Goal: Task Accomplishment & Management: Use online tool/utility

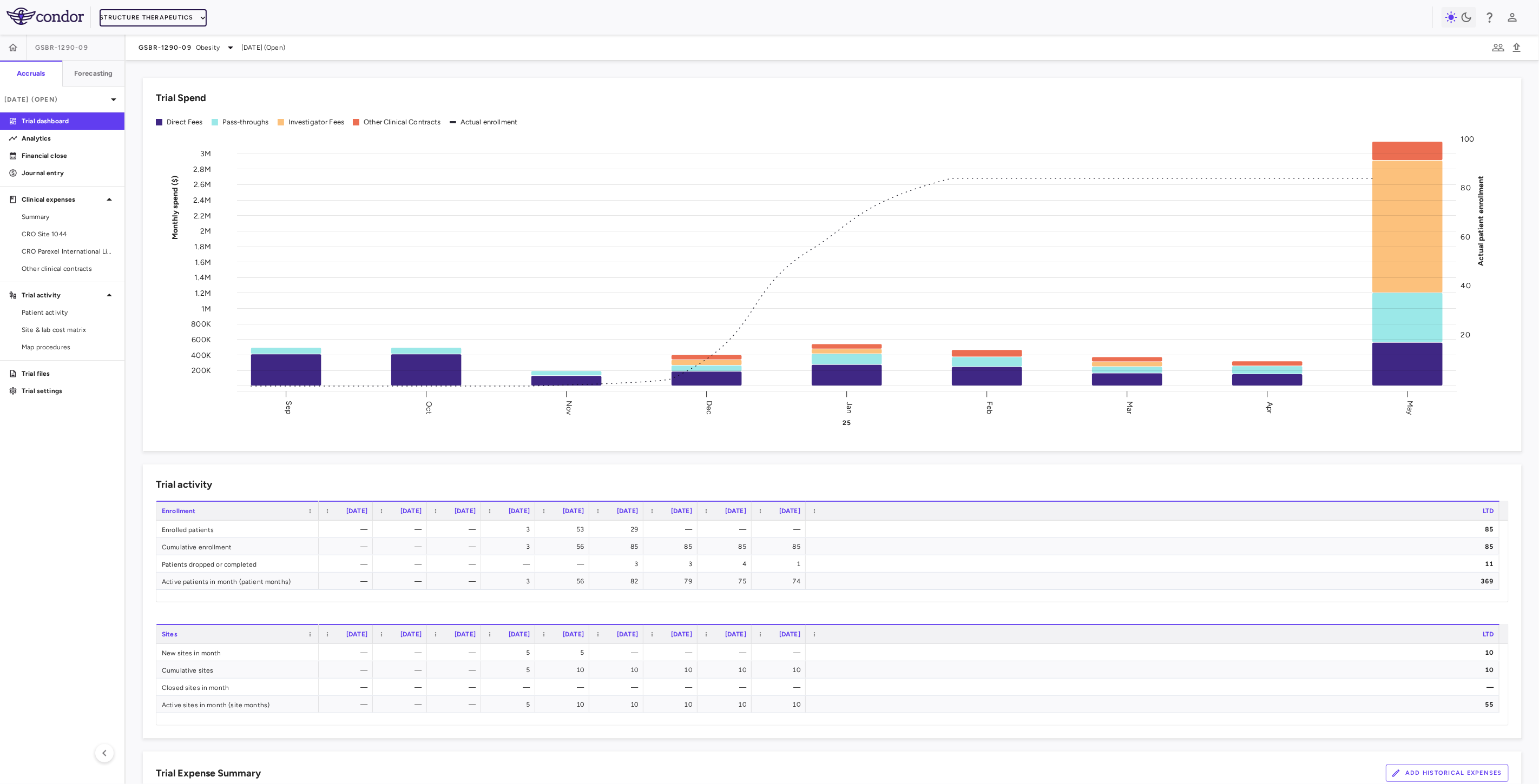
click at [159, 15] on button "Structure Therapeutics" at bounding box center [153, 17] width 107 height 17
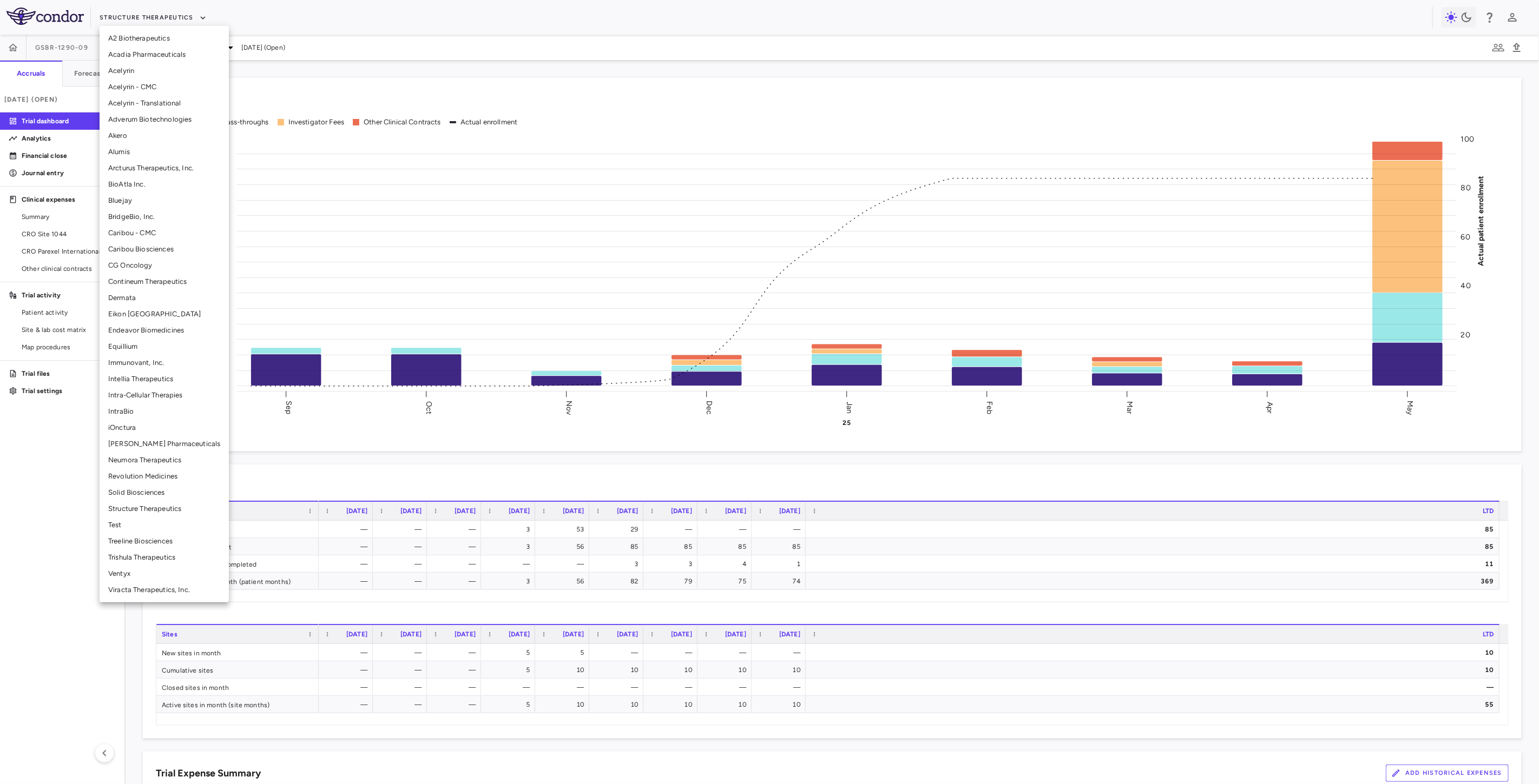
click at [143, 217] on li "BridgeBio, Inc." at bounding box center [164, 217] width 129 height 16
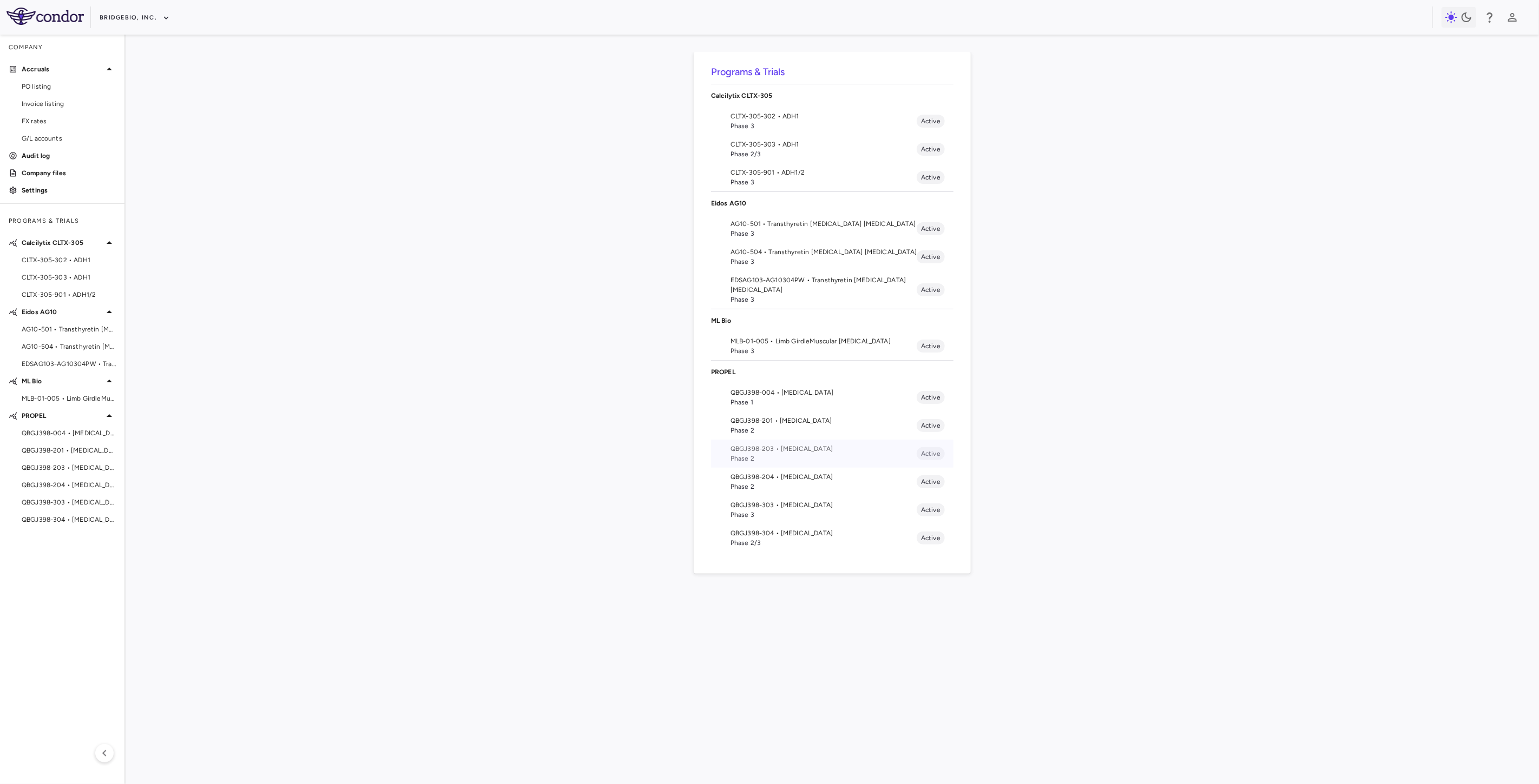
click at [800, 458] on span "Phase 2" at bounding box center [824, 459] width 186 height 10
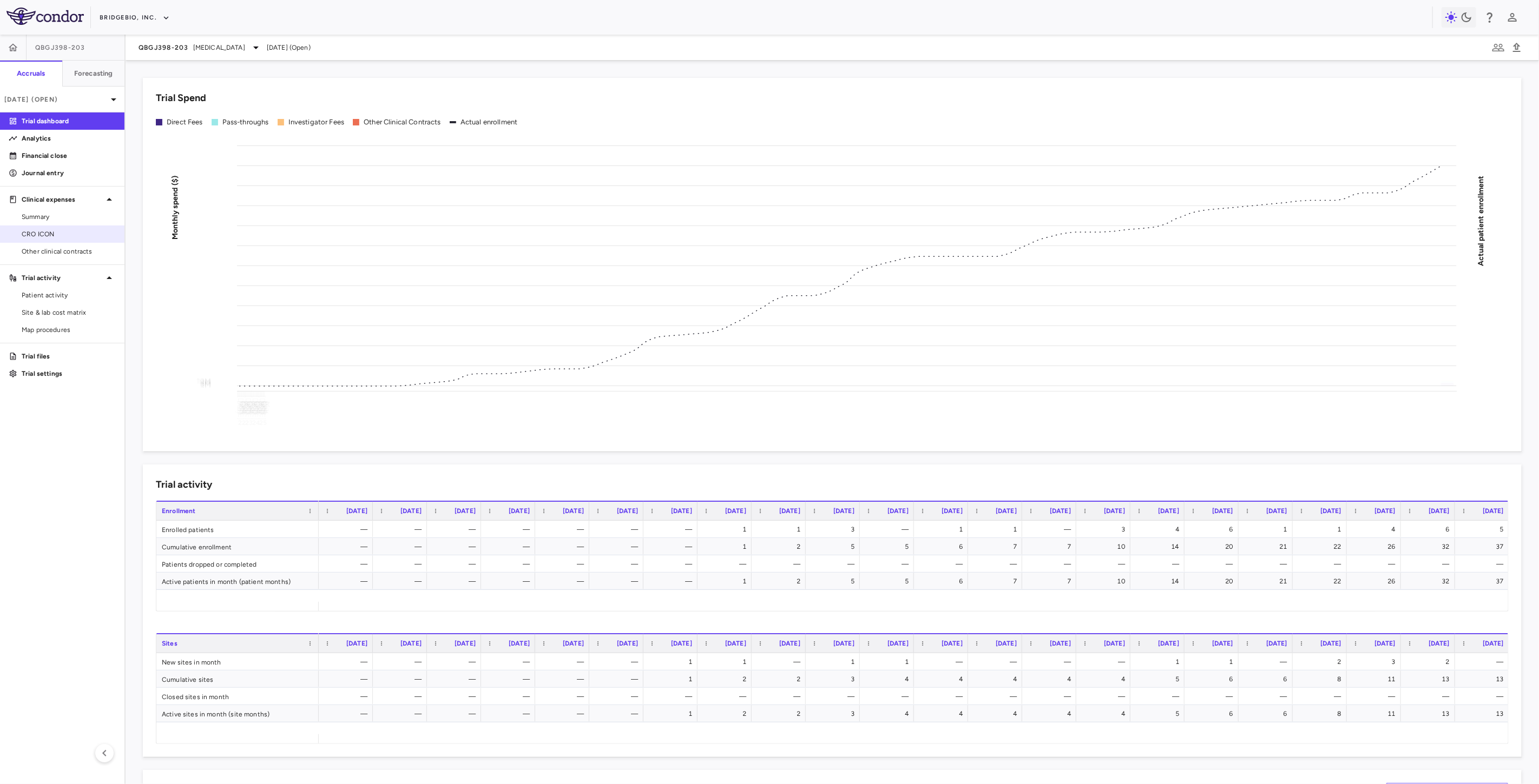
click at [79, 235] on span "CRO ICON" at bounding box center [69, 234] width 94 height 10
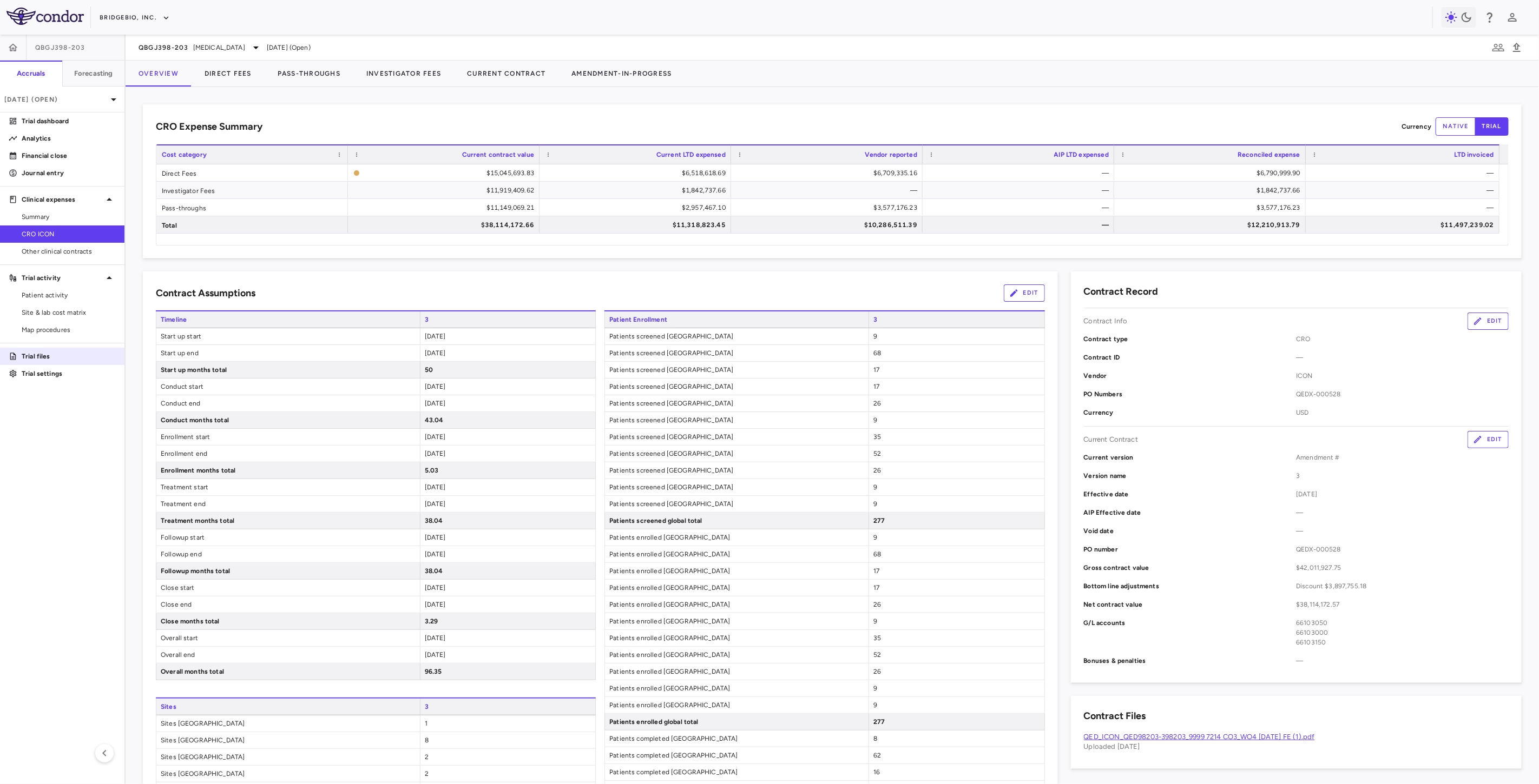
click at [57, 357] on p "Trial files" at bounding box center [69, 356] width 94 height 10
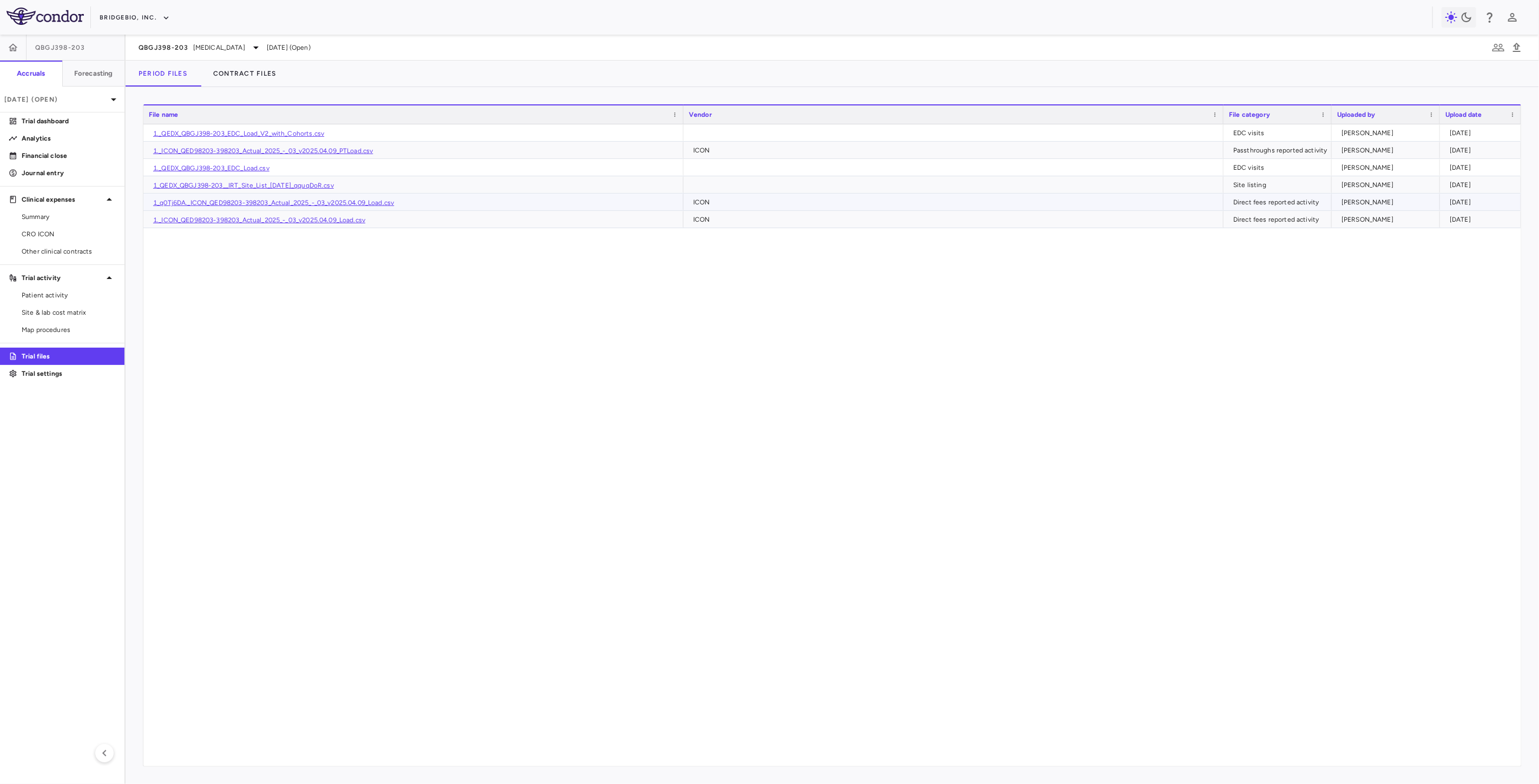
click at [301, 202] on link "1_q0Tj6DA._ICON_QED98203-398203_Actual_2025_-_03_v2025.04.09_Load.csv" at bounding box center [273, 202] width 241 height 8
click at [378, 442] on div "1._QEDX_QBGJ398-203_EDC_Load_V2_with_Cohorts.csv EDC visits Patrick Vogt 2025-0…" at bounding box center [832, 445] width 1378 height 642
click at [515, 511] on div "1._QEDX_QBGJ398-203_EDC_Load_V2_with_Cohorts.csv EDC visits Patrick Vogt 2025-0…" at bounding box center [832, 445] width 1378 height 642
click at [56, 236] on span "CRO ICON" at bounding box center [69, 234] width 94 height 10
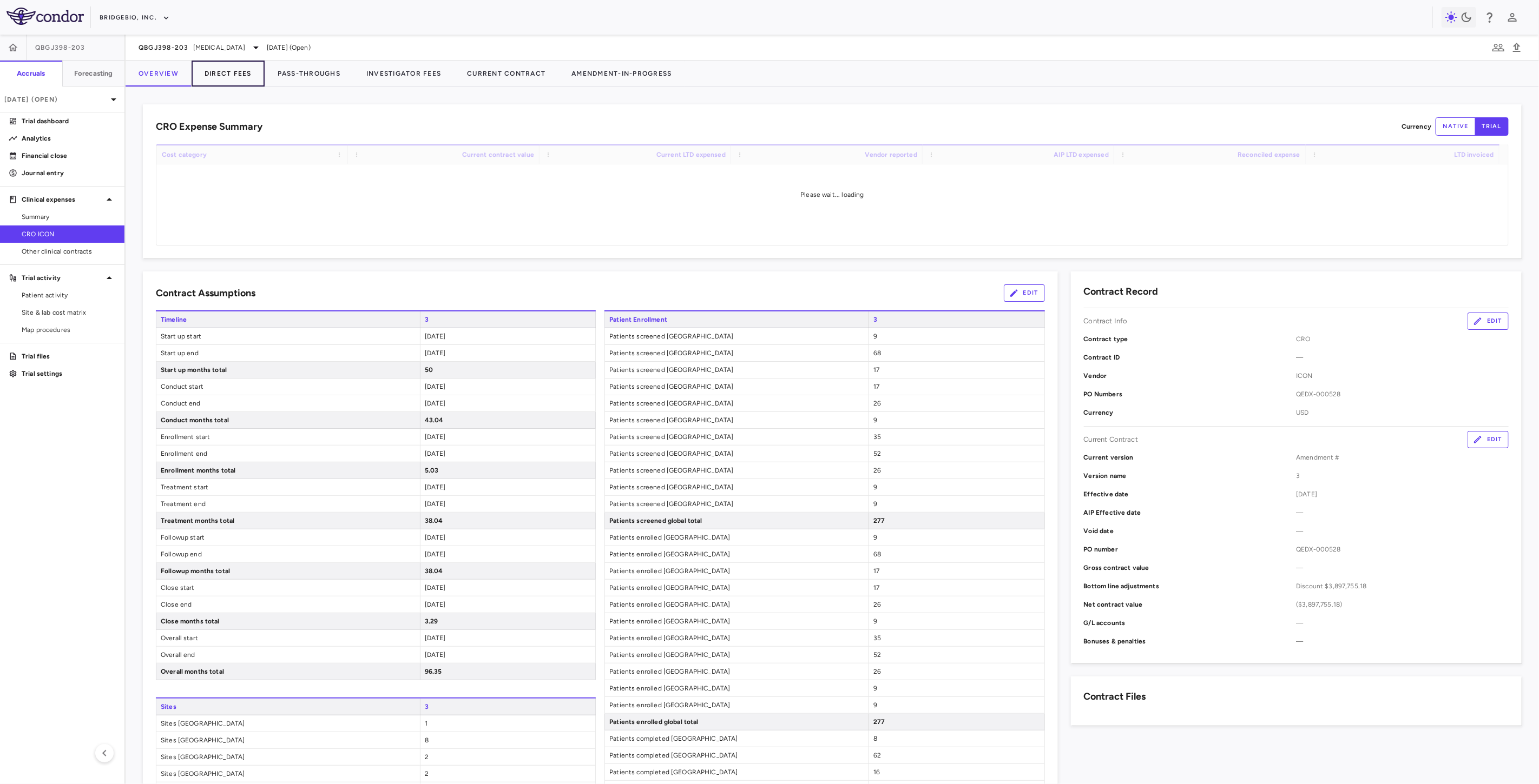
click at [242, 72] on button "Direct Fees" at bounding box center [228, 73] width 73 height 26
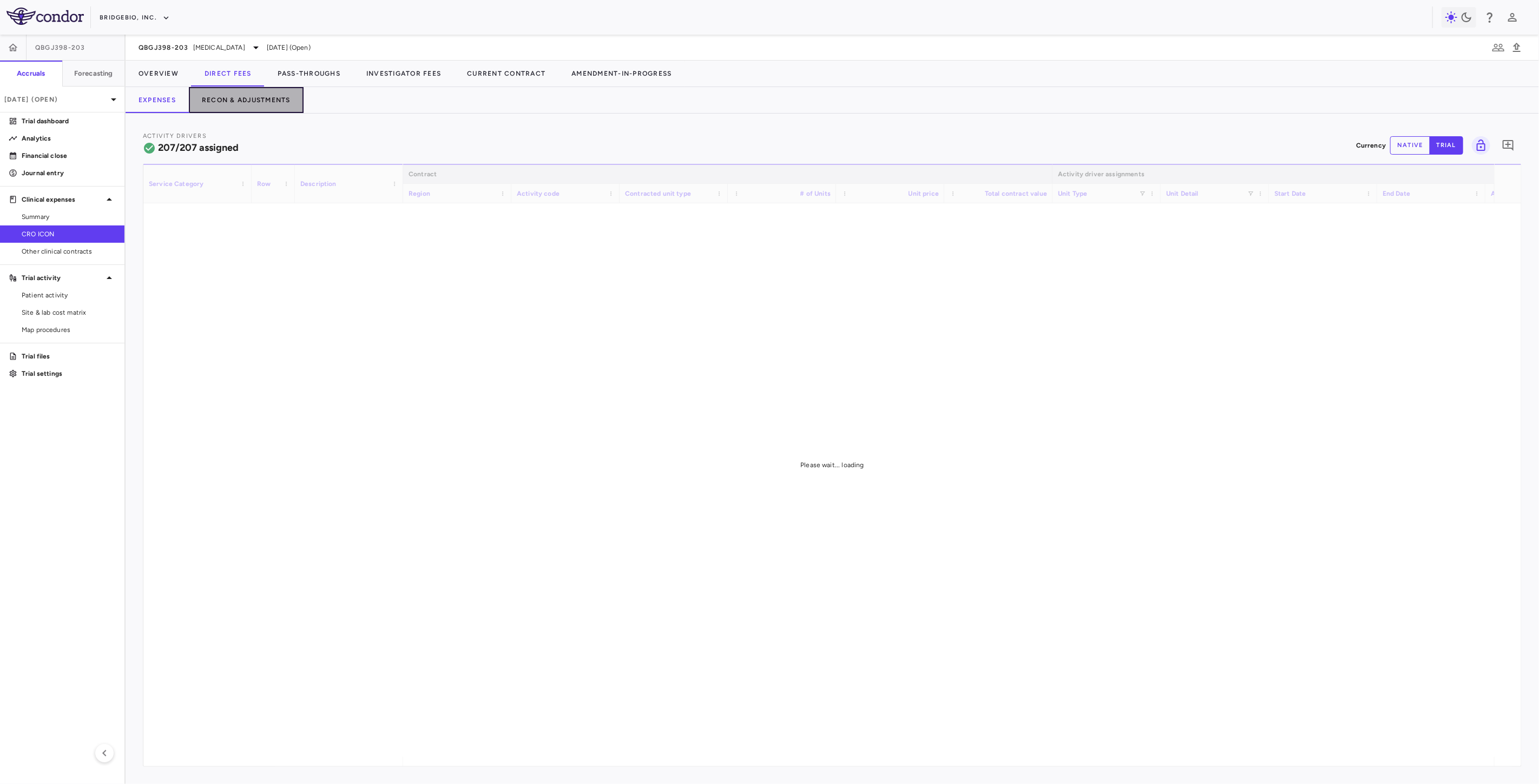
click at [244, 97] on button "Recon & Adjustments" at bounding box center [246, 100] width 115 height 26
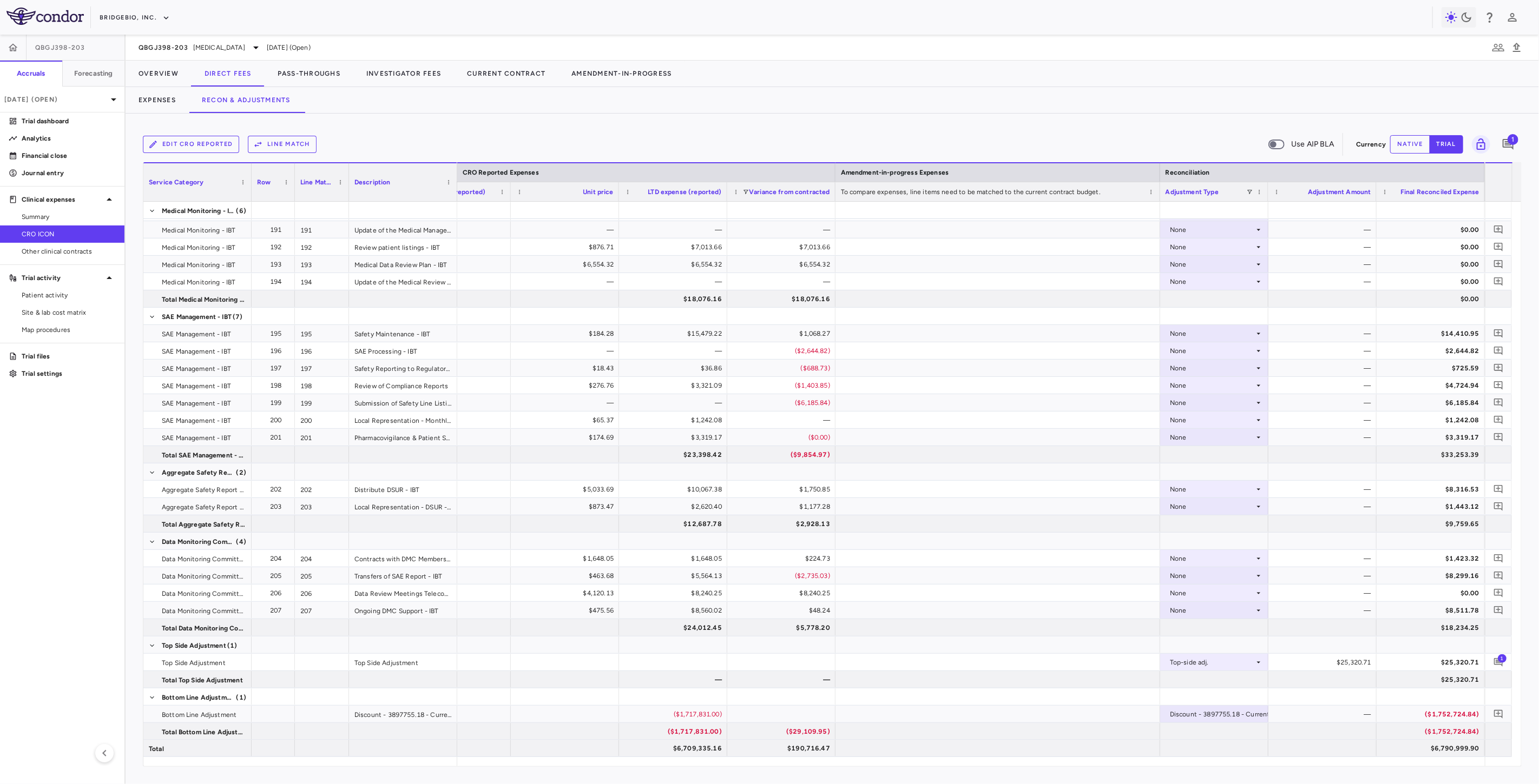
click at [296, 147] on button "Line Match" at bounding box center [282, 144] width 69 height 17
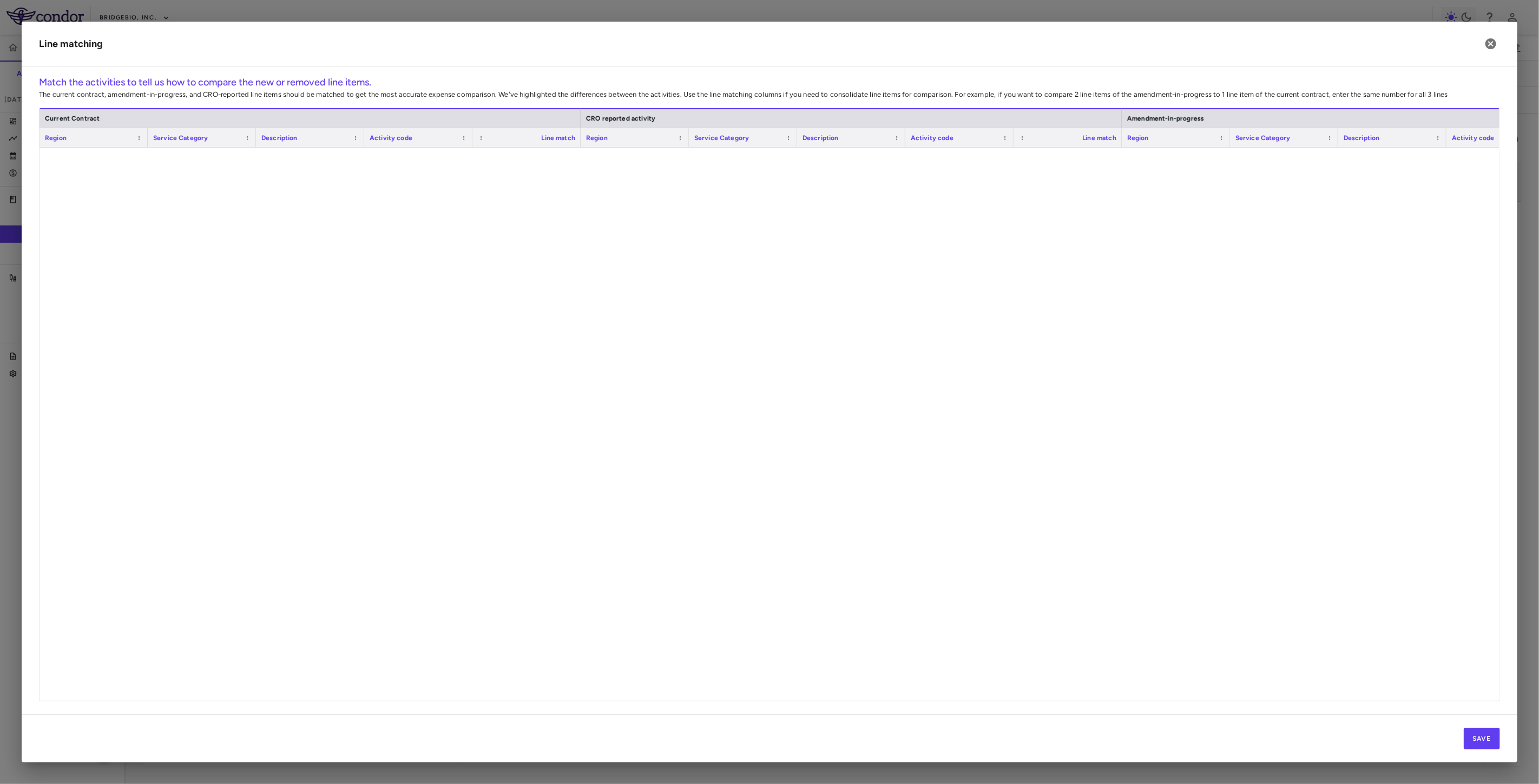
scroll to position [3056, 0]
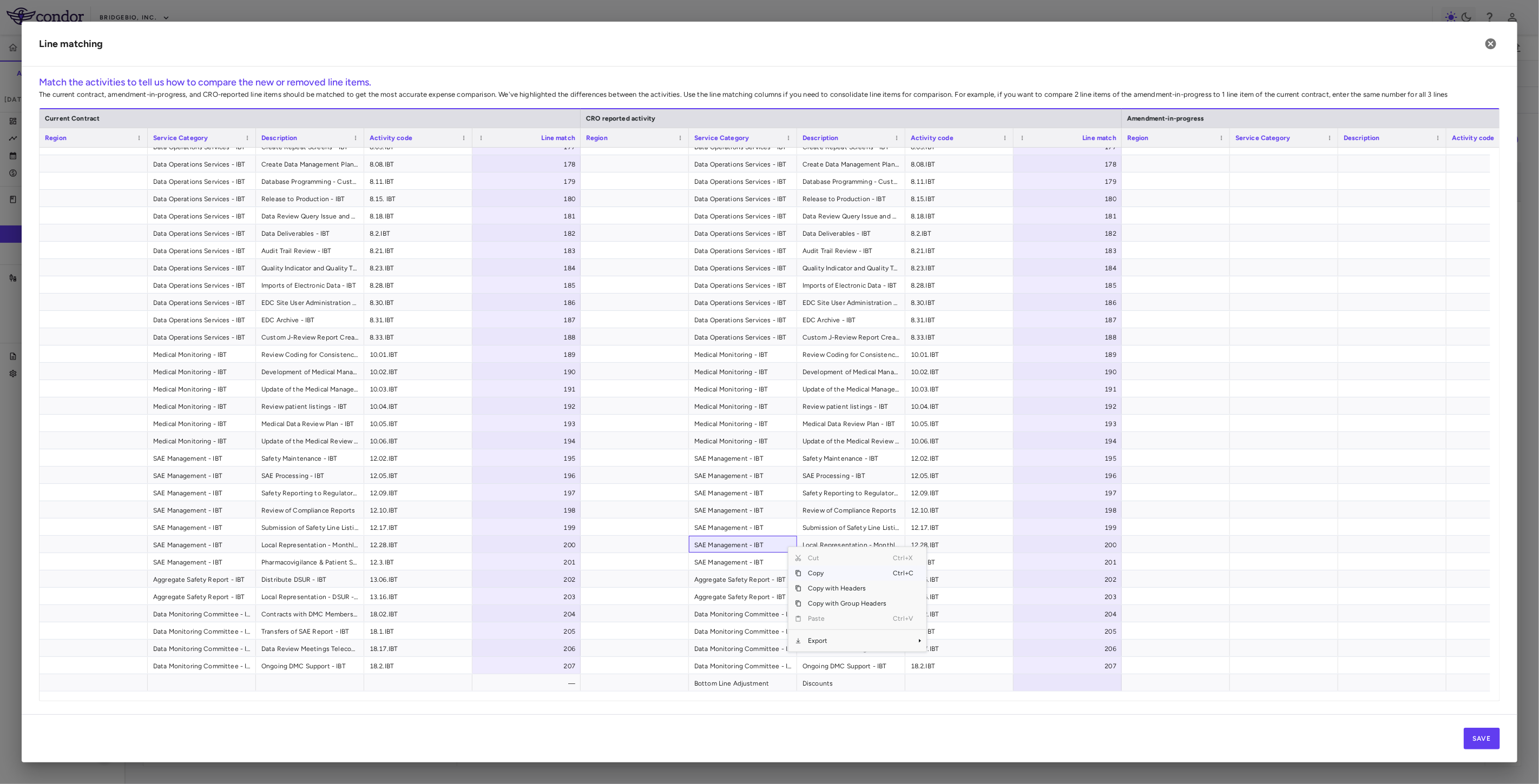
click at [839, 641] on span "Export" at bounding box center [847, 641] width 91 height 15
click at [966, 642] on span "CSV Export" at bounding box center [962, 644] width 51 height 15
click at [1494, 44] on icon "button" at bounding box center [1491, 44] width 11 height 11
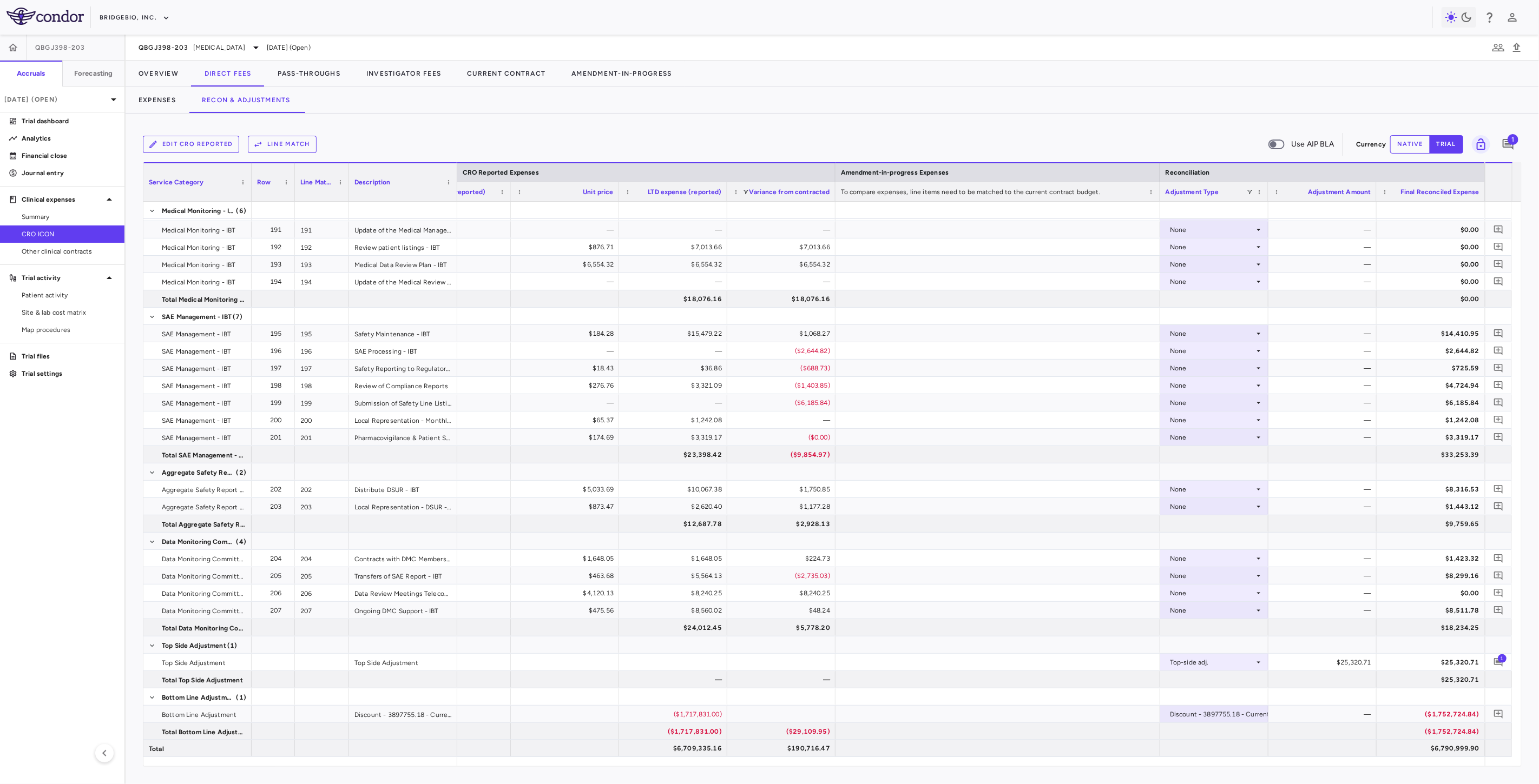
click at [198, 139] on button "Edit CRO reported" at bounding box center [191, 144] width 96 height 17
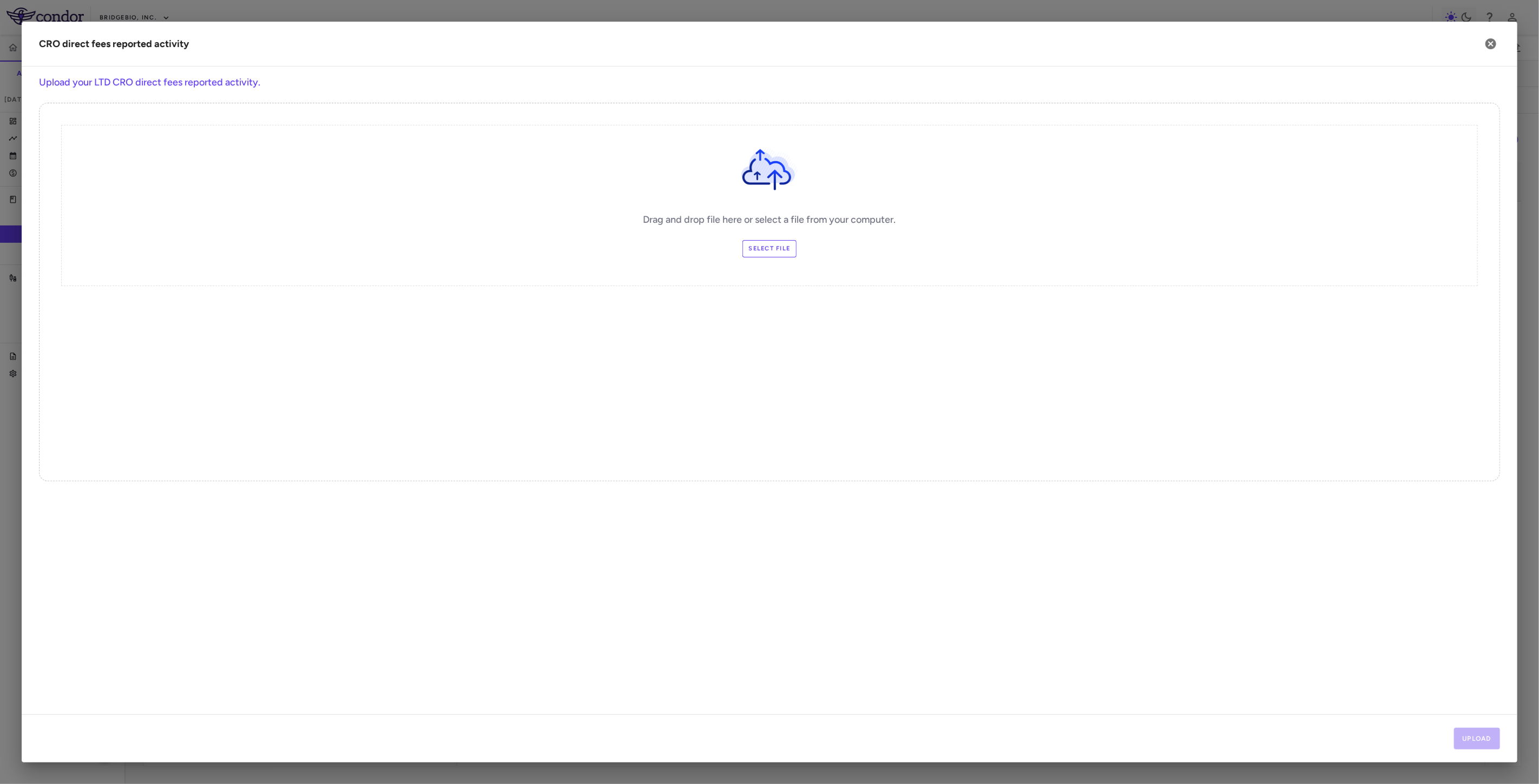
click at [770, 245] on label "Select file" at bounding box center [770, 248] width 54 height 17
click at [0, 0] on input "Select file" at bounding box center [0, 0] width 0 height 0
click at [769, 247] on label "Change Files" at bounding box center [770, 248] width 63 height 17
click at [0, 0] on input "Change Files" at bounding box center [0, 0] width 0 height 0
click at [1469, 742] on button "Upload" at bounding box center [1477, 739] width 47 height 21
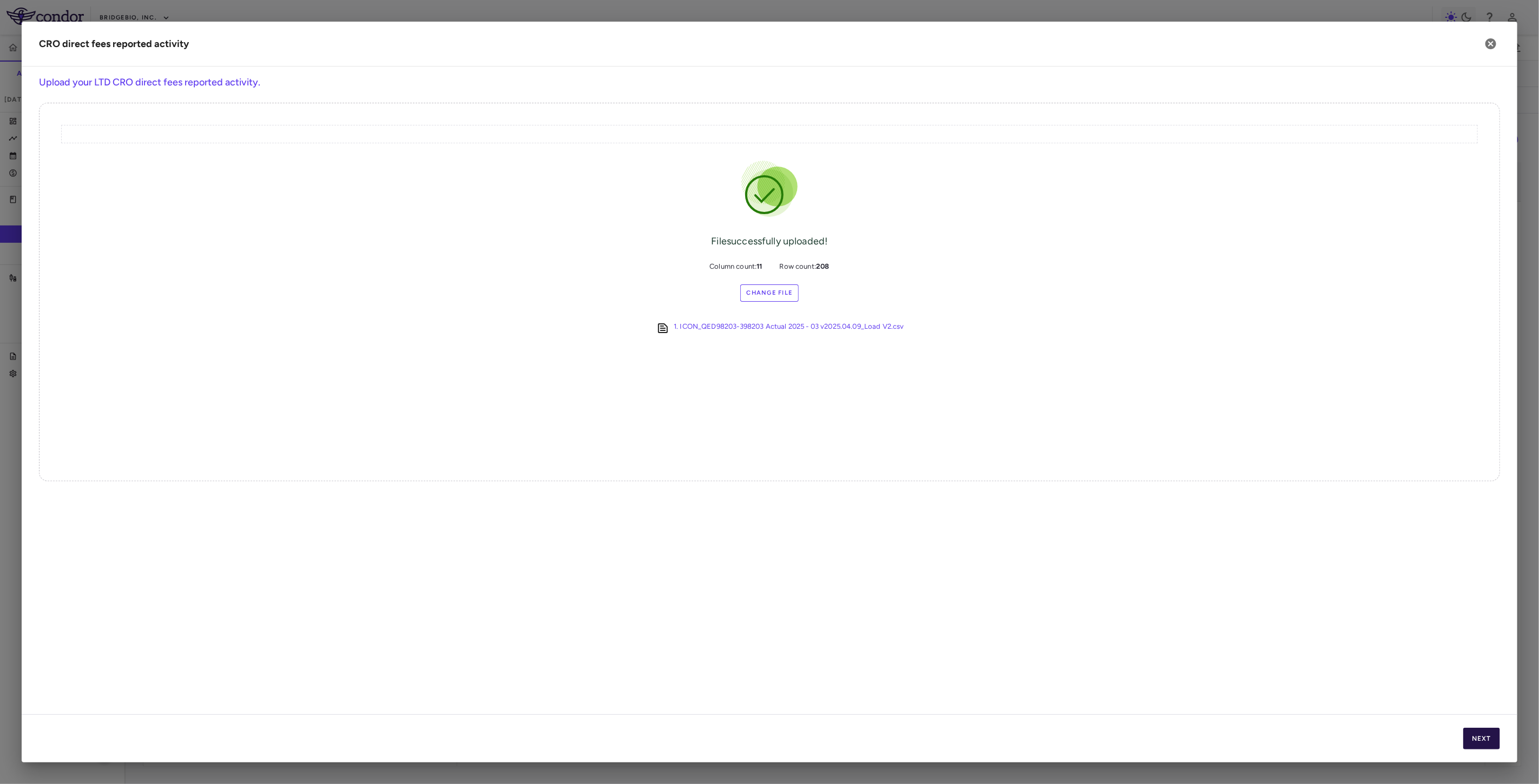
click at [1489, 739] on button "Next" at bounding box center [1482, 739] width 37 height 21
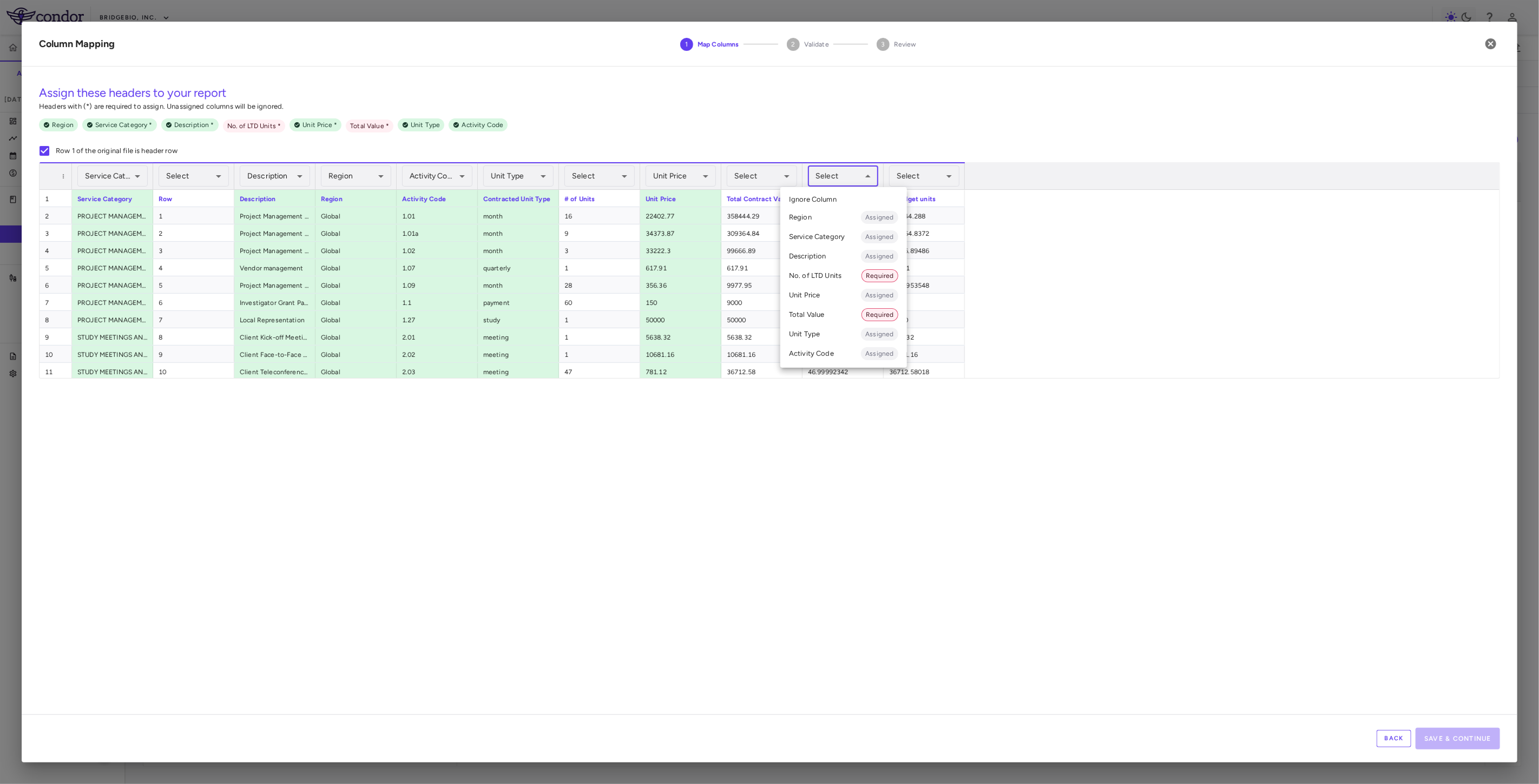
click at [852, 176] on body "Skip to sidebar Skip to main content BridgeBio, Inc. QBGJ398-203 Accruals Forec…" at bounding box center [770, 392] width 1539 height 784
click at [823, 273] on li "No. of LTD Units Required" at bounding box center [844, 276] width 127 height 20
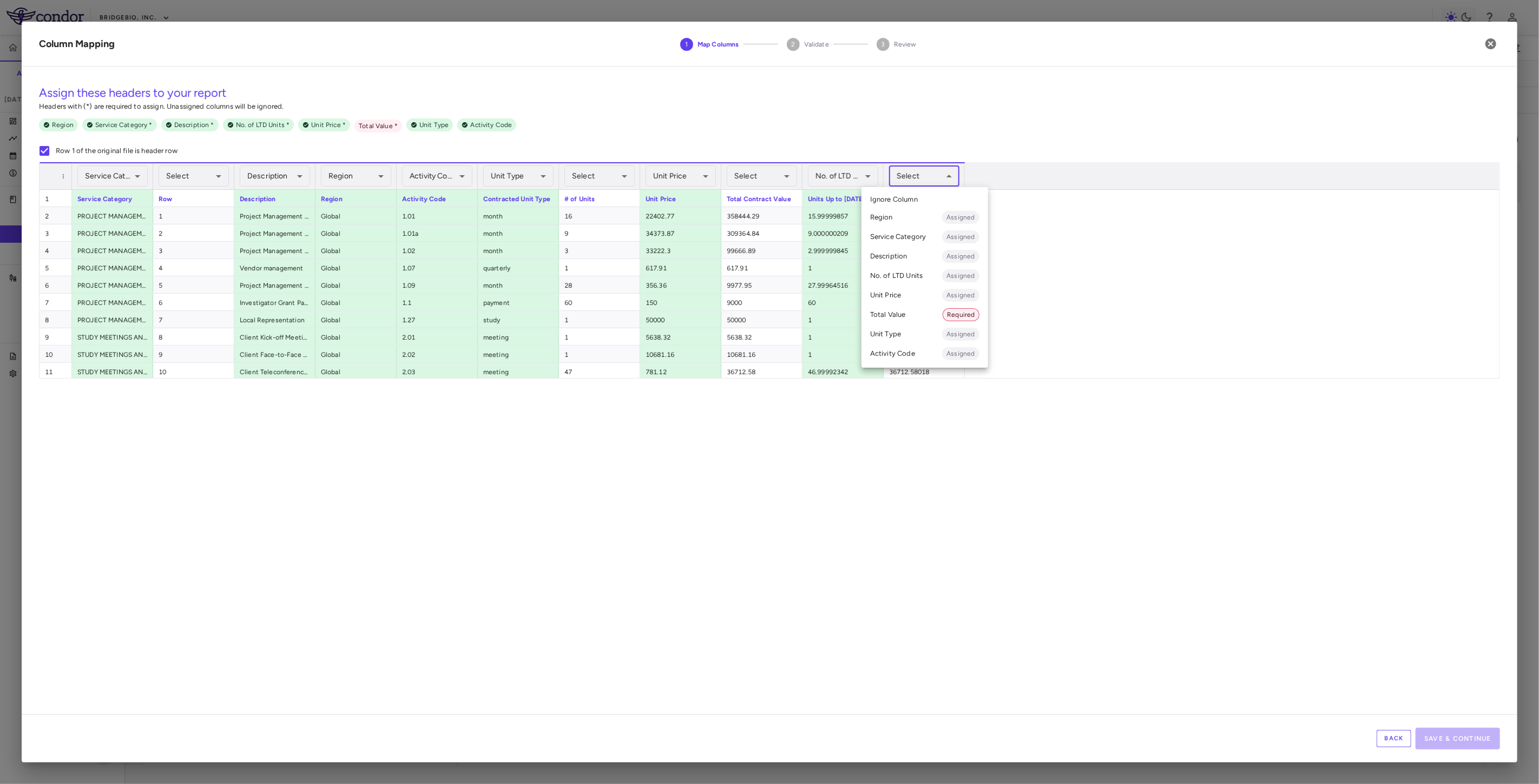
click at [931, 180] on body "Skip to sidebar Skip to main content BridgeBio, Inc. QBGJ398-203 Accruals Forec…" at bounding box center [770, 392] width 1539 height 784
click at [892, 318] on li "Total Value Required" at bounding box center [925, 315] width 127 height 20
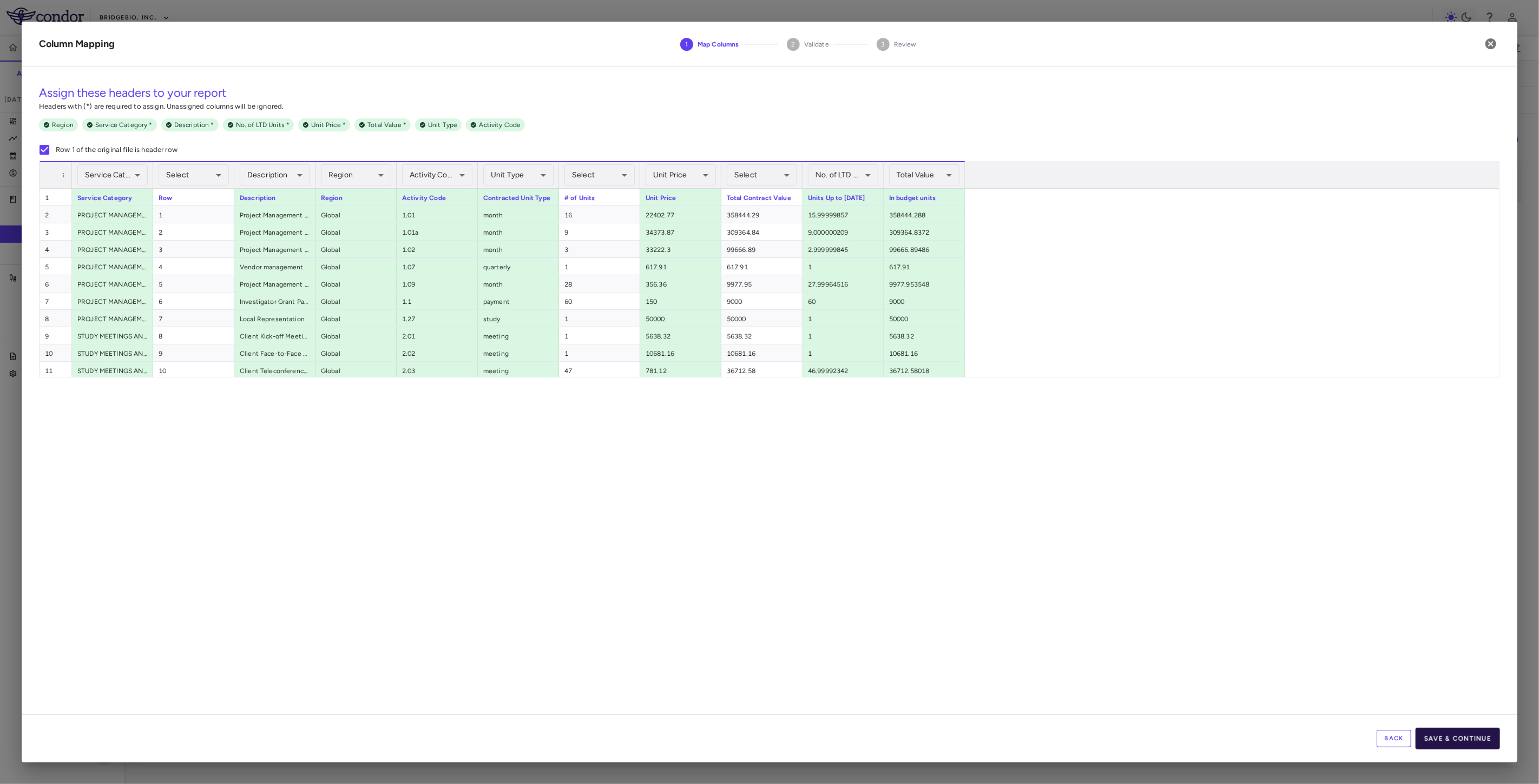
click at [1480, 741] on button "Save & Continue" at bounding box center [1457, 739] width 84 height 21
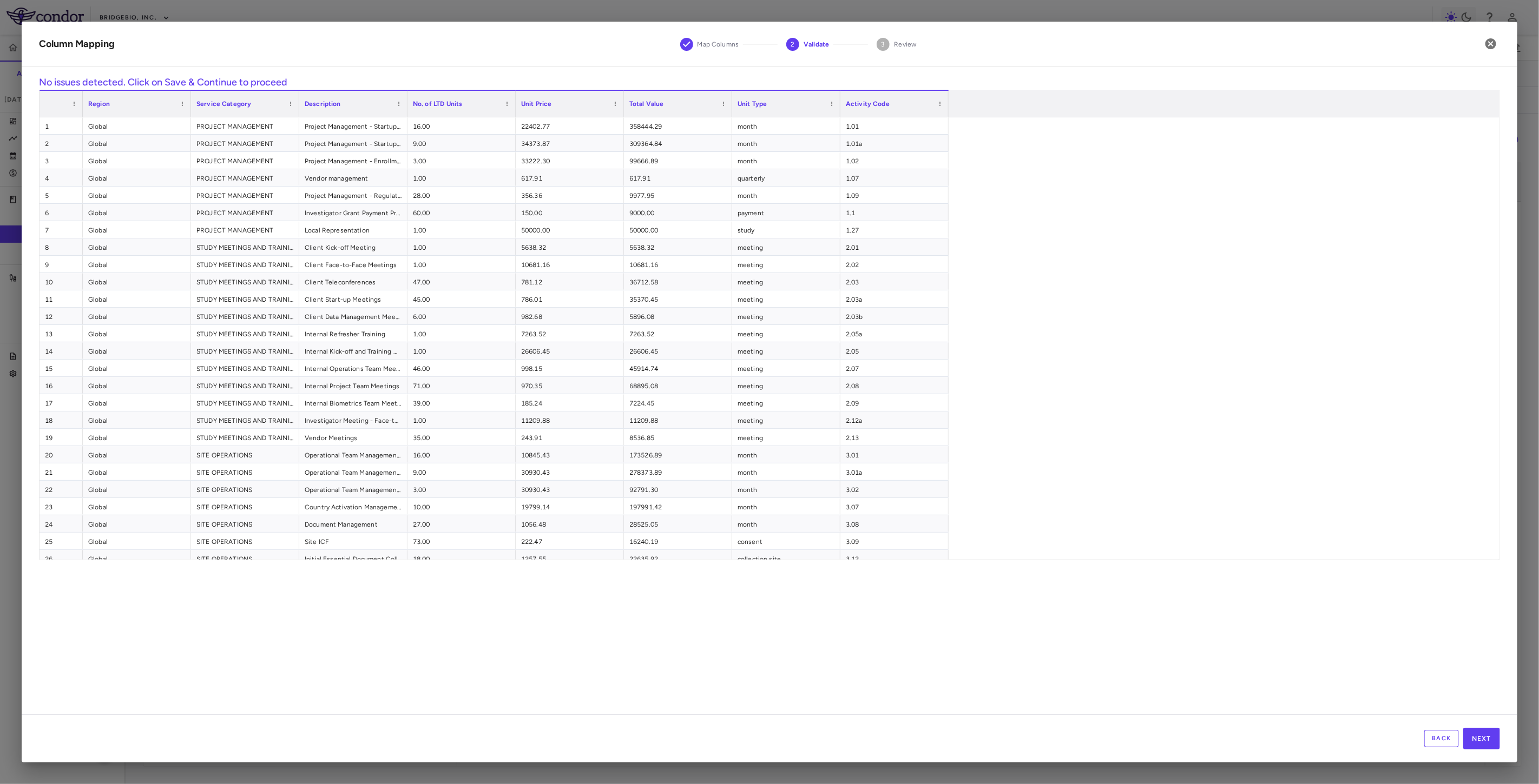
scroll to position [0, 1002]
click at [1484, 737] on button "Next" at bounding box center [1482, 739] width 37 height 21
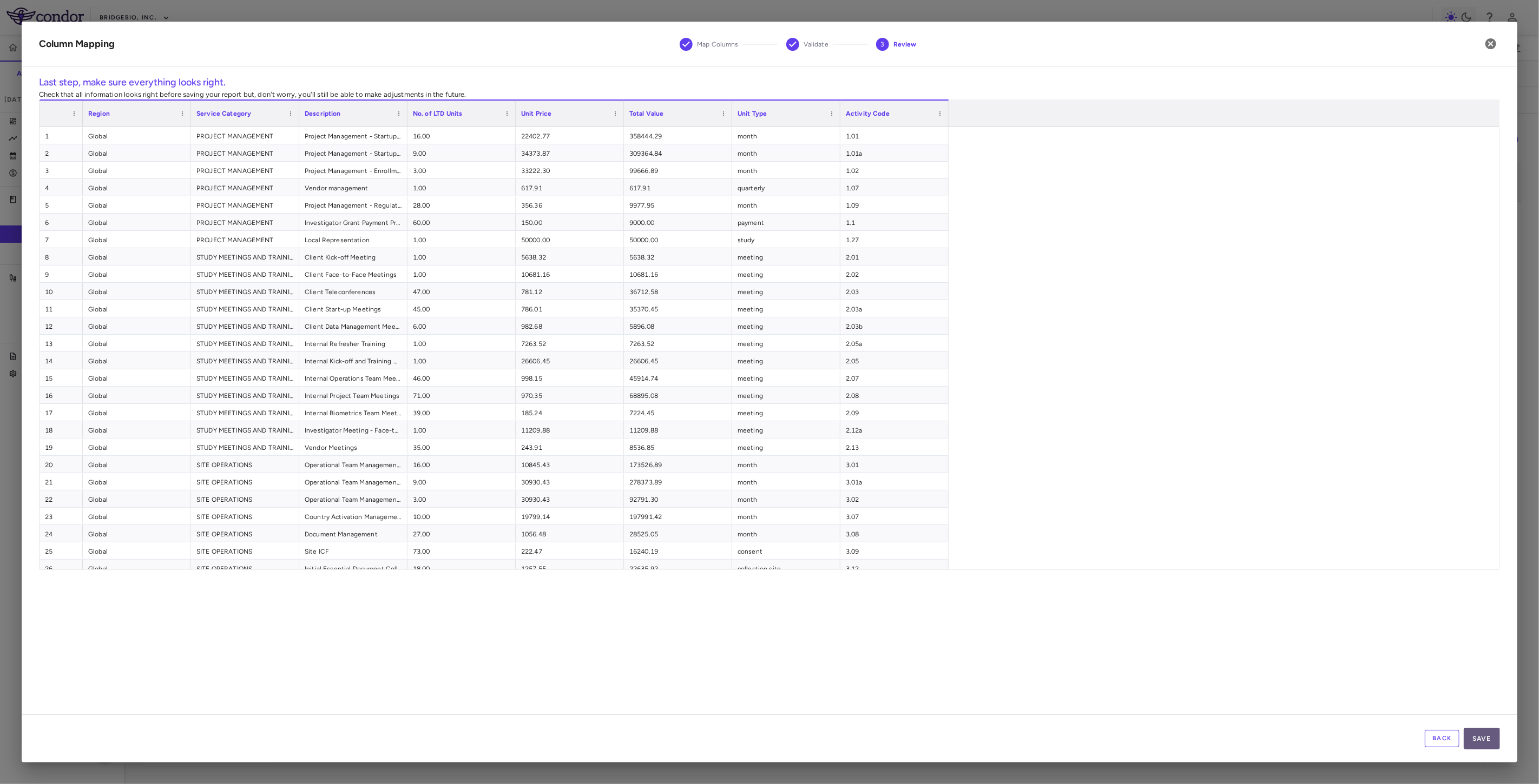
click at [1481, 737] on button "Save" at bounding box center [1482, 739] width 36 height 21
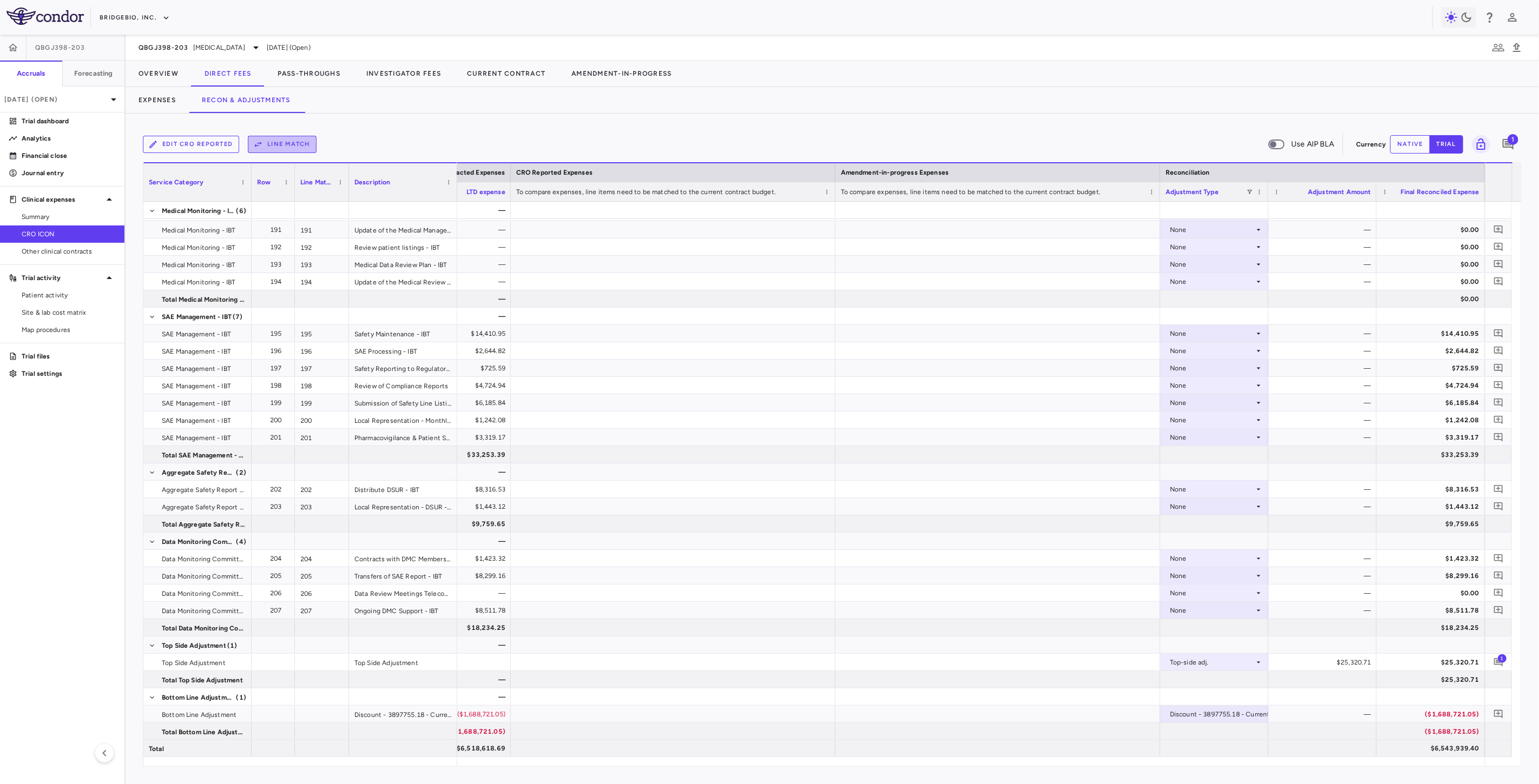
click at [308, 144] on button "Line Match" at bounding box center [282, 144] width 69 height 17
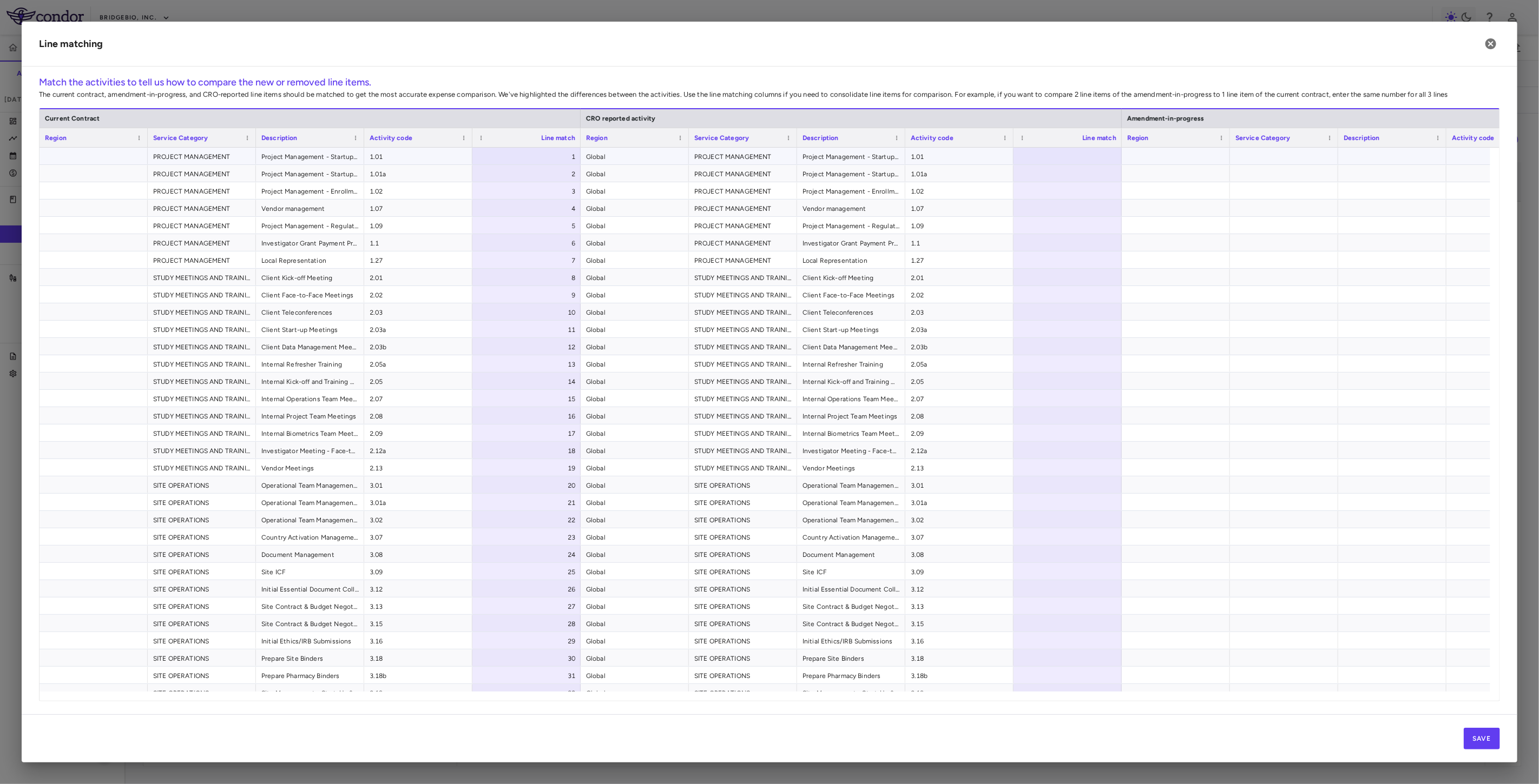
click at [1085, 161] on div at bounding box center [1068, 156] width 108 height 17
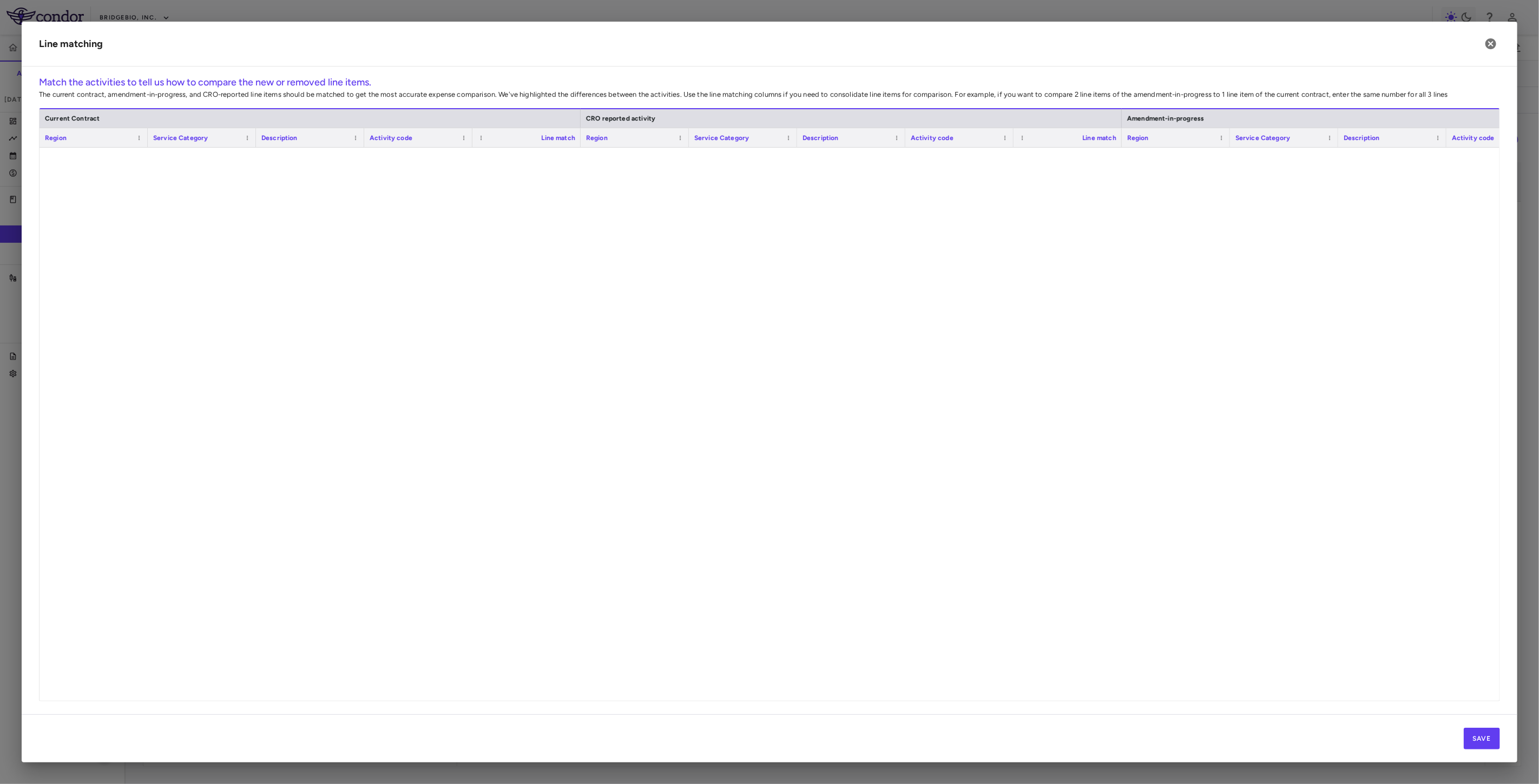
scroll to position [3038, 0]
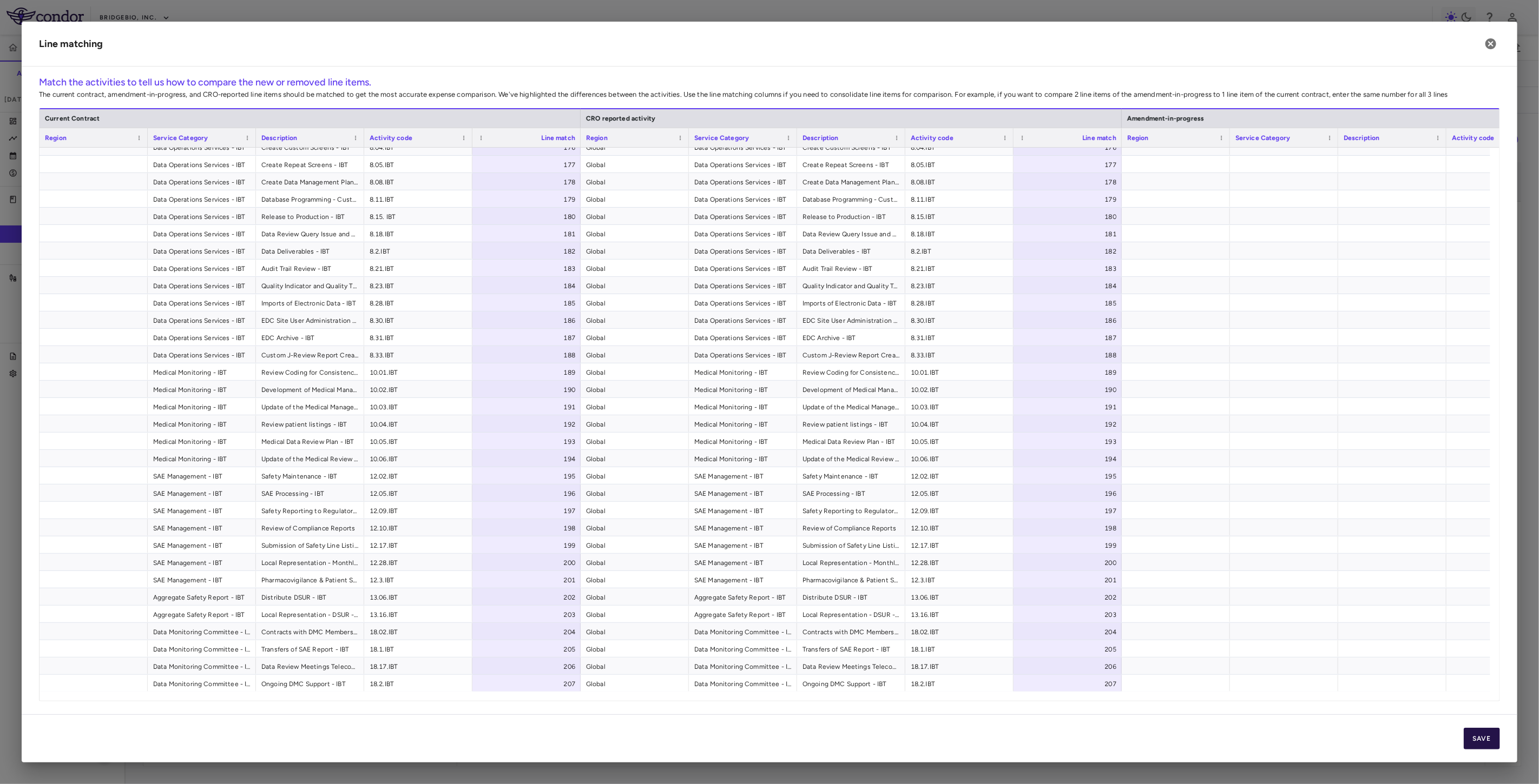
click at [1487, 739] on button "Save" at bounding box center [1482, 739] width 36 height 21
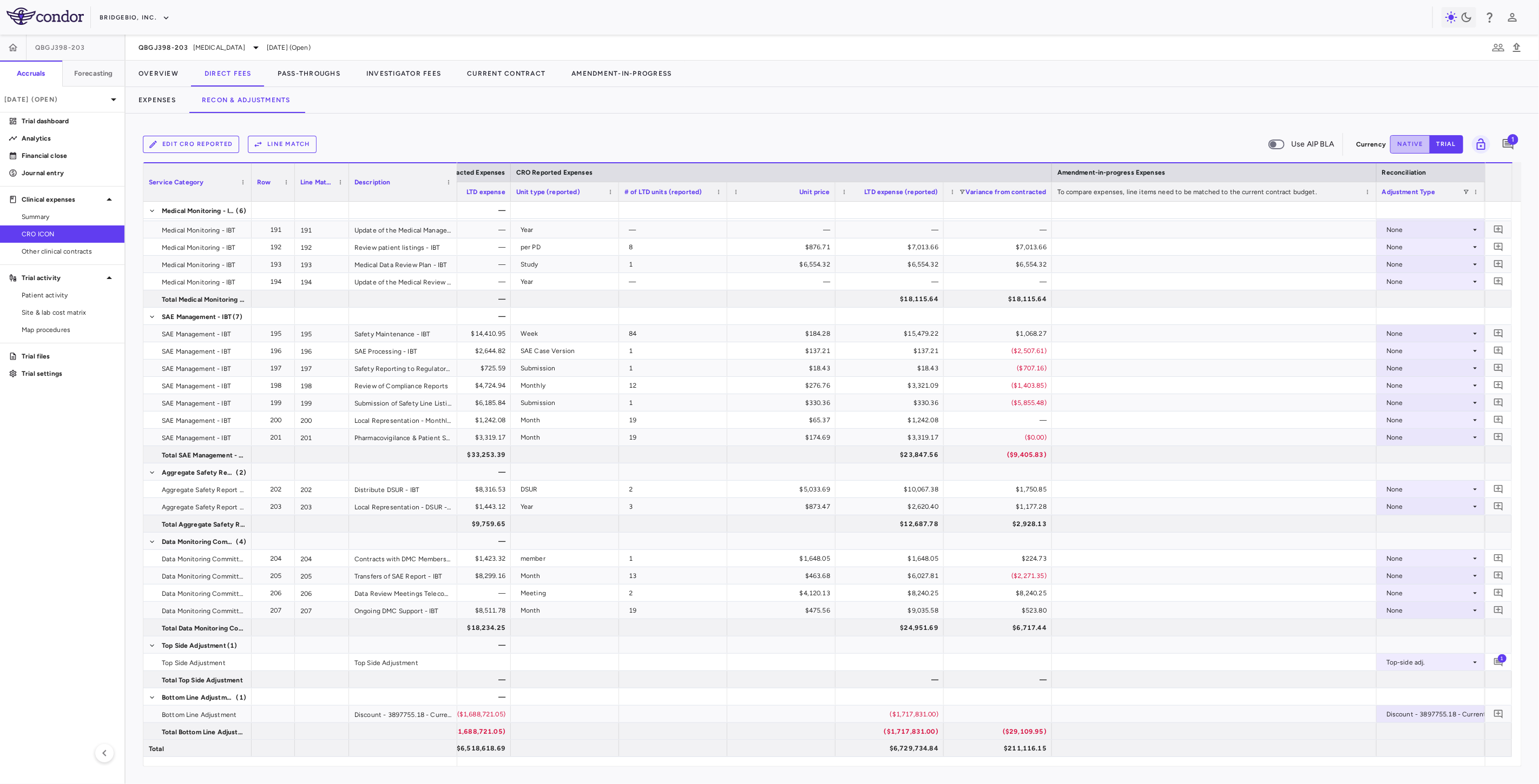
click at [1410, 145] on button "native" at bounding box center [1410, 144] width 40 height 19
click at [899, 717] on div "($1,717,831.00)" at bounding box center [892, 714] width 93 height 17
drag, startPoint x: 886, startPoint y: 715, endPoint x: 973, endPoint y: 724, distance: 87.5
type input "********"
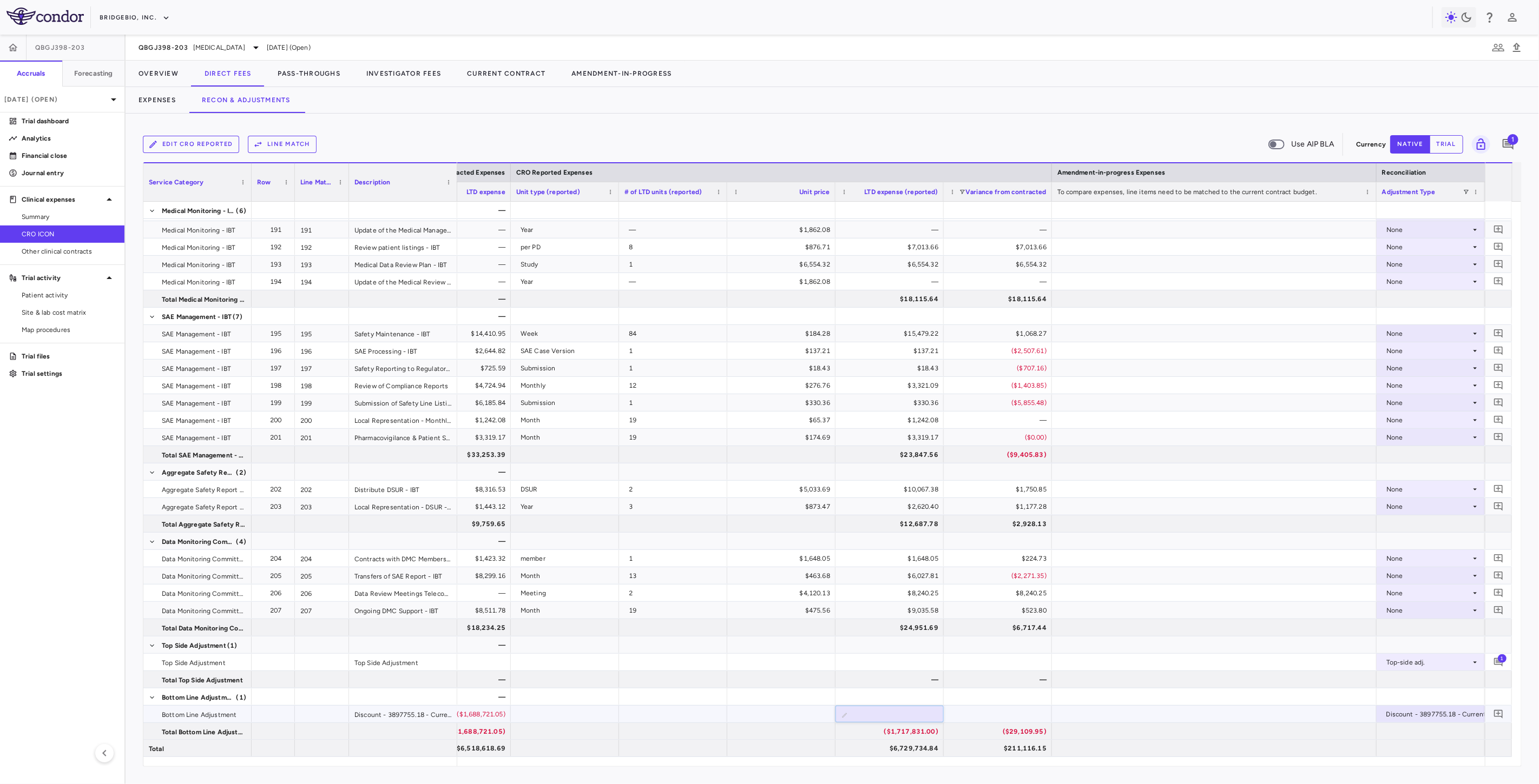
click at [1010, 698] on div at bounding box center [998, 697] width 97 height 16
click at [1207, 633] on div at bounding box center [1214, 628] width 324 height 17
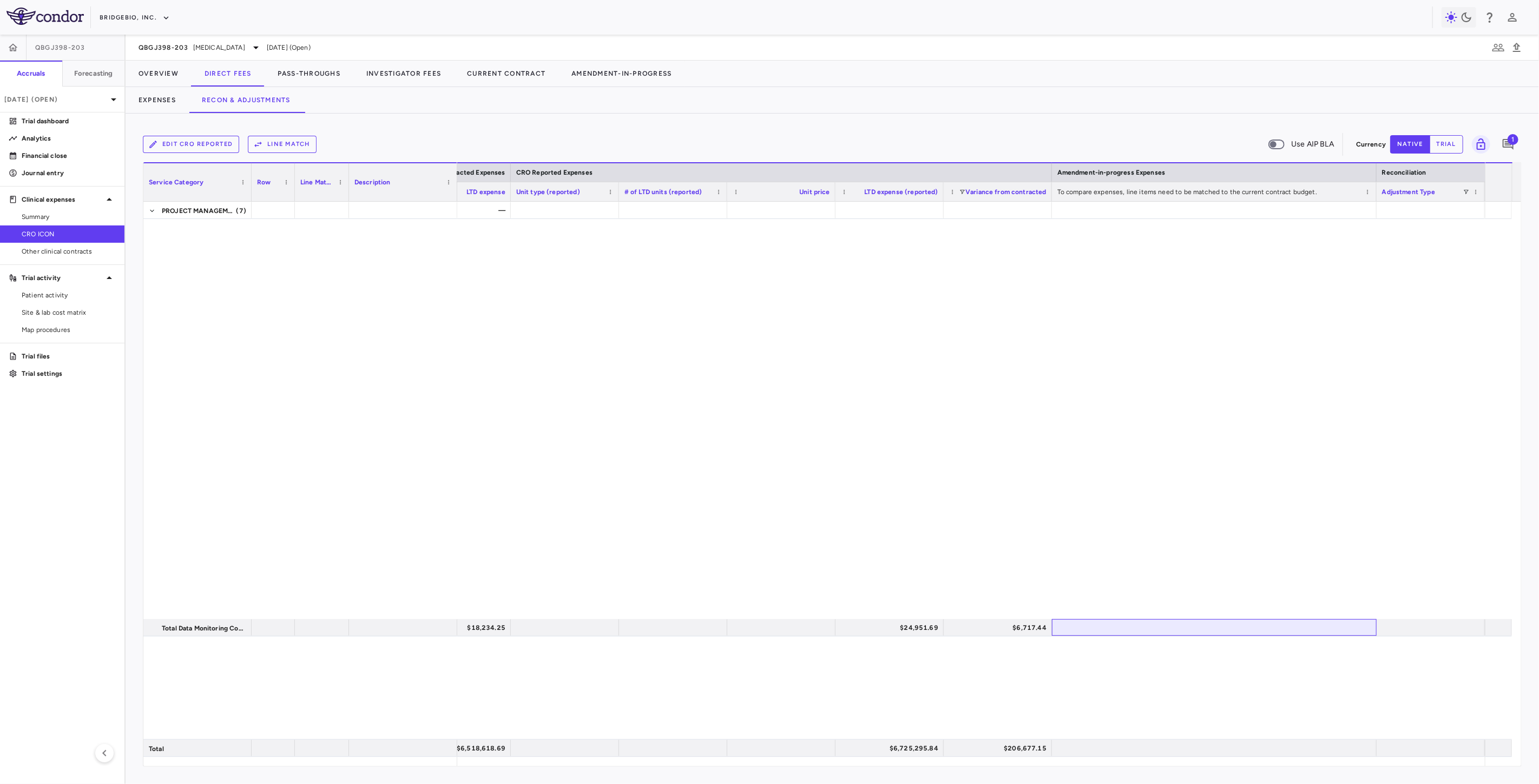
scroll to position [0, 0]
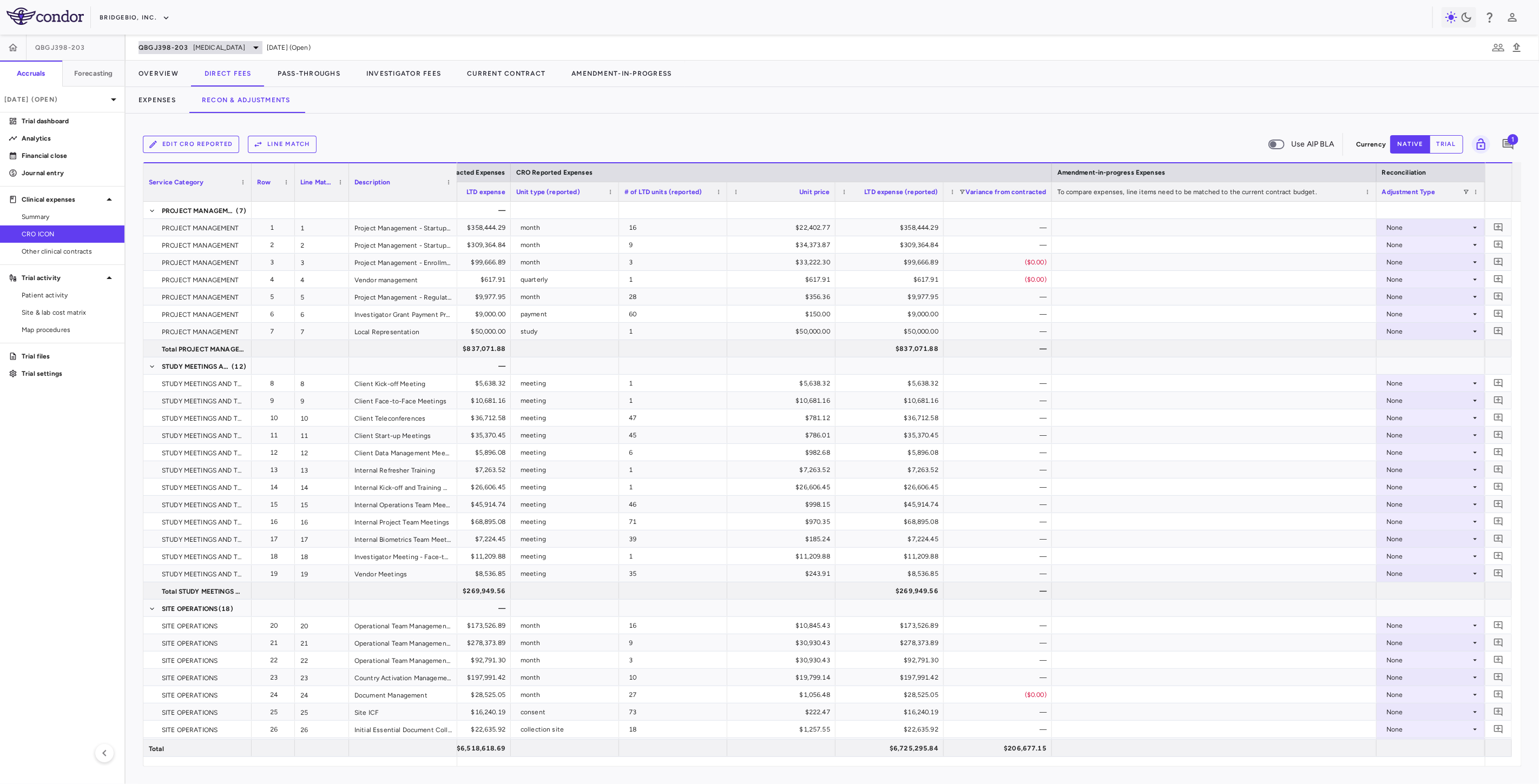
click at [196, 41] on div "QBGJ398-203 Achondroplasia" at bounding box center [200, 48] width 124 height 13
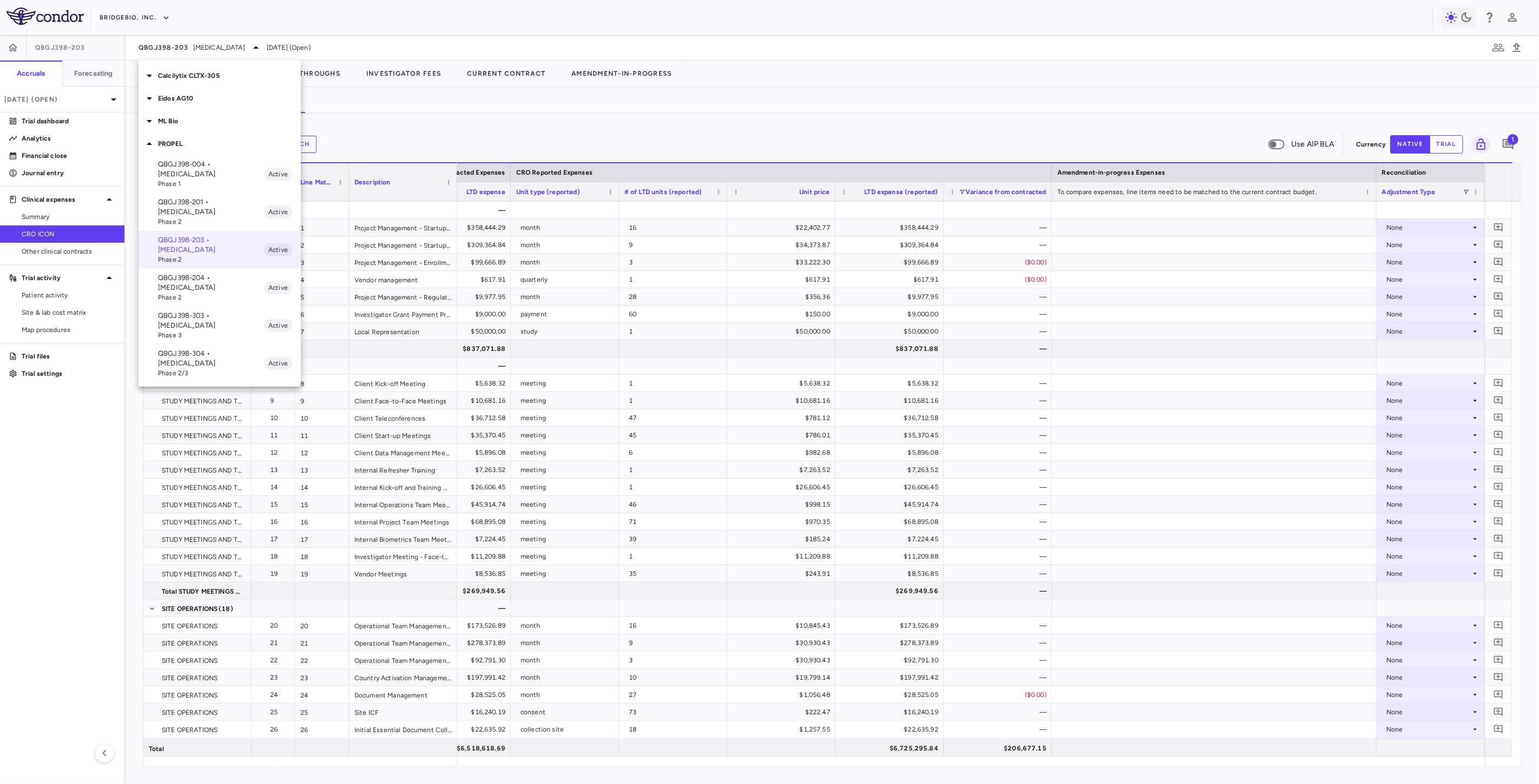
click at [186, 78] on p "Calcilytix CLTX-305" at bounding box center [229, 76] width 143 height 10
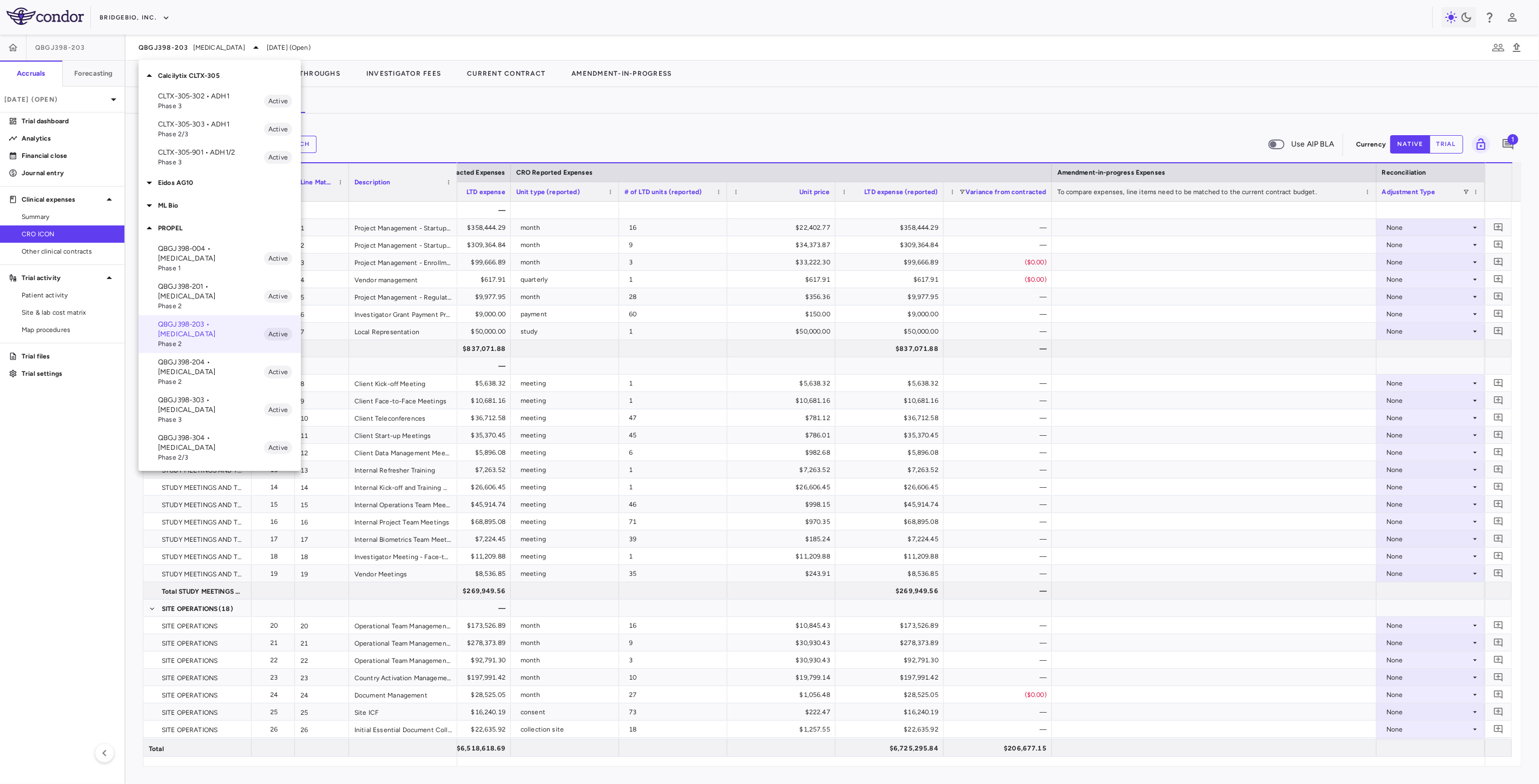
click at [211, 104] on span "Phase 3" at bounding box center [211, 106] width 106 height 10
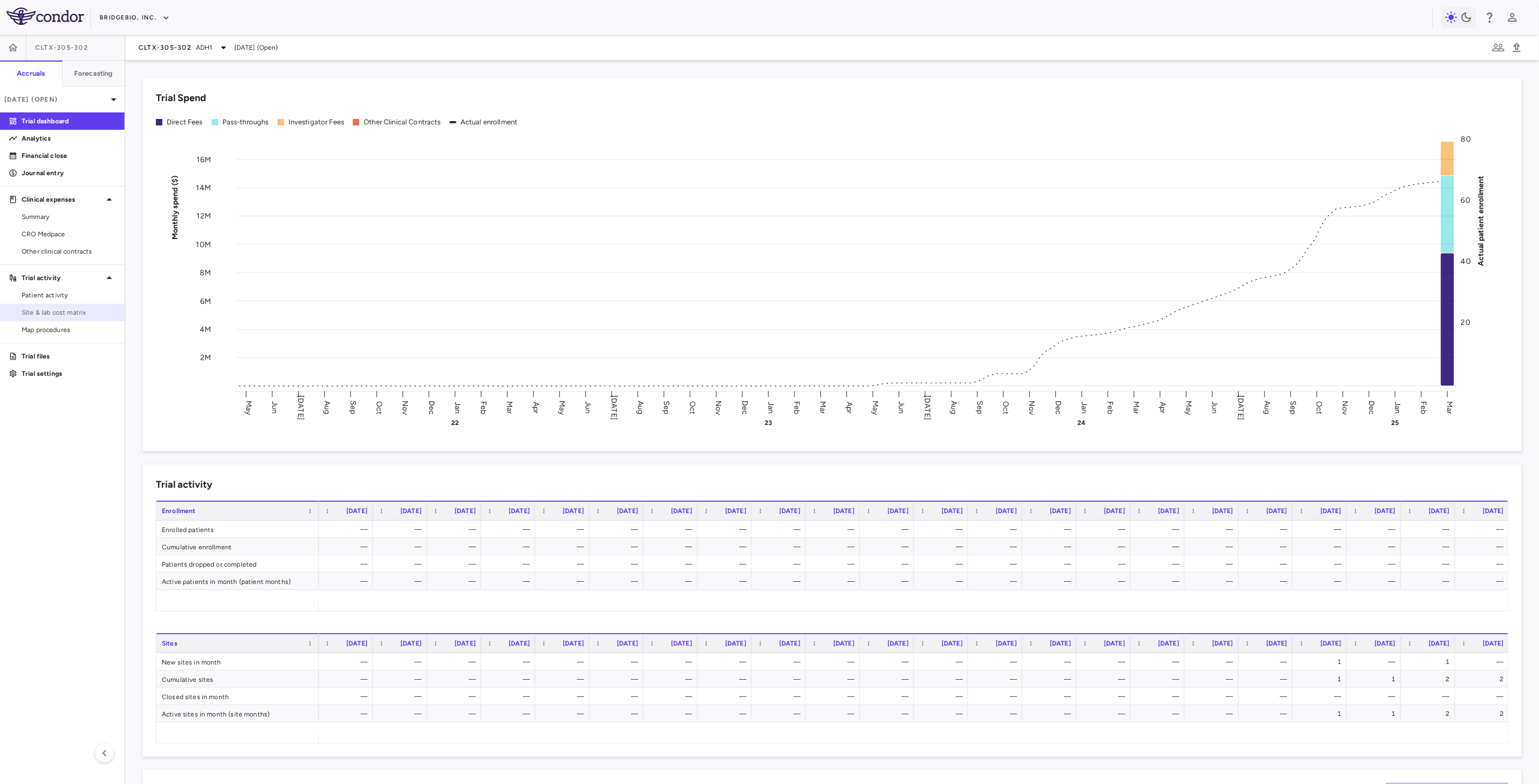
click at [69, 312] on span "Site & lab cost matrix" at bounding box center [69, 312] width 94 height 10
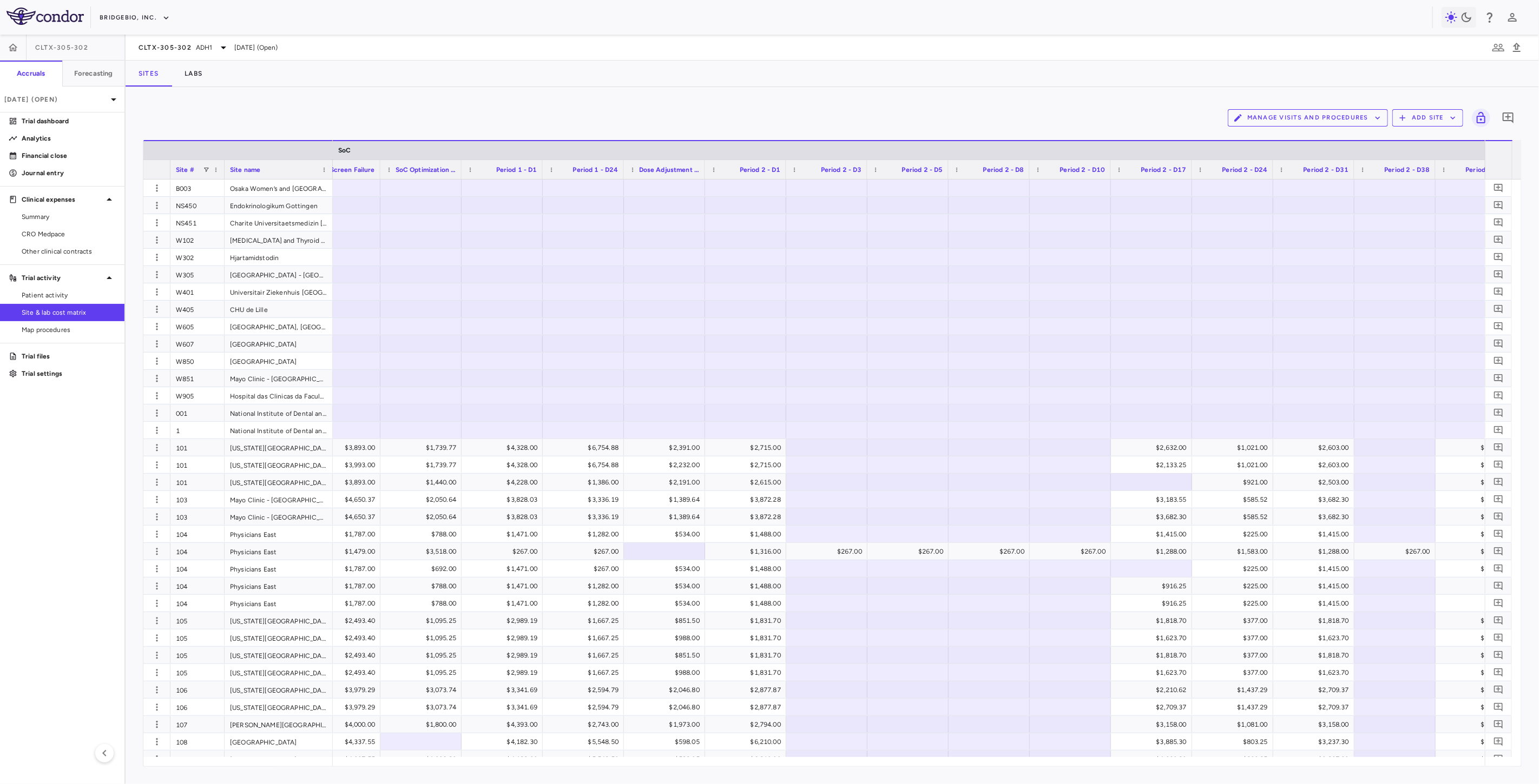
scroll to position [0, 1356]
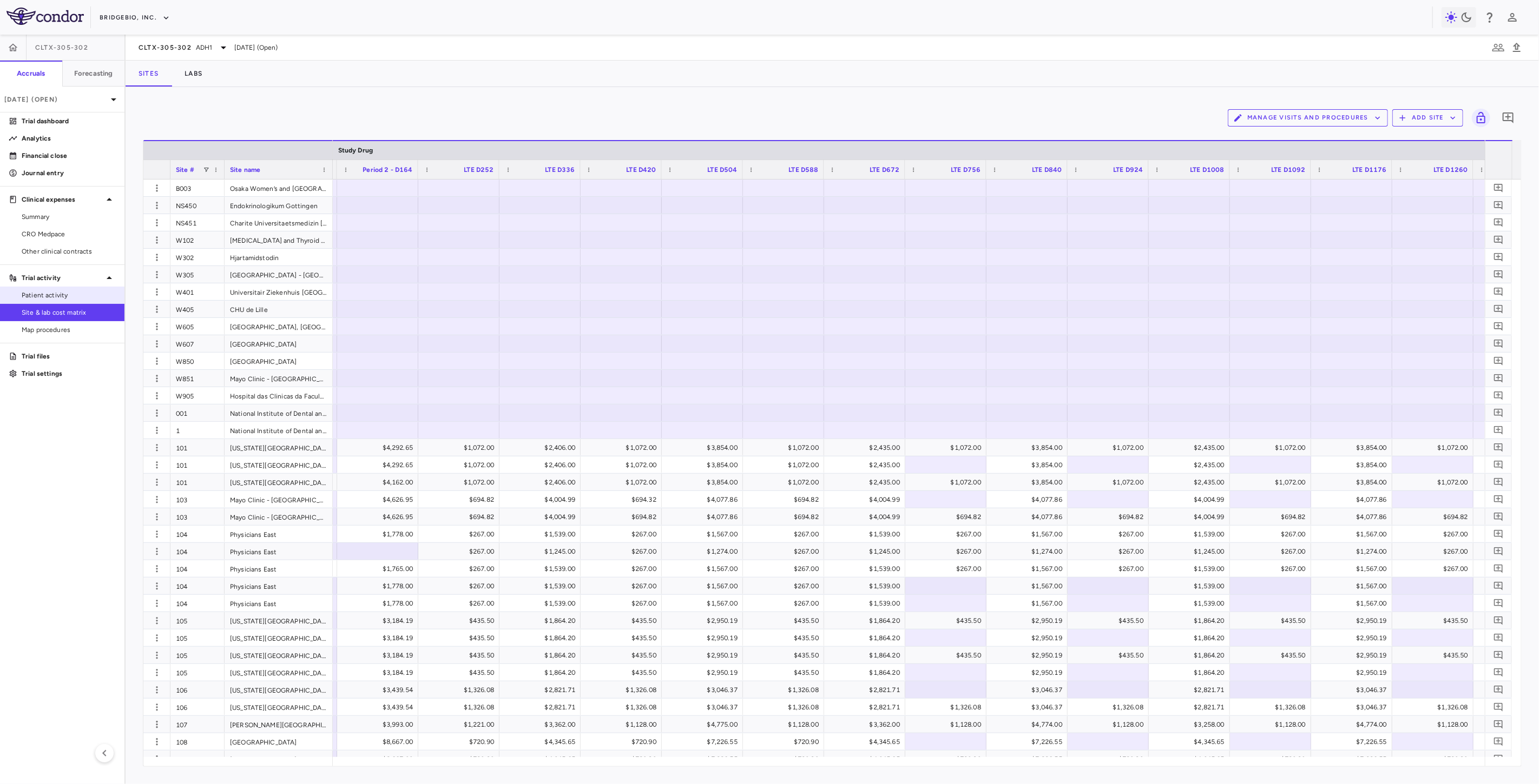
click at [57, 292] on span "Patient activity" at bounding box center [69, 295] width 94 height 10
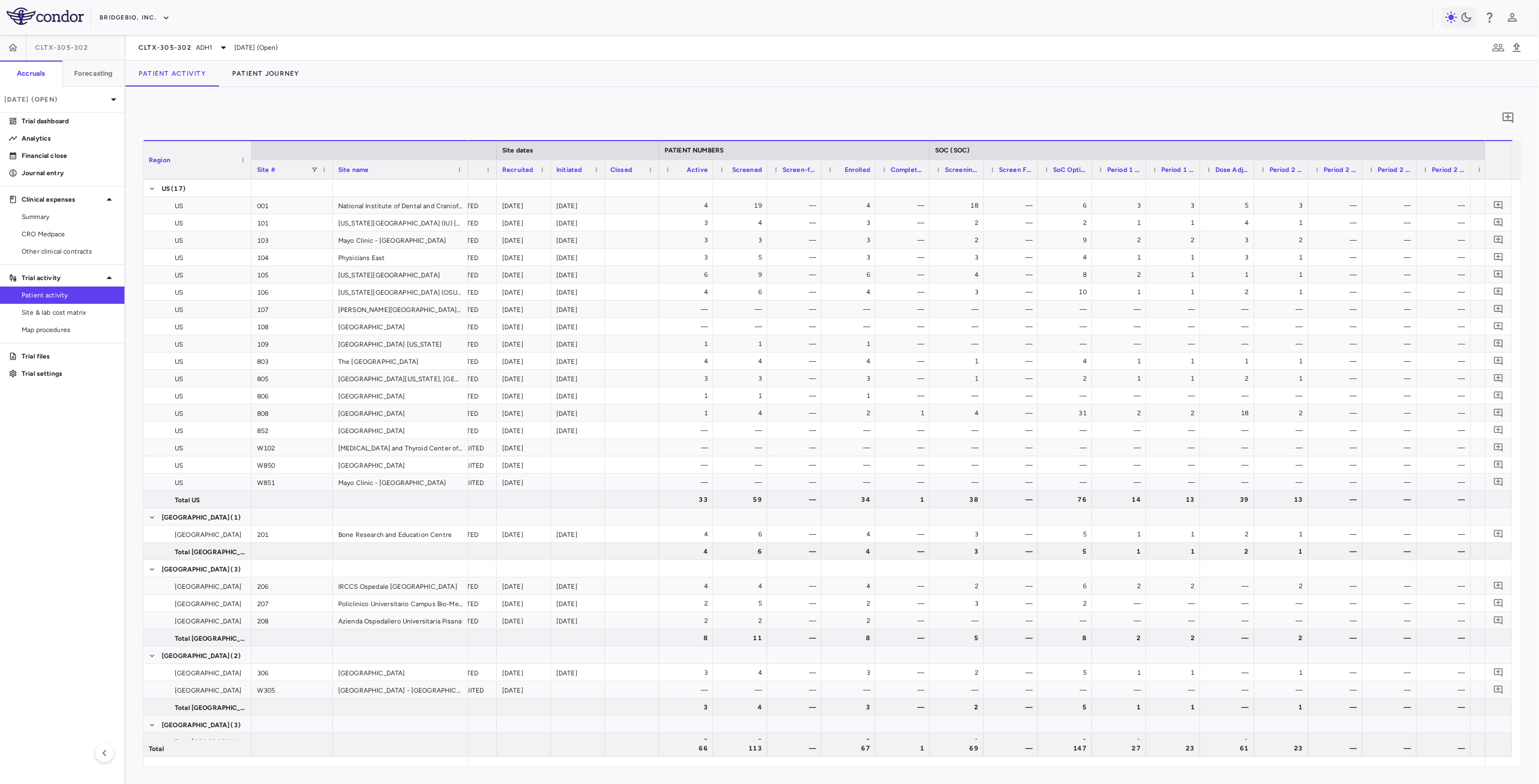
scroll to position [0, 228]
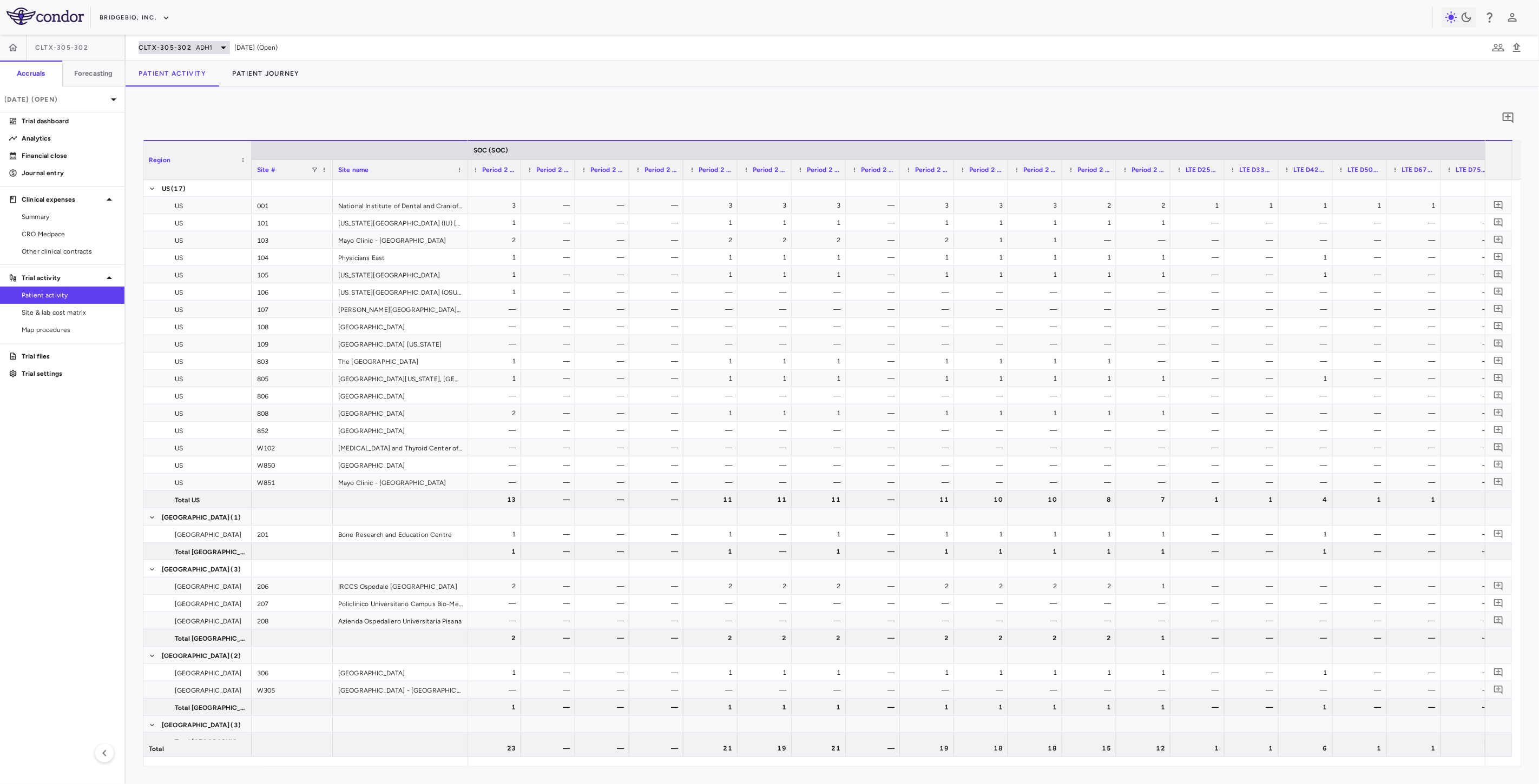
click at [196, 47] on span "ADH1" at bounding box center [204, 48] width 17 height 10
click at [177, 225] on p "PROPEL" at bounding box center [229, 228] width 143 height 10
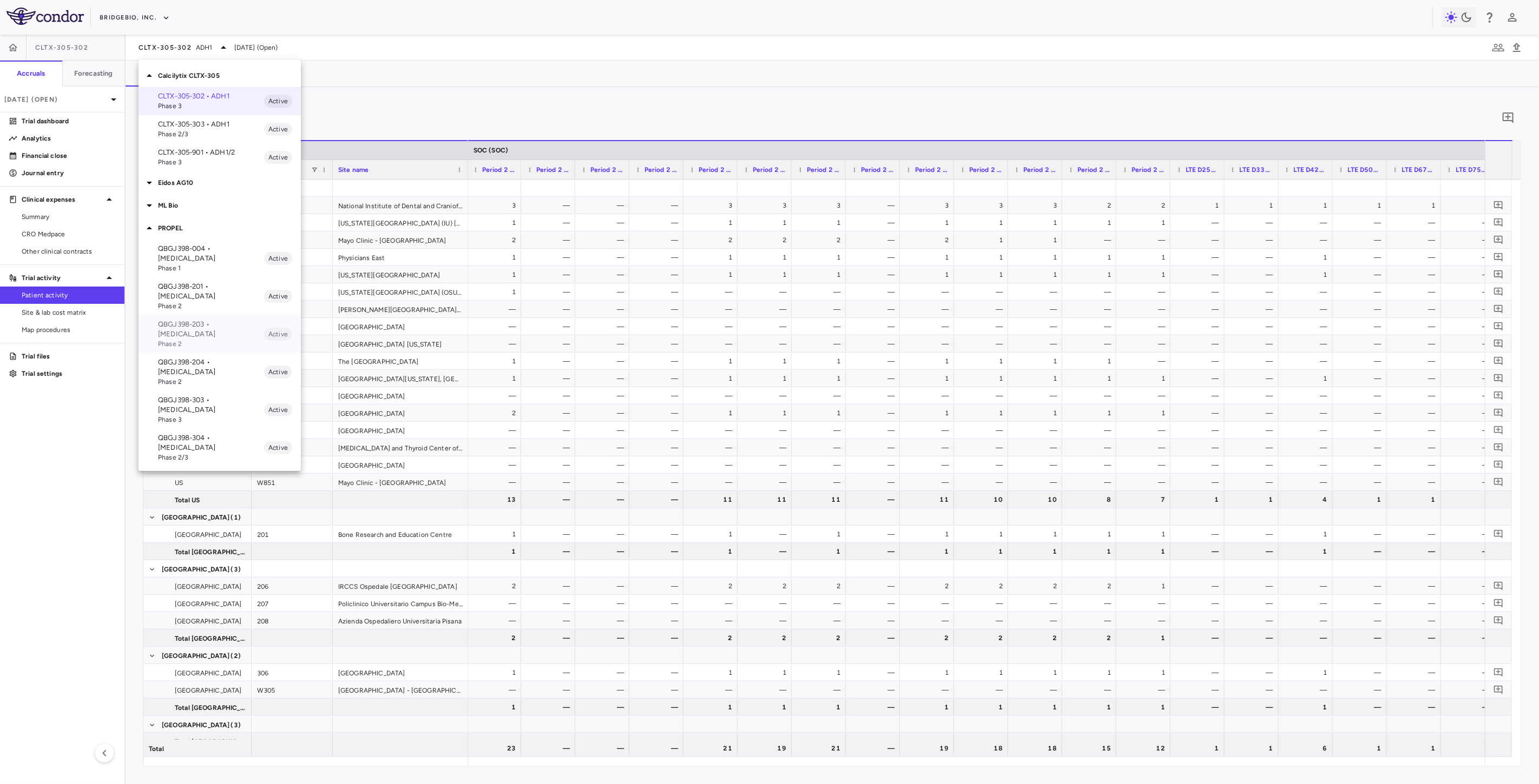
click at [213, 319] on p "QBGJ398-203 • Achondroplasia" at bounding box center [211, 329] width 106 height 20
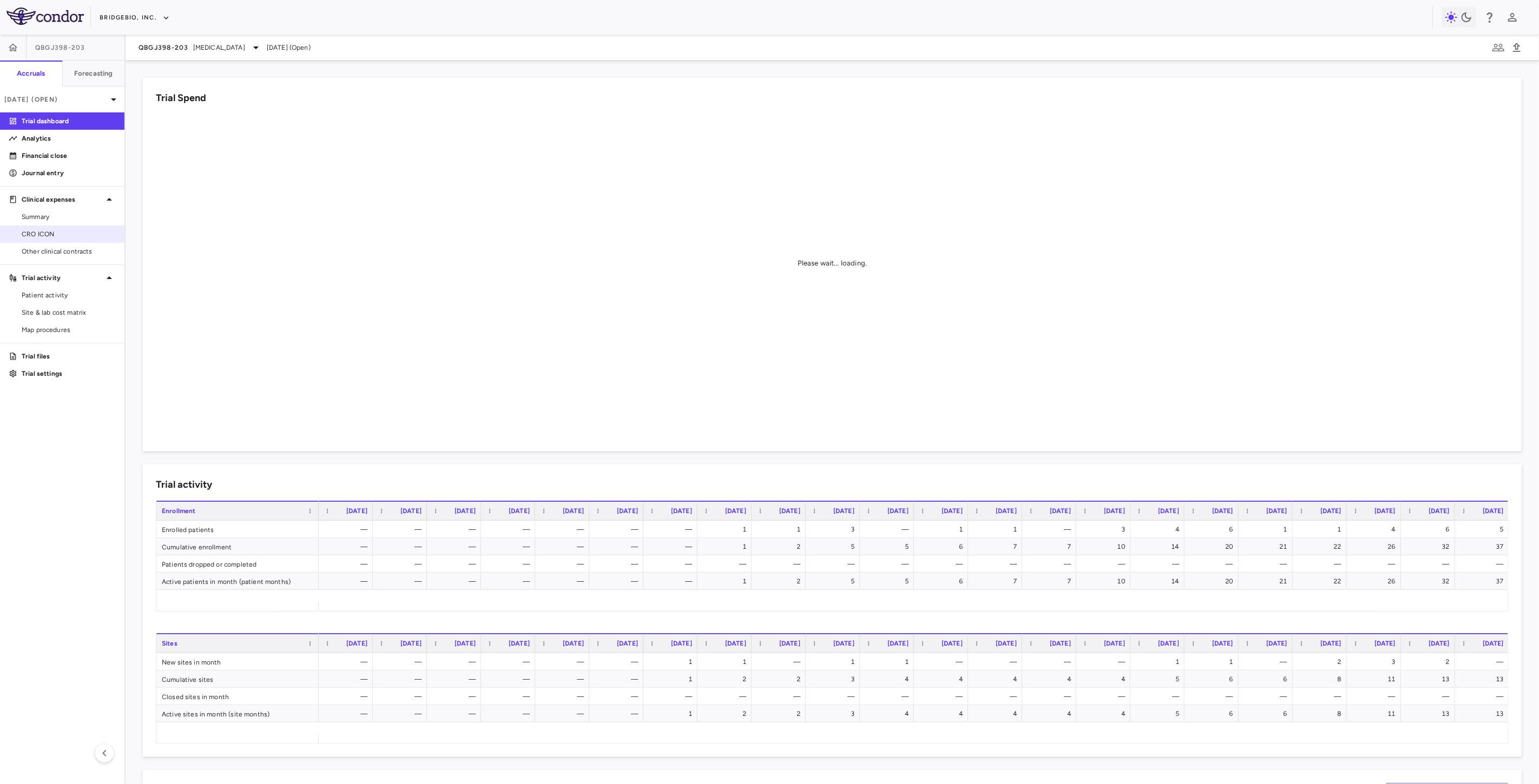
click at [61, 229] on span "CRO ICON" at bounding box center [69, 234] width 94 height 10
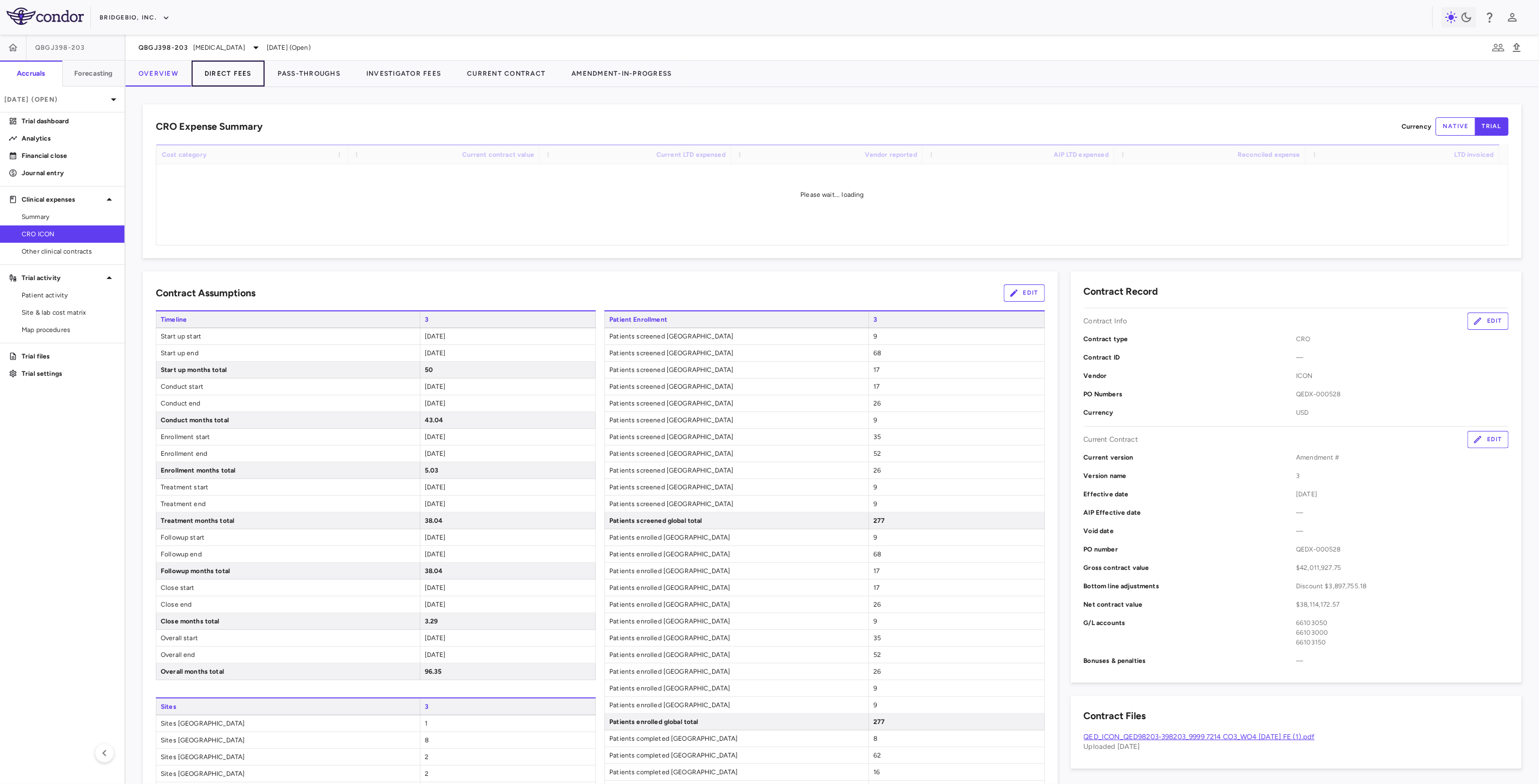
click at [223, 72] on button "Direct Fees" at bounding box center [228, 73] width 73 height 26
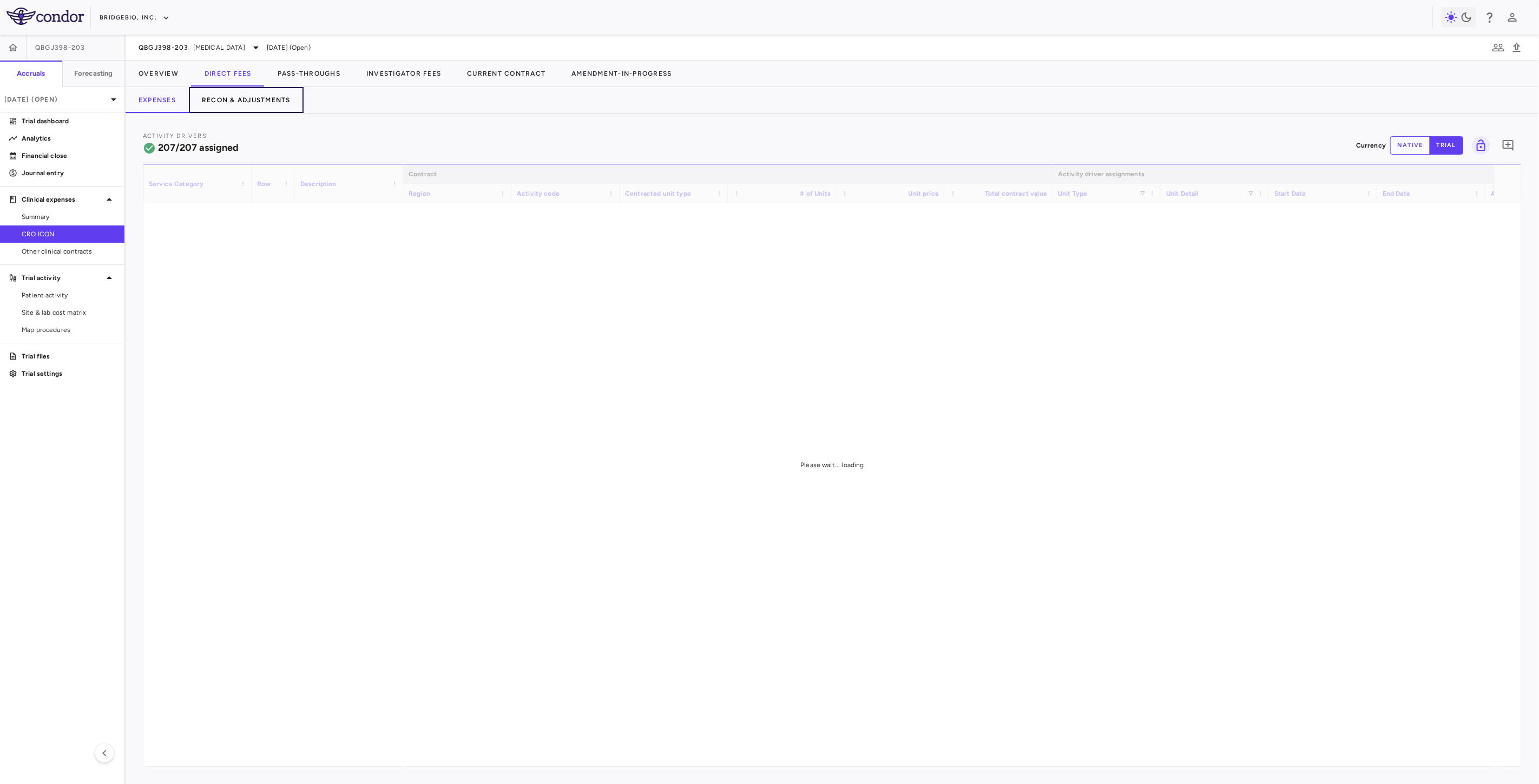
click at [263, 101] on button "Recon & Adjustments" at bounding box center [246, 100] width 115 height 26
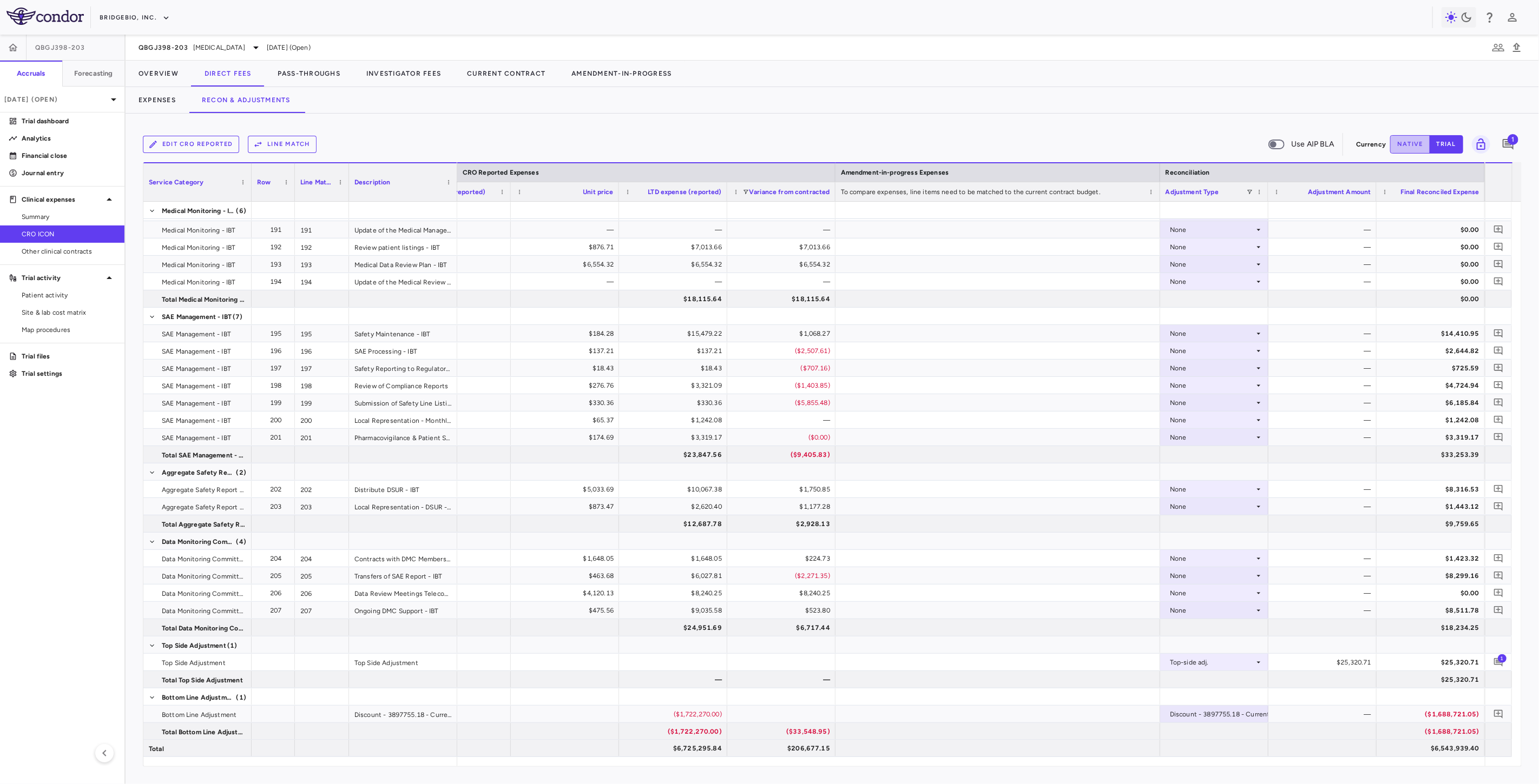
click at [1420, 152] on button "native" at bounding box center [1410, 144] width 40 height 19
click at [1325, 656] on div "$25,320.71" at bounding box center [1325, 662] width 93 height 17
drag, startPoint x: 1321, startPoint y: 665, endPoint x: 1394, endPoint y: 663, distance: 73.0
click at [1394, 663] on div "Top-side adj. ​ ******** $25,320.71" at bounding box center [361, 662] width 2246 height 17
type input "*"
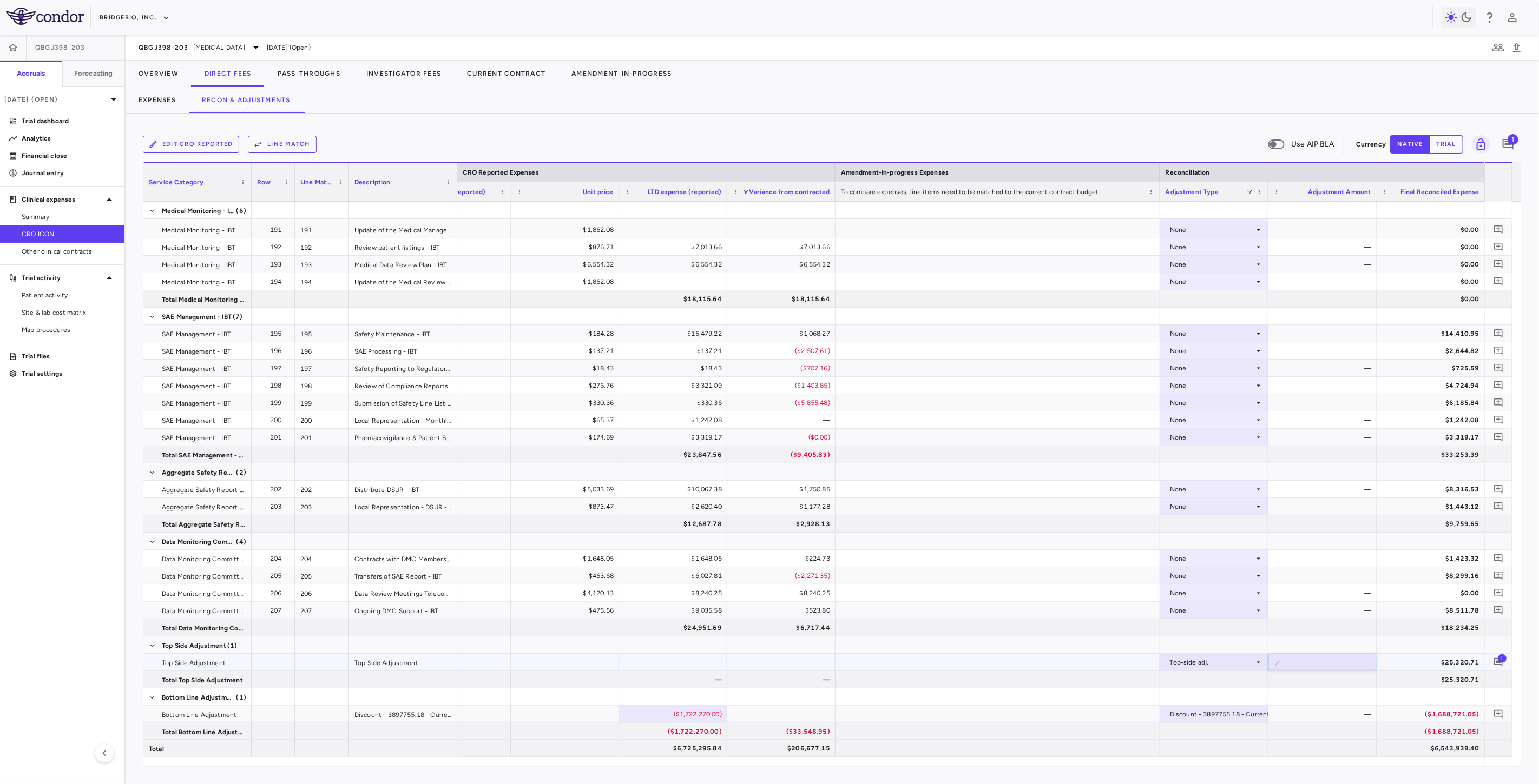
click at [1403, 663] on div "$25,320.71" at bounding box center [1433, 662] width 93 height 17
click at [1502, 659] on span "1" at bounding box center [1502, 658] width 8 height 8
click at [1357, 628] on textarea at bounding box center [1376, 627] width 73 height 12
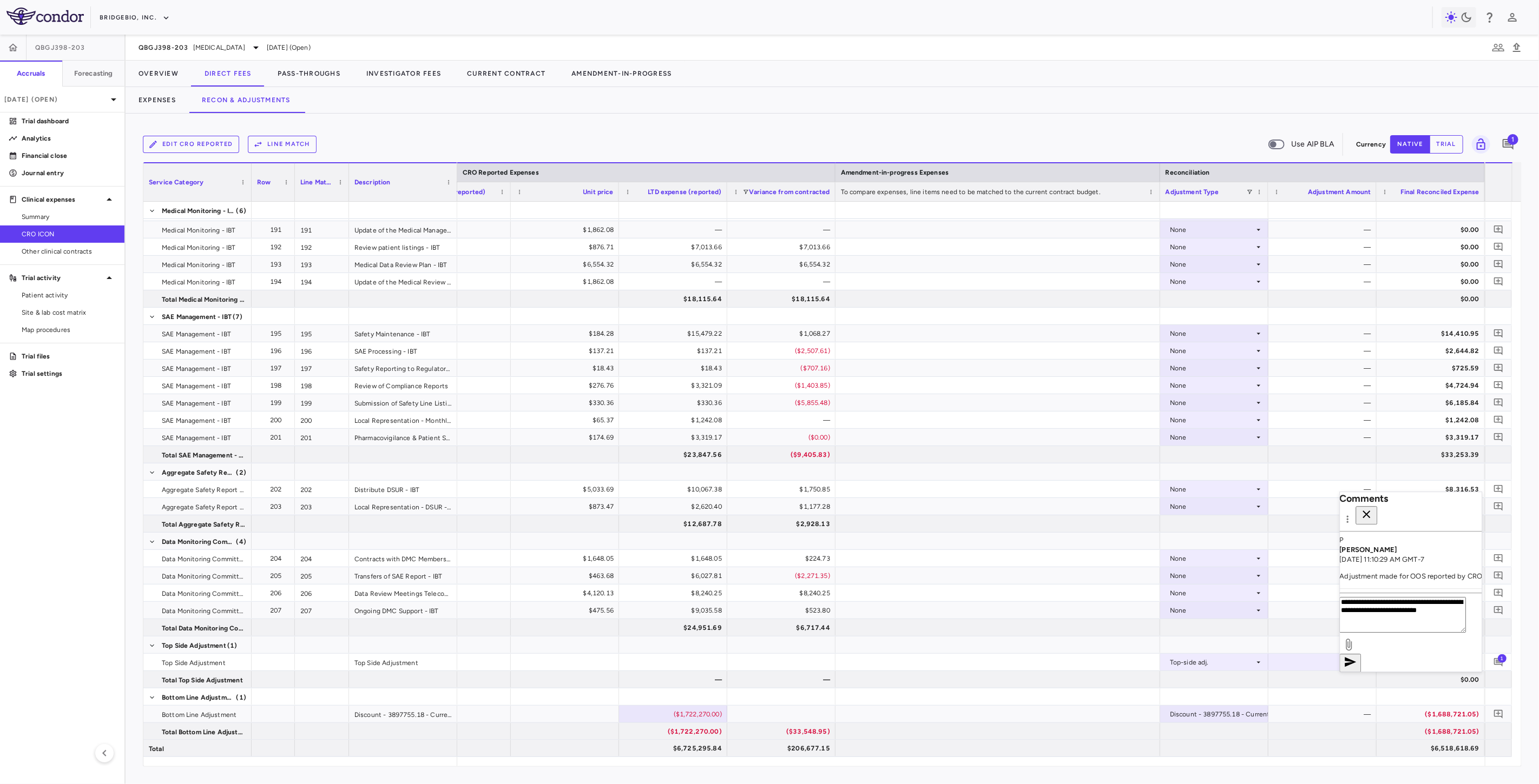
type textarea "**********"
click at [1357, 656] on icon "button" at bounding box center [1351, 662] width 13 height 13
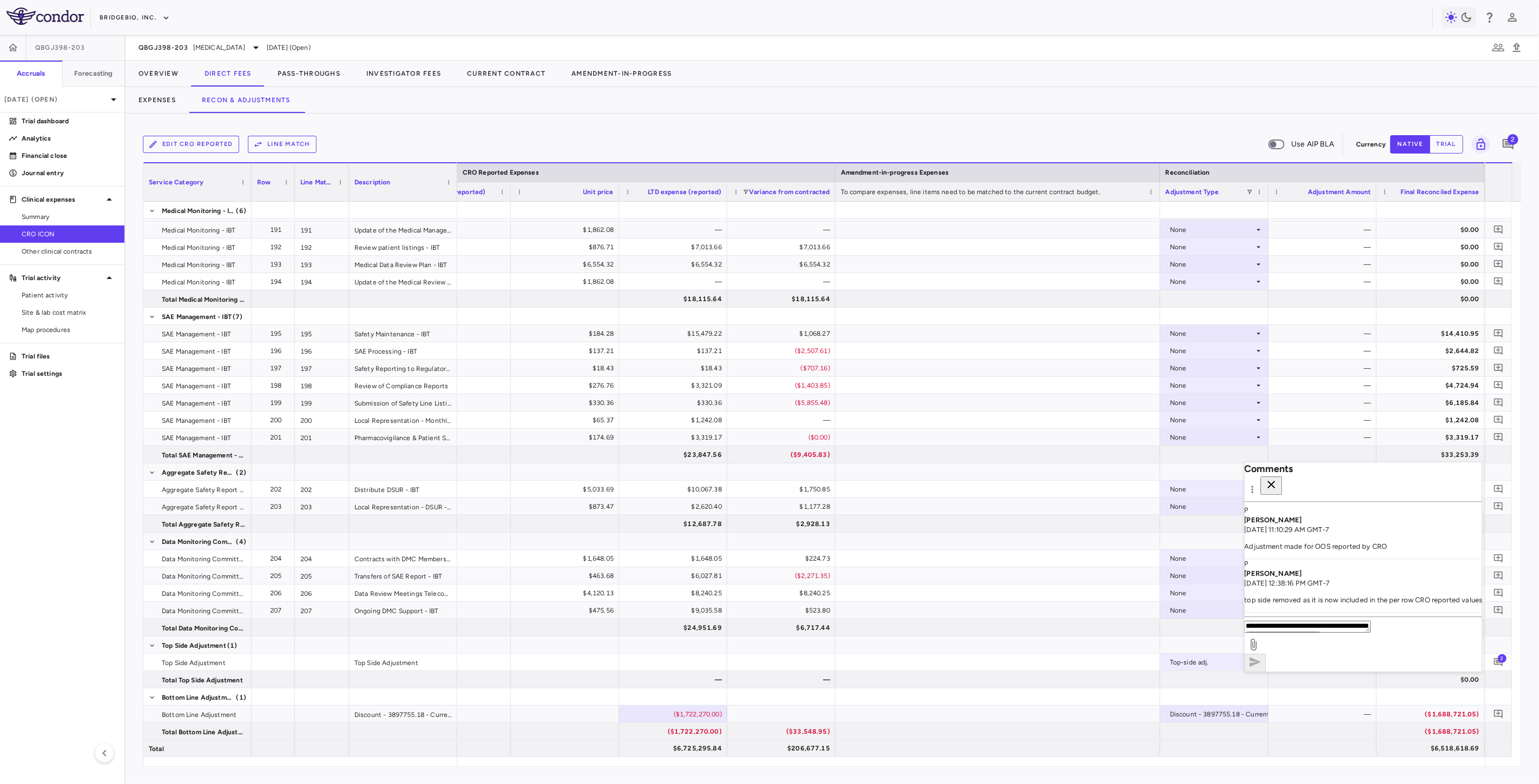
click at [1278, 479] on icon "button" at bounding box center [1272, 485] width 13 height 13
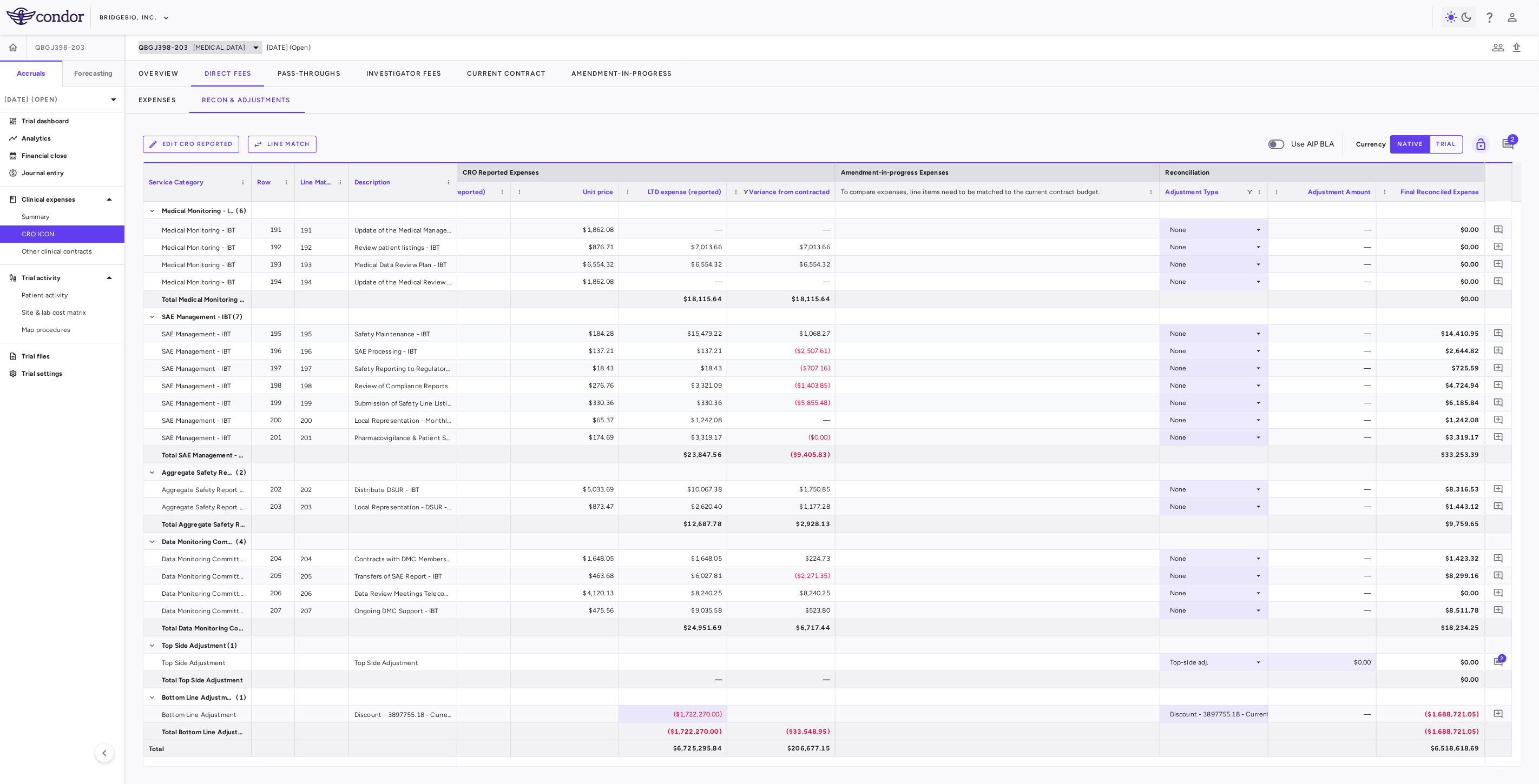
click at [180, 44] on span "QBGJ398-203" at bounding box center [164, 47] width 50 height 8
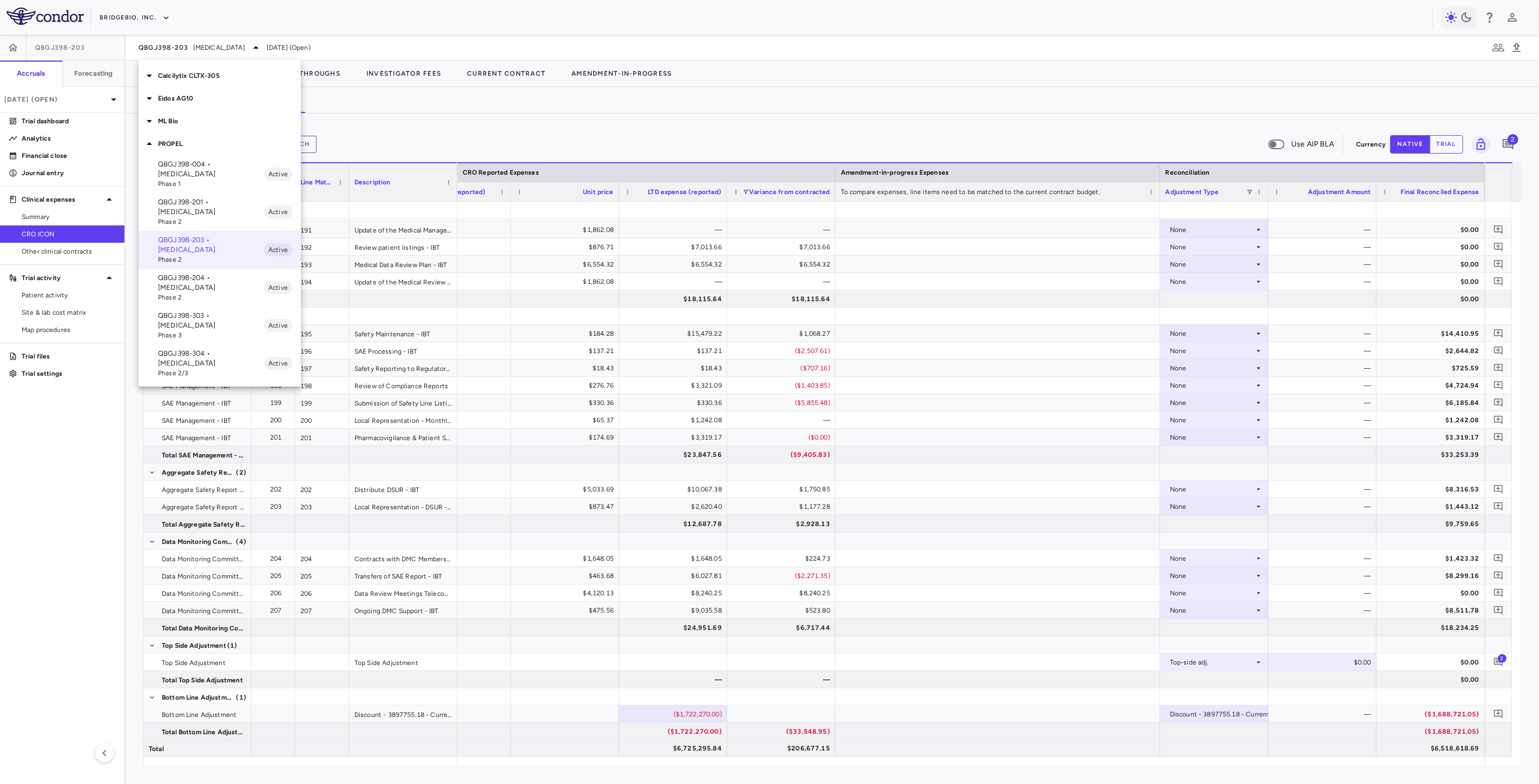
click at [192, 76] on p "Calcilytix CLTX-305" at bounding box center [229, 76] width 143 height 10
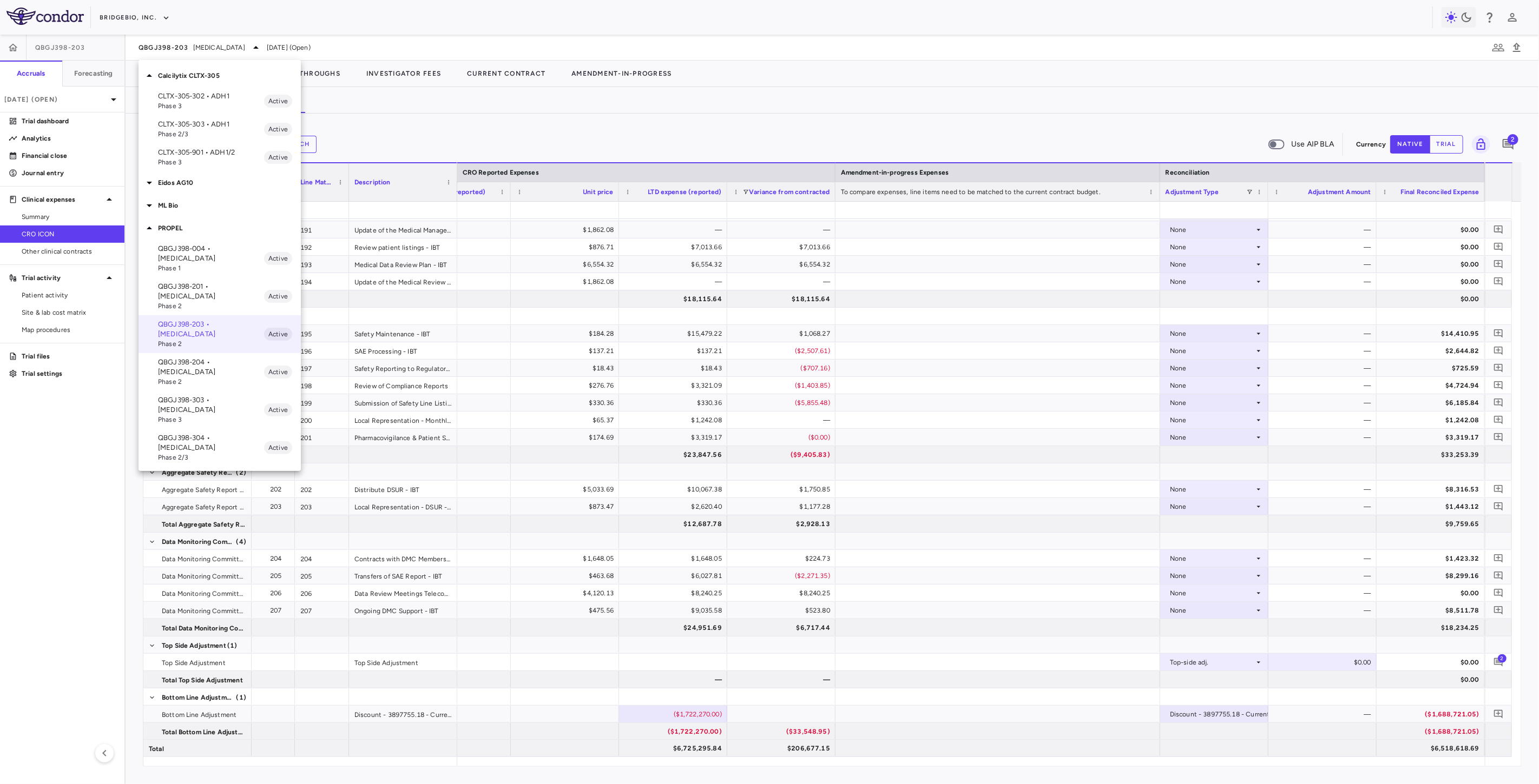
click at [212, 100] on p "CLTX-305-302 • ADH1" at bounding box center [211, 96] width 106 height 10
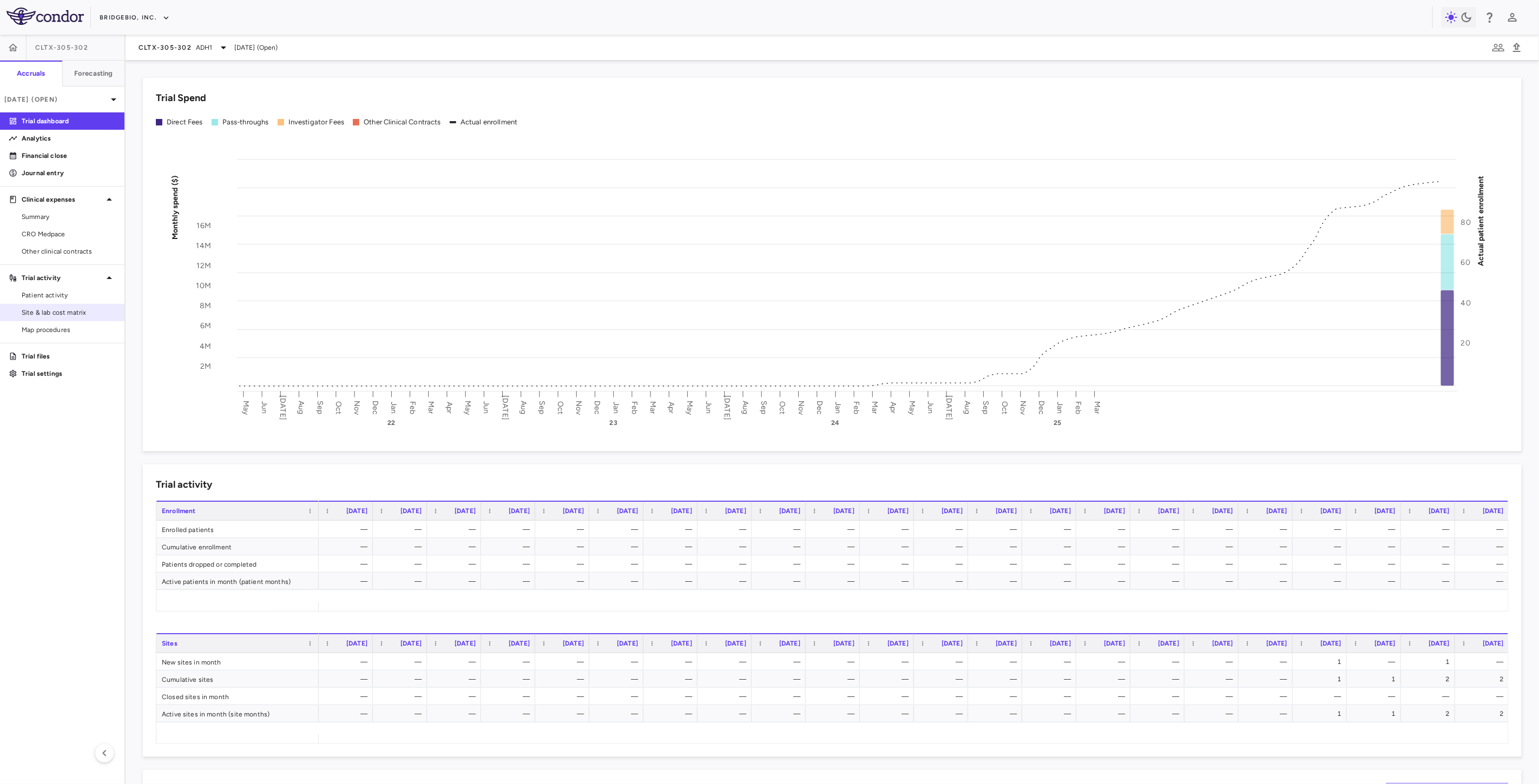
click at [76, 310] on span "Site & lab cost matrix" at bounding box center [69, 312] width 94 height 10
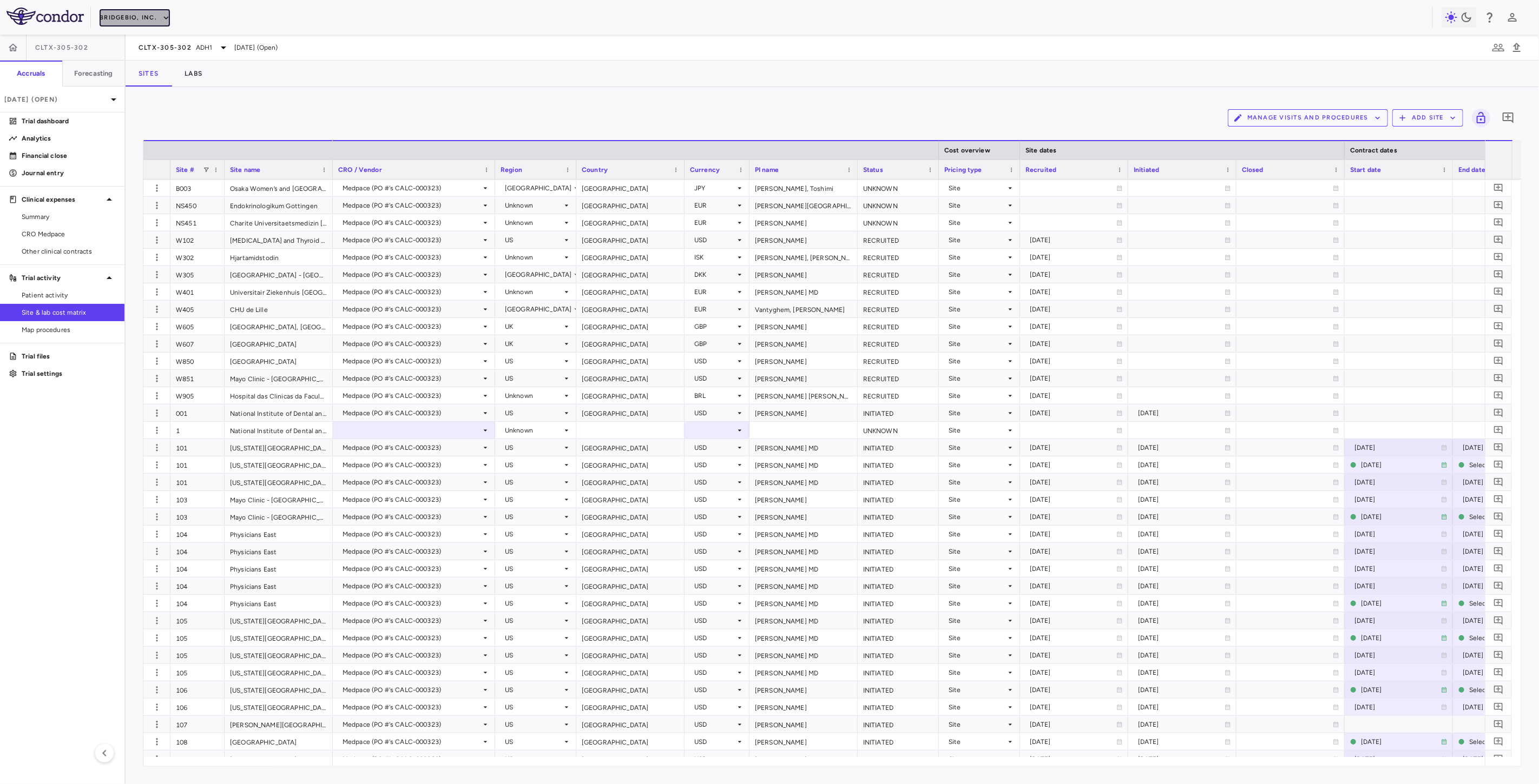
click at [147, 19] on button "BridgeBio, Inc." at bounding box center [135, 17] width 70 height 17
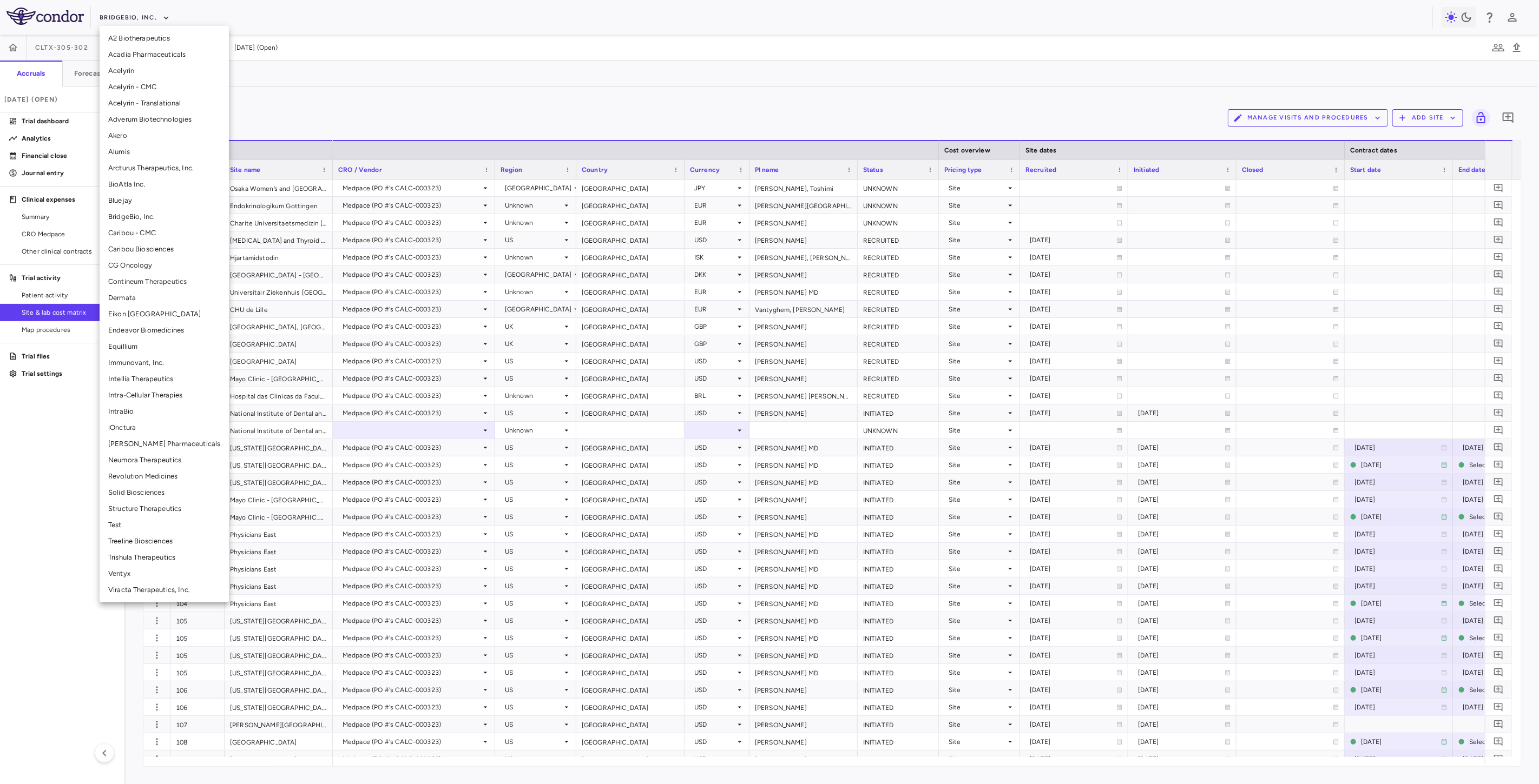
click at [133, 505] on li "Structure Therapeutics" at bounding box center [164, 509] width 129 height 16
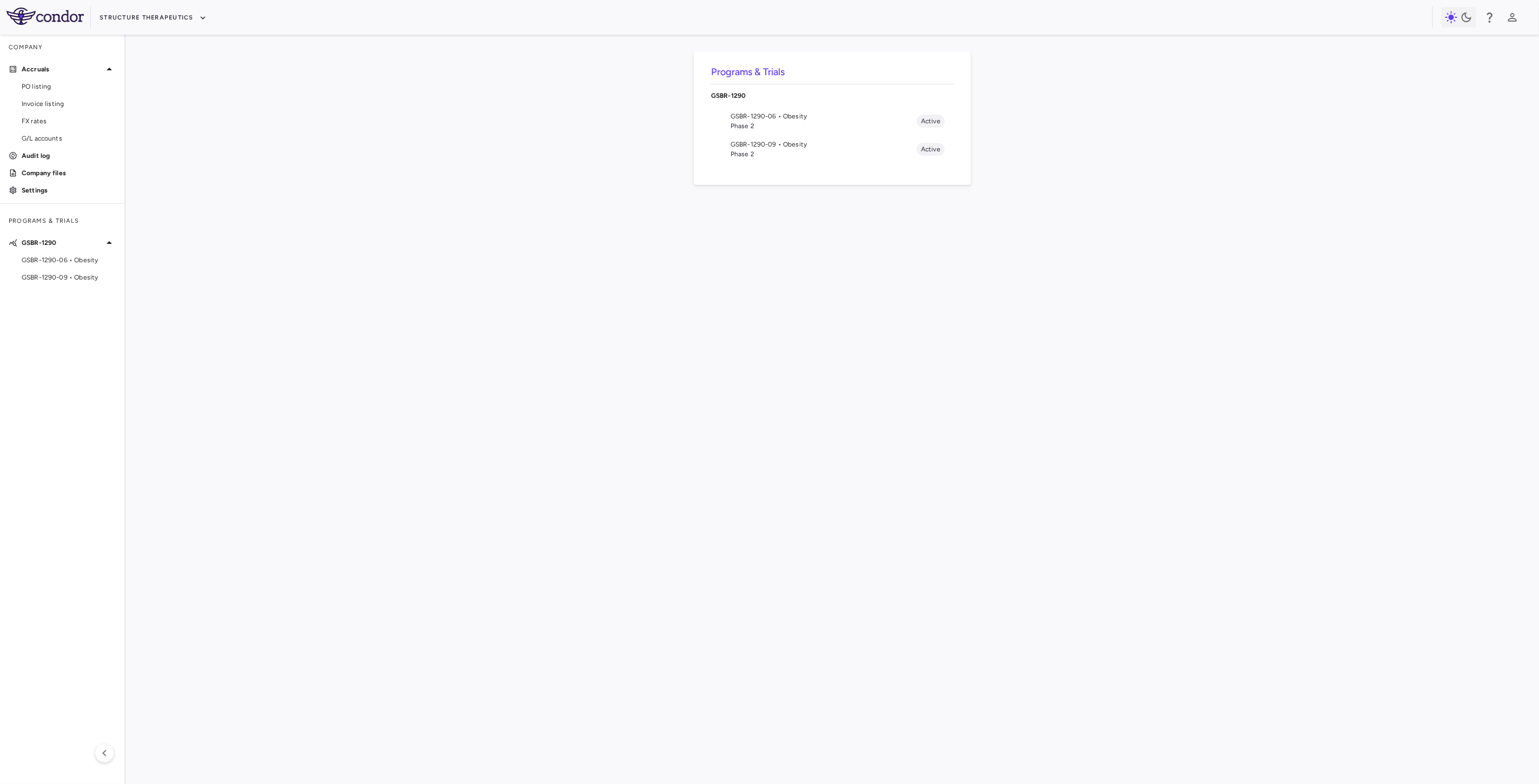
click at [750, 142] on span "GSBR-1290-09 • Obesity" at bounding box center [824, 144] width 186 height 10
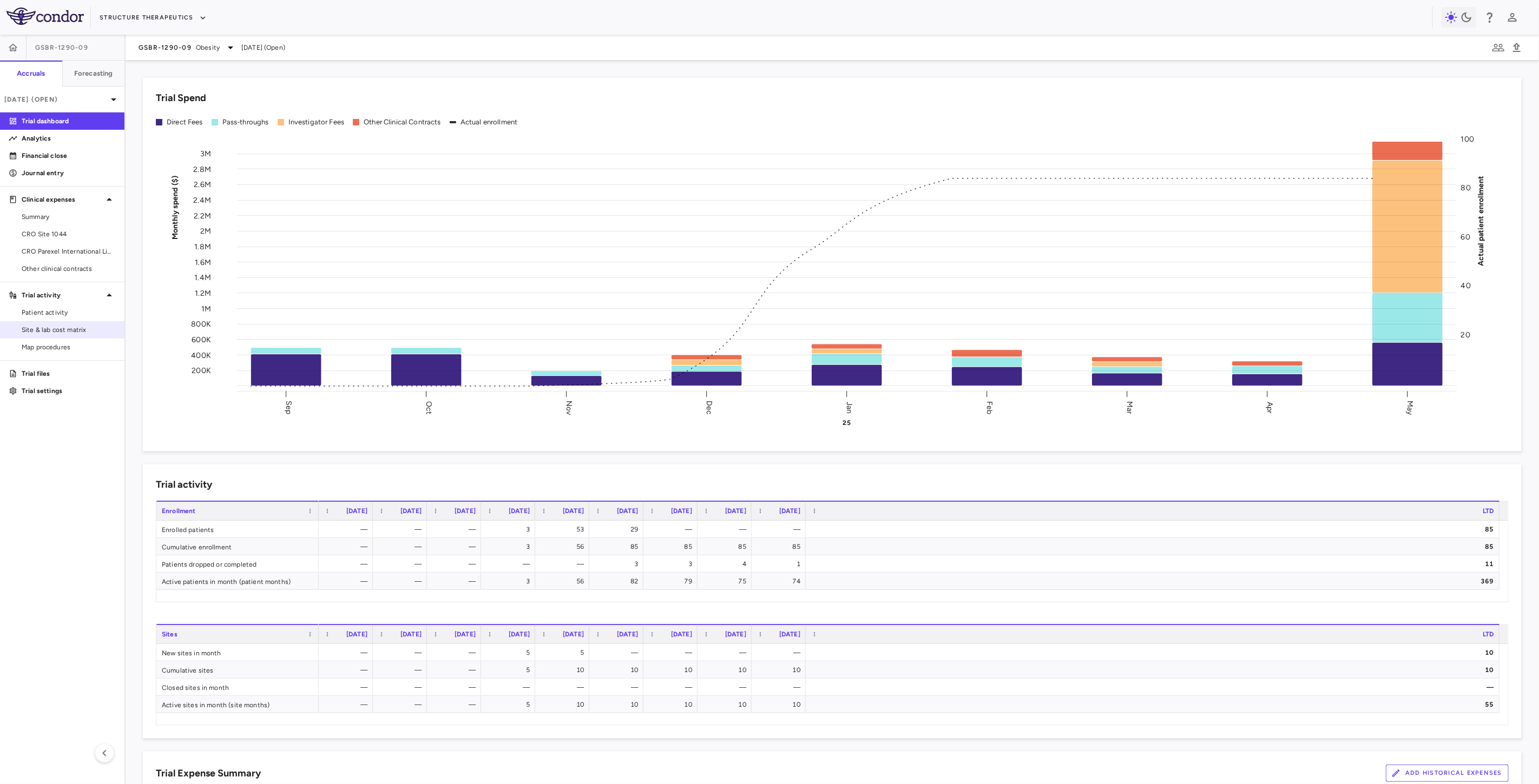
click at [73, 328] on span "Site & lab cost matrix" at bounding box center [69, 330] width 94 height 10
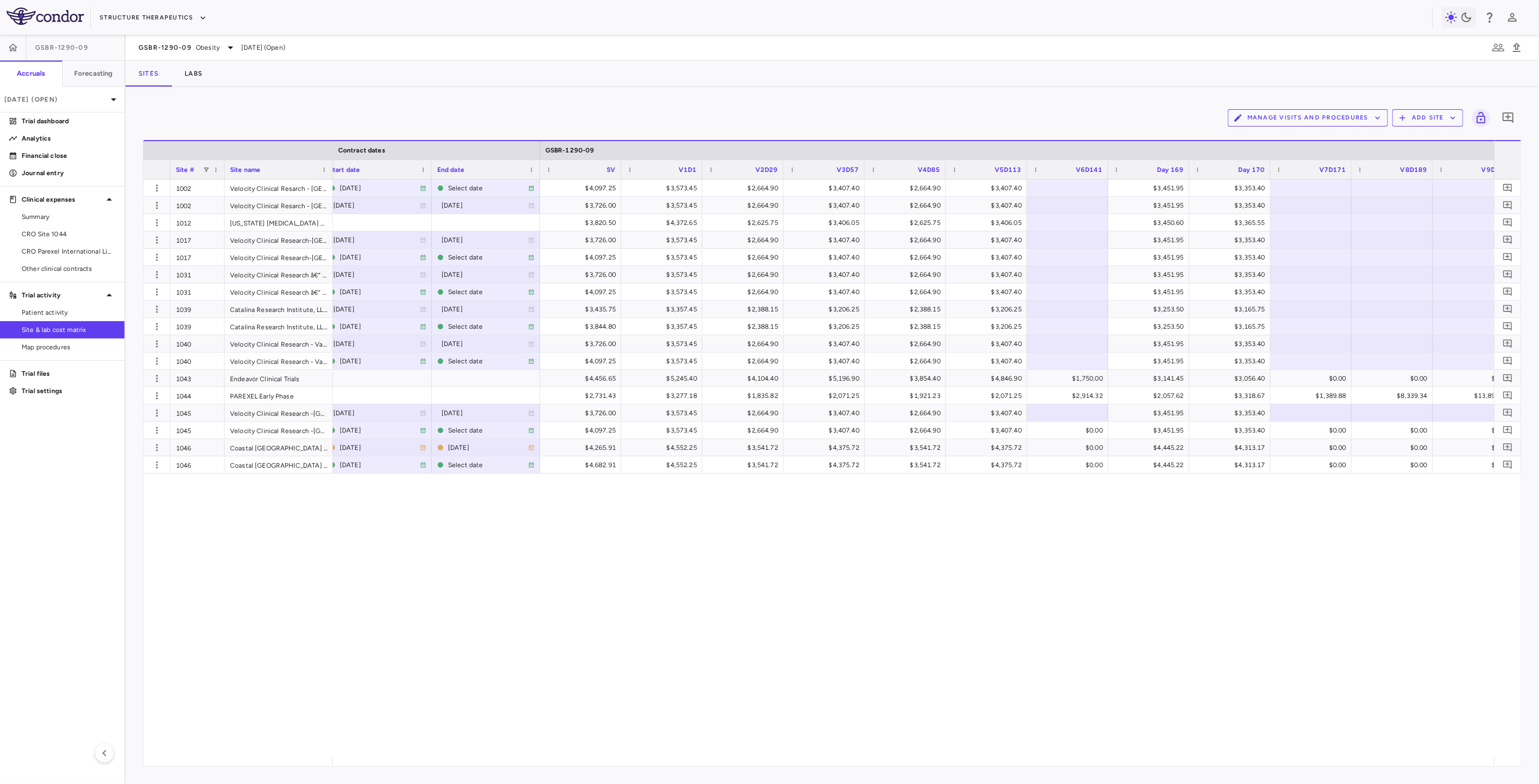
scroll to position [0, 1123]
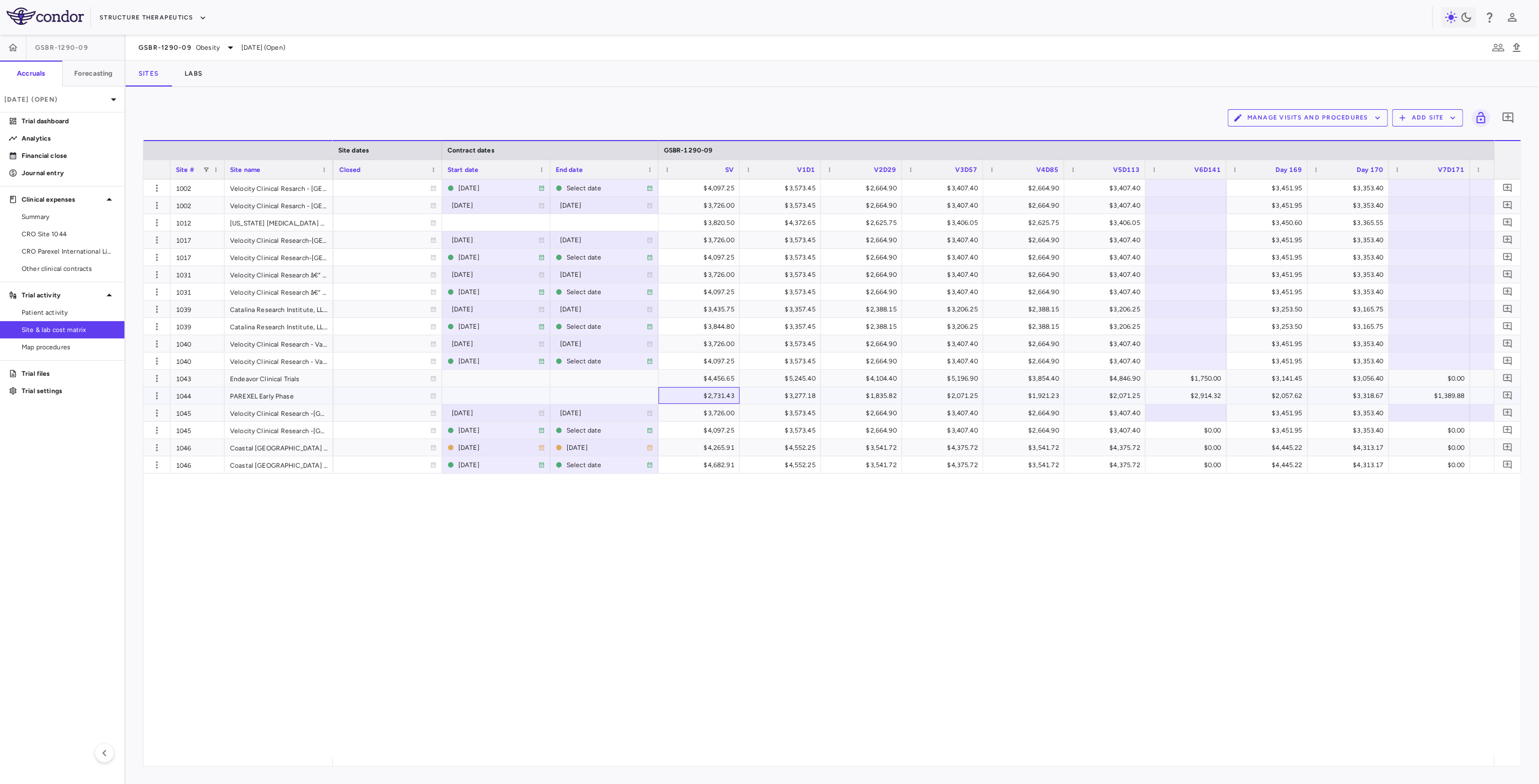
click at [705, 395] on div "$2,731.43" at bounding box center [701, 396] width 66 height 17
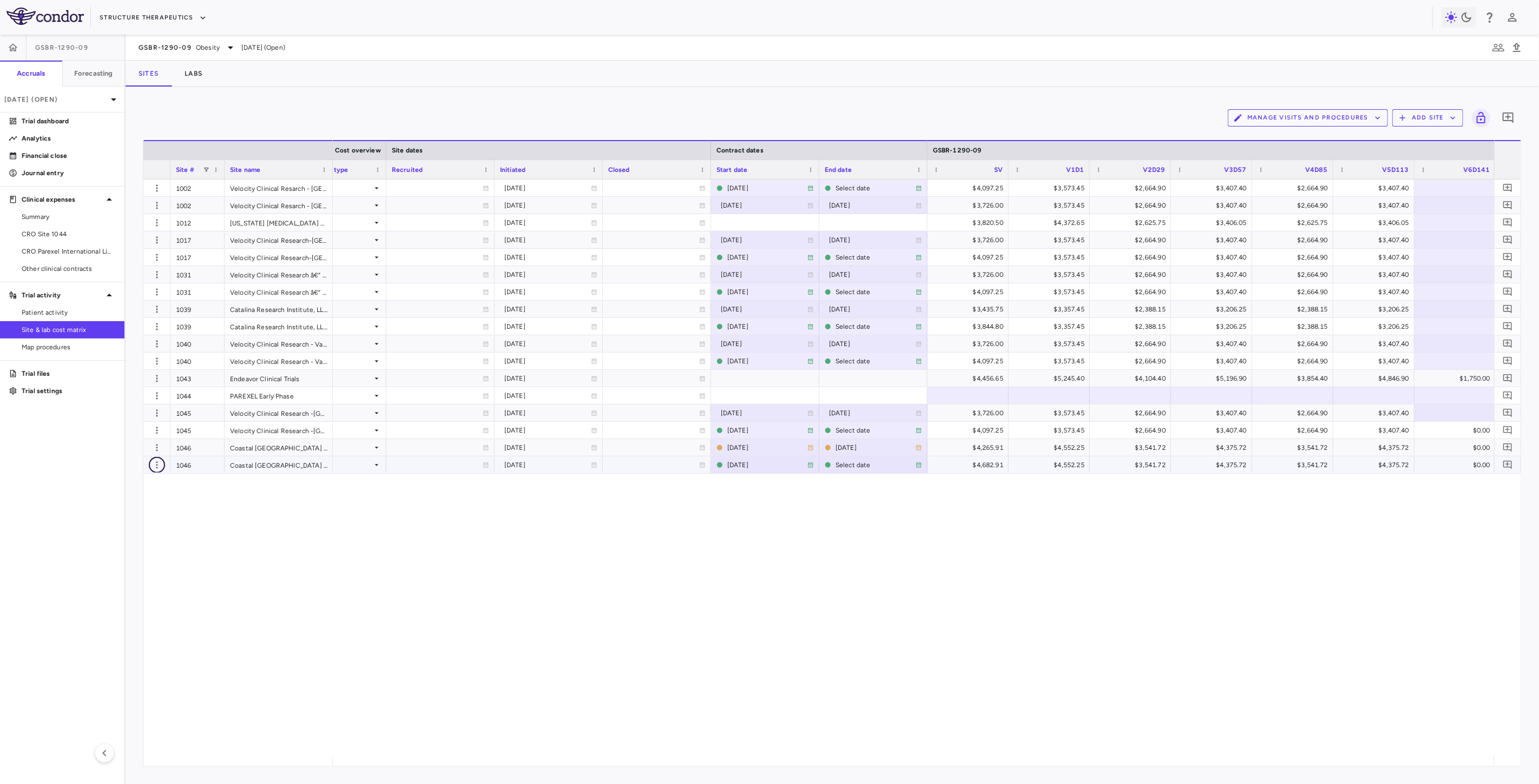
click at [161, 465] on icon "button" at bounding box center [157, 465] width 11 height 11
click at [126, 488] on div "Add new site version" at bounding box center [119, 484] width 67 height 10
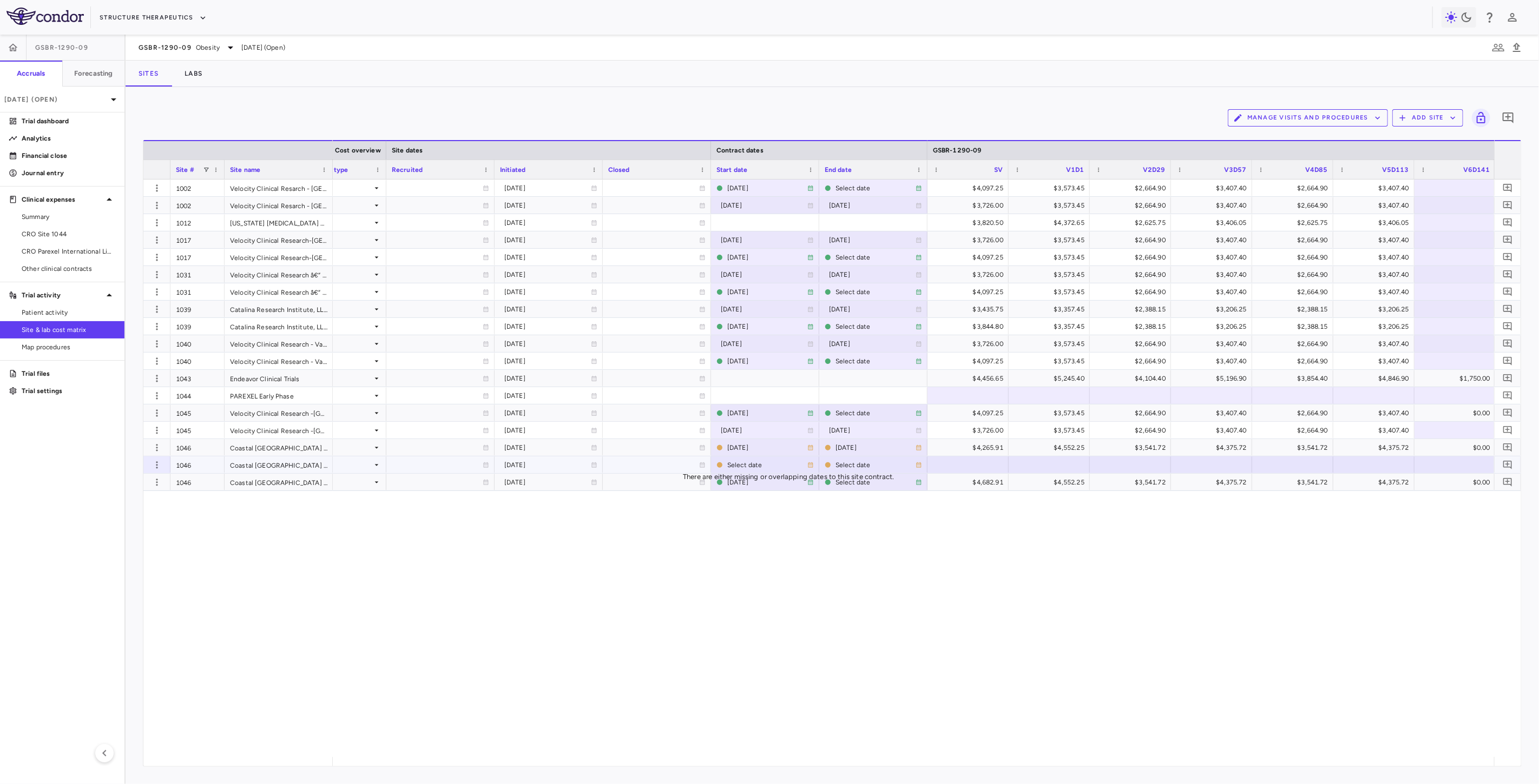
click at [755, 466] on div "Select date" at bounding box center [767, 465] width 80 height 17
click at [748, 463] on input "**********" at bounding box center [758, 466] width 92 height 20
type input "**********"
drag, startPoint x: 536, startPoint y: 474, endPoint x: 539, endPoint y: 466, distance: 8.5
click at [536, 474] on div "2025-01-09" at bounding box center [547, 482] width 87 height 17
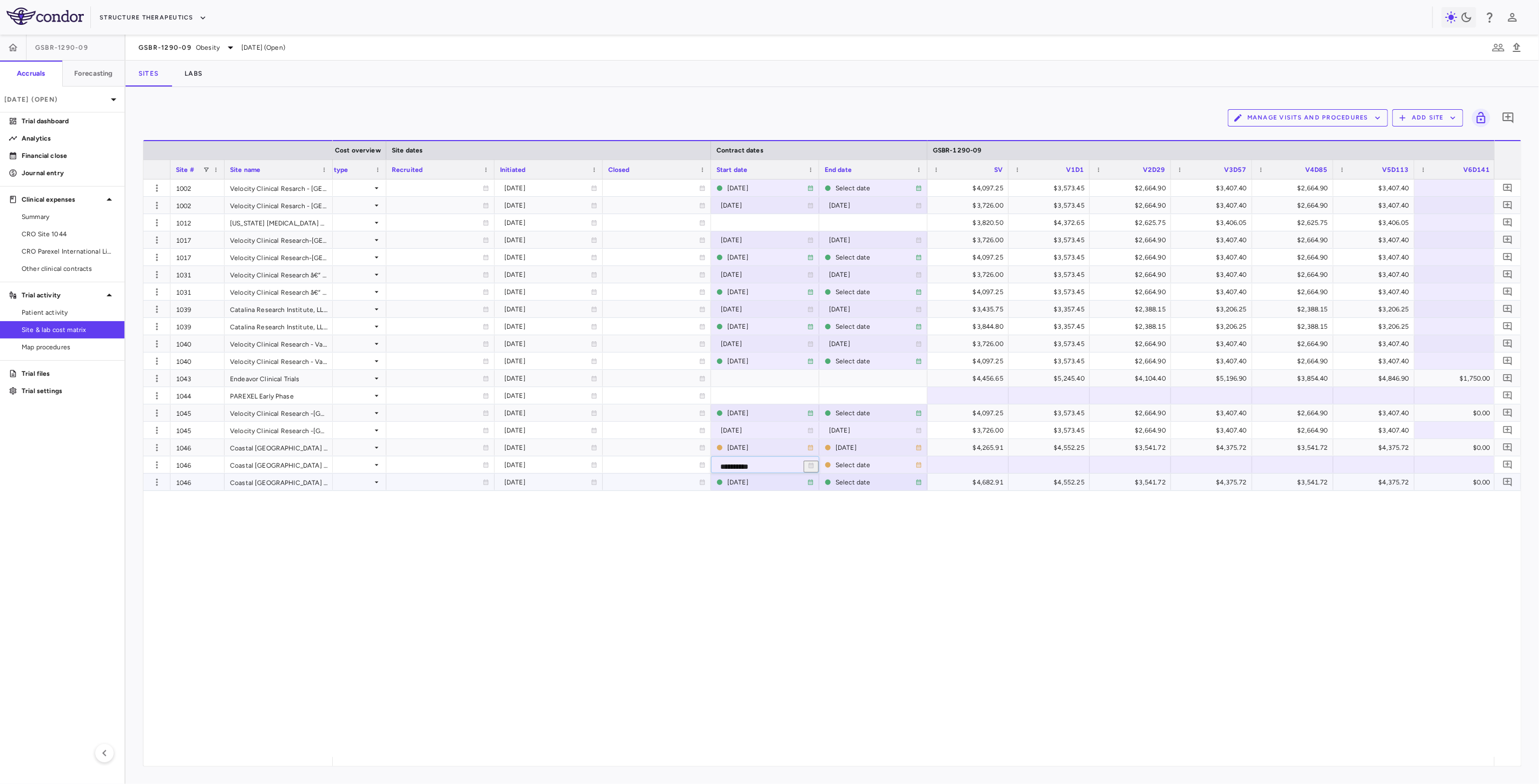
click at [539, 466] on div "2025-01-09" at bounding box center [547, 465] width 87 height 17
click at [744, 414] on div "2024-12-18" at bounding box center [767, 413] width 80 height 17
click at [746, 447] on div "2024-12-18" at bounding box center [767, 447] width 80 height 17
click at [787, 449] on input "**********" at bounding box center [758, 449] width 92 height 20
type input "**********"
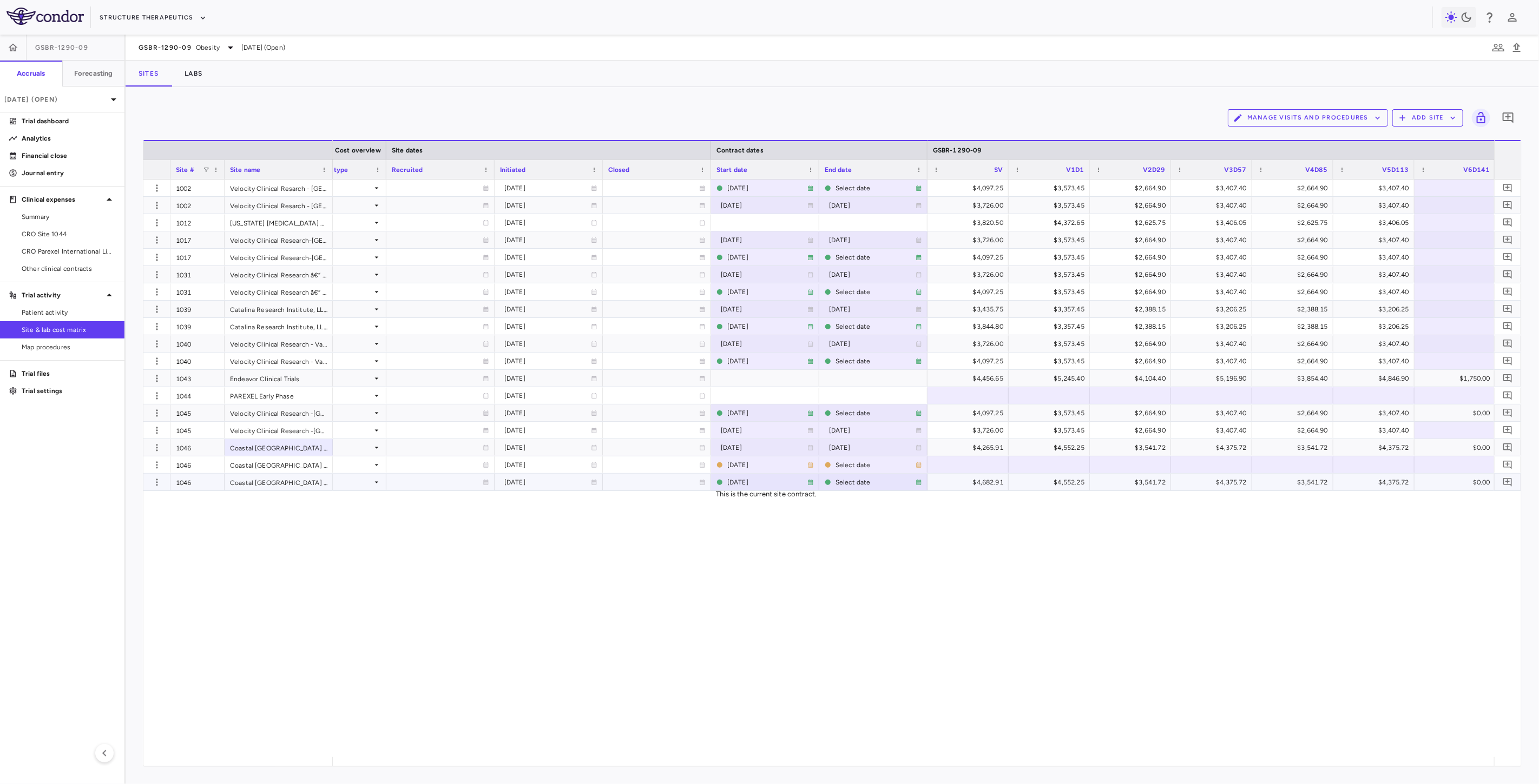
click at [749, 481] on div "2025-03-19" at bounding box center [767, 482] width 80 height 17
click at [760, 483] on input "**********" at bounding box center [758, 484] width 92 height 20
type input "**********"
click at [751, 481] on div "2024-12-19" at bounding box center [767, 482] width 80 height 17
click at [789, 485] on input "**********" at bounding box center [758, 484] width 92 height 20
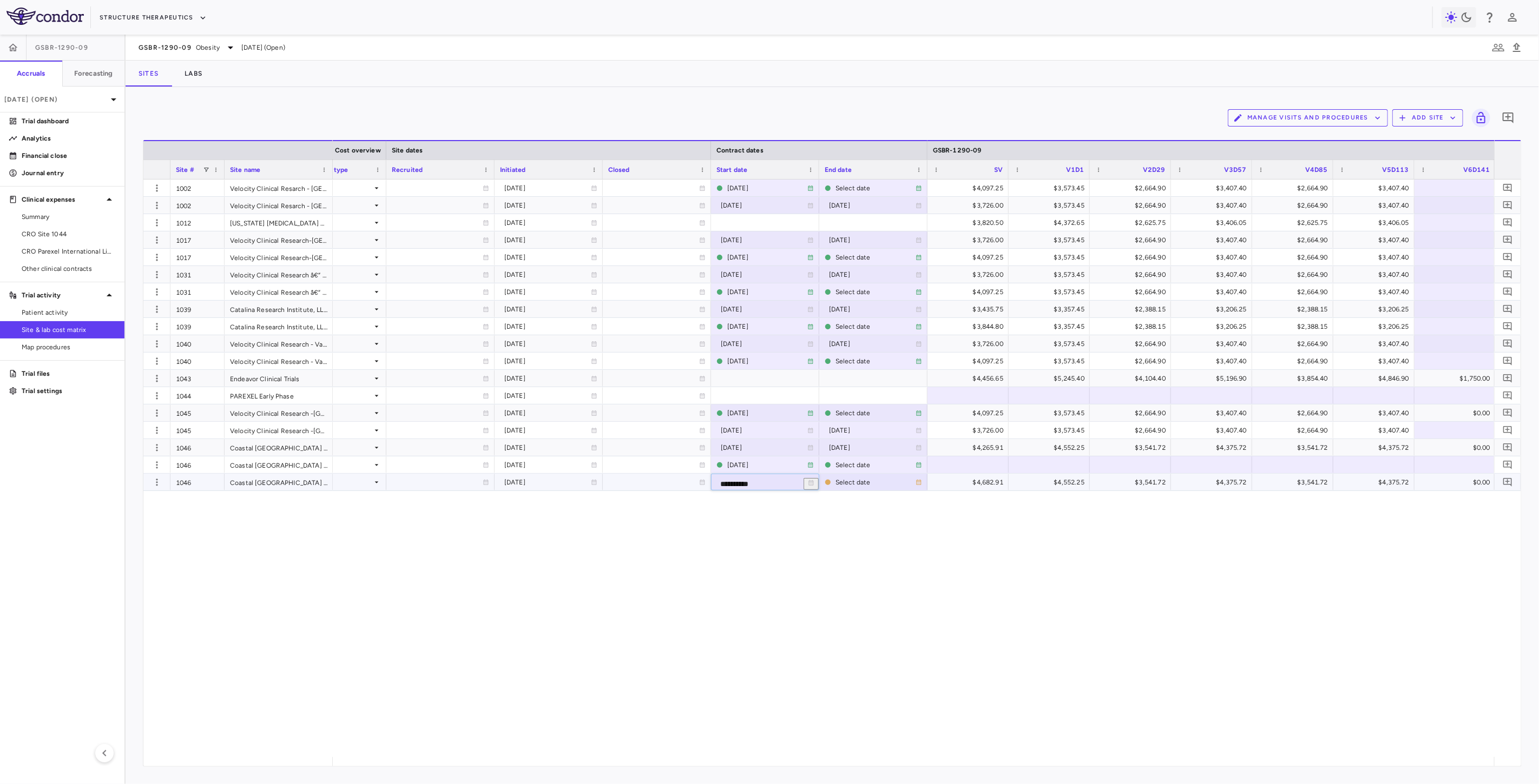
click at [788, 482] on input "**********" at bounding box center [758, 484] width 92 height 20
type input "**********"
click at [848, 482] on div "Select date" at bounding box center [876, 482] width 80 height 17
click at [863, 482] on input "**********" at bounding box center [866, 484] width 92 height 20
type input "**********"
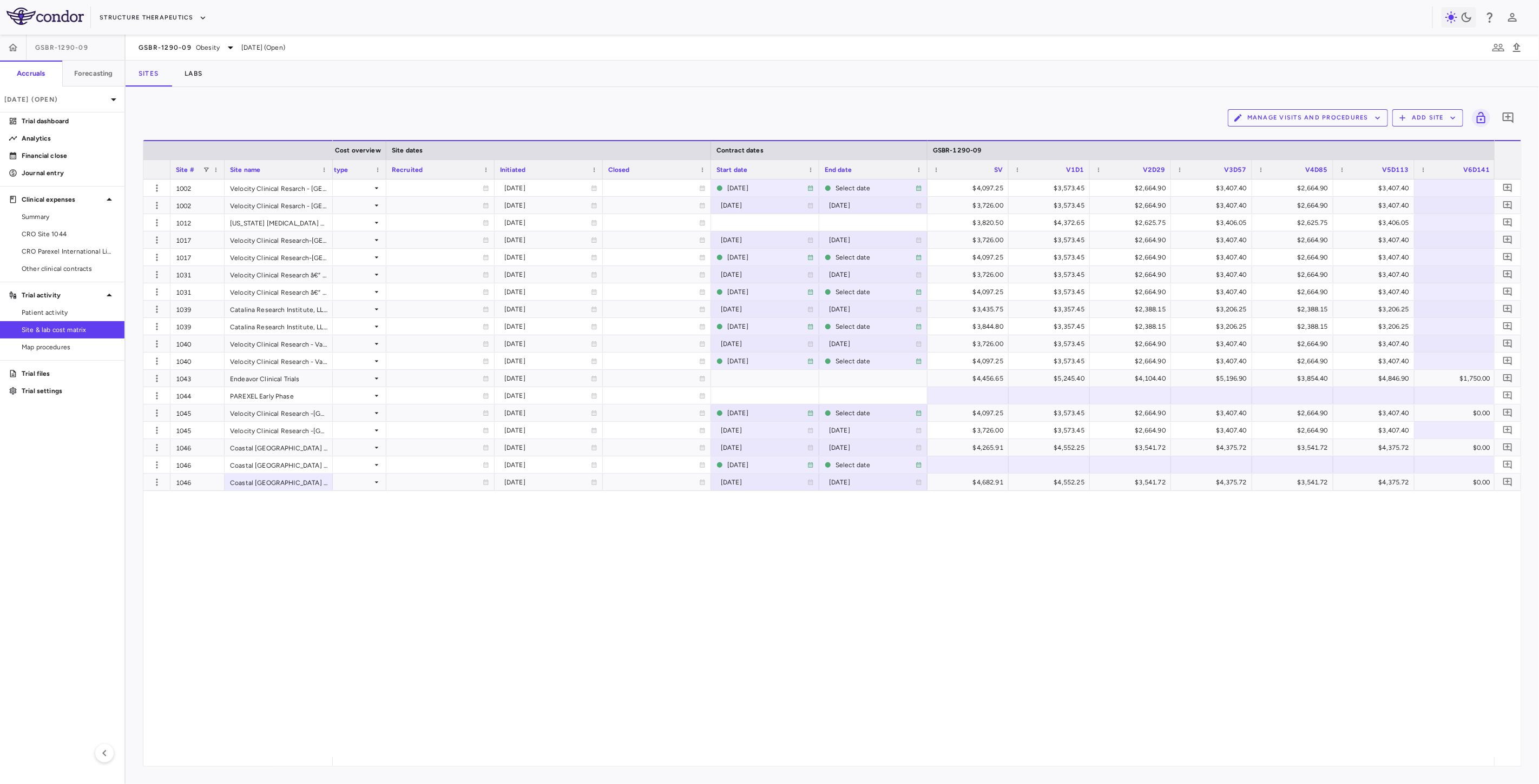
click at [709, 663] on div "INITIATED Site 2024-12-09 2024-12-18 Select date $4,097.25 $3,573.45 $2,664.90 …" at bounding box center [913, 468] width 1161 height 577
click at [1340, 119] on button "Manage Visits and Procedures" at bounding box center [1308, 118] width 160 height 17
click at [1290, 139] on li "Visit Schedules" at bounding box center [1310, 142] width 115 height 16
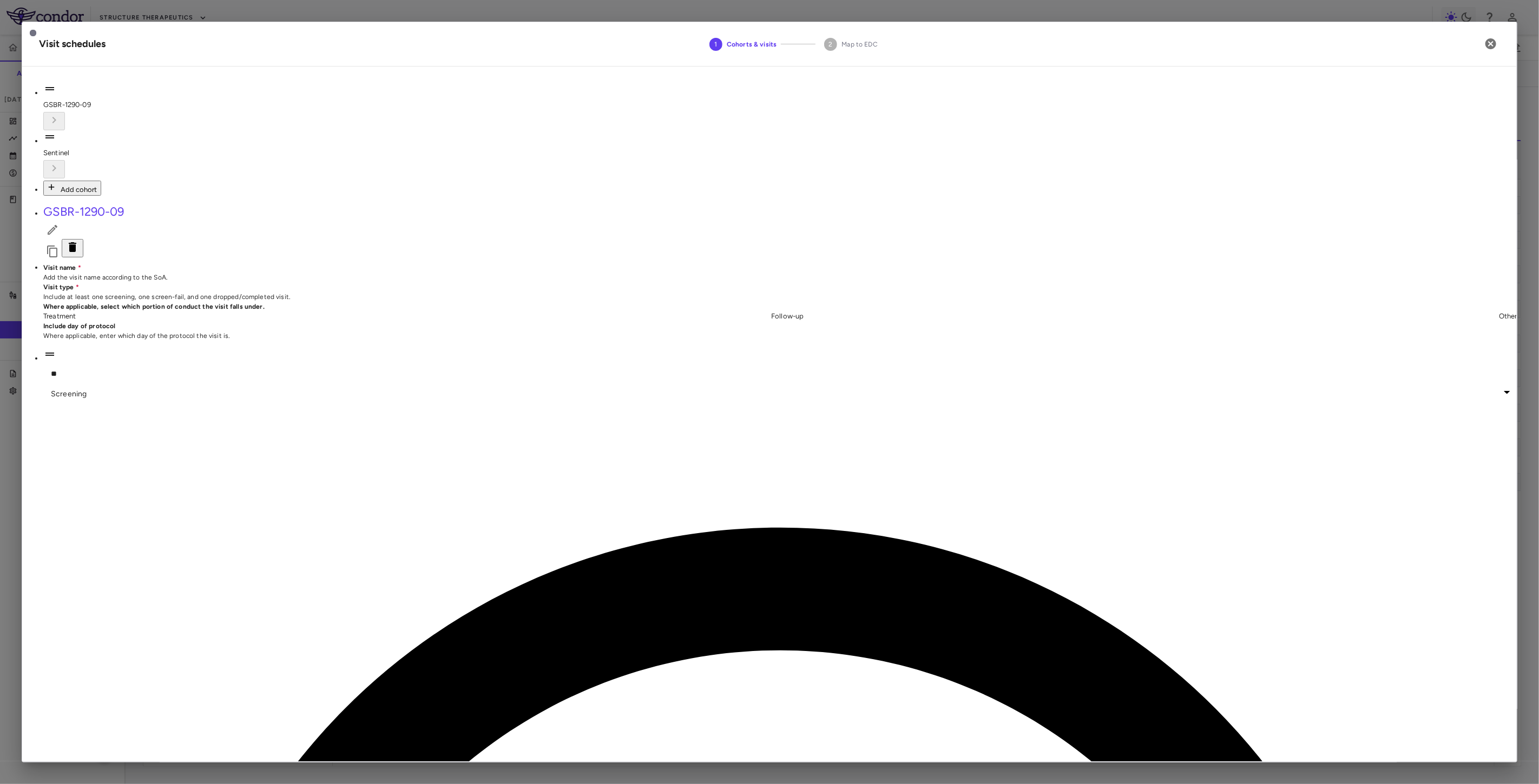
drag, startPoint x: 278, startPoint y: 634, endPoint x: 179, endPoint y: 633, distance: 99.0
paste input "*"
type input "*******"
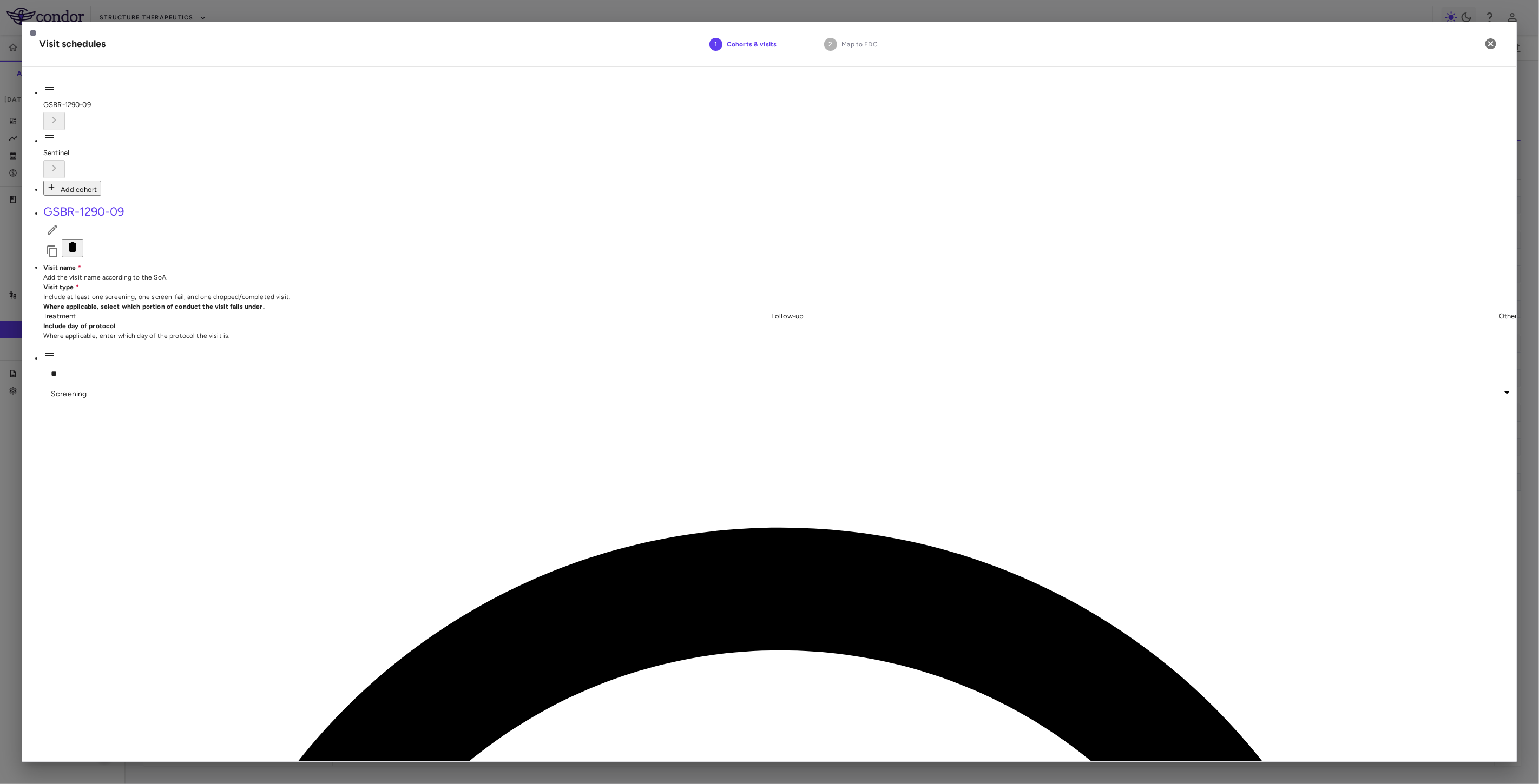
type input "***"
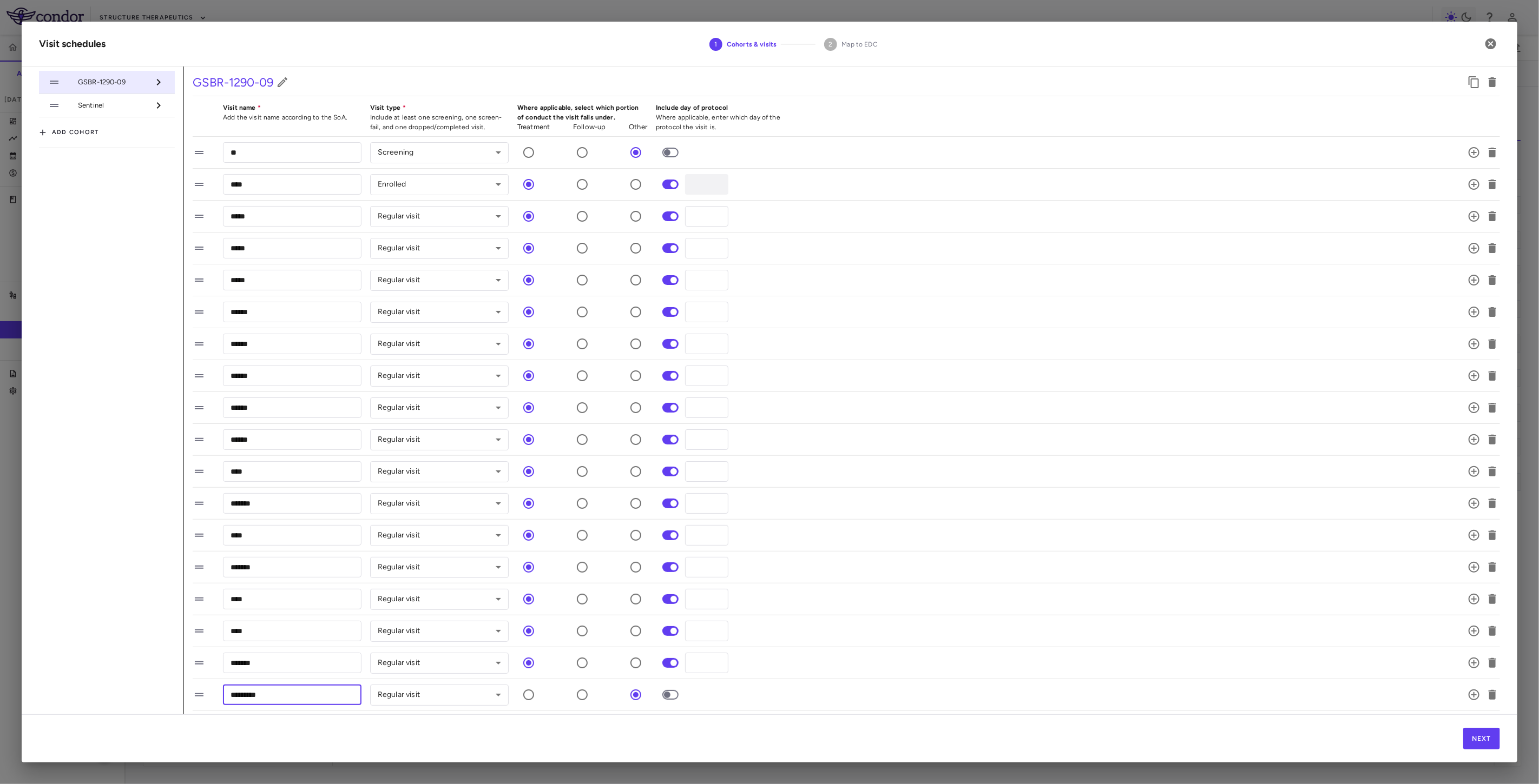
scroll to position [29, 0]
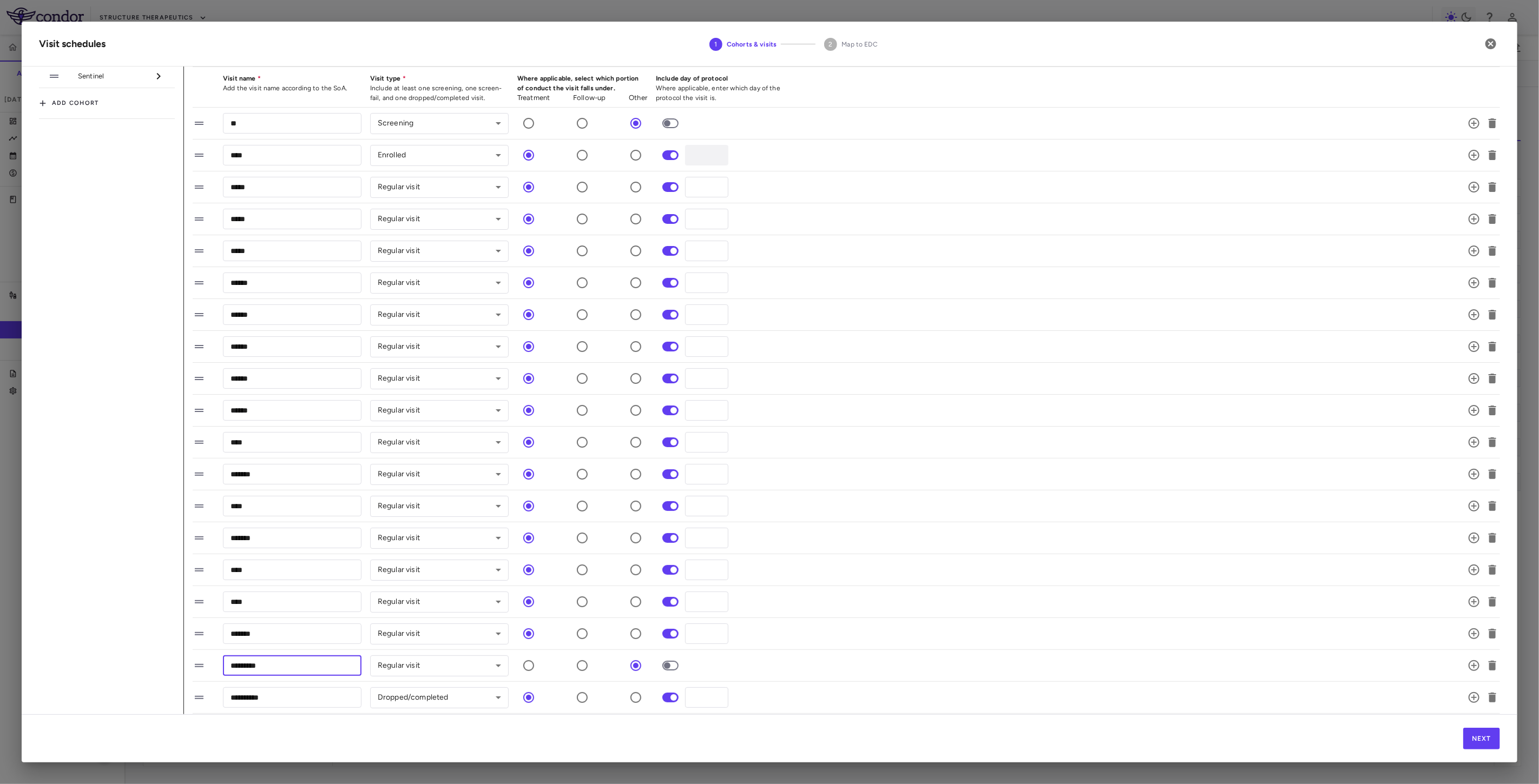
click at [250, 671] on input "*********" at bounding box center [292, 666] width 139 height 20
type input "*******"
click at [675, 662] on span at bounding box center [670, 666] width 16 height 10
click at [666, 669] on div "******* ​ Regular visit ********* ​ * ​" at bounding box center [833, 666] width 1282 height 23
type input "***"
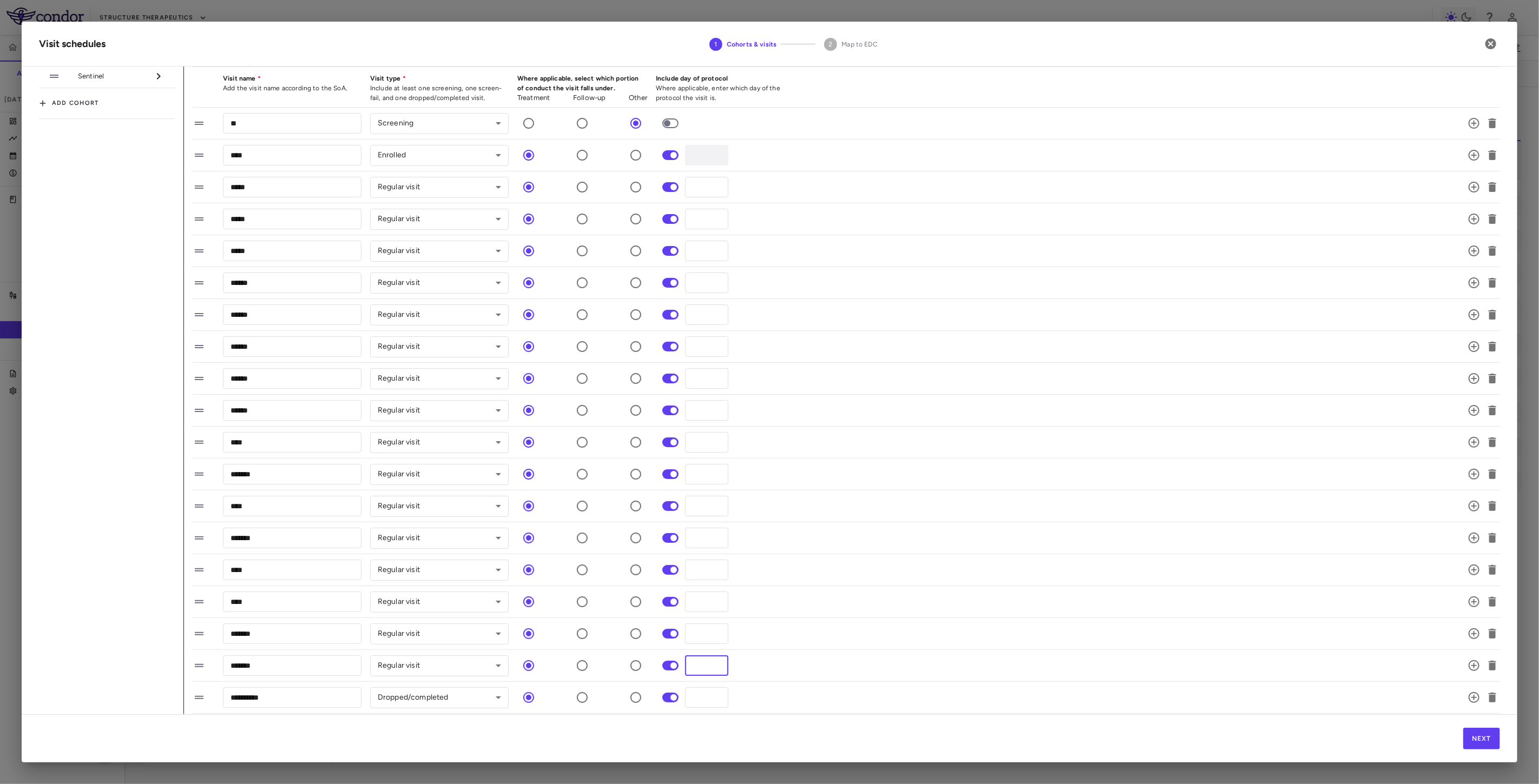
click at [1056, 598] on div "**** ​ Regular visit ********* ​ *** ​" at bounding box center [833, 602] width 1282 height 23
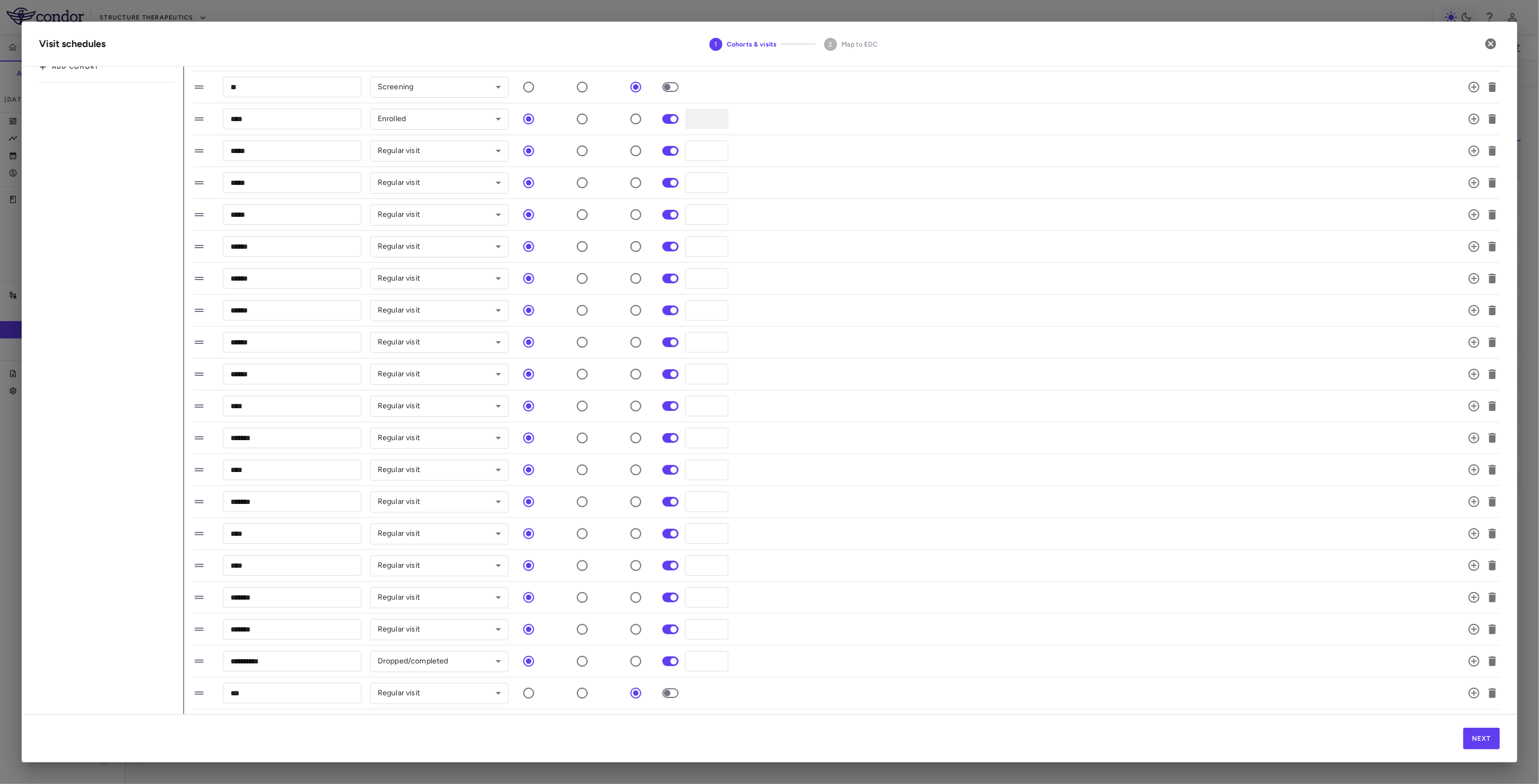
scroll to position [94, 0]
click at [1469, 602] on icon "button" at bounding box center [1474, 602] width 11 height 11
click at [1467, 634] on icon "button" at bounding box center [1474, 634] width 13 height 13
drag, startPoint x: 264, startPoint y: 634, endPoint x: 256, endPoint y: 635, distance: 8.1
click at [256, 635] on input "*********" at bounding box center [292, 633] width 139 height 20
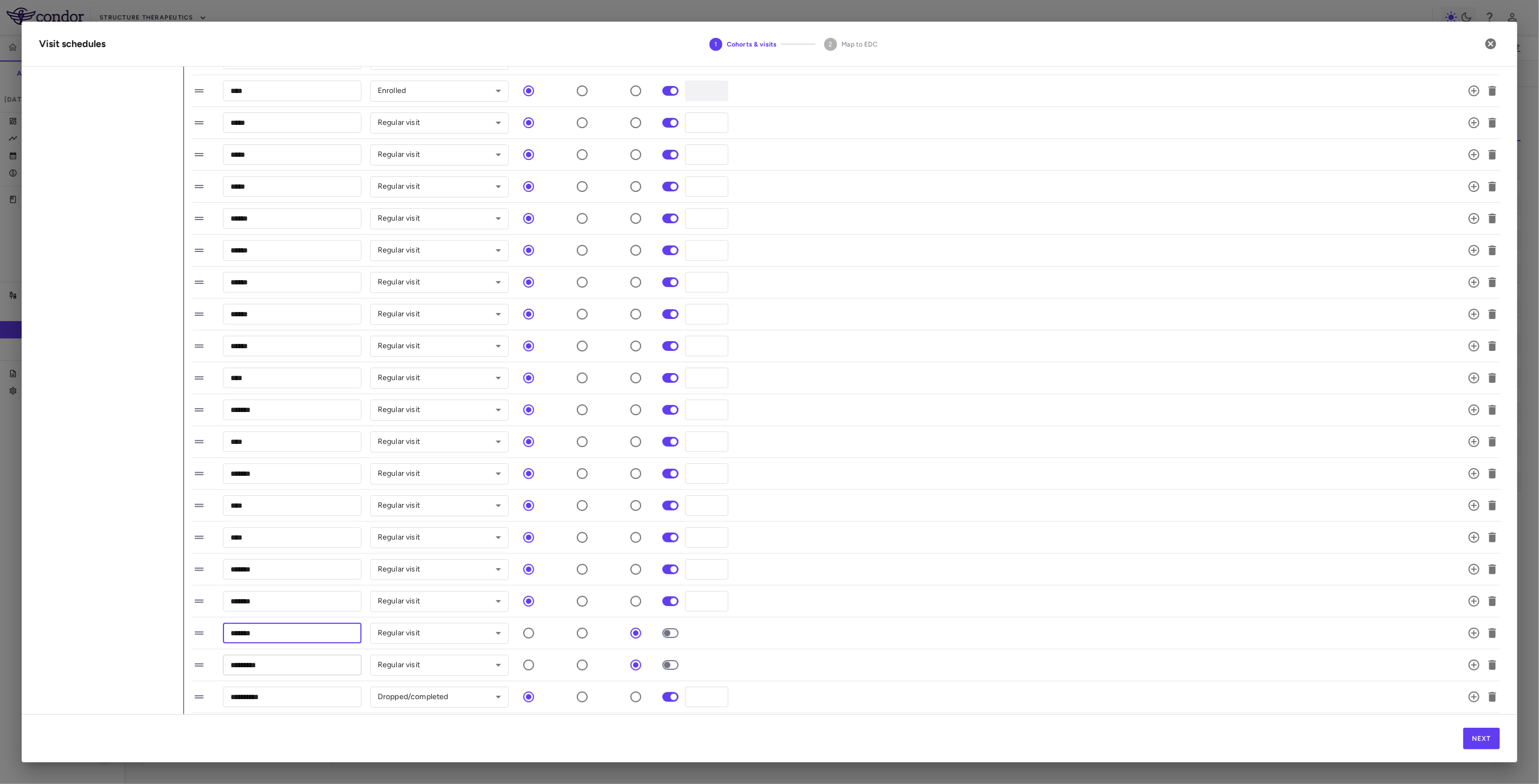
type input "*******"
drag, startPoint x: 275, startPoint y: 664, endPoint x: 258, endPoint y: 668, distance: 17.5
click at [258, 668] on input "*********" at bounding box center [292, 665] width 139 height 20
type input "*******"
click at [1467, 667] on icon "button" at bounding box center [1474, 665] width 13 height 13
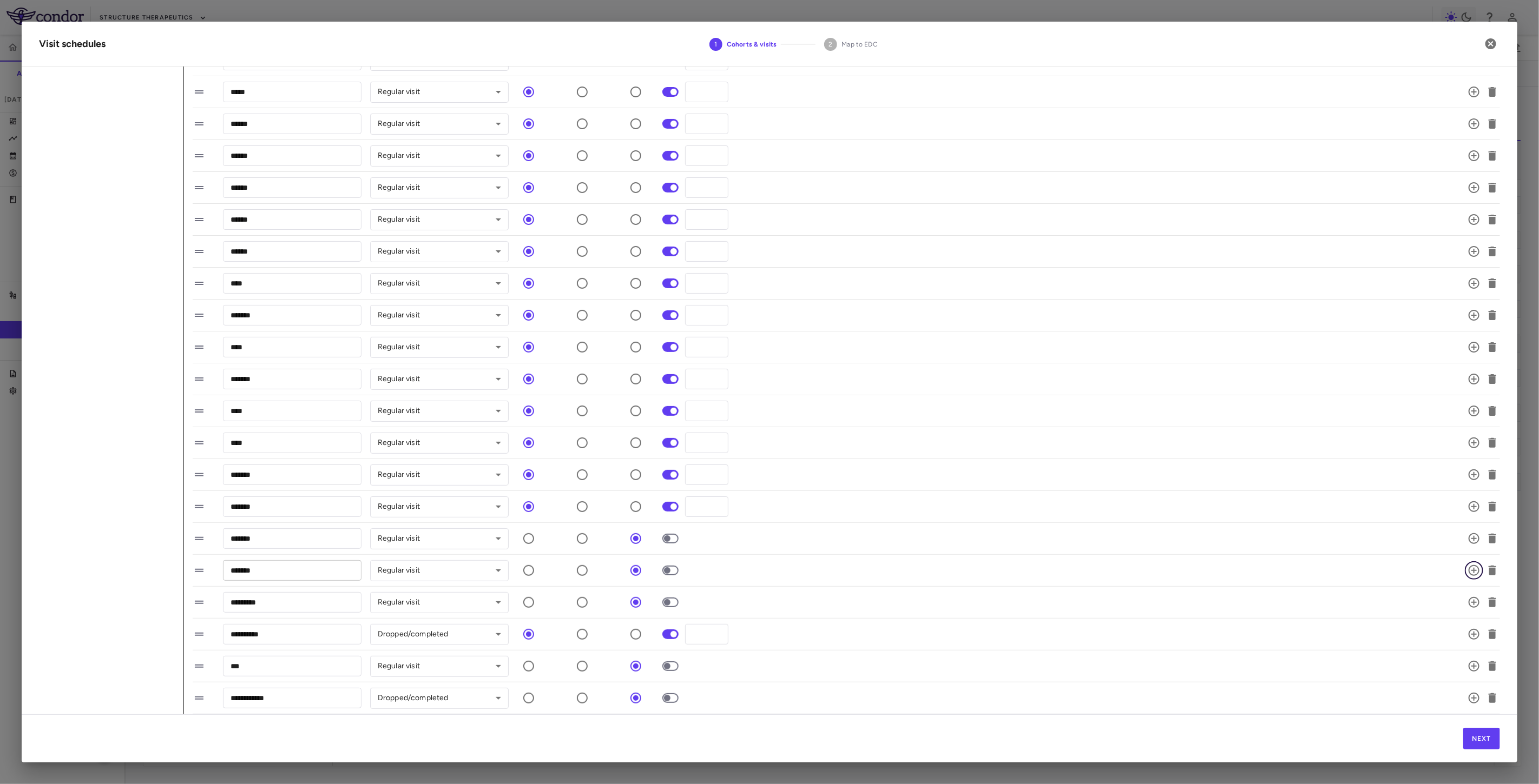
scroll to position [189, 0]
drag, startPoint x: 283, startPoint y: 604, endPoint x: 255, endPoint y: 603, distance: 28.0
click at [255, 603] on input "*********" at bounding box center [292, 602] width 139 height 20
type input "*******"
click at [241, 632] on input "**********" at bounding box center [292, 634] width 139 height 20
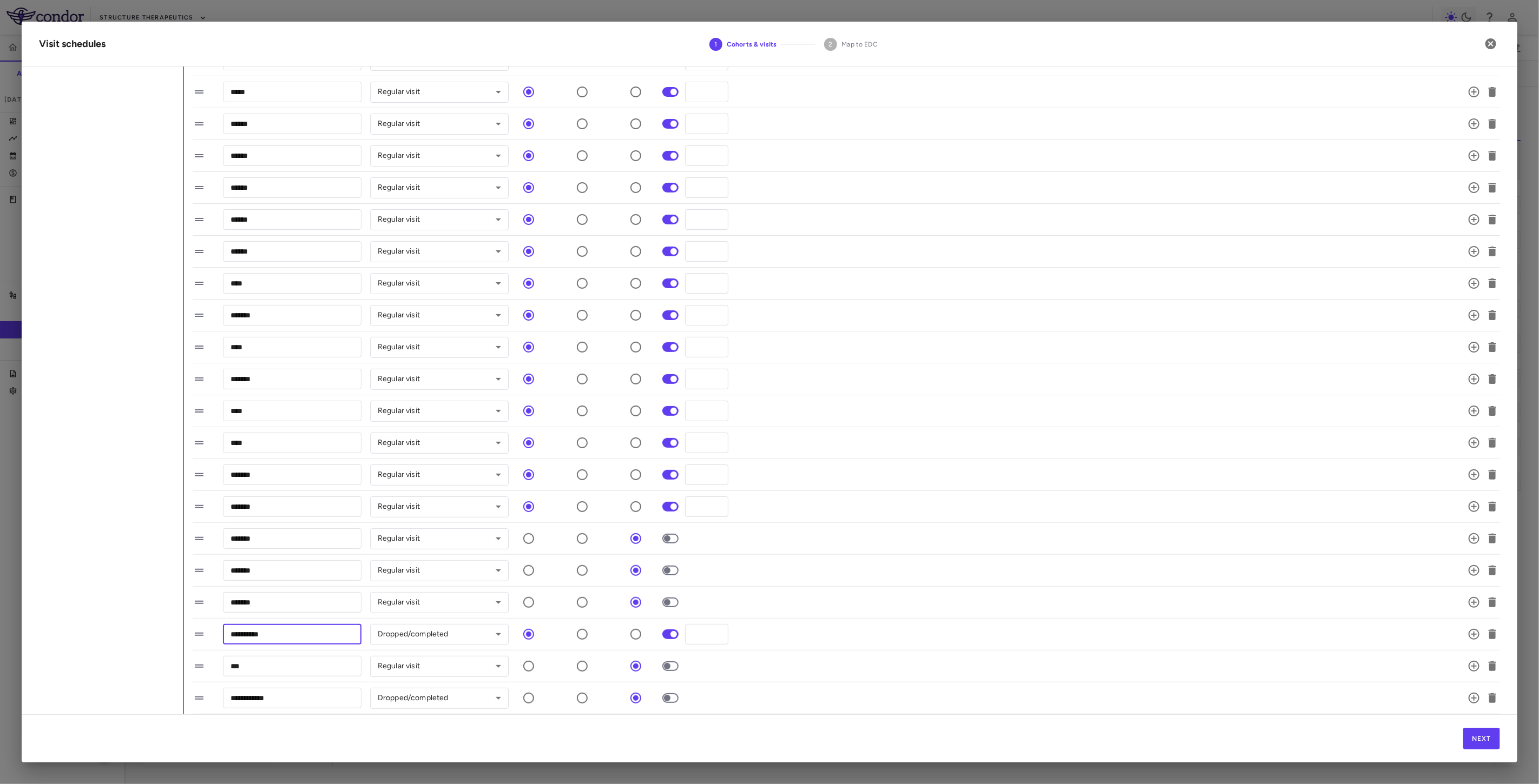
click at [283, 637] on input "**********" at bounding box center [292, 634] width 139 height 20
click at [293, 604] on input "*******" at bounding box center [292, 602] width 139 height 20
click at [1469, 601] on icon "button" at bounding box center [1474, 602] width 11 height 11
drag, startPoint x: 266, startPoint y: 671, endPoint x: 291, endPoint y: 663, distance: 26.2
click at [266, 671] on input "**********" at bounding box center [292, 665] width 139 height 20
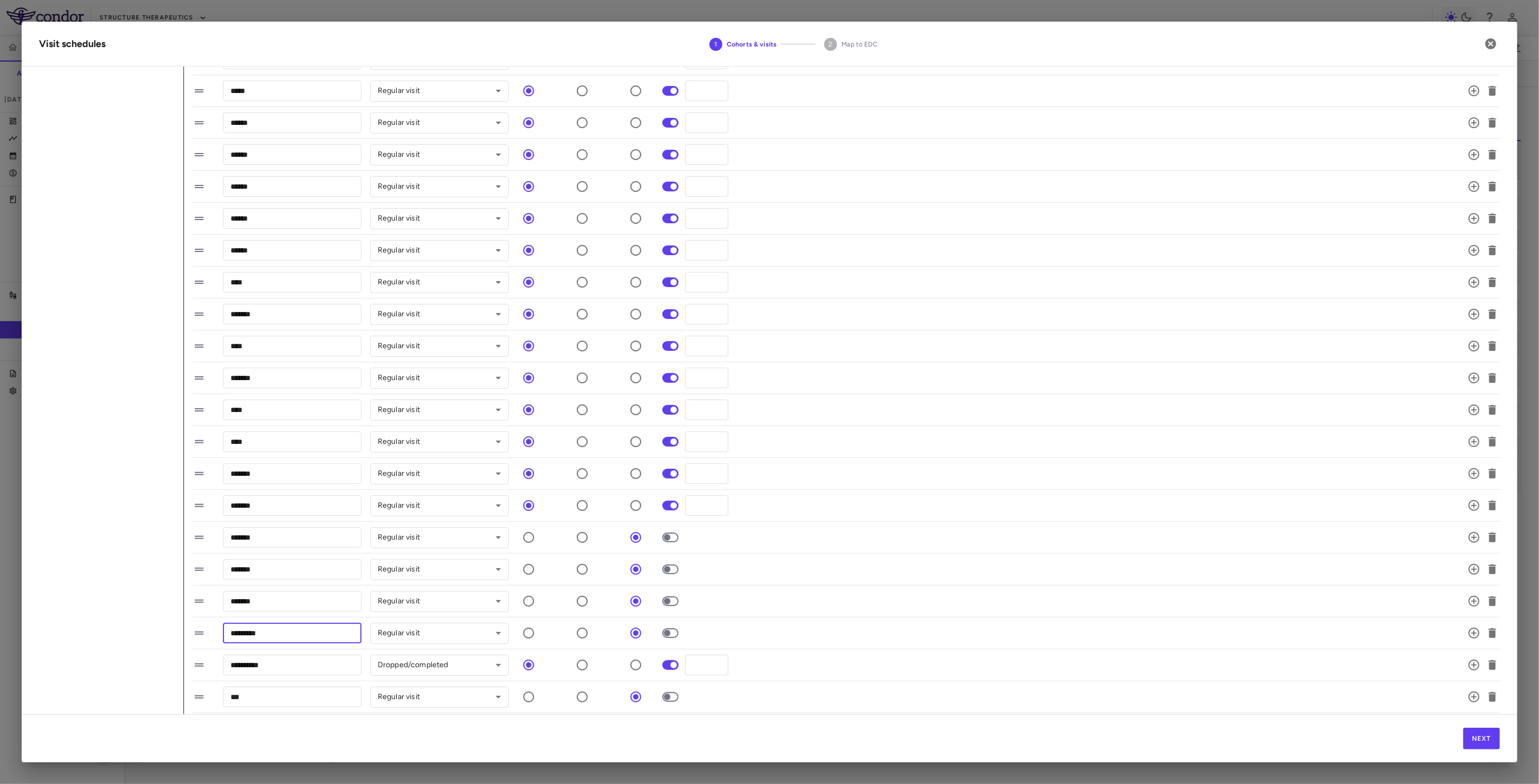
drag, startPoint x: 287, startPoint y: 633, endPoint x: 204, endPoint y: 631, distance: 83.0
click at [204, 631] on div "********* ​ Regular visit ********* ​" at bounding box center [833, 634] width 1282 height 23
paste input "*"
type input "**********"
click at [439, 634] on body "Skip to sidebar Skip to main content Structure Therapeutics GSBR-1290-09 Accrua…" at bounding box center [770, 392] width 1539 height 784
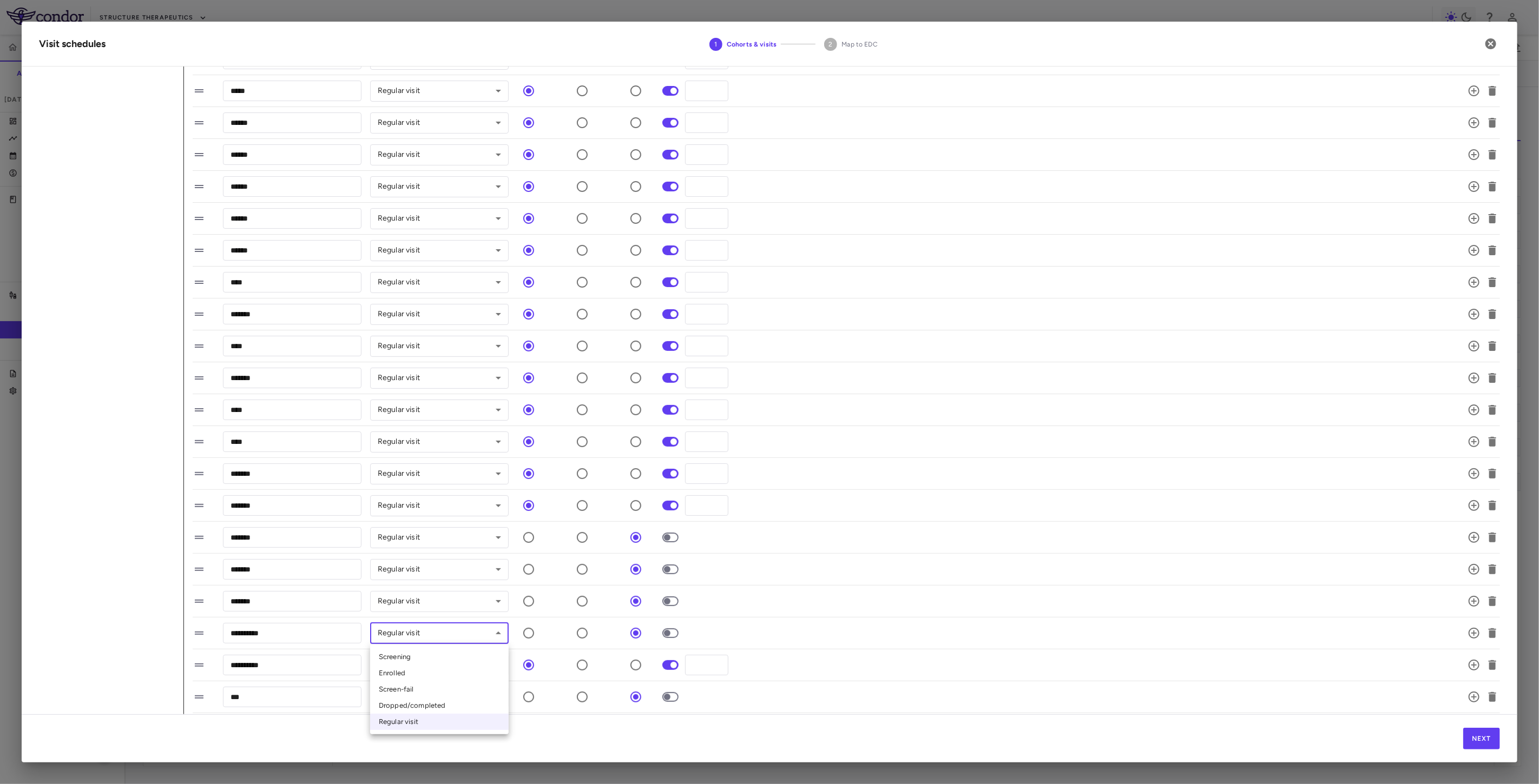
click at [428, 702] on li "Dropped/completed" at bounding box center [440, 705] width 139 height 16
type input "**********"
drag, startPoint x: 698, startPoint y: 544, endPoint x: 672, endPoint y: 549, distance: 26.5
click at [672, 548] on div "******* ​ Regular visit ********* ​ * ​" at bounding box center [833, 537] width 1282 height 23
type input "*"
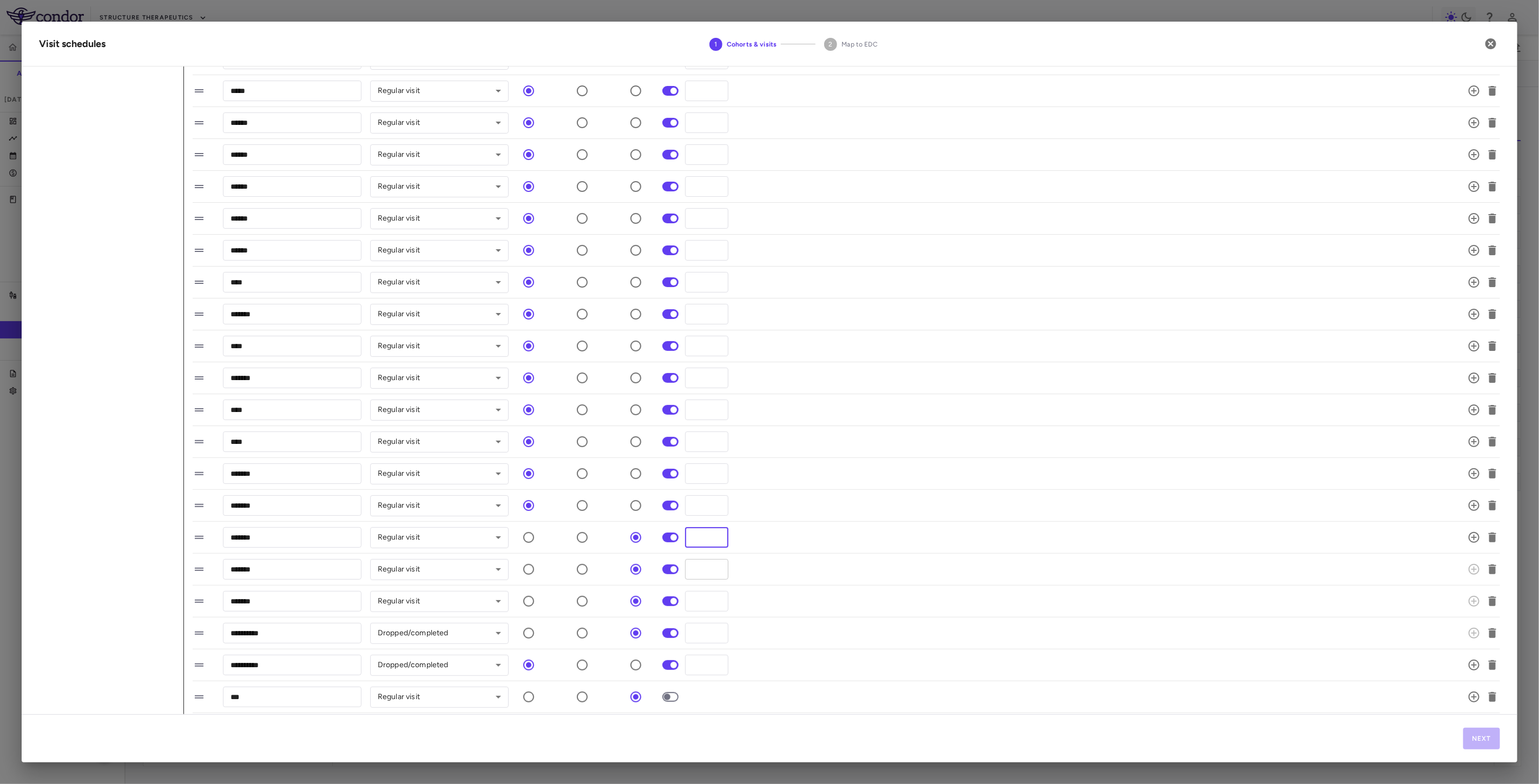
type input "***"
click at [697, 568] on input "*" at bounding box center [707, 570] width 43 height 20
drag, startPoint x: 701, startPoint y: 571, endPoint x: 650, endPoint y: 576, distance: 51.2
click at [650, 576] on div "******* ​ Regular visit ********* ​ * ​" at bounding box center [833, 570] width 1282 height 23
type input "***"
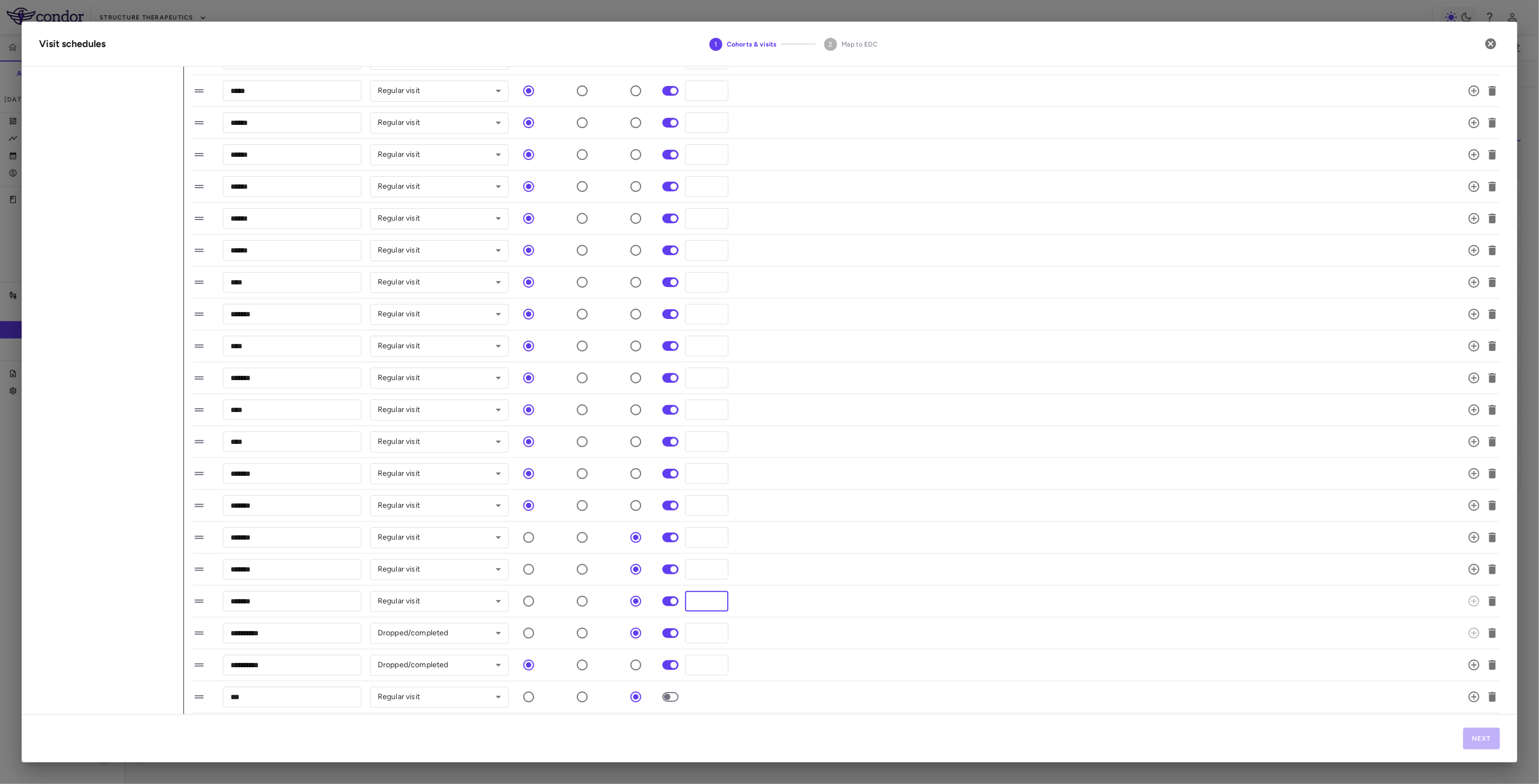
click at [671, 603] on div "******* ​ Regular visit ********* ​ * ​" at bounding box center [833, 601] width 1282 height 23
type input "***"
click at [679, 633] on div "**********" at bounding box center [833, 634] width 1282 height 23
type input "***"
click at [831, 652] on li "**********" at bounding box center [846, 665] width 1307 height 32
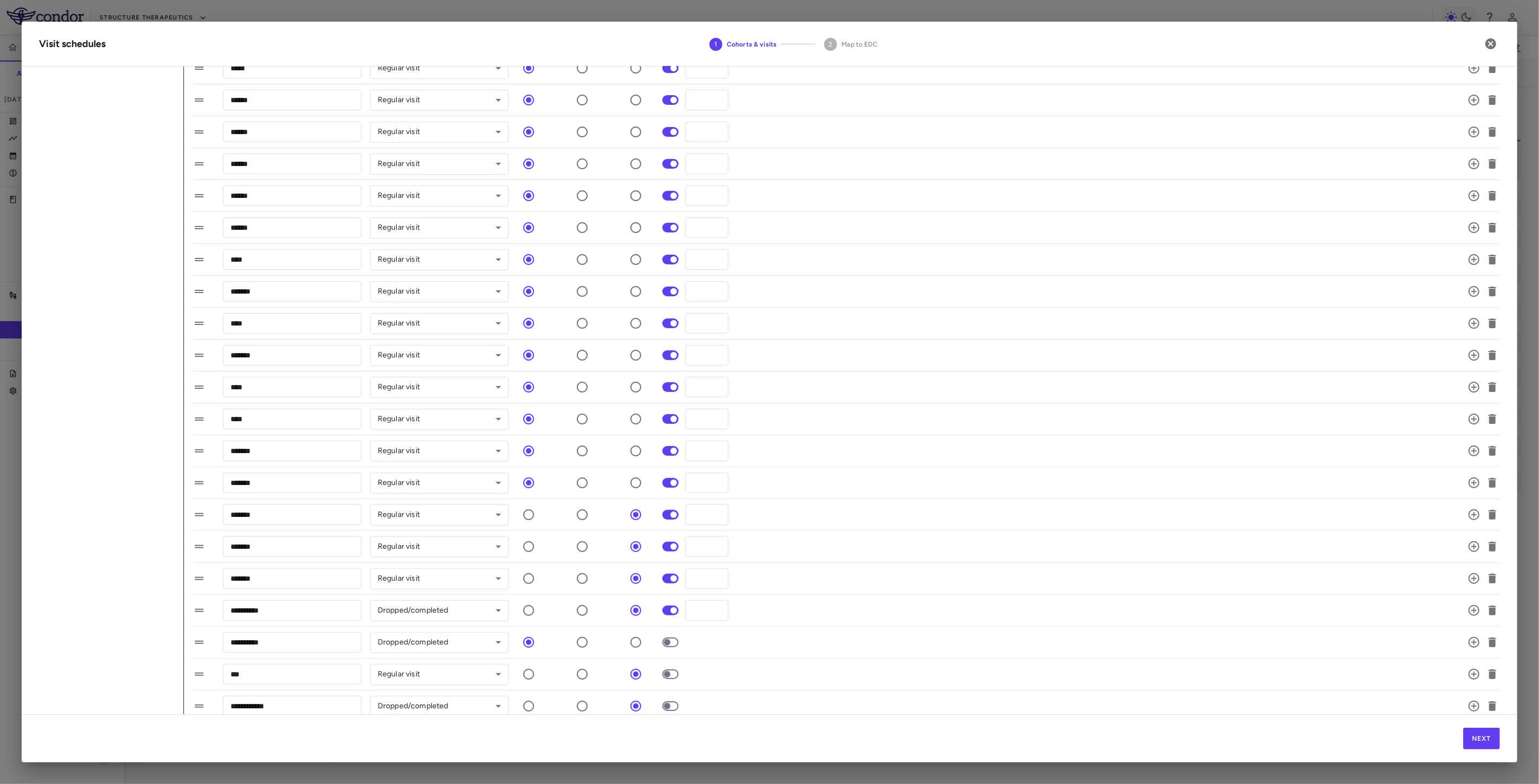
scroll to position [221, 0]
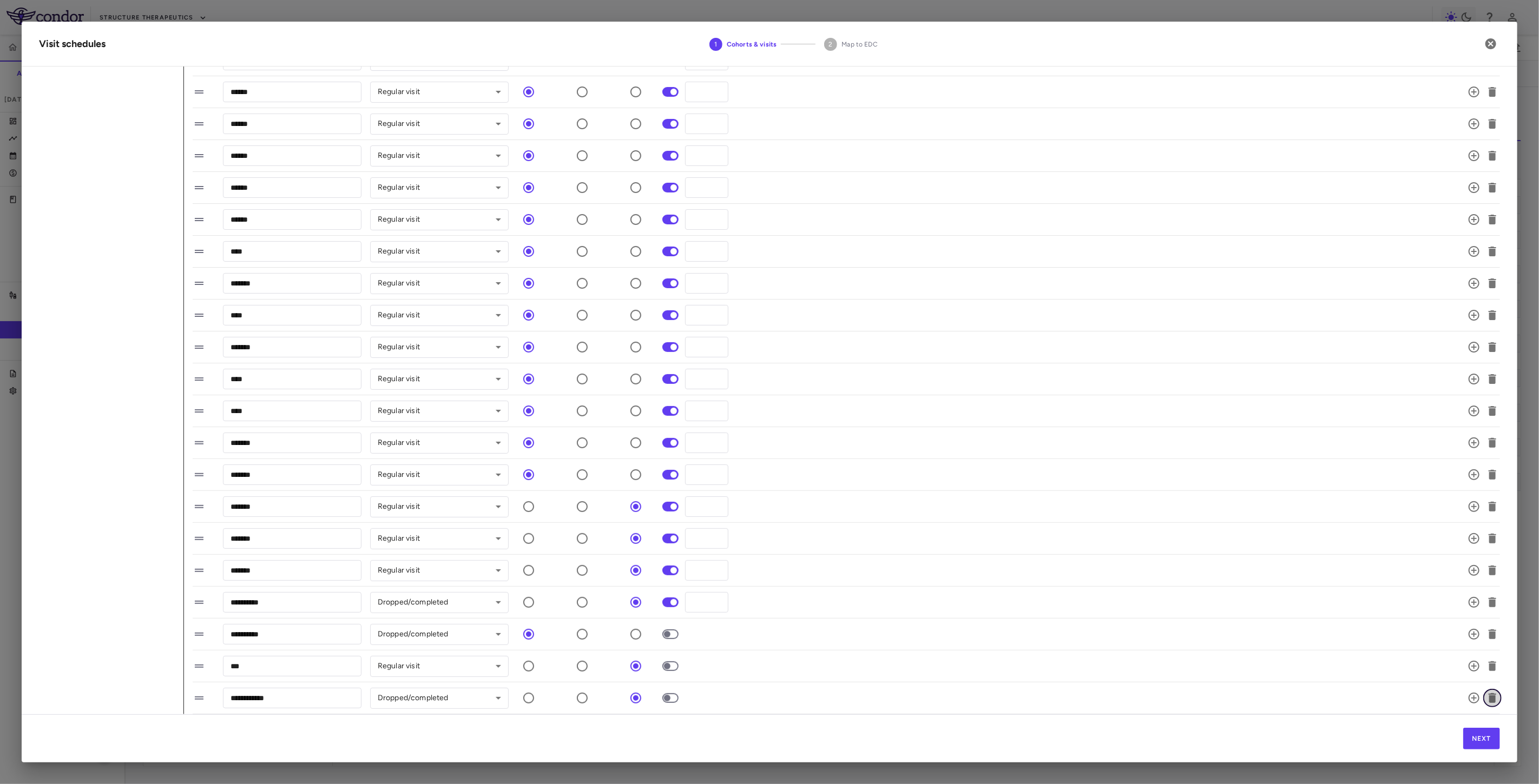
click at [1489, 697] on icon "button" at bounding box center [1492, 698] width 8 height 10
click at [1479, 738] on button "Next" at bounding box center [1482, 739] width 37 height 21
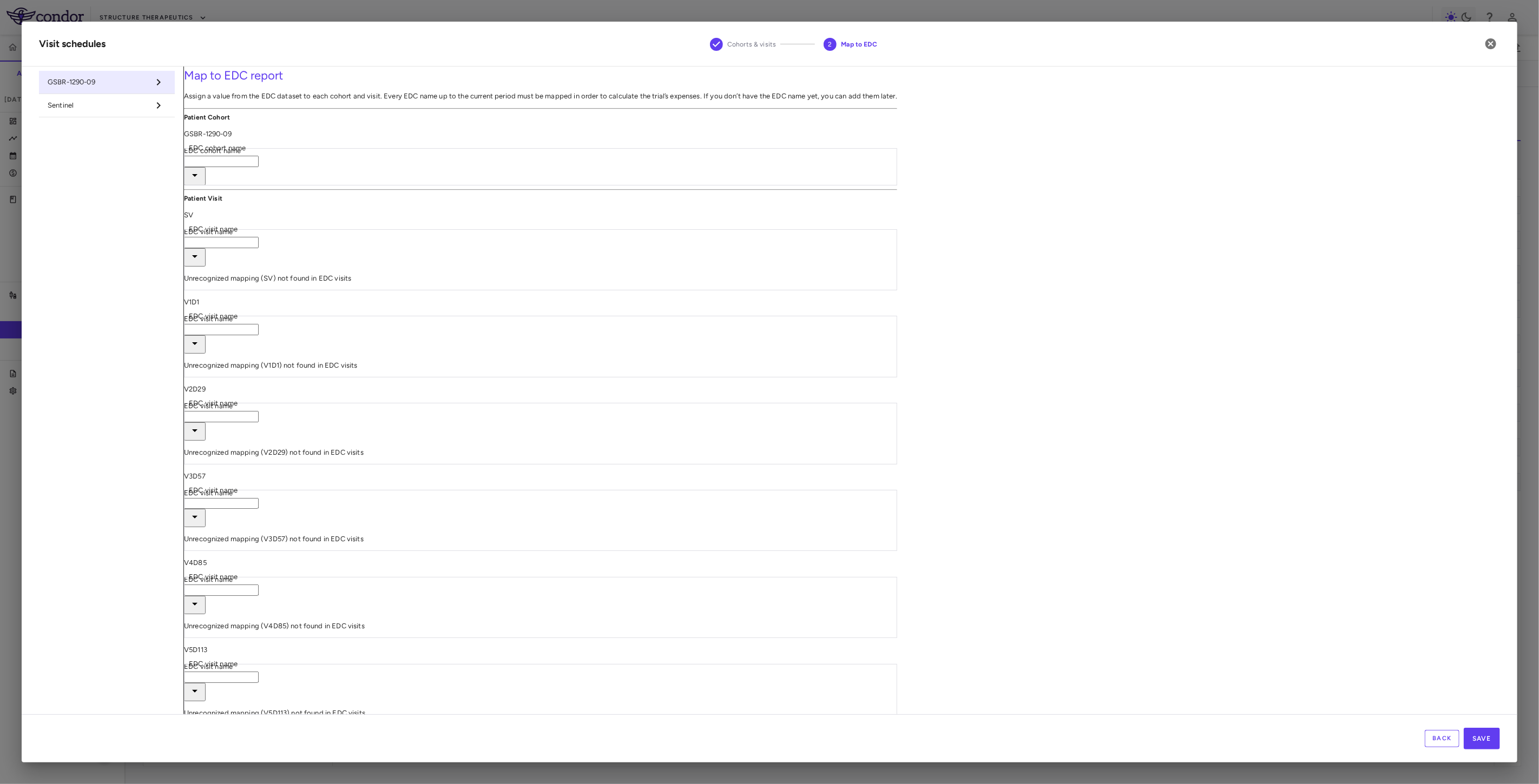
type input "********"
type input "**"
type input "****"
type input "*****"
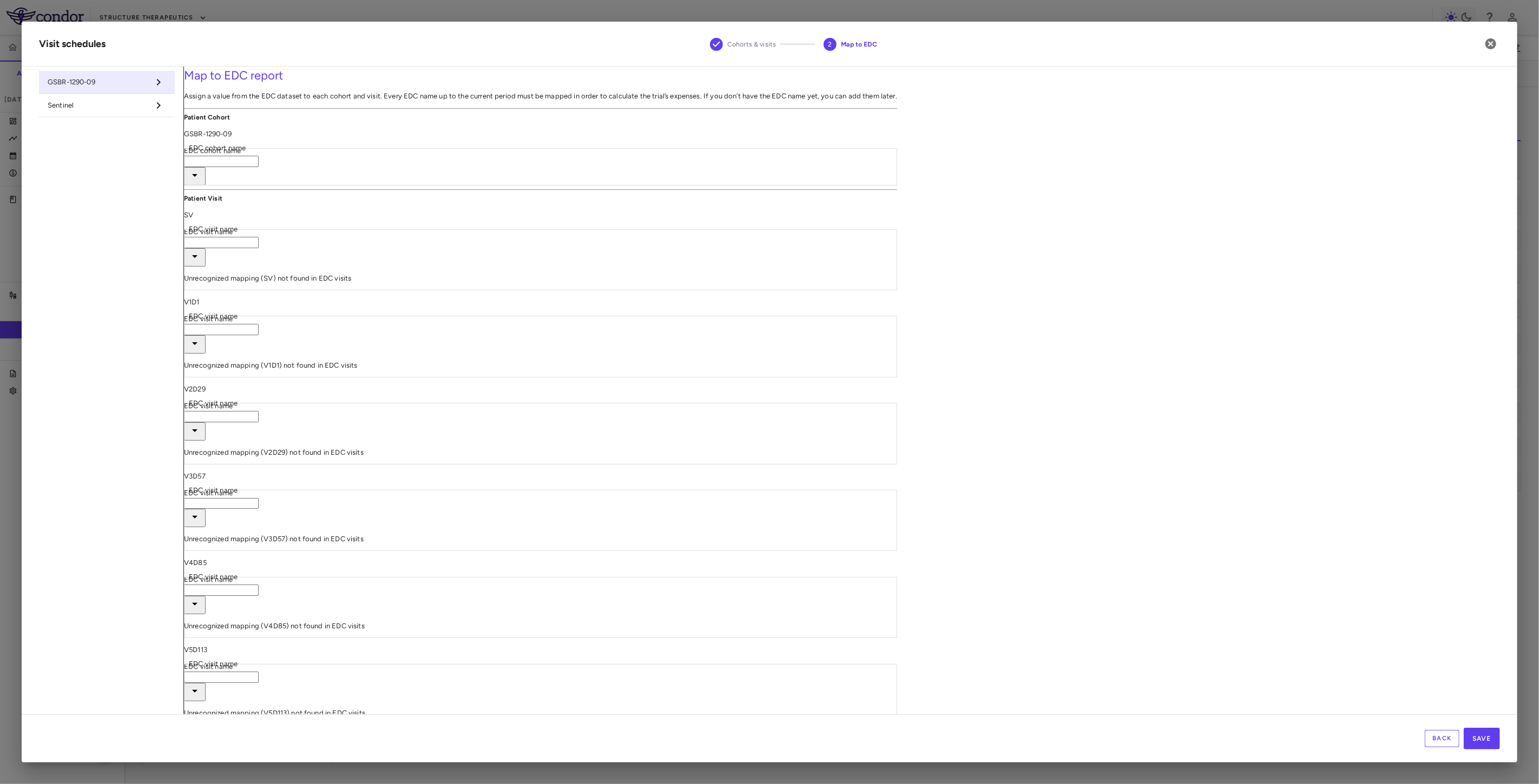
type input "*****"
type input "******"
type input "**********"
type input "***"
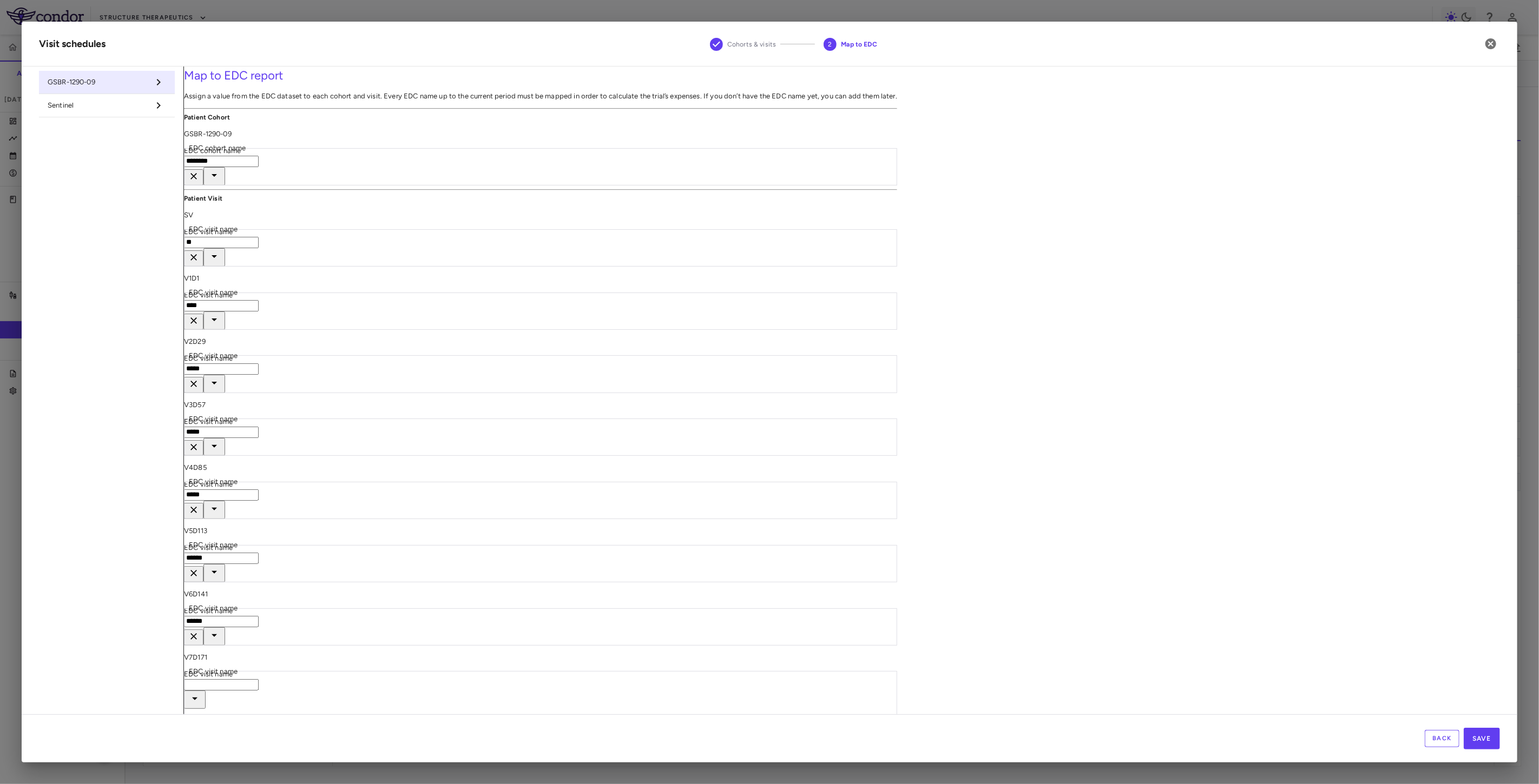
click at [259, 680] on input "EDC visit name" at bounding box center [221, 685] width 75 height 11
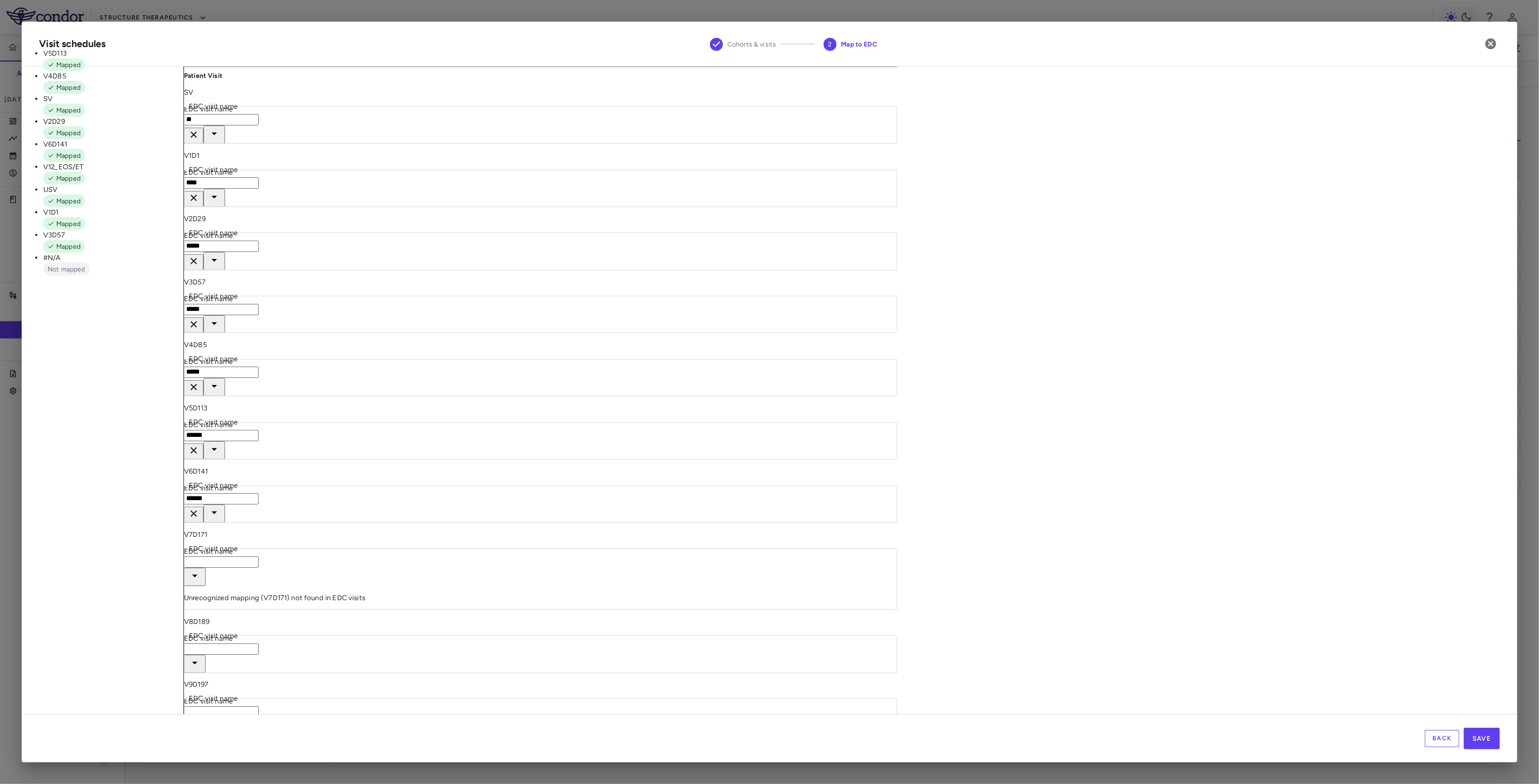
scroll to position [182, 0]
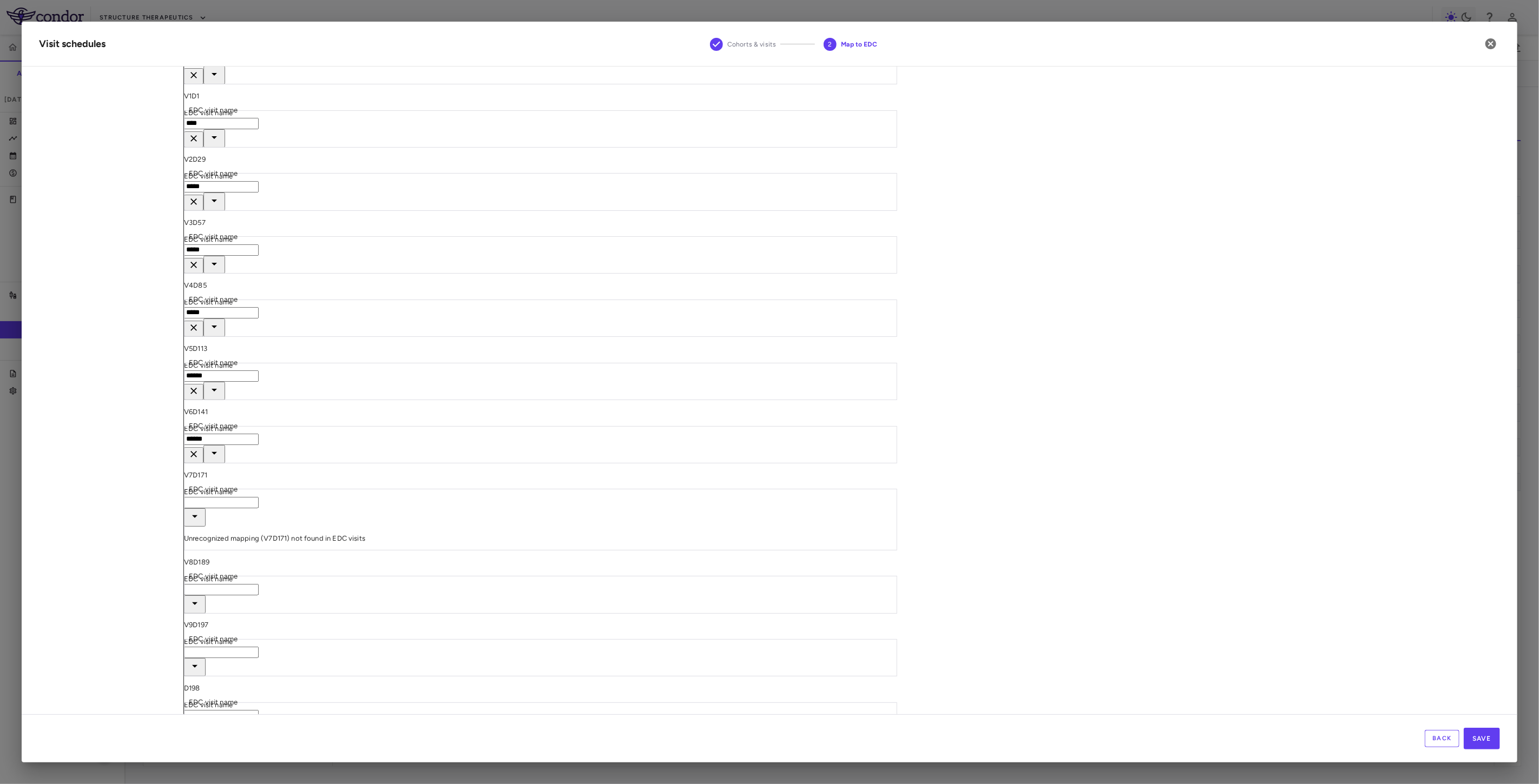
click at [897, 445] on div "Map to EDC report Assign a value from the EDC dataset to each cohort and visit.…" at bounding box center [541, 722] width 713 height 1677
click at [1494, 745] on button "Save" at bounding box center [1482, 739] width 36 height 21
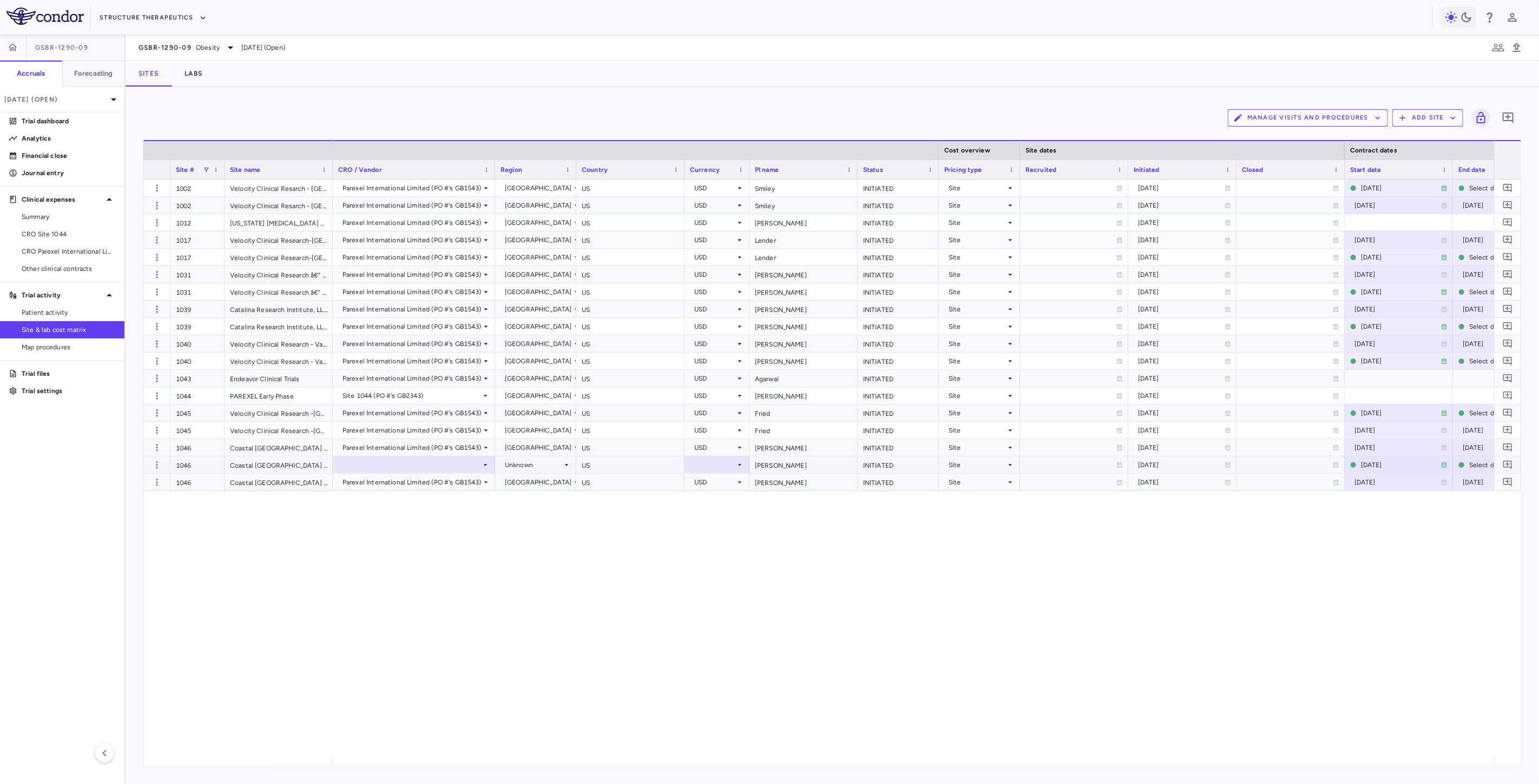
click at [419, 462] on div at bounding box center [414, 465] width 152 height 16
click at [442, 525] on div "Parexel International Limited (PO #'s GB1543)" at bounding box center [409, 521] width 161 height 10
click at [548, 469] on div "Unknown" at bounding box center [534, 465] width 57 height 17
click at [538, 464] on div "Unknown" at bounding box center [534, 465] width 57 height 17
click at [534, 487] on div "United States" at bounding box center [536, 482] width 80 height 10
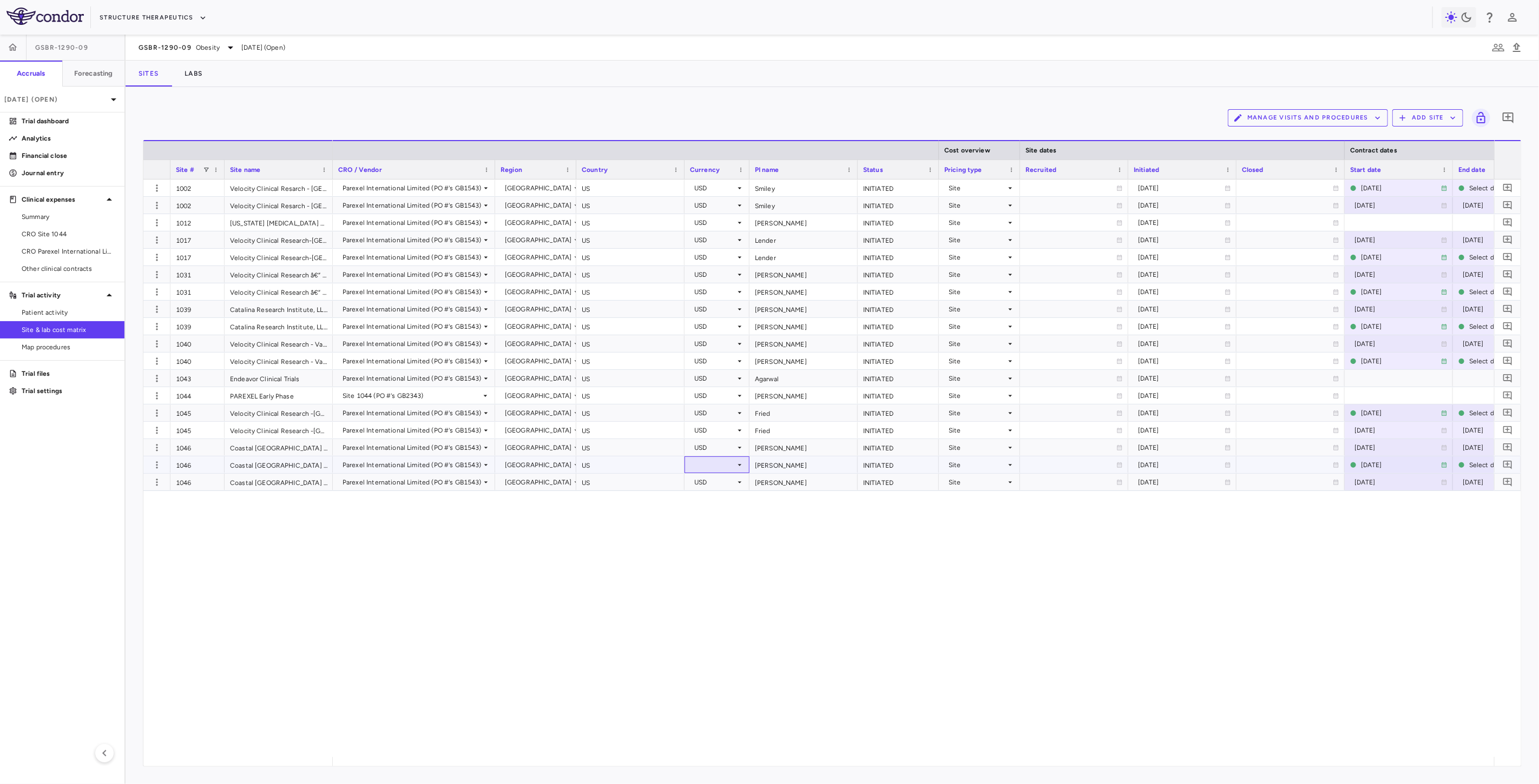
click at [723, 465] on div at bounding box center [717, 465] width 54 height 16
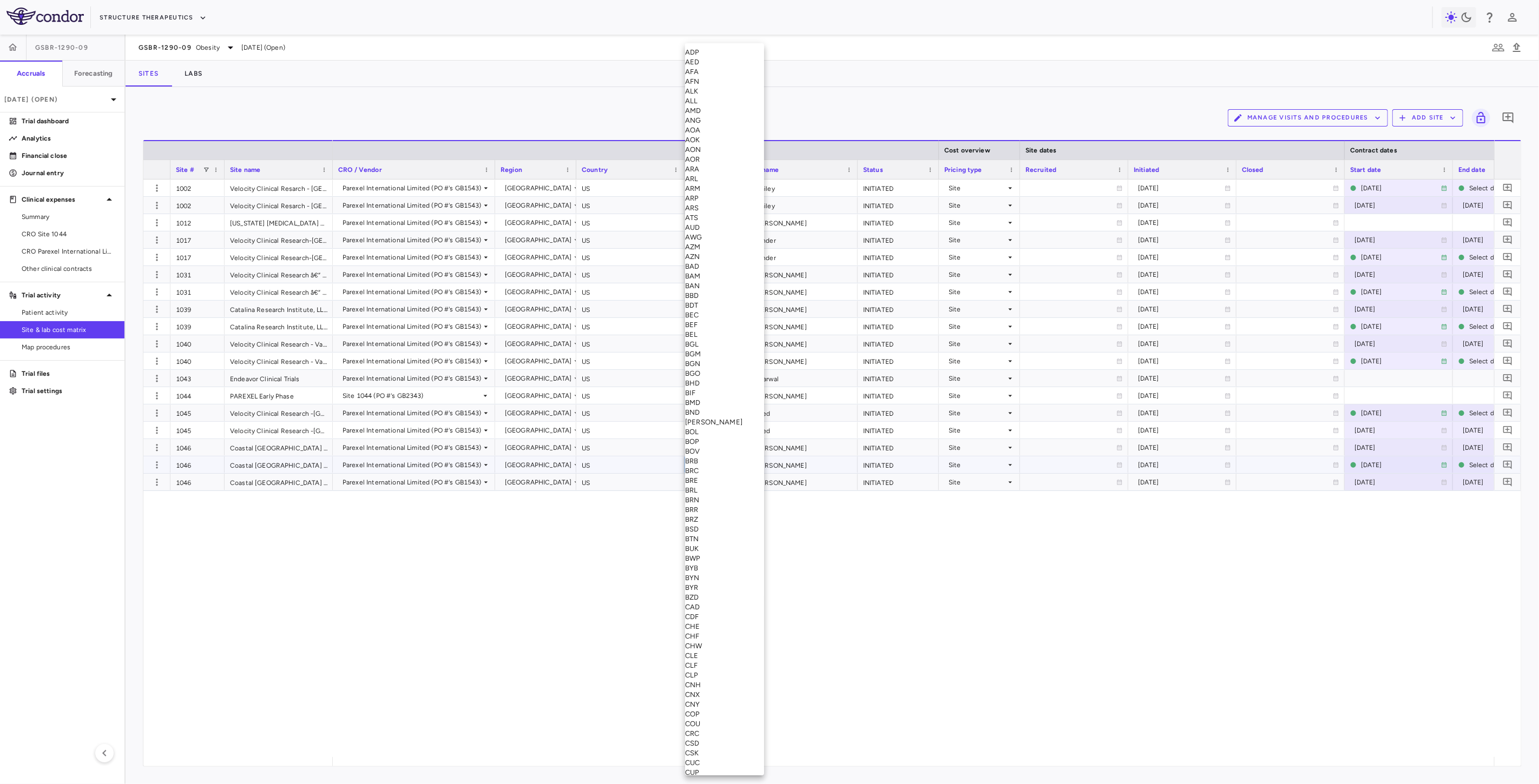
scroll to position [3716, 0]
click at [713, 265] on div "USD" at bounding box center [725, 260] width 79 height 10
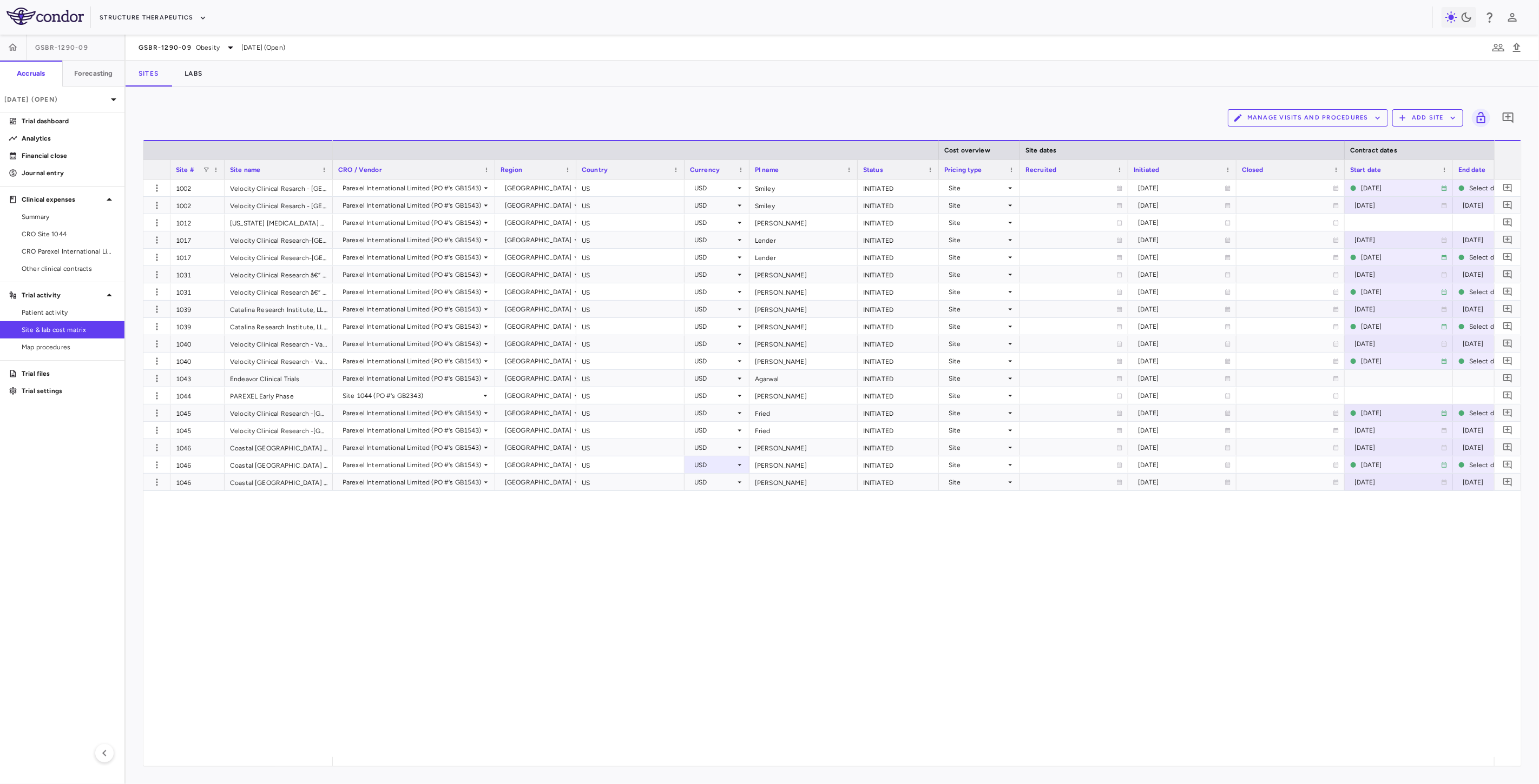
click at [686, 630] on div "Parexel International Limited (PO #'s GB1543) United States US USD Smiley INITI…" at bounding box center [913, 468] width 1161 height 577
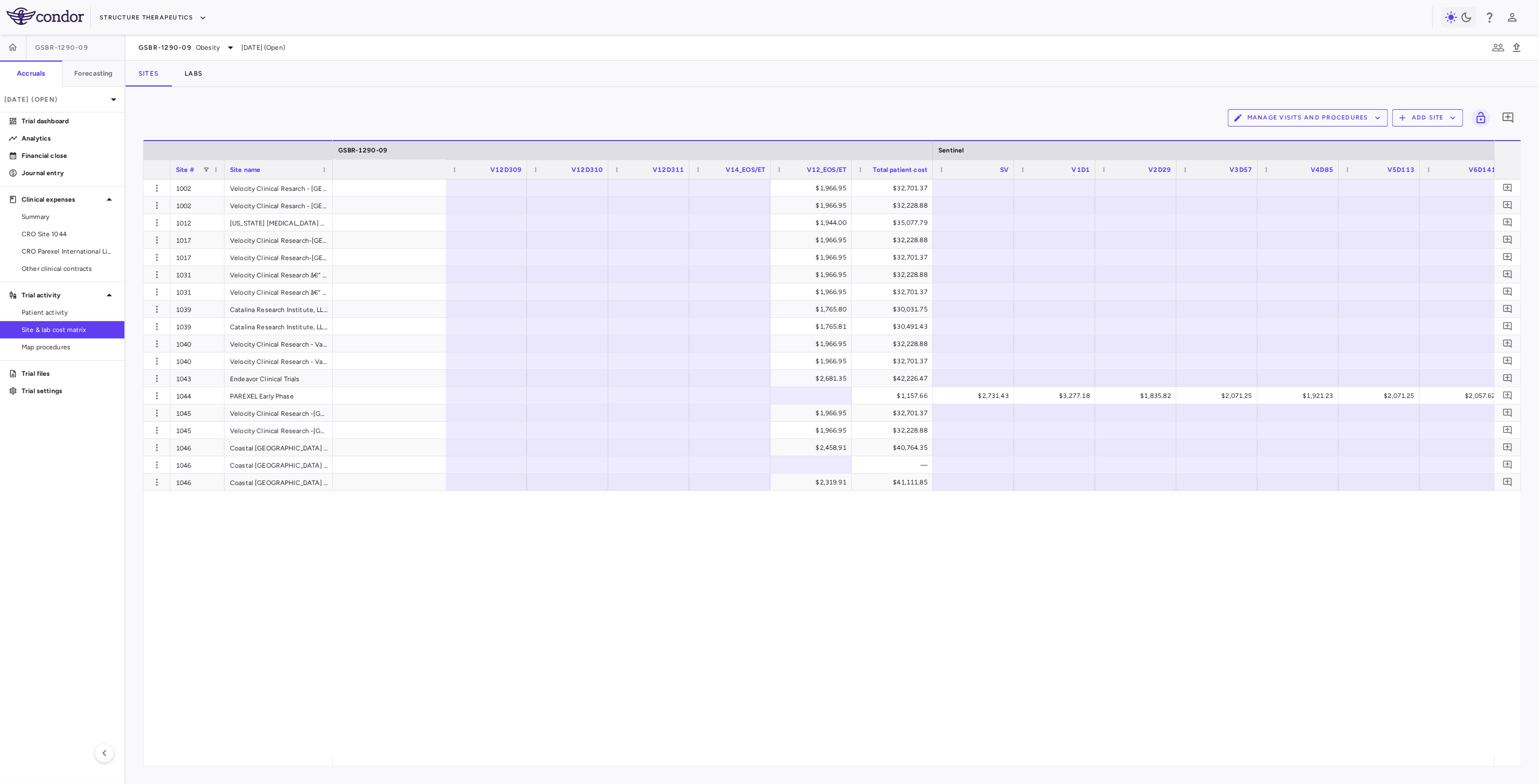
scroll to position [0, 2921]
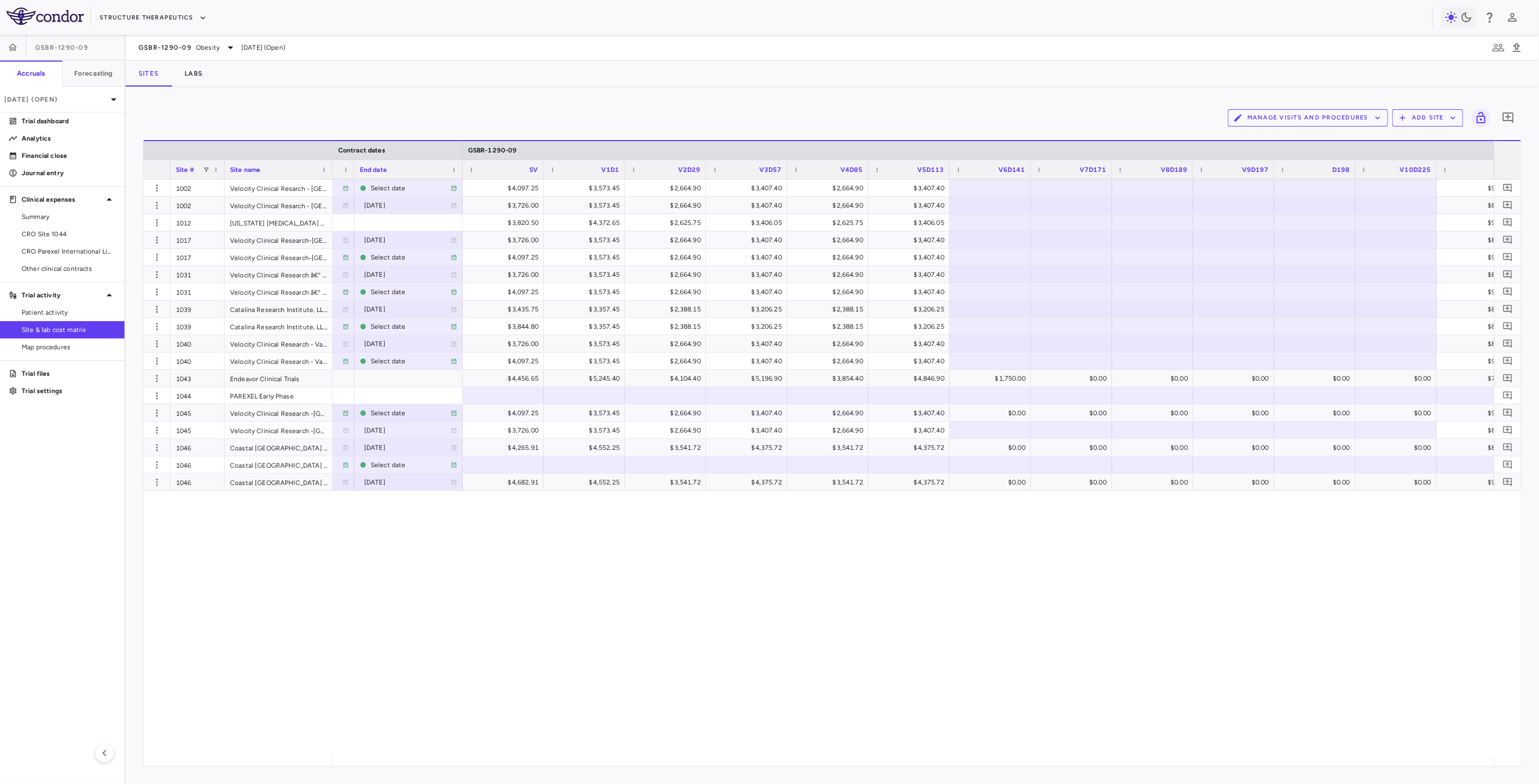
click at [568, 647] on div "2024-12-18 Select date $4,097.25 $3,573.45 $2,664.90 $3,407.40 $2,664.90 $3,407…" at bounding box center [913, 468] width 1161 height 577
click at [755, 361] on span "Export" at bounding box center [780, 358] width 91 height 15
click at [780, 358] on span "Export" at bounding box center [780, 358] width 91 height 15
click at [905, 379] on span "Excel Export" at bounding box center [896, 377] width 51 height 15
click at [1289, 116] on button "Manage Visits and Procedures" at bounding box center [1308, 118] width 160 height 17
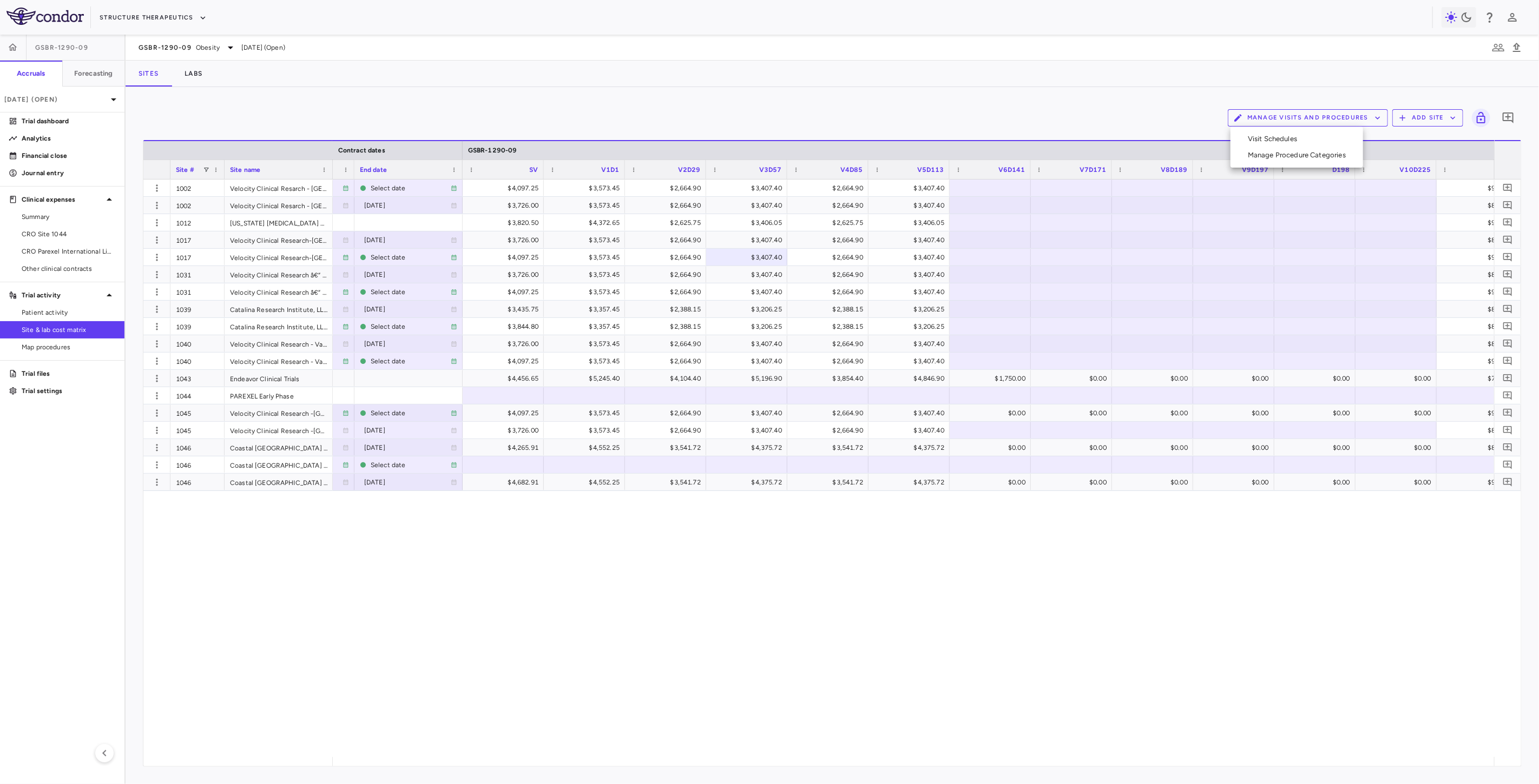
click at [1283, 131] on li "Visit Schedules" at bounding box center [1296, 139] width 115 height 16
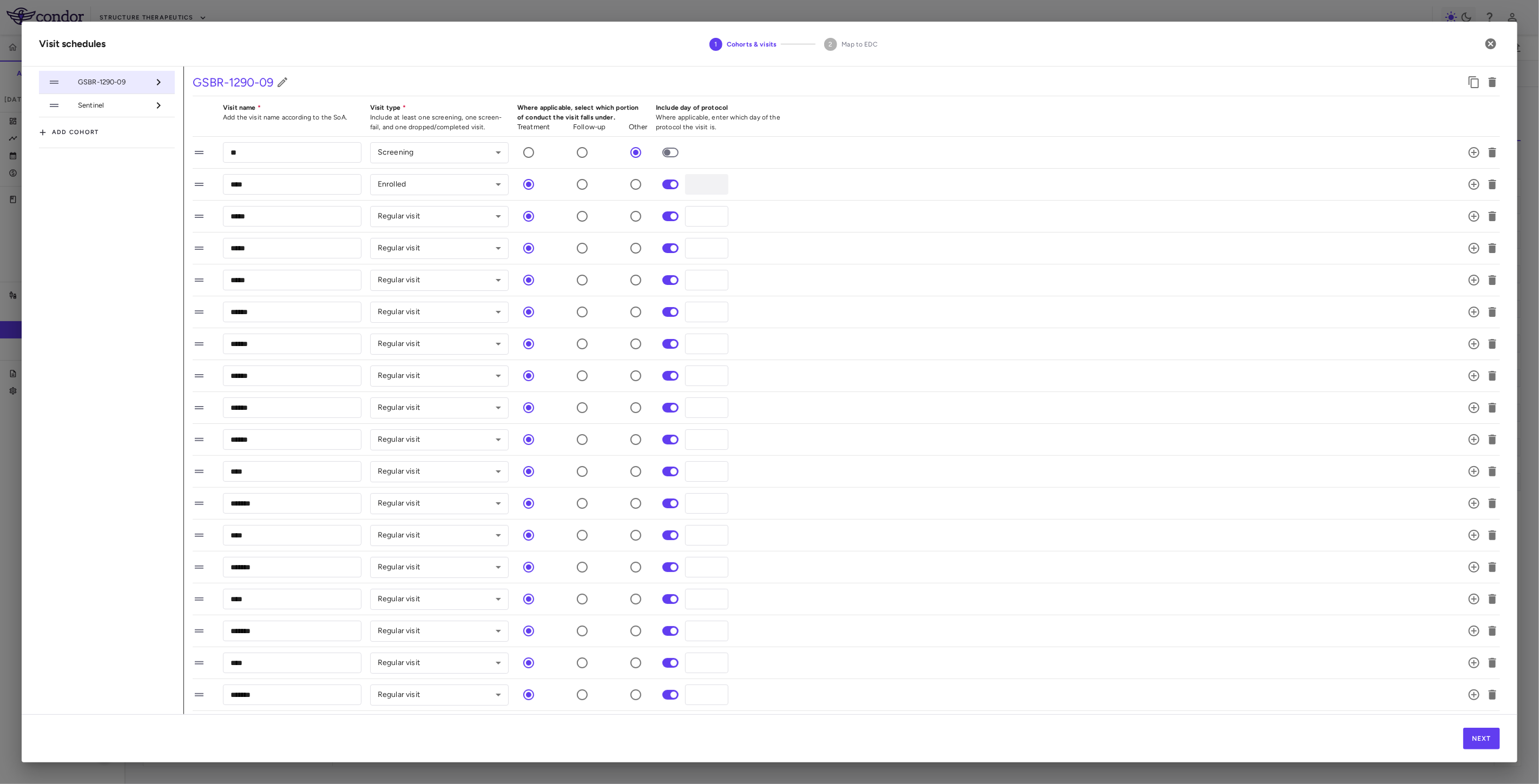
scroll to position [189, 0]
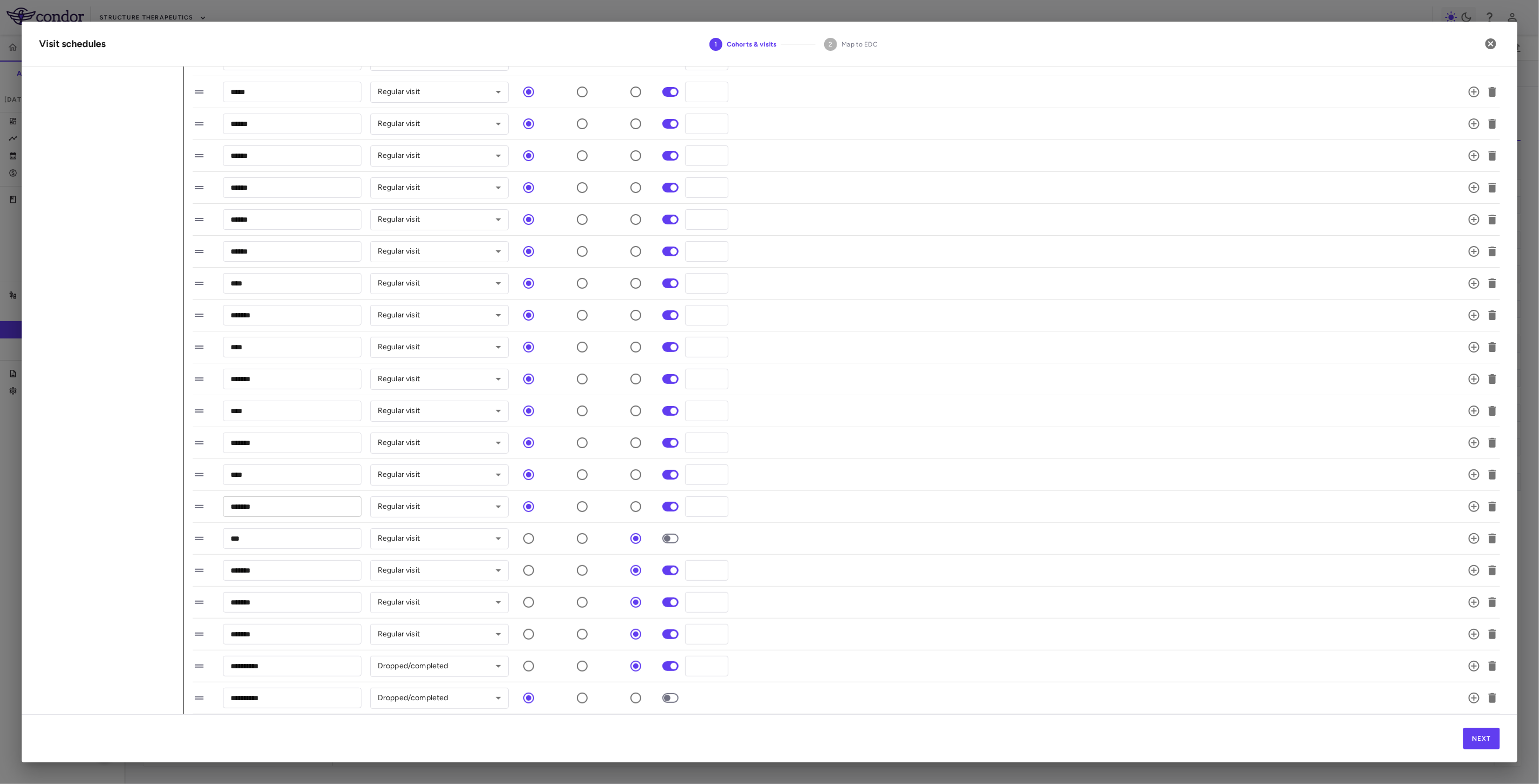
click at [243, 508] on input "*******" at bounding box center [292, 506] width 139 height 20
type input "*******"
click at [284, 544] on input "***" at bounding box center [292, 539] width 139 height 20
click at [266, 566] on input "*******" at bounding box center [292, 570] width 139 height 20
click at [244, 537] on input "*******" at bounding box center [292, 539] width 139 height 20
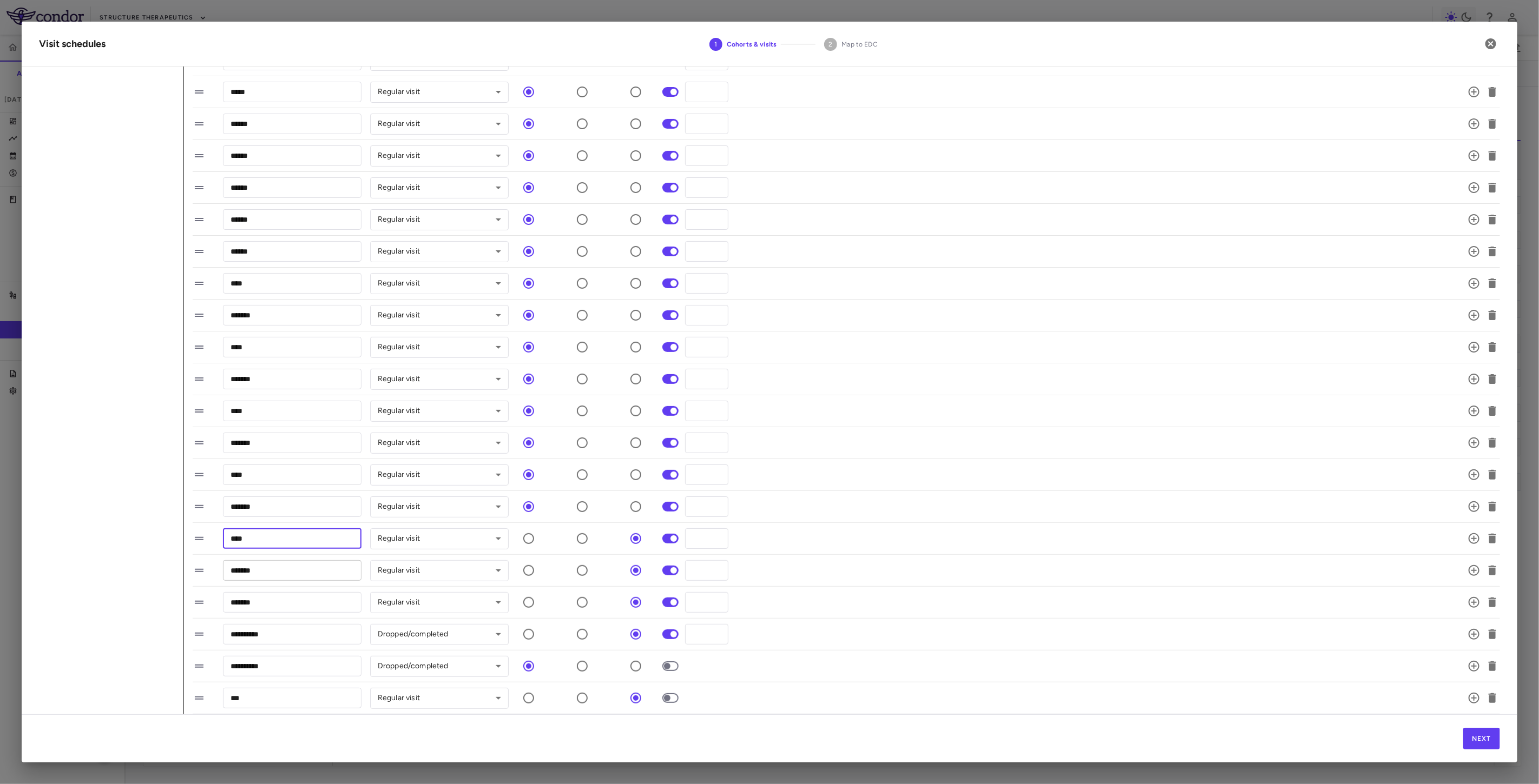
type input "****"
drag, startPoint x: 242, startPoint y: 569, endPoint x: 199, endPoint y: 570, distance: 43.0
click at [199, 570] on div "******* ​ Regular visit ********* ​ *** ​" at bounding box center [833, 571] width 1282 height 23
type input "****"
drag, startPoint x: 240, startPoint y: 604, endPoint x: 201, endPoint y: 603, distance: 39.0
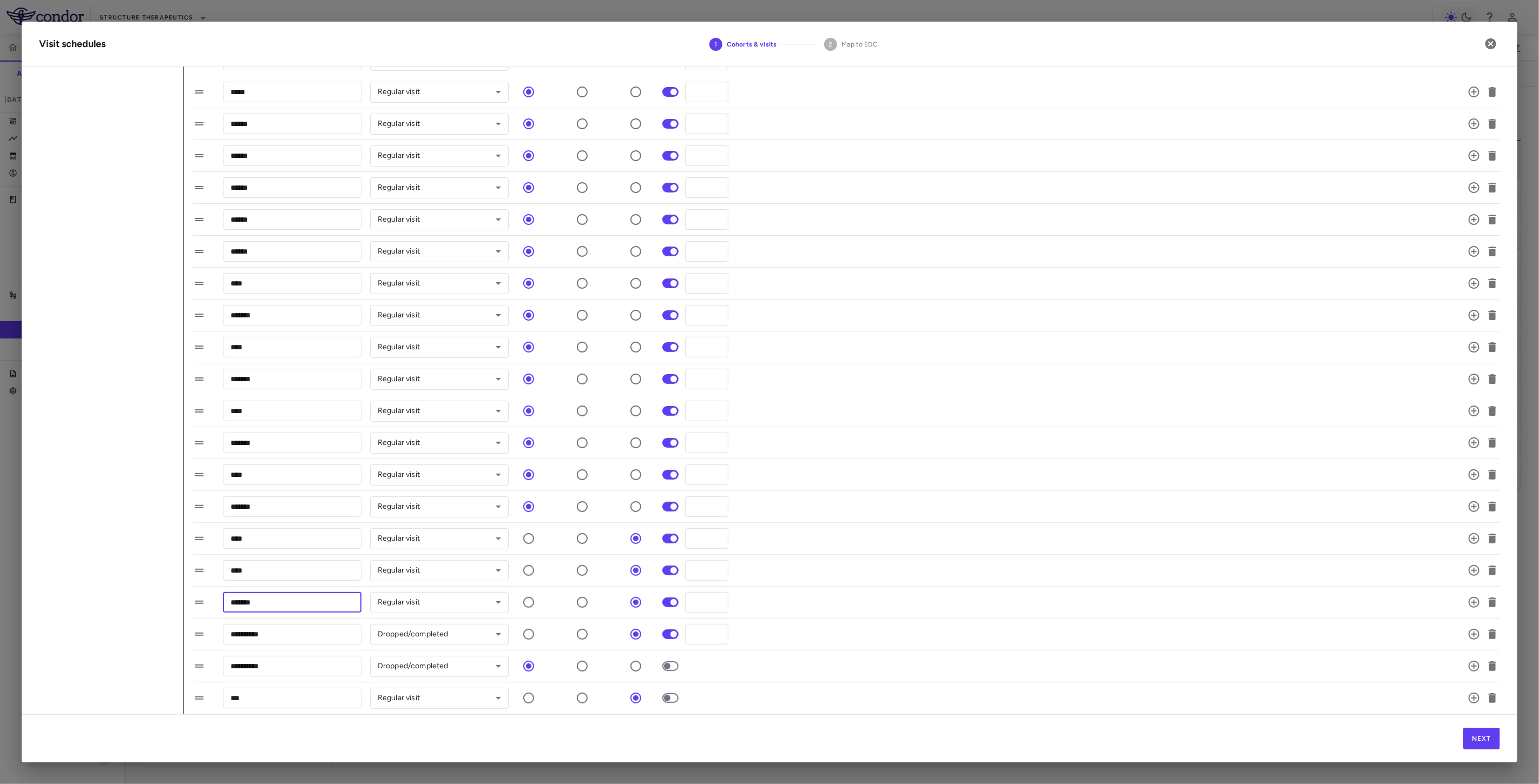
click at [191, 604] on div "GSBR-1290-09 Visit name Add the visit name according to the SoA. Visit type Inc…" at bounding box center [842, 296] width 1316 height 836
click at [293, 604] on input "****" at bounding box center [292, 602] width 139 height 20
type input "****"
click at [1479, 745] on button "Next" at bounding box center [1482, 739] width 37 height 21
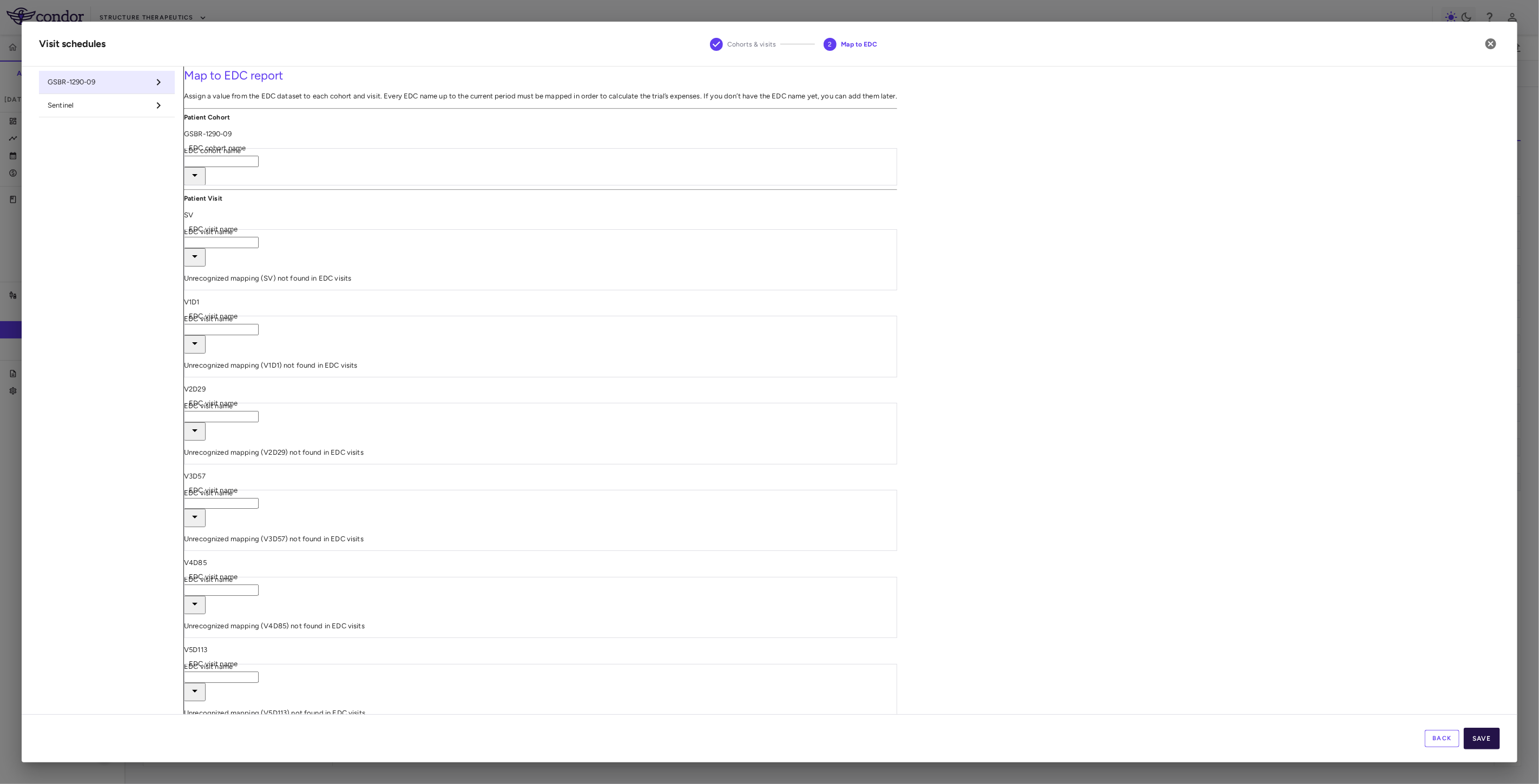
type input "********"
type input "**"
type input "****"
type input "*****"
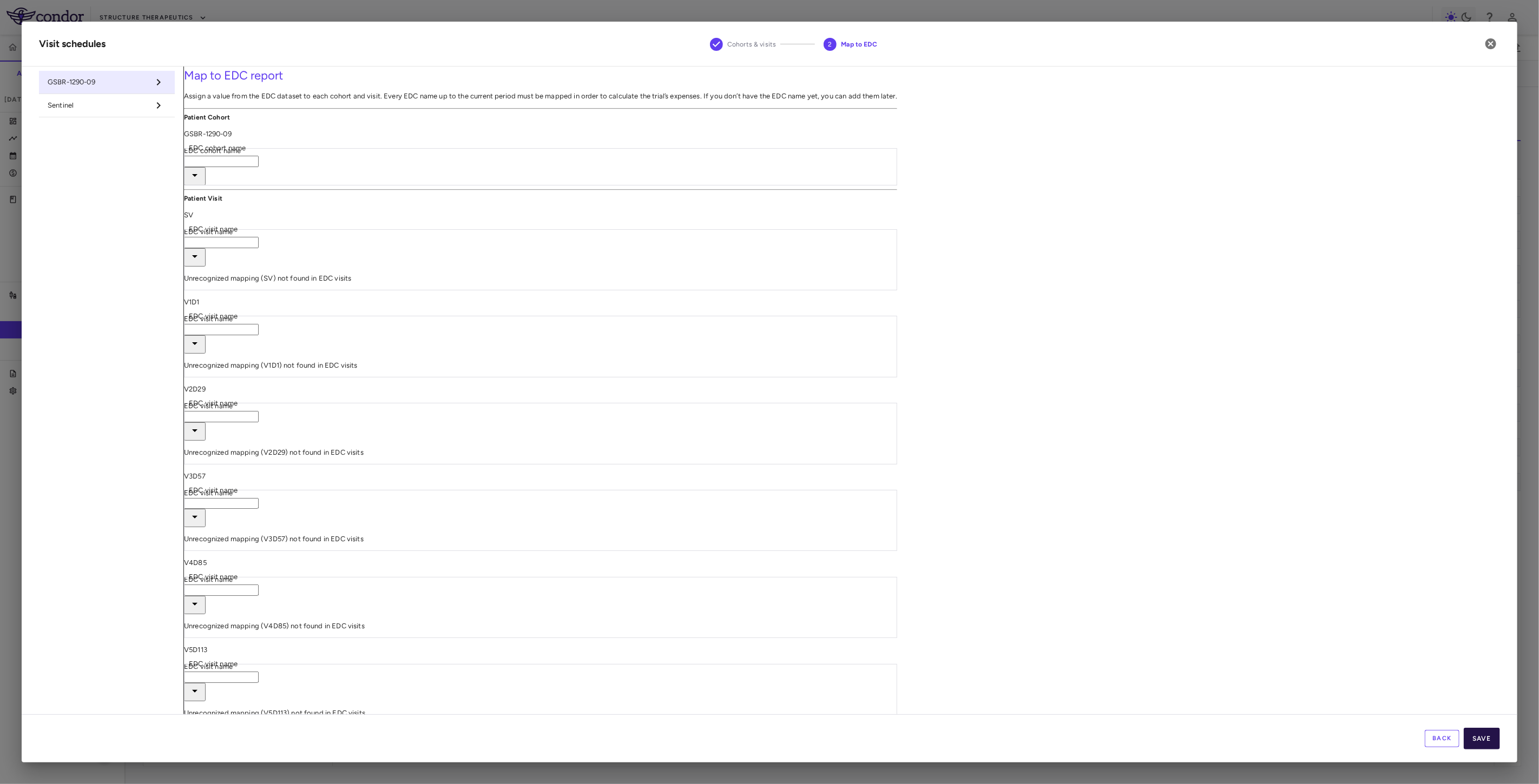
type input "*****"
type input "******"
type input "**********"
type input "***"
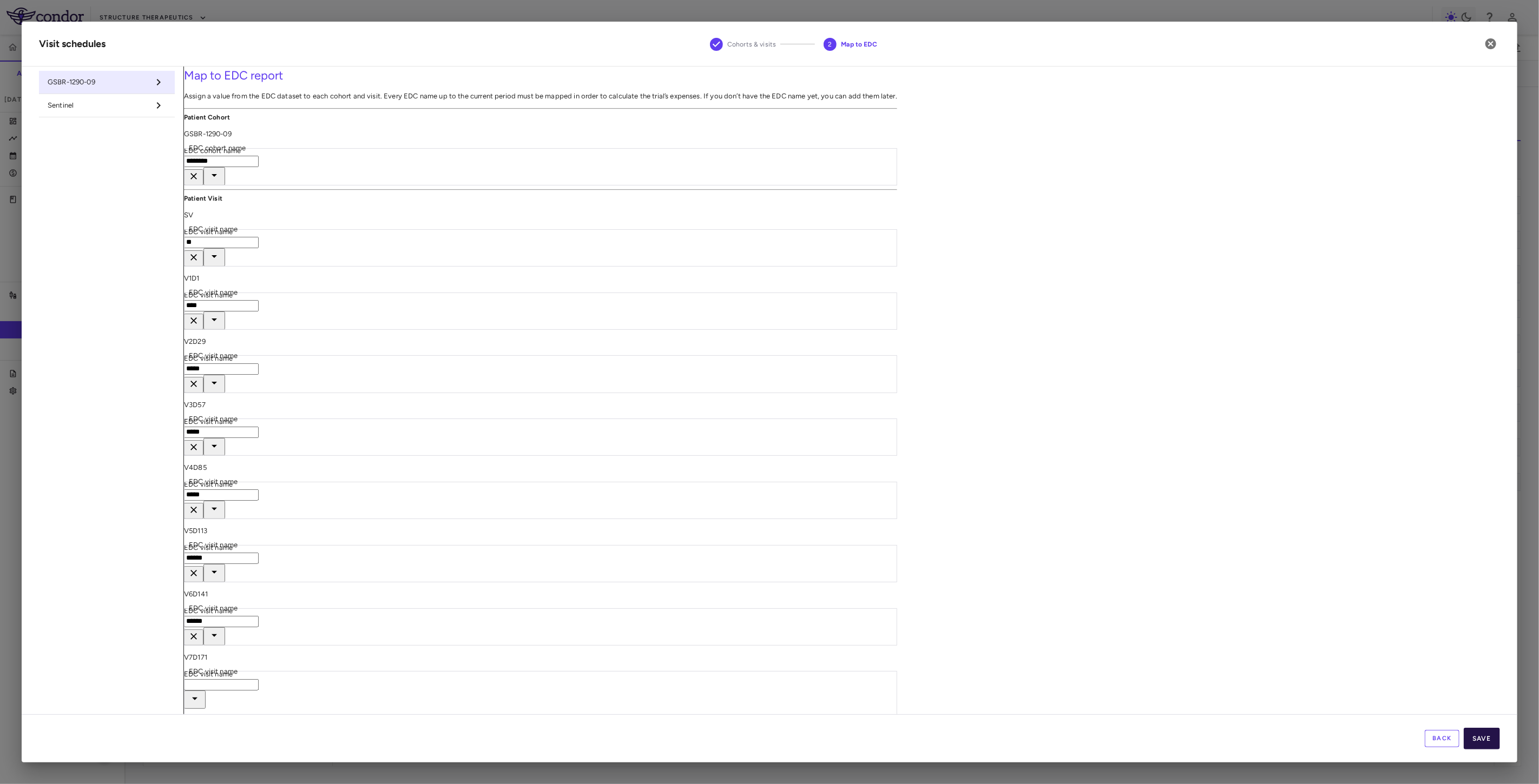
click at [1485, 742] on button "Save" at bounding box center [1482, 739] width 36 height 21
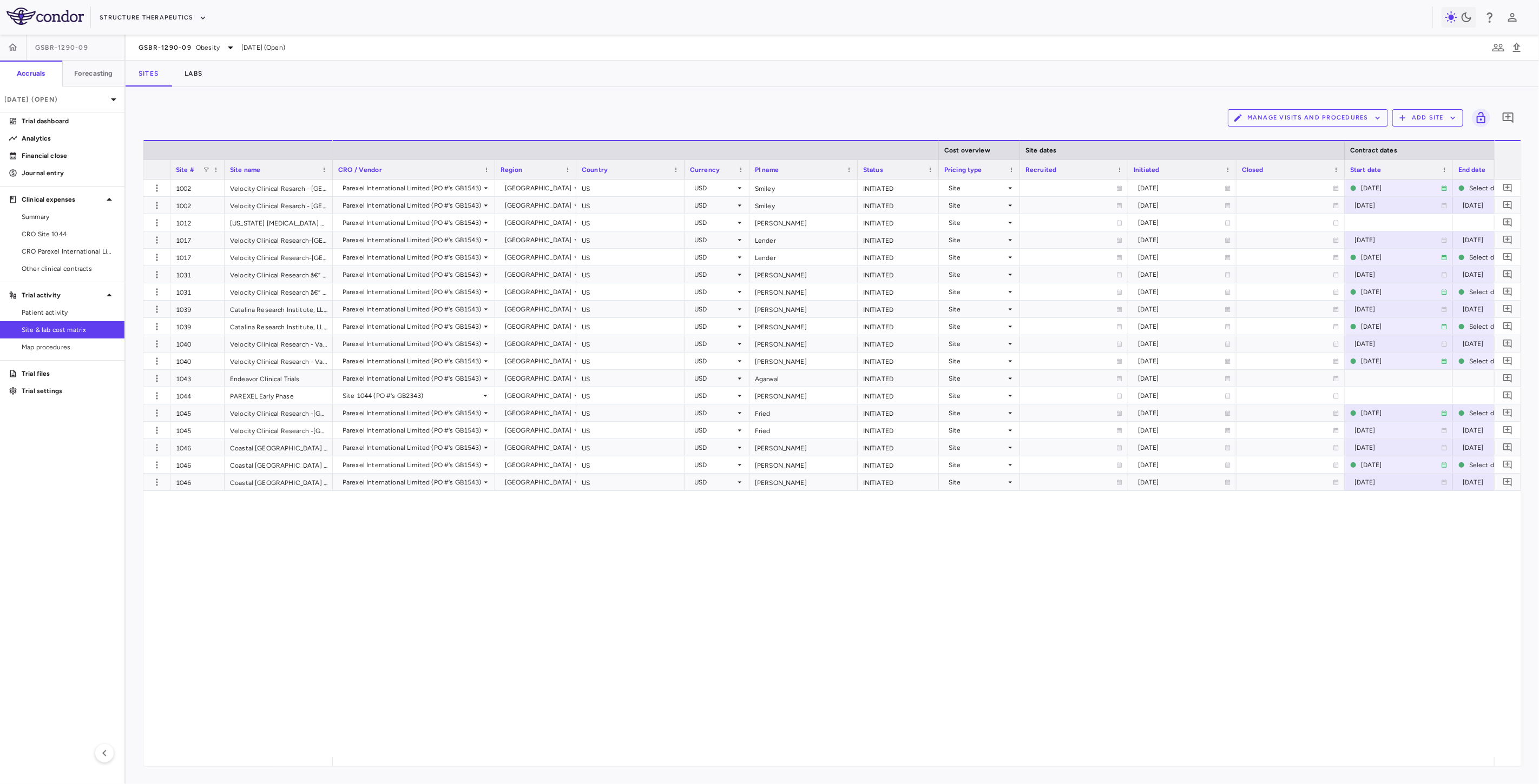
click at [266, 587] on div "1002 Velocity Clinical Resarch - Medford 1002 Velocity Clinical Resarch - Medfo…" at bounding box center [832, 468] width 1378 height 577
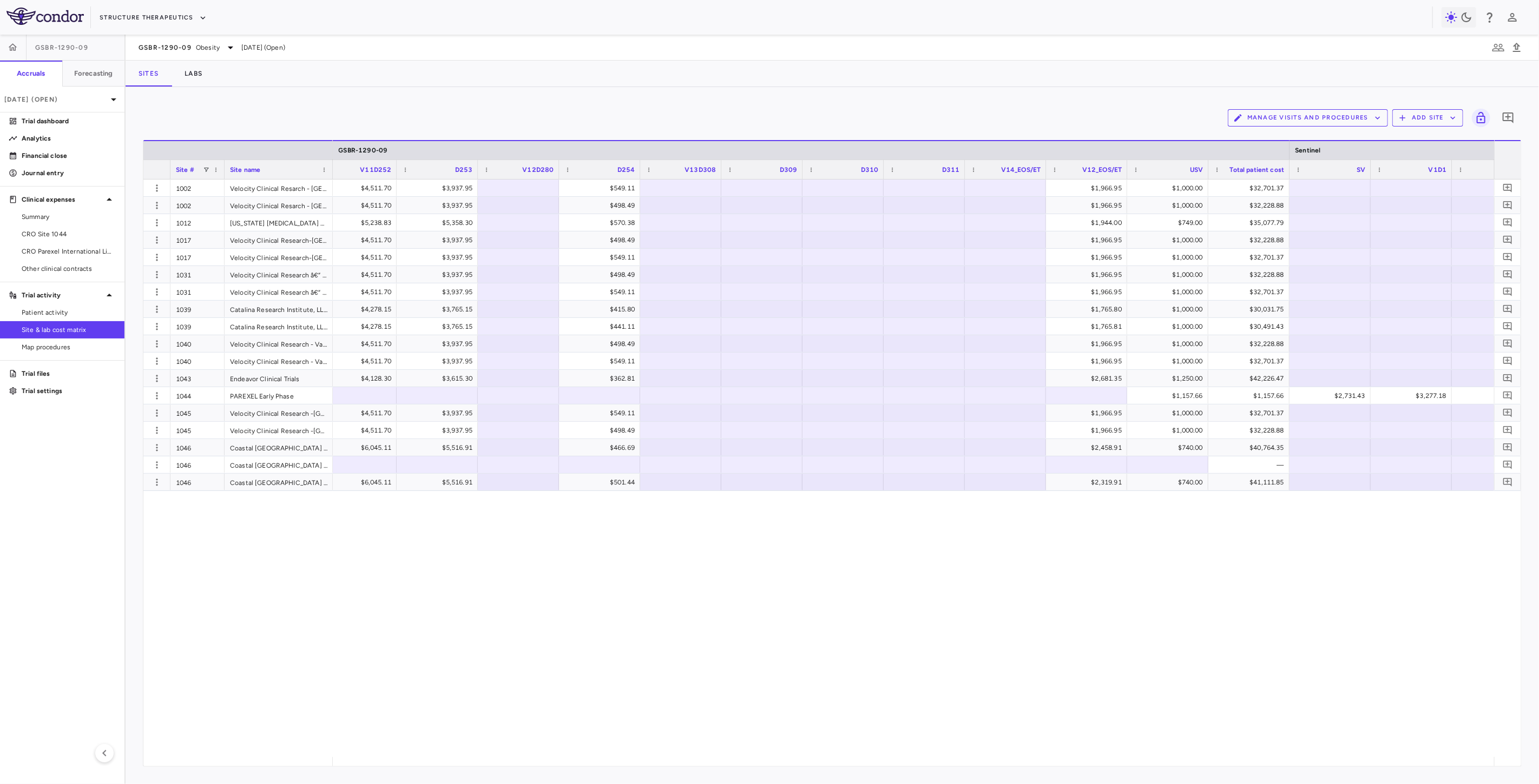
scroll to position [0, 2271]
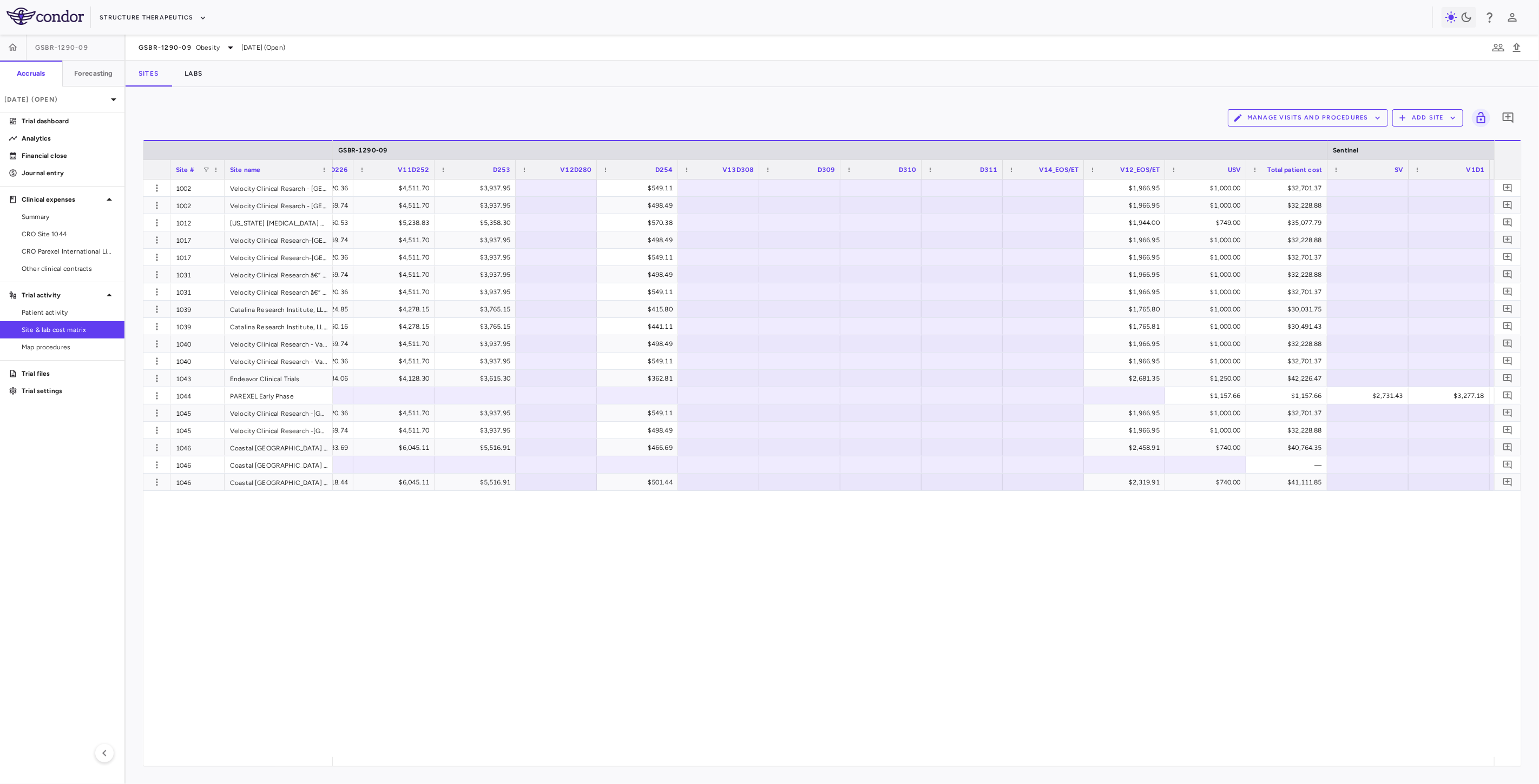
click at [1264, 121] on button "Manage Visits and Procedures" at bounding box center [1308, 118] width 160 height 17
click at [1270, 140] on li "Visit Schedules" at bounding box center [1296, 139] width 115 height 16
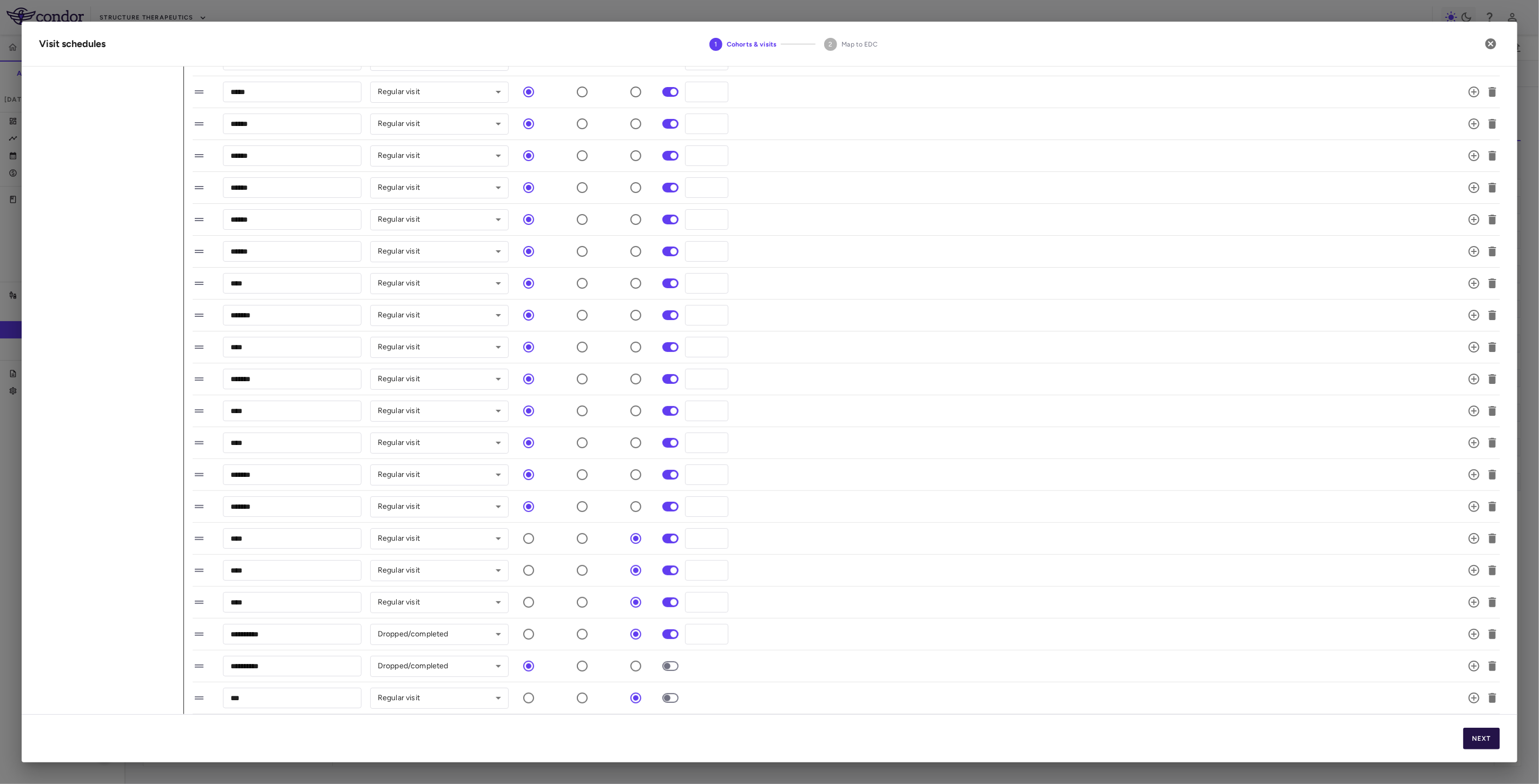
click at [1490, 737] on button "Next" at bounding box center [1482, 739] width 37 height 21
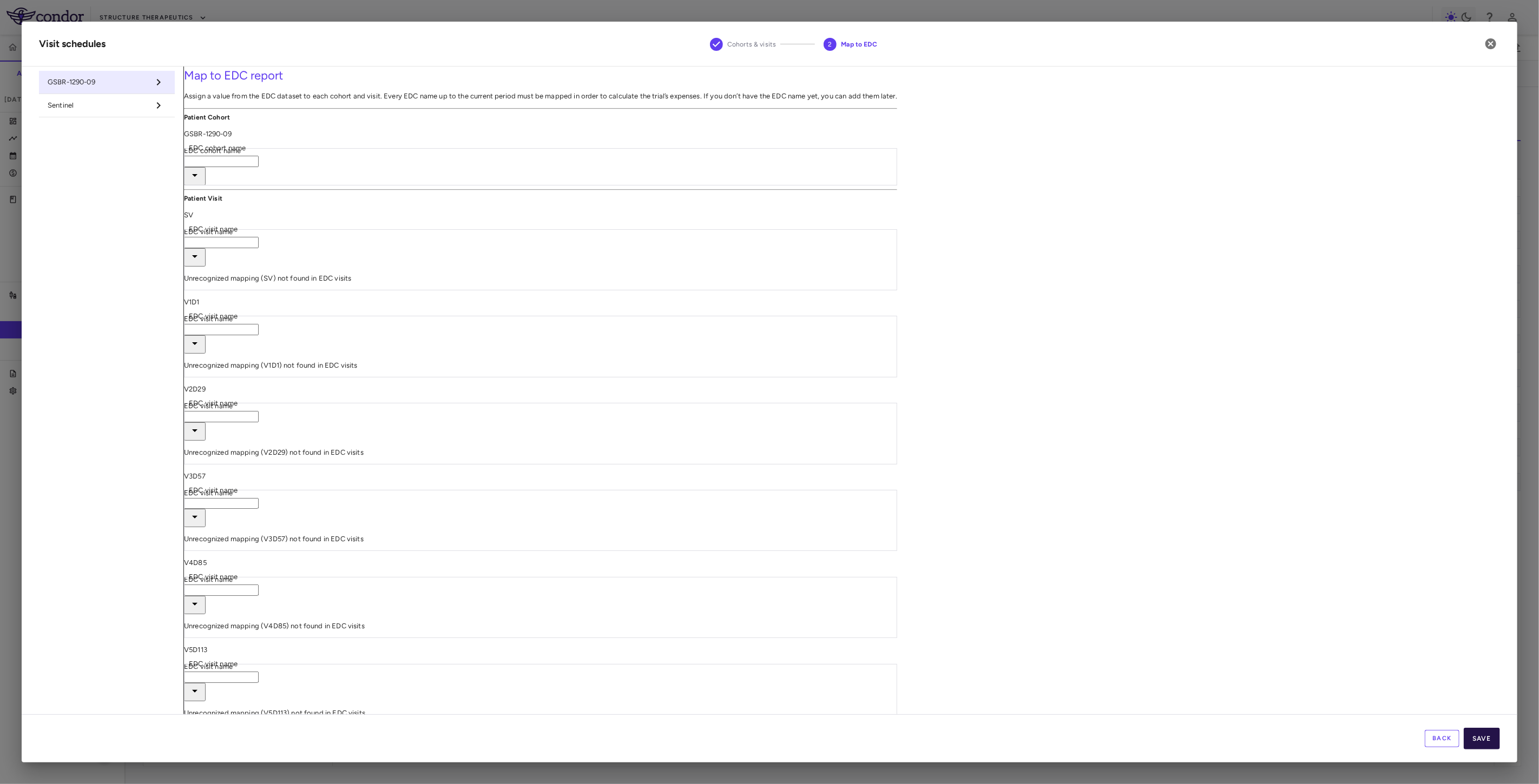
type input "********"
type input "**"
type input "****"
type input "*****"
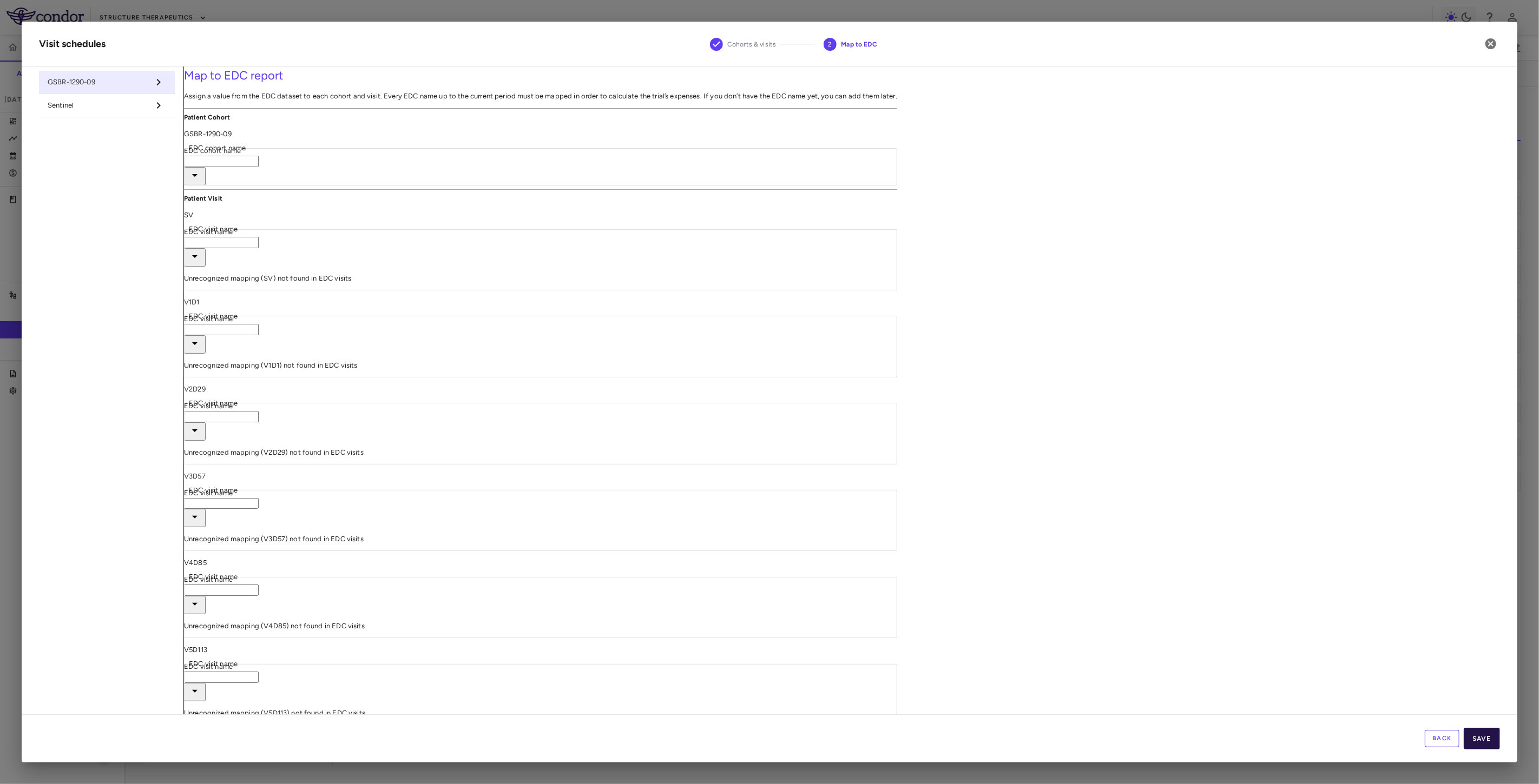
type input "*****"
type input "******"
type input "**********"
type input "***"
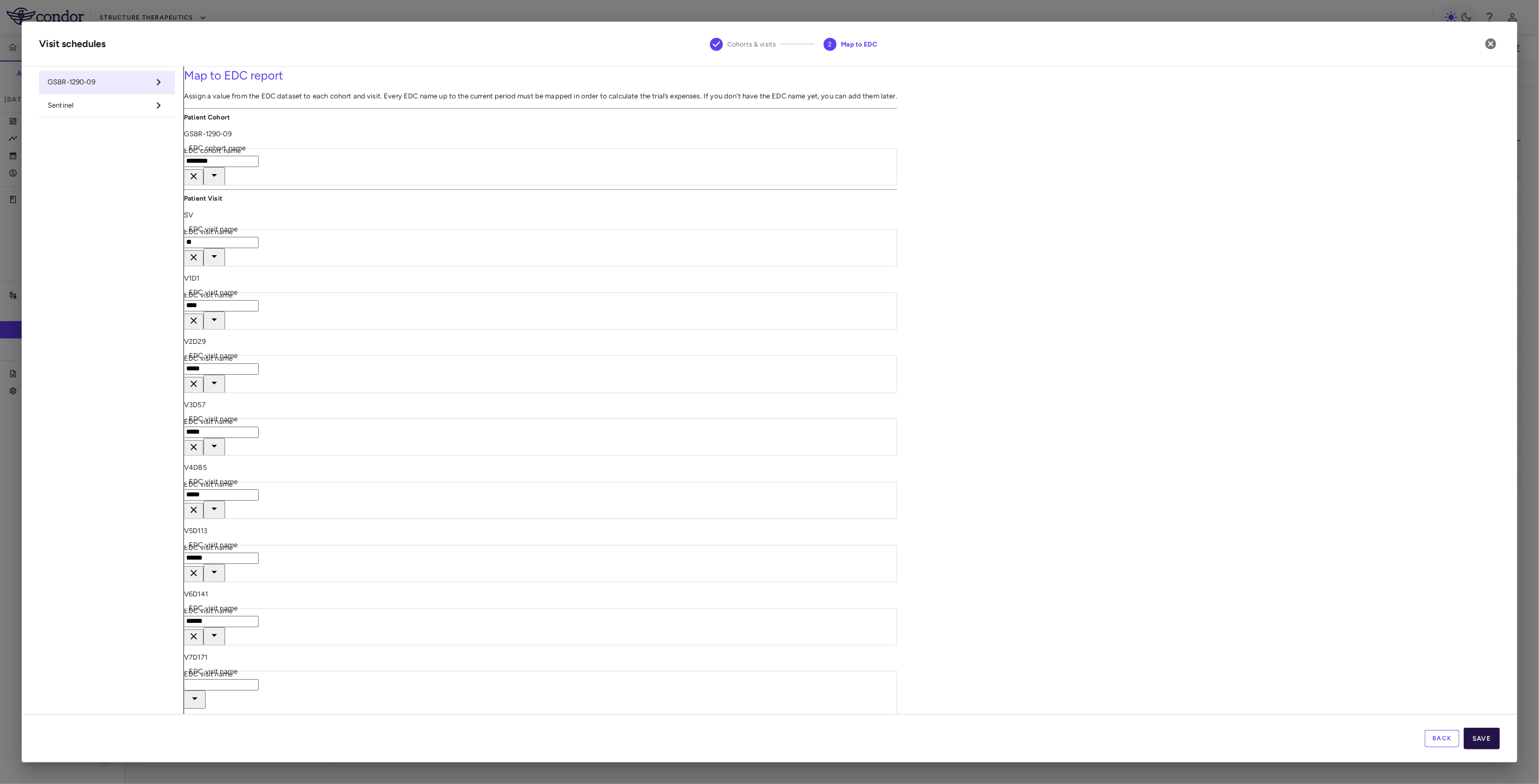
click at [1487, 739] on button "Save" at bounding box center [1482, 739] width 36 height 21
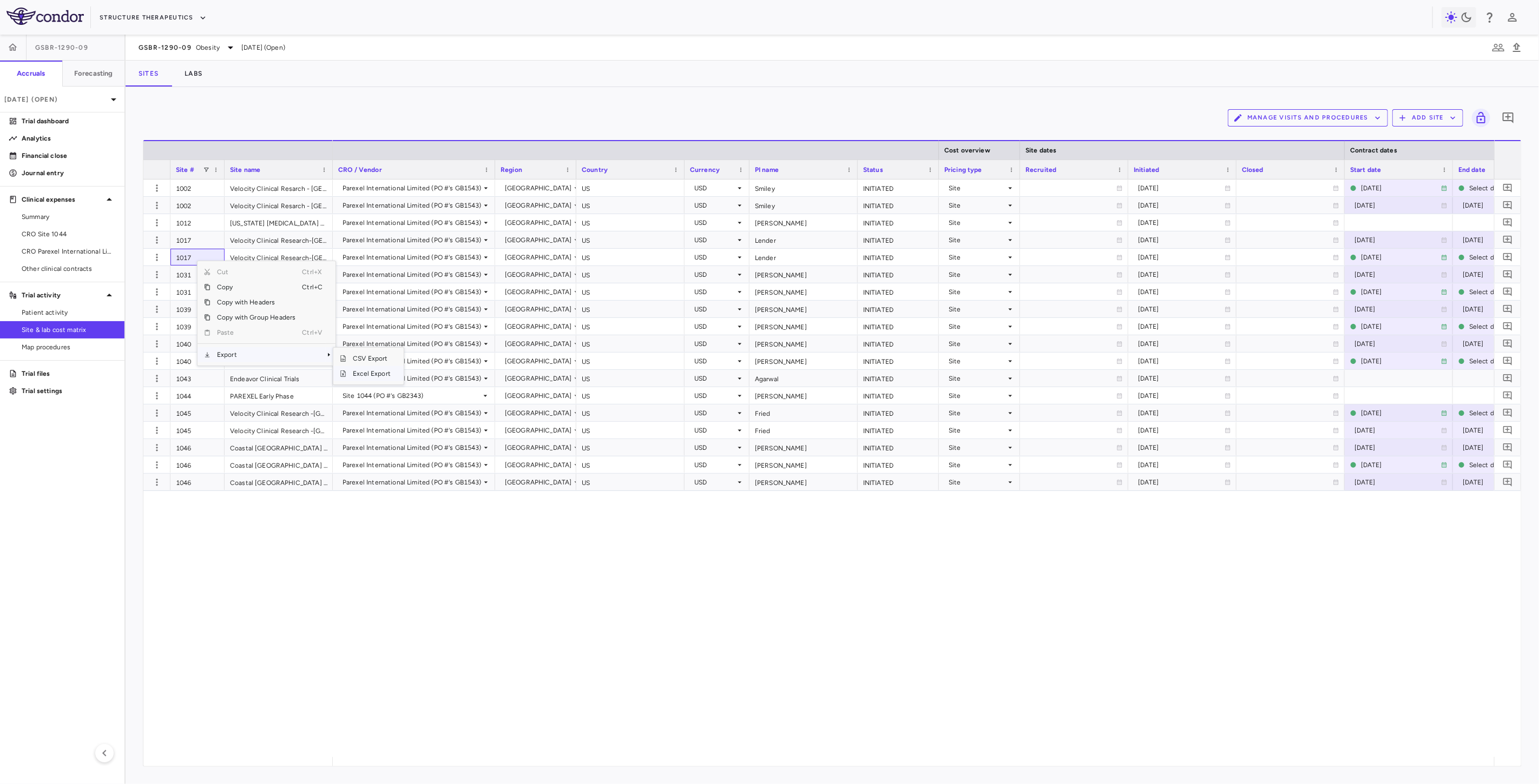
click at [379, 373] on span "Excel Export" at bounding box center [372, 373] width 51 height 15
click at [157, 429] on icon "button" at bounding box center [157, 431] width 2 height 7
click at [131, 450] on div "Add new site version" at bounding box center [115, 452] width 100 height 20
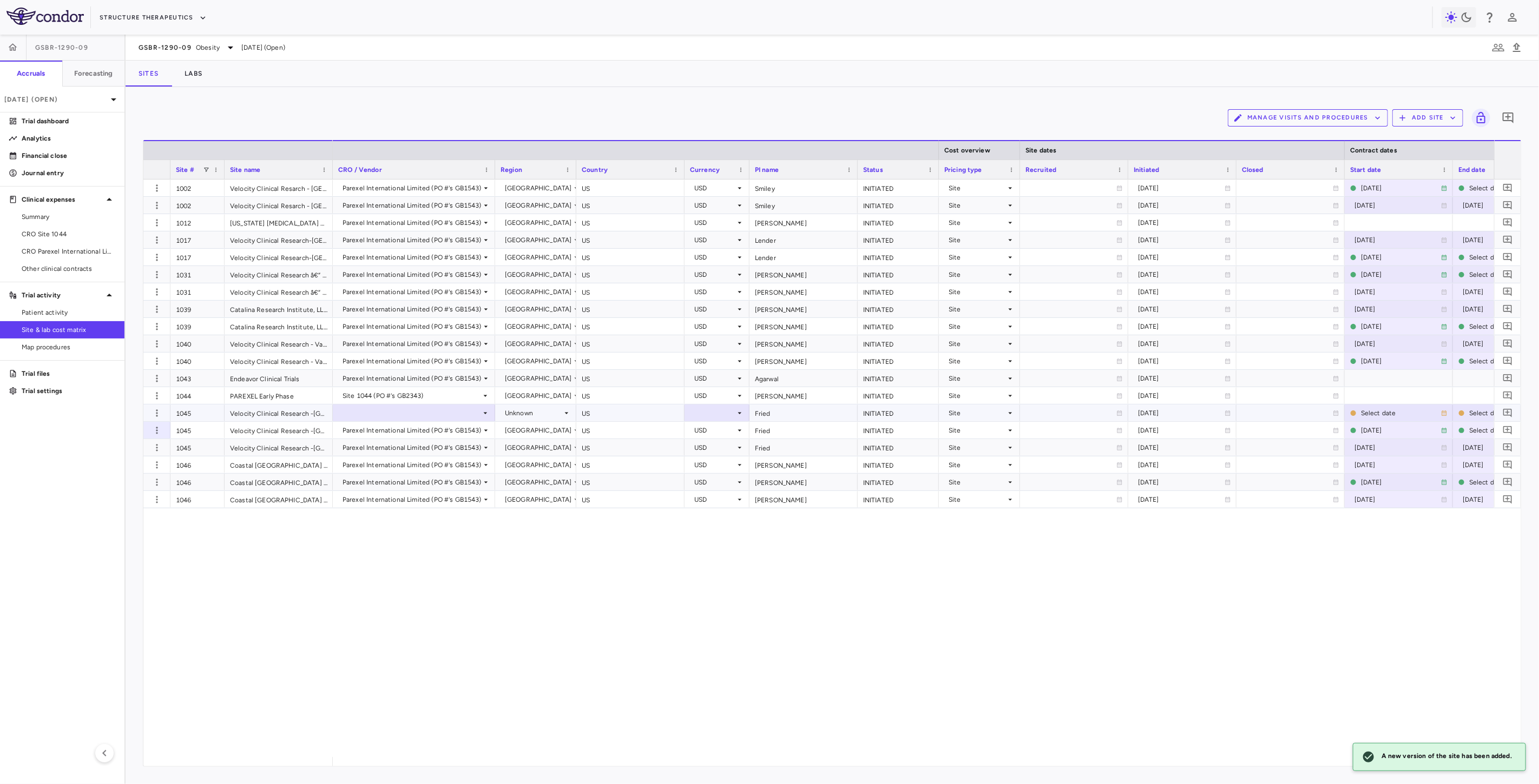
click at [397, 416] on div at bounding box center [414, 413] width 152 height 16
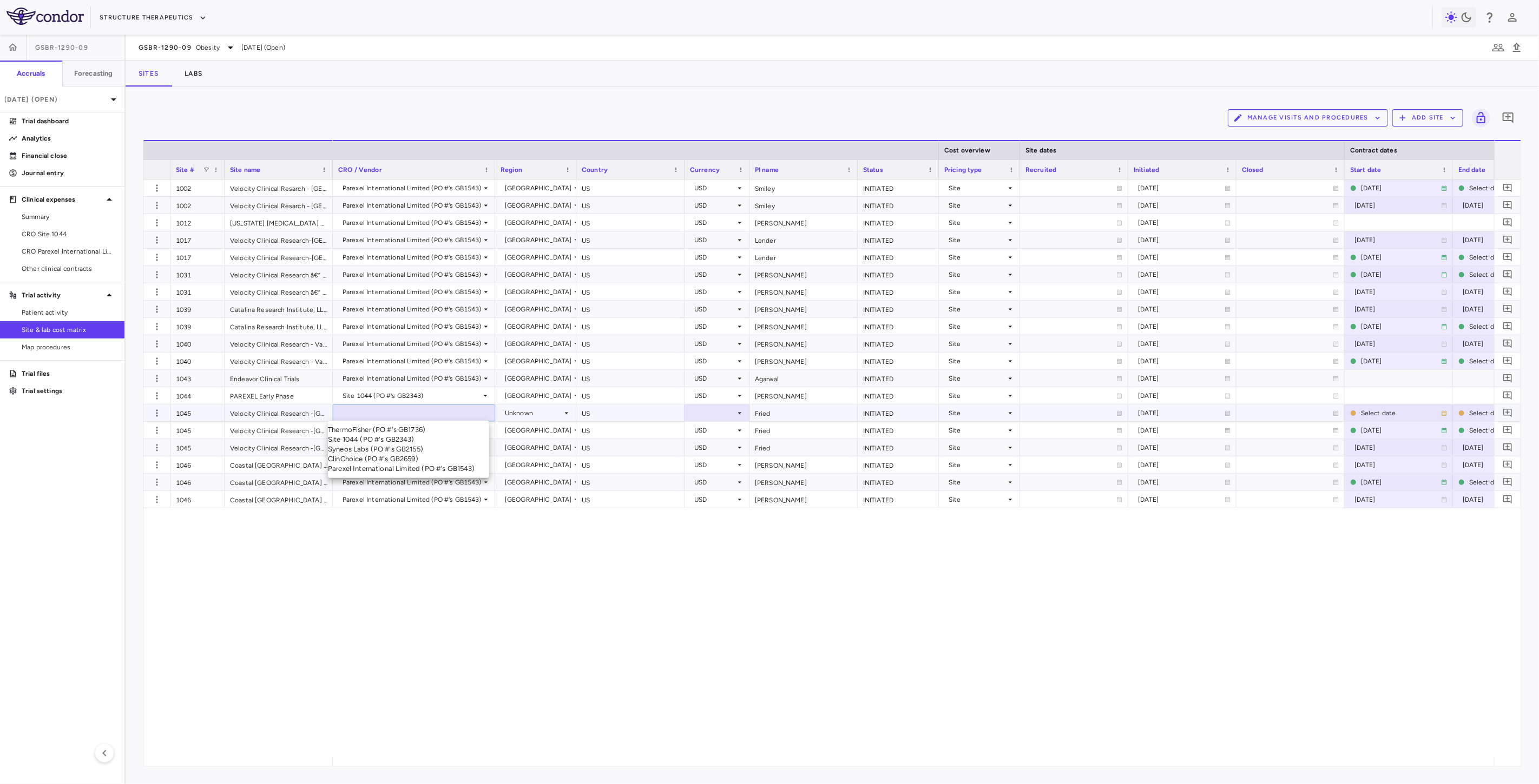
click at [409, 474] on div "Parexel International Limited (PO #'s GB1543)" at bounding box center [409, 469] width 161 height 10
click at [548, 413] on div "Unknown" at bounding box center [534, 413] width 57 height 17
click at [541, 410] on div "Unknown" at bounding box center [534, 413] width 57 height 17
click at [532, 433] on div "United States" at bounding box center [536, 430] width 80 height 10
click at [729, 412] on div at bounding box center [717, 413] width 54 height 16
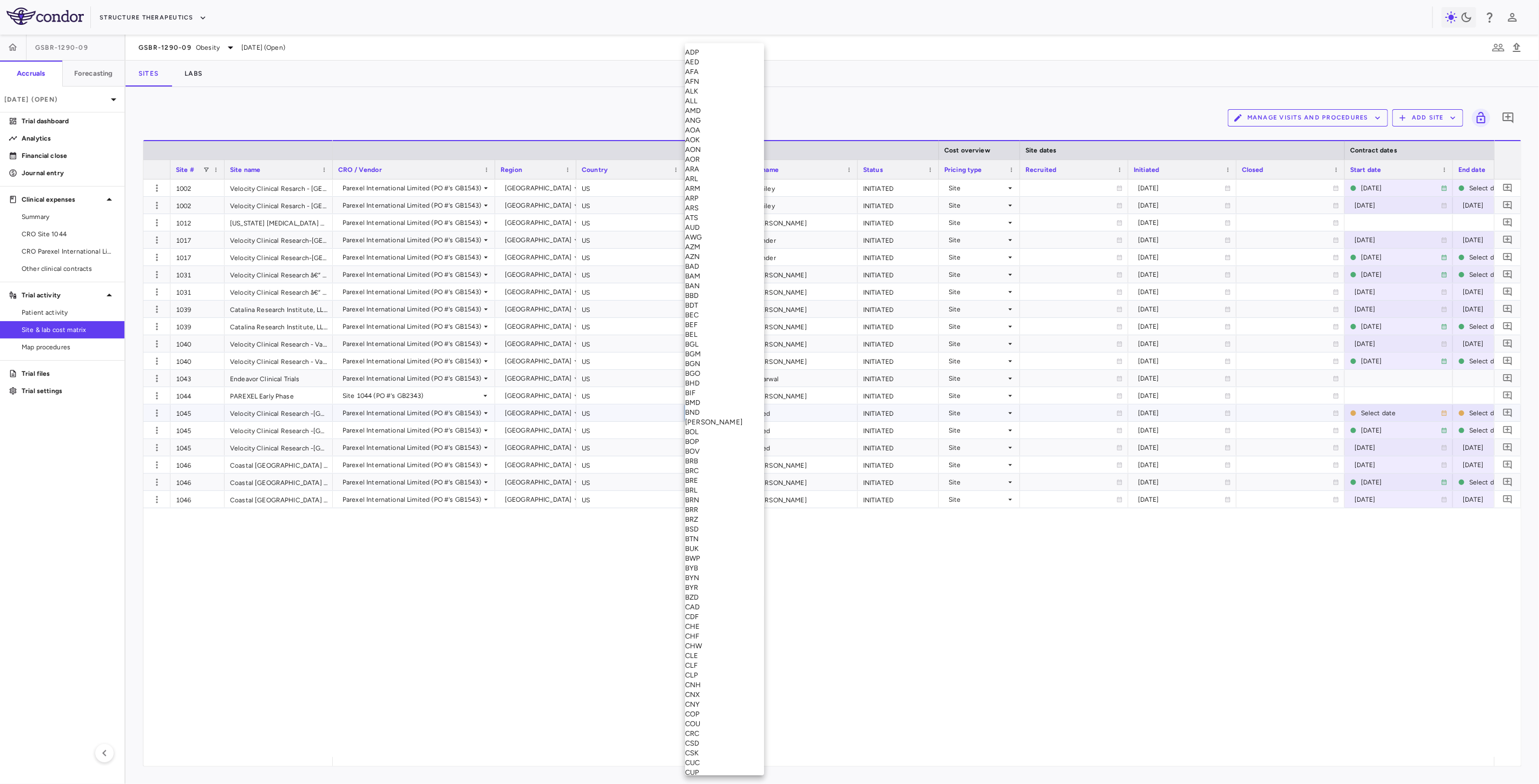
scroll to position [3716, 0]
click at [722, 265] on div "USD" at bounding box center [725, 260] width 79 height 10
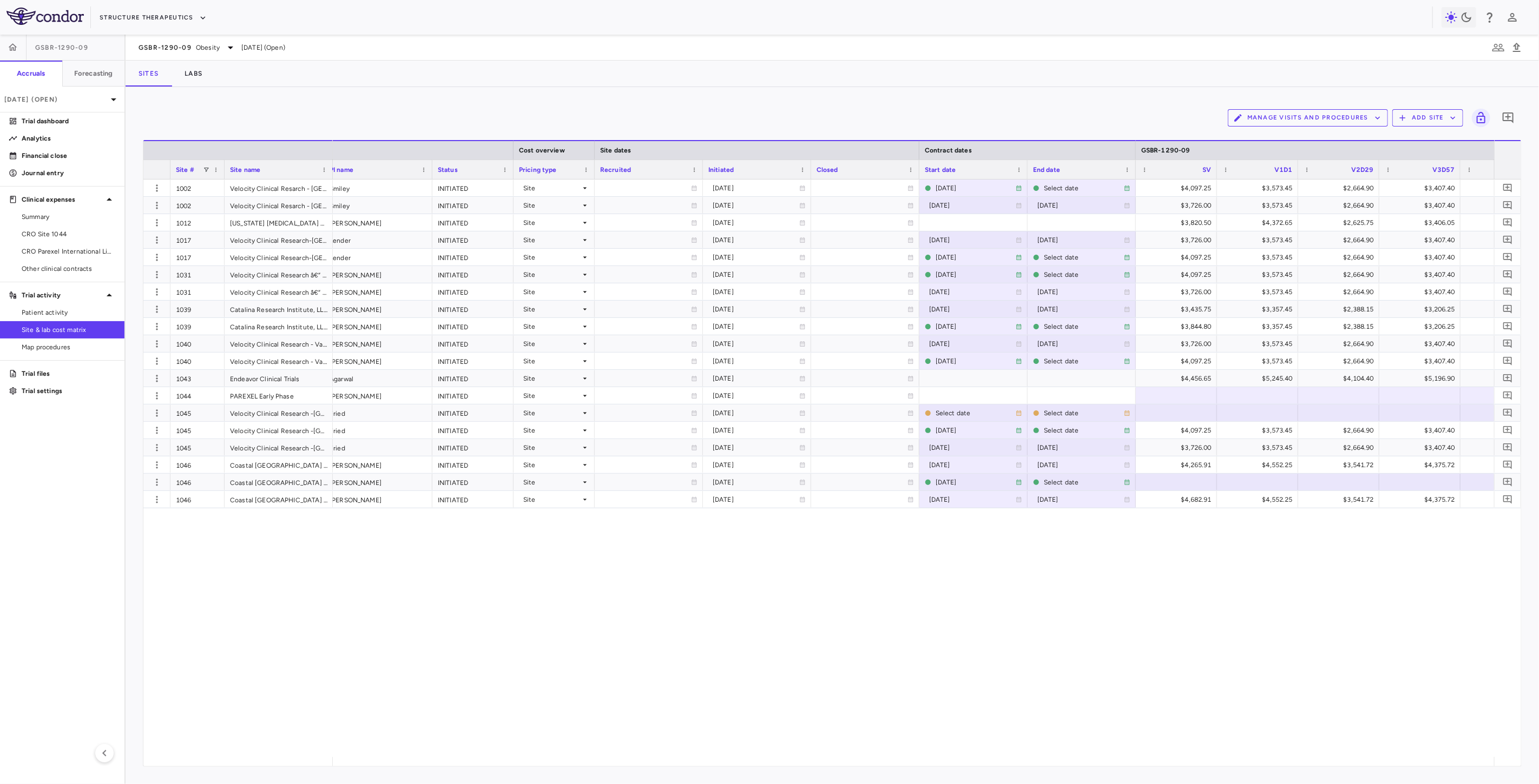
scroll to position [0, 485]
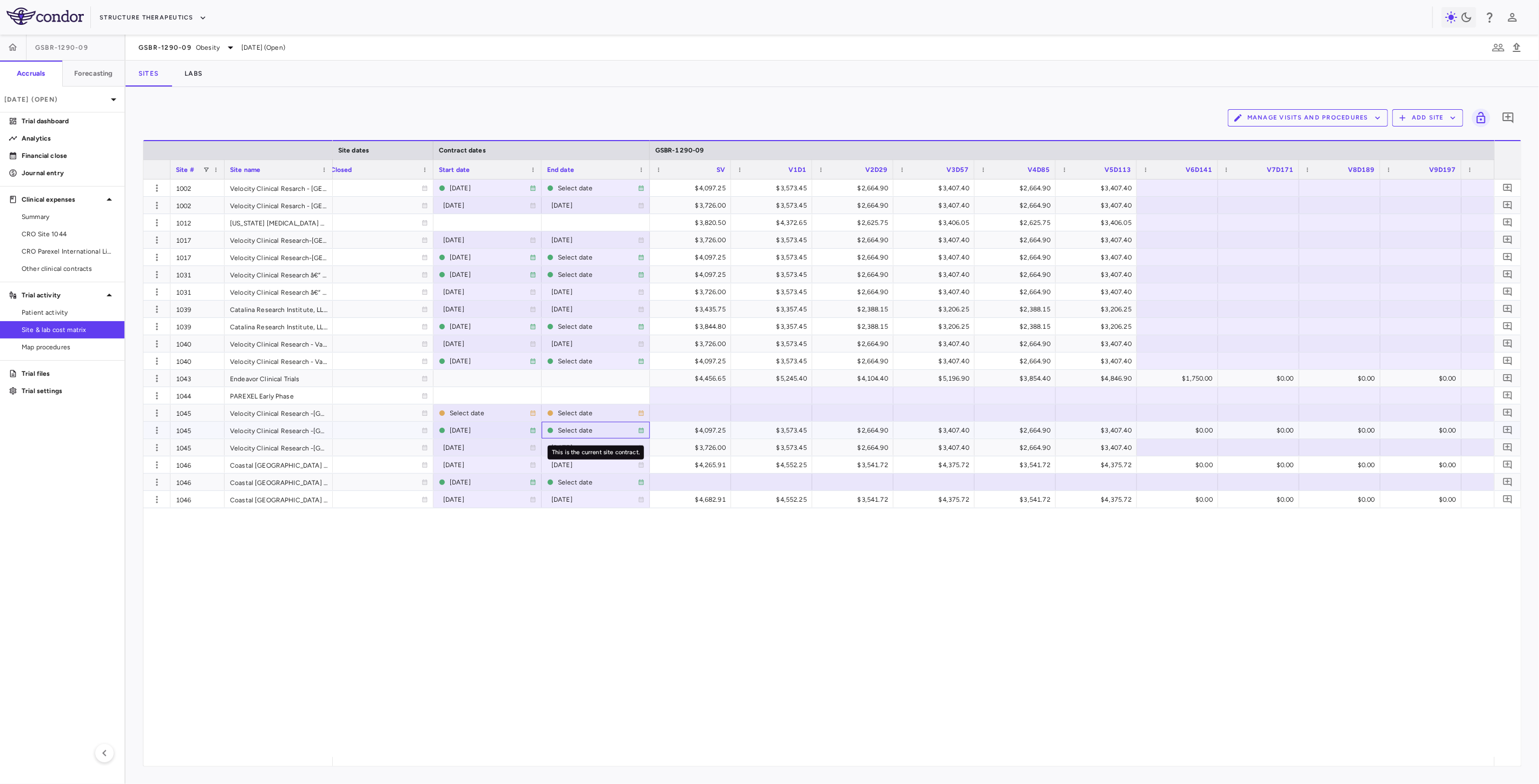
click at [567, 430] on div "Select date" at bounding box center [598, 430] width 80 height 17
click at [597, 430] on input "**********" at bounding box center [586, 431] width 88 height 18
type input "**********"
click at [462, 413] on div at bounding box center [488, 413] width 97 height 16
click at [480, 413] on input "**********" at bounding box center [477, 414] width 88 height 18
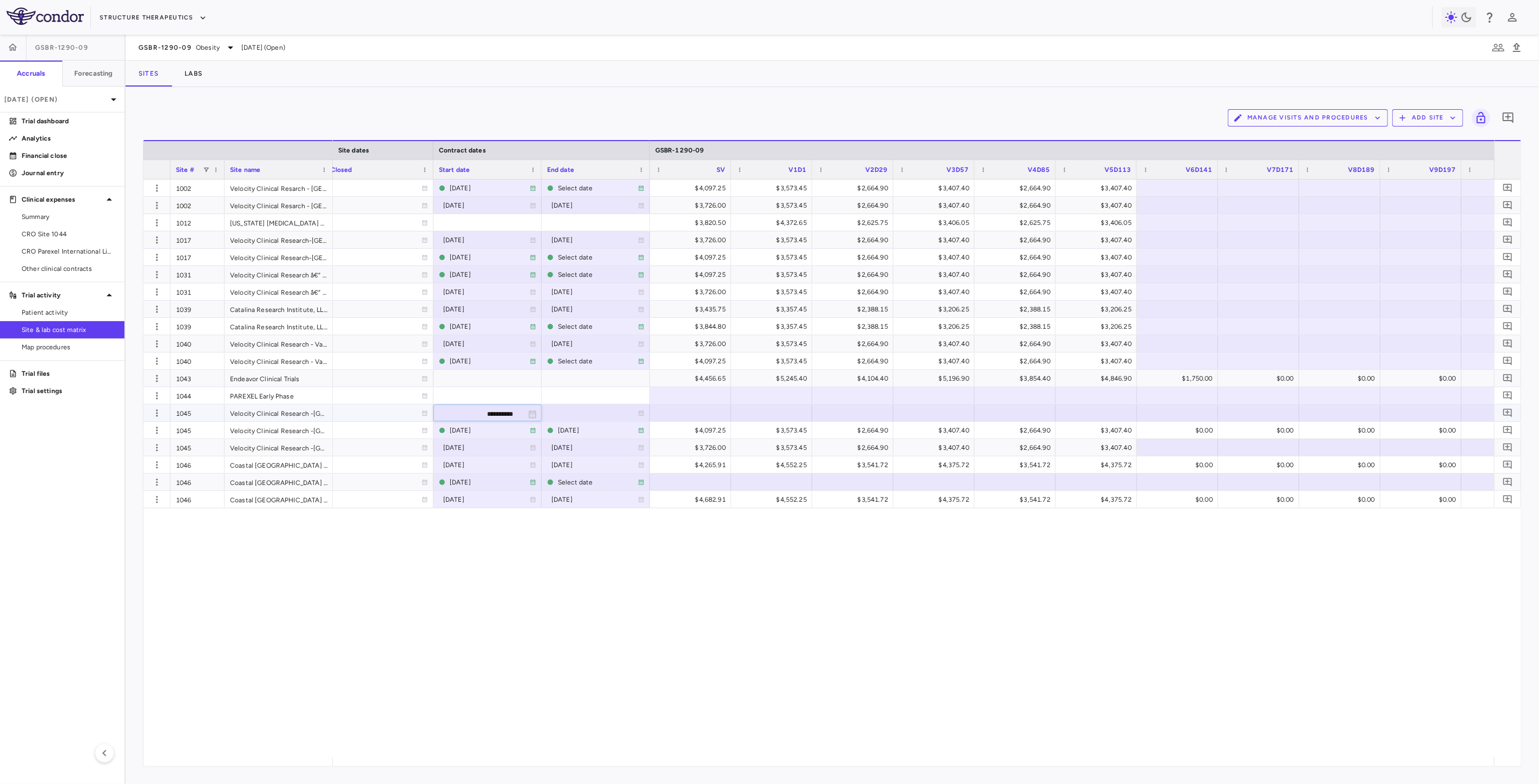
type input "**********"
click at [574, 416] on div "Select date" at bounding box center [598, 413] width 80 height 17
click at [588, 412] on input "**********" at bounding box center [586, 414] width 88 height 18
type input "**********"
click at [157, 415] on icon "button" at bounding box center [157, 413] width 2 height 7
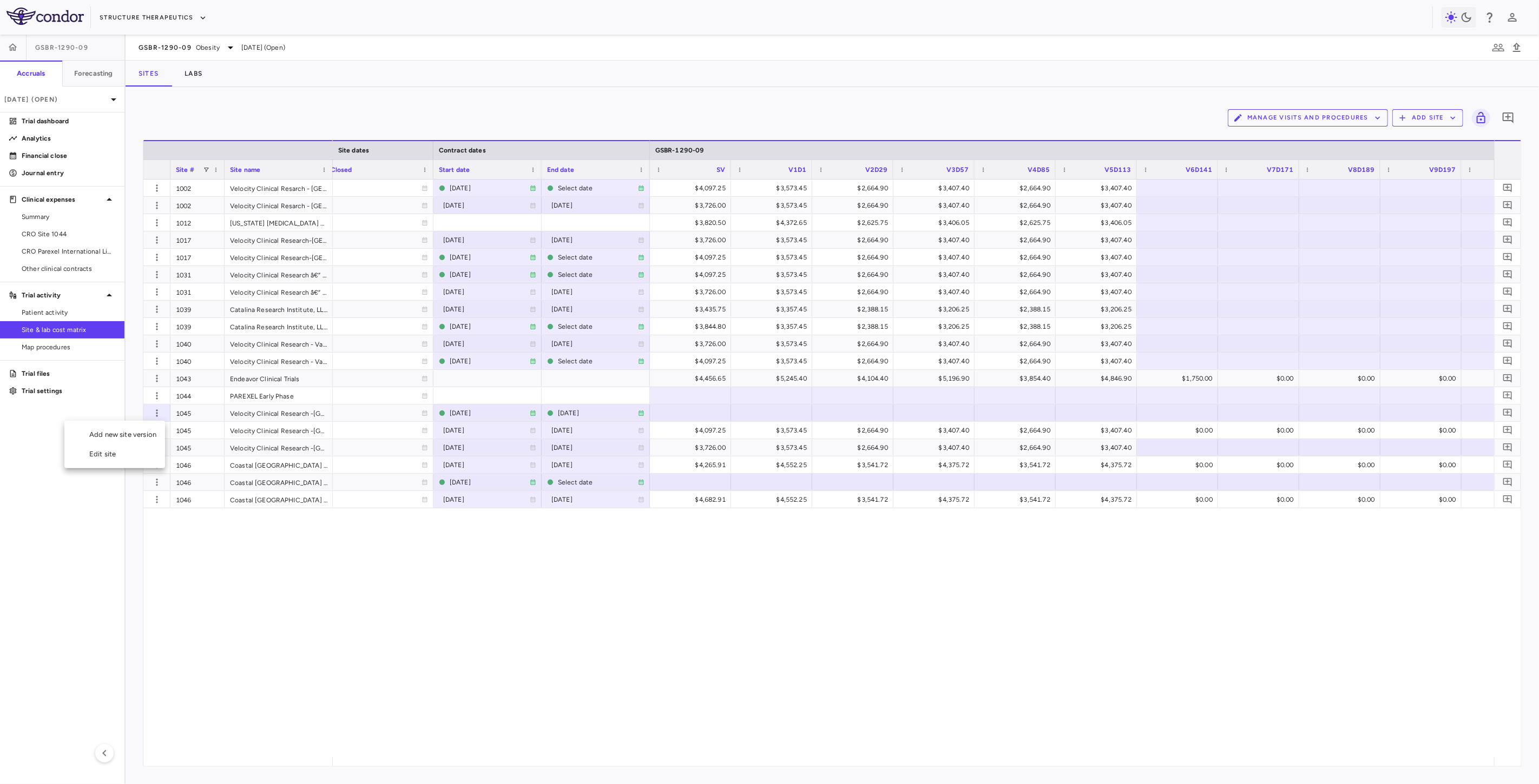
click at [114, 435] on div "Add new site version" at bounding box center [115, 435] width 100 height 20
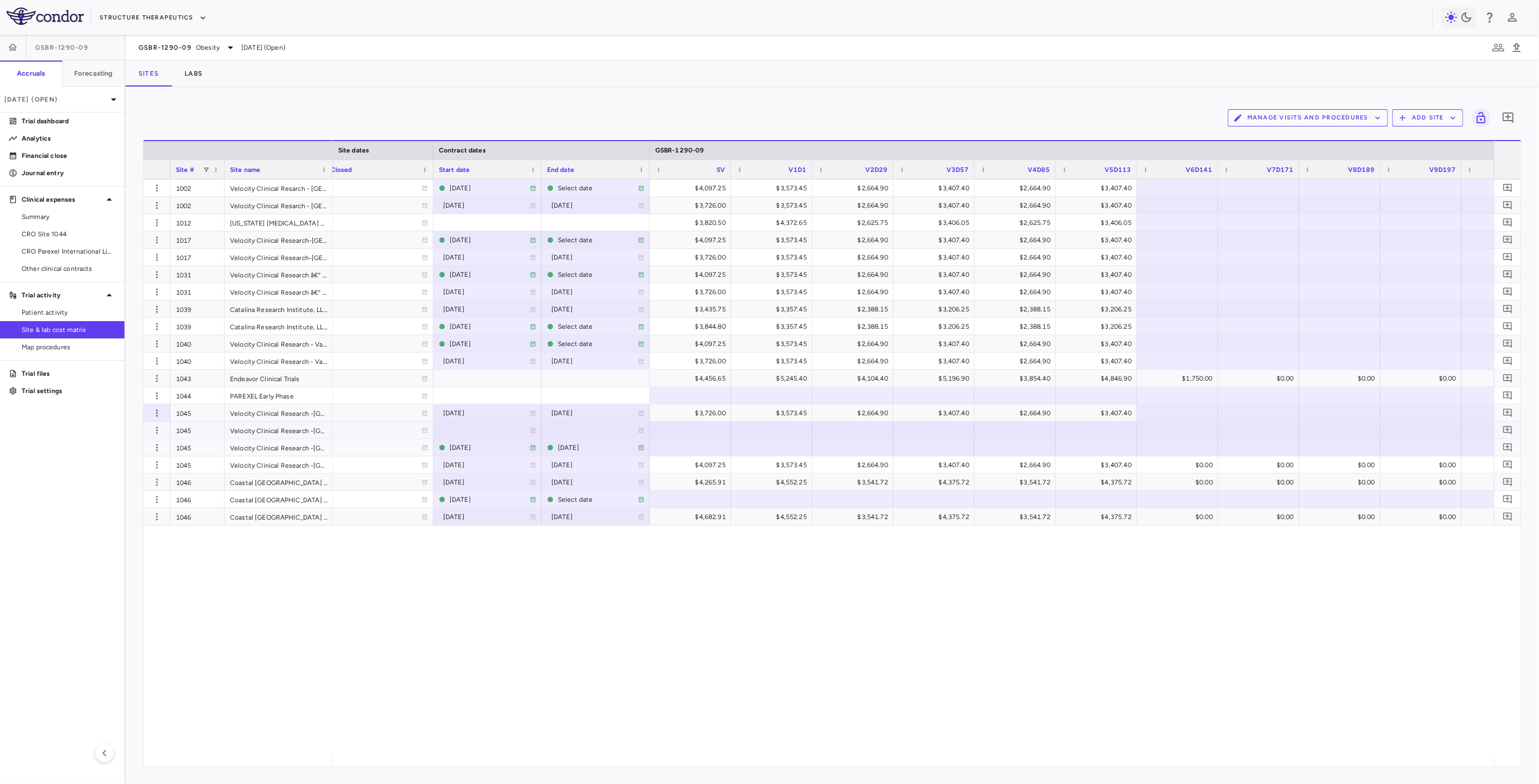
click at [456, 429] on div at bounding box center [488, 430] width 97 height 16
click at [473, 431] on input "**********" at bounding box center [477, 431] width 88 height 18
type input "**********"
click at [417, 634] on div "2024-12-09 2024-12-18 Select date $4,097.25 $3,573.45 $2,664.90 $3,407.40 $2,66…" at bounding box center [913, 468] width 1161 height 577
click at [152, 380] on icon "button" at bounding box center [157, 379] width 11 height 11
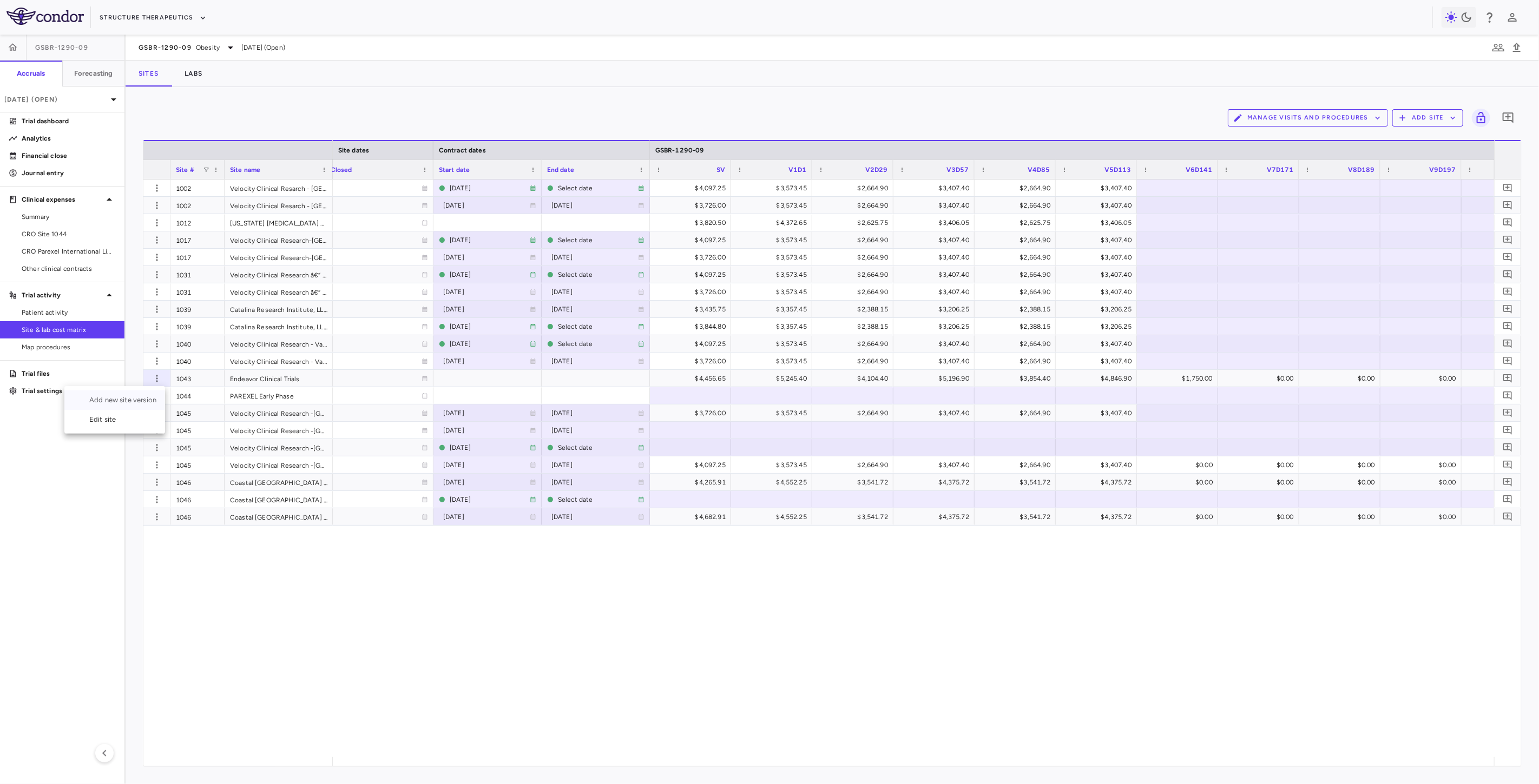
click at [127, 398] on div "Add new site version" at bounding box center [115, 400] width 100 height 20
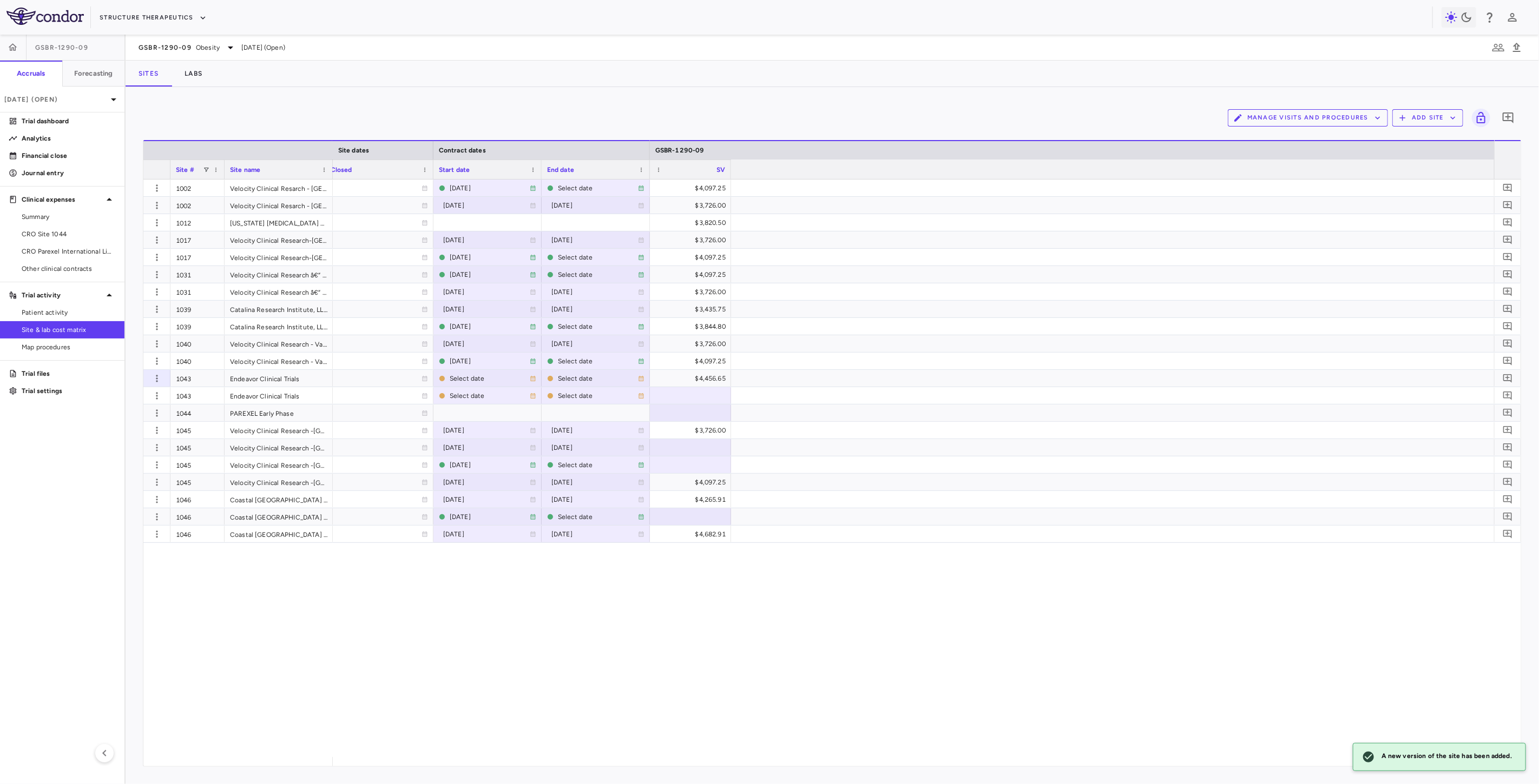
scroll to position [0, 0]
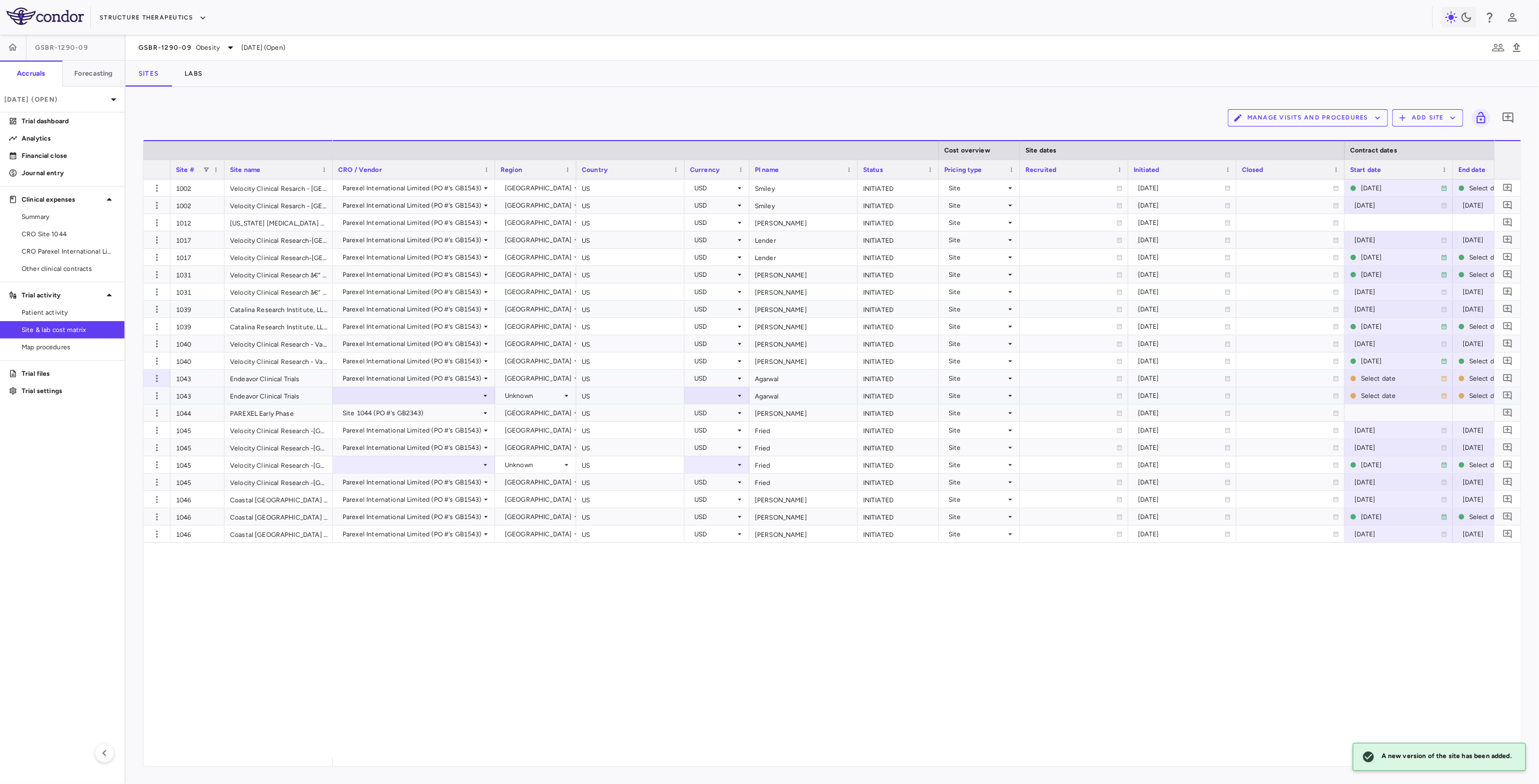
click at [407, 395] on div at bounding box center [414, 395] width 152 height 16
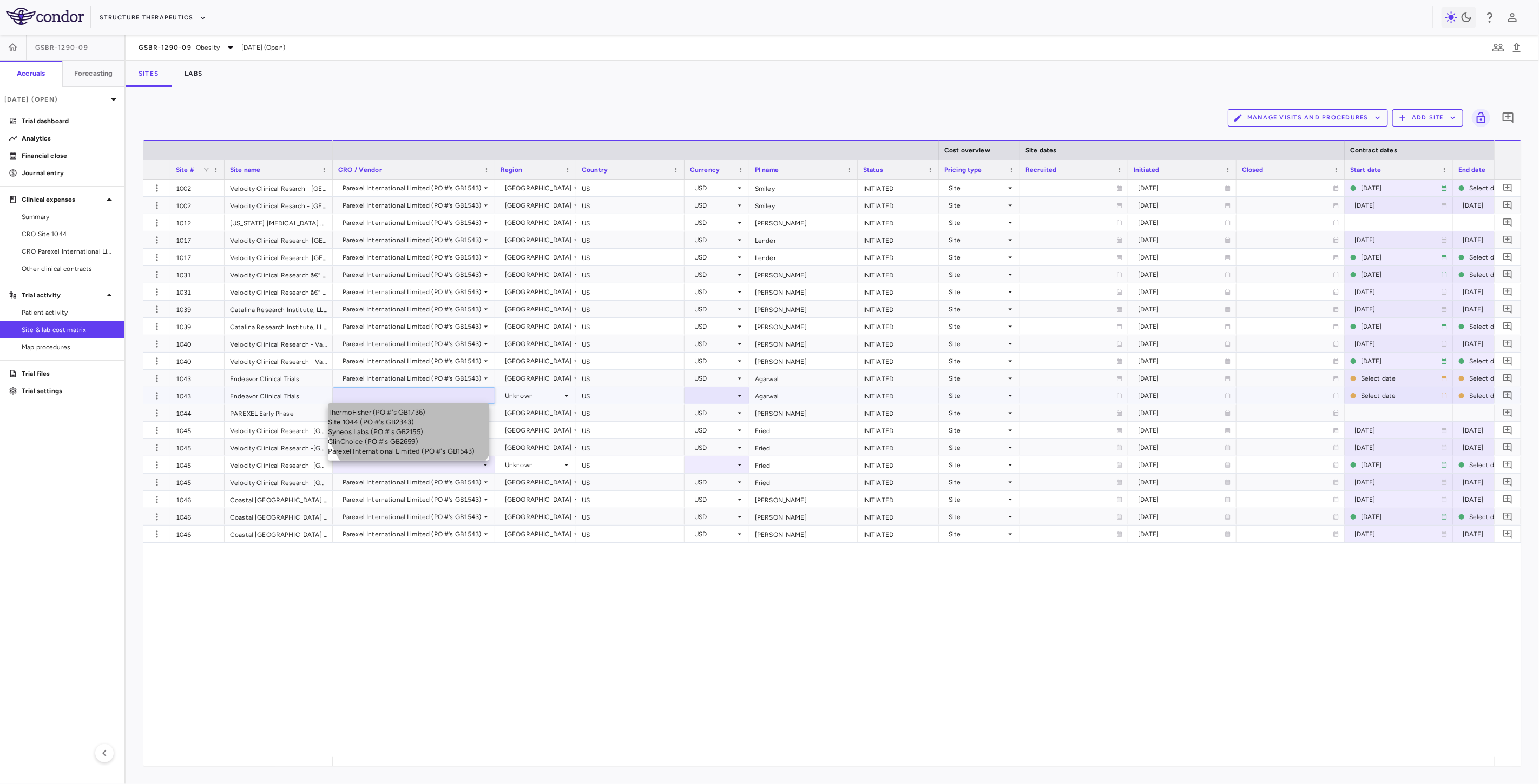
click at [413, 456] on div "Parexel International Limited (PO #'s GB1543)" at bounding box center [409, 451] width 161 height 10
click at [484, 466] on icon at bounding box center [485, 465] width 8 height 8
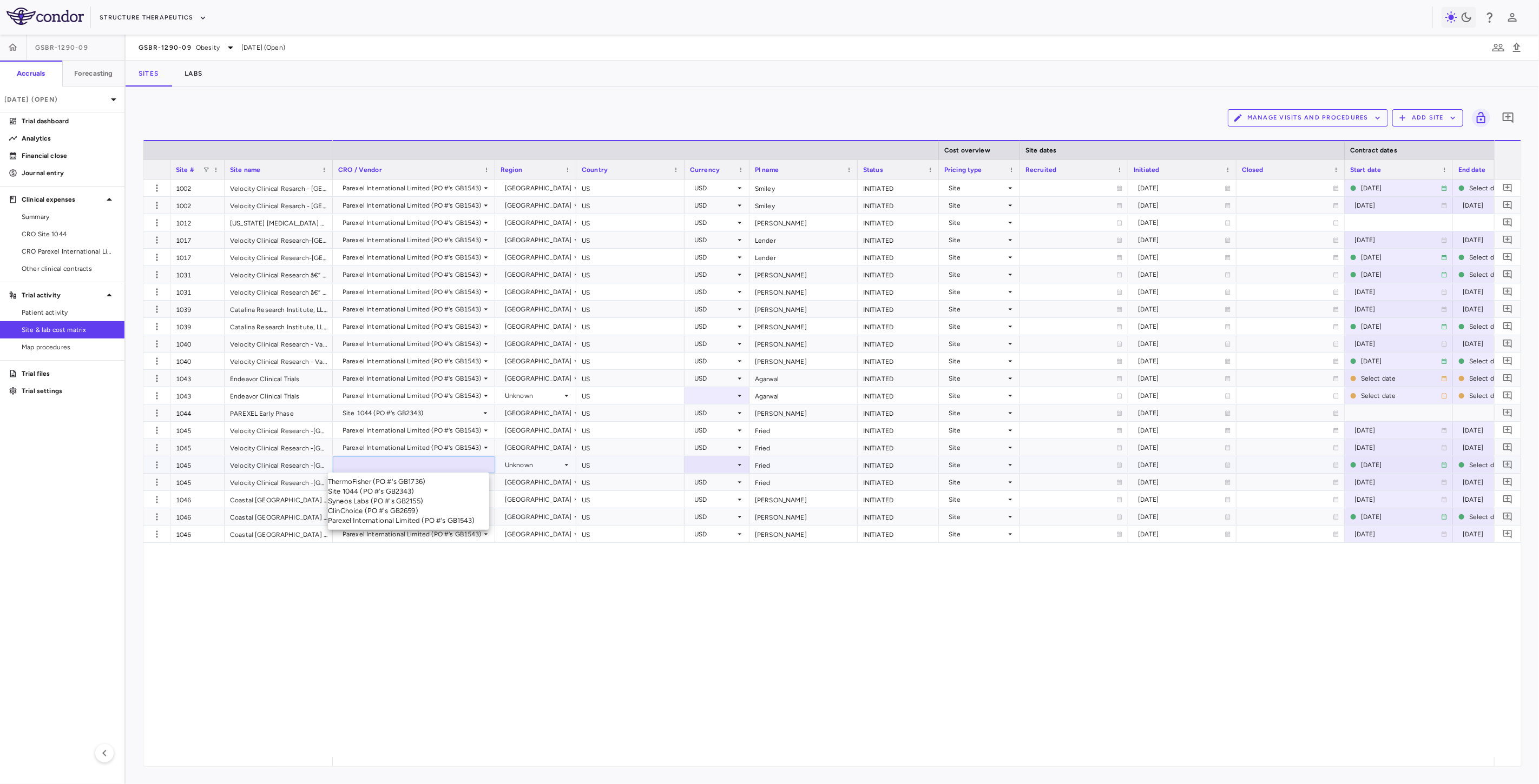
click at [437, 525] on div "Parexel International Limited (PO #'s GB1543)" at bounding box center [409, 521] width 161 height 10
click at [547, 467] on div "Unknown" at bounding box center [534, 465] width 57 height 17
click at [537, 485] on div "United States" at bounding box center [536, 482] width 80 height 10
click at [709, 465] on div at bounding box center [717, 465] width 54 height 16
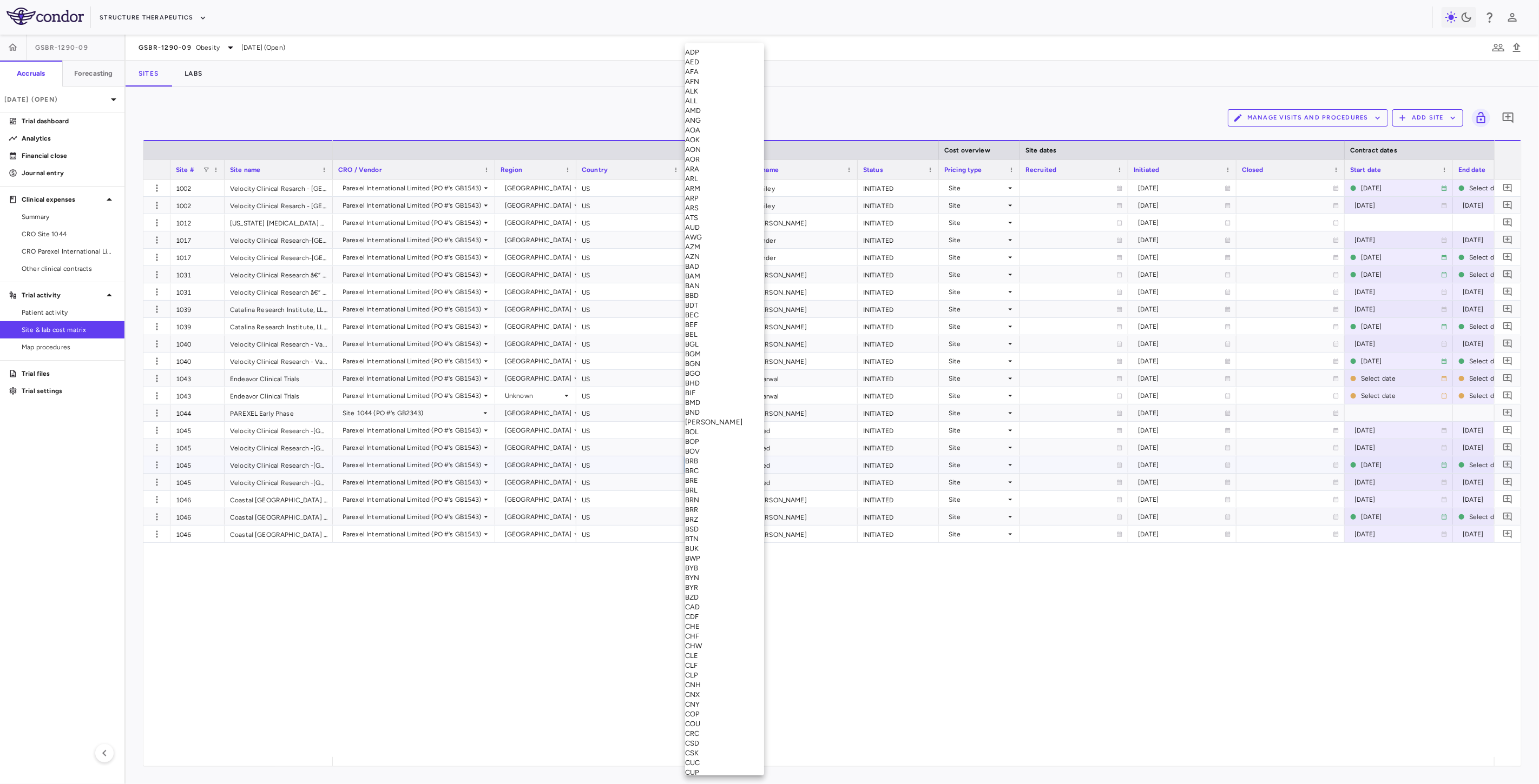
scroll to position [3716, 0]
click at [711, 265] on div "USD" at bounding box center [725, 260] width 79 height 10
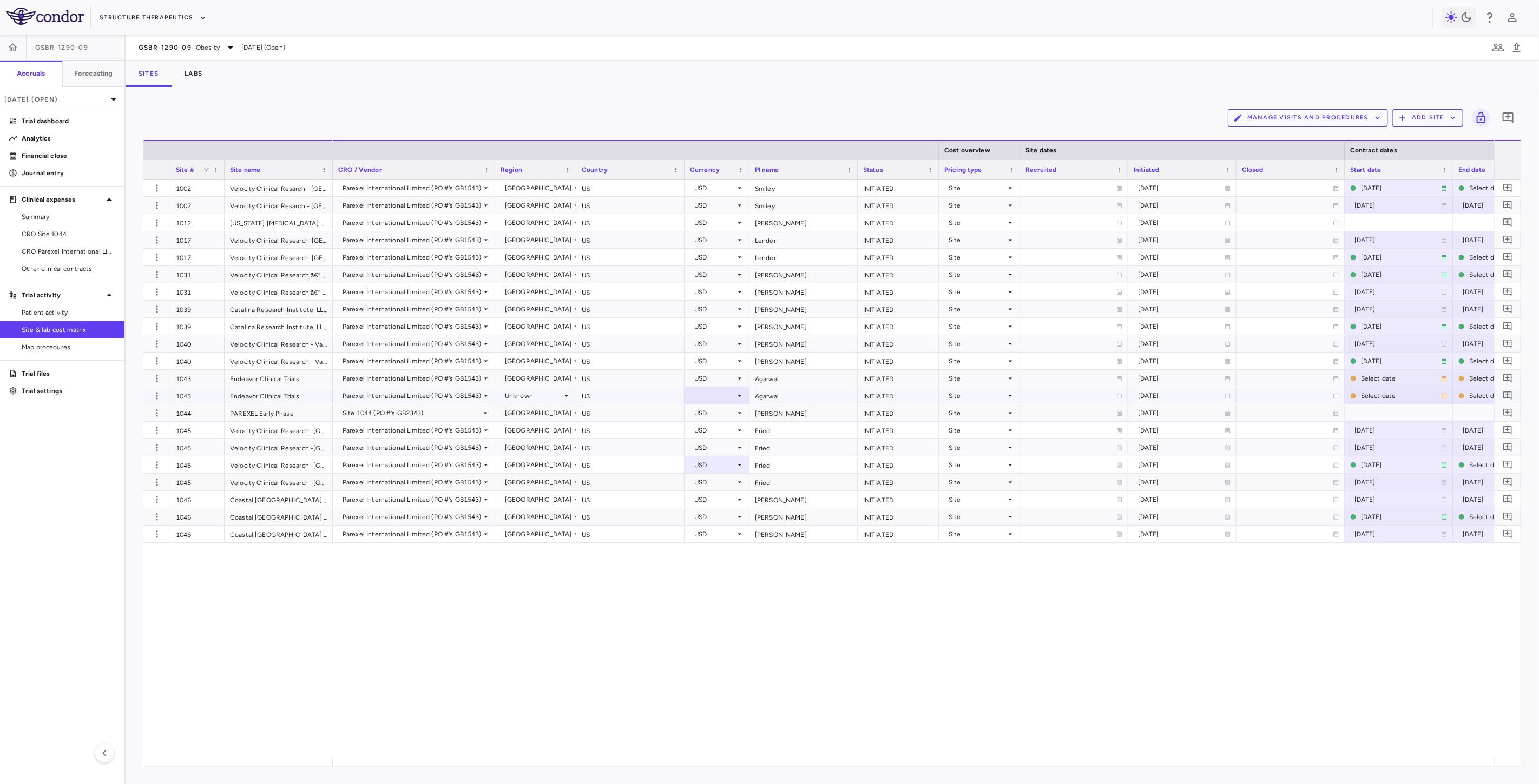
click at [556, 395] on div "Unknown" at bounding box center [534, 396] width 57 height 17
click at [553, 414] on div "United States" at bounding box center [536, 413] width 80 height 10
click at [725, 397] on div at bounding box center [717, 395] width 54 height 16
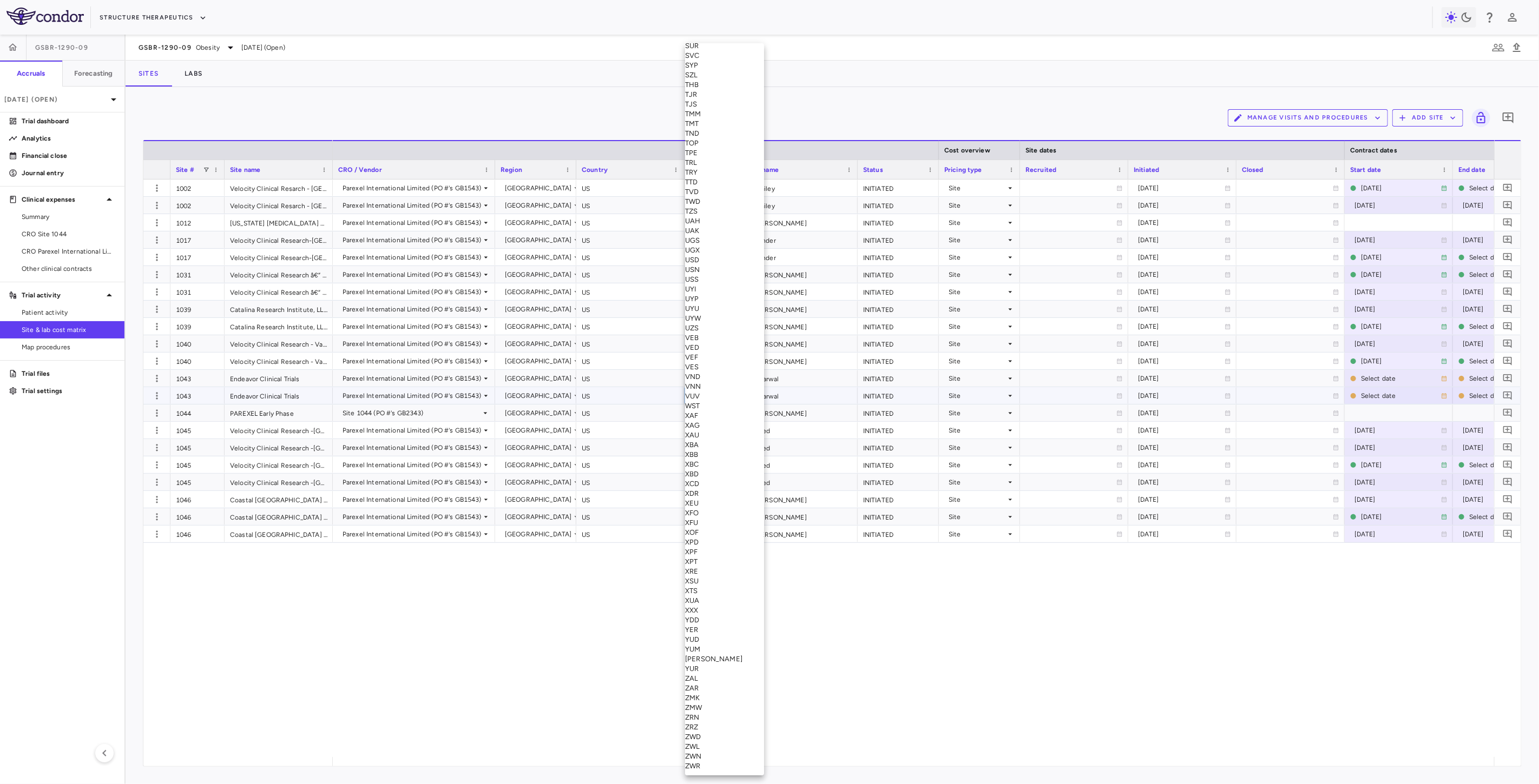
click at [710, 265] on div "USD" at bounding box center [725, 260] width 79 height 10
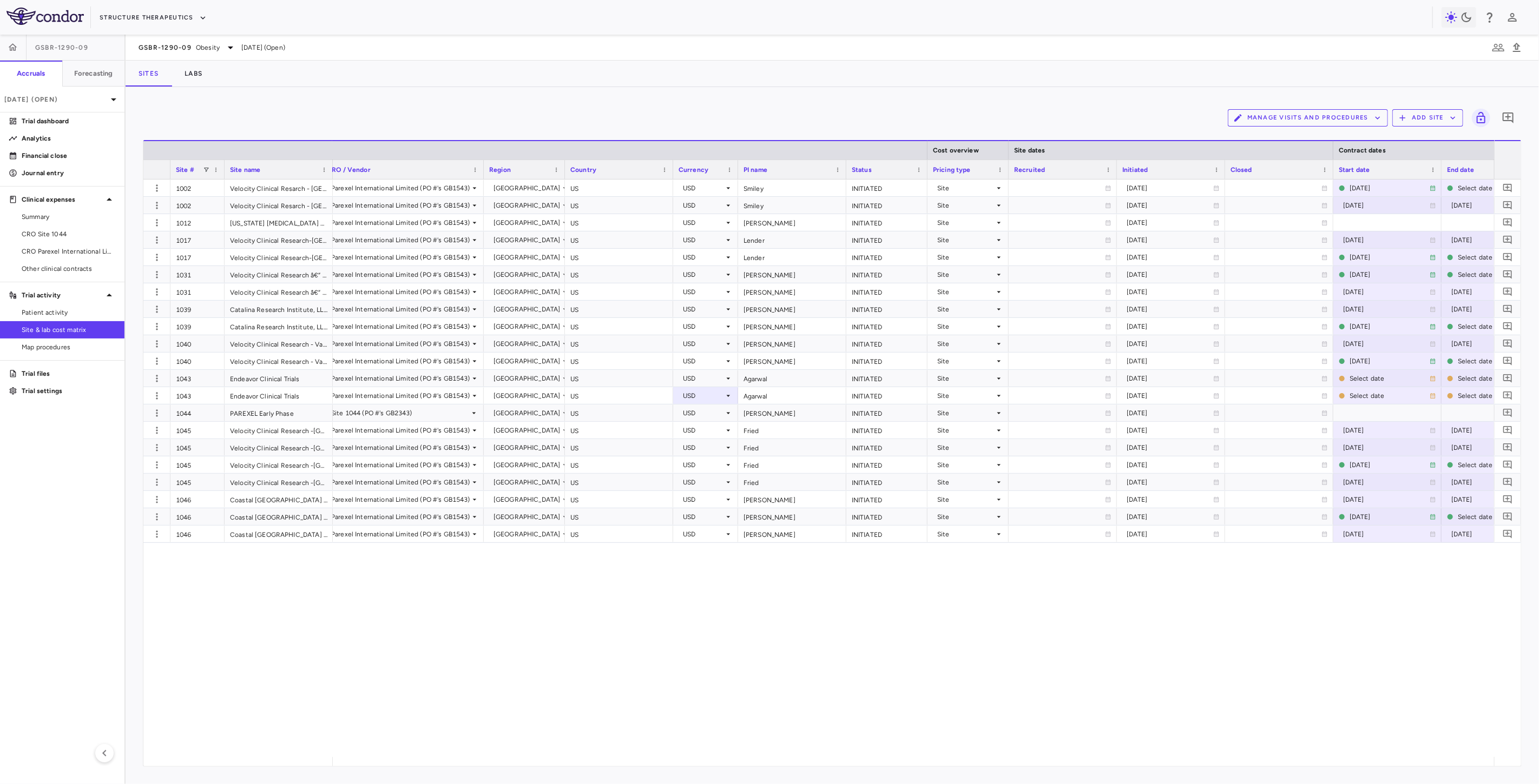
scroll to position [0, 12]
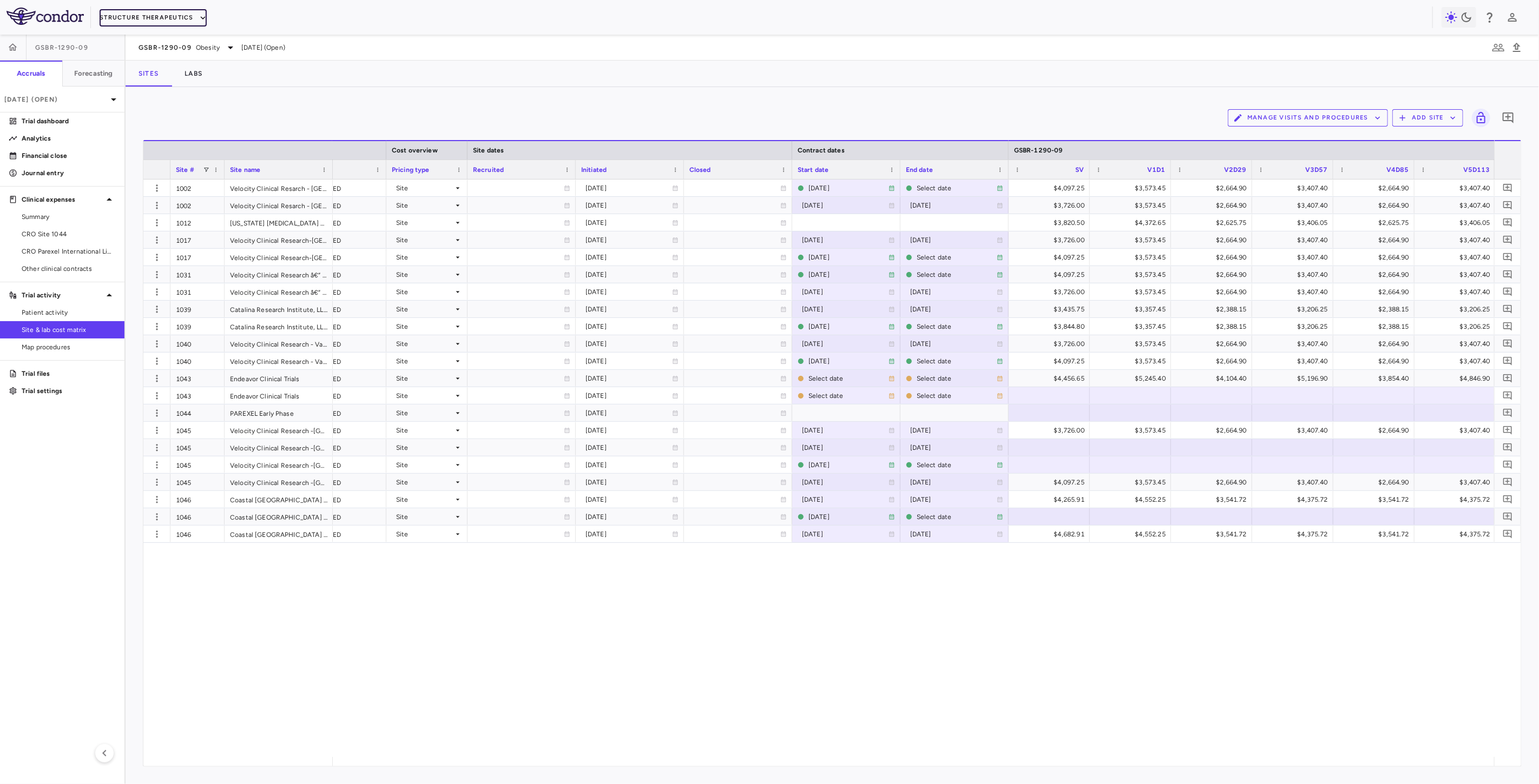
click at [186, 17] on button "Structure Therapeutics" at bounding box center [153, 17] width 107 height 17
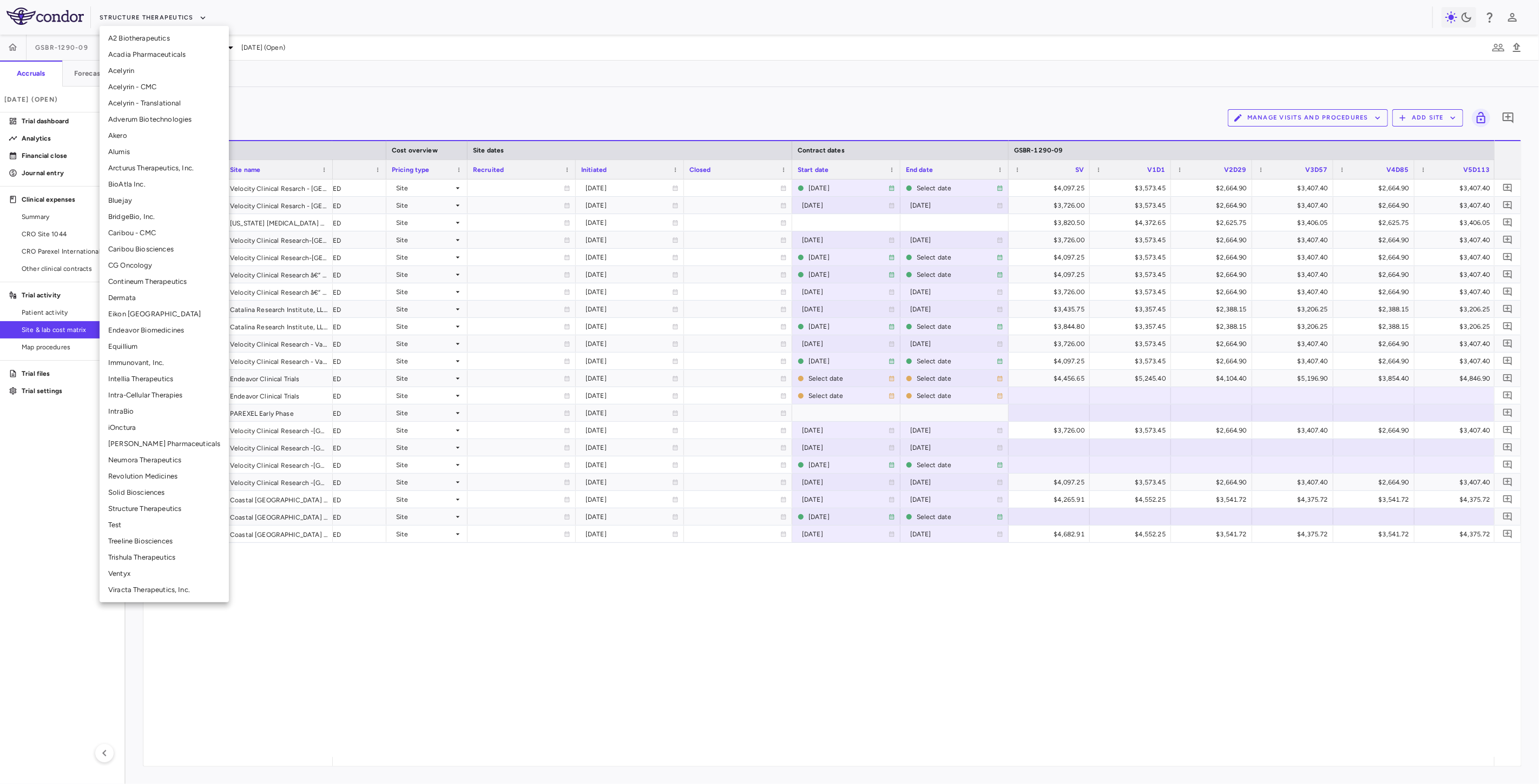
click at [152, 167] on li "Arcturus Therapeutics, Inc." at bounding box center [164, 168] width 129 height 16
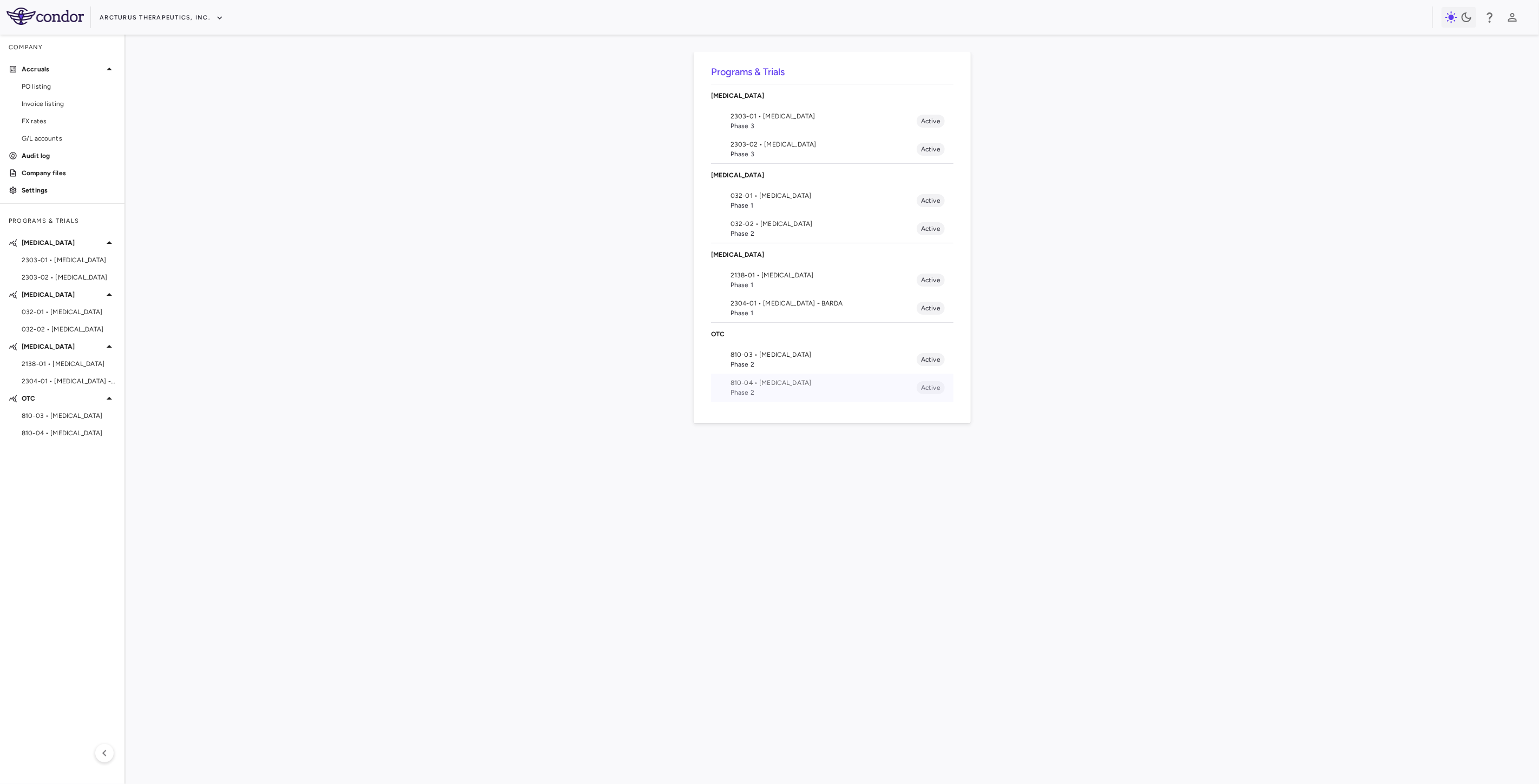
click at [768, 393] on span "Phase 2" at bounding box center [824, 392] width 186 height 10
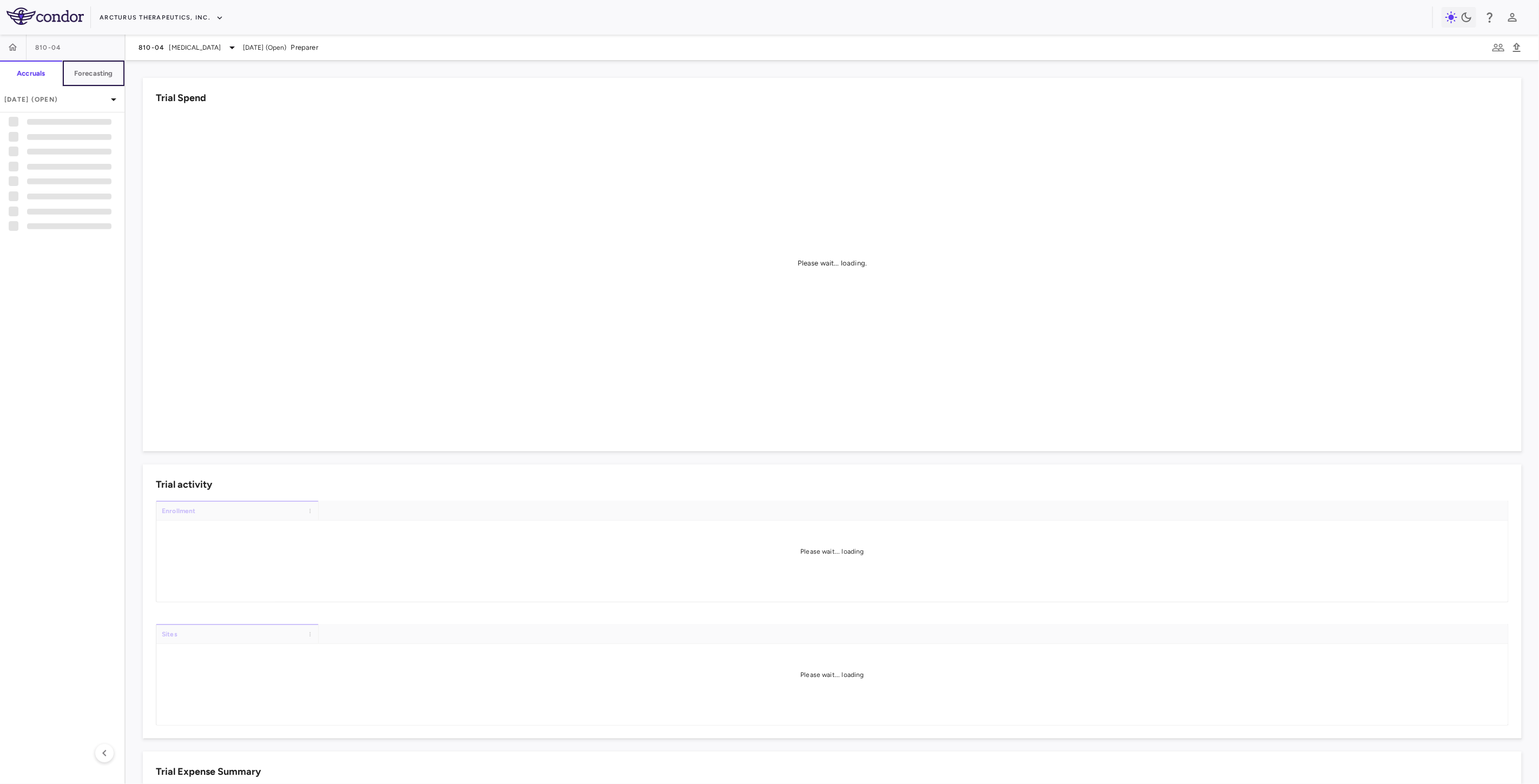
click at [106, 72] on h6 "Forecasting" at bounding box center [93, 73] width 39 height 10
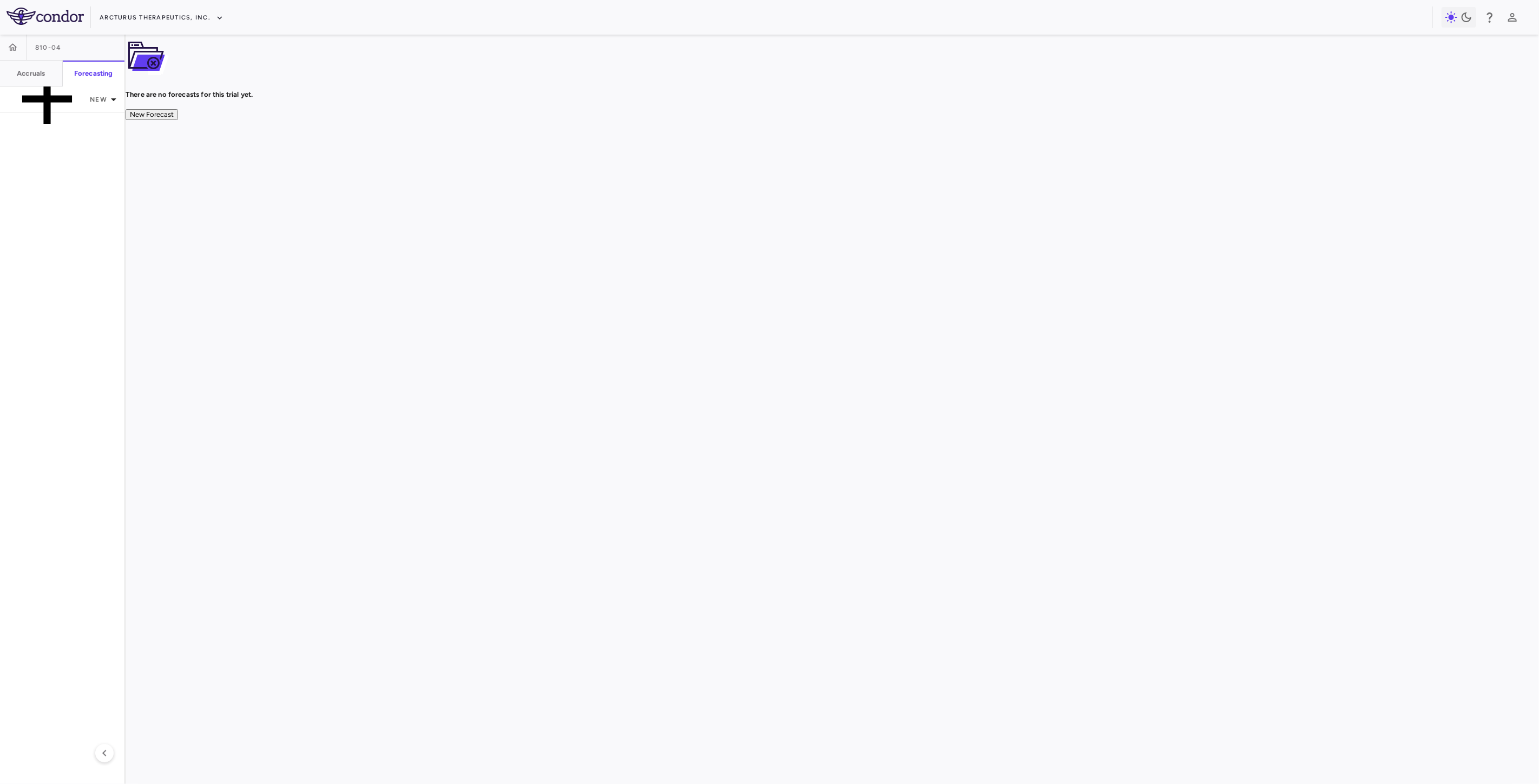
click at [178, 121] on button "New Forecast" at bounding box center [152, 115] width 53 height 11
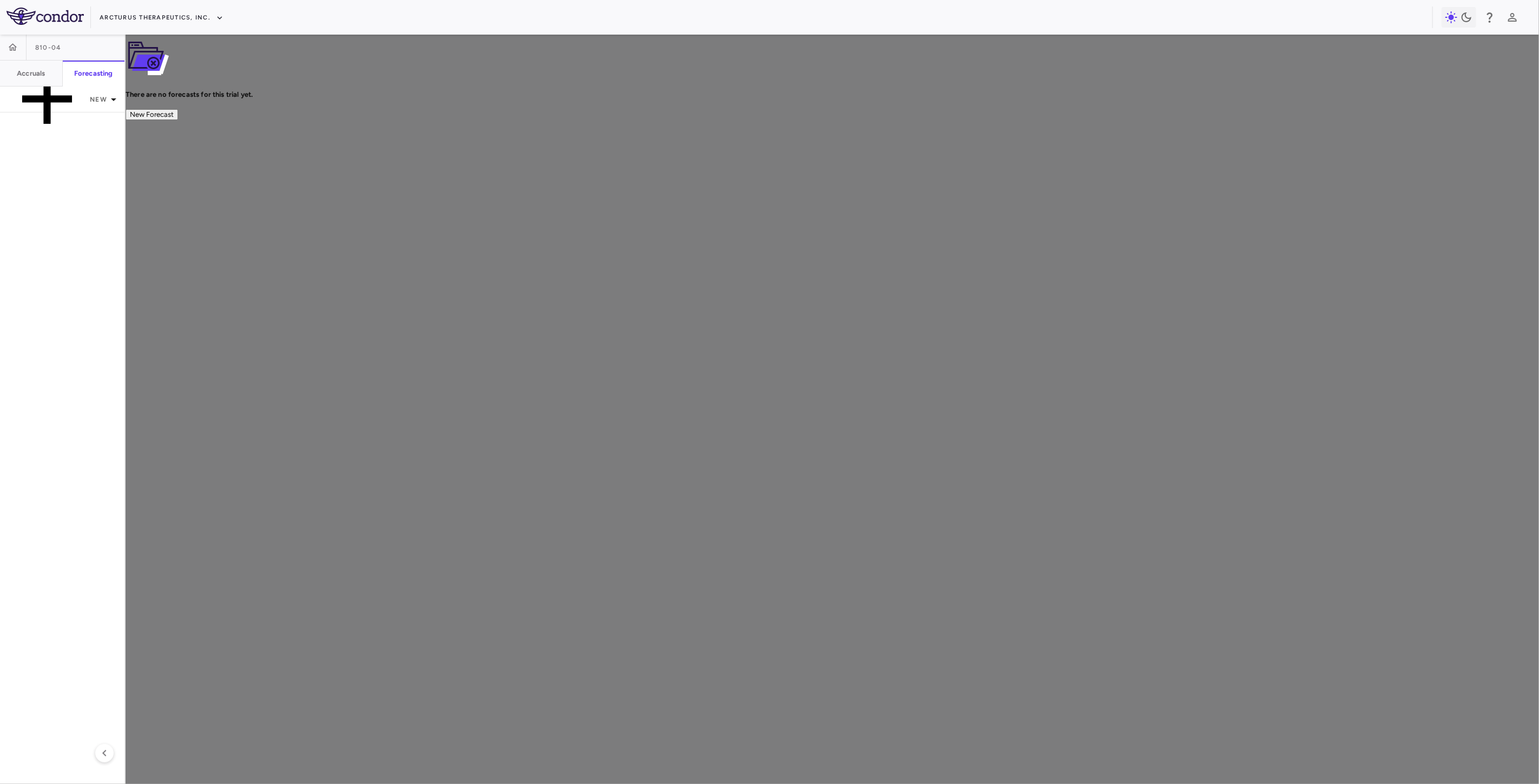
type input "****"
click at [740, 386] on body "Skip to sidebar Skip to main content Arcturus Therapeutics, Inc. 810-04 Accrual…" at bounding box center [770, 392] width 1539 height 784
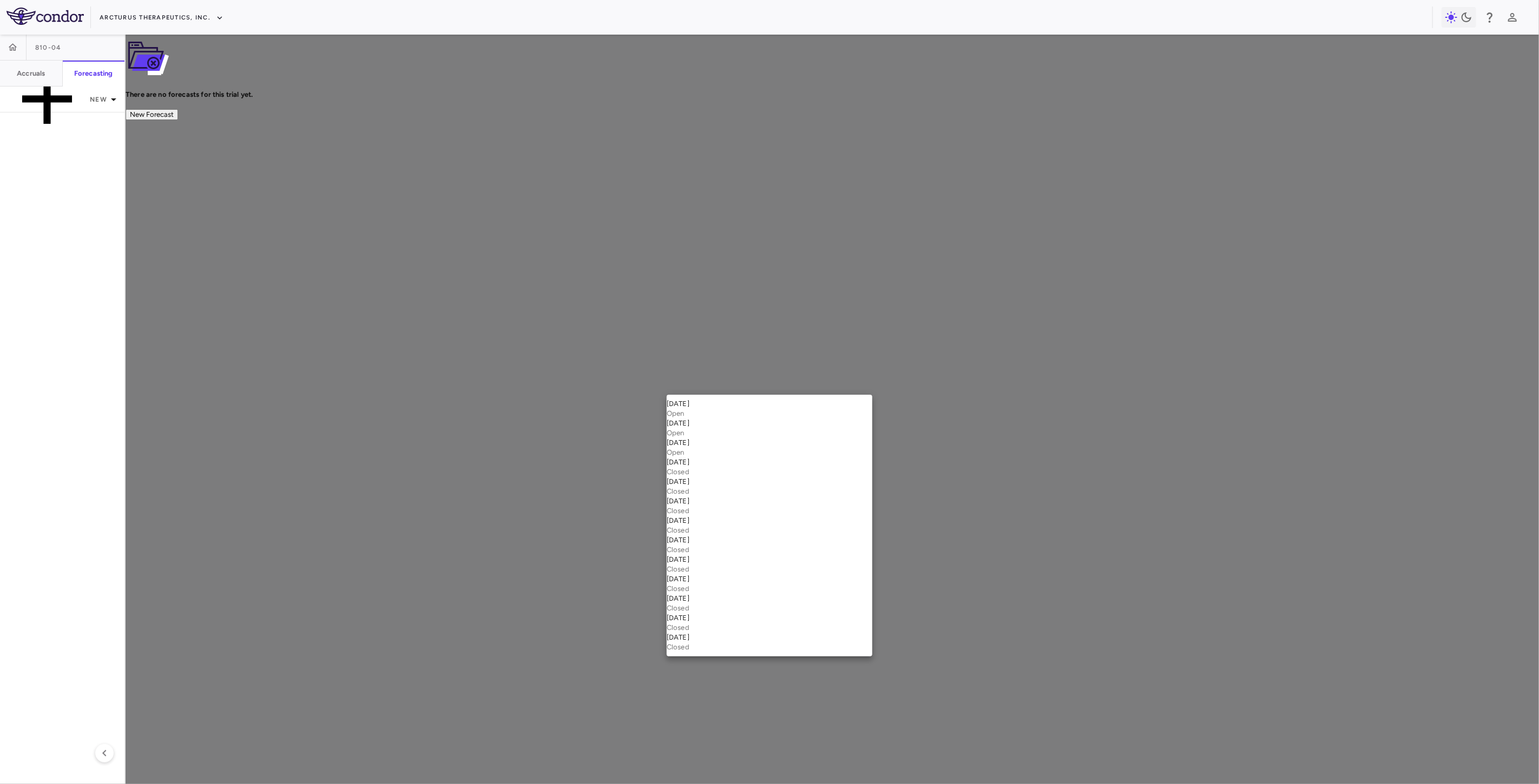
click at [732, 408] on div "Jun 2025 Open" at bounding box center [770, 408] width 206 height 20
type input "**********"
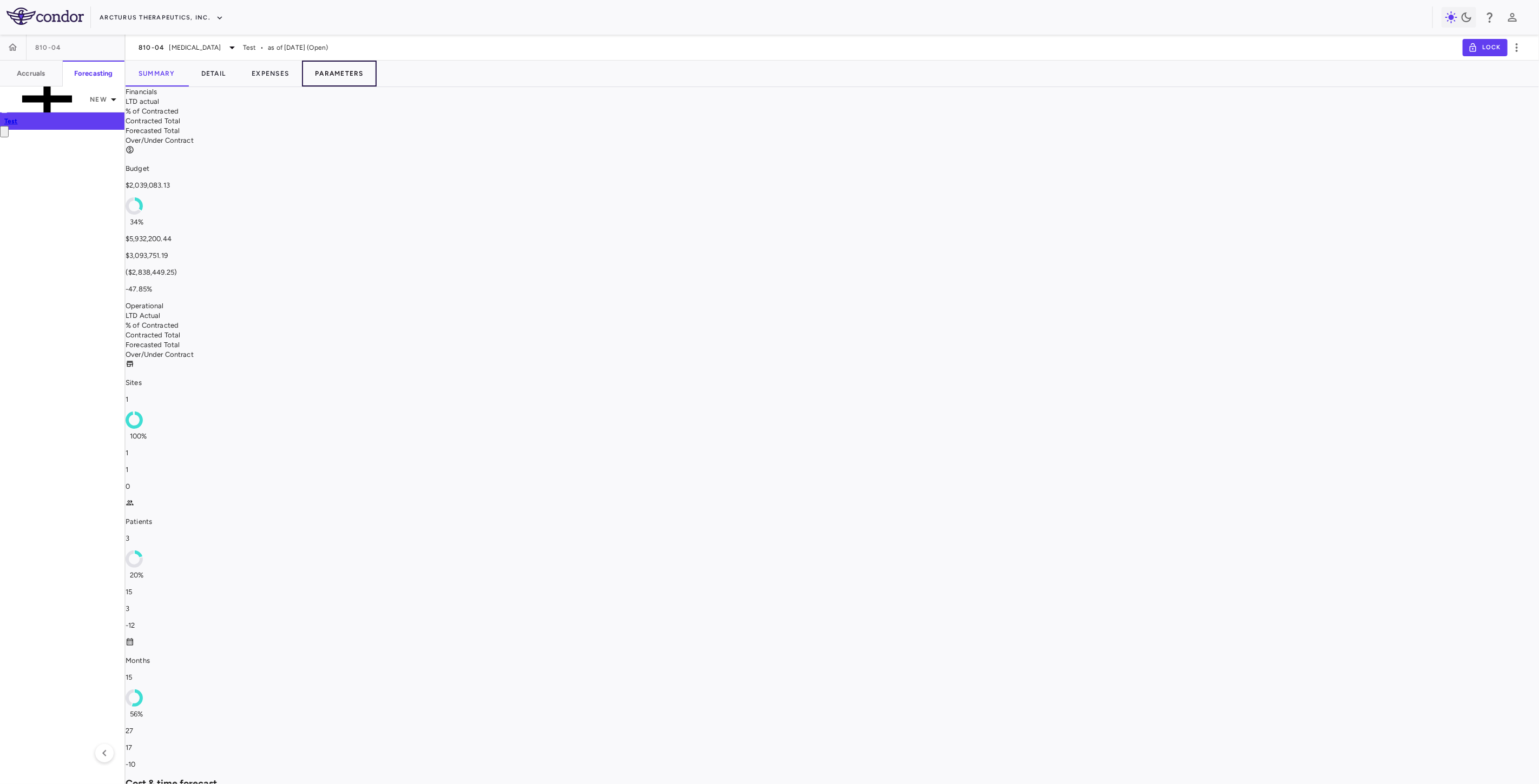
click at [348, 72] on button "Parameters" at bounding box center [339, 73] width 75 height 26
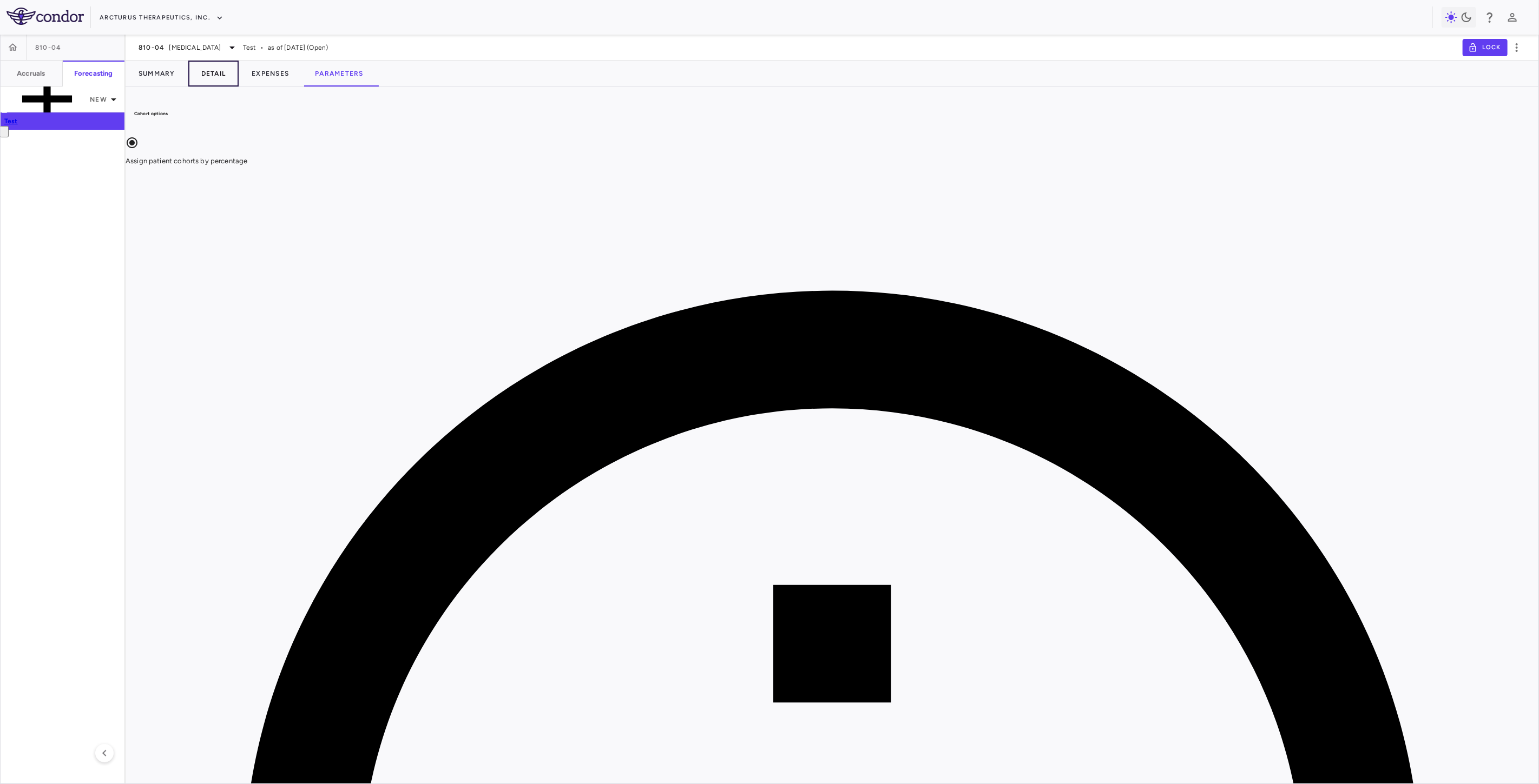
click at [204, 70] on button "Detail" at bounding box center [213, 73] width 51 height 26
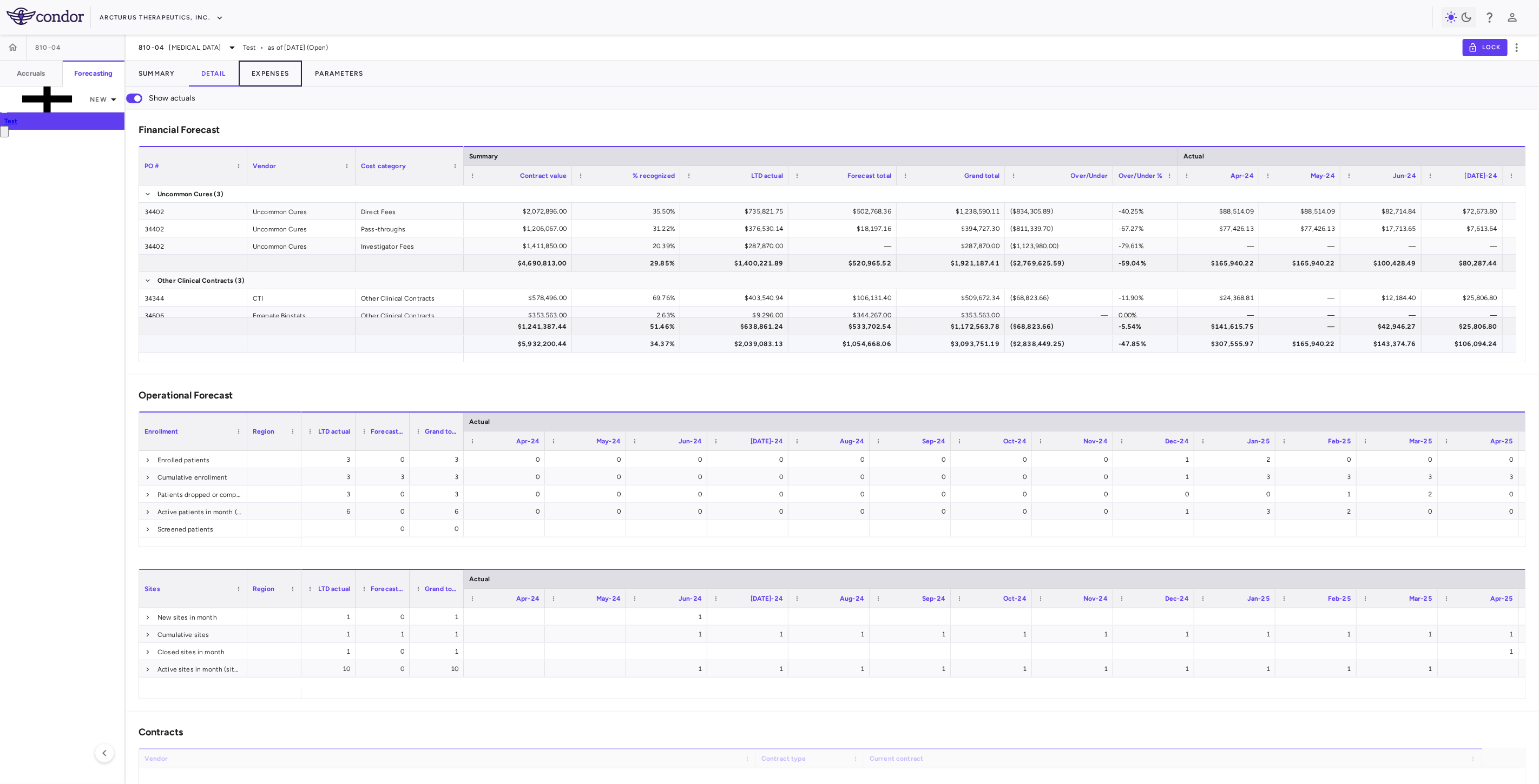
click at [268, 70] on button "Expenses" at bounding box center [270, 73] width 63 height 26
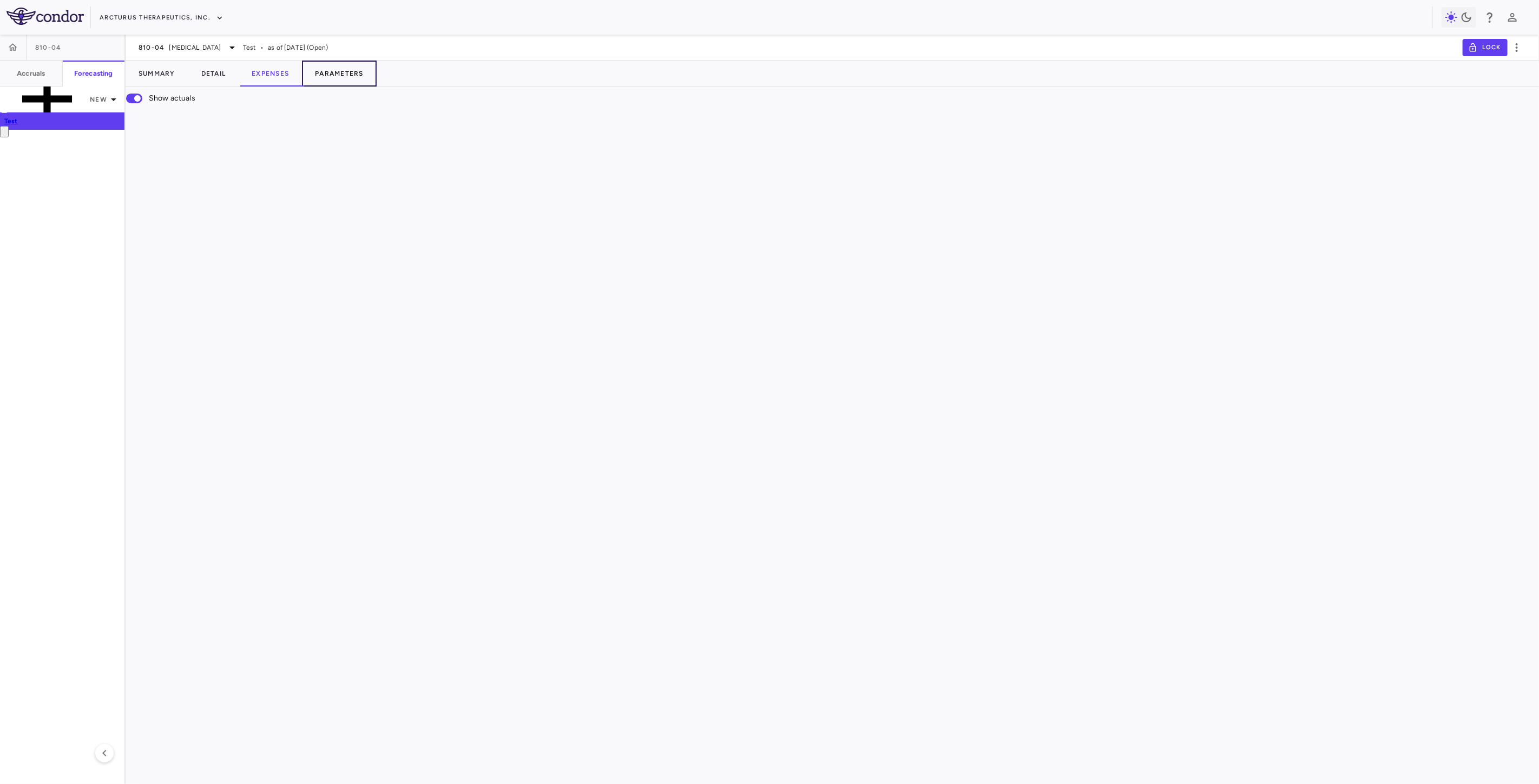
click at [338, 71] on button "Parameters" at bounding box center [339, 73] width 75 height 26
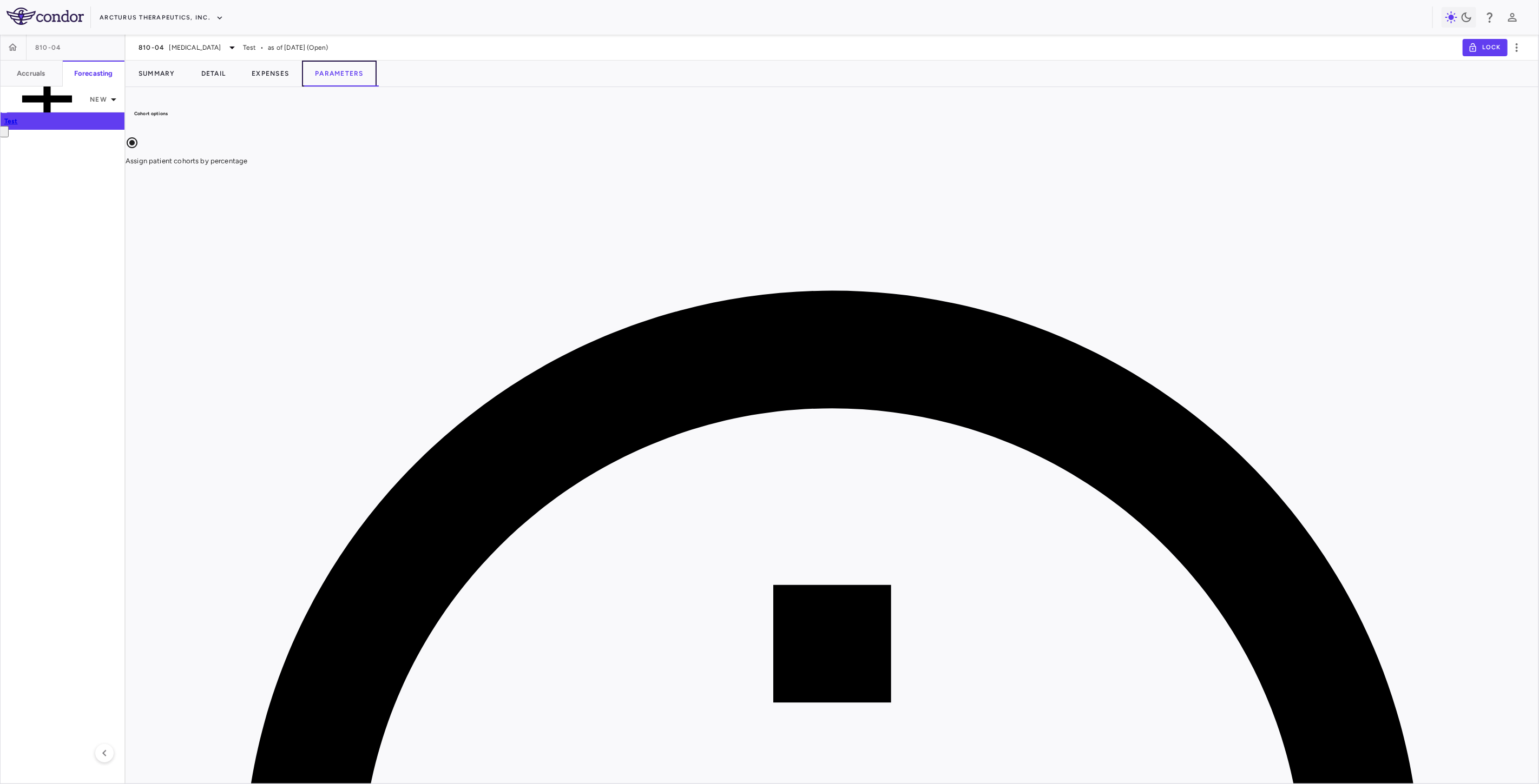
scroll to position [841, 0]
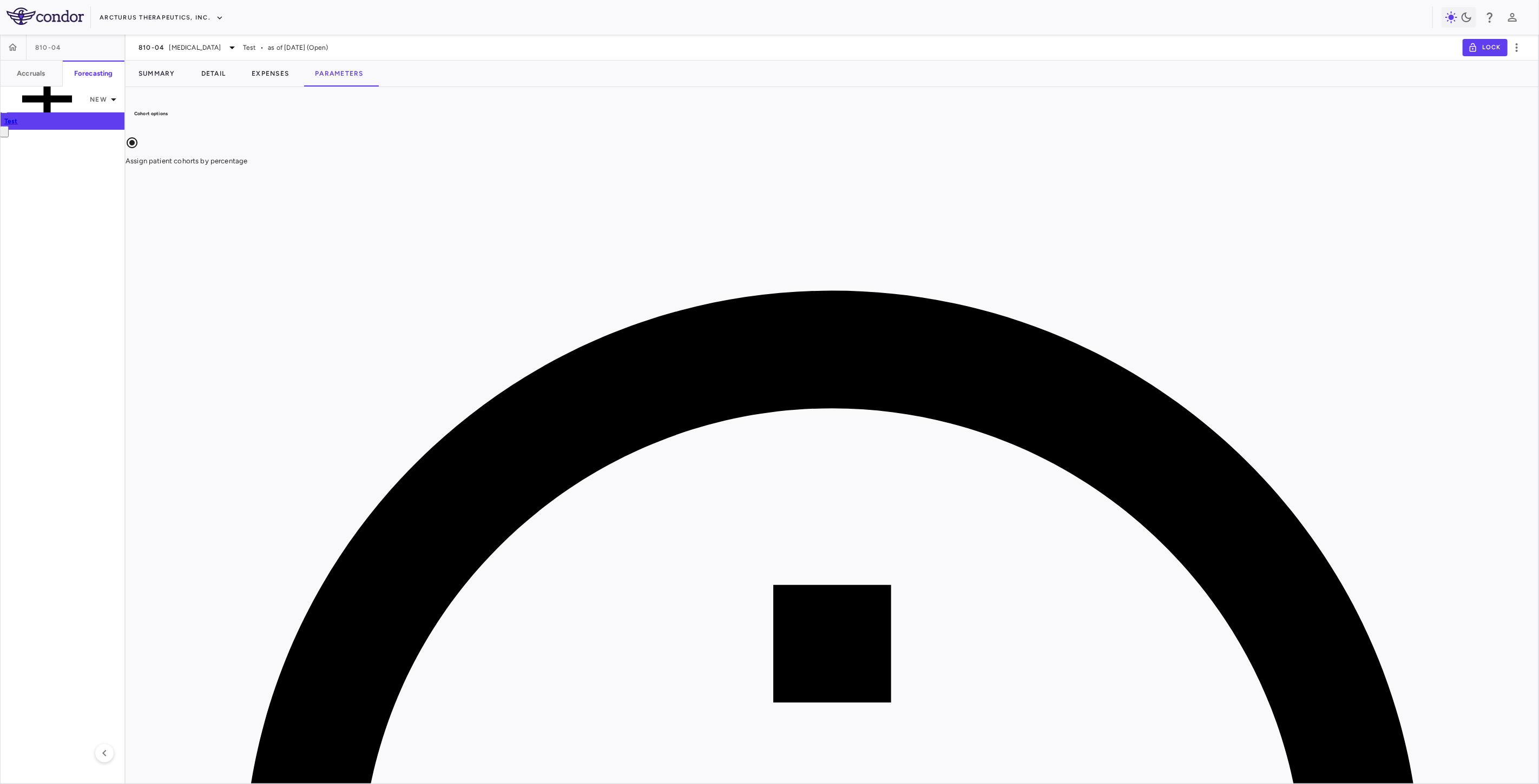
click at [377, 254] on div "Manual" at bounding box center [373, 255] width 75 height 10
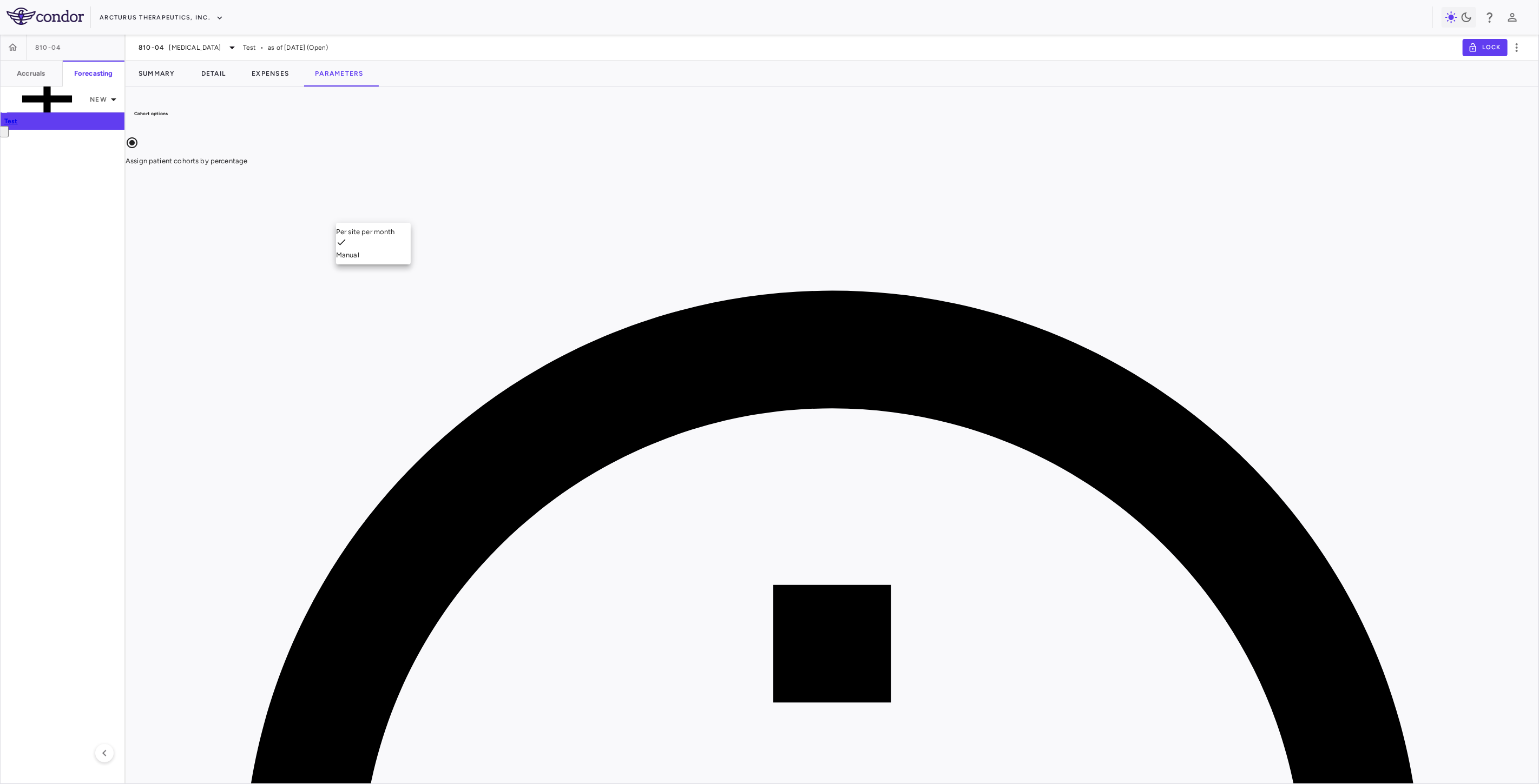
click at [390, 234] on div "Per site per month" at bounding box center [373, 232] width 75 height 10
type input "*"
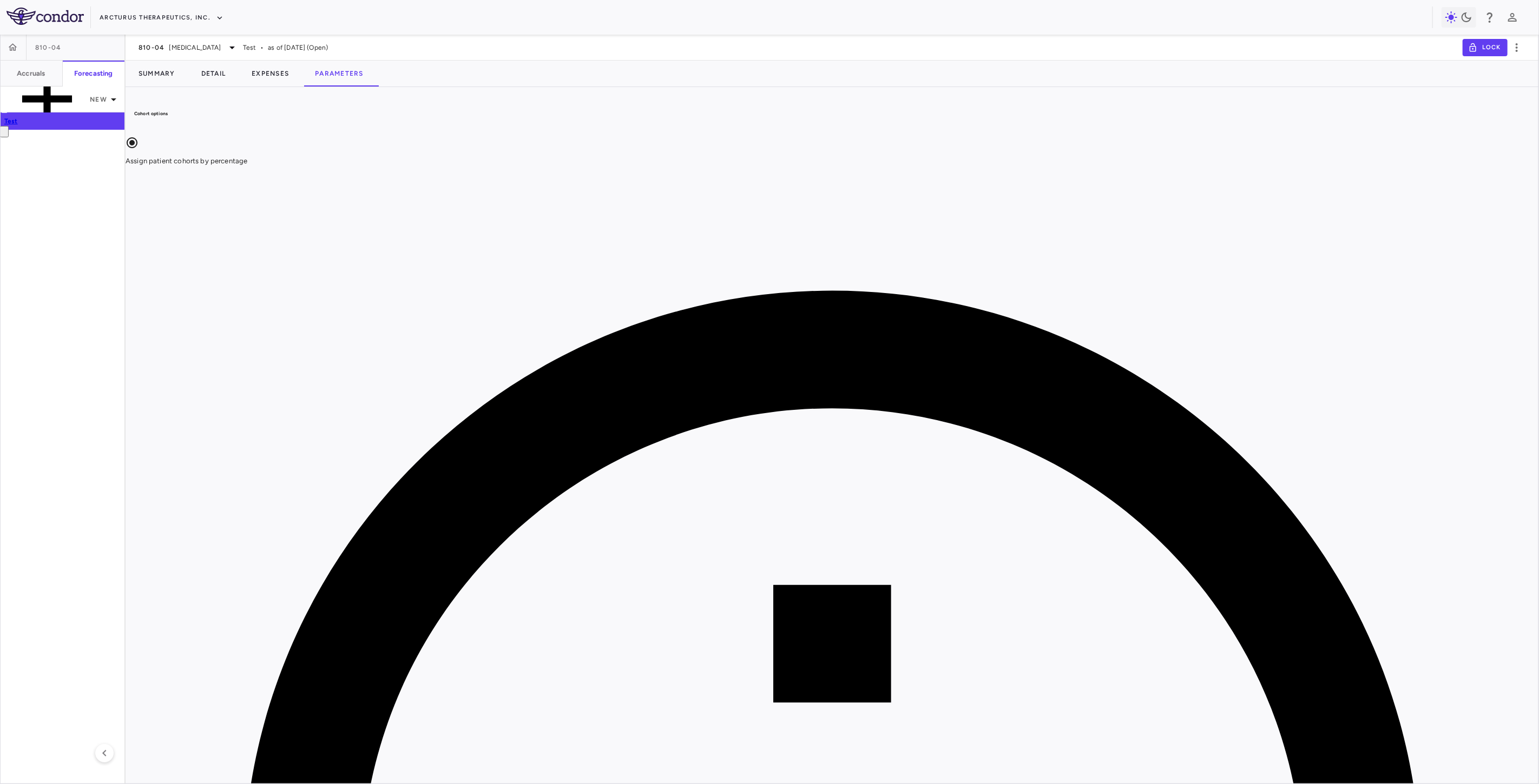
click at [203, 47] on span "Ornithine Transcarbamylase Deficiency" at bounding box center [195, 48] width 52 height 10
click at [445, 109] on div at bounding box center [770, 392] width 1539 height 784
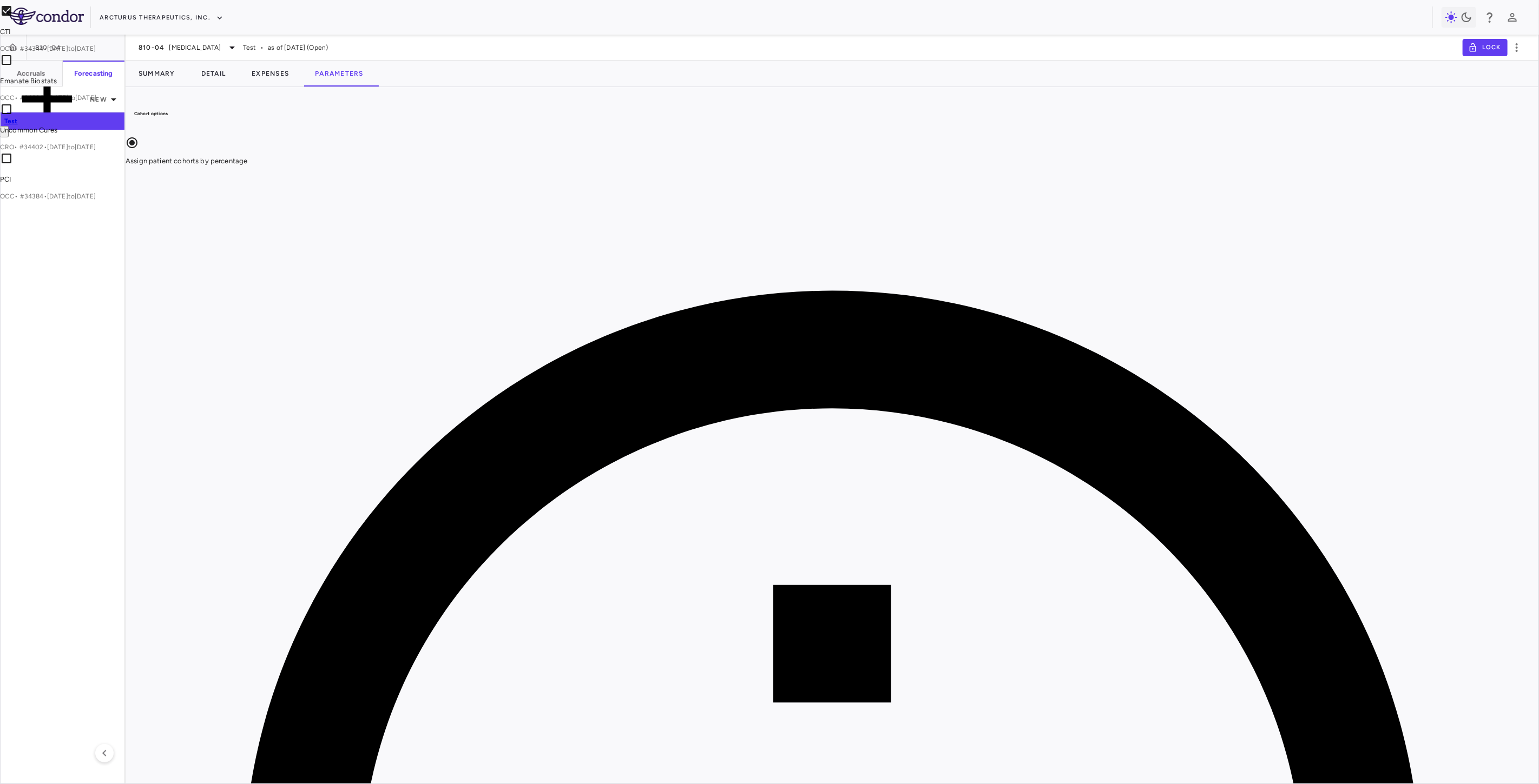
click at [1440, 332] on div at bounding box center [770, 392] width 1539 height 784
click at [44, 72] on h6 "Accruals" at bounding box center [30, 73] width 28 height 10
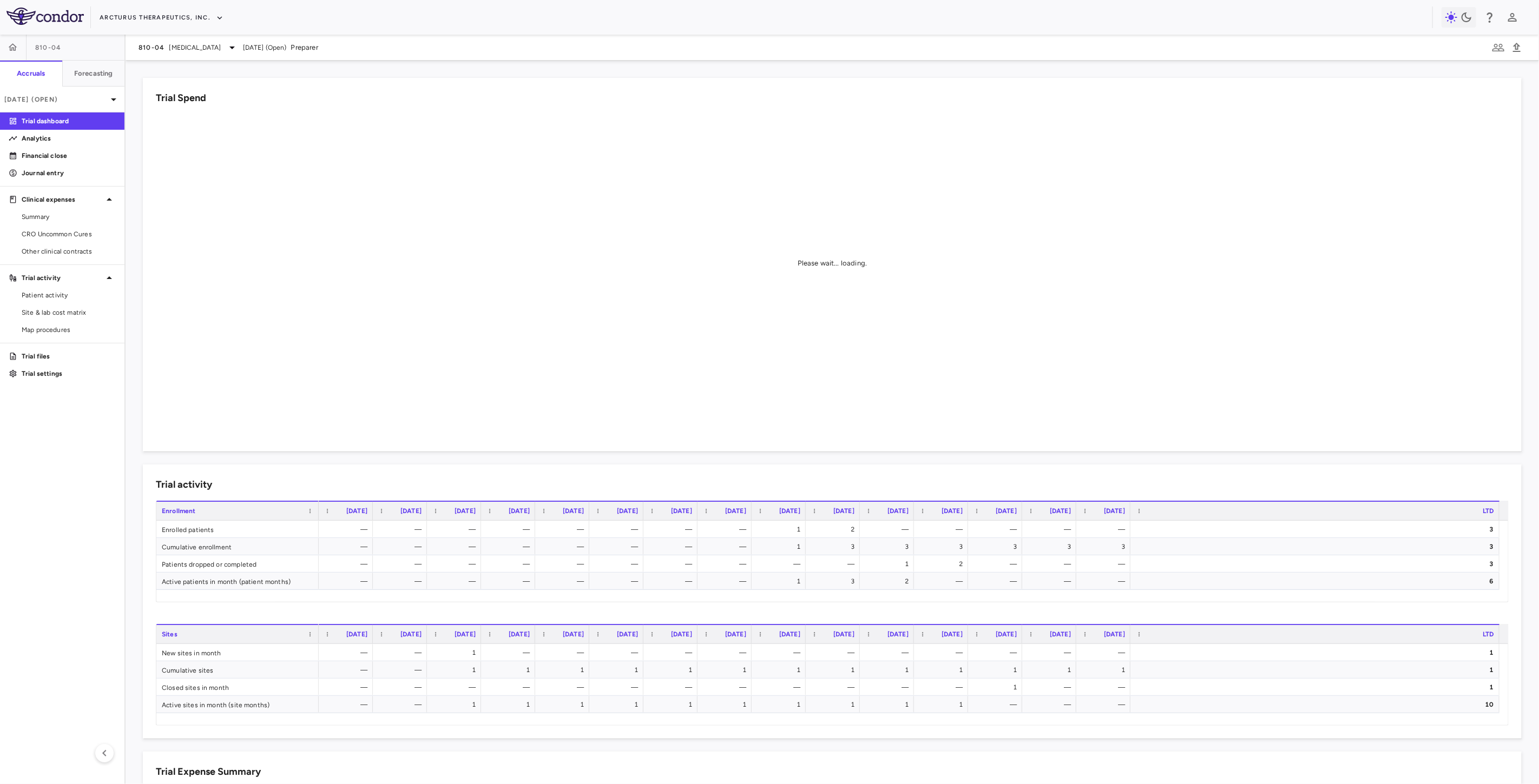
click at [73, 230] on span "CRO Uncommon Cures" at bounding box center [69, 234] width 94 height 10
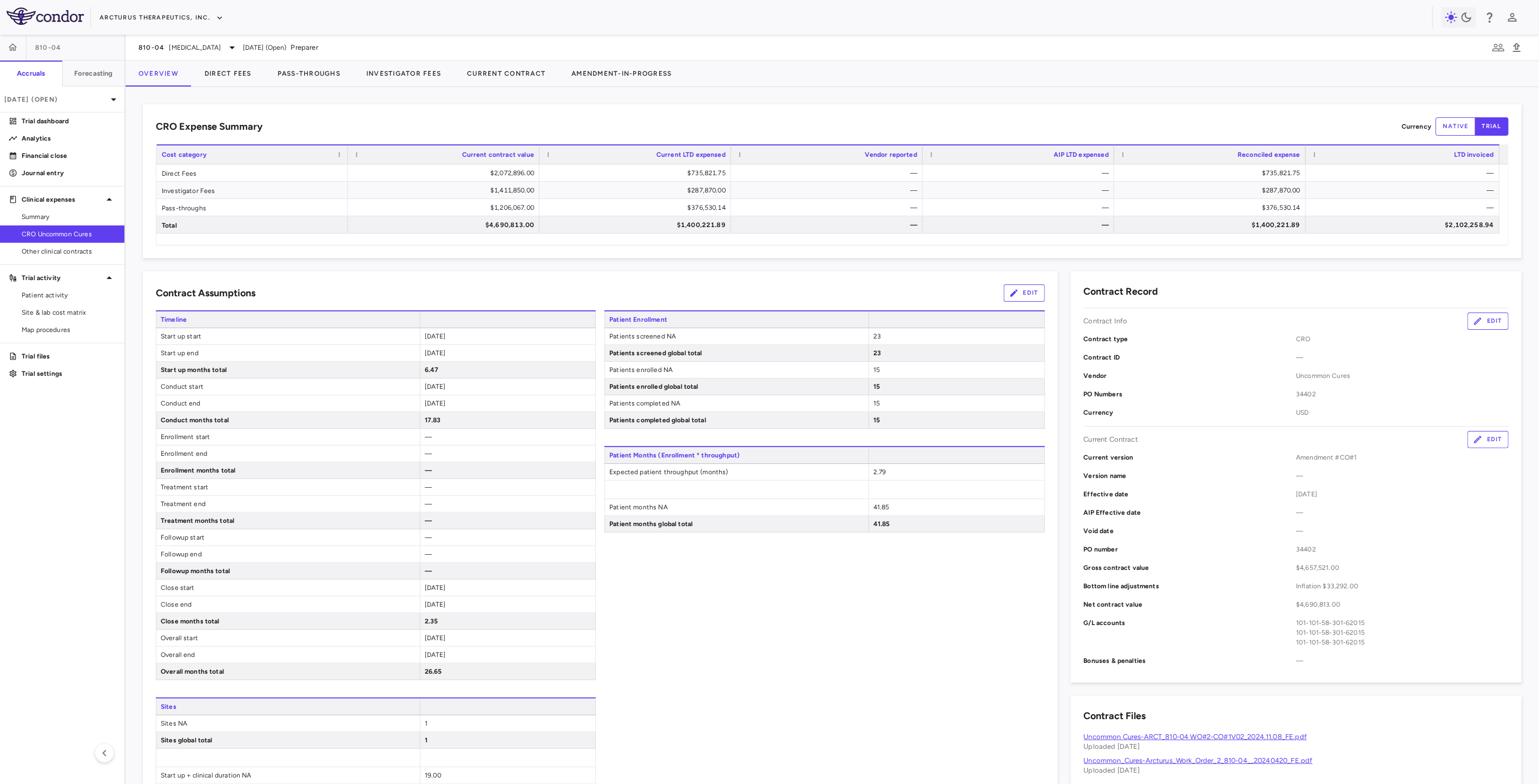
click at [291, 278] on div "Contract Assumptions Edit Timeline Start up start 2024-04-21 Start up end 2024-…" at bounding box center [600, 560] width 915 height 577
click at [1249, 736] on link "Uncommon Cures-ARCT_810-04 WO#2-CO#1V02_2024.11.08_FE.pdf" at bounding box center [1195, 737] width 223 height 8
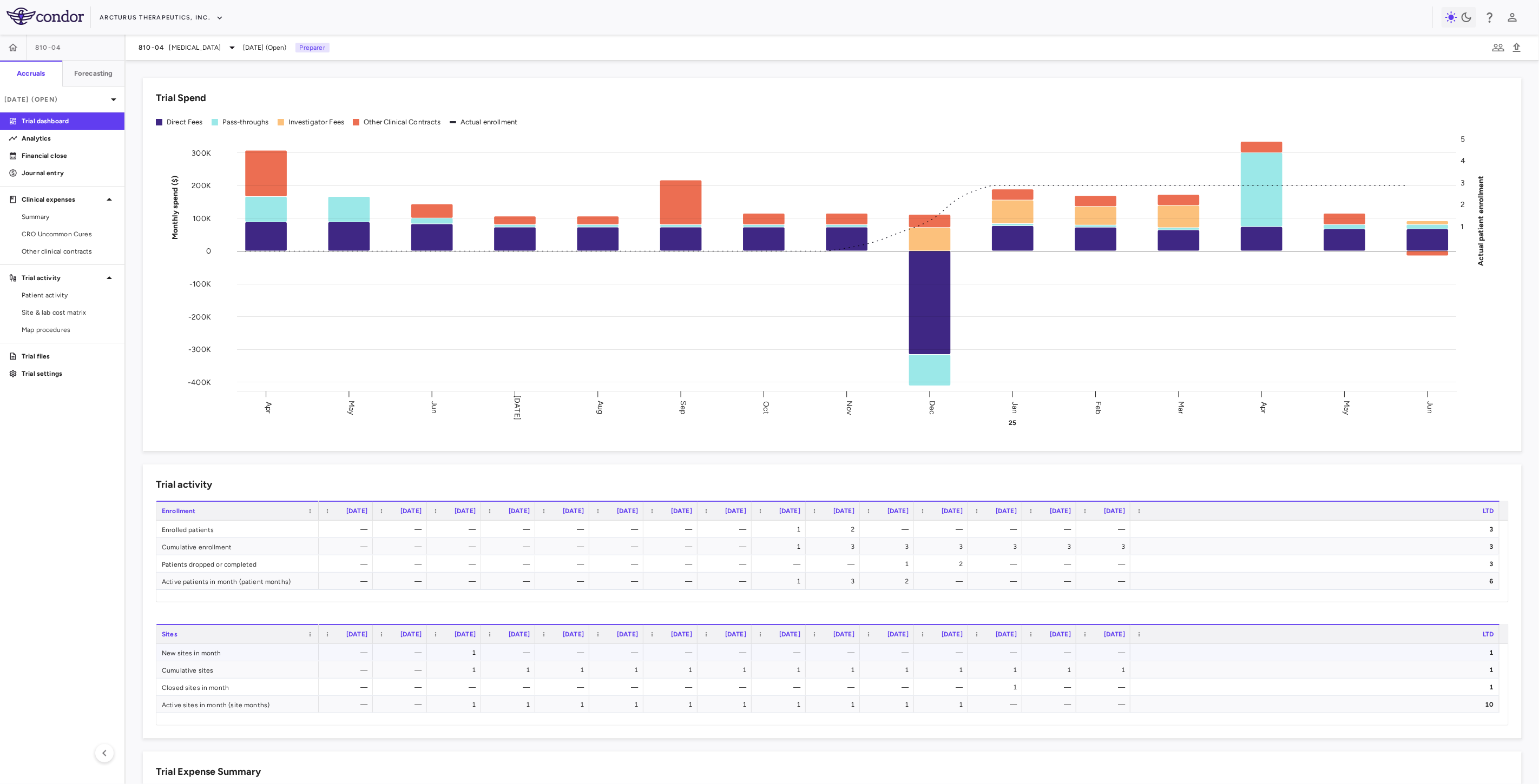
click at [465, 653] on div "1" at bounding box center [456, 653] width 39 height 17
click at [64, 153] on p "Financial close" at bounding box center [69, 156] width 94 height 10
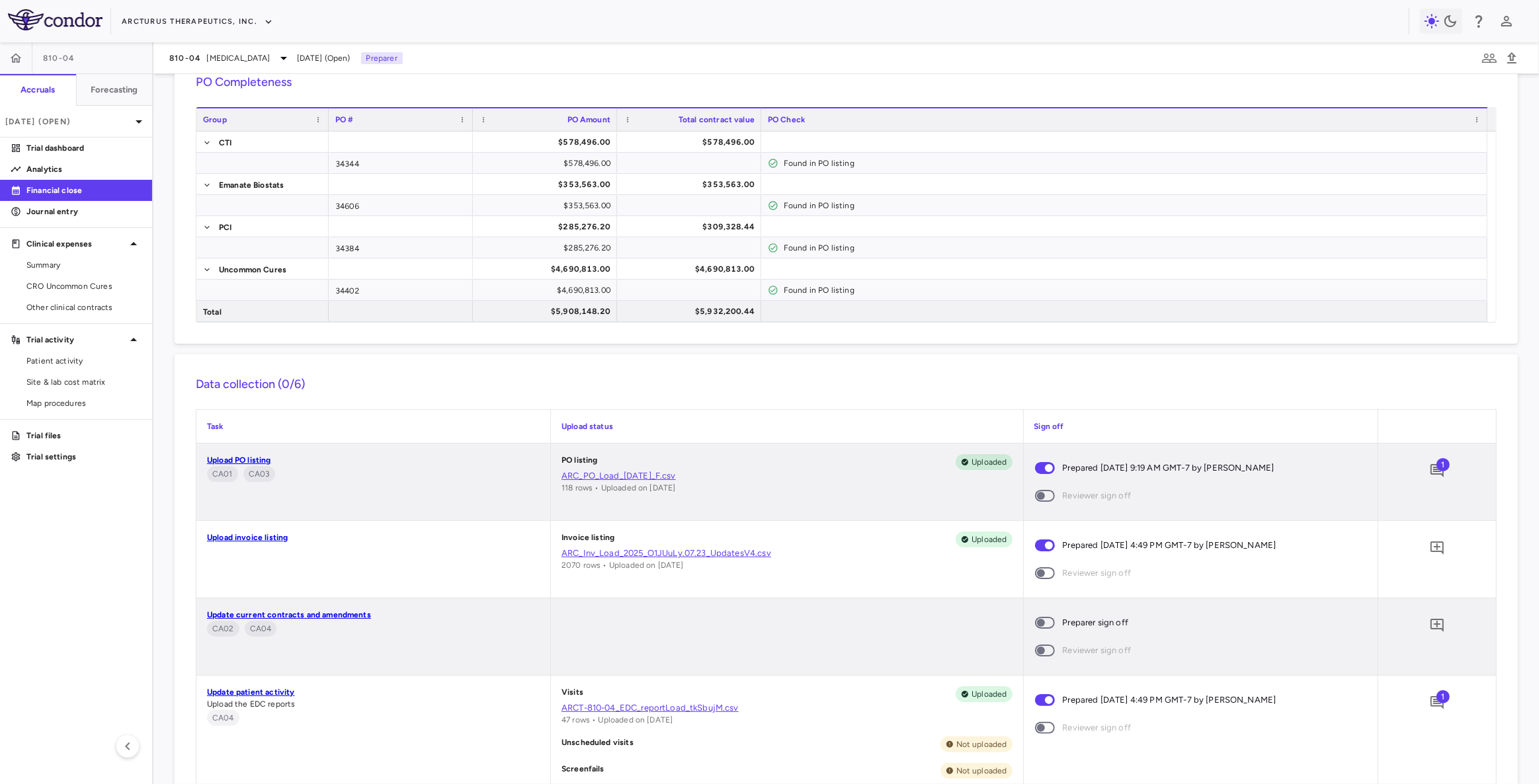
scroll to position [73, 0]
click at [447, 539] on p "Upload invoice listing" at bounding box center [374, 538] width 333 height 12
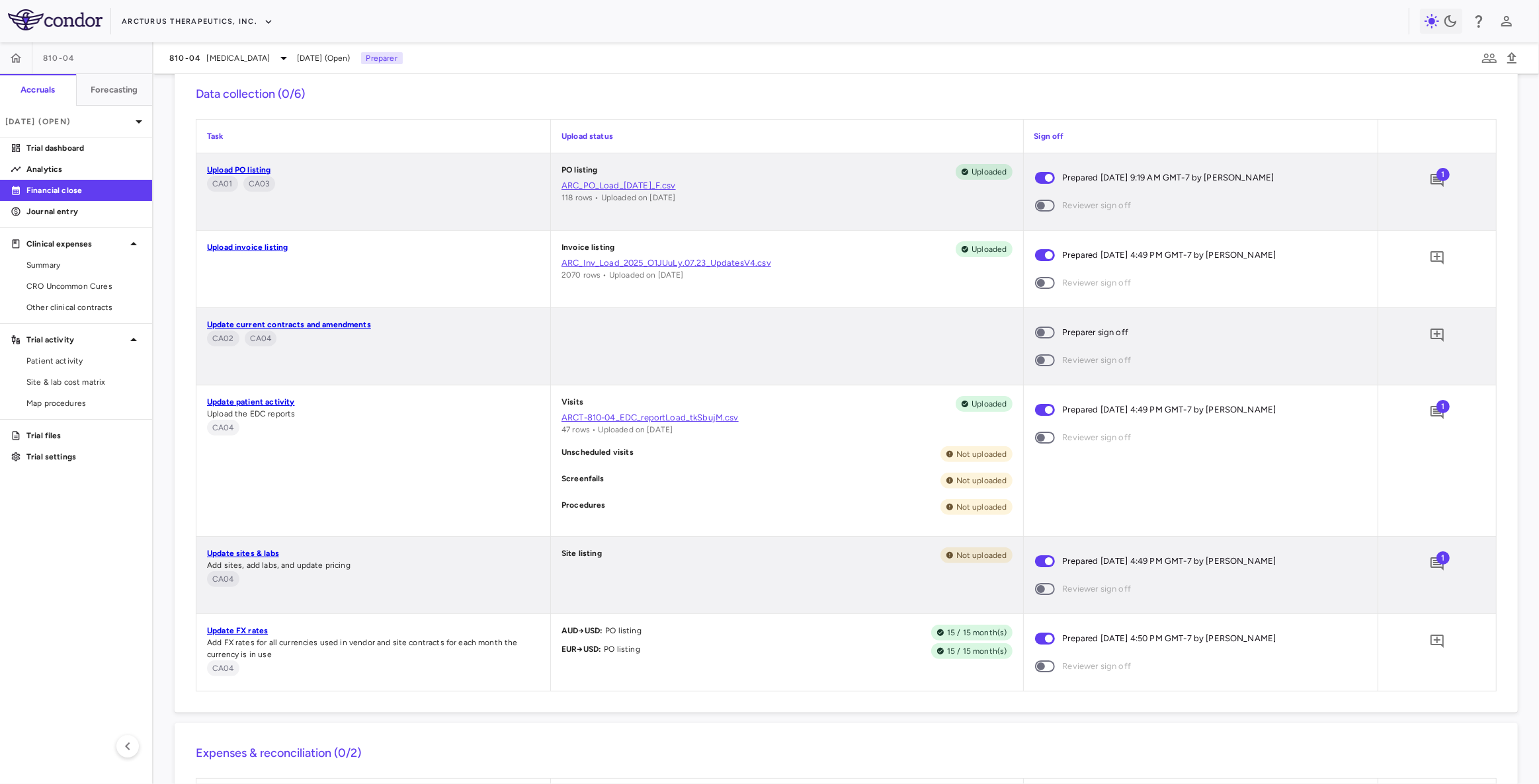
scroll to position [374, 0]
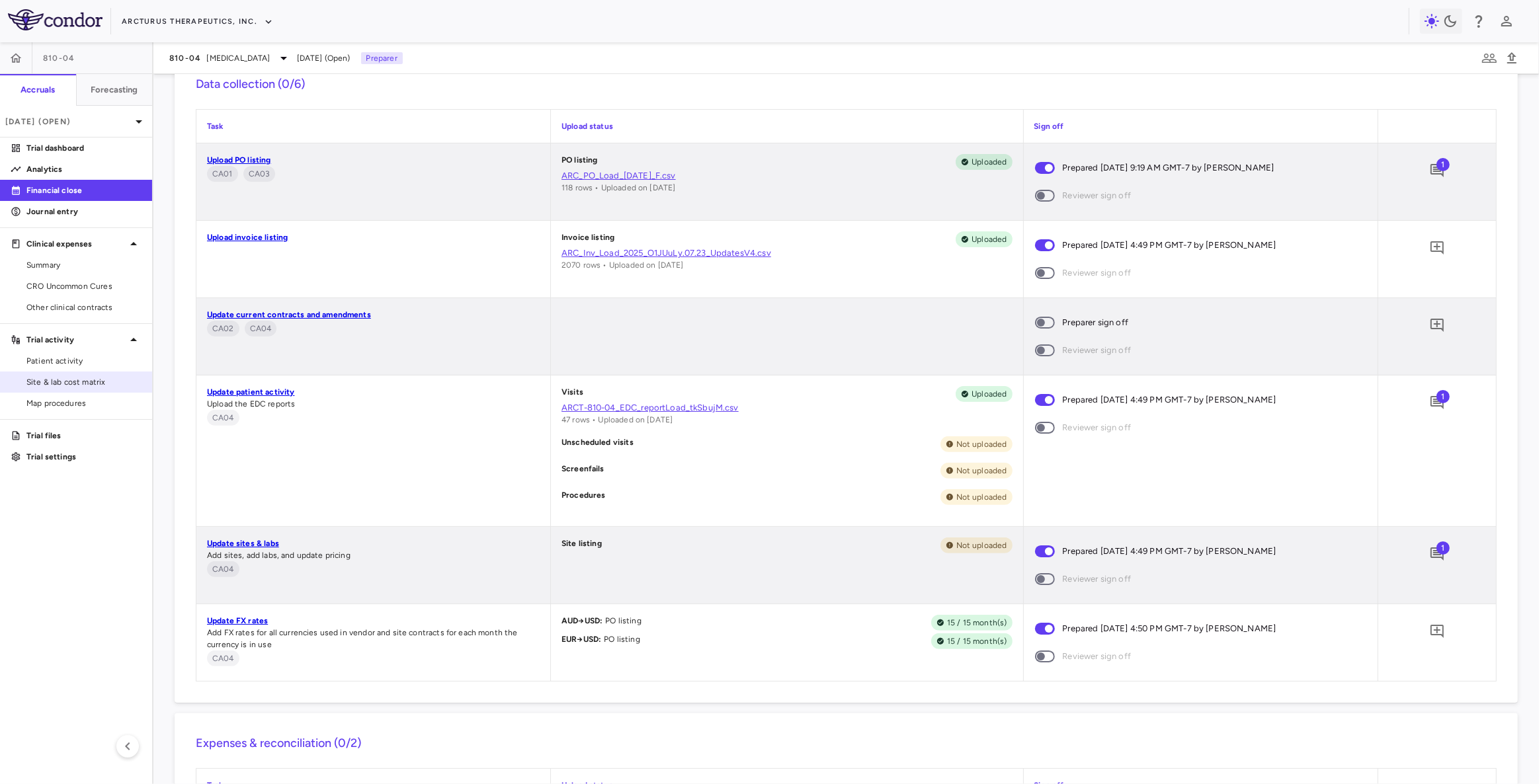
click at [99, 385] on span "Site & lab cost matrix" at bounding box center [84, 382] width 115 height 12
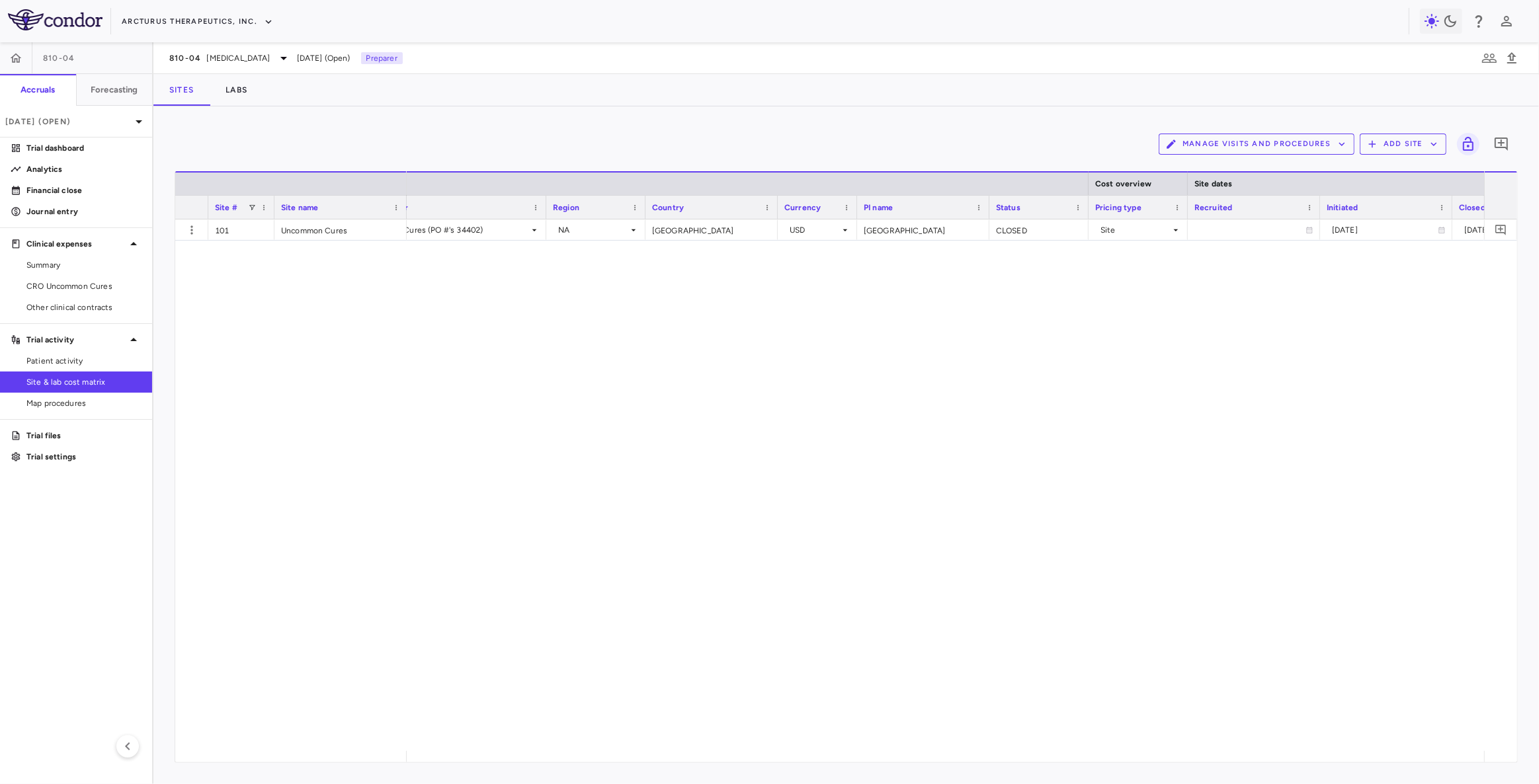
scroll to position [0, 88]
click at [81, 359] on span "Patient activity" at bounding box center [84, 361] width 115 height 12
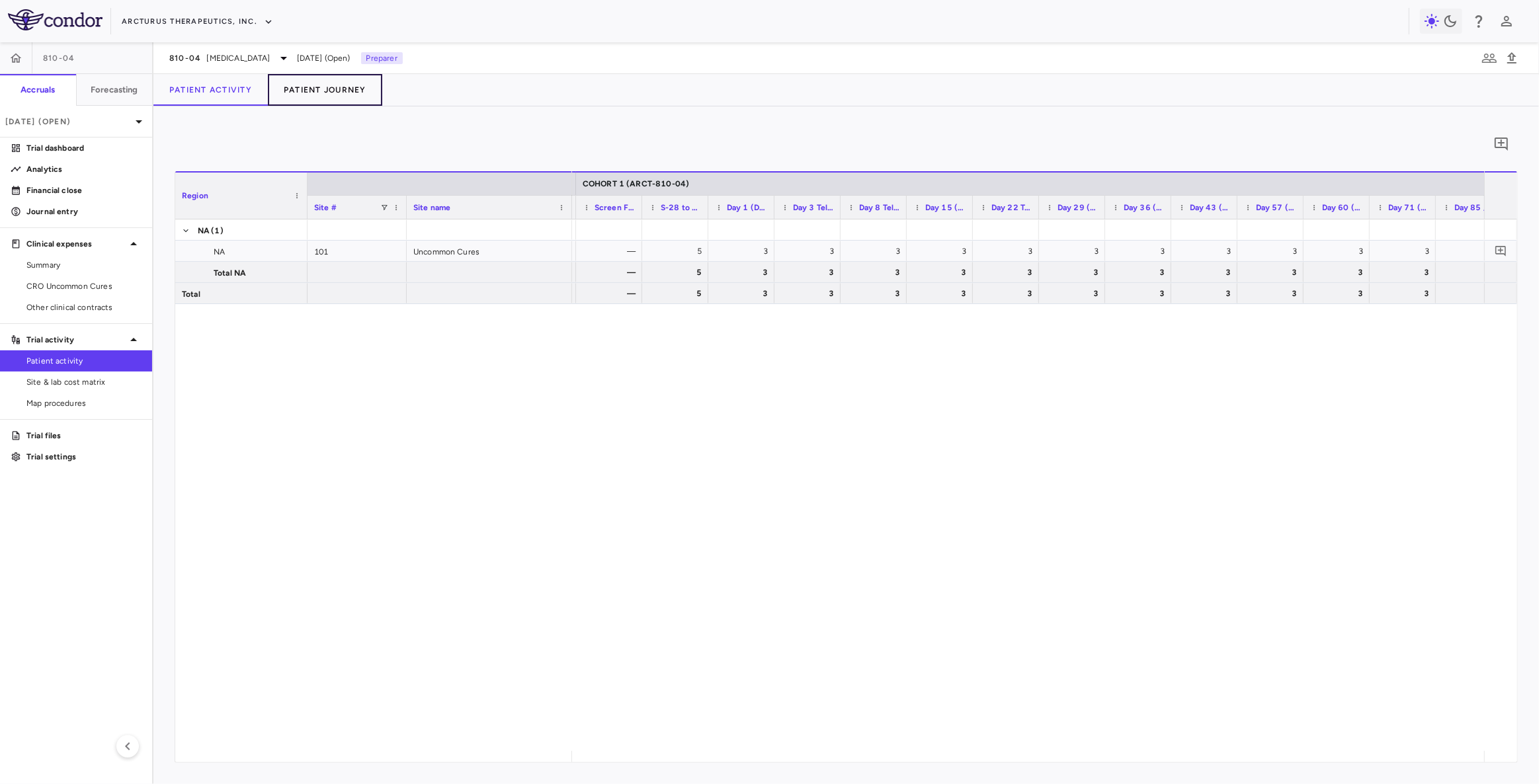
click at [326, 91] on button "Patient Journey" at bounding box center [325, 89] width 115 height 31
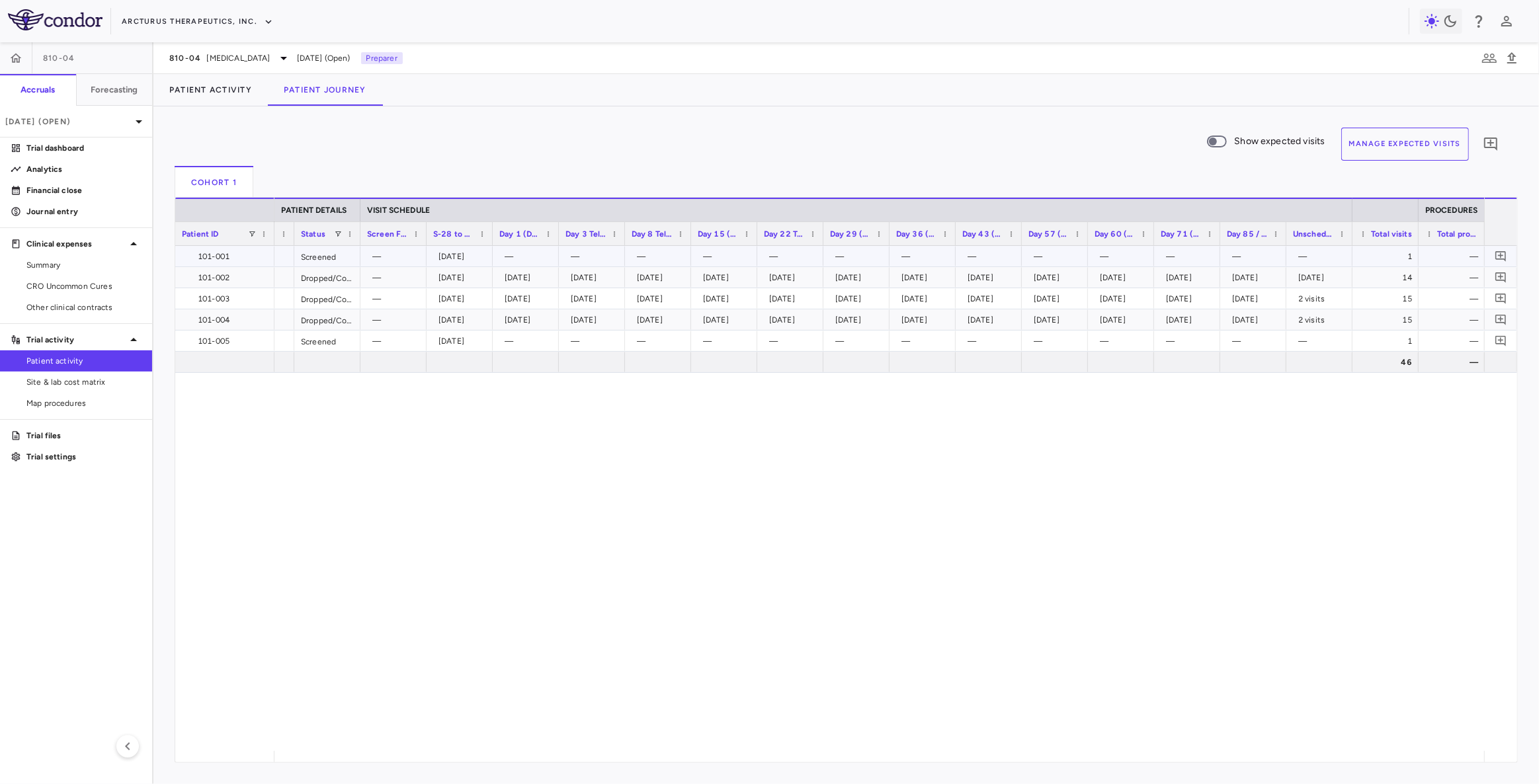
click at [1451, 251] on div "—" at bounding box center [1454, 256] width 47 height 21
click at [1448, 277] on div "—" at bounding box center [1454, 277] width 47 height 21
click at [1462, 293] on div "—" at bounding box center [1454, 299] width 47 height 21
click at [1448, 318] on div "—" at bounding box center [1454, 320] width 47 height 21
click at [1462, 356] on div "—" at bounding box center [1454, 362] width 47 height 21
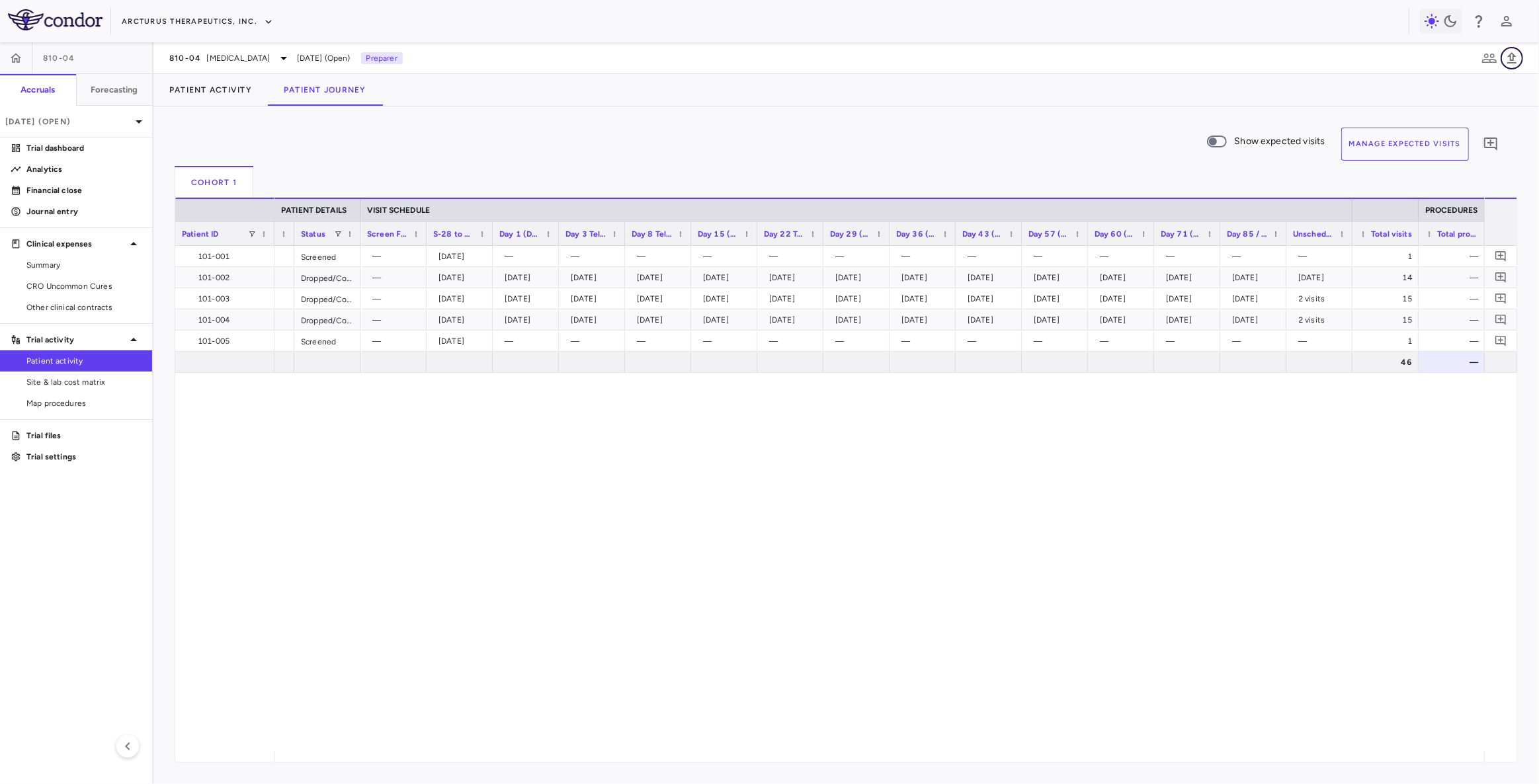
click at [1515, 57] on icon "button" at bounding box center [1512, 58] width 16 height 16
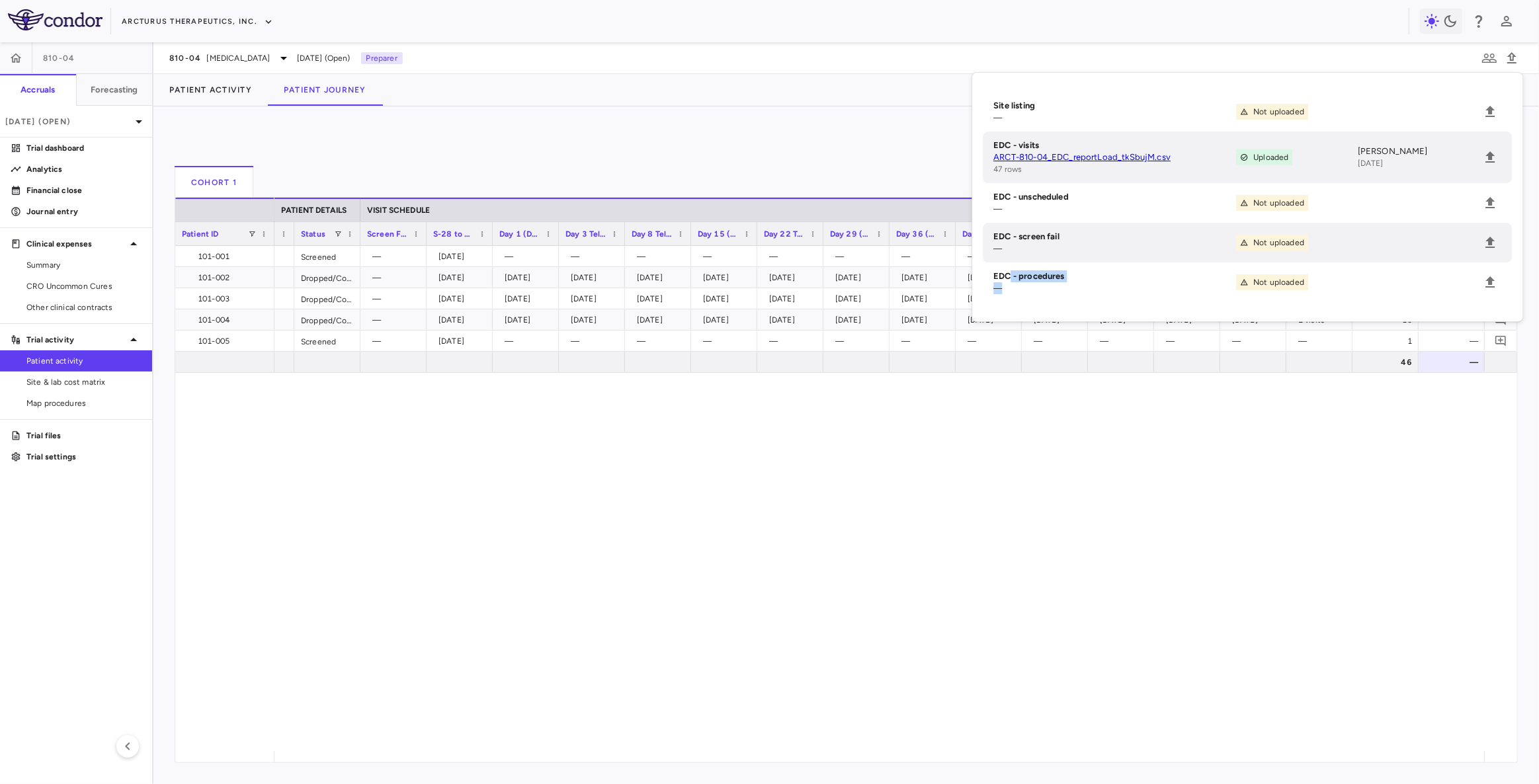
drag, startPoint x: 1012, startPoint y: 278, endPoint x: 1141, endPoint y: 283, distance: 129.1
click at [1141, 283] on div "EDC - procedures —" at bounding box center [1114, 282] width 242 height 24
click at [1177, 522] on div "Uncommon Cures Screened — [DATE] — — — — — — — — — — — — — 1 — Uncommon Cures D…" at bounding box center [879, 499] width 1210 height 505
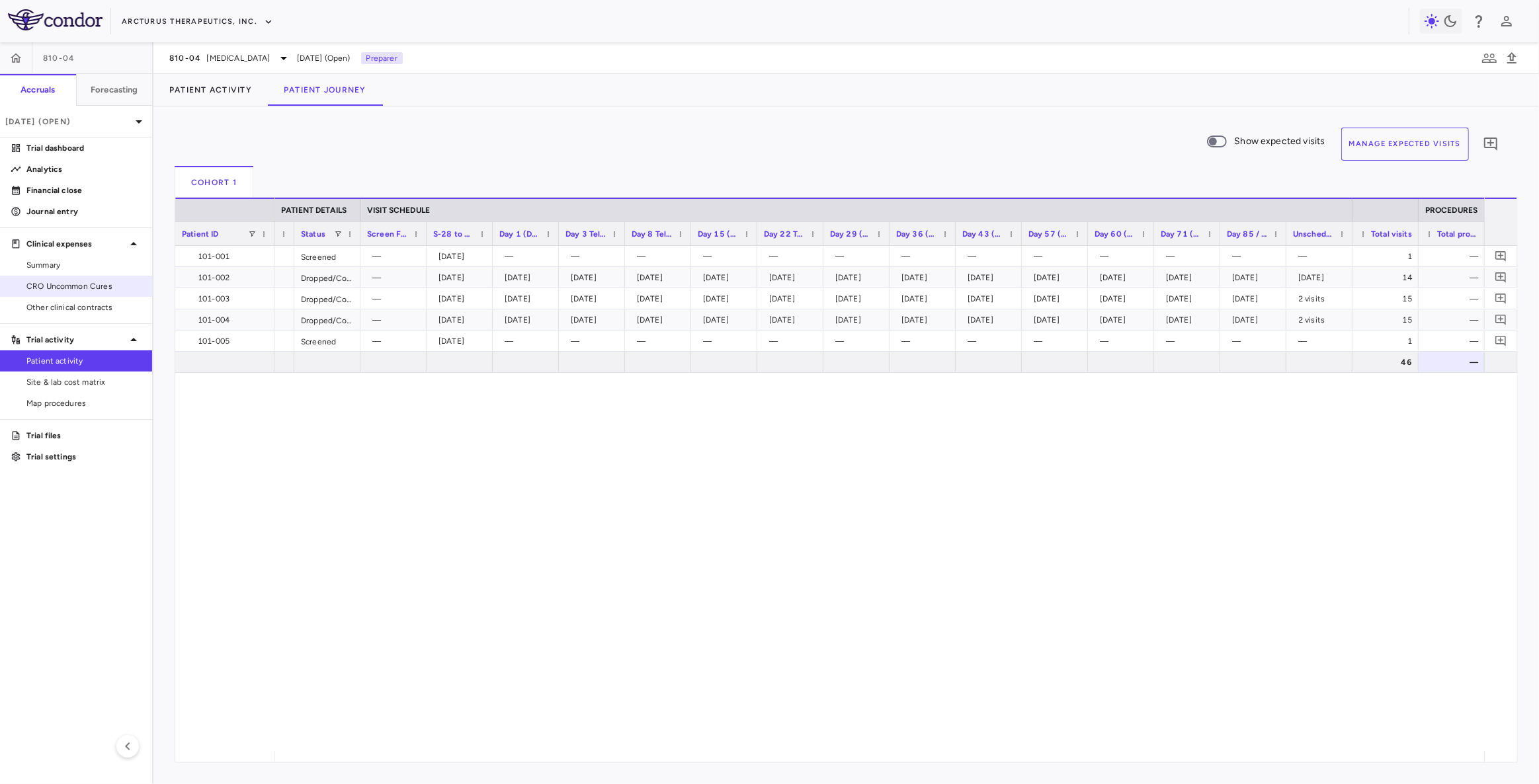
click at [99, 287] on span "CRO Uncommon Cures" at bounding box center [84, 286] width 115 height 12
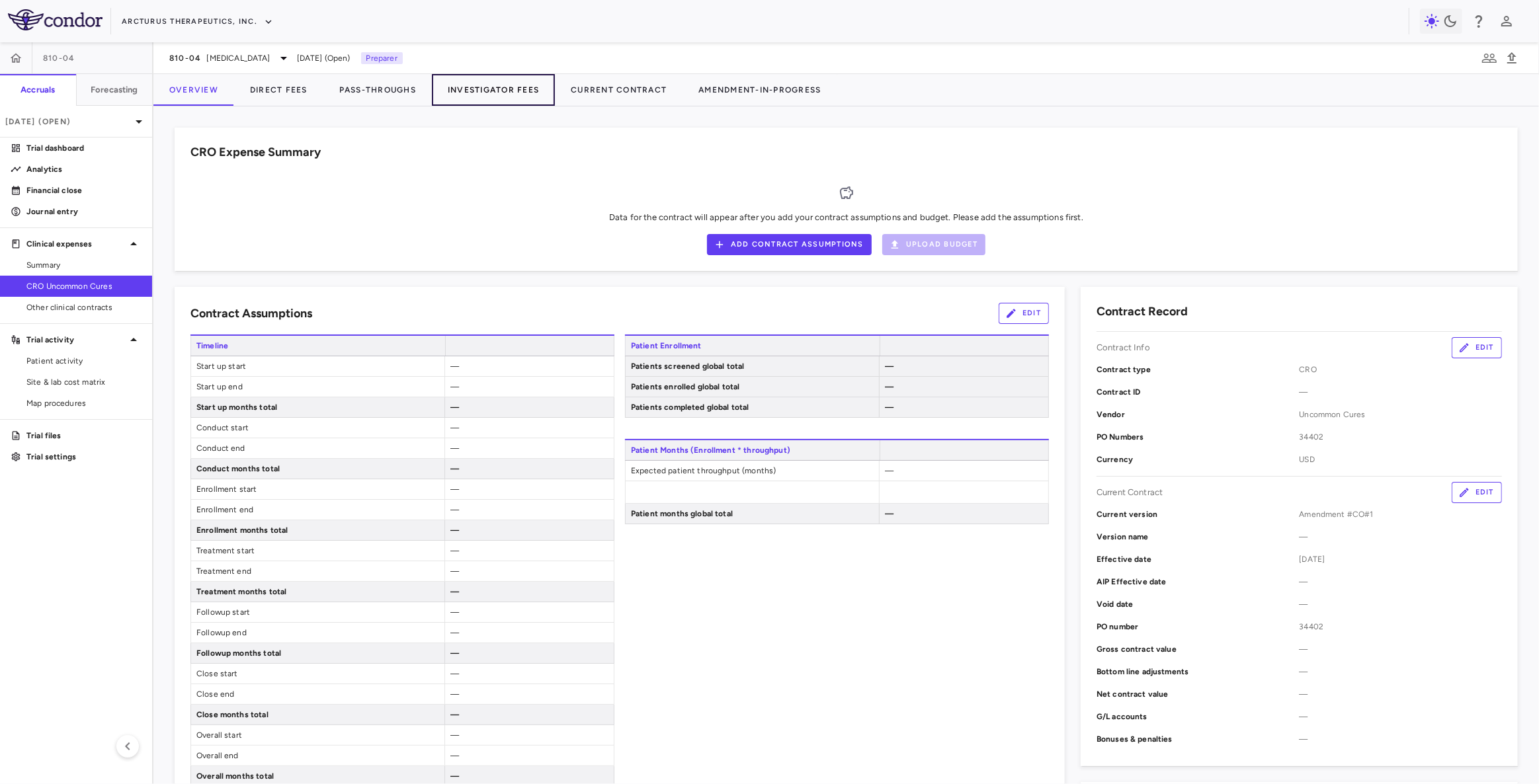
click at [515, 94] on button "Investigator Fees" at bounding box center [493, 89] width 123 height 31
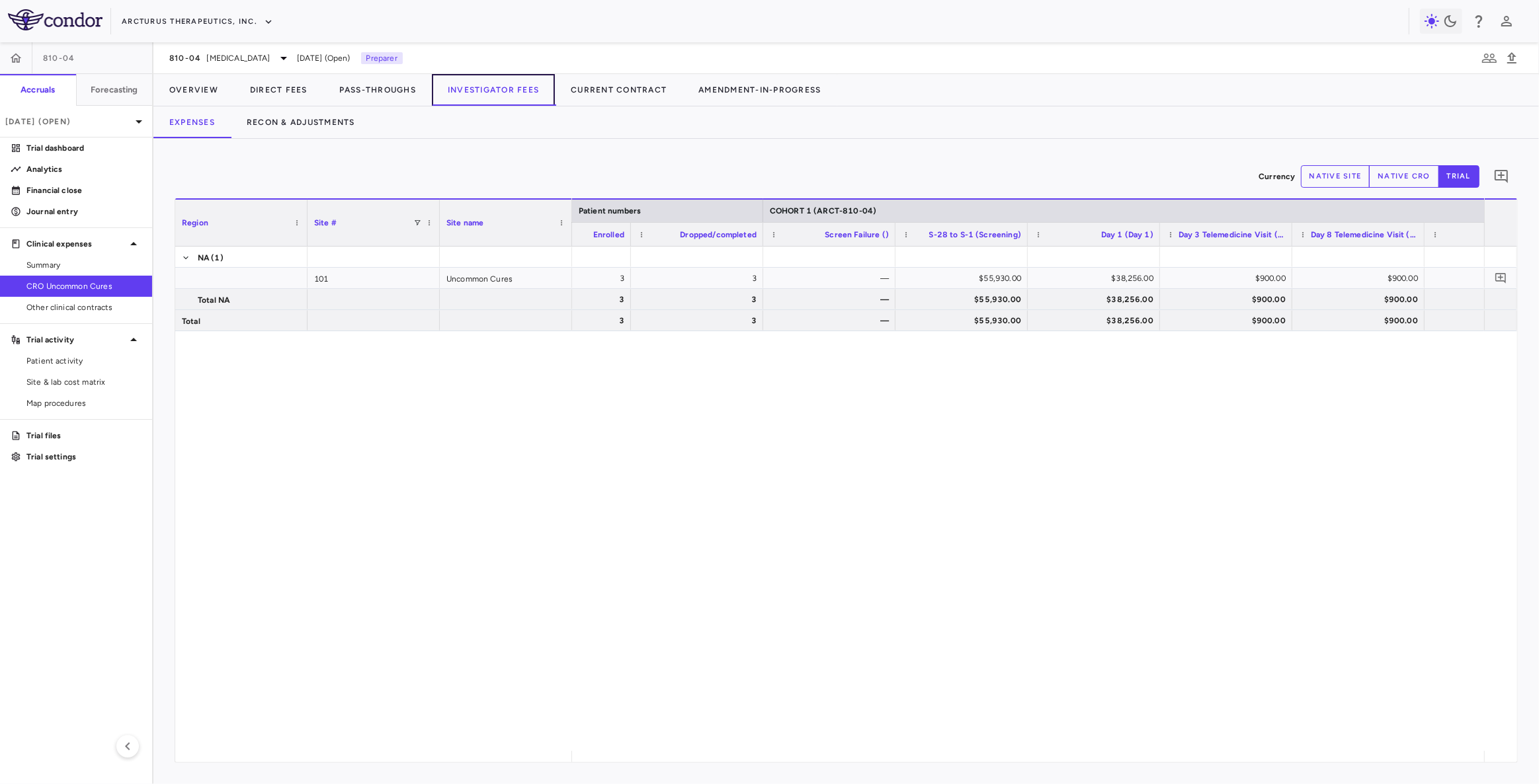
scroll to position [0, 611]
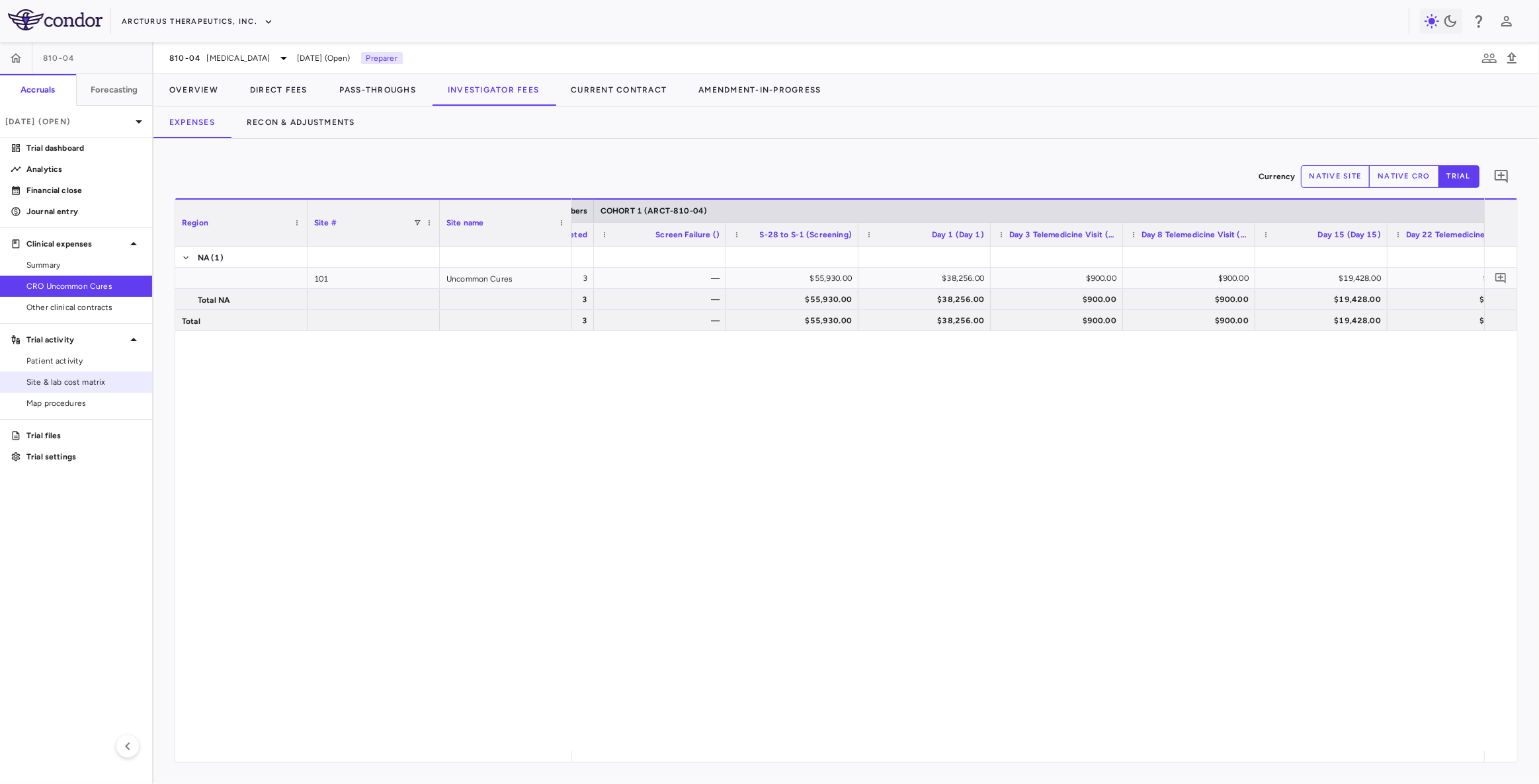
click at [91, 383] on span "Site & lab cost matrix" at bounding box center [84, 382] width 115 height 12
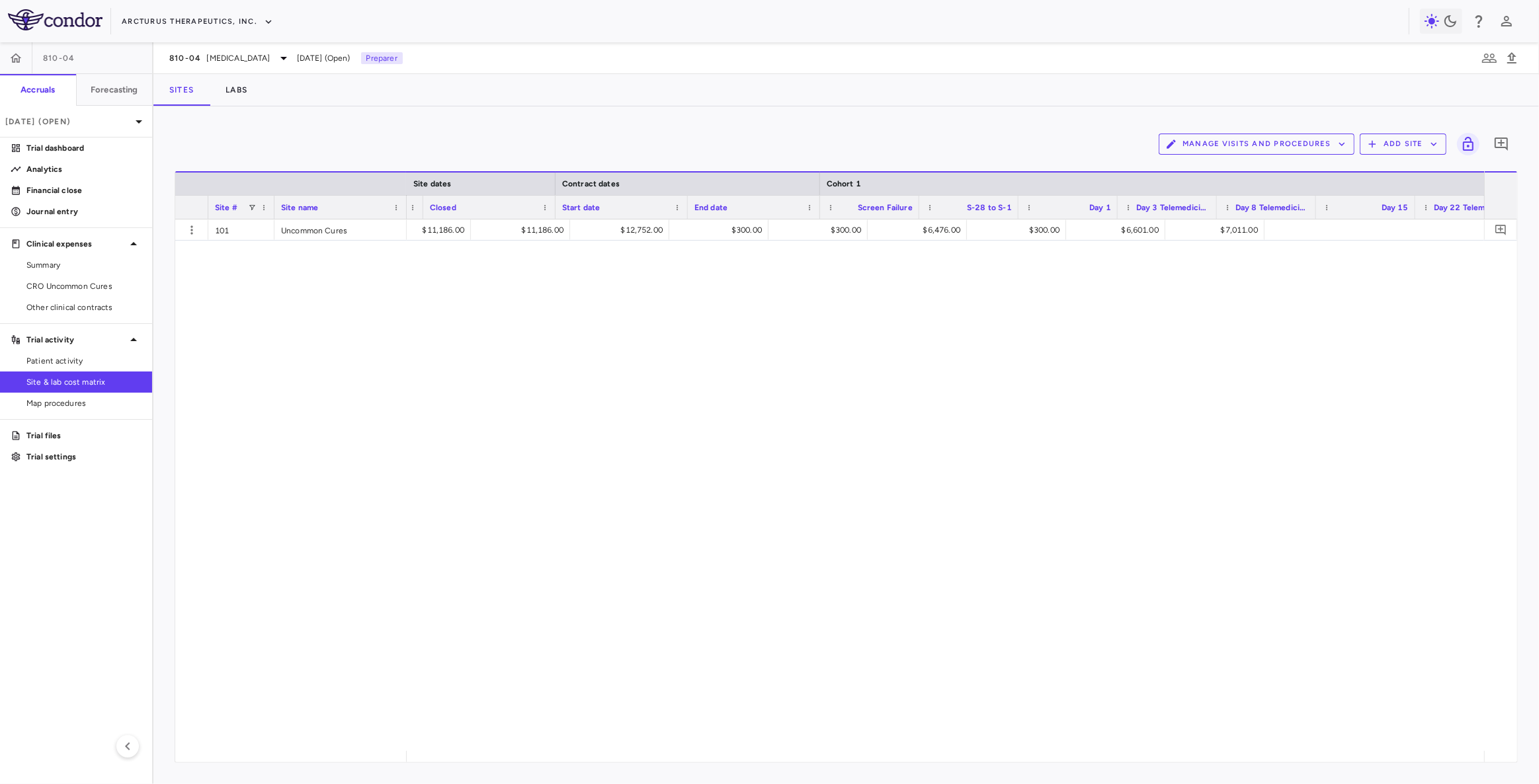
scroll to position [0, 1088]
click at [79, 404] on span "Map procedures" at bounding box center [84, 403] width 115 height 12
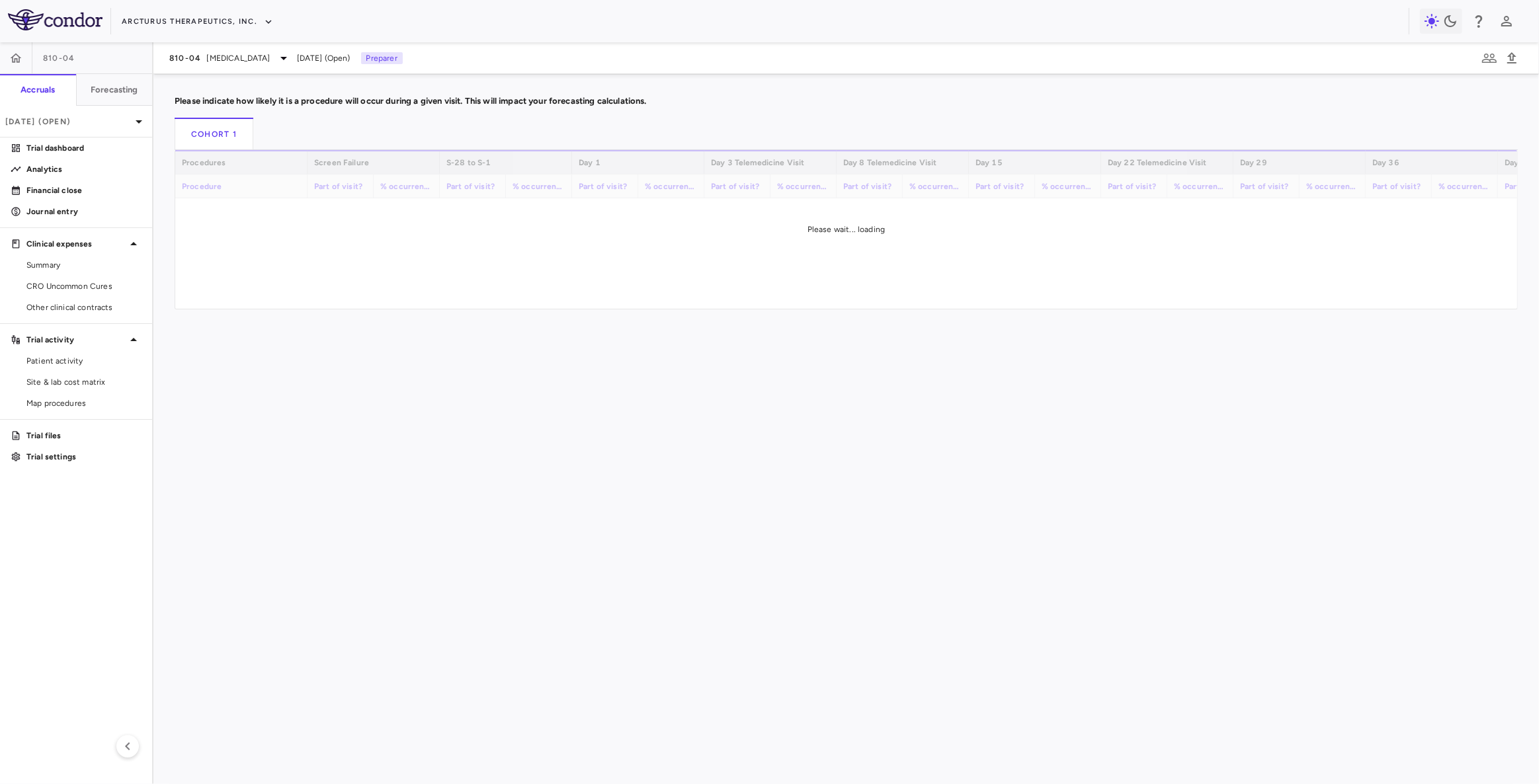
click at [510, 537] on div "Drag here to set row groups Drag here to set column labels Procedures Screen Fa…" at bounding box center [846, 484] width 1343 height 668
click at [309, 412] on div "Drag here to set row groups Drag here to set column labels Procedures Screen Fa…" at bounding box center [846, 484] width 1343 height 668
drag, startPoint x: 95, startPoint y: 380, endPoint x: 688, endPoint y: 446, distance: 596.7
click at [95, 380] on span "Site & lab cost matrix" at bounding box center [84, 382] width 115 height 12
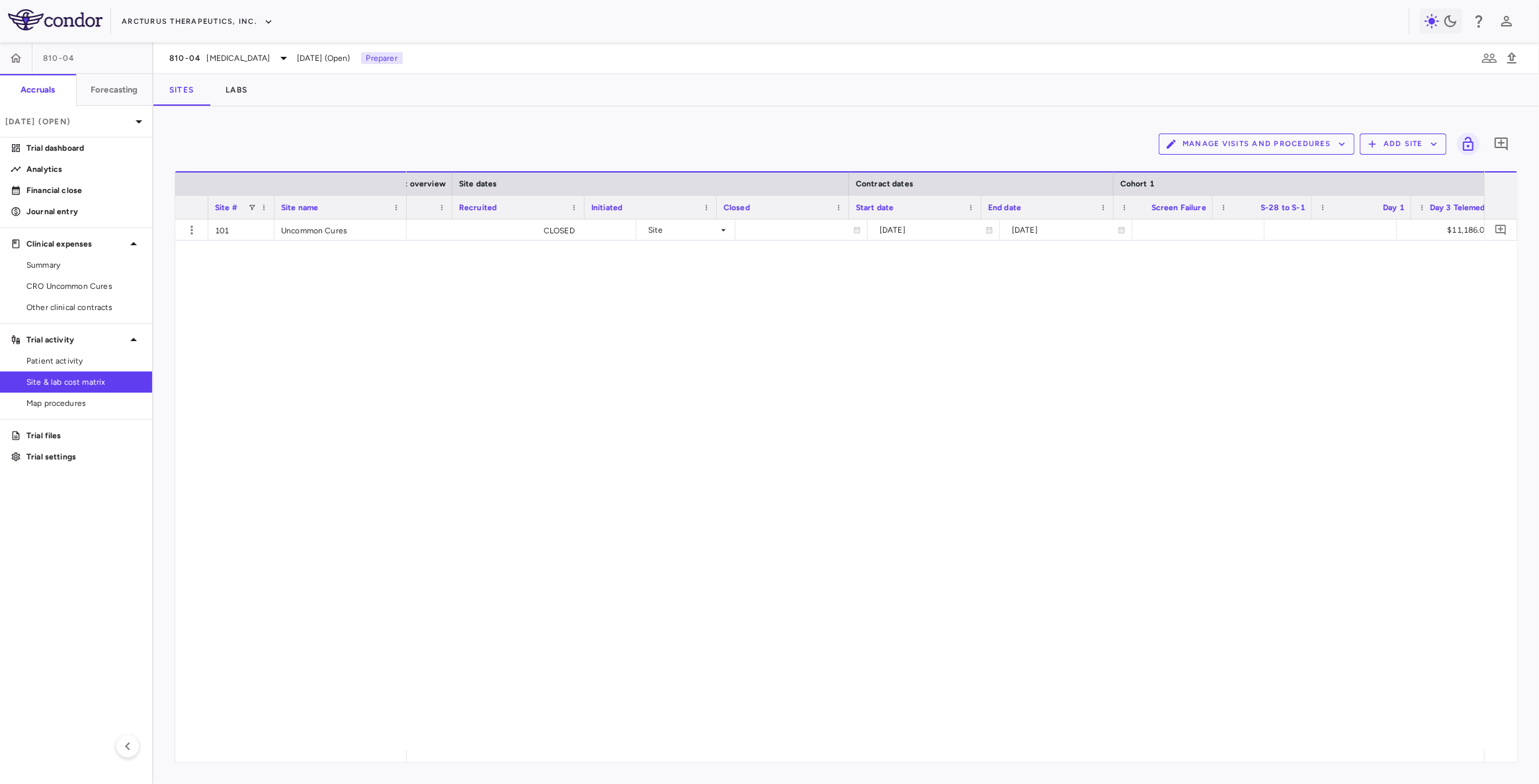
scroll to position [0, 794]
click at [193, 233] on icon "button" at bounding box center [192, 230] width 13 height 13
click at [145, 280] on div "Edit site" at bounding box center [140, 280] width 123 height 24
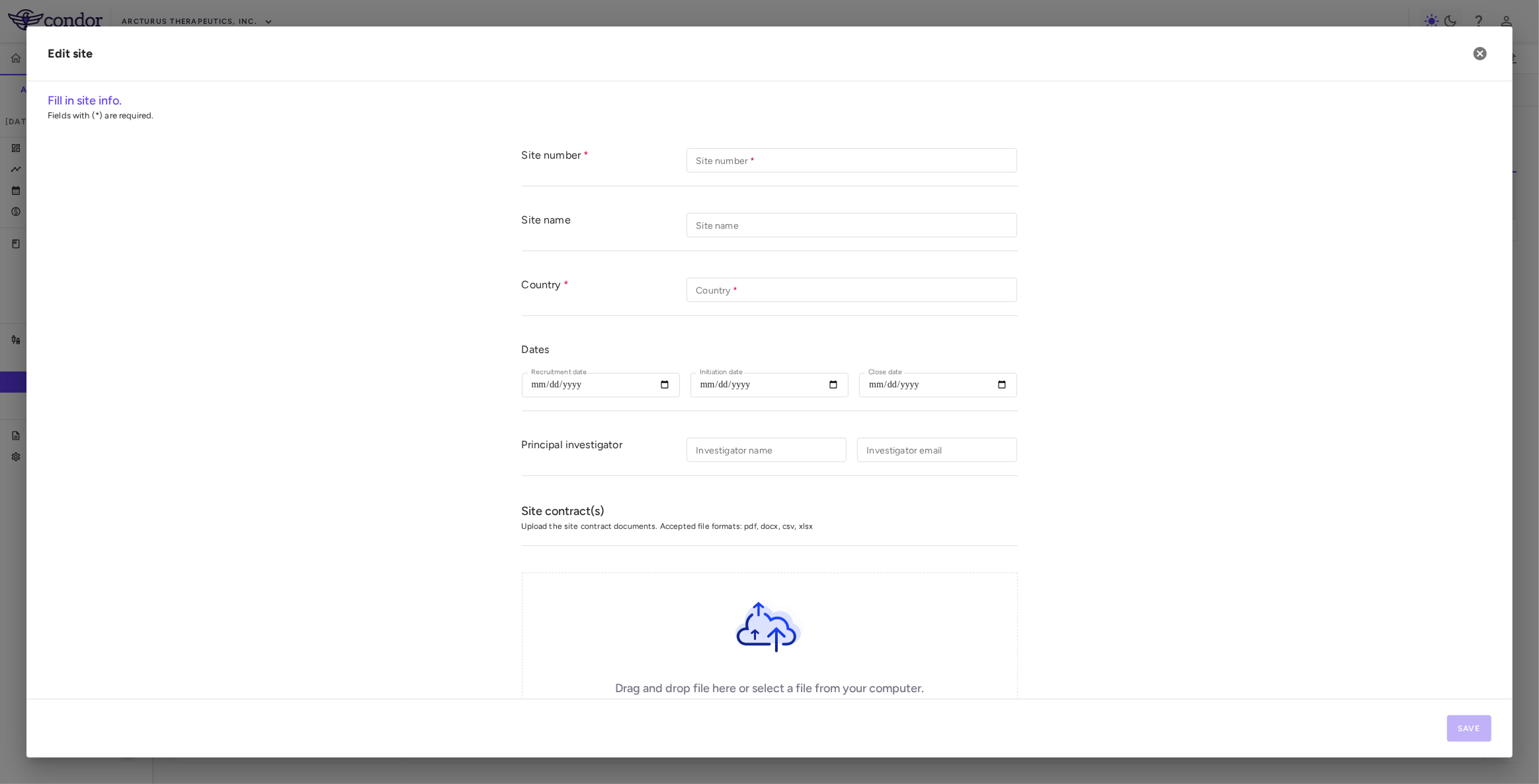
scroll to position [88, 0]
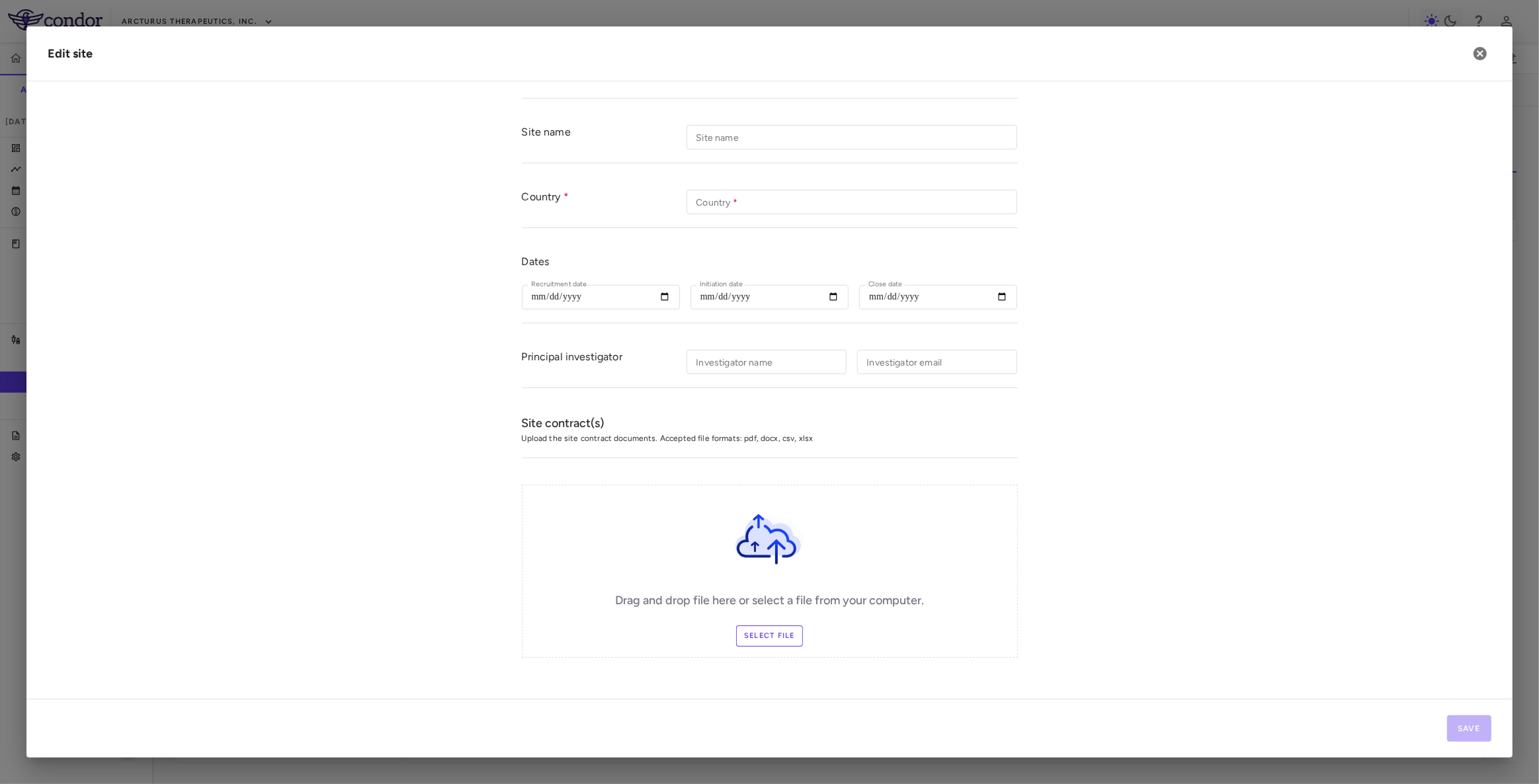
type input "***"
type input "**********"
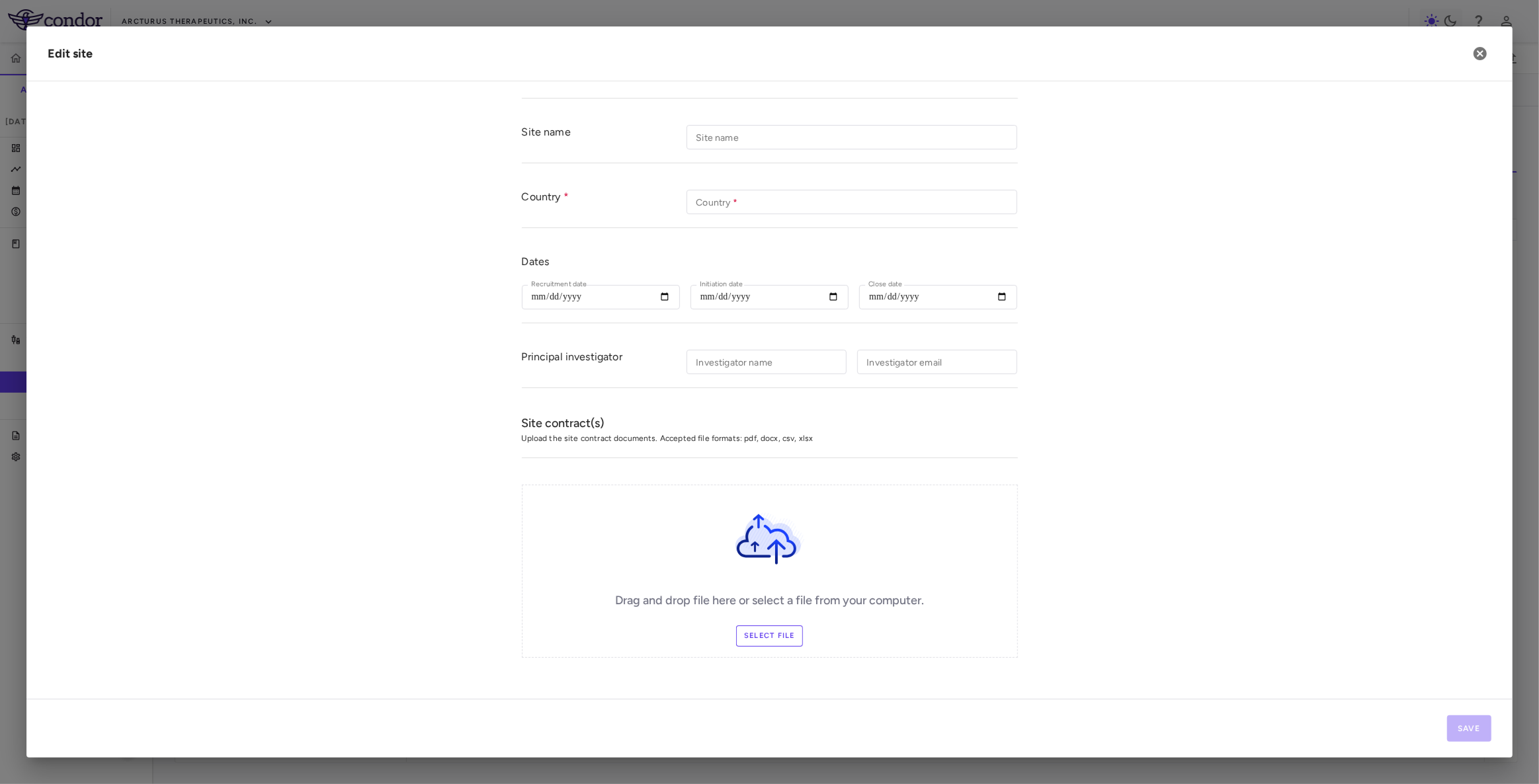
type input "**********"
click at [1481, 53] on icon "button" at bounding box center [1480, 53] width 16 height 16
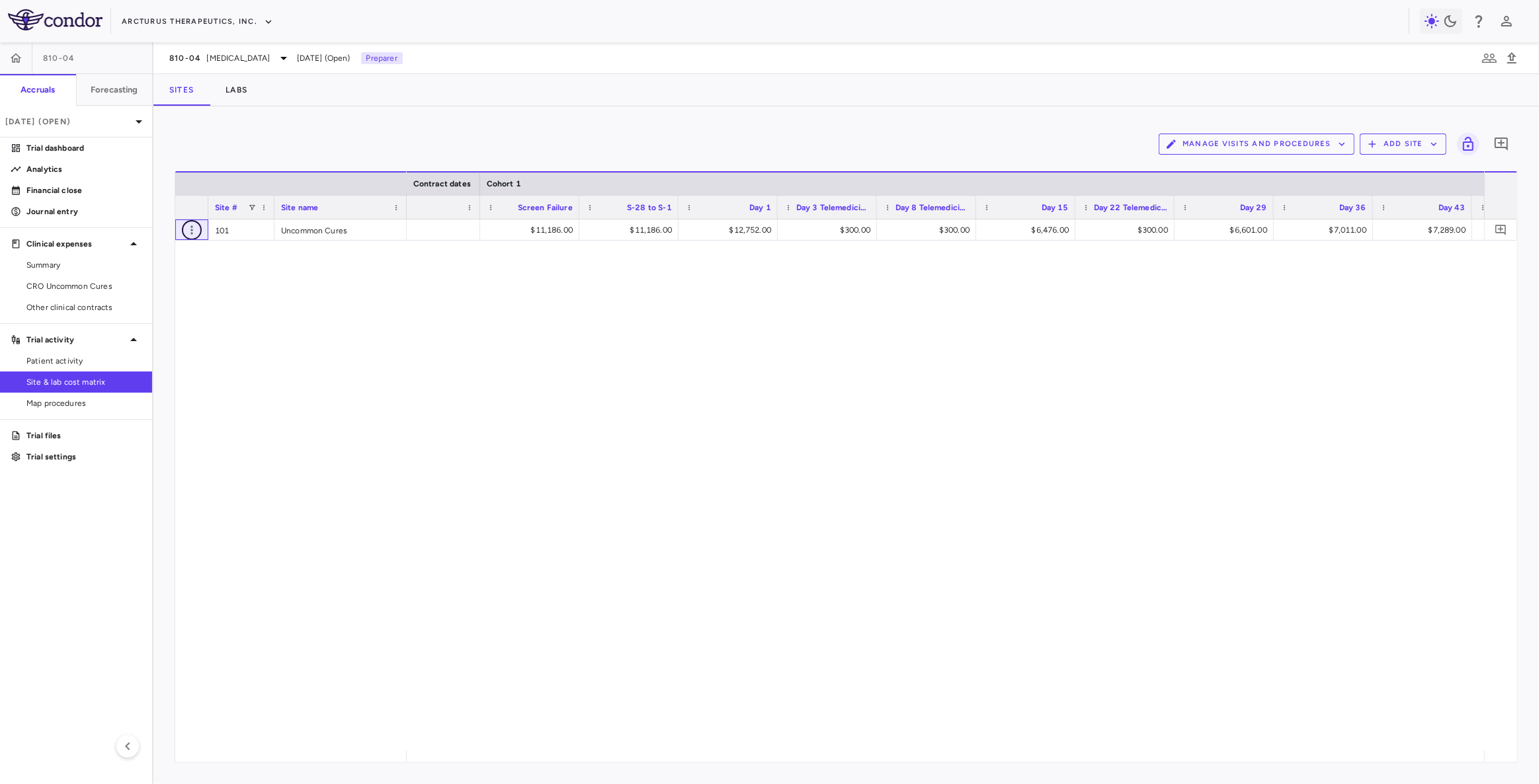
scroll to position [0, 1462]
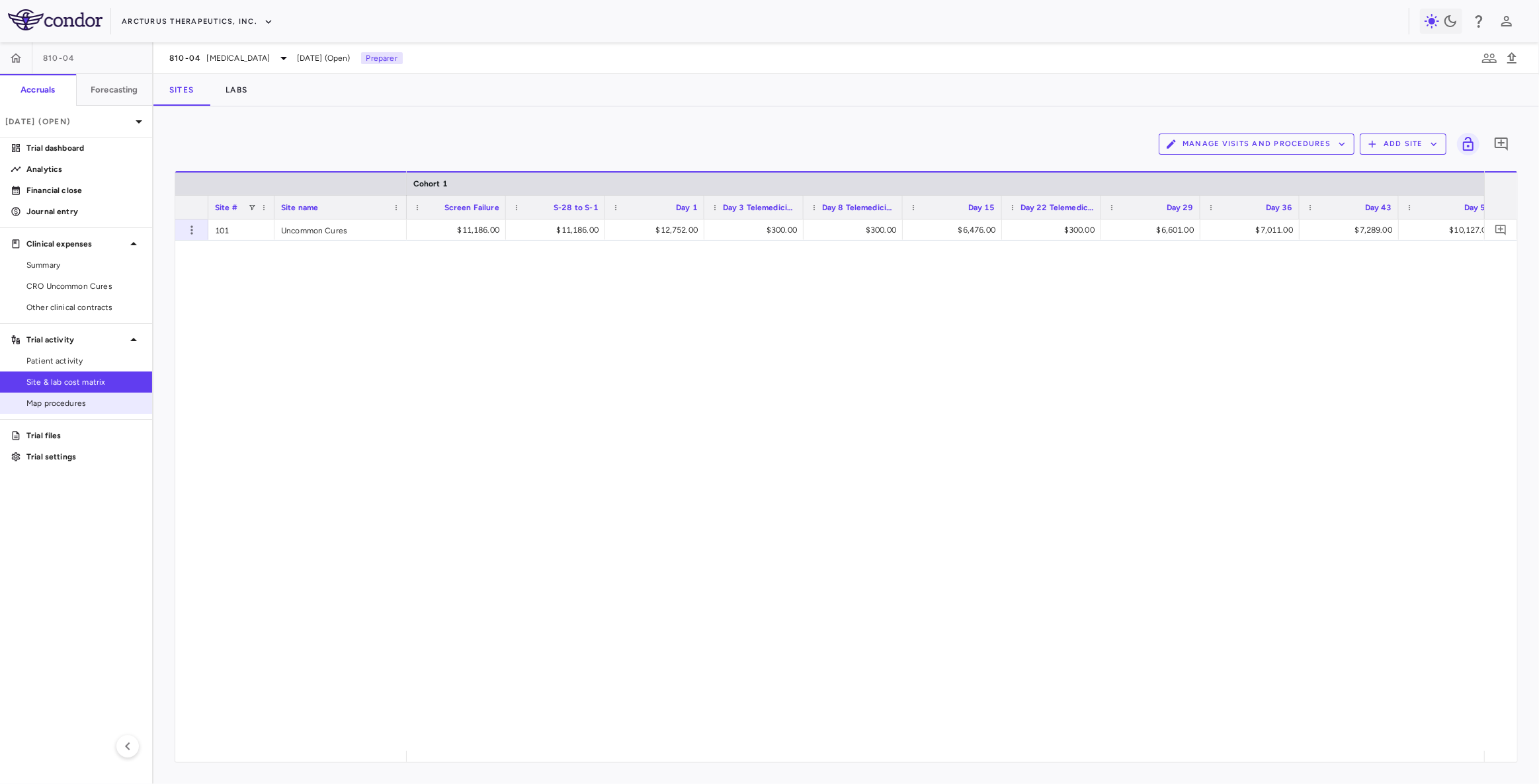
click at [66, 403] on span "Map procedures" at bounding box center [84, 403] width 115 height 12
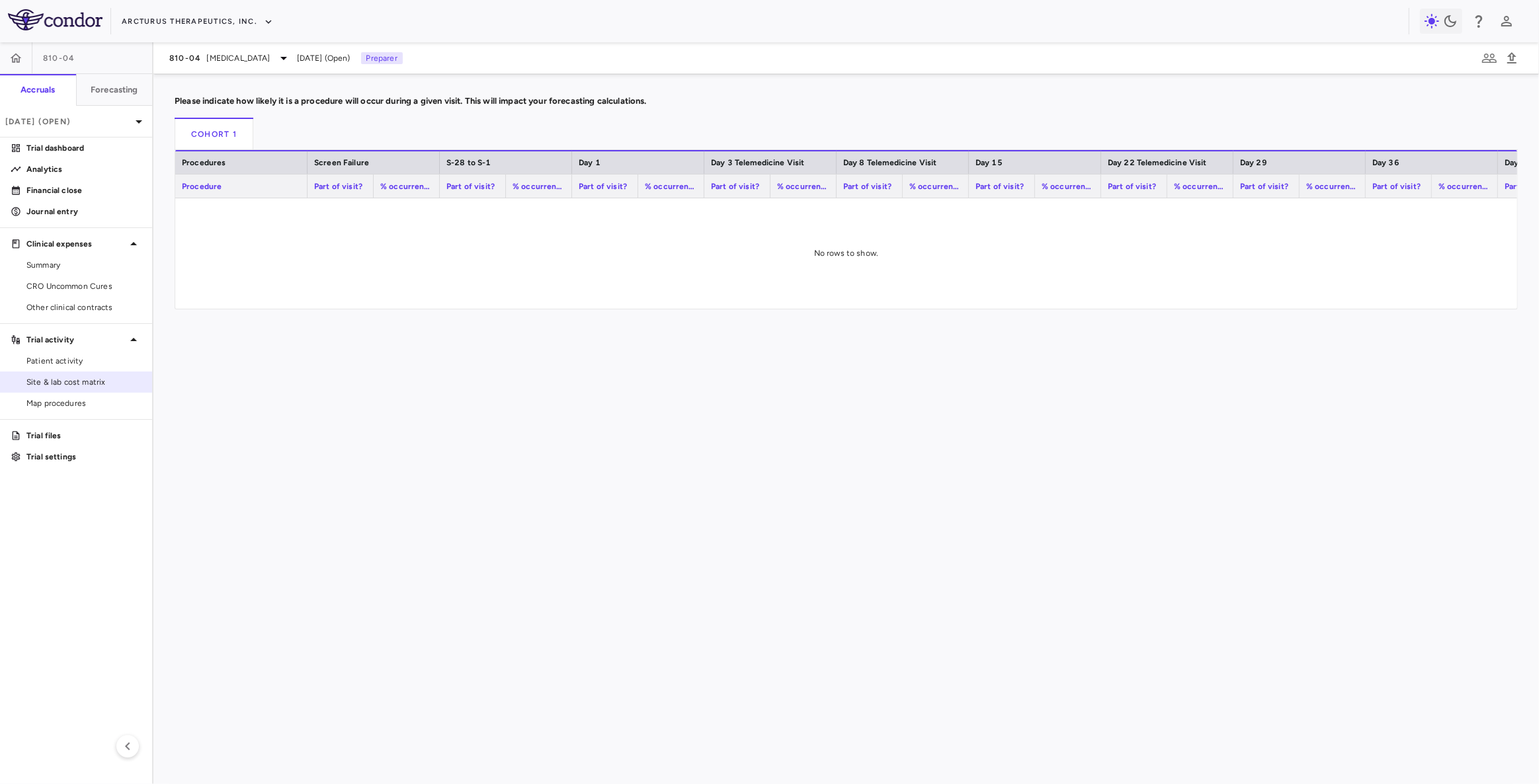
click at [60, 386] on span "Site & lab cost matrix" at bounding box center [84, 382] width 115 height 12
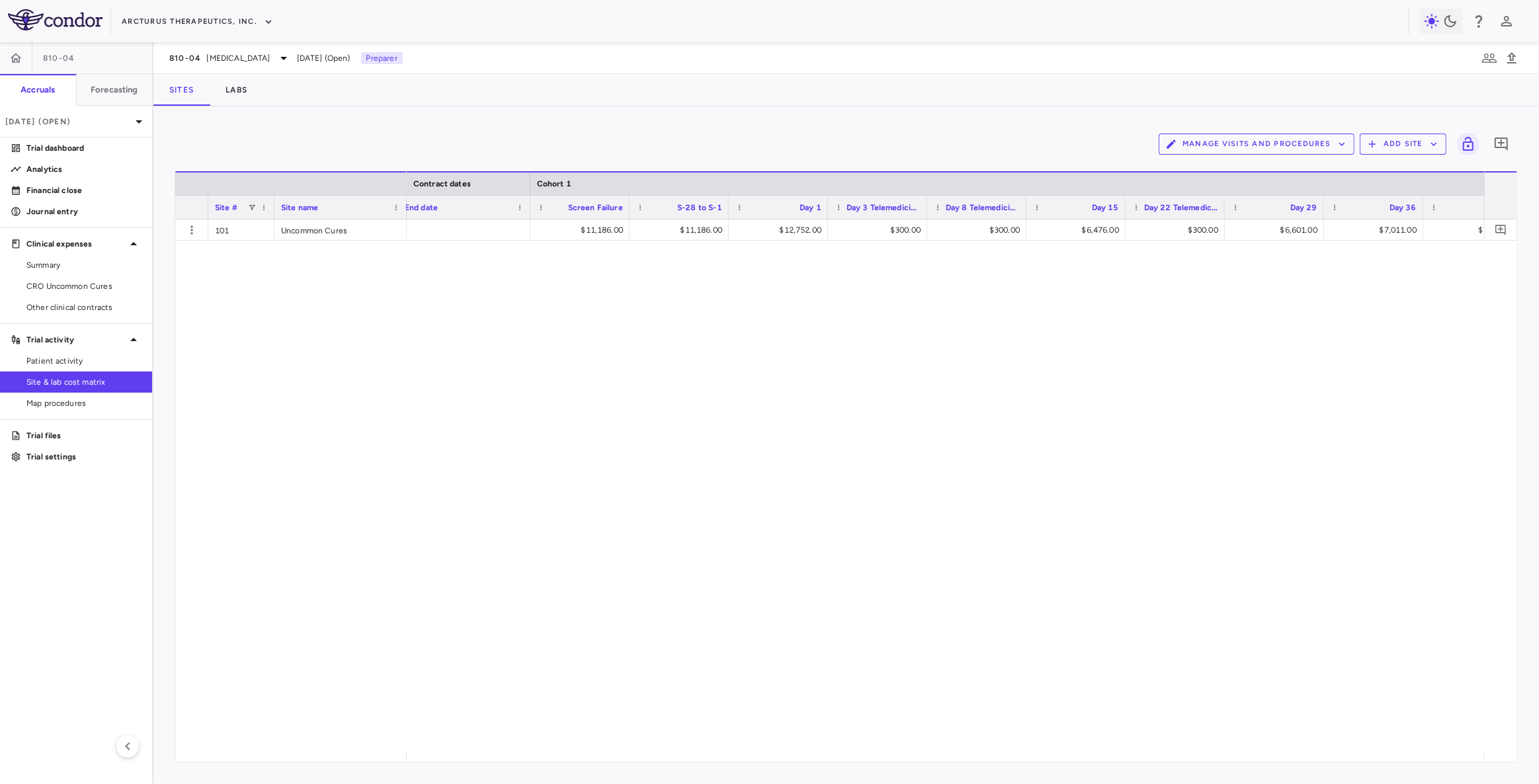
scroll to position [0, 502]
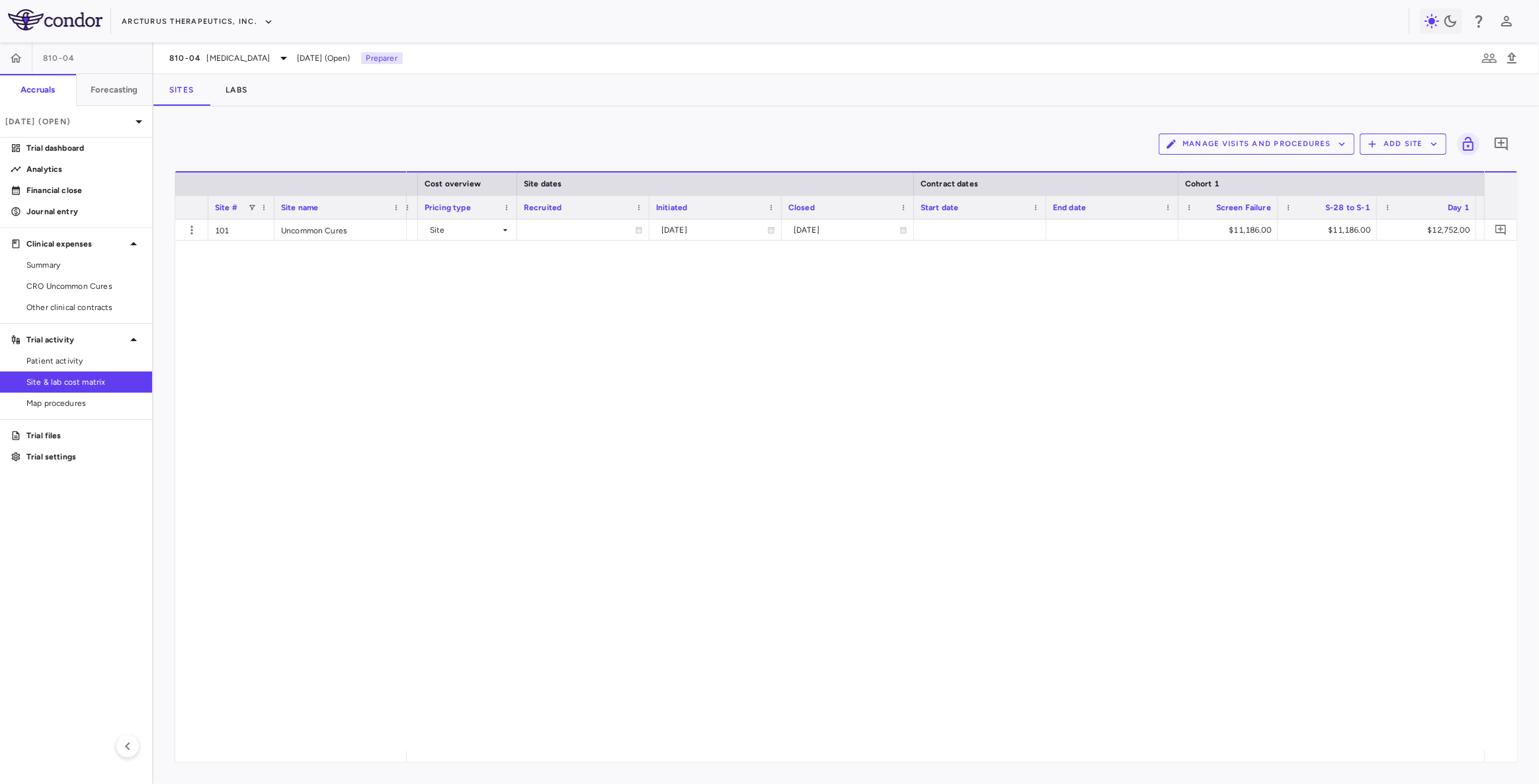
drag, startPoint x: 669, startPoint y: 755, endPoint x: 1195, endPoint y: 272, distance: 714.1
click at [270, 58] on span "[MEDICAL_DATA]" at bounding box center [239, 58] width 64 height 12
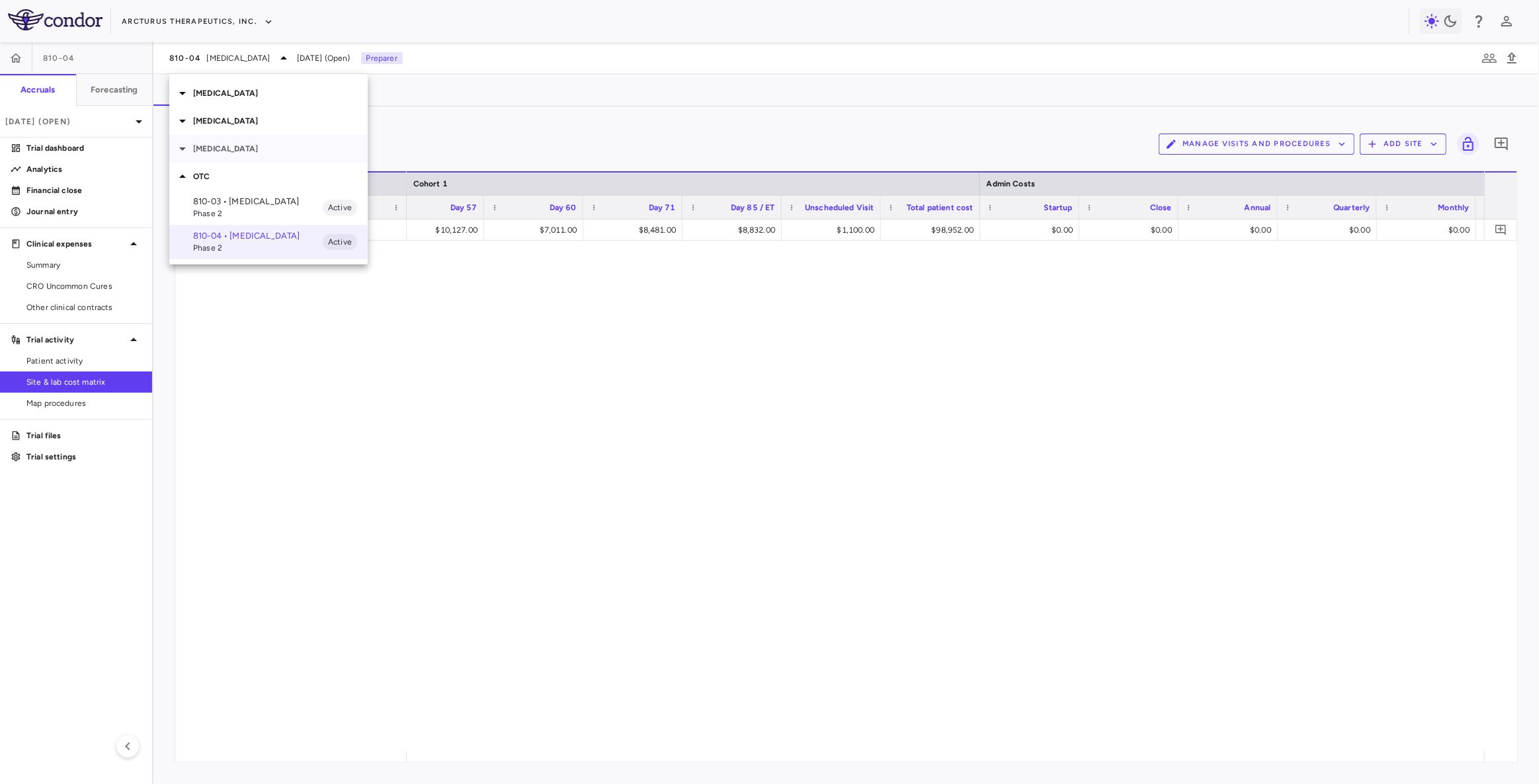
click at [212, 146] on p "[MEDICAL_DATA]" at bounding box center [280, 149] width 174 height 12
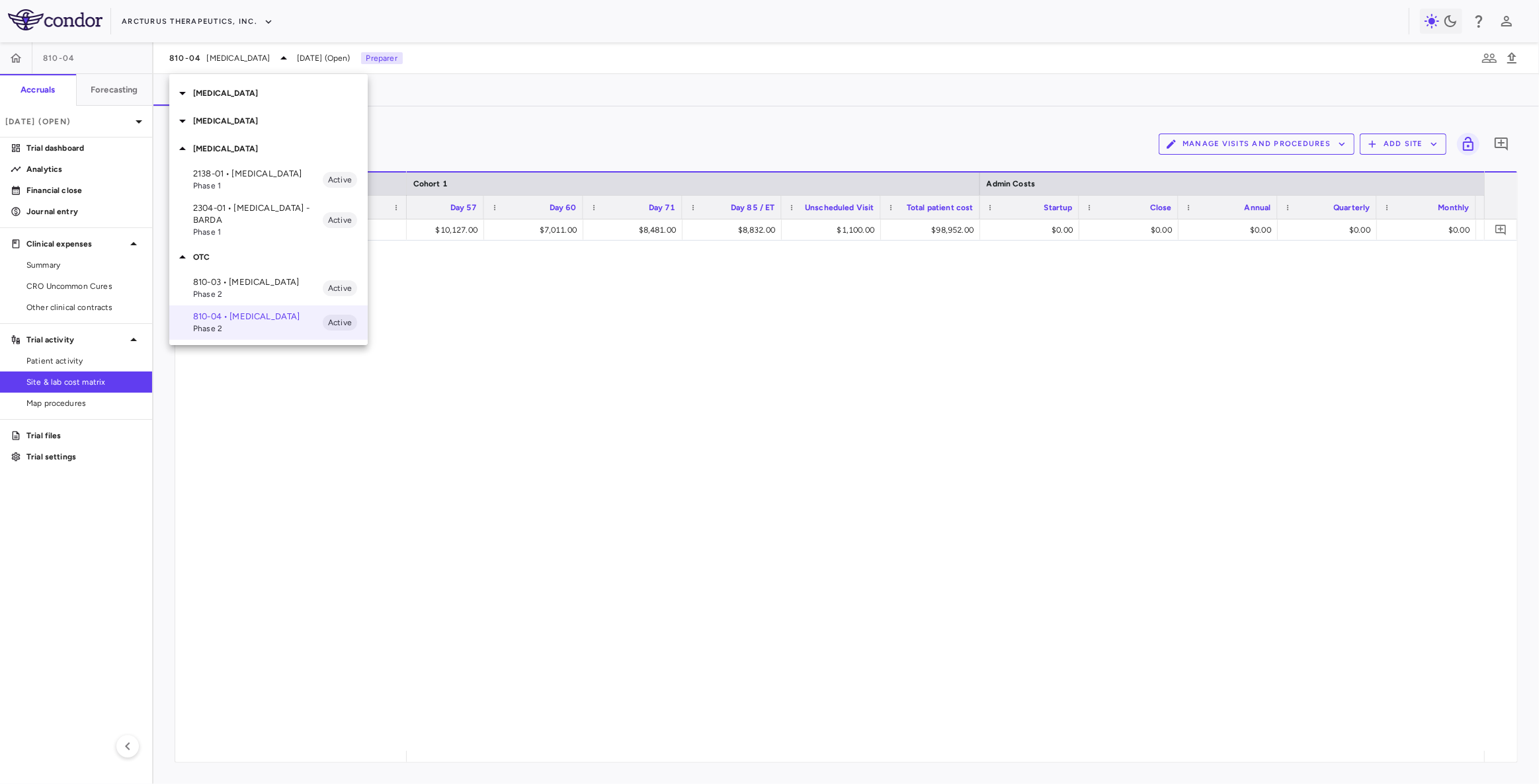
click at [238, 178] on p "2138-01 • [MEDICAL_DATA]" at bounding box center [258, 174] width 130 height 12
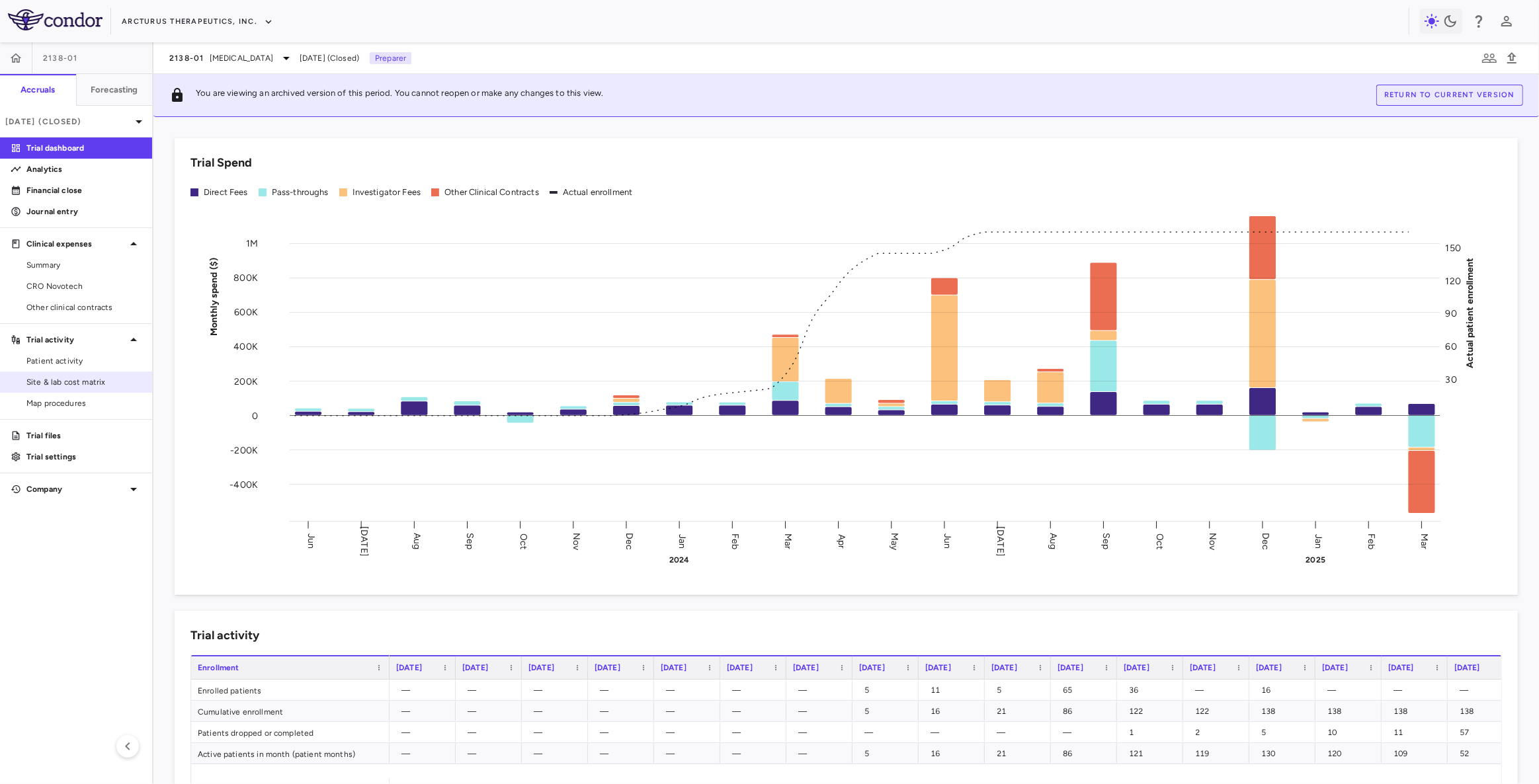
click at [94, 388] on link "Site & lab cost matrix" at bounding box center [76, 382] width 152 height 20
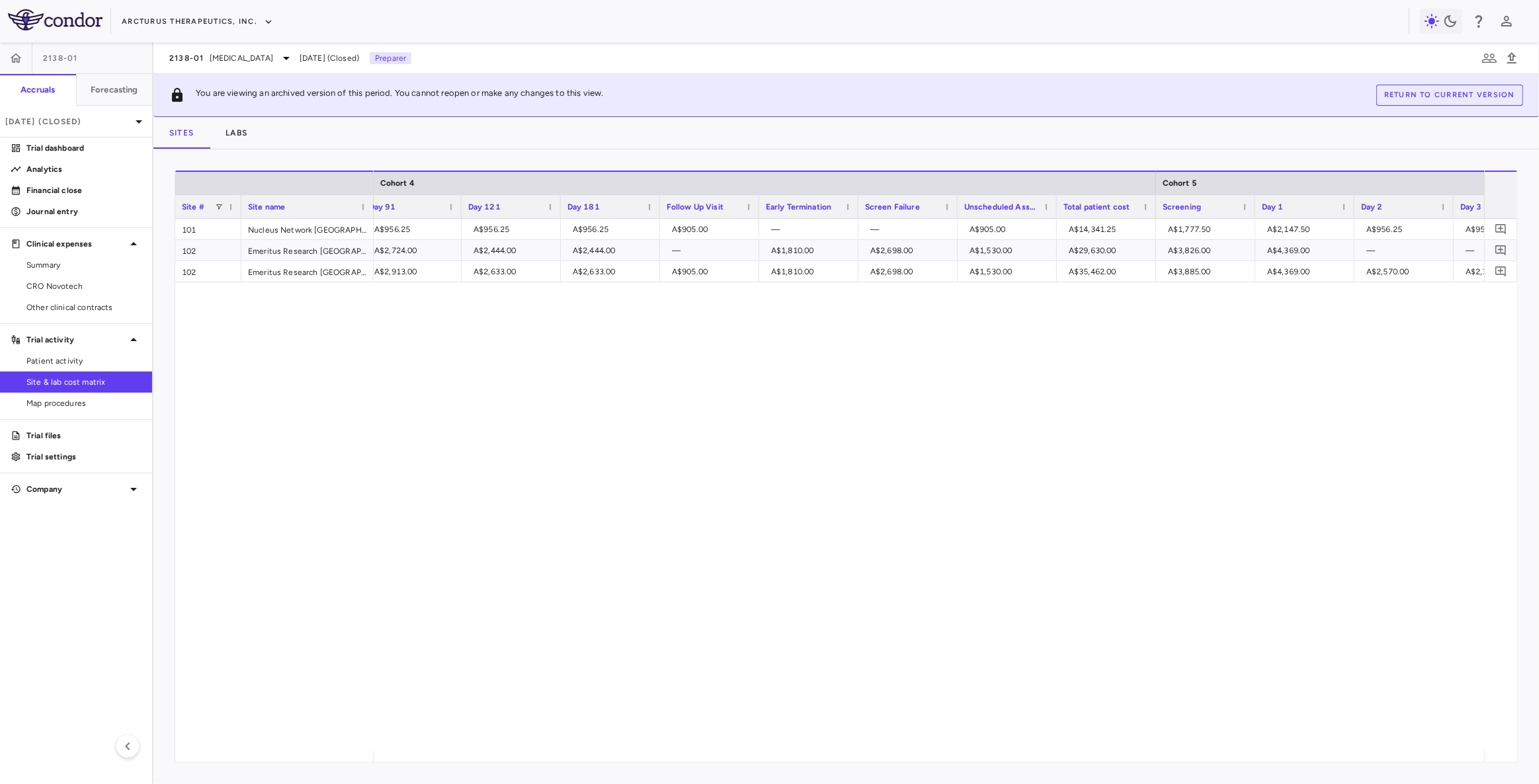
scroll to position [0, 7177]
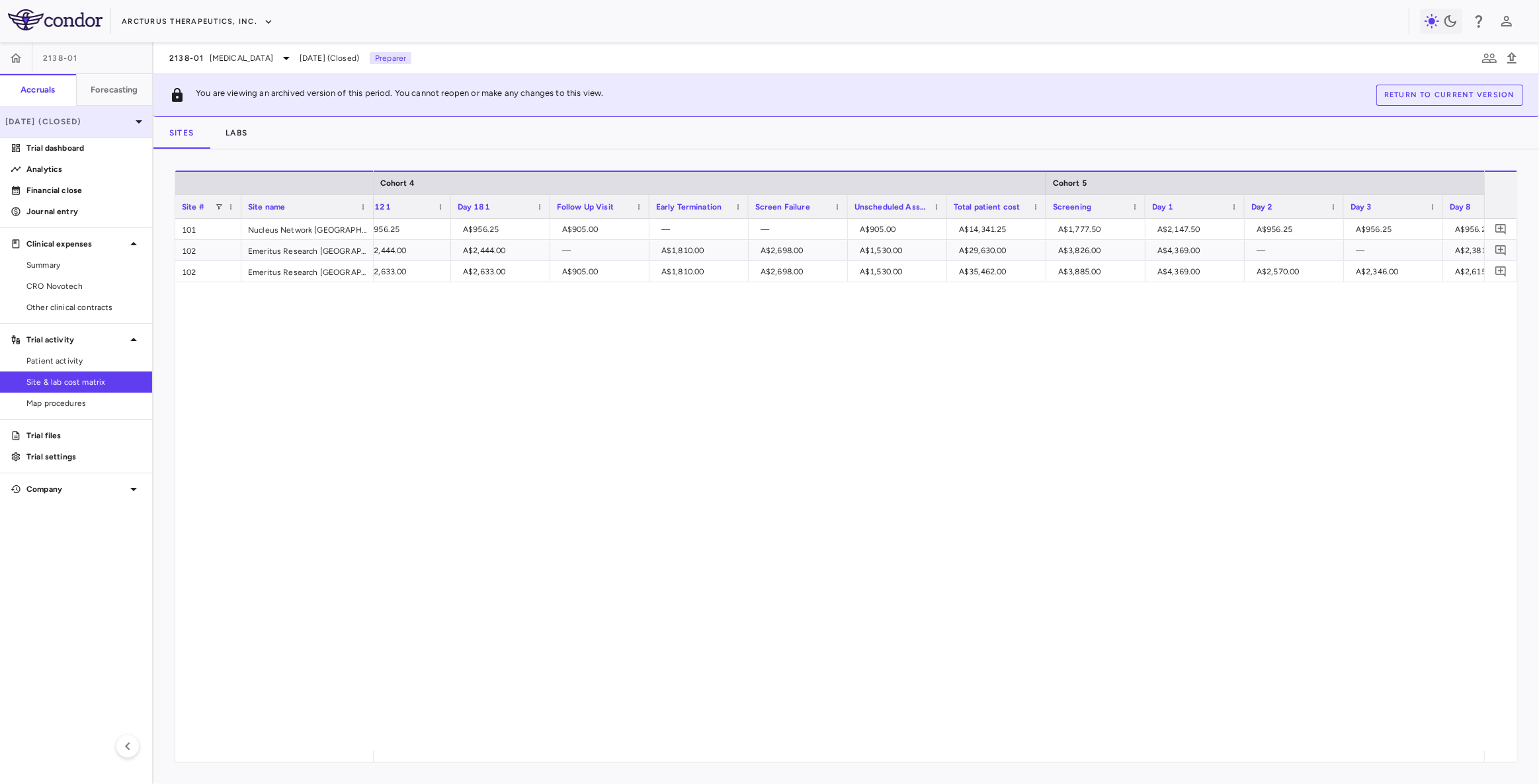
click at [112, 123] on p "[DATE] (Closed)" at bounding box center [68, 122] width 126 height 12
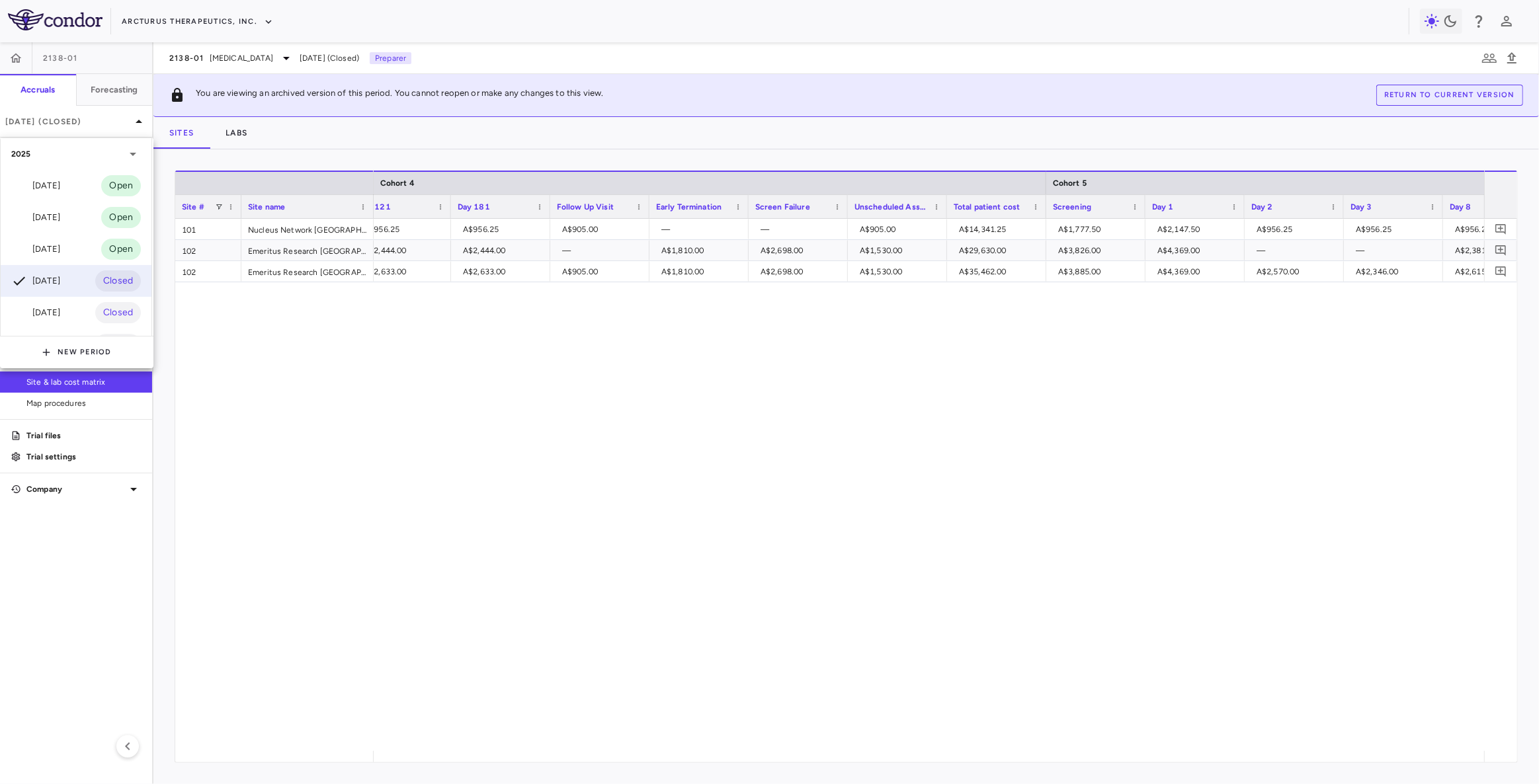
click at [56, 185] on div "[DATE]" at bounding box center [35, 186] width 49 height 16
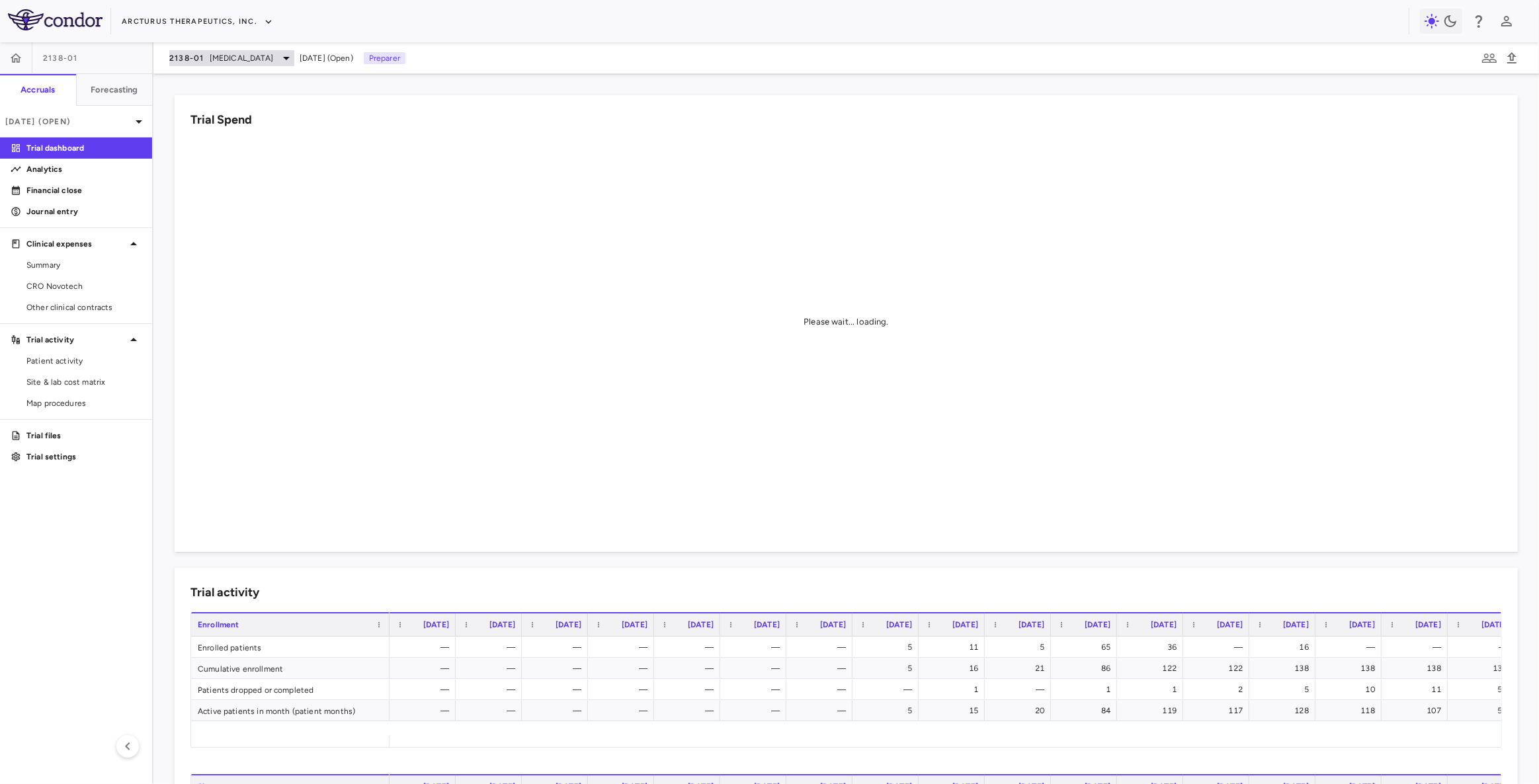
click at [223, 58] on span "[MEDICAL_DATA]" at bounding box center [241, 58] width 64 height 12
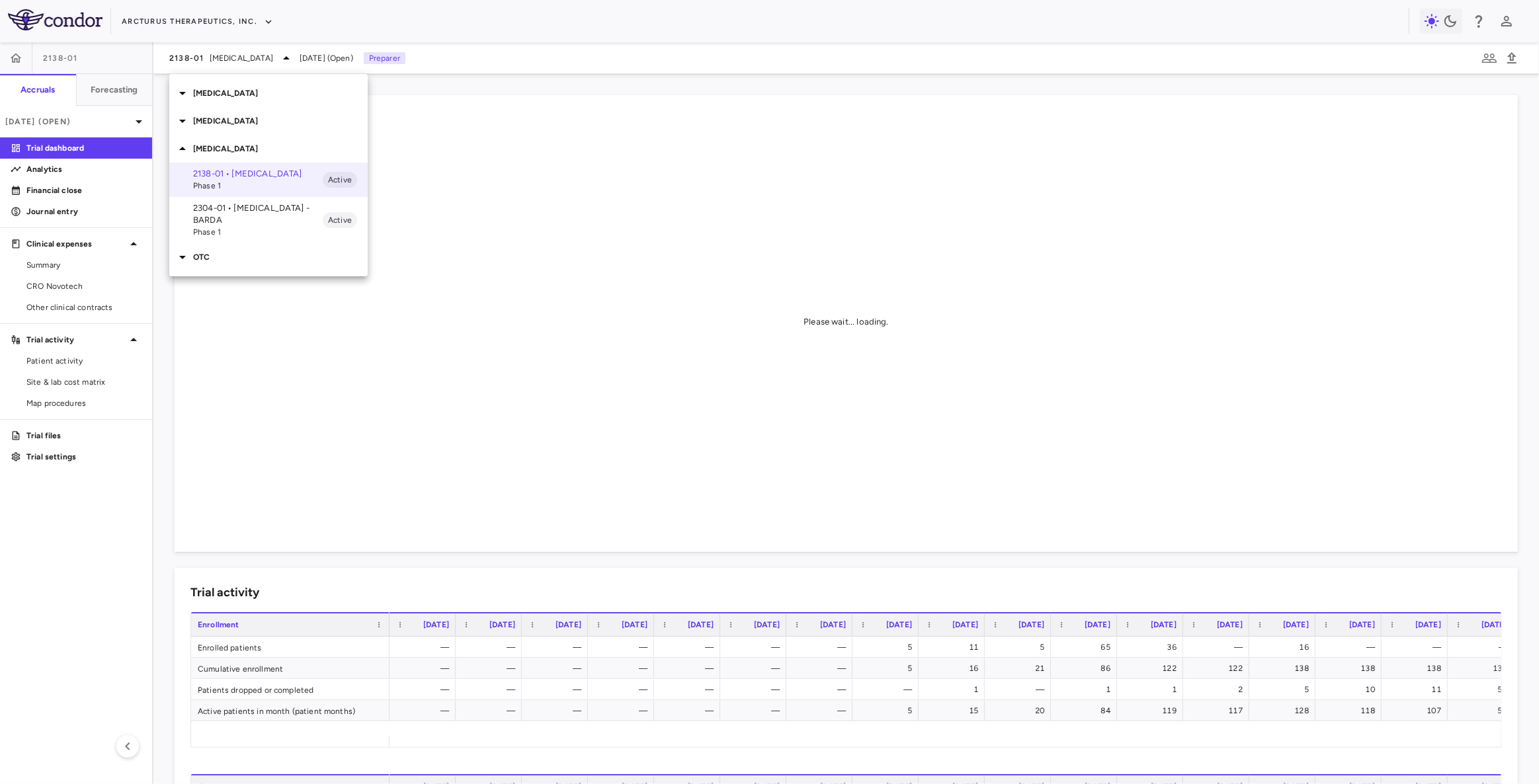
click at [234, 116] on p "[MEDICAL_DATA]" at bounding box center [280, 121] width 174 height 12
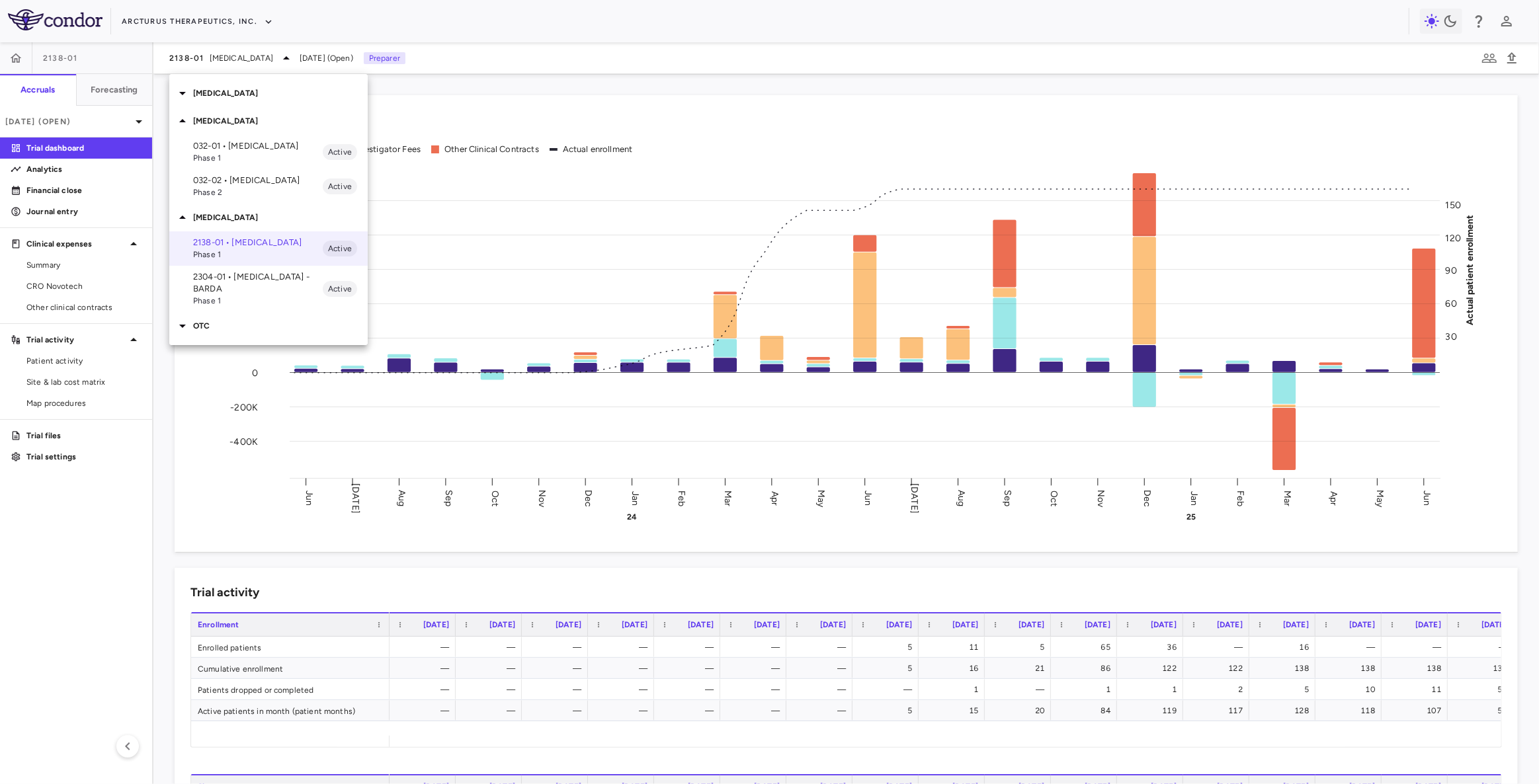
click at [231, 148] on p "032-01 • [MEDICAL_DATA]" at bounding box center [258, 146] width 130 height 12
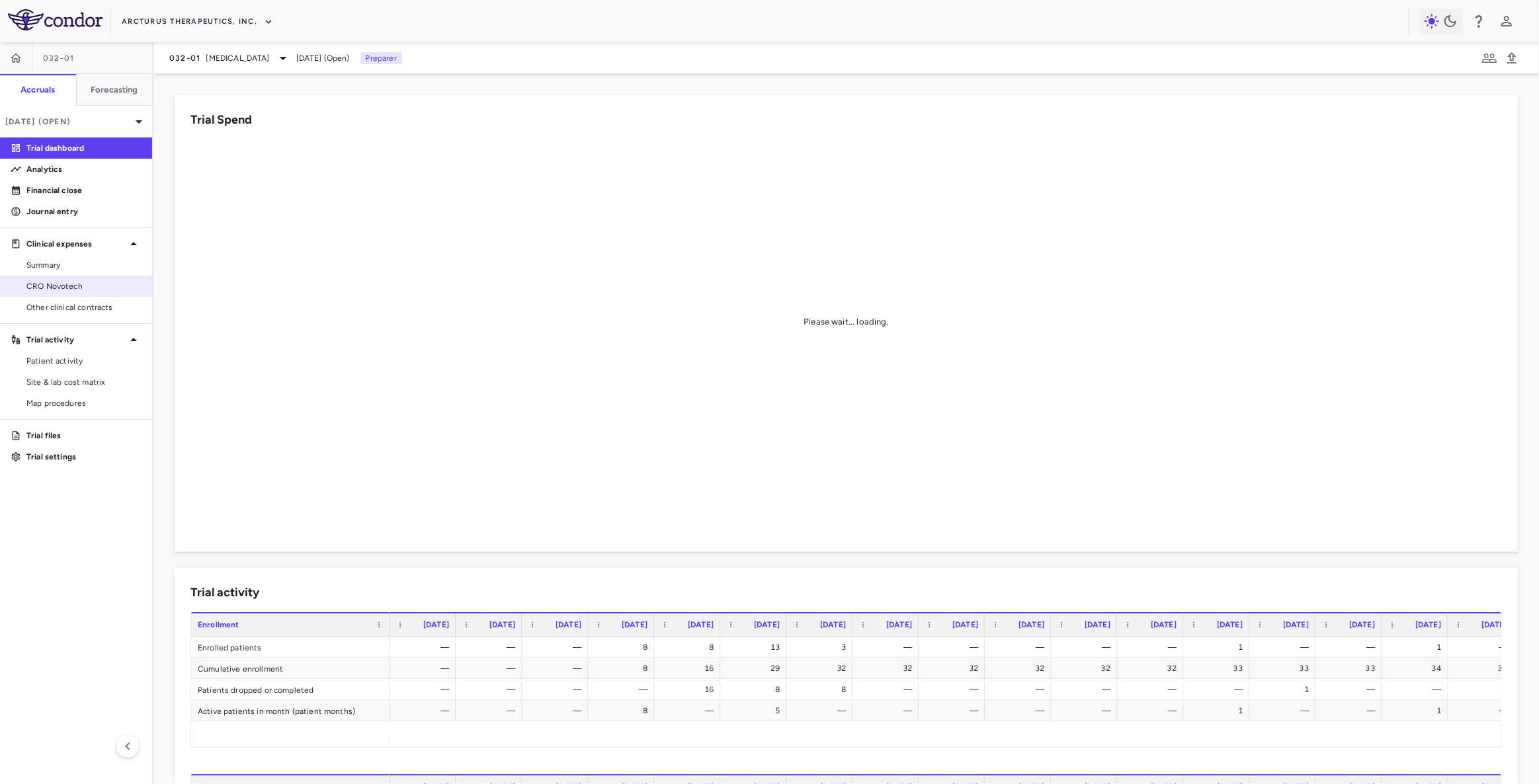
click at [74, 282] on span "CRO Novotech" at bounding box center [84, 286] width 115 height 12
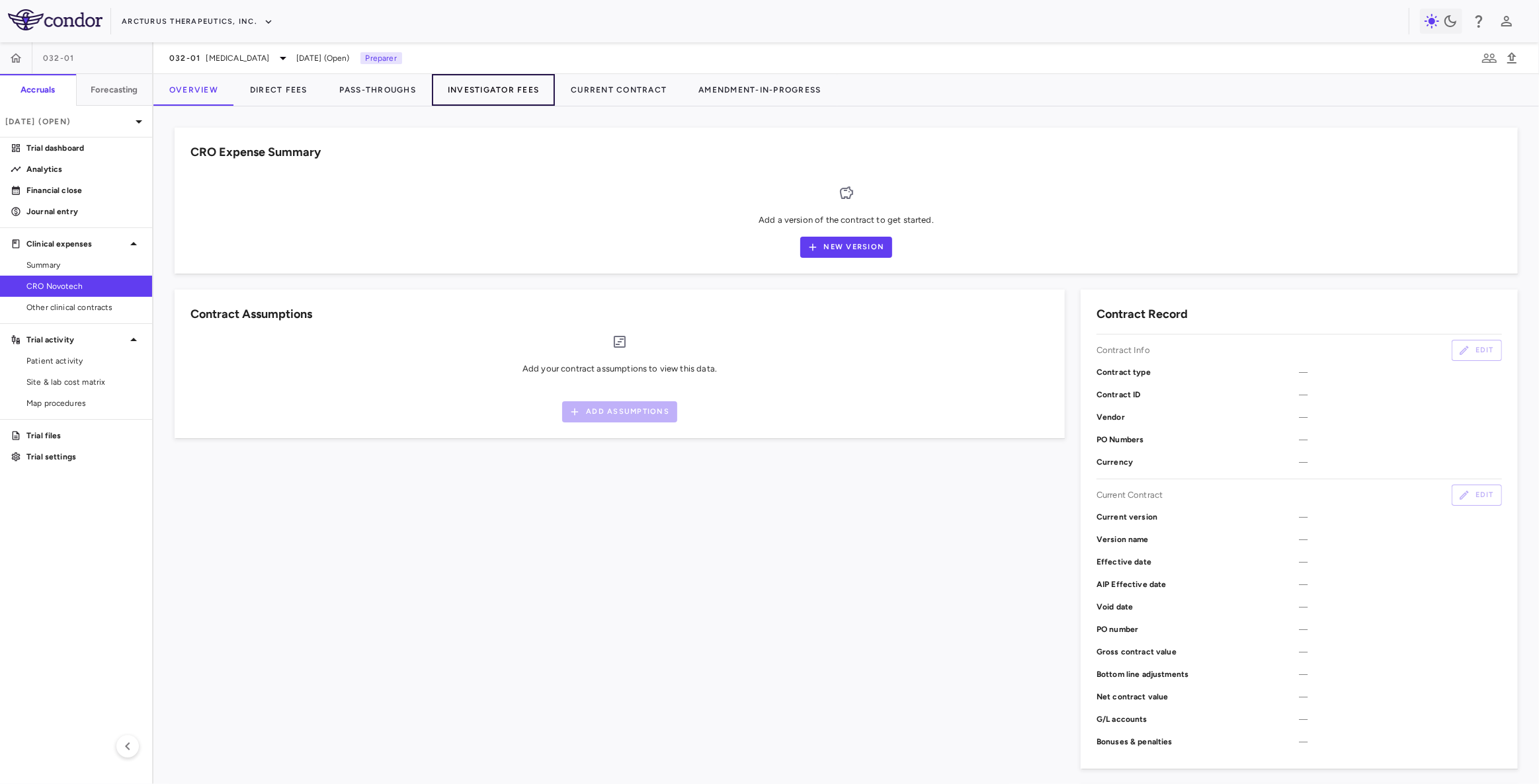
click at [483, 93] on button "Investigator Fees" at bounding box center [493, 89] width 123 height 31
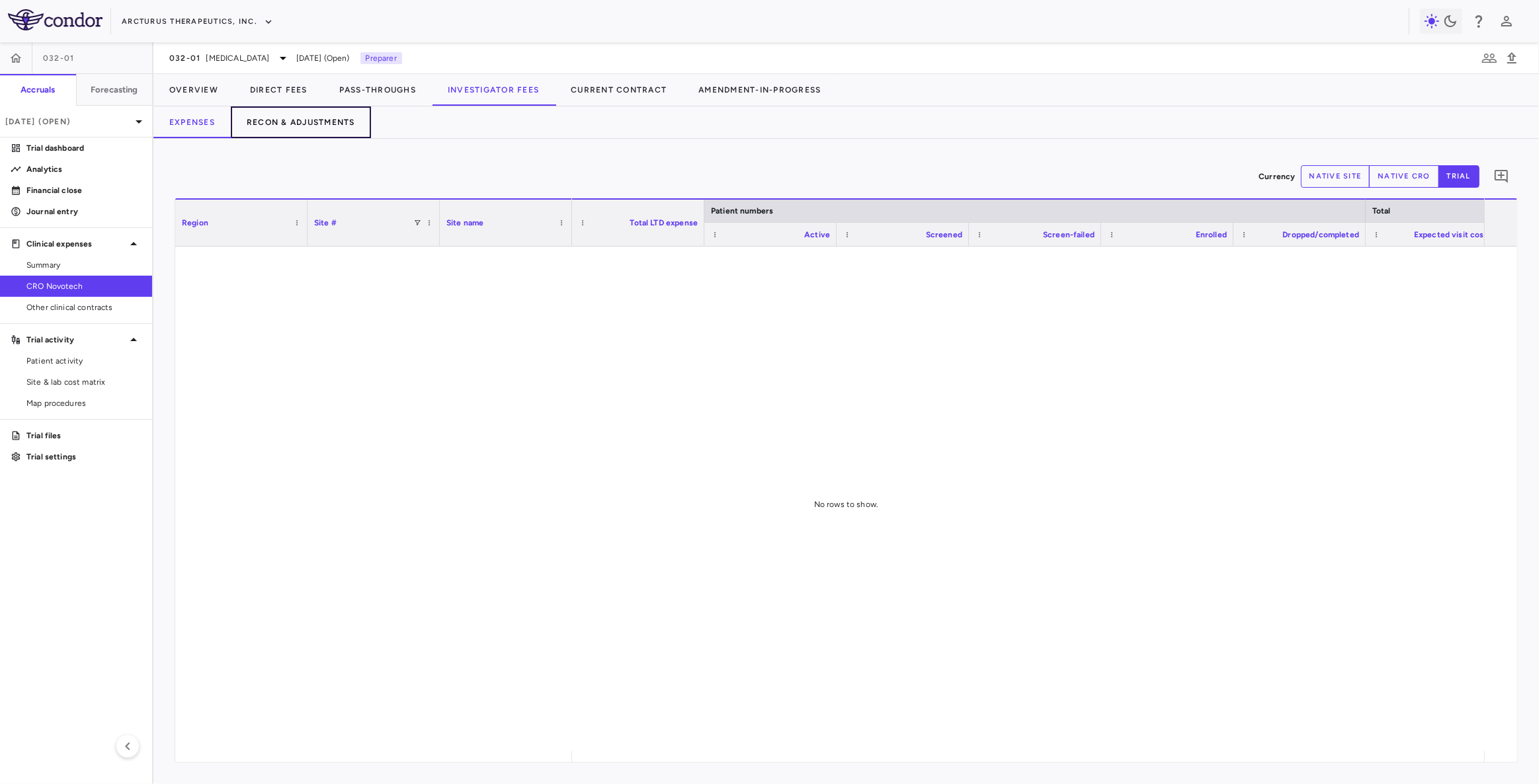
click at [337, 128] on button "Recon & Adjustments" at bounding box center [301, 122] width 140 height 31
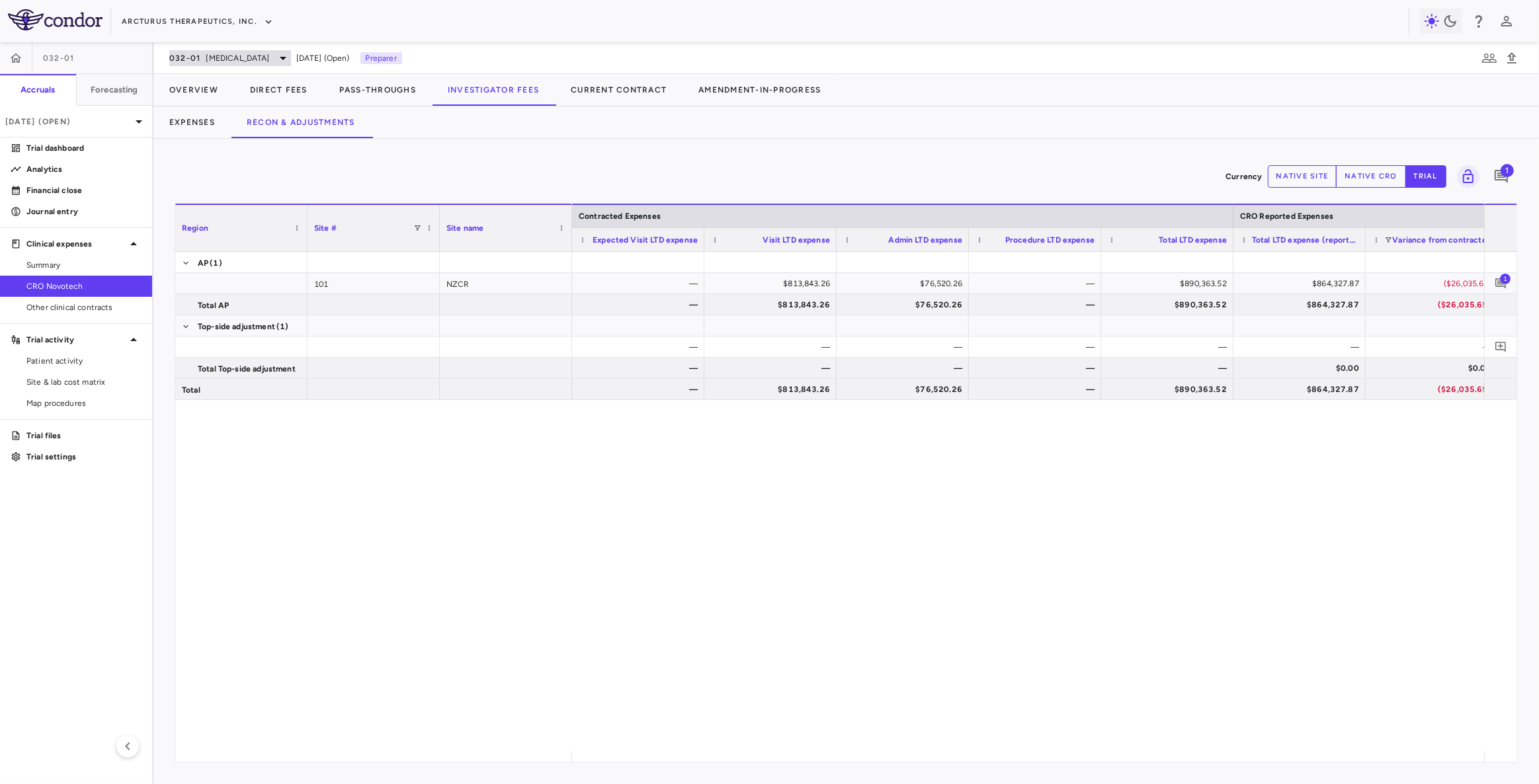
click at [227, 59] on span "[MEDICAL_DATA]" at bounding box center [238, 58] width 64 height 12
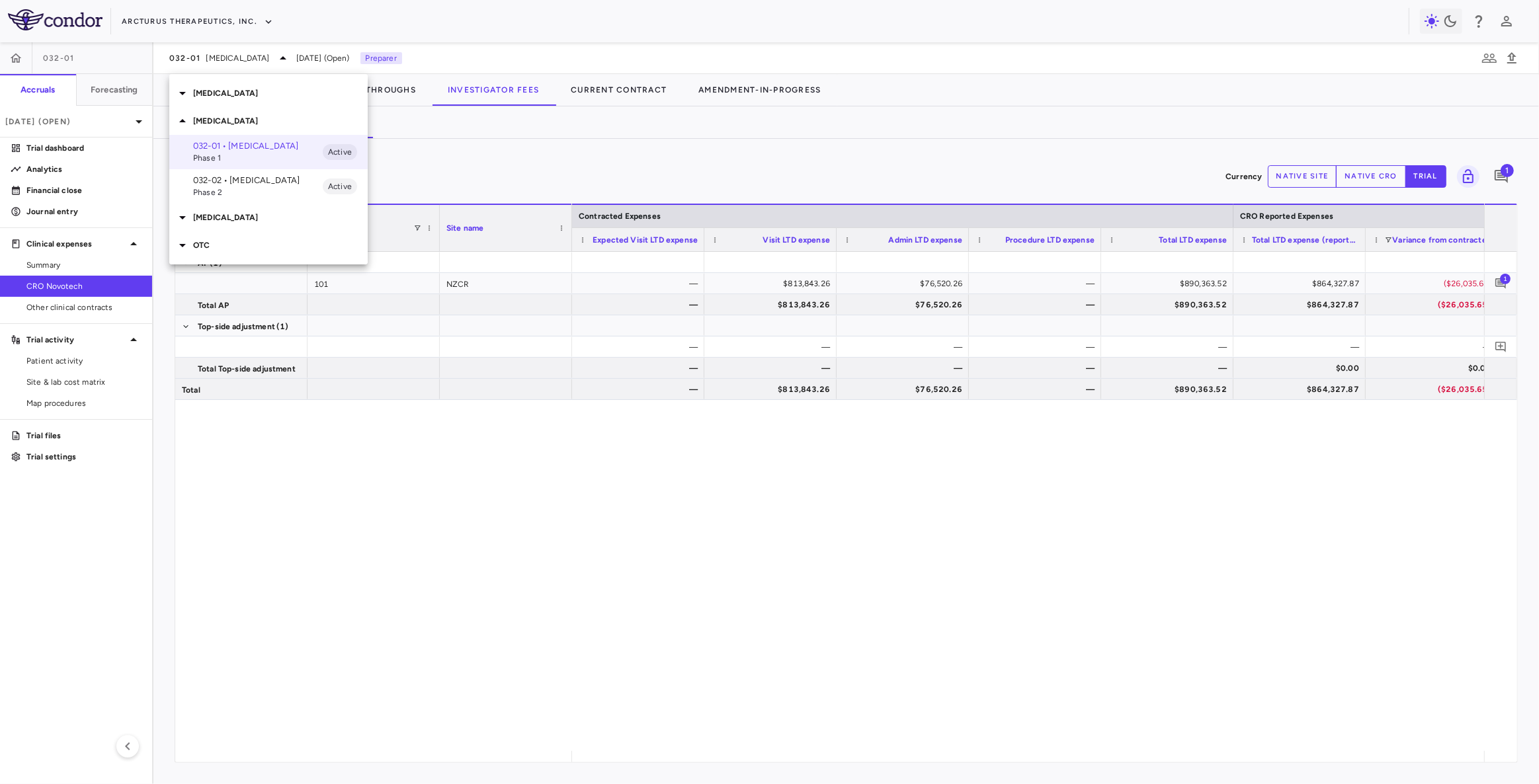
click at [1064, 586] on div at bounding box center [770, 392] width 1539 height 784
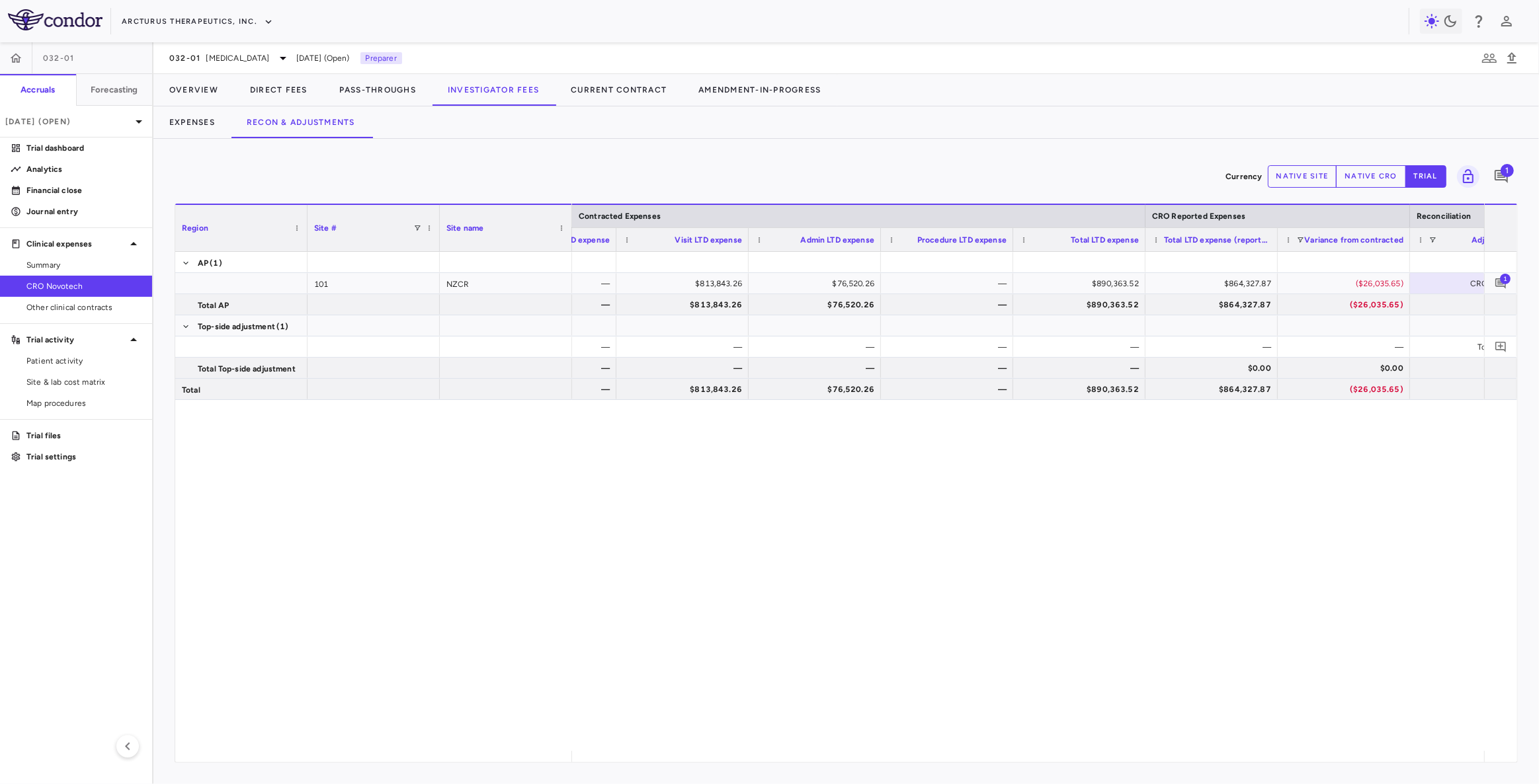
scroll to position [0, 89]
click at [234, 59] on span "[MEDICAL_DATA]" at bounding box center [238, 58] width 64 height 12
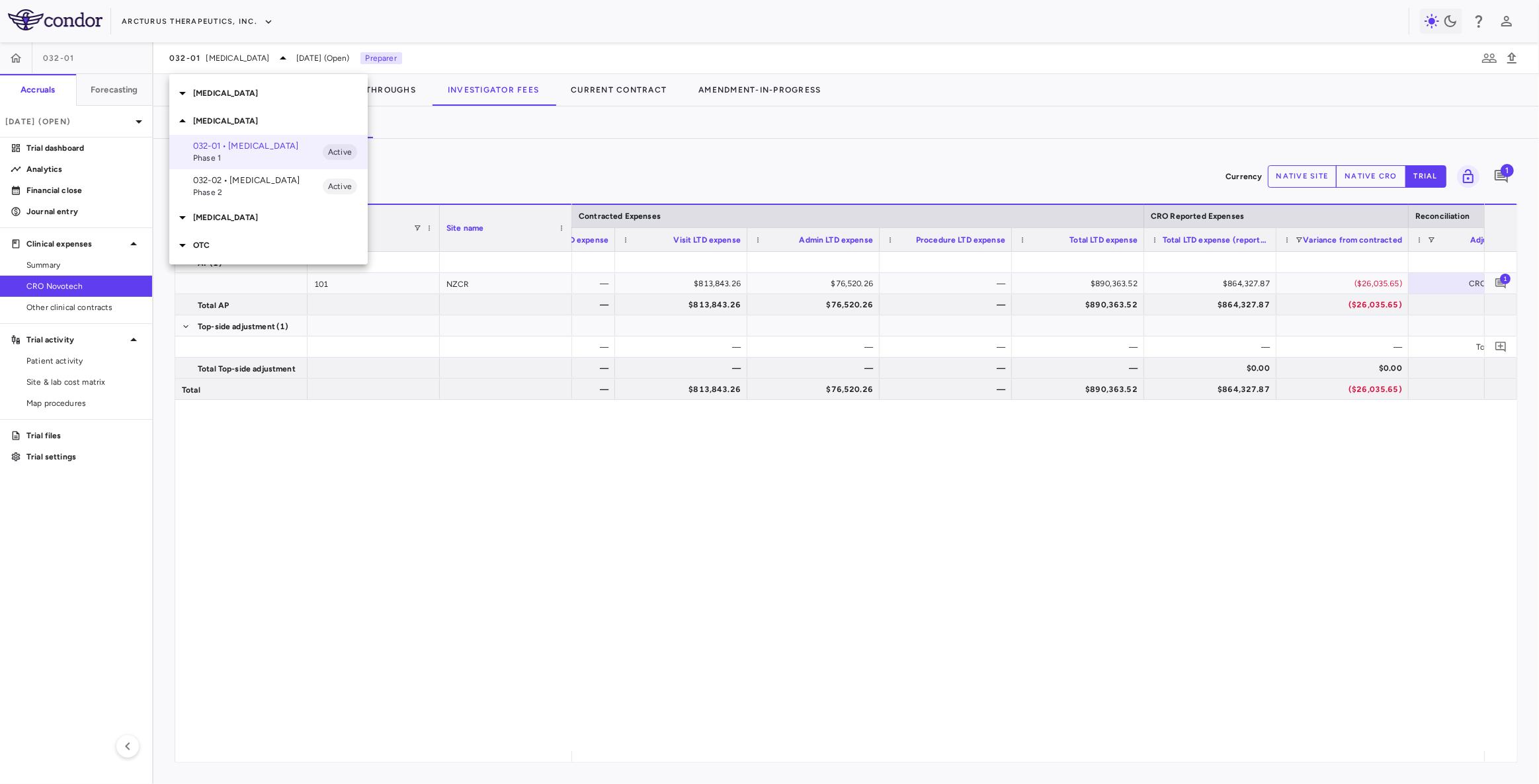
click at [207, 97] on p "[MEDICAL_DATA]" at bounding box center [280, 93] width 174 height 12
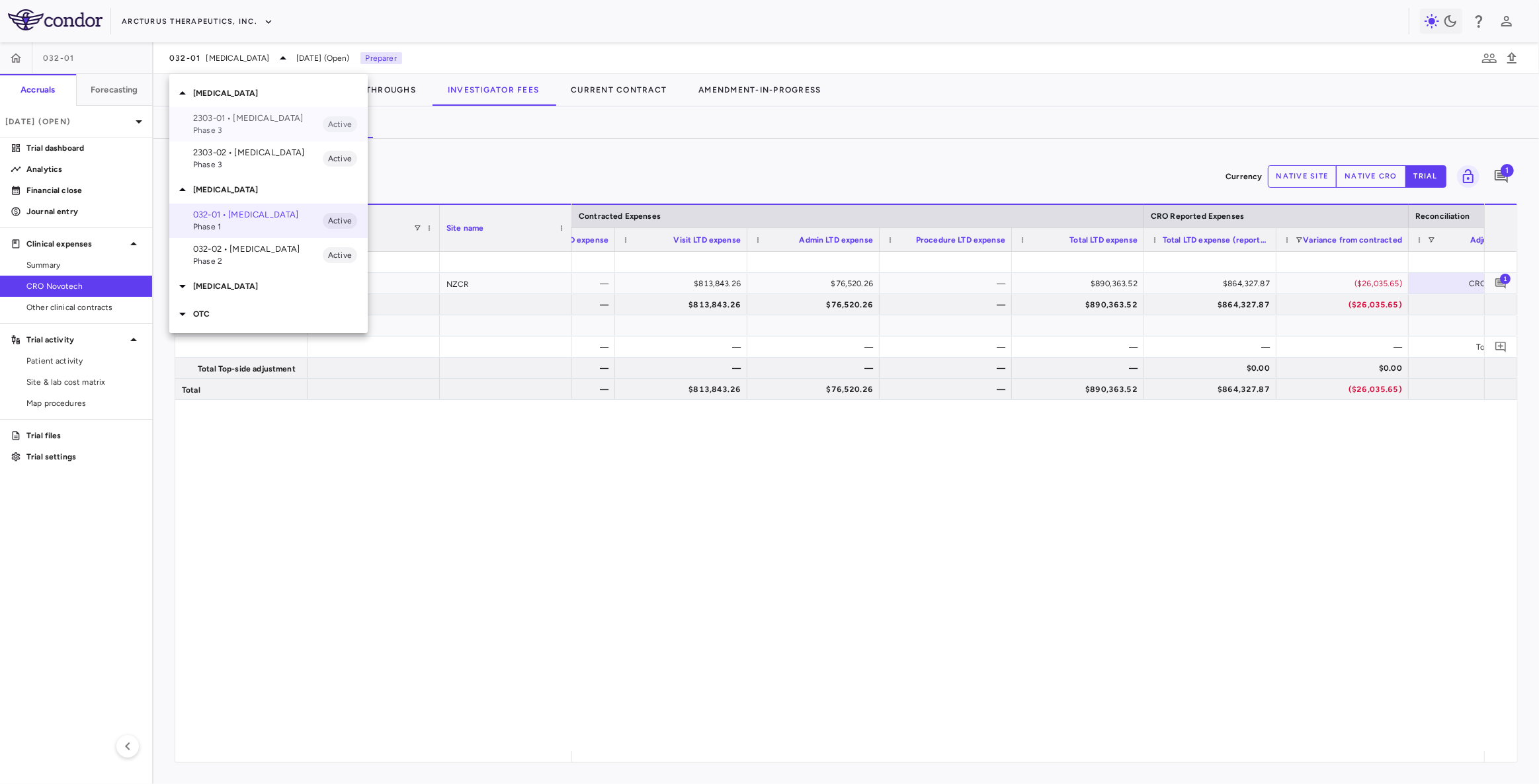
click at [220, 124] on span "Phase 3" at bounding box center [258, 130] width 130 height 12
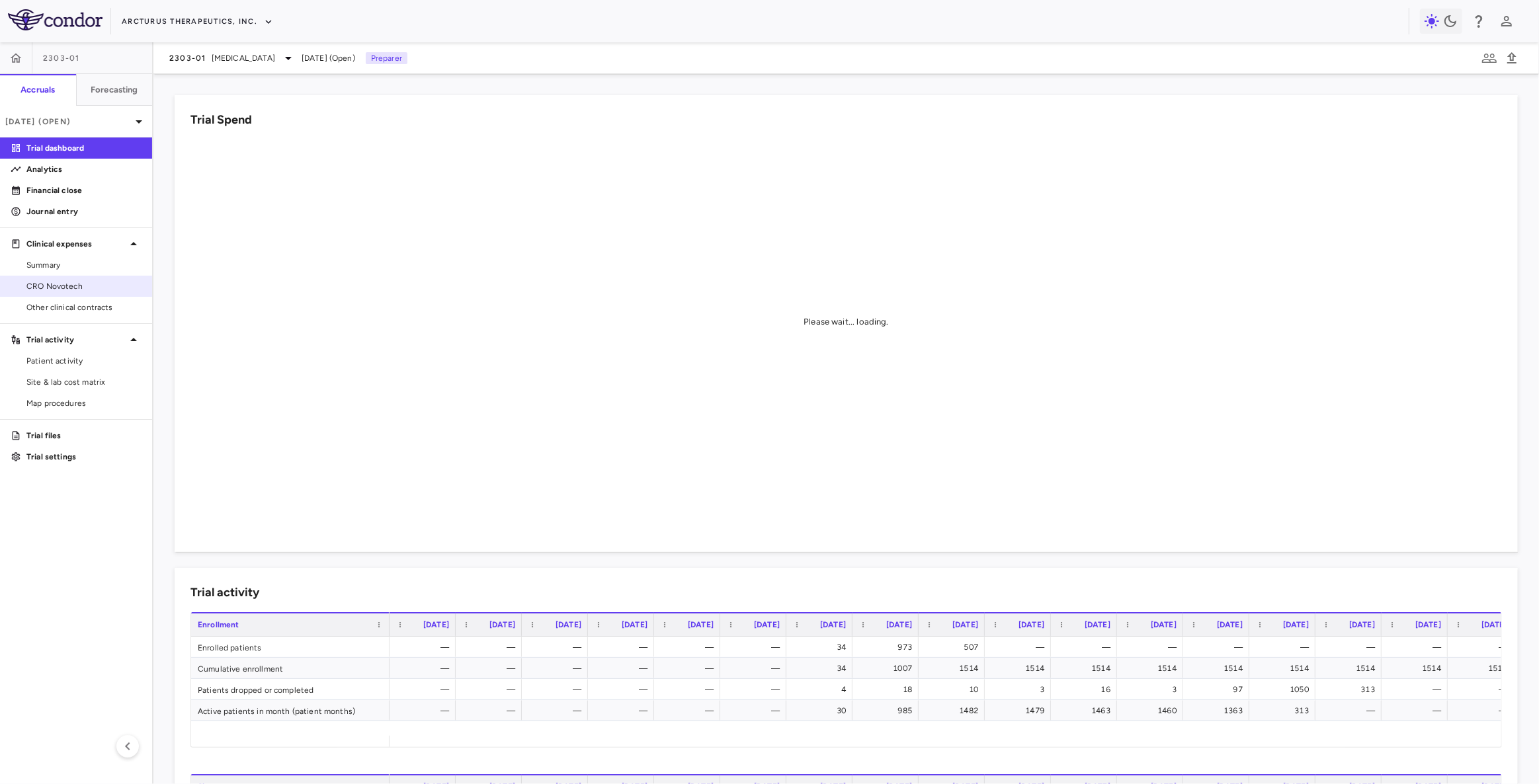
click at [53, 288] on span "CRO Novotech" at bounding box center [84, 286] width 115 height 12
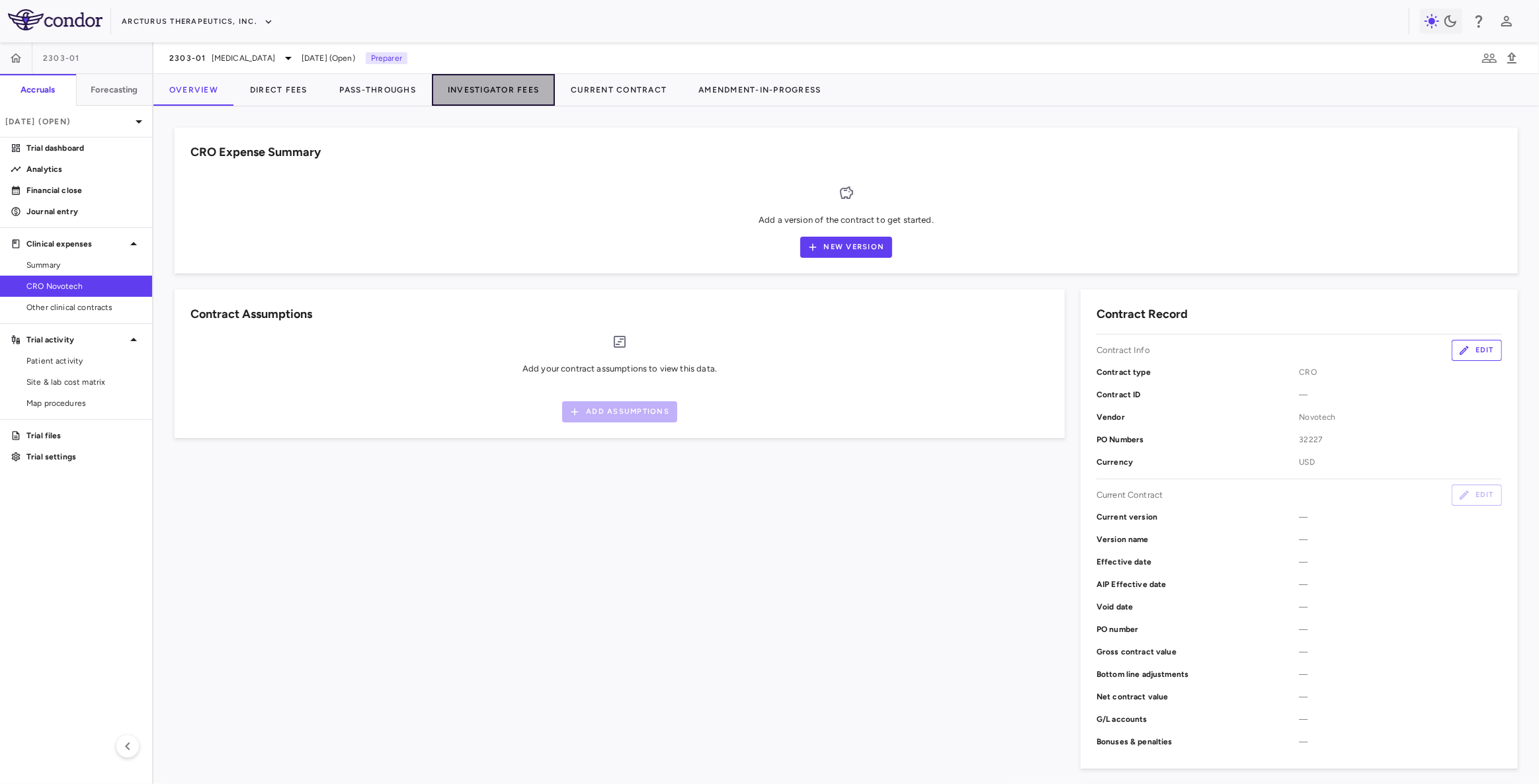
click at [483, 90] on button "Investigator Fees" at bounding box center [493, 89] width 123 height 31
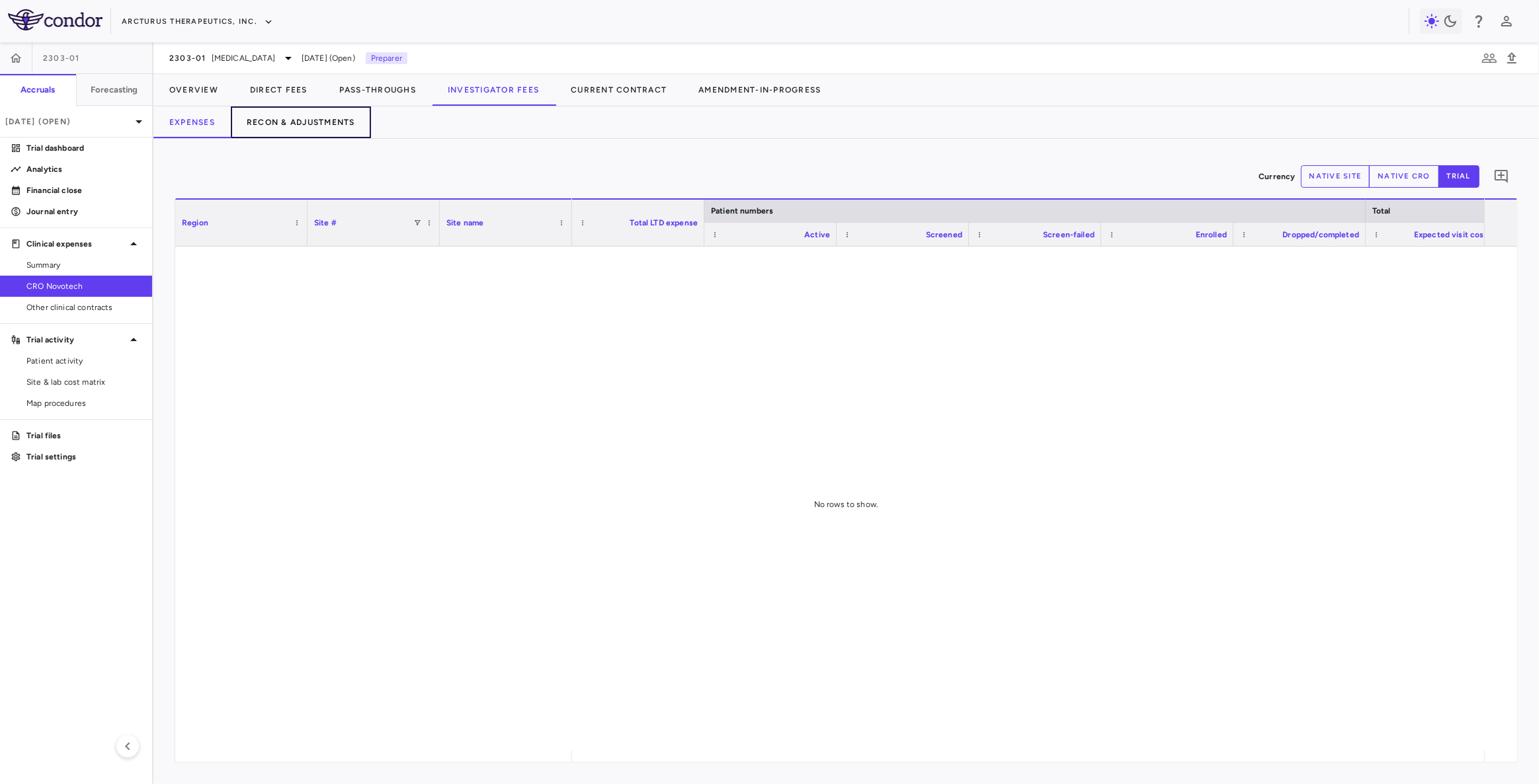
click at [321, 123] on button "Recon & Adjustments" at bounding box center [301, 122] width 140 height 31
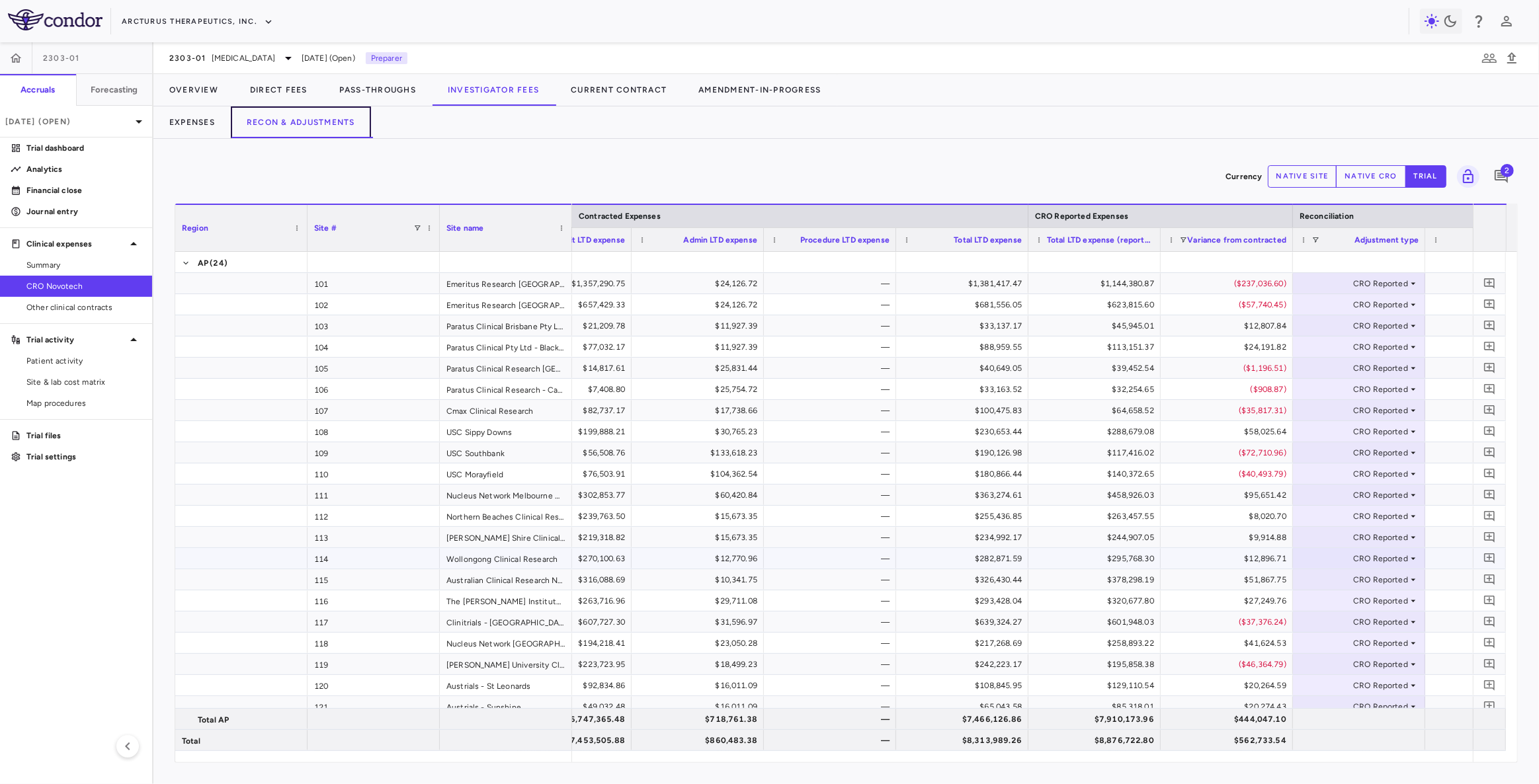
scroll to position [283, 0]
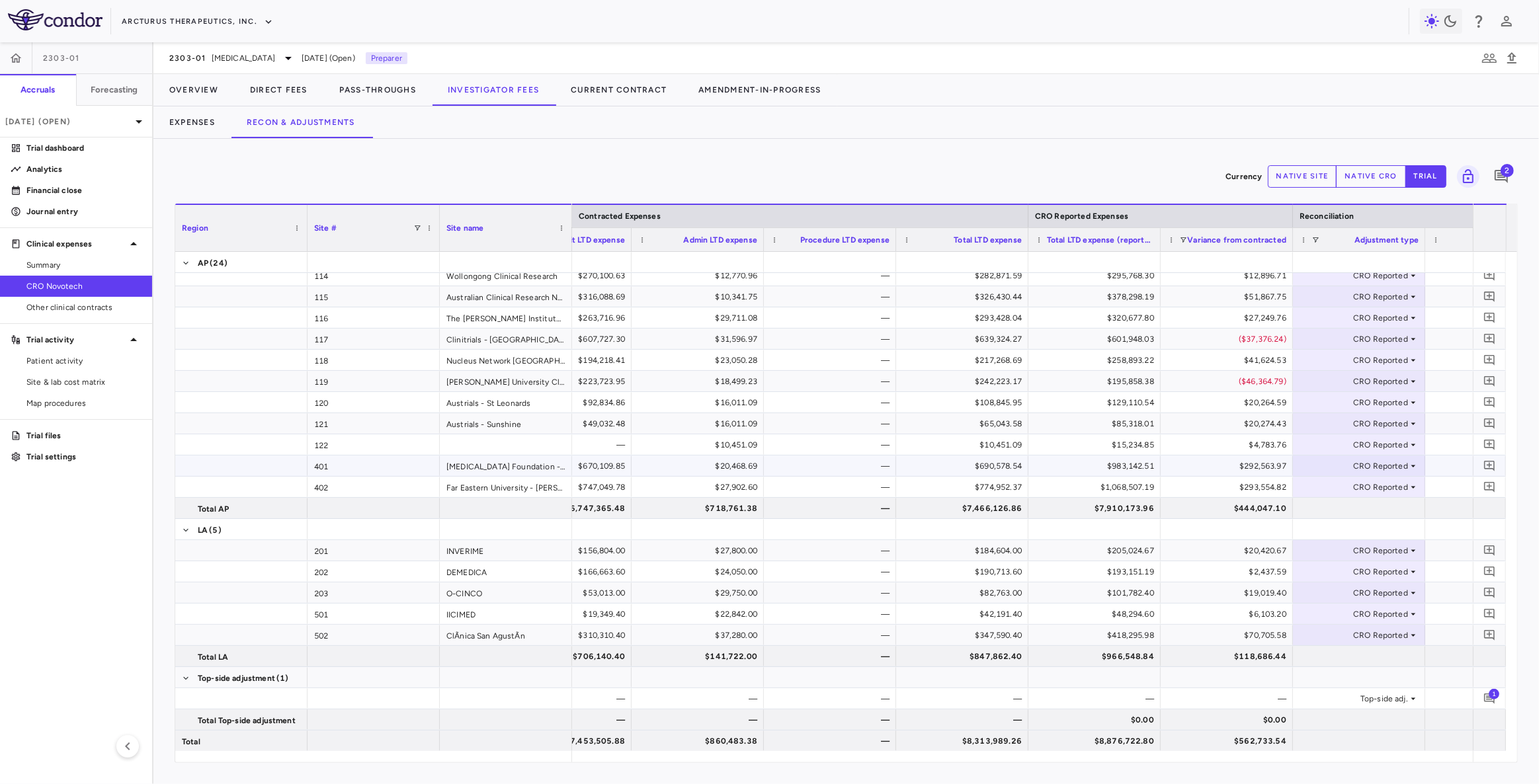
click at [1273, 469] on div "$292,563.97" at bounding box center [1229, 466] width 114 height 21
click at [1251, 493] on div "$293,554.82" at bounding box center [1229, 487] width 114 height 21
click at [1259, 469] on div "$292,563.97" at bounding box center [1229, 466] width 114 height 21
click at [1251, 465] on div "$292,563.97" at bounding box center [1229, 466] width 114 height 21
click at [1246, 488] on div "$293,554.82" at bounding box center [1229, 487] width 114 height 21
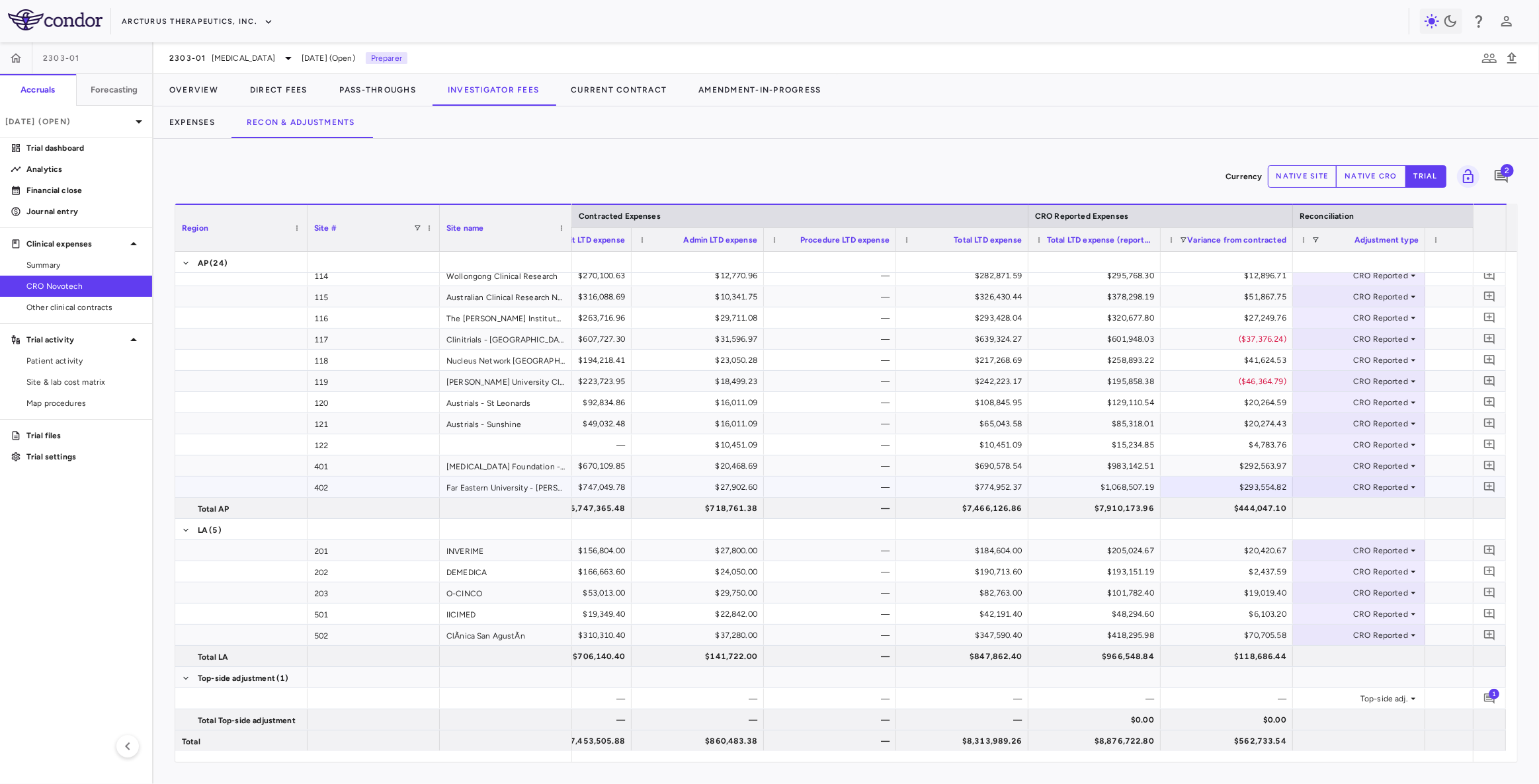
click at [1238, 469] on div "$292,563.97" at bounding box center [1229, 466] width 114 height 21
click at [1202, 492] on div "$293,554.82" at bounding box center [1229, 487] width 114 height 21
click at [1204, 474] on div "$292,563.97" at bounding box center [1229, 466] width 114 height 21
click at [1211, 487] on div "$293,554.82" at bounding box center [1229, 487] width 114 height 21
click at [1218, 466] on div "$292,563.97" at bounding box center [1229, 466] width 114 height 21
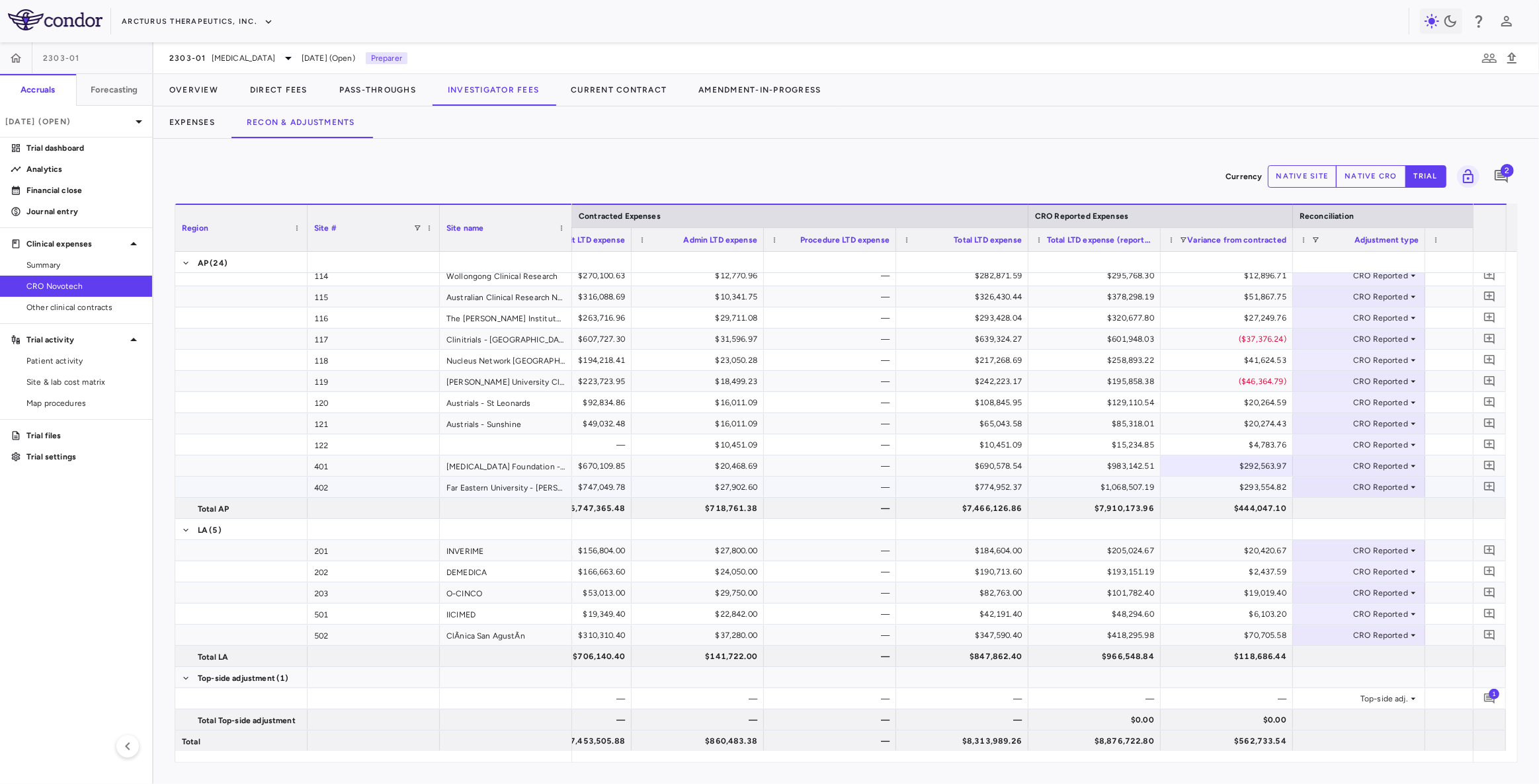
click at [1224, 488] on div "$293,554.82" at bounding box center [1229, 487] width 114 height 21
click at [1216, 466] on div "$292,563.97" at bounding box center [1229, 466] width 114 height 21
click at [1232, 483] on div "$293,554.82" at bounding box center [1229, 487] width 114 height 21
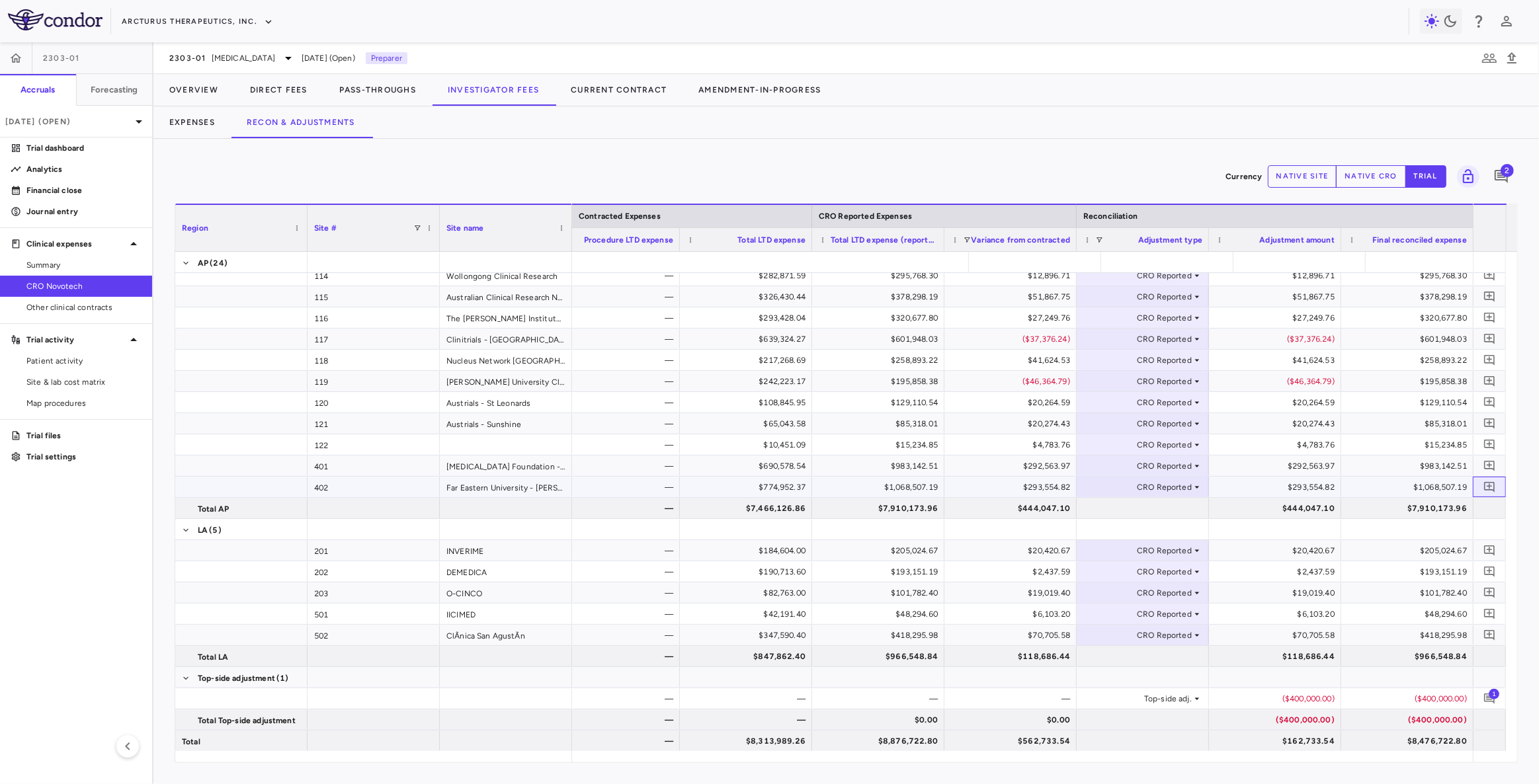
scroll to position [0, 421]
click at [999, 487] on div "$293,554.82" at bounding box center [1013, 487] width 114 height 21
click at [1010, 462] on div "$292,563.97" at bounding box center [1013, 466] width 114 height 21
click at [93, 123] on p "[DATE] (Open)" at bounding box center [68, 122] width 126 height 12
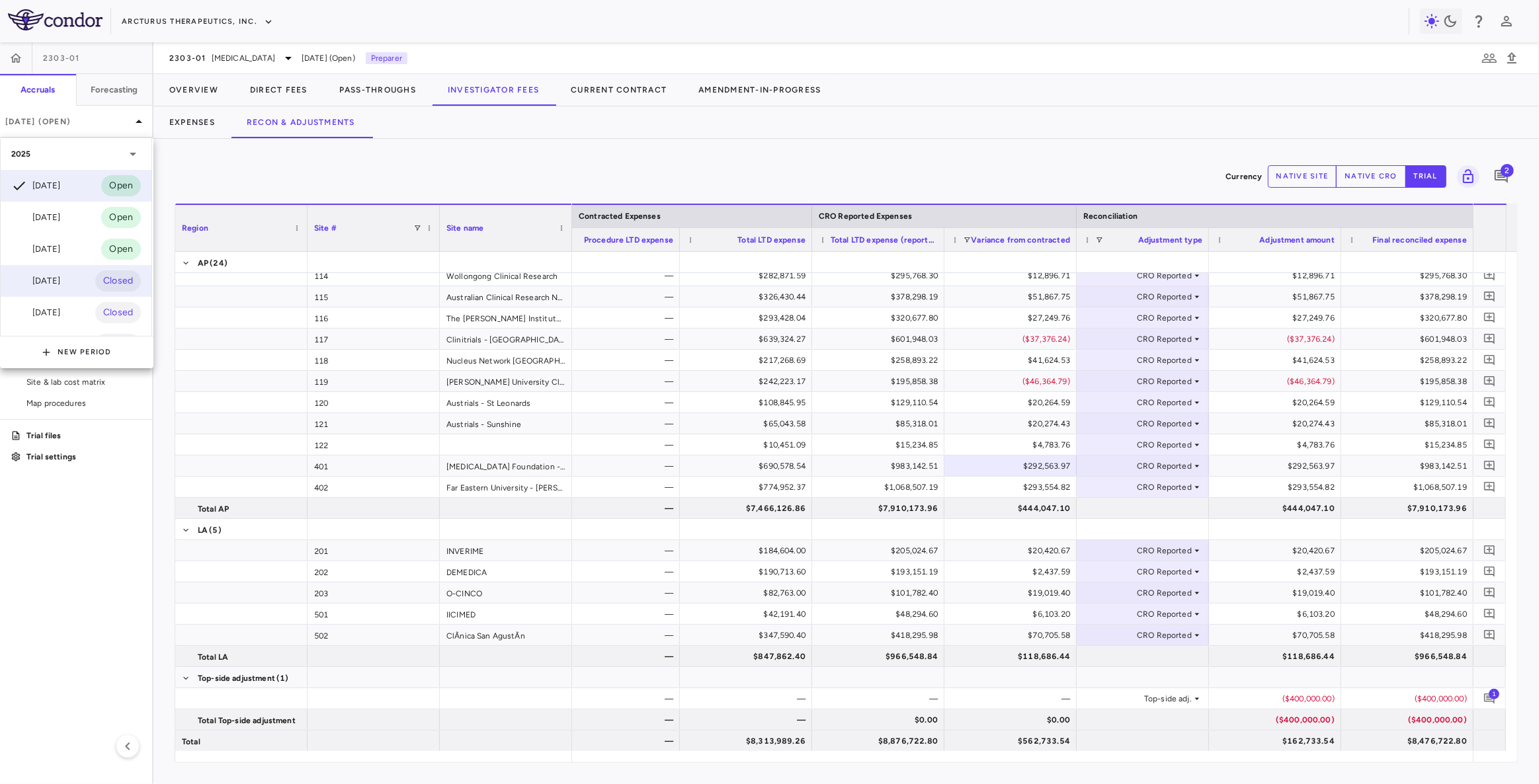
click at [57, 278] on div "[DATE]" at bounding box center [35, 281] width 49 height 16
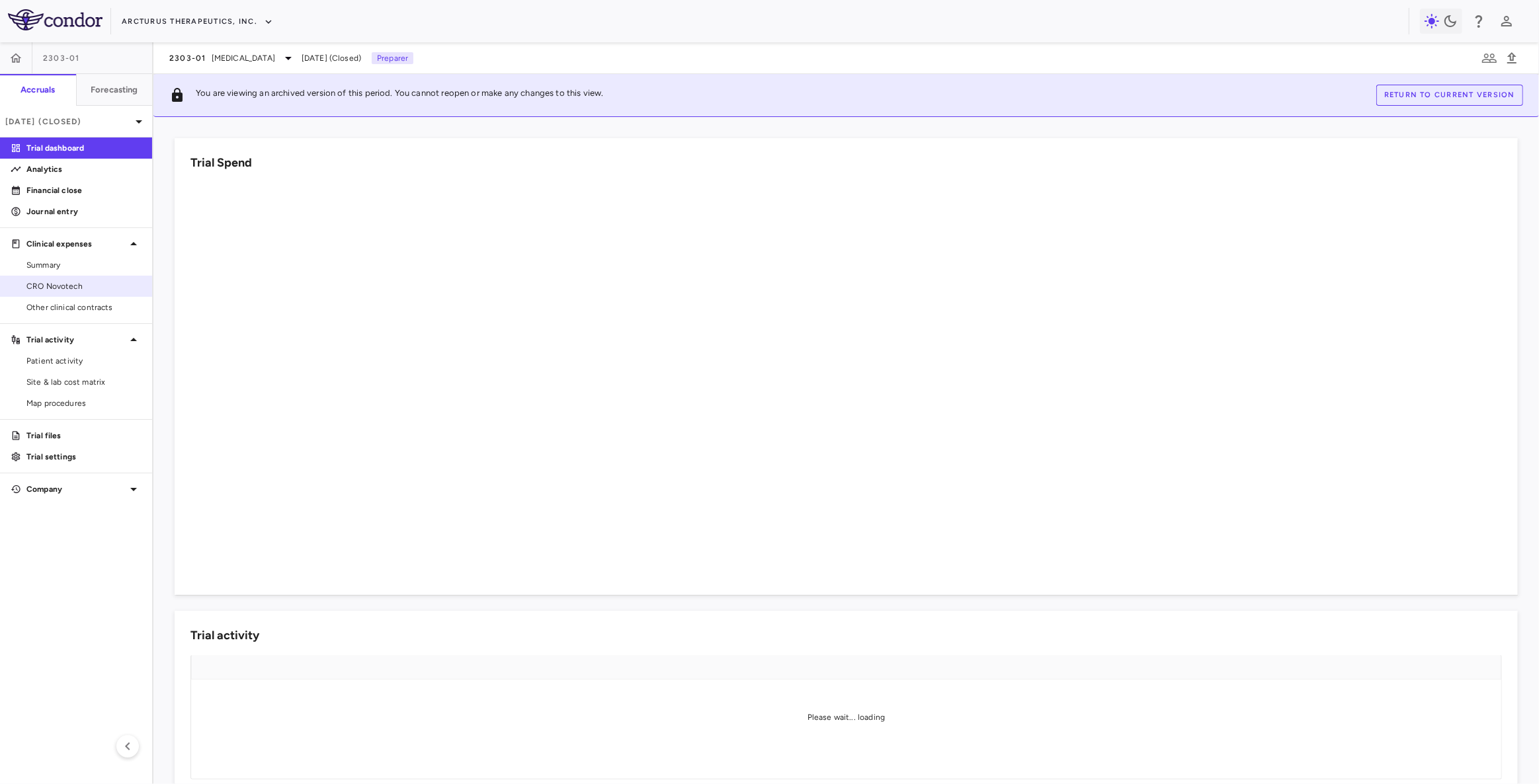
click at [63, 288] on span "CRO Novotech" at bounding box center [84, 286] width 115 height 12
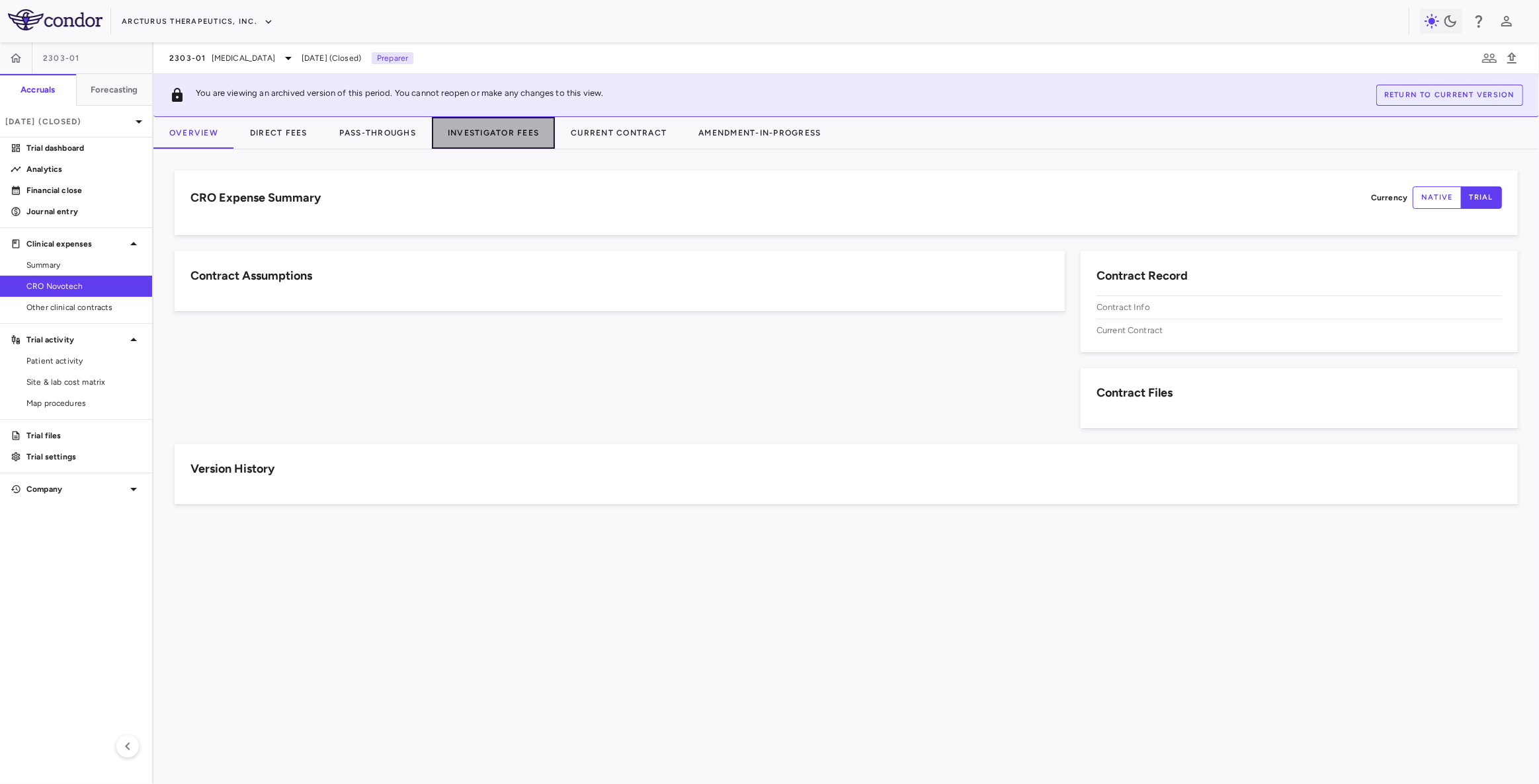
click at [489, 136] on button "Investigator Fees" at bounding box center [493, 132] width 123 height 31
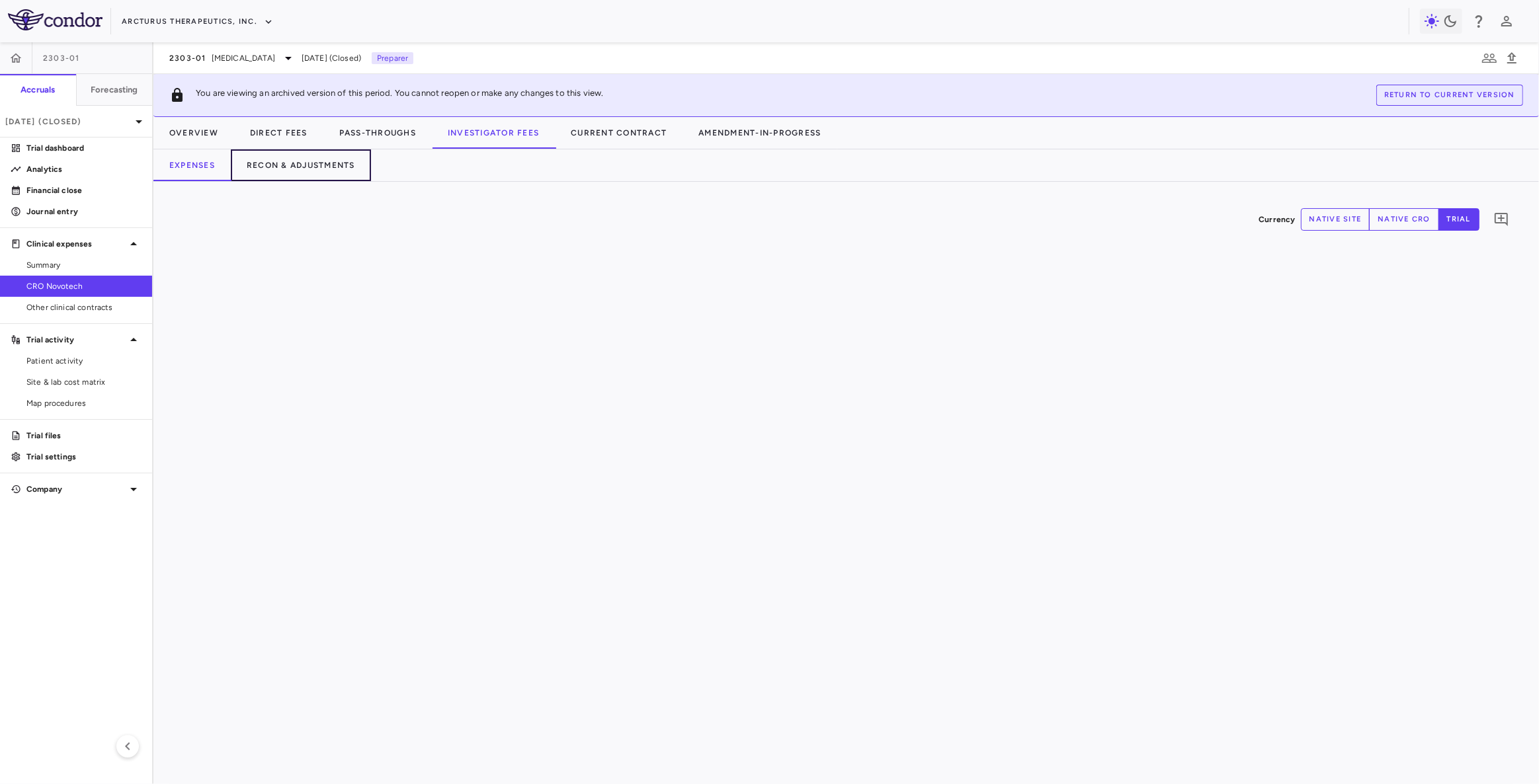
drag, startPoint x: 299, startPoint y: 169, endPoint x: 331, endPoint y: 193, distance: 40.0
click at [299, 169] on button "Recon & Adjustments" at bounding box center [301, 165] width 140 height 31
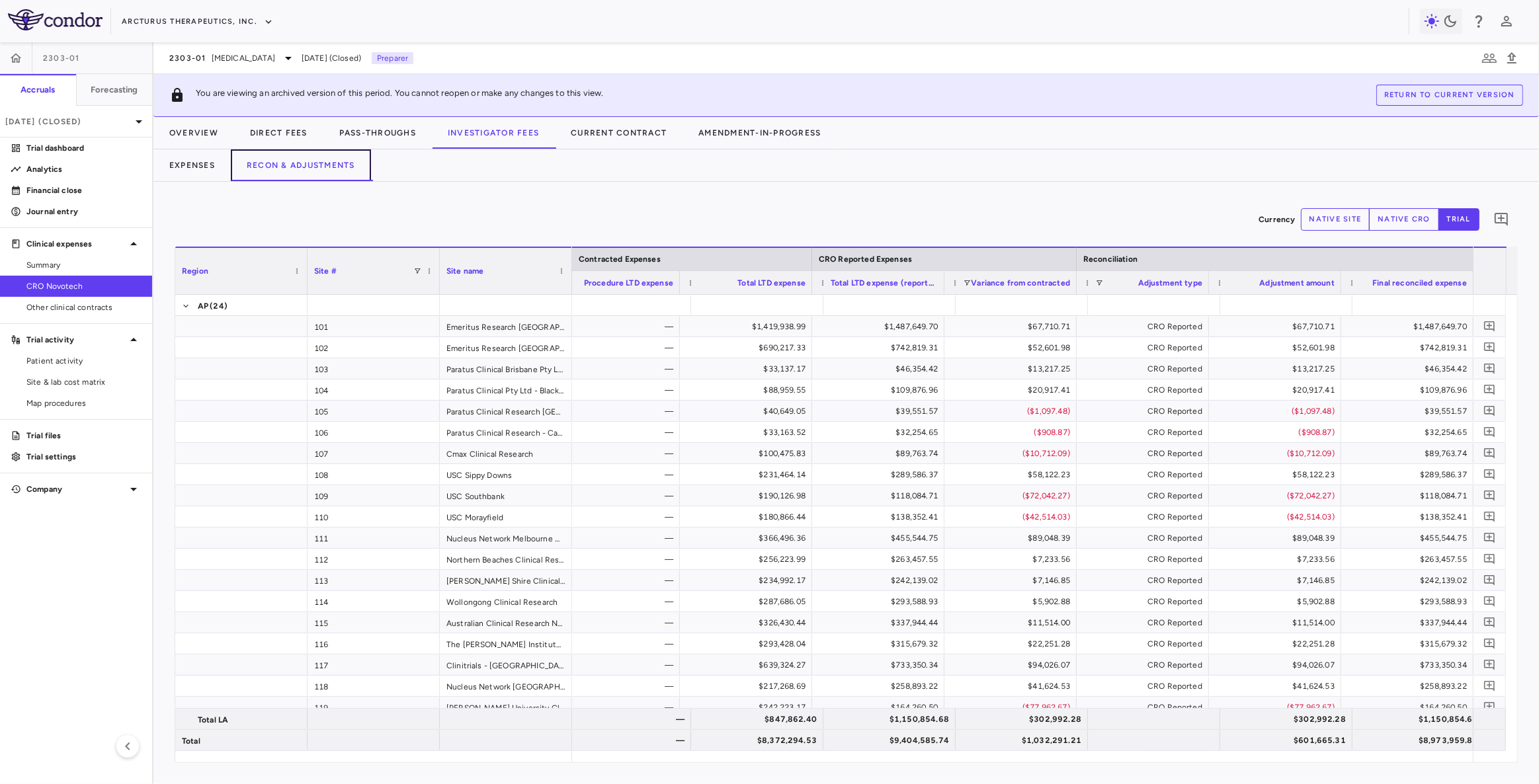
scroll to position [240, 0]
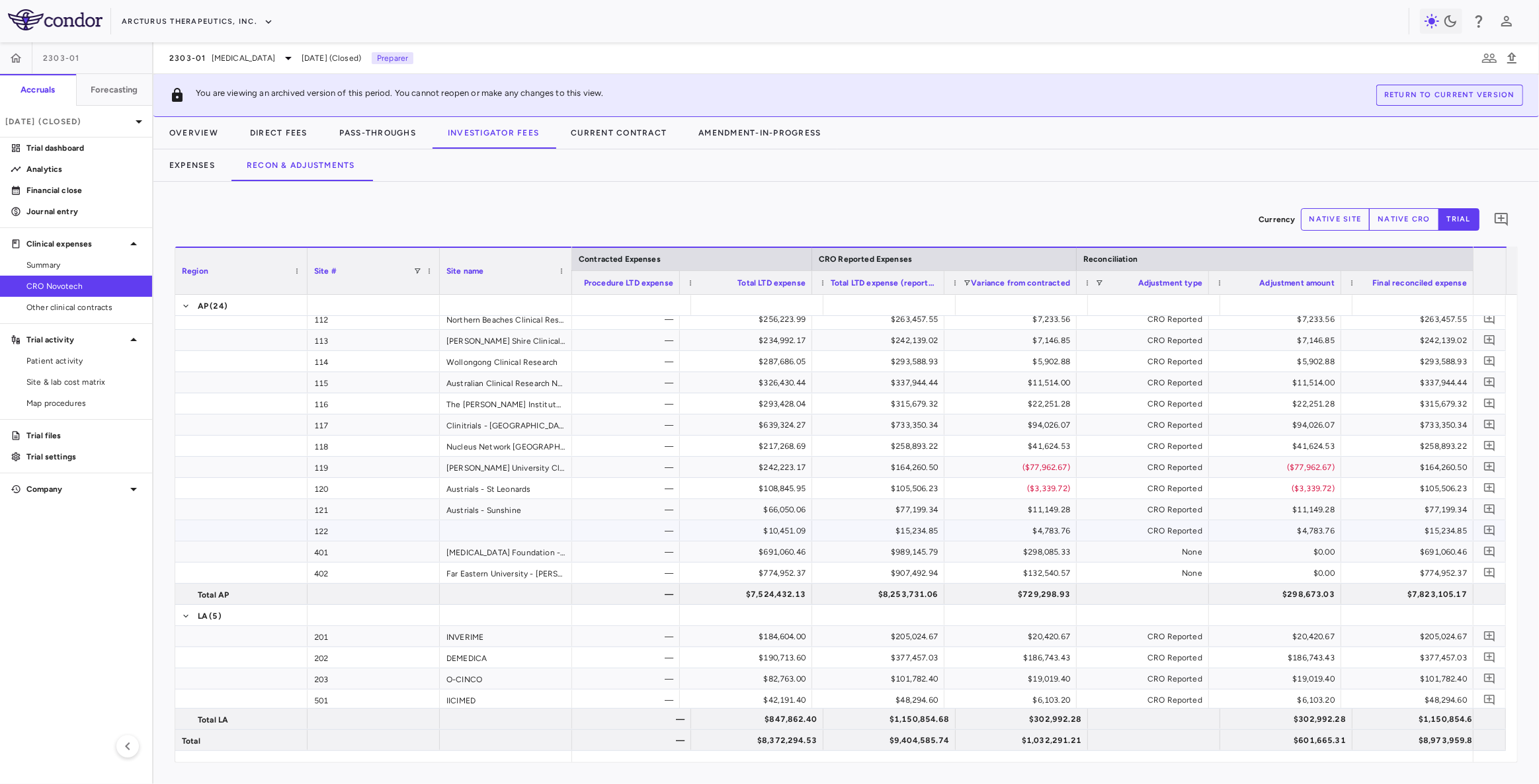
click at [1053, 551] on div "$298,085.33" at bounding box center [1013, 552] width 114 height 21
click at [1181, 551] on div "None" at bounding box center [1145, 552] width 114 height 21
click at [1049, 551] on div "$298,085.33" at bounding box center [1013, 552] width 114 height 21
click at [1032, 566] on div "$132,540.57" at bounding box center [1013, 573] width 114 height 21
click at [1435, 551] on div "$691,060.46" at bounding box center [1410, 552] width 114 height 21
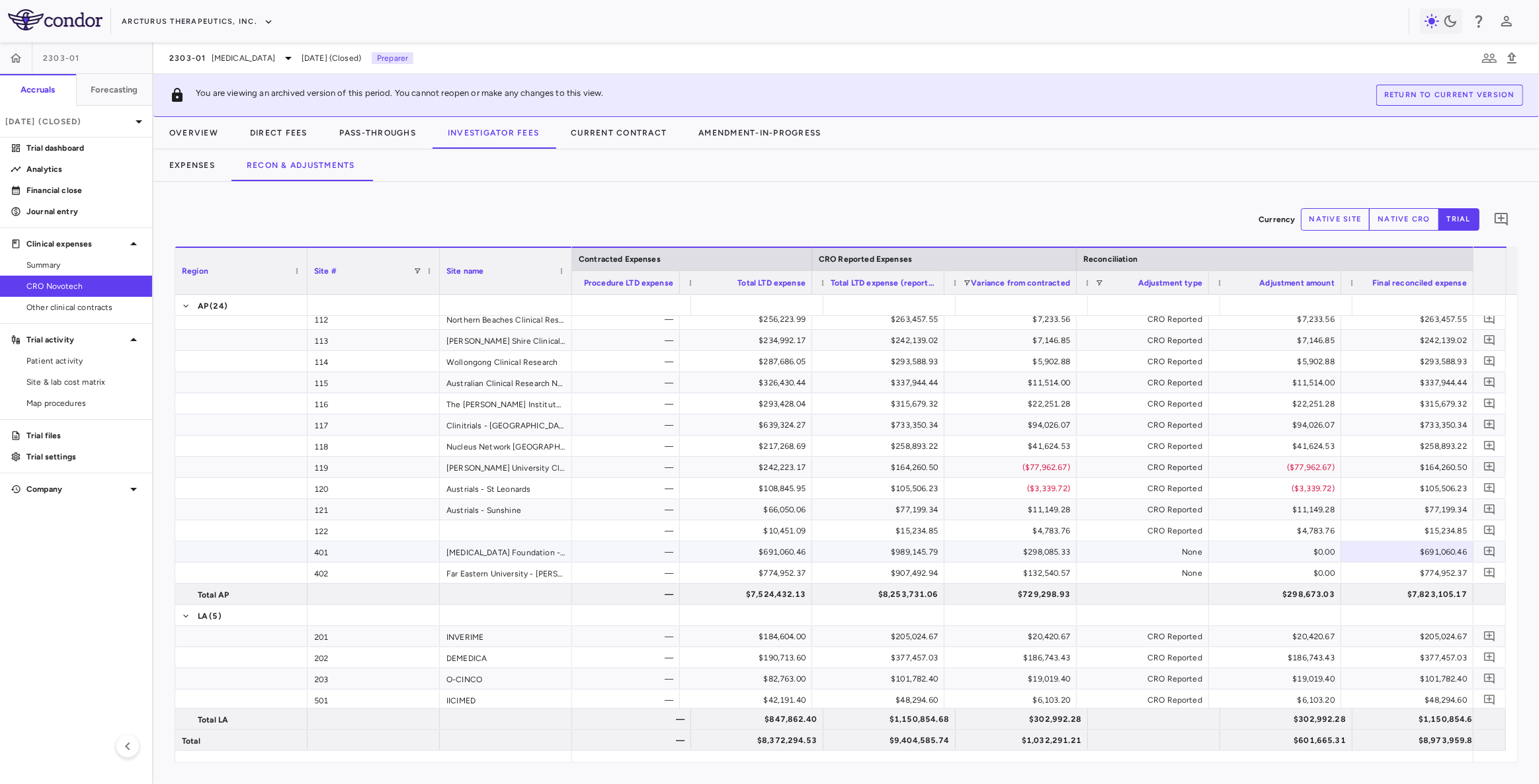
click at [1429, 569] on div "$774,952.37" at bounding box center [1410, 573] width 114 height 21
click at [1432, 545] on div "$691,060.46" at bounding box center [1410, 552] width 114 height 21
click at [1430, 568] on div "$774,952.37" at bounding box center [1410, 573] width 114 height 21
click at [1433, 550] on div "$691,060.46" at bounding box center [1410, 552] width 114 height 21
click at [1426, 569] on div "$774,952.37" at bounding box center [1410, 573] width 114 height 21
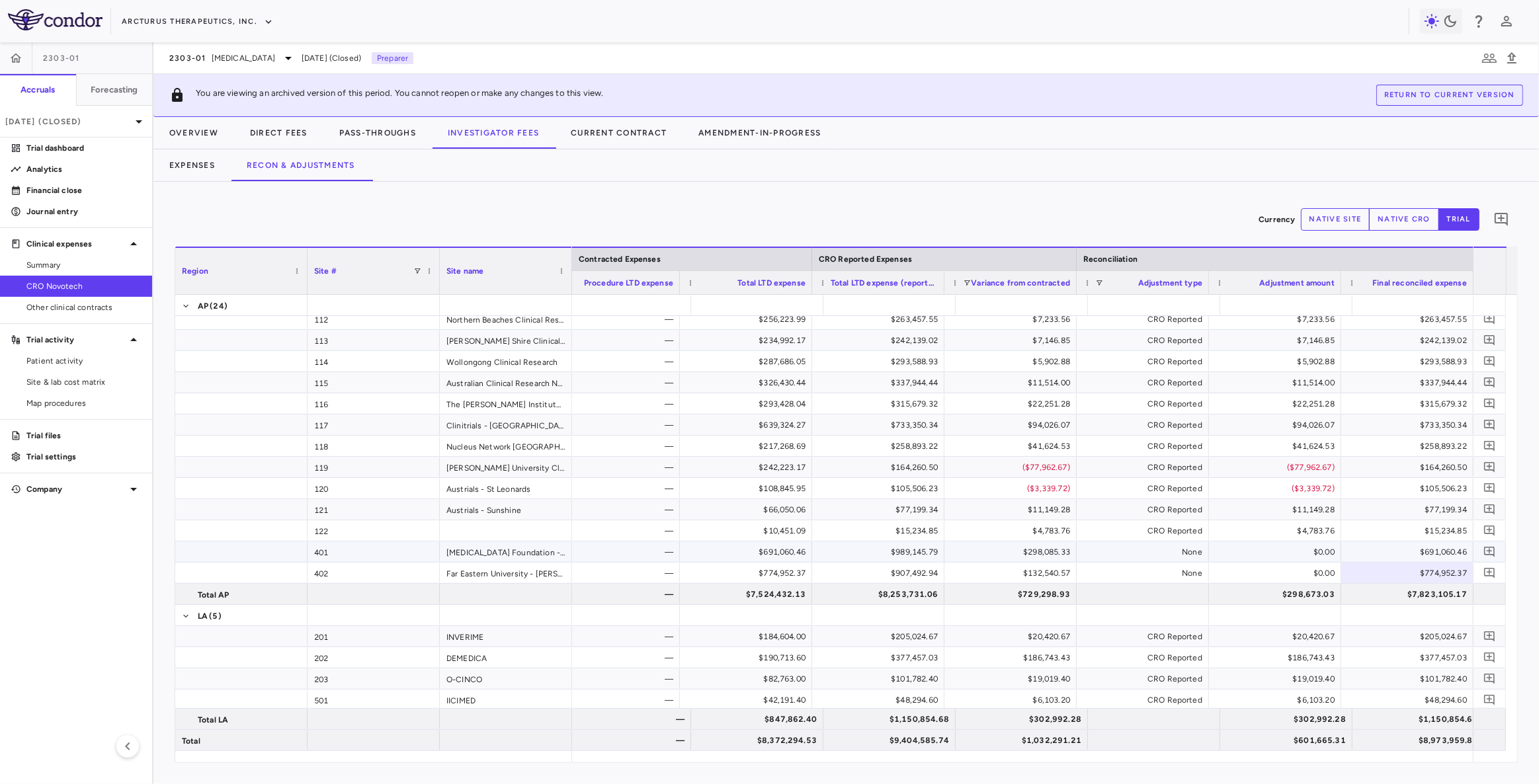
click at [1040, 556] on div "$298,085.33" at bounding box center [1013, 552] width 114 height 21
click at [1035, 568] on div "$132,540.57" at bounding box center [1013, 573] width 114 height 21
click at [1038, 551] on div "$298,085.33" at bounding box center [1013, 552] width 114 height 21
click at [1050, 576] on div "$132,540.57" at bounding box center [1013, 573] width 114 height 21
click at [390, 556] on div "401" at bounding box center [373, 552] width 132 height 20
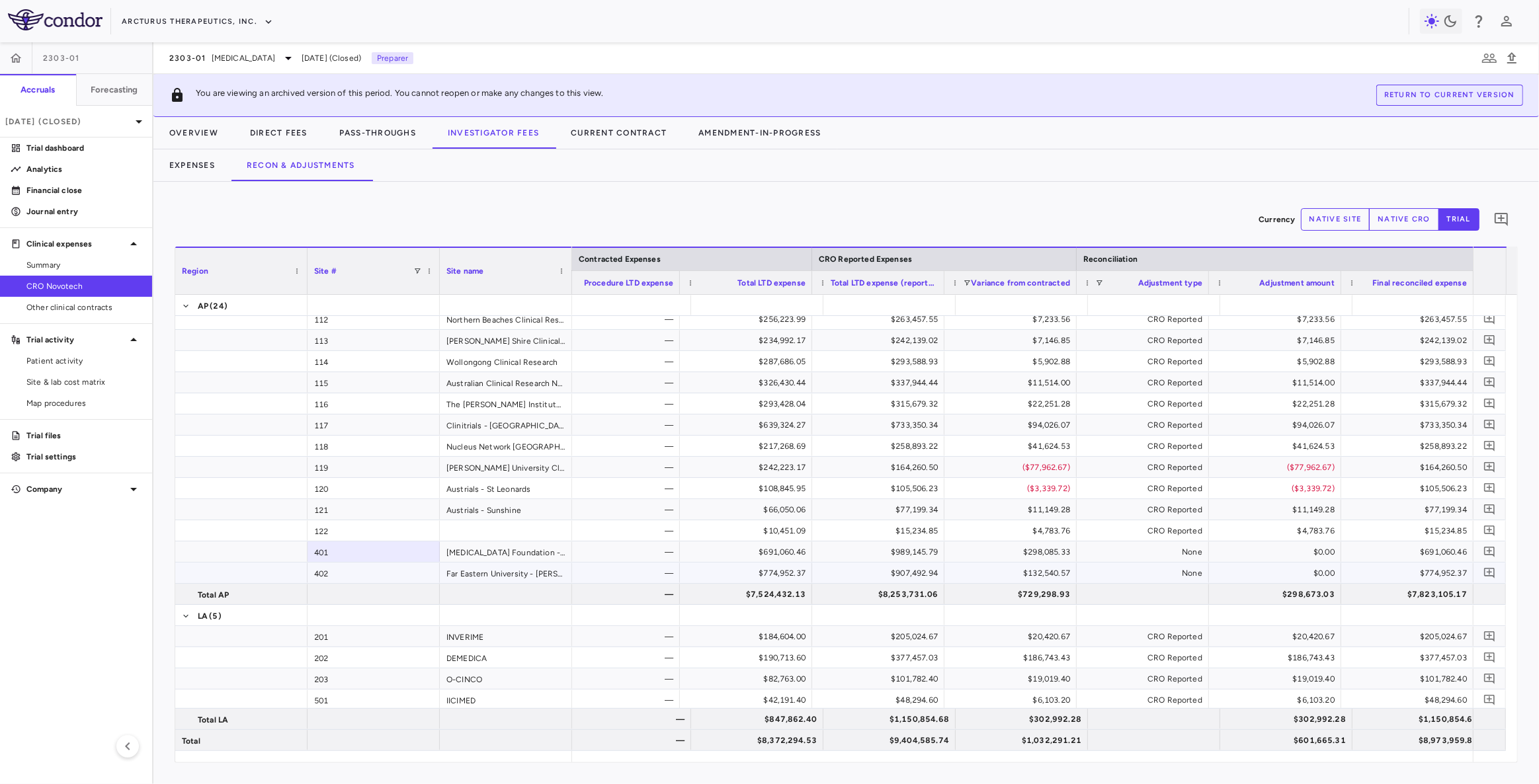
click at [378, 570] on div "402" at bounding box center [373, 573] width 132 height 20
click at [1044, 550] on div "$298,085.33" at bounding box center [1013, 552] width 114 height 21
click at [1042, 568] on div "$132,540.57" at bounding box center [1013, 573] width 114 height 21
click at [1048, 550] on div "$298,085.33" at bounding box center [1013, 552] width 114 height 21
click at [1045, 569] on div "$132,540.57" at bounding box center [1013, 573] width 114 height 21
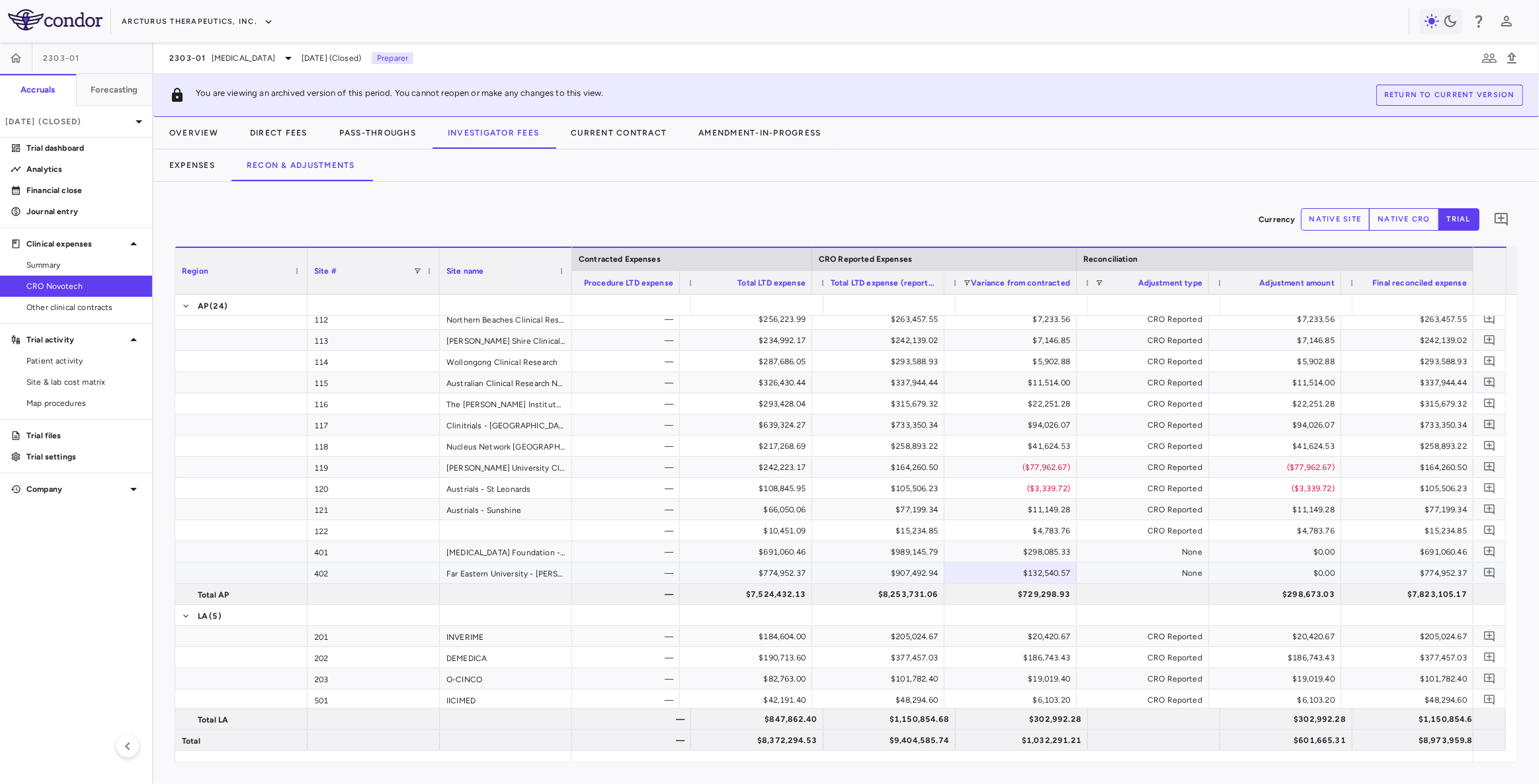
click at [1053, 552] on div "$298,085.33" at bounding box center [1013, 552] width 114 height 21
click at [1051, 568] on div "$132,540.57" at bounding box center [1013, 573] width 114 height 21
click at [1044, 545] on div "$298,085.33" at bounding box center [1013, 552] width 114 height 21
click at [907, 553] on div "$989,145.79" at bounding box center [881, 552] width 114 height 21
click at [919, 575] on div "$907,492.94" at bounding box center [881, 573] width 114 height 21
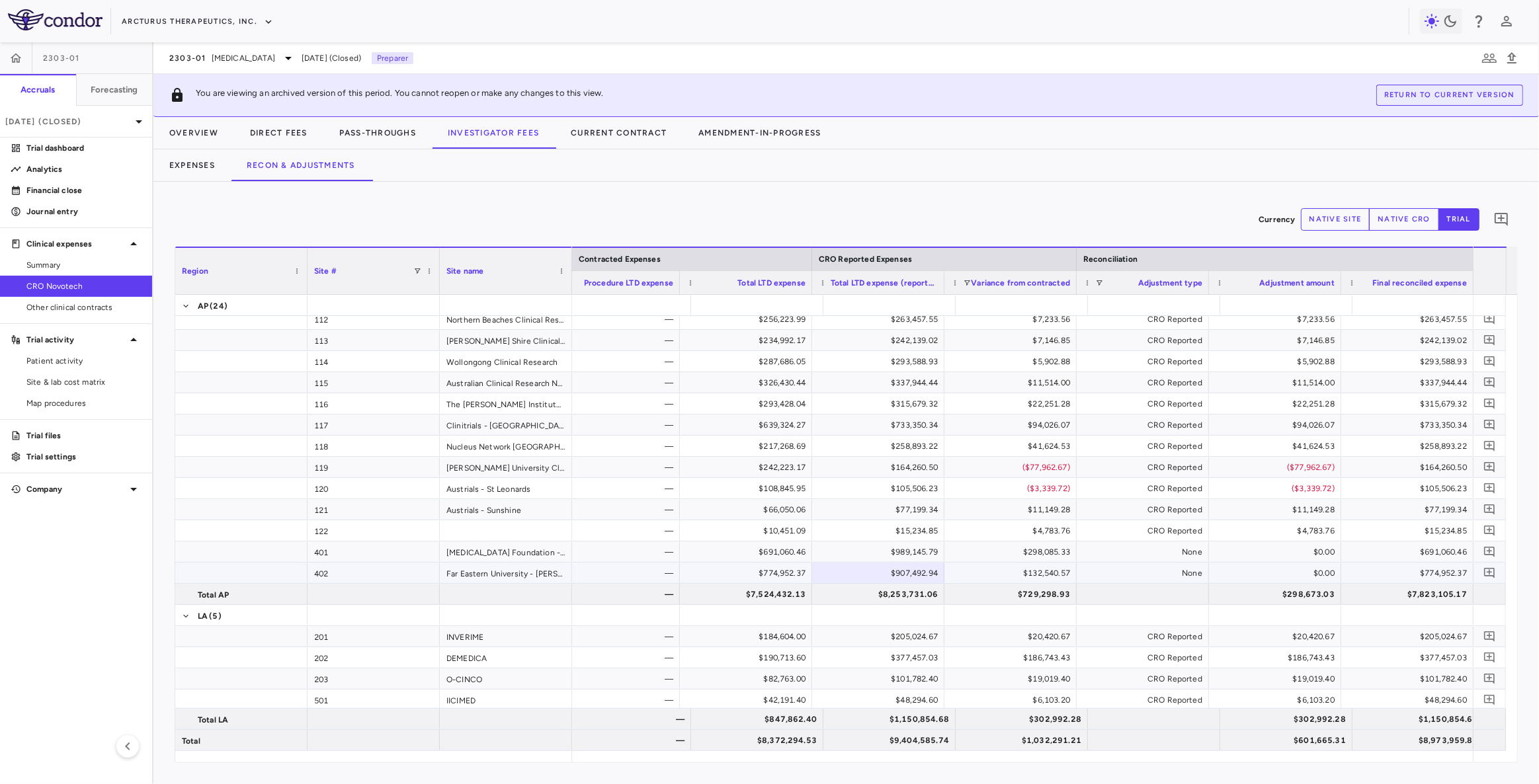
click at [912, 543] on div "$989,145.79" at bounding box center [881, 552] width 114 height 21
click at [917, 569] on div "$907,492.94" at bounding box center [881, 573] width 114 height 21
click at [922, 551] on div "$989,145.79" at bounding box center [881, 552] width 114 height 21
click at [916, 576] on div "$907,492.94" at bounding box center [881, 573] width 114 height 21
click at [1443, 558] on div "$691,060.46" at bounding box center [1410, 552] width 114 height 21
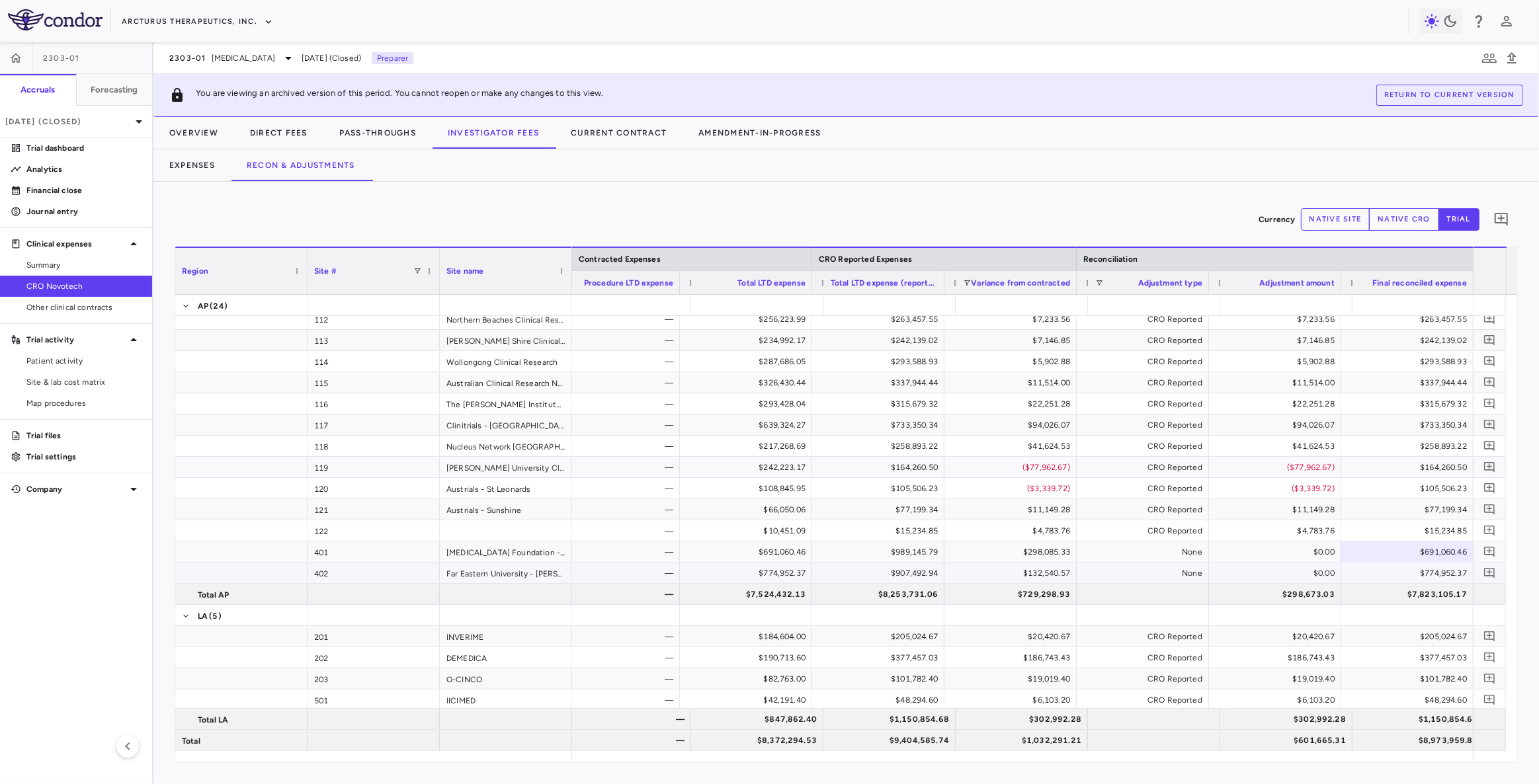
click at [1435, 573] on div "$774,952.37" at bounding box center [1410, 573] width 114 height 21
click at [1427, 550] on div "$691,060.46" at bounding box center [1410, 552] width 114 height 21
click at [1429, 569] on div "$774,952.37" at bounding box center [1410, 573] width 114 height 21
click at [80, 364] on span "Patient activity" at bounding box center [84, 361] width 115 height 12
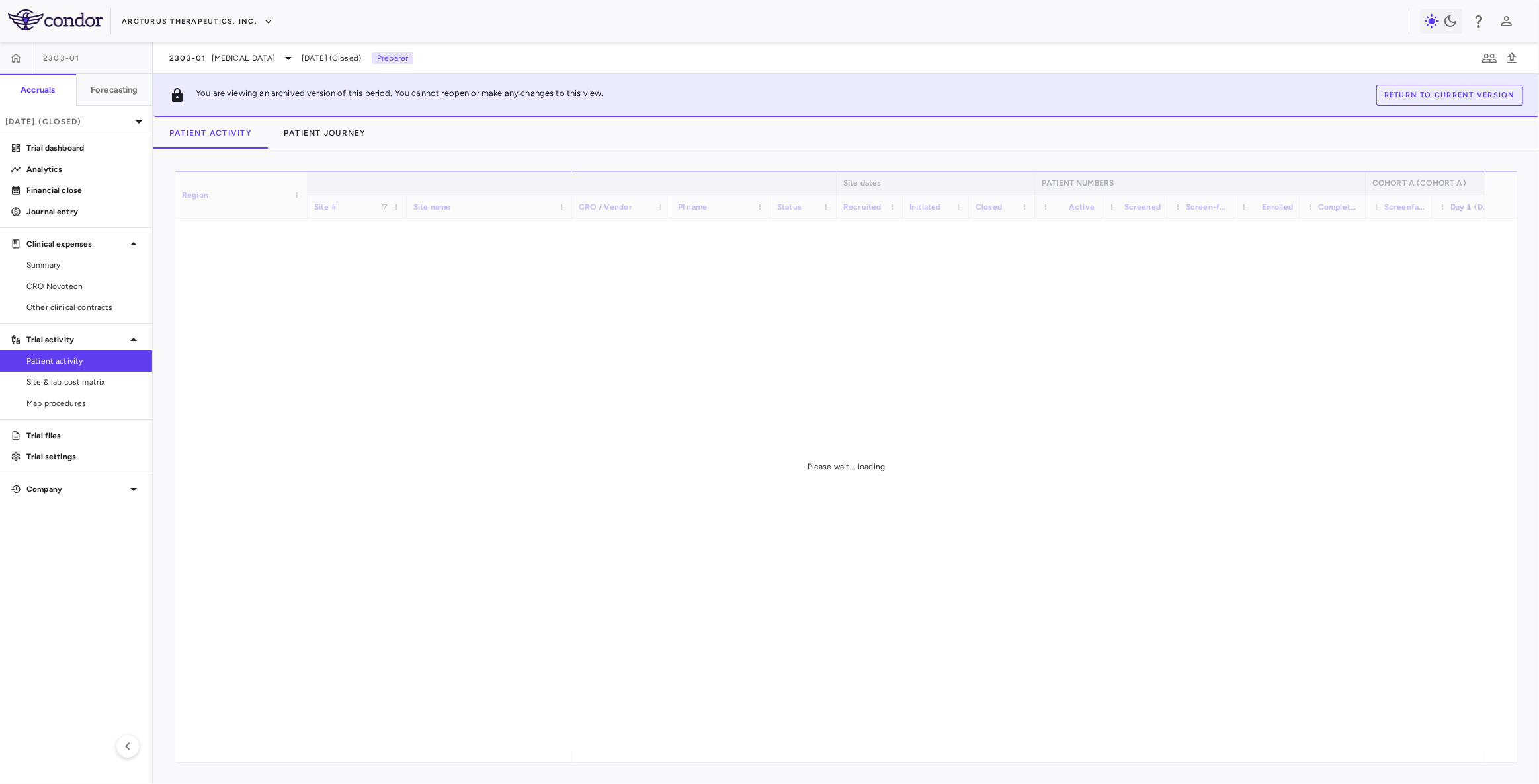
click at [97, 383] on span "Site & lab cost matrix" at bounding box center [84, 382] width 115 height 12
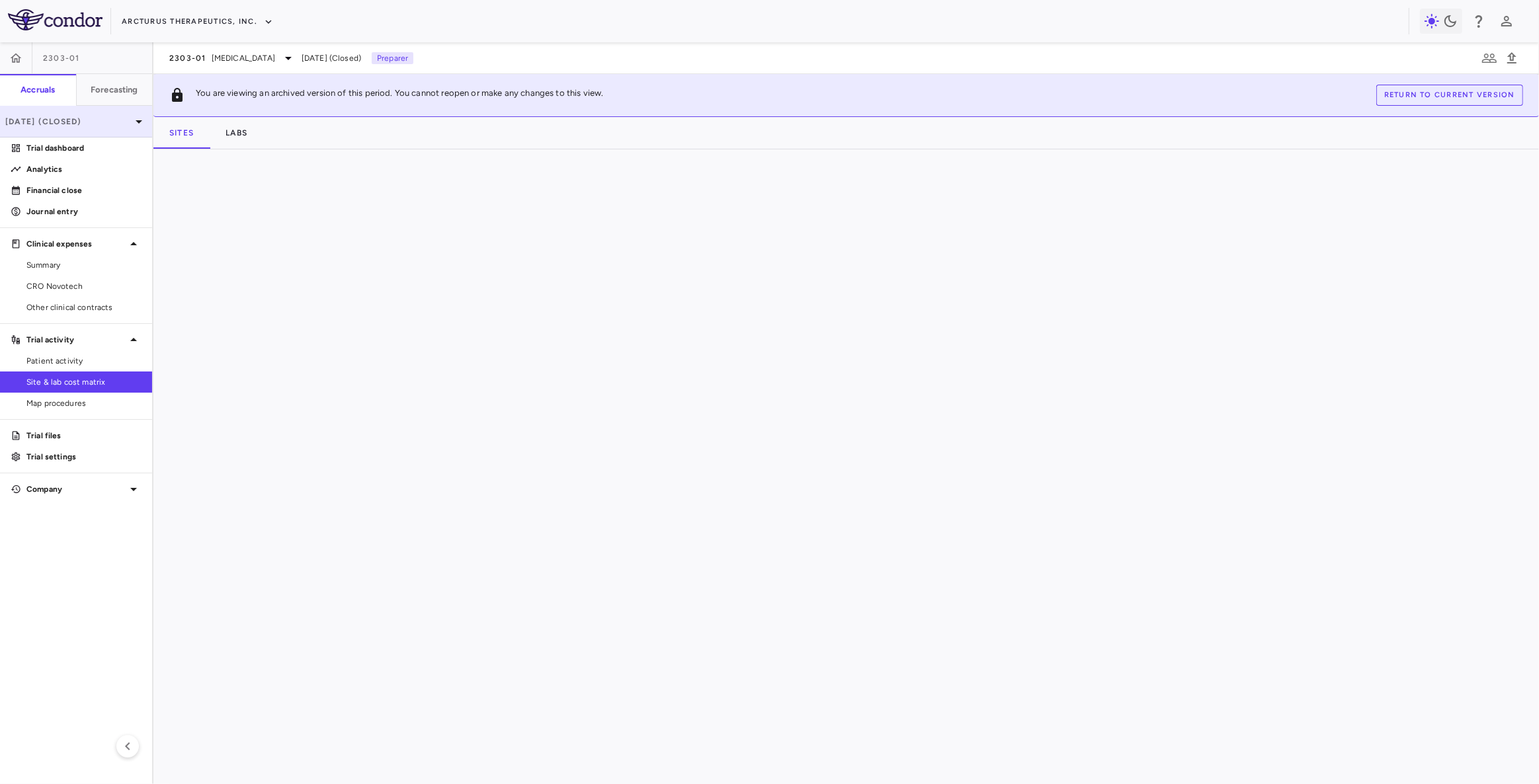
click at [95, 123] on p "Mar 2025 (Closed)" at bounding box center [68, 122] width 126 height 12
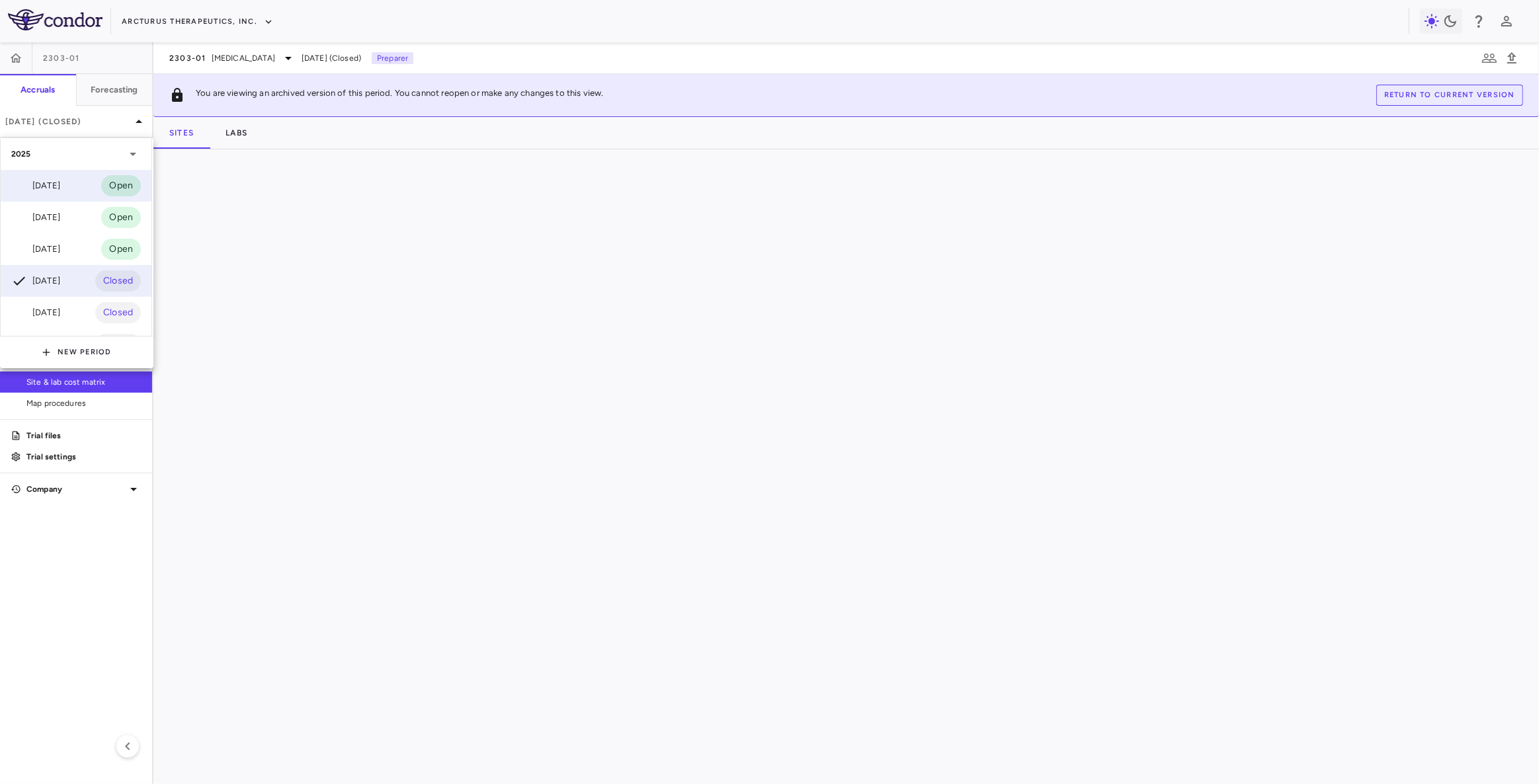
click at [55, 188] on div "Jun 2025" at bounding box center [35, 186] width 49 height 16
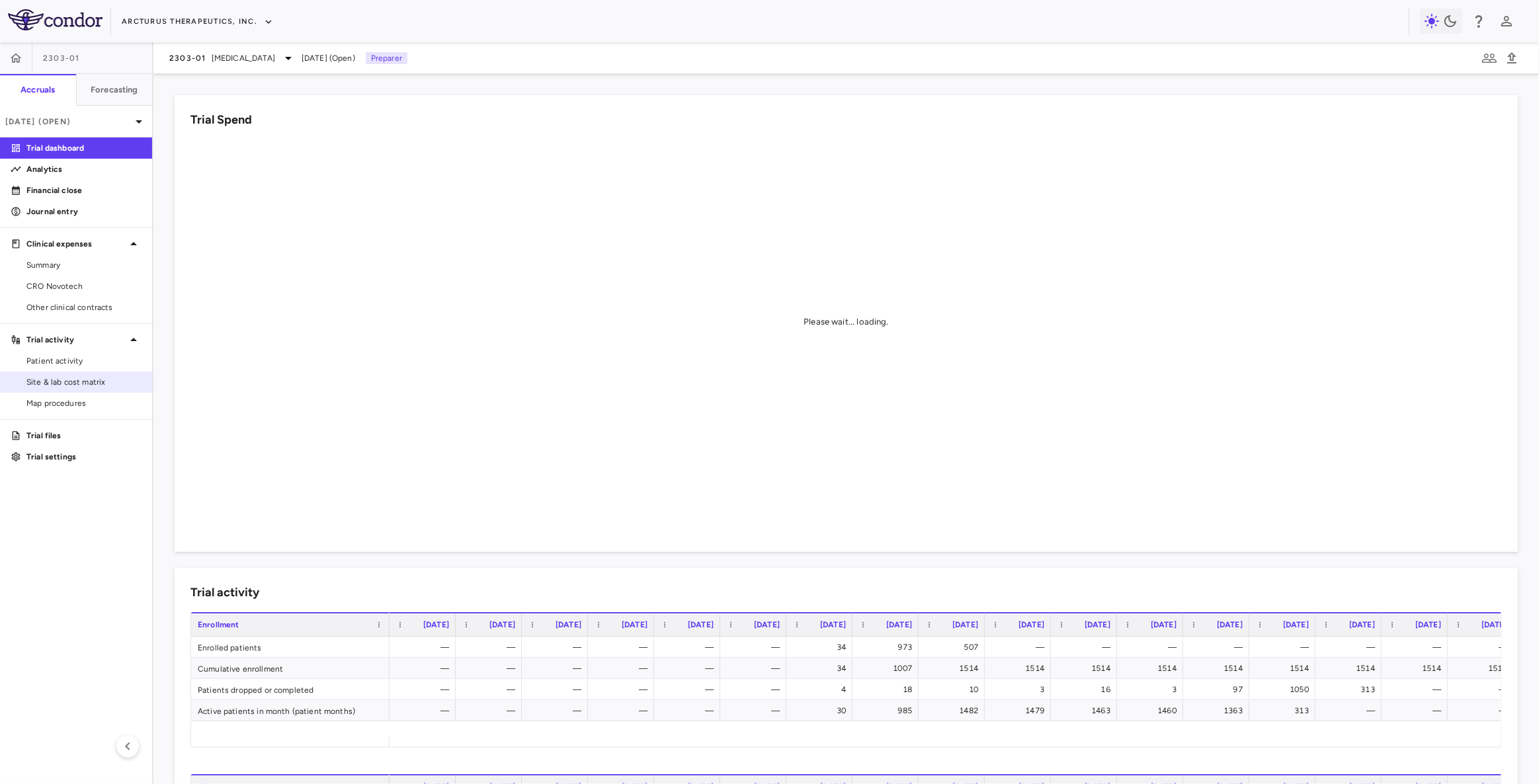
click at [95, 383] on span "Site & lab cost matrix" at bounding box center [84, 382] width 115 height 12
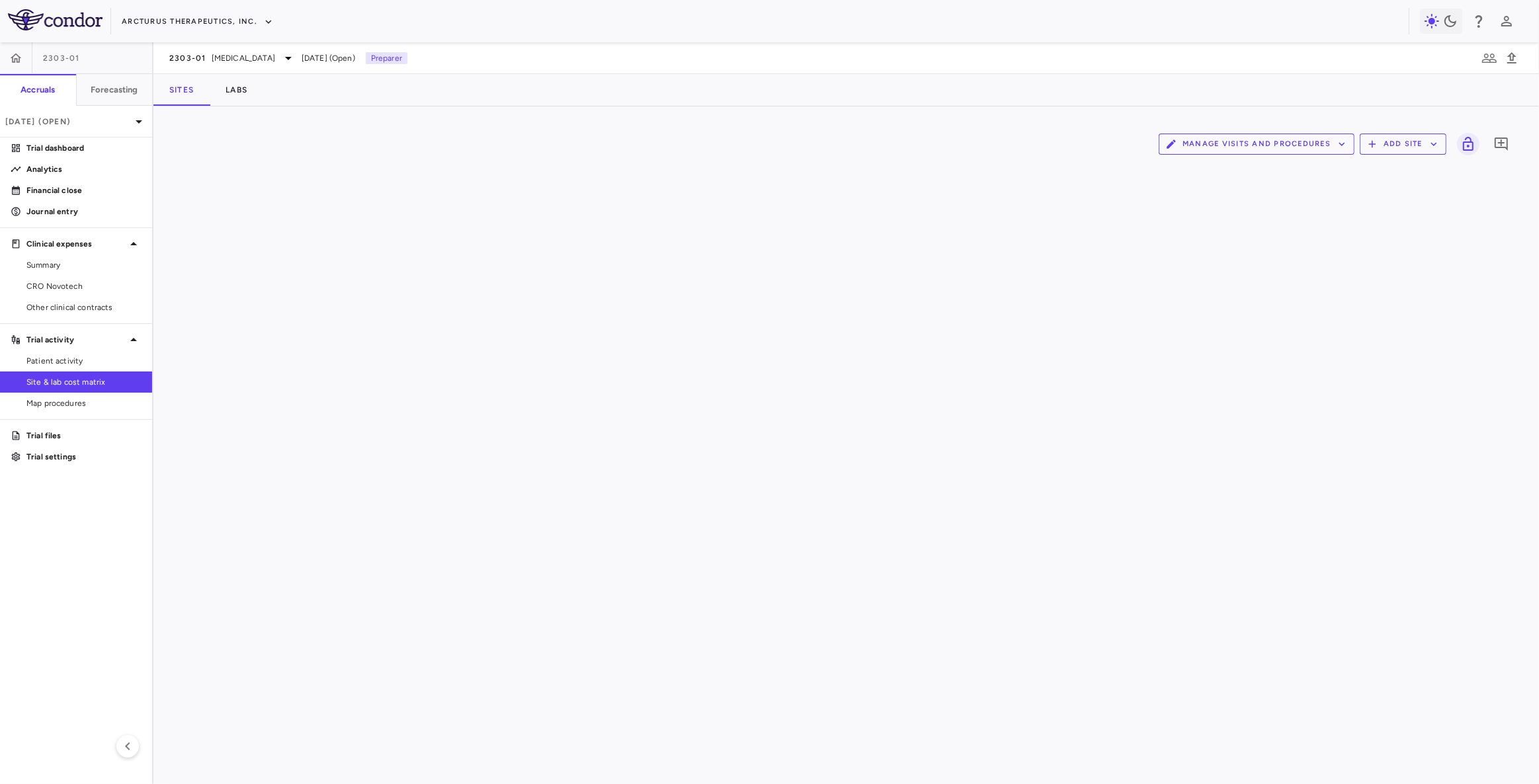
click at [1240, 151] on button "Manage Visits and Procedures" at bounding box center [1256, 144] width 196 height 21
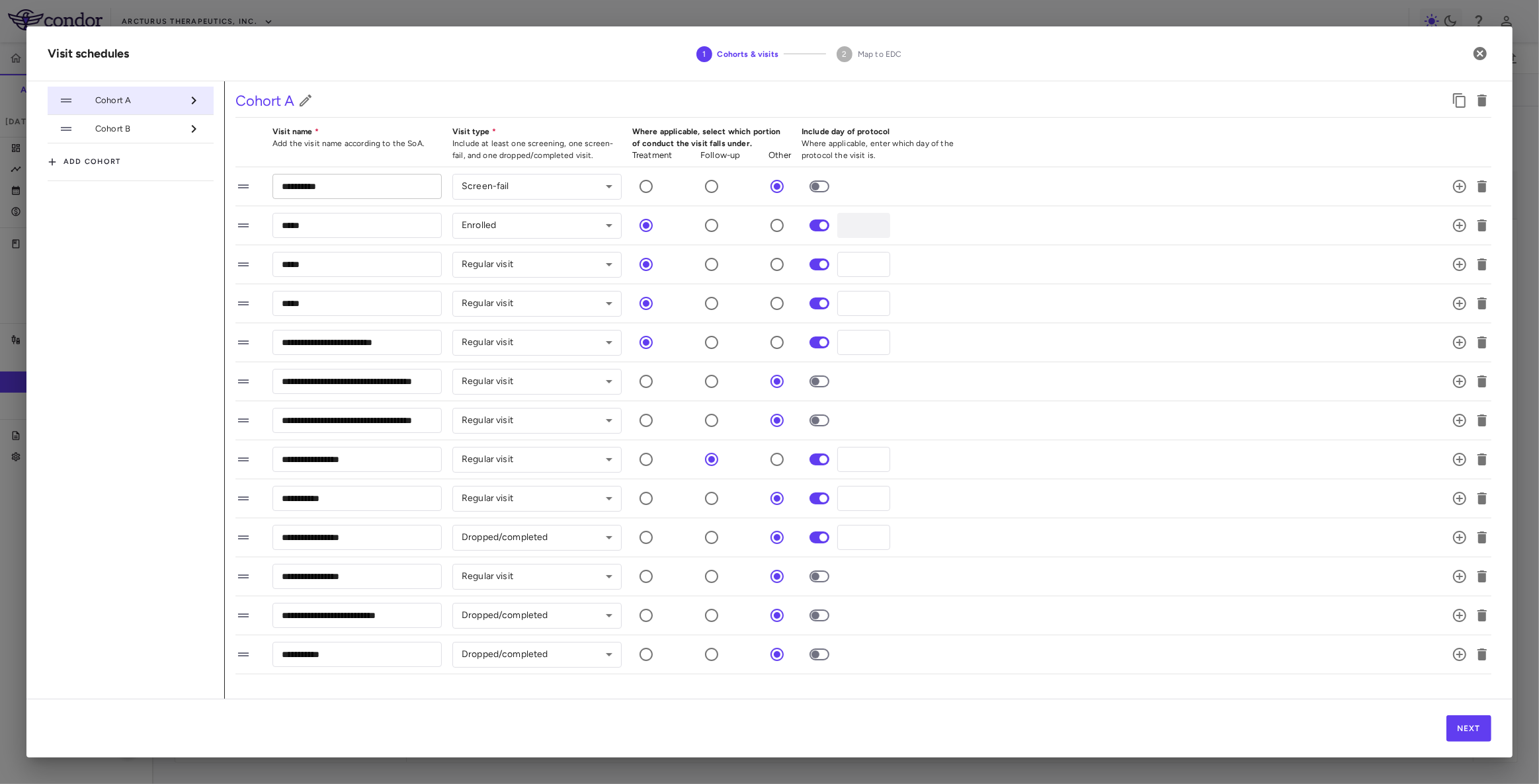
click at [311, 193] on input "**********" at bounding box center [357, 186] width 169 height 25
click at [304, 221] on input "*****" at bounding box center [357, 226] width 169 height 25
click at [307, 256] on input "*****" at bounding box center [357, 264] width 169 height 25
click at [317, 297] on input "*****" at bounding box center [357, 304] width 169 height 25
click at [323, 336] on input "**********" at bounding box center [357, 342] width 169 height 25
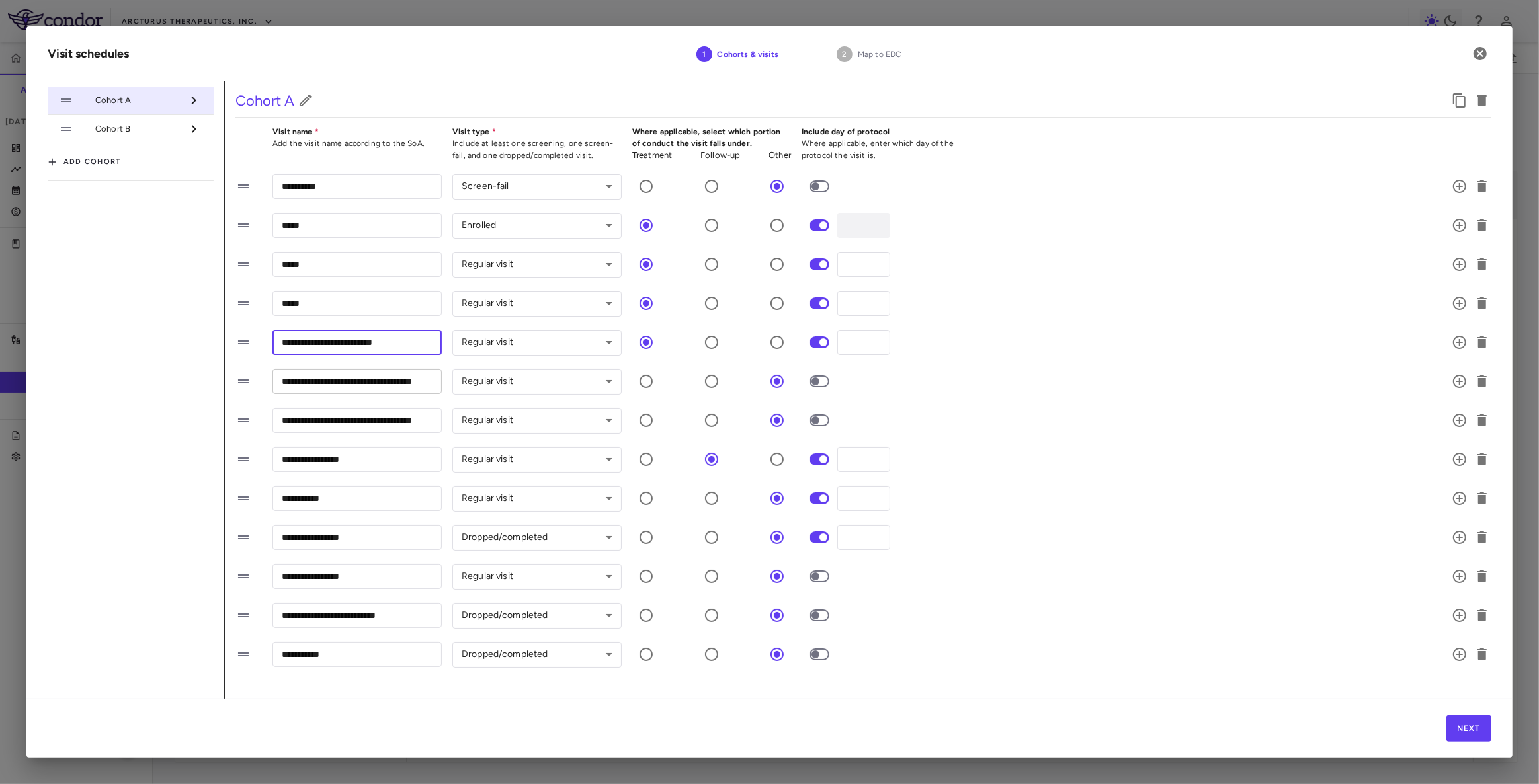
click at [347, 383] on input "**********" at bounding box center [357, 381] width 169 height 25
click at [356, 418] on input "**********" at bounding box center [357, 420] width 169 height 25
drag, startPoint x: 346, startPoint y: 184, endPoint x: 321, endPoint y: 221, distance: 44.7
click at [346, 184] on input "**********" at bounding box center [357, 186] width 169 height 25
click at [321, 221] on input "*****" at bounding box center [357, 226] width 169 height 25
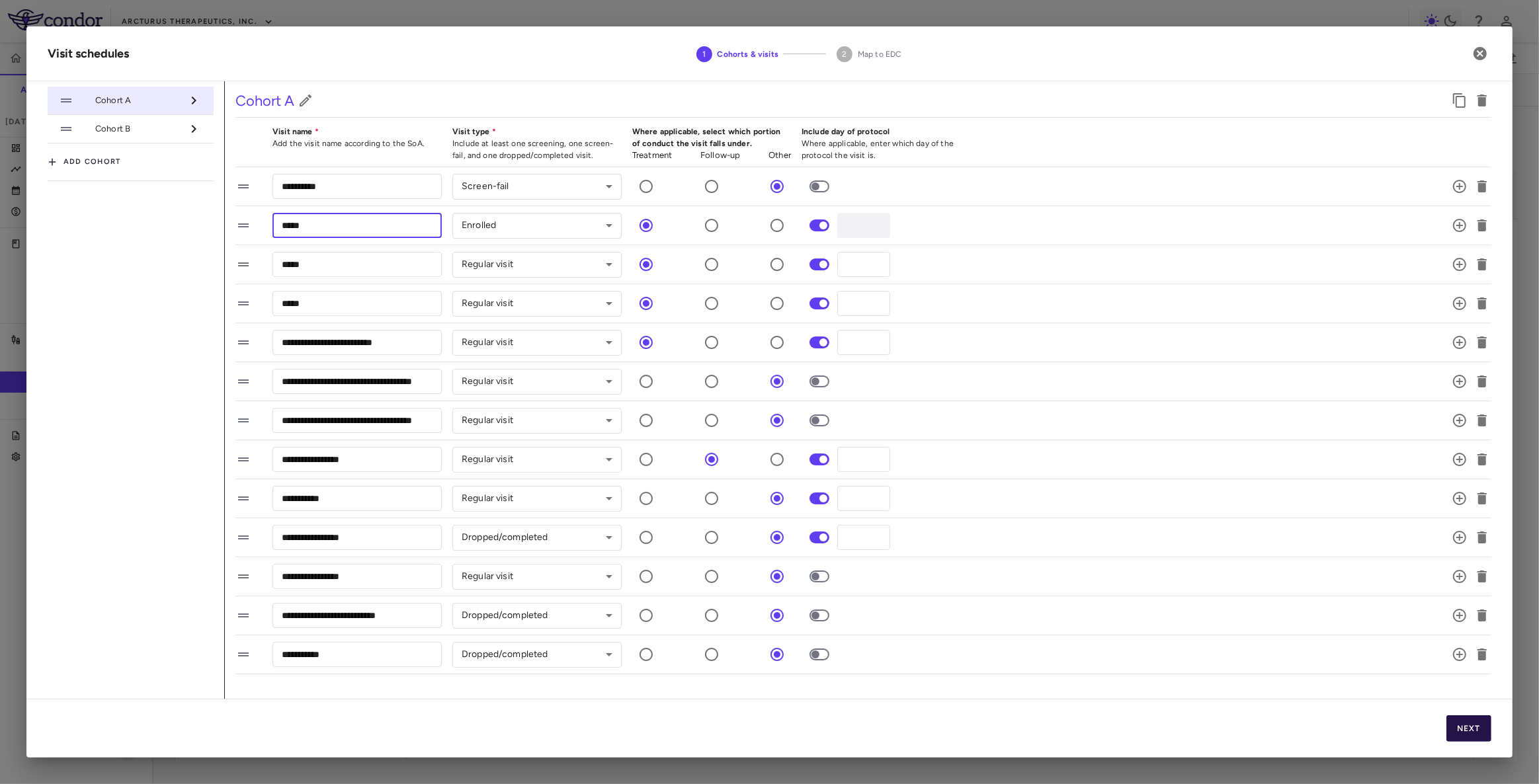
click at [1475, 733] on button "Next" at bounding box center [1469, 729] width 45 height 26
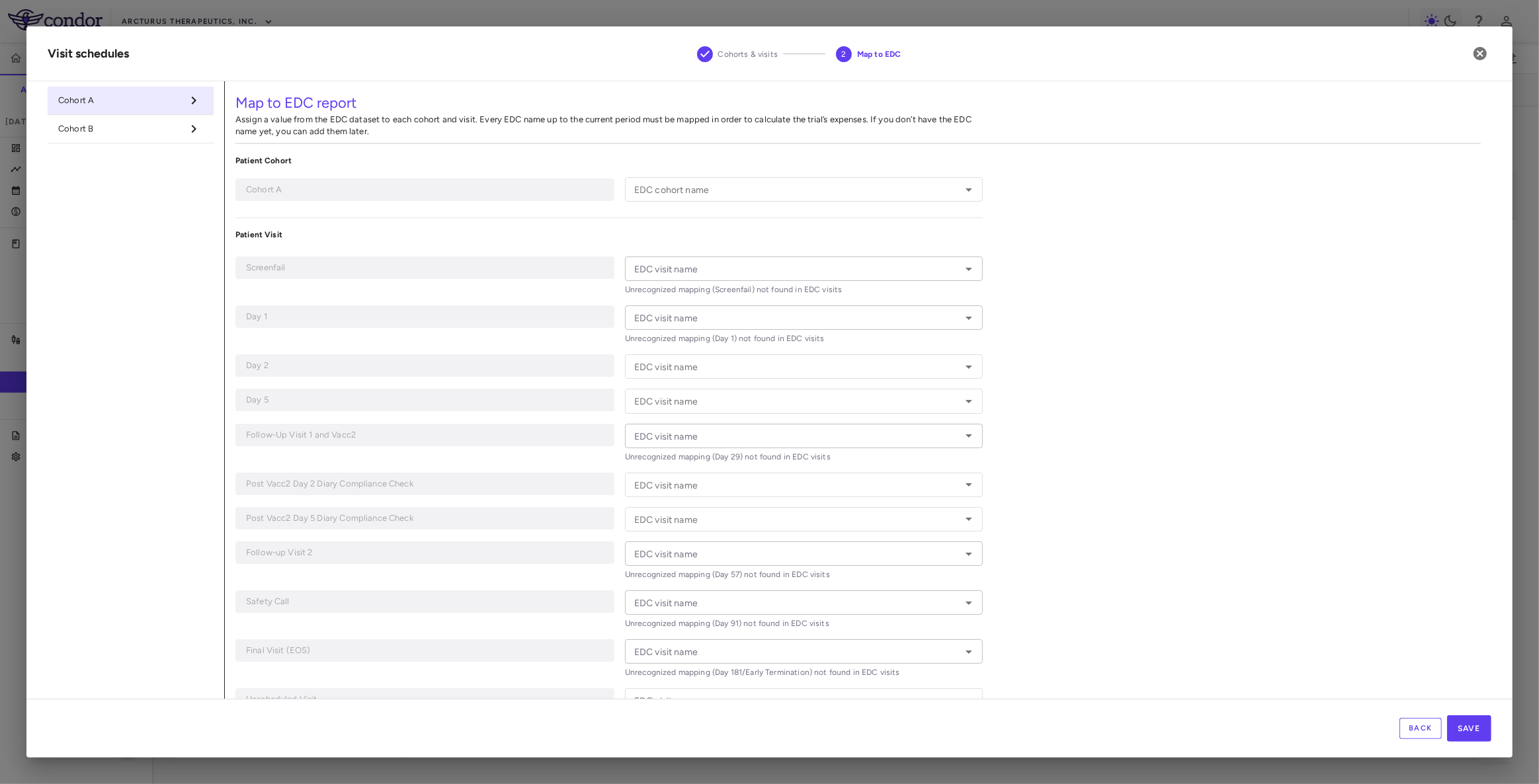
click at [963, 270] on icon "Open" at bounding box center [969, 269] width 16 height 16
drag, startPoint x: 963, startPoint y: 270, endPoint x: 1132, endPoint y: 312, distance: 174.1
click at [963, 270] on icon "Close" at bounding box center [969, 269] width 16 height 16
click at [1132, 312] on div "Map to EDC report Assign a value from the EDC dataset to each cohort and visit.…" at bounding box center [858, 449] width 1267 height 736
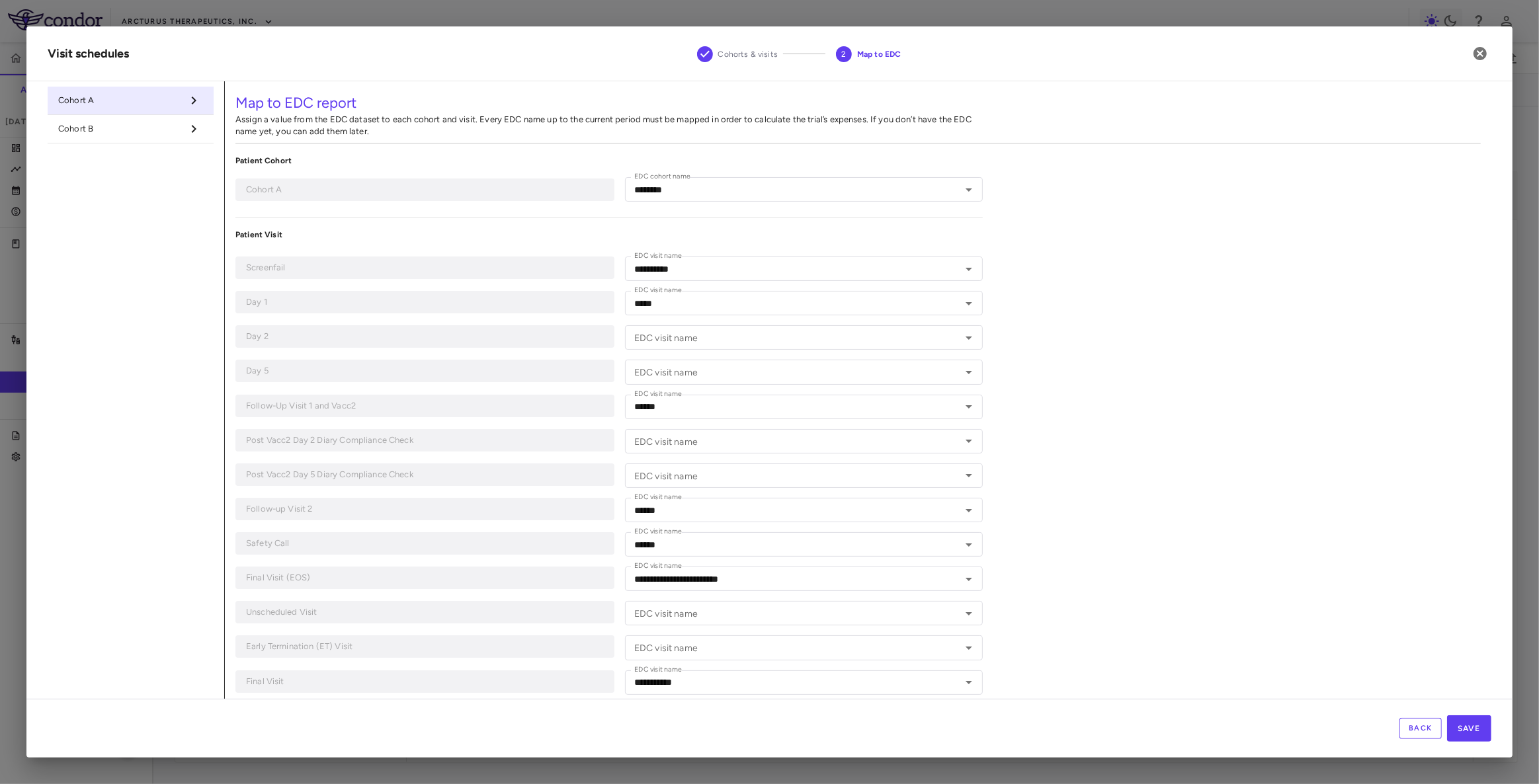
type input "********"
type input "**********"
type input "*****"
type input "******"
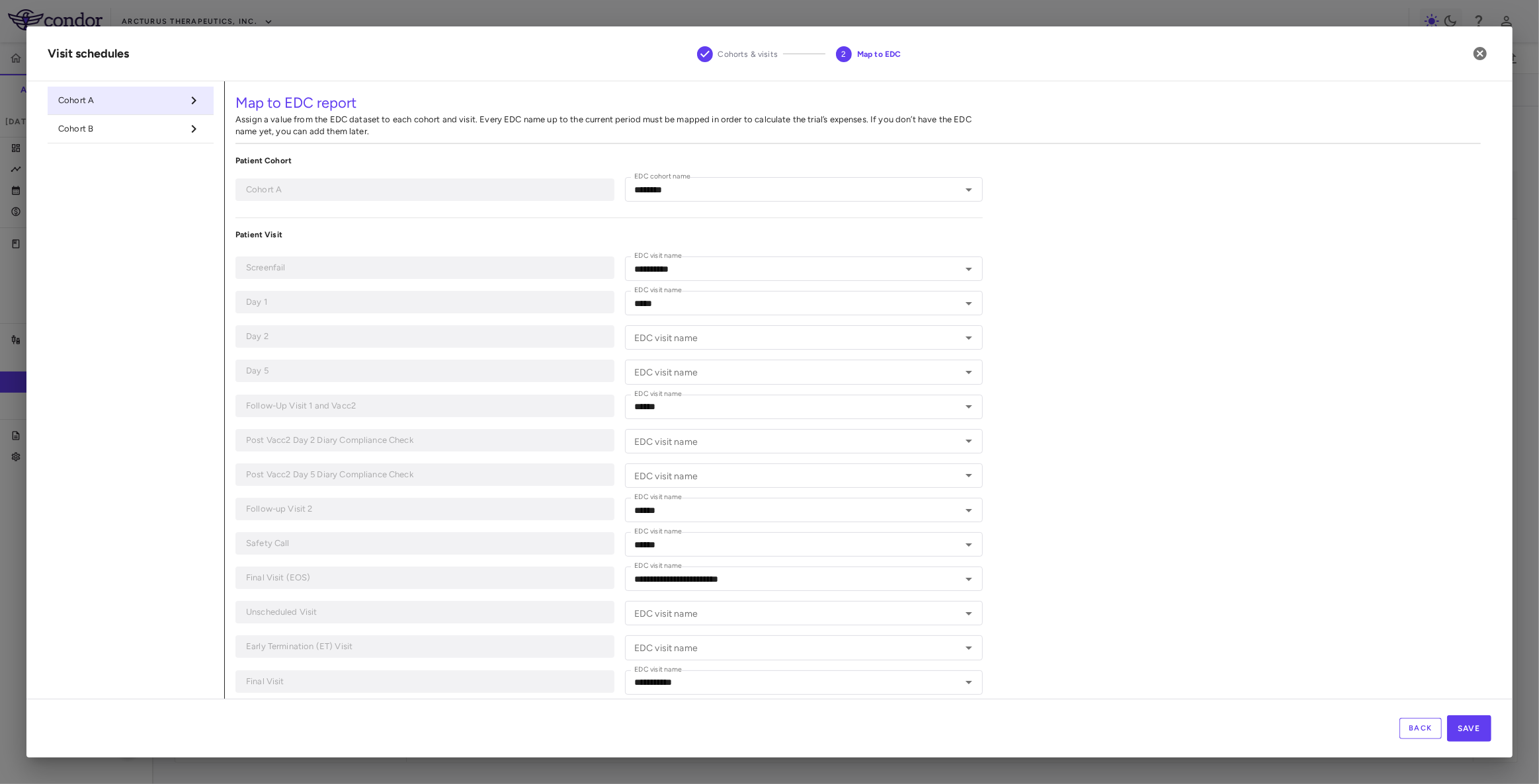
type input "******"
type input "**********"
click at [727, 269] on input "**********" at bounding box center [784, 269] width 311 height 17
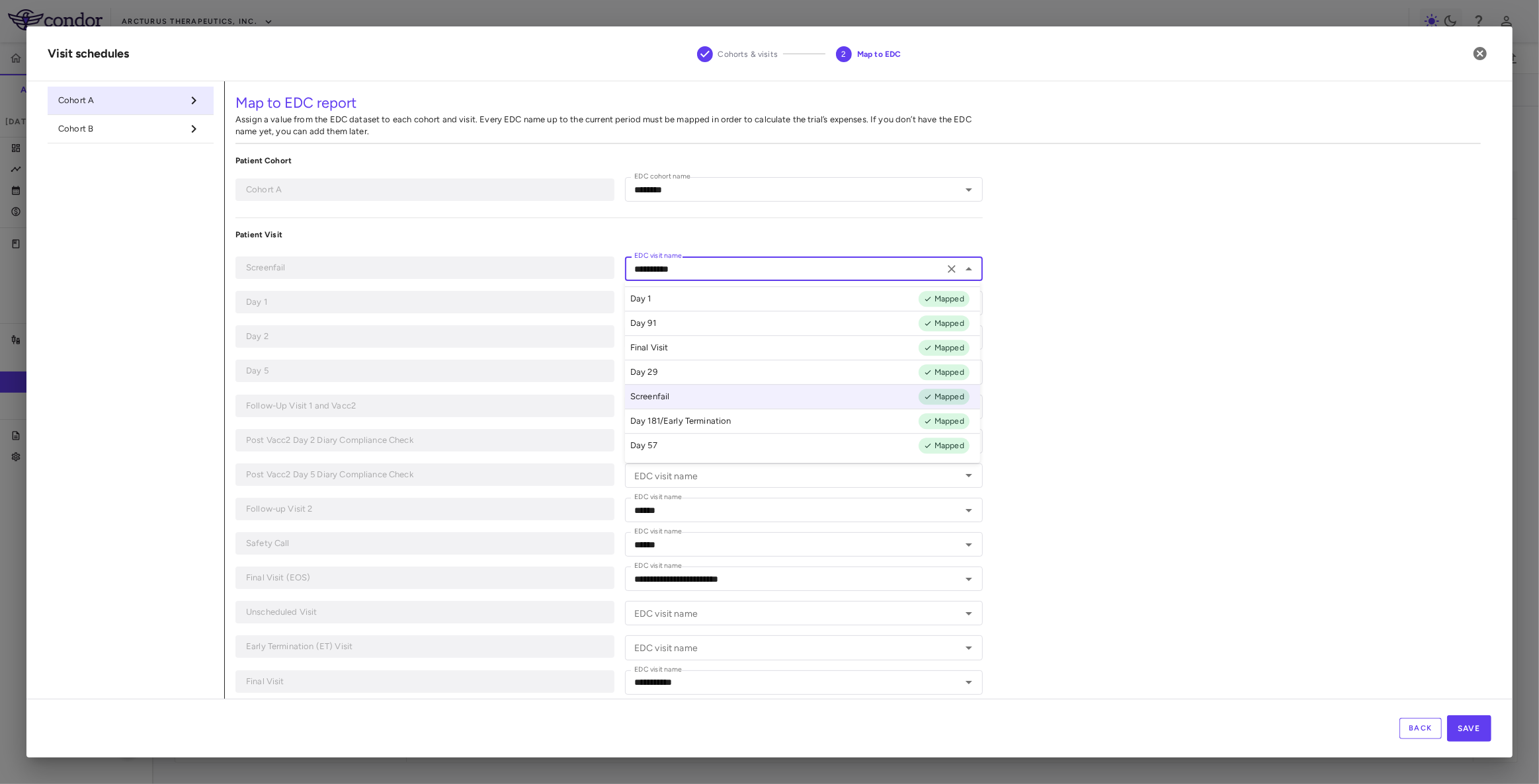
drag, startPoint x: 867, startPoint y: 328, endPoint x: 1176, endPoint y: 273, distance: 313.9
click at [1176, 273] on div "**********" at bounding box center [858, 398] width 1267 height 634
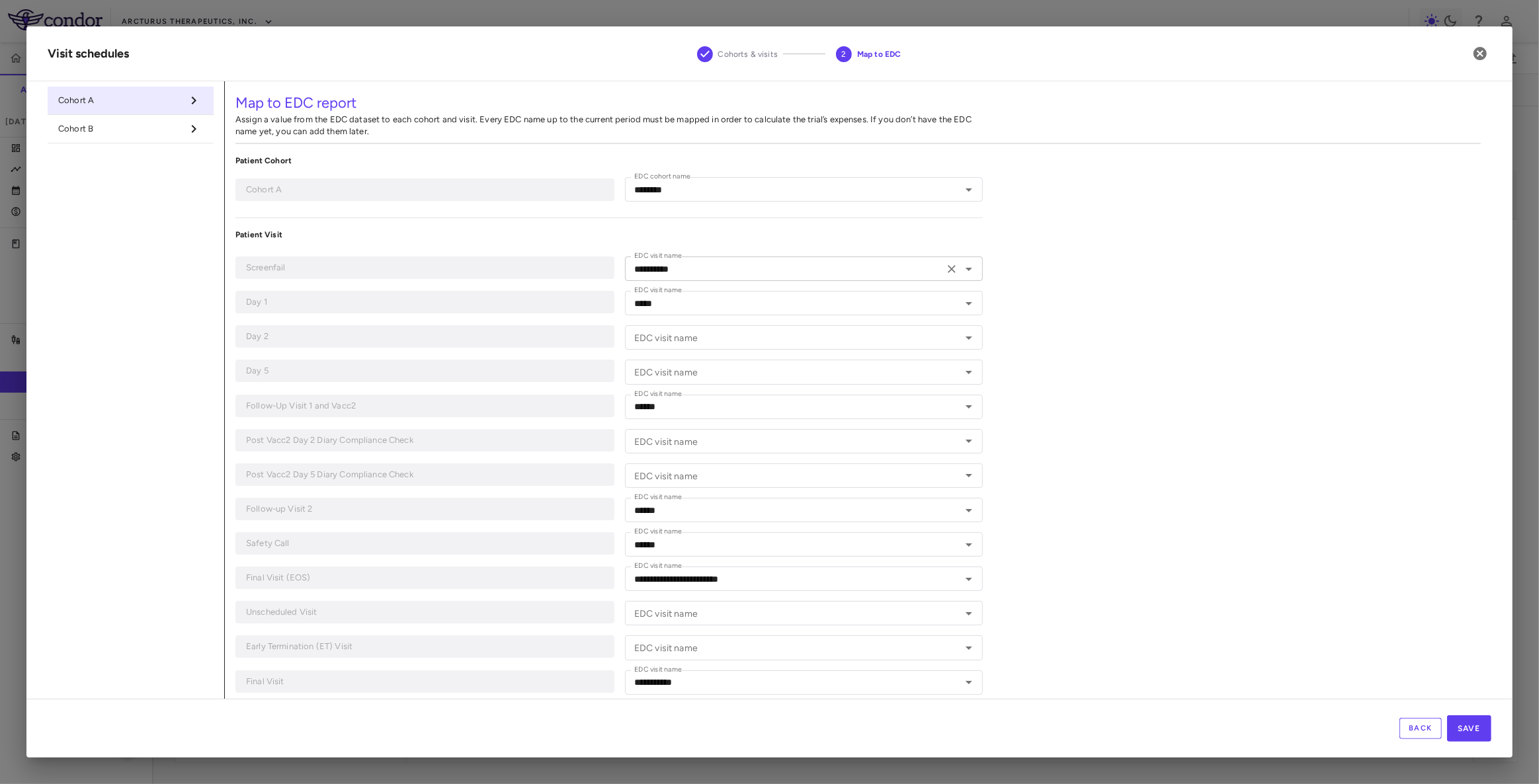
click at [788, 273] on input "**********" at bounding box center [784, 269] width 311 height 17
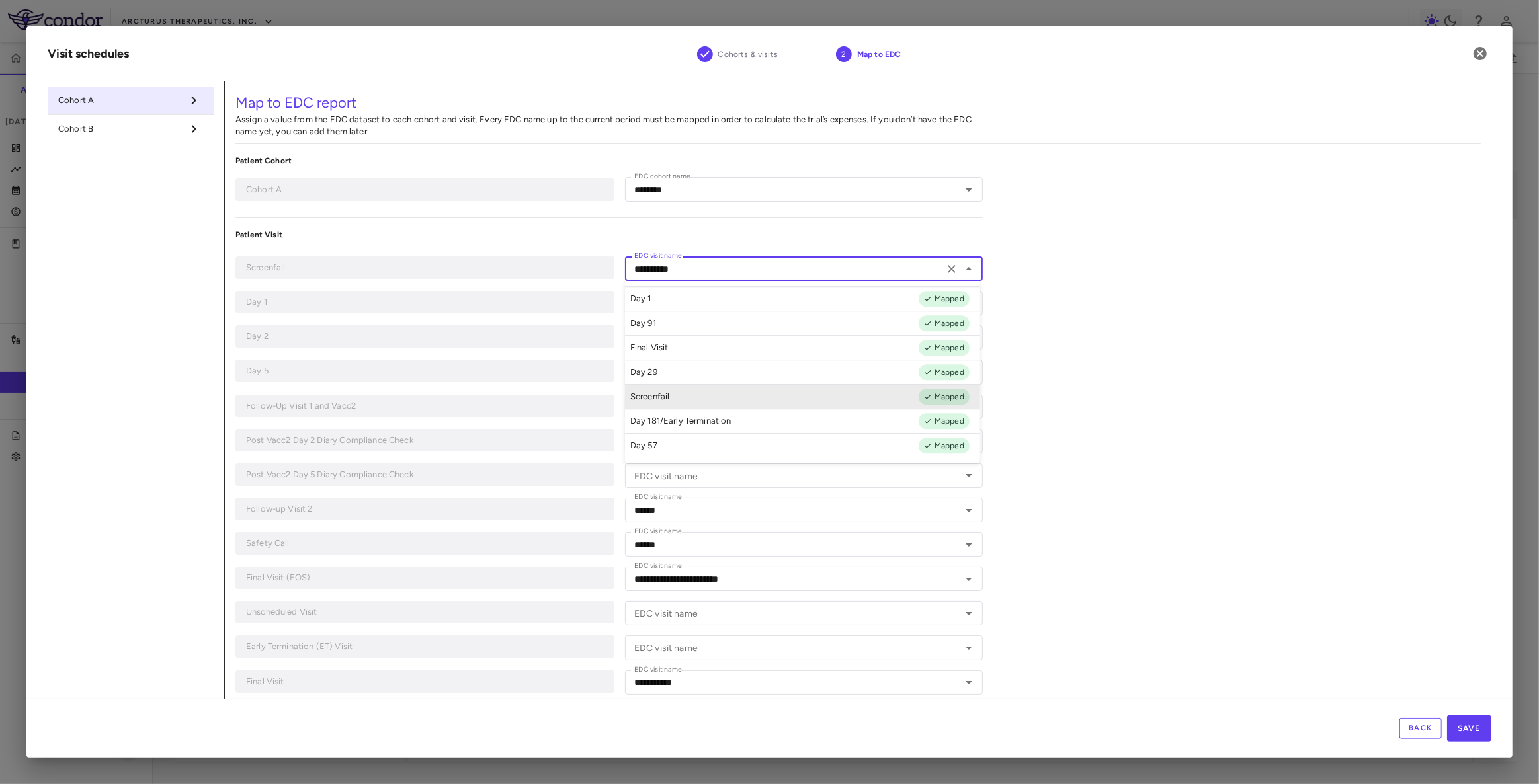
click at [1204, 383] on div "**********" at bounding box center [858, 398] width 1267 height 634
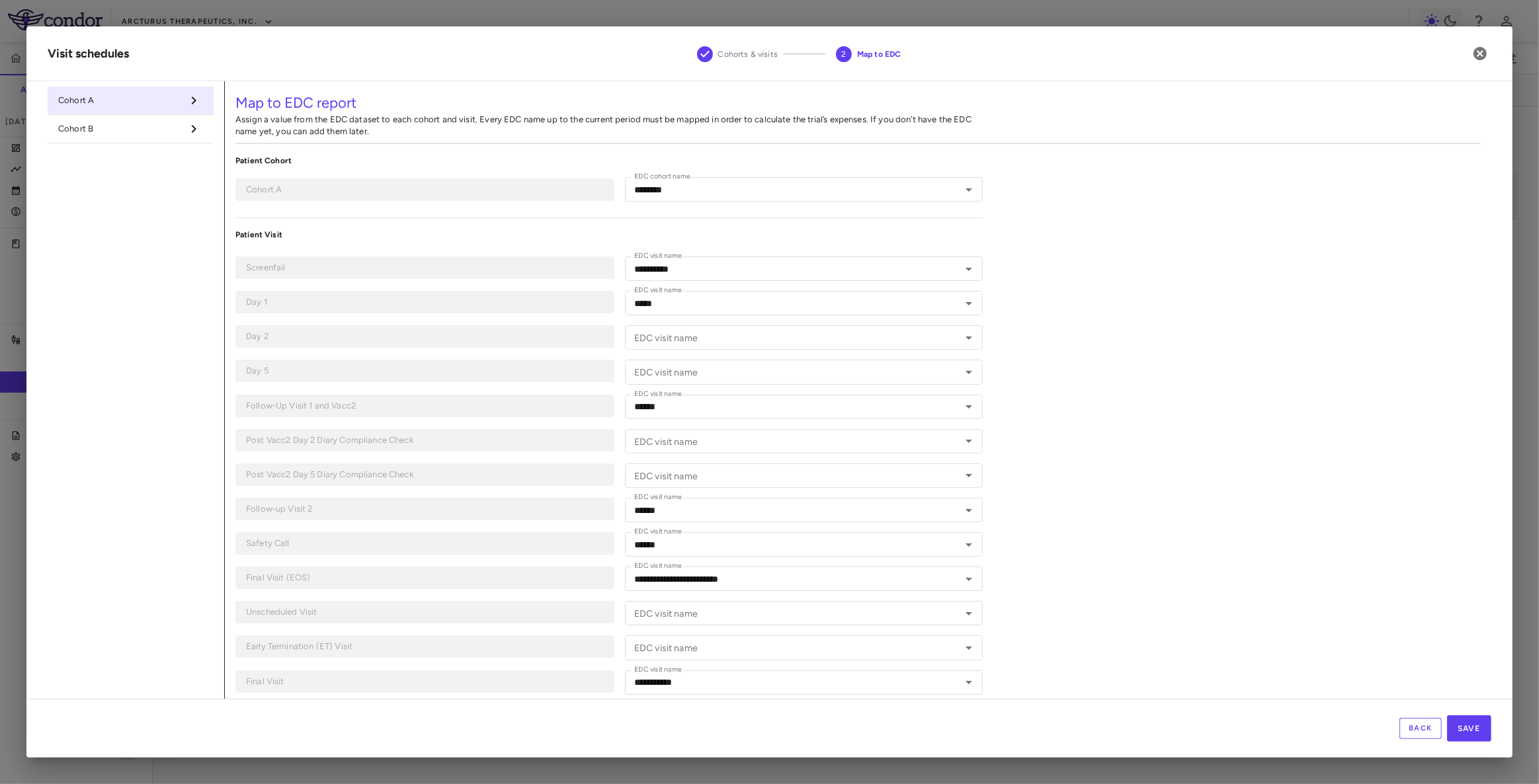
scroll to position [15, 0]
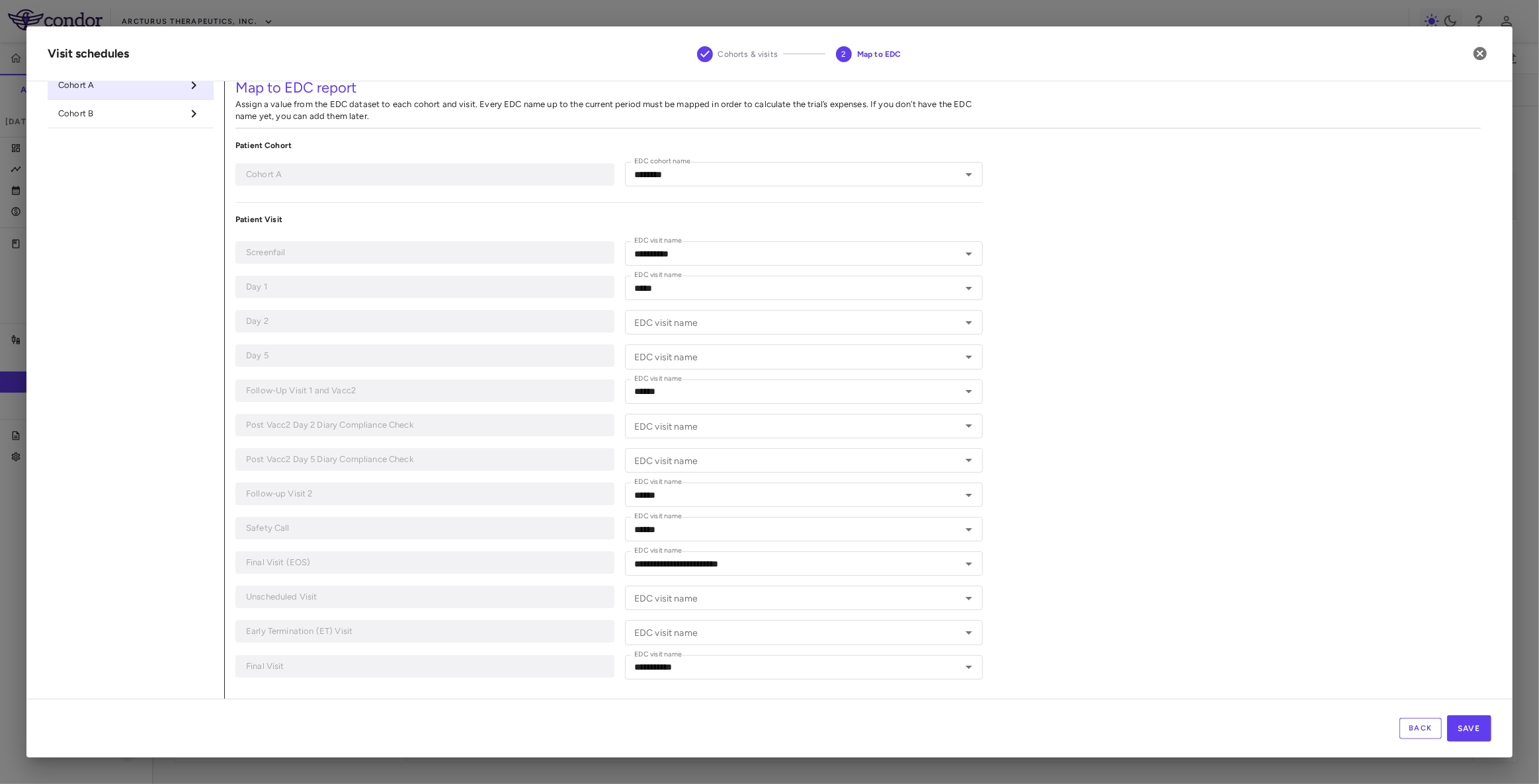
click at [1184, 418] on div "**********" at bounding box center [858, 383] width 1267 height 634
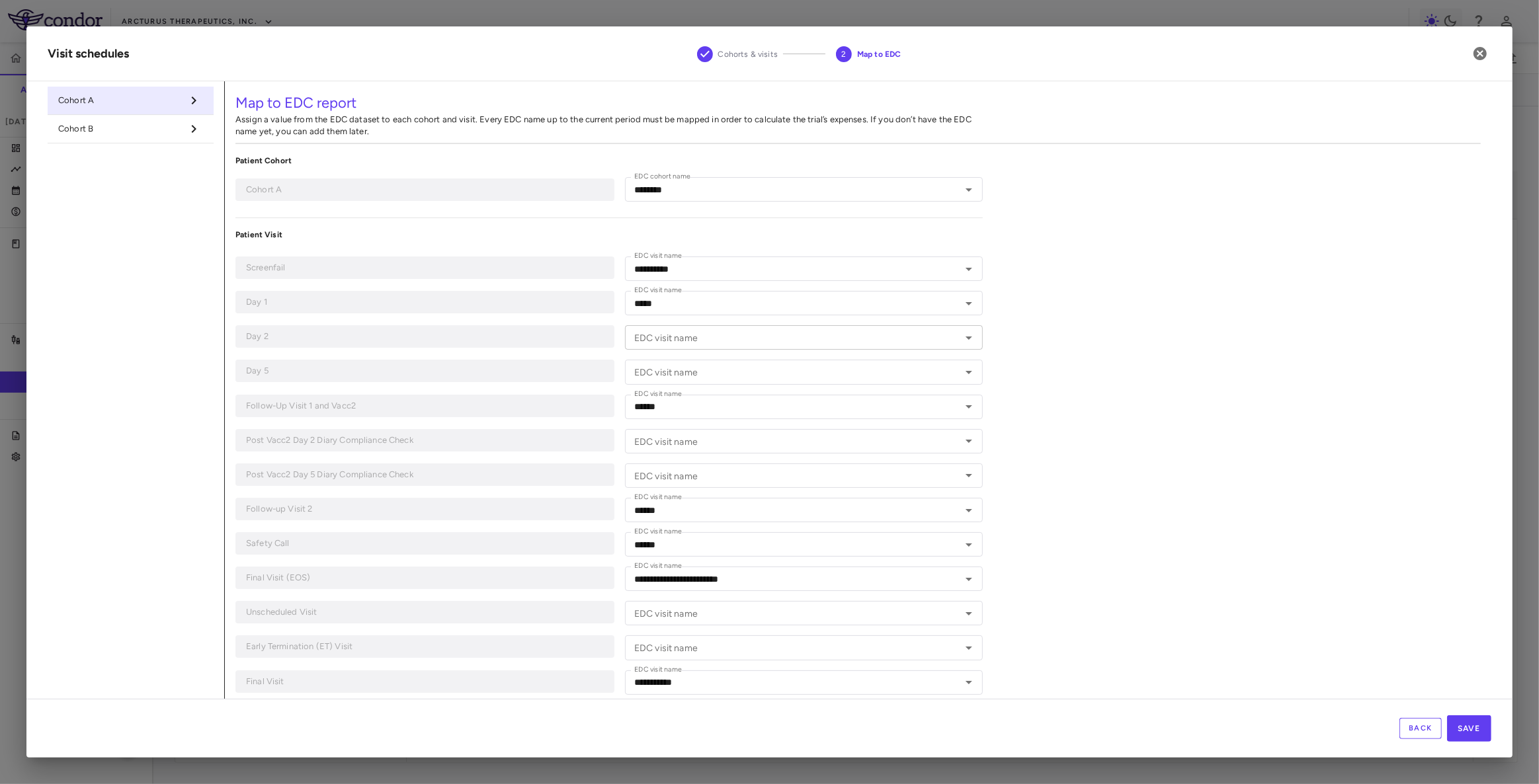
click at [691, 338] on div "EDC visit name EDC visit name" at bounding box center [804, 338] width 358 height 25
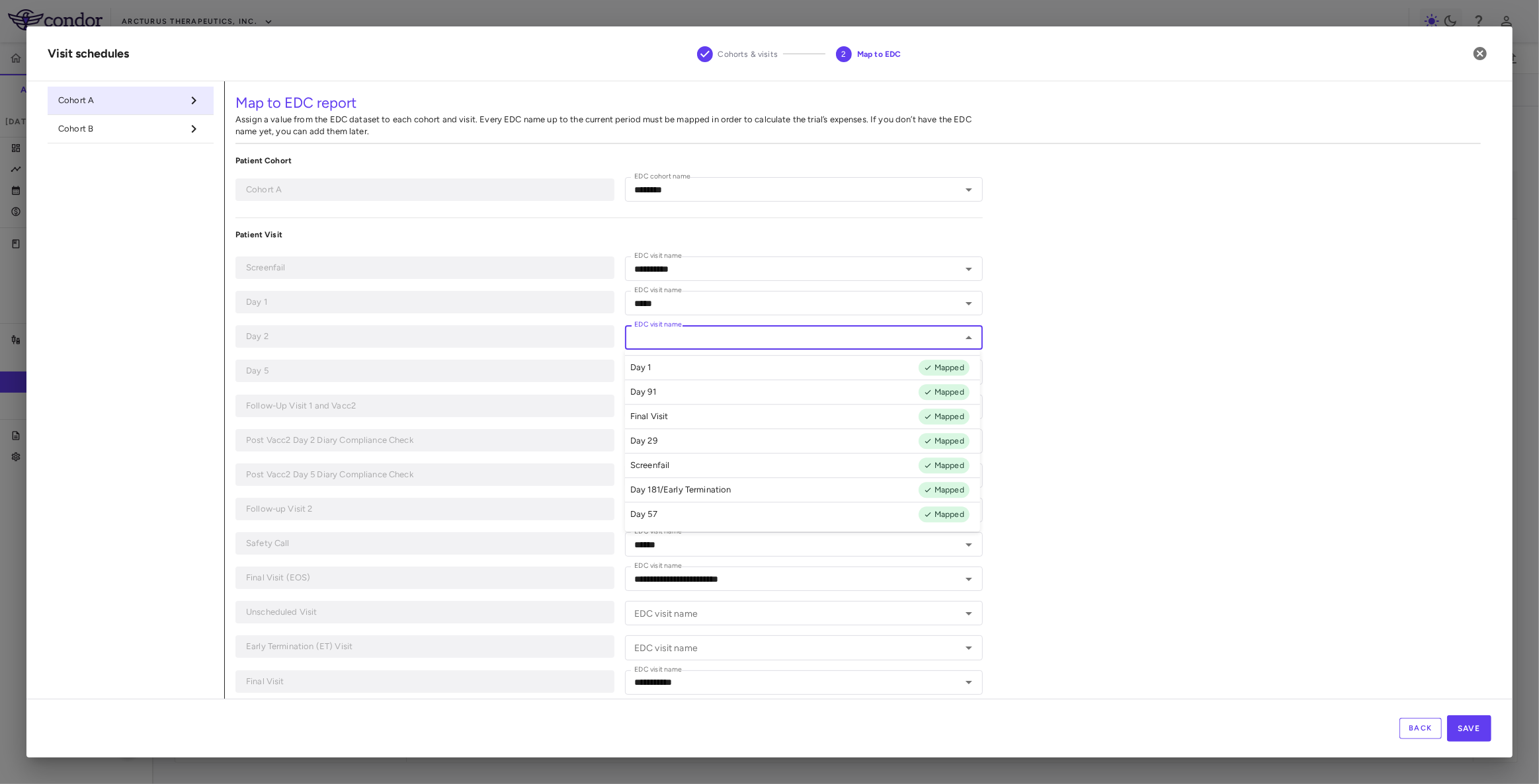
click at [350, 337] on p "Day 2" at bounding box center [425, 337] width 358 height 12
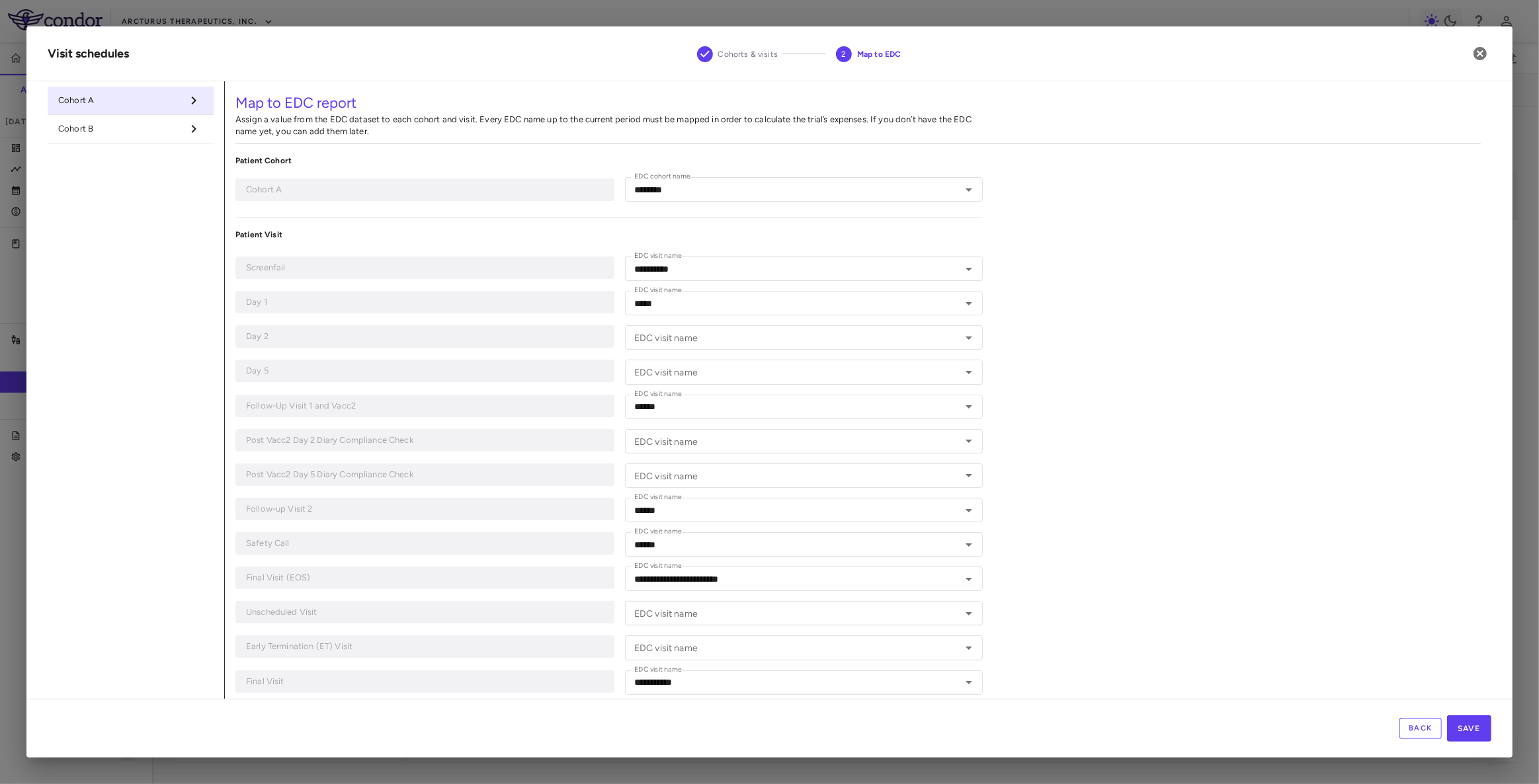
click at [1091, 443] on div "**********" at bounding box center [858, 398] width 1267 height 634
click at [499, 523] on div "**********" at bounding box center [609, 430] width 748 height 550
click at [1482, 54] on icon "button" at bounding box center [1480, 53] width 13 height 13
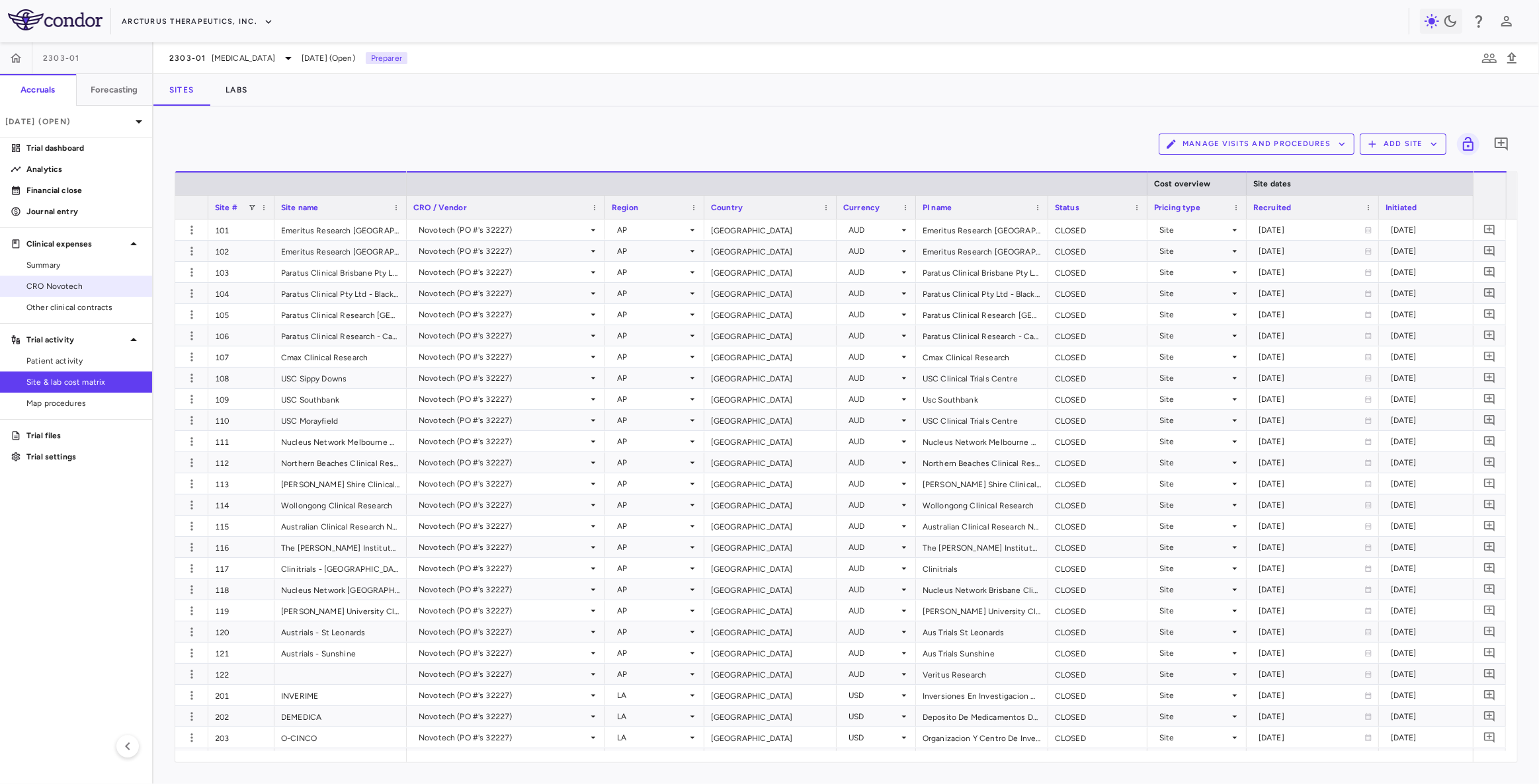
drag, startPoint x: 79, startPoint y: 281, endPoint x: 101, endPoint y: 277, distance: 22.4
click at [79, 281] on span "CRO Novotech" at bounding box center [84, 286] width 115 height 12
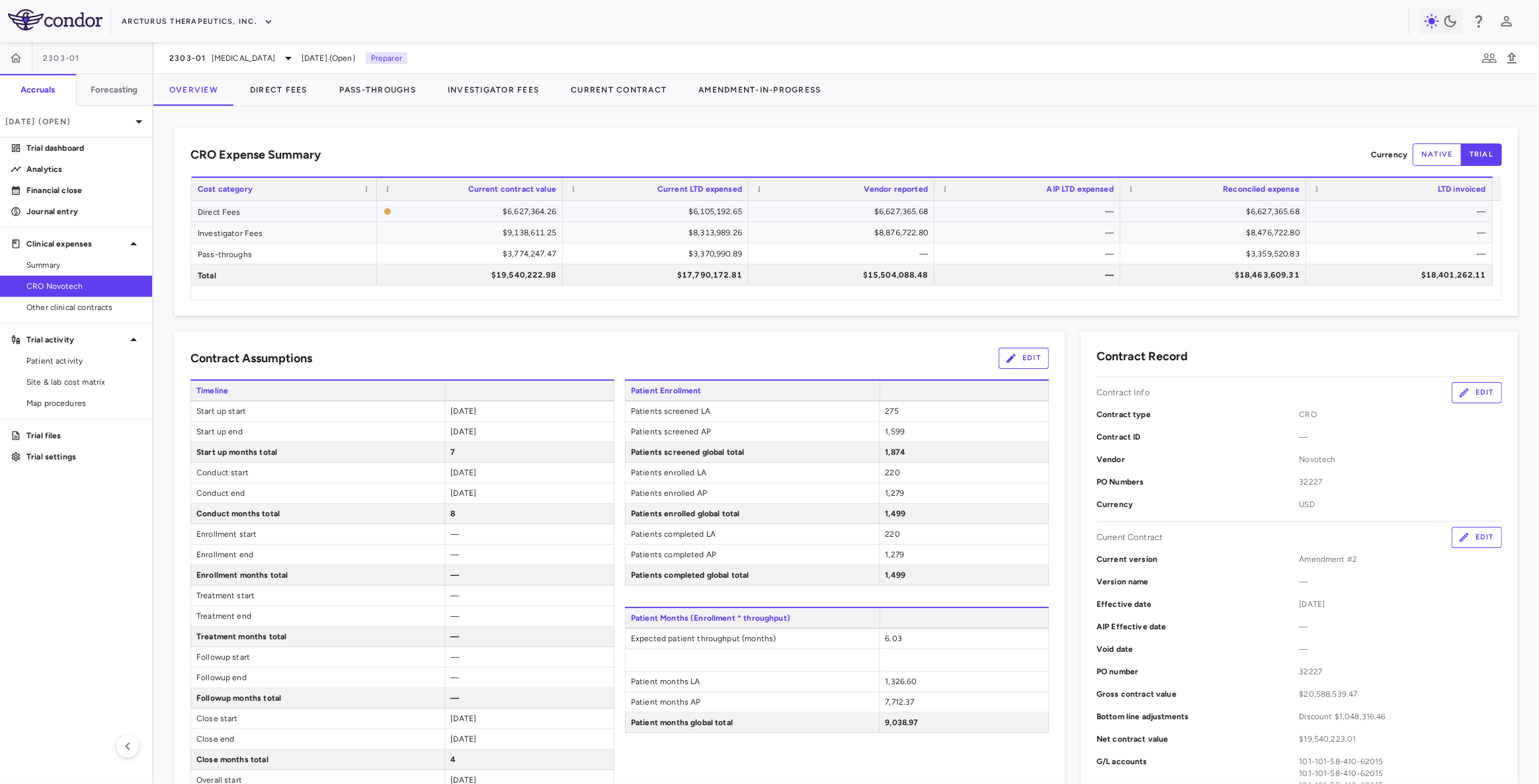
click at [818, 215] on div "$6,627,365.68" at bounding box center [844, 211] width 167 height 21
click at [831, 229] on div "$8,876,722.80" at bounding box center [844, 232] width 167 height 21
click at [860, 213] on div "$6,627,365.68" at bounding box center [844, 211] width 167 height 21
click at [851, 233] on div "$8,876,722.80" at bounding box center [844, 232] width 167 height 21
click at [851, 211] on div "$6,627,365.68" at bounding box center [844, 211] width 167 height 21
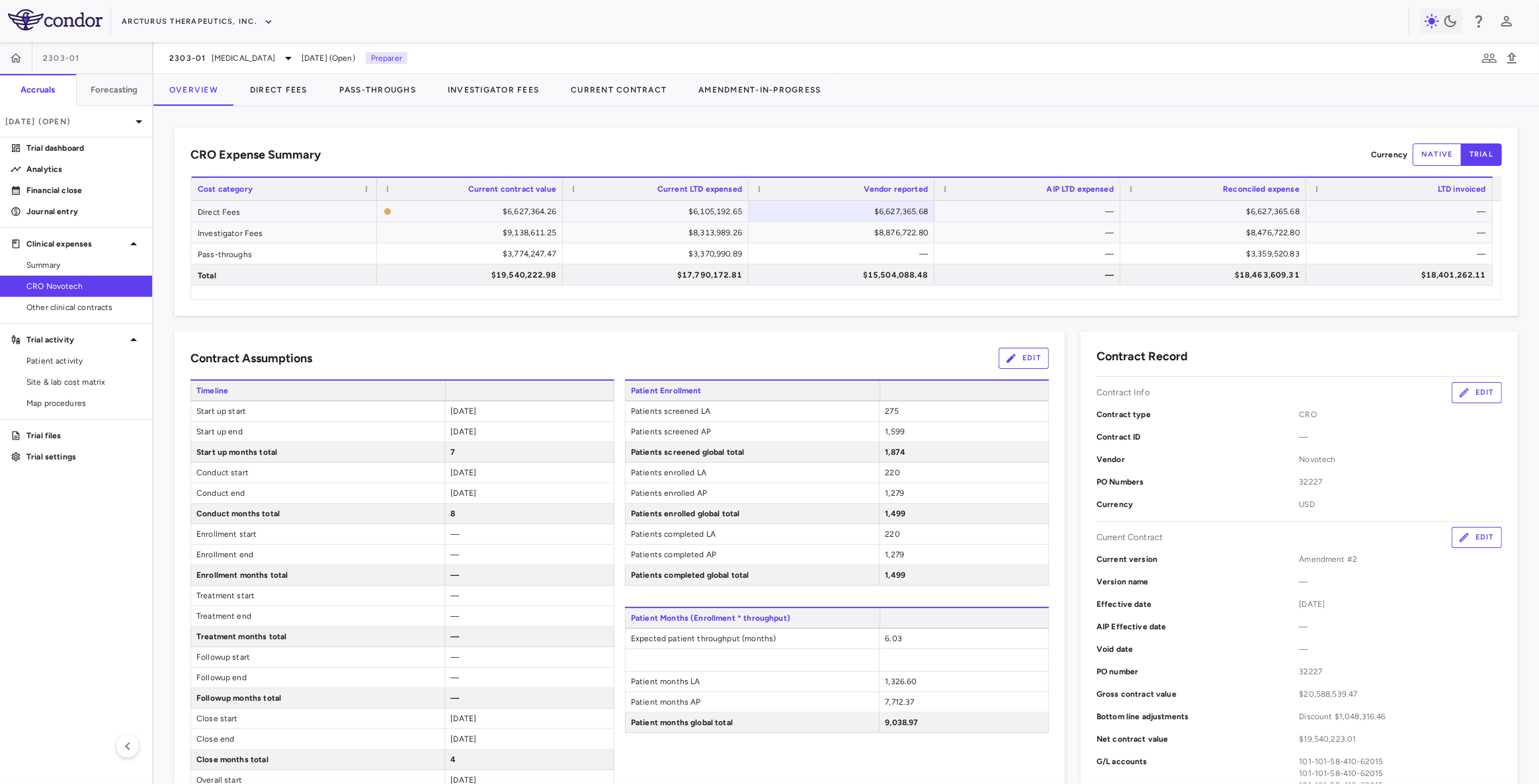
click at [857, 227] on div "$8,876,722.80" at bounding box center [844, 232] width 167 height 21
click at [258, 256] on div "Pass-throughs" at bounding box center [284, 253] width 186 height 20
click at [1260, 264] on div "$18,463,609.31" at bounding box center [1213, 274] width 186 height 20
click at [1282, 257] on div "$3,359,520.83" at bounding box center [1216, 253] width 167 height 21
click at [1225, 253] on div "$3,359,520.83" at bounding box center [1216, 253] width 167 height 21
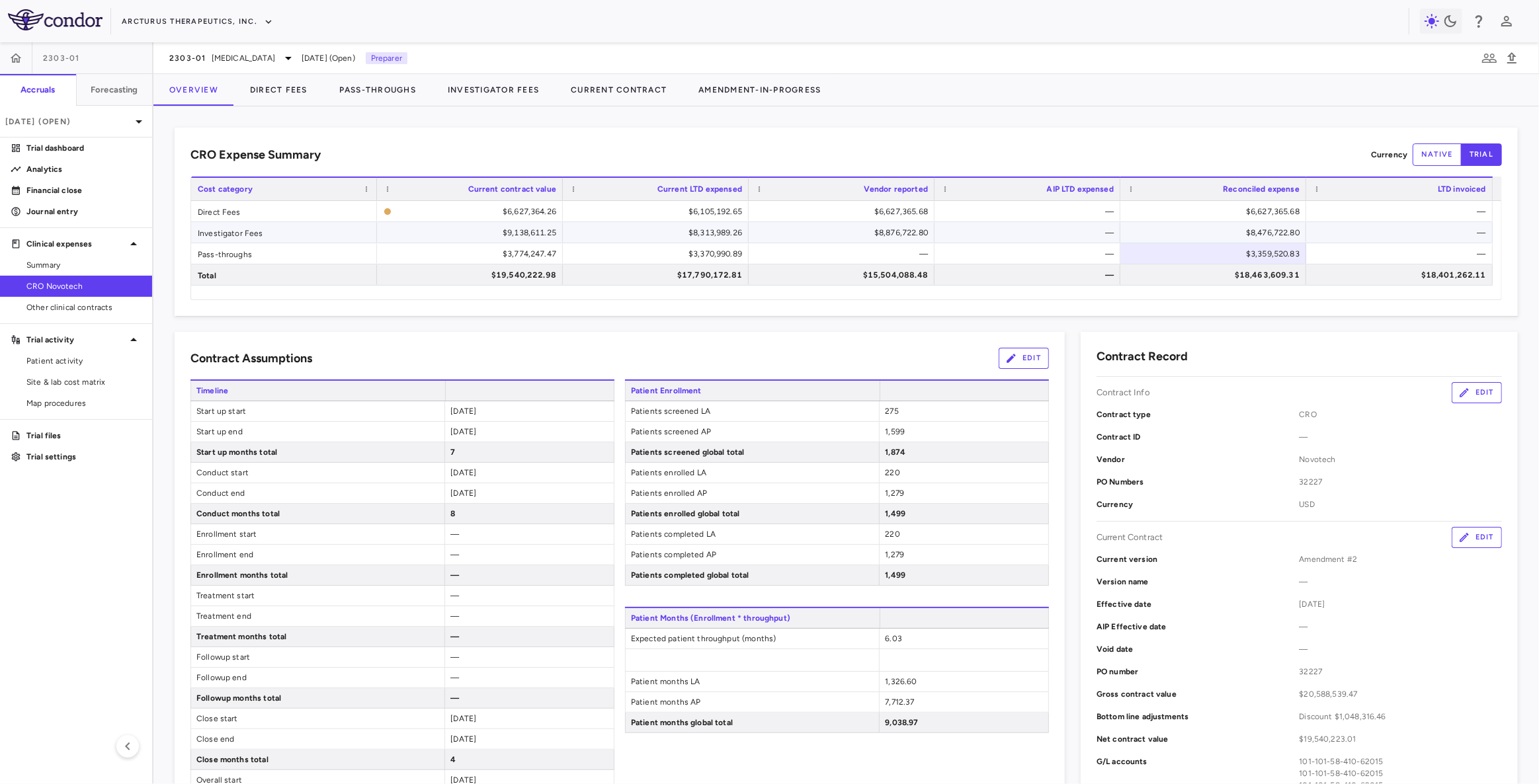
click at [881, 234] on div "$8,876,722.80" at bounding box center [844, 232] width 167 height 21
click at [293, 92] on button "Direct Fees" at bounding box center [279, 89] width 89 height 31
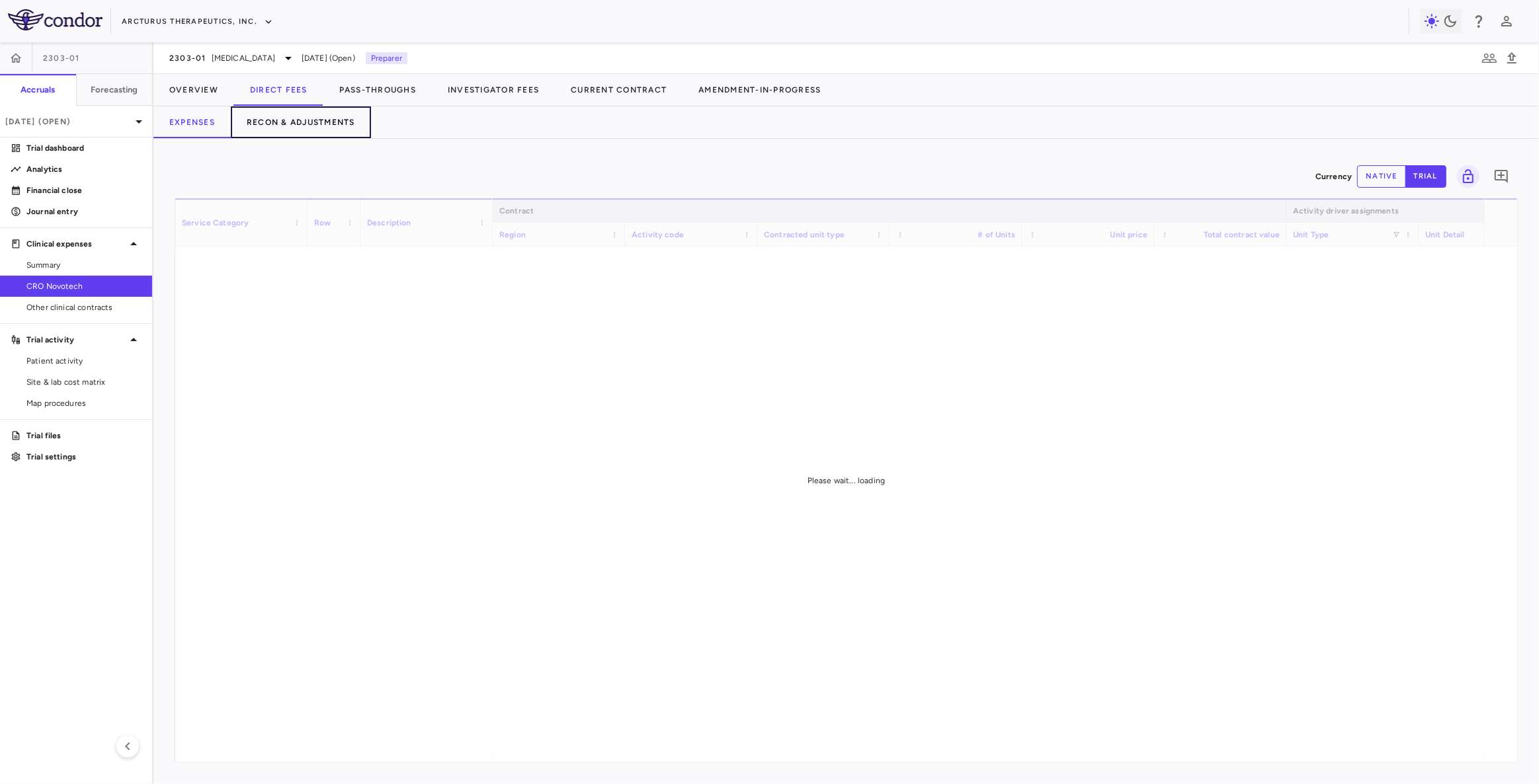
click at [312, 120] on button "Recon & Adjustments" at bounding box center [301, 122] width 140 height 31
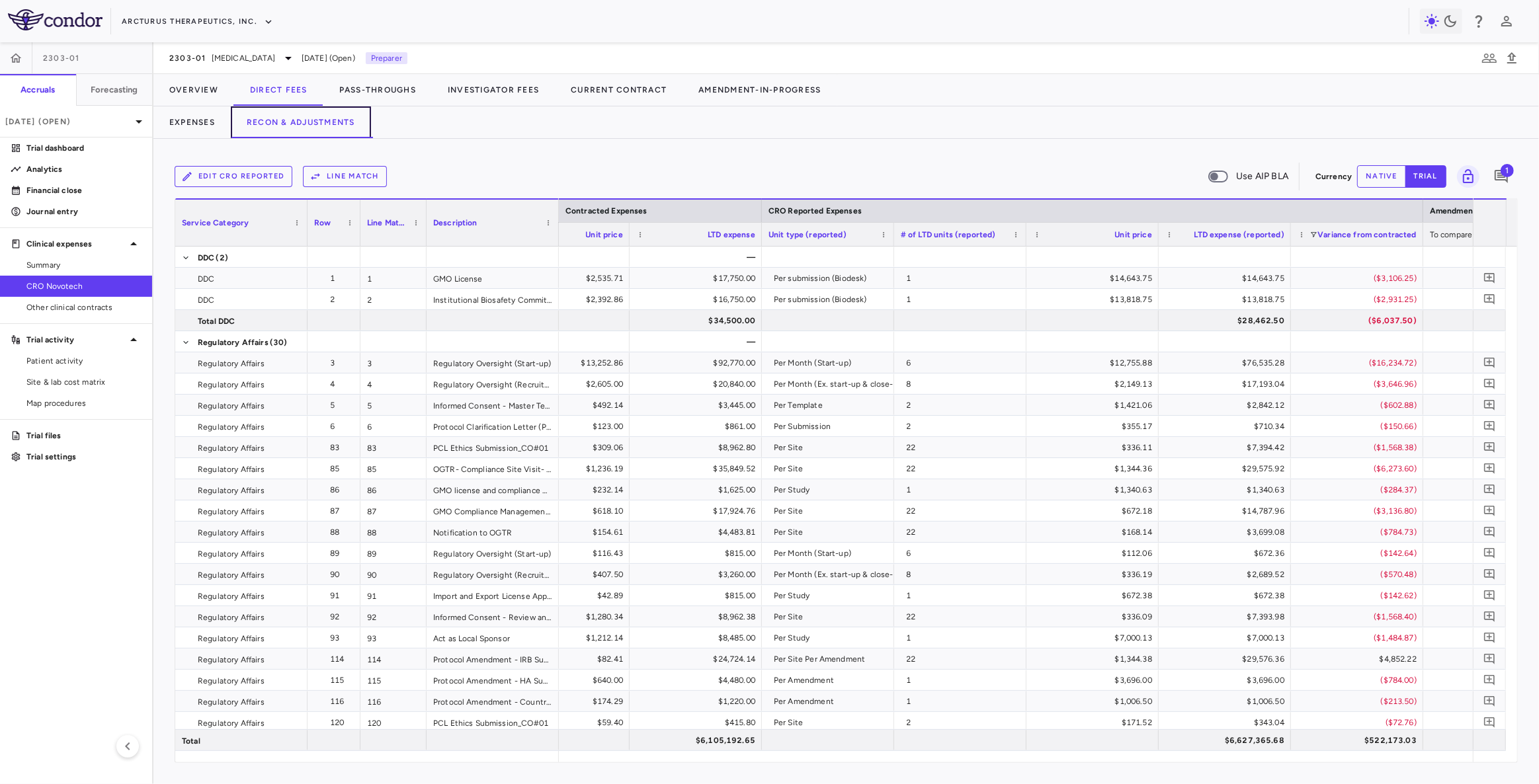
scroll to position [0, 1121]
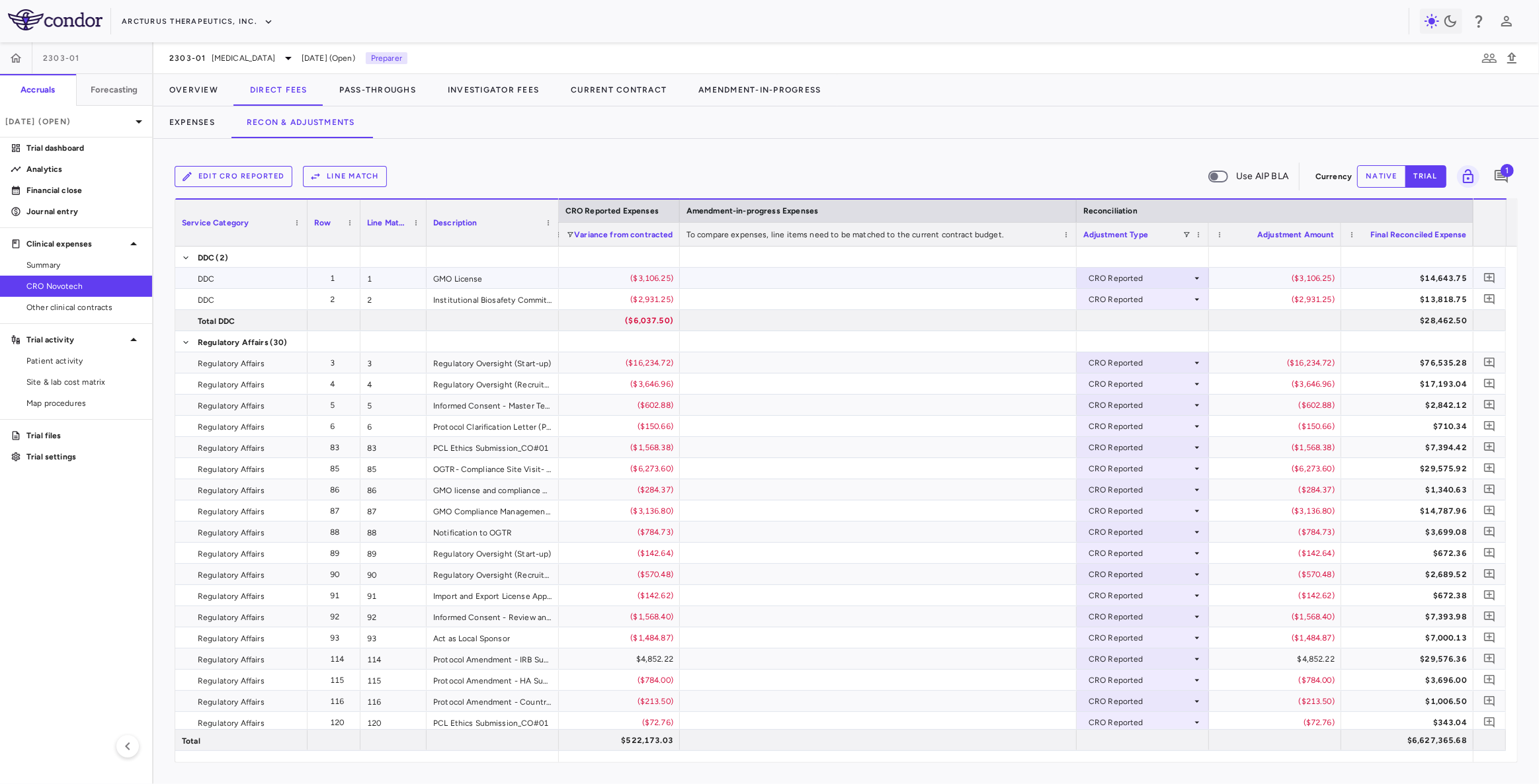
click at [1175, 278] on div "CRO Reported" at bounding box center [1140, 278] width 103 height 21
click at [1337, 269] on div at bounding box center [770, 392] width 1539 height 784
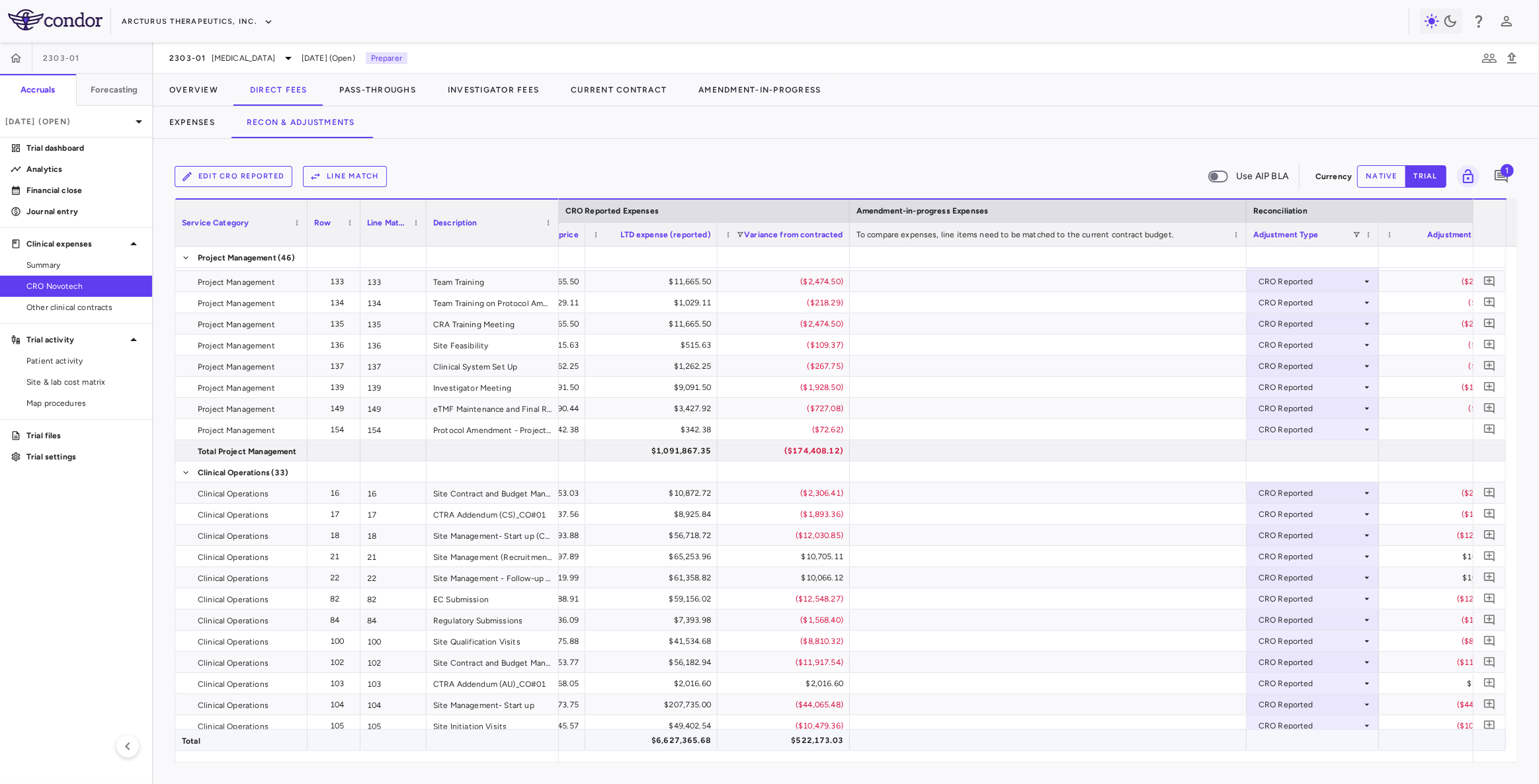
click at [678, 743] on div "$6,627,365.68" at bounding box center [654, 740] width 114 height 21
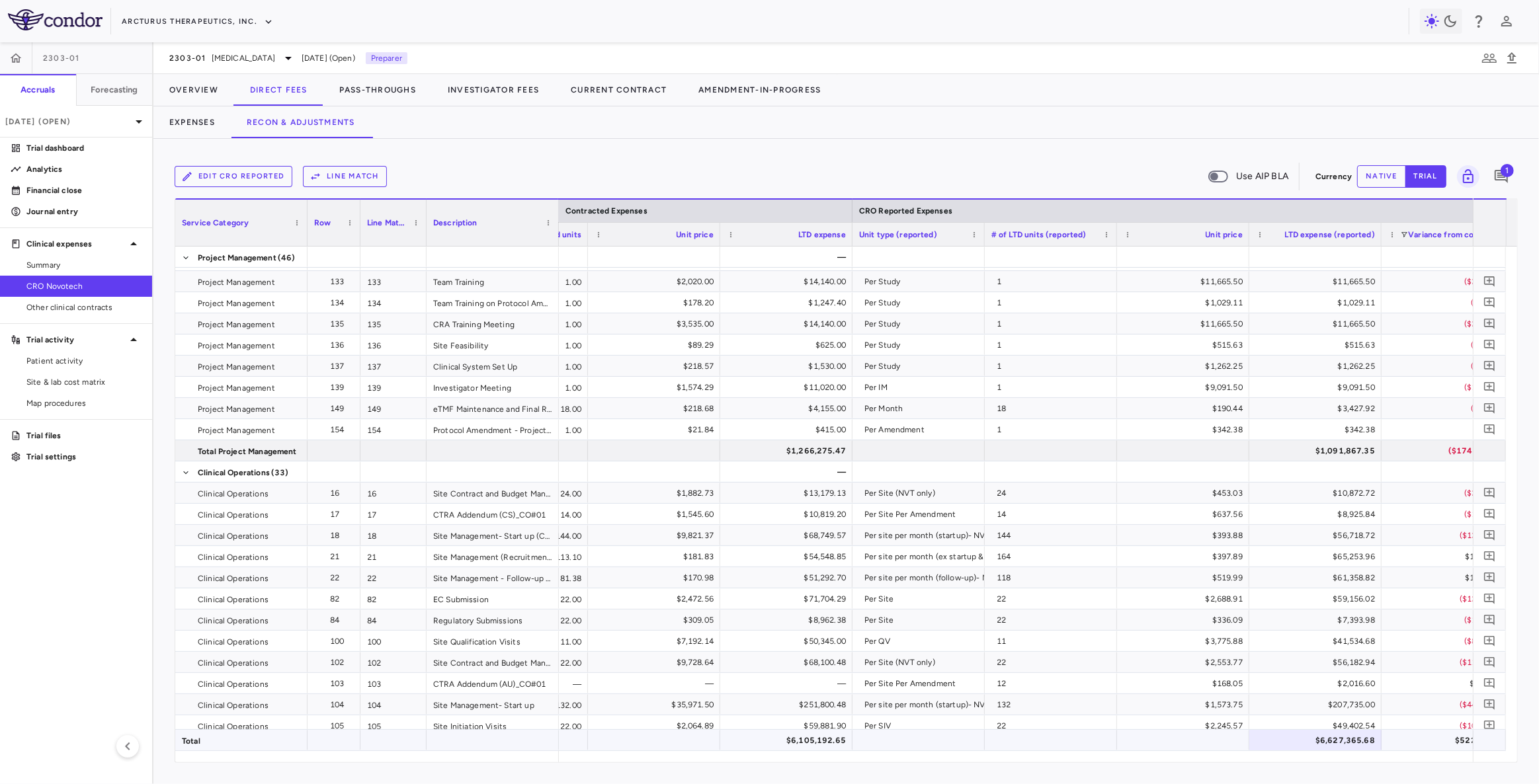
click at [824, 741] on div "$6,105,192.65" at bounding box center [789, 740] width 114 height 21
click at [1337, 743] on div "$6,627,365.68" at bounding box center [1318, 740] width 114 height 21
click at [805, 740] on div "$6,105,192.65" at bounding box center [789, 740] width 114 height 21
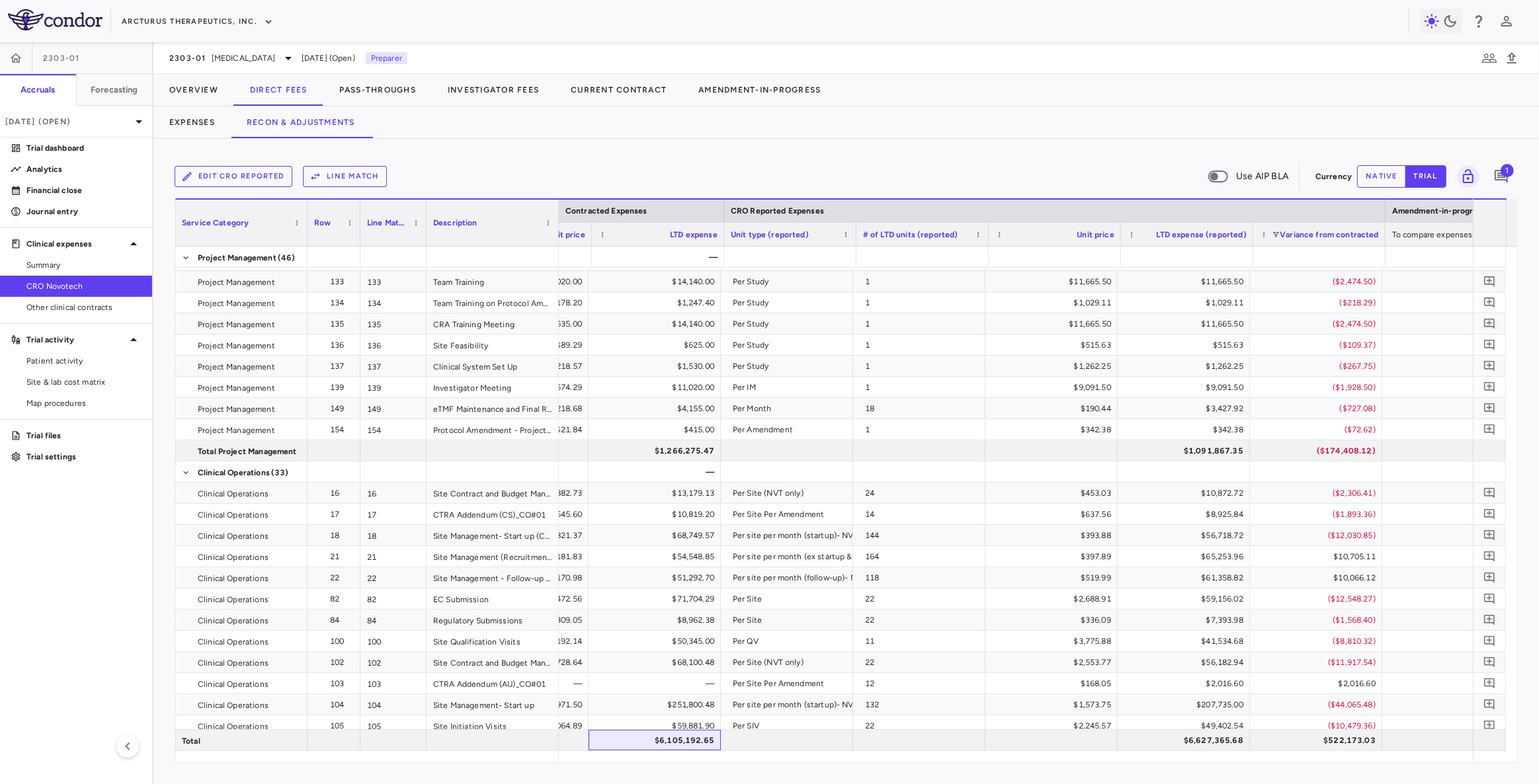
scroll to position [0, 1124]
click at [695, 450] on div "$1,266,275.47" at bounding box center [661, 450] width 114 height 21
click at [1198, 458] on div "$1,091,867.35" at bounding box center [1190, 450] width 114 height 21
click at [699, 450] on div "$1,266,275.47" at bounding box center [661, 450] width 114 height 21
click at [1187, 449] on div "$1,091,867.35" at bounding box center [1190, 450] width 114 height 21
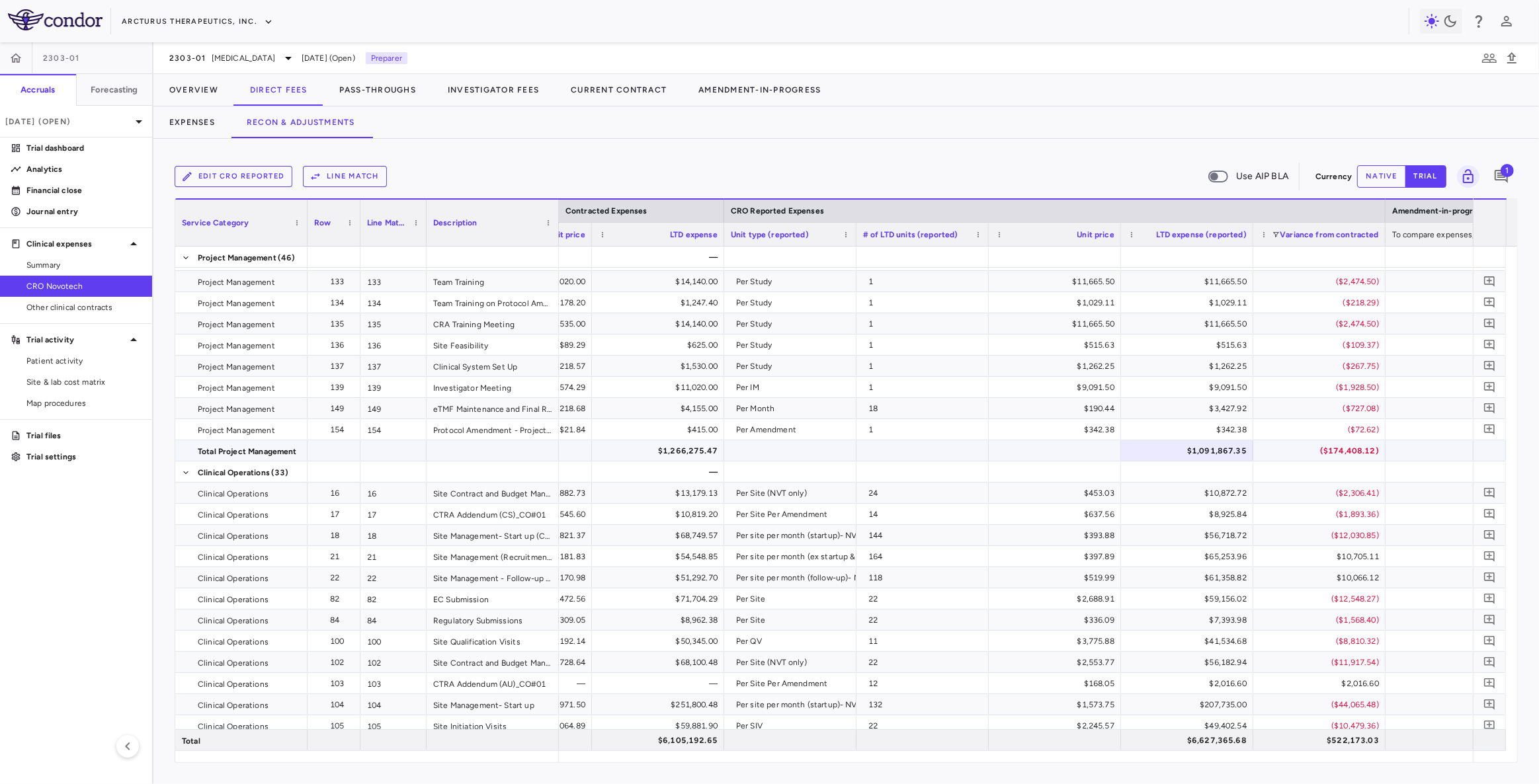
click at [699, 449] on div "$1,266,275.47" at bounding box center [661, 450] width 114 height 21
click at [1176, 444] on div "$1,091,867.35" at bounding box center [1190, 450] width 114 height 21
click at [1329, 450] on div "($174,408.12)" at bounding box center [1322, 450] width 114 height 21
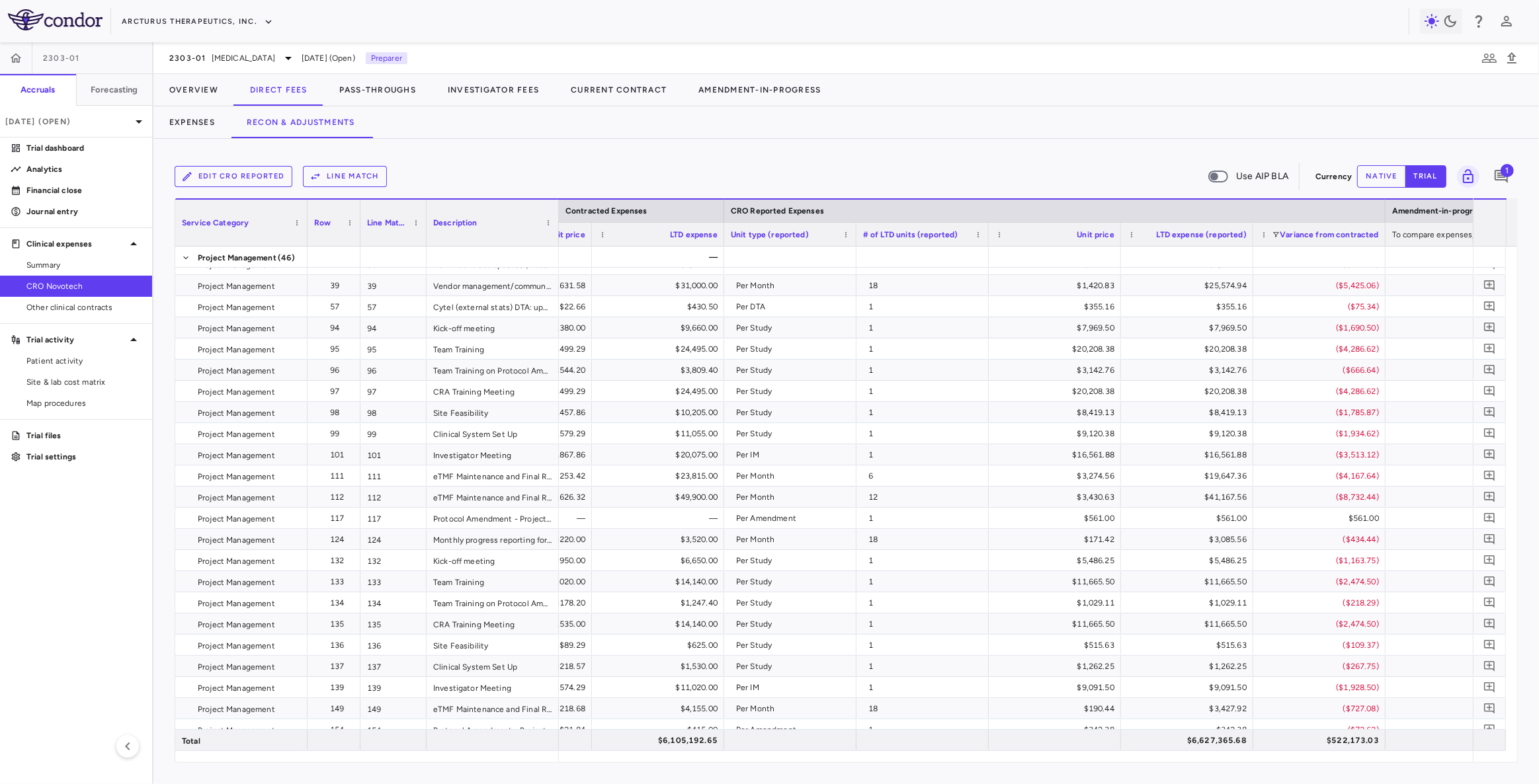
scroll to position [1021, 0]
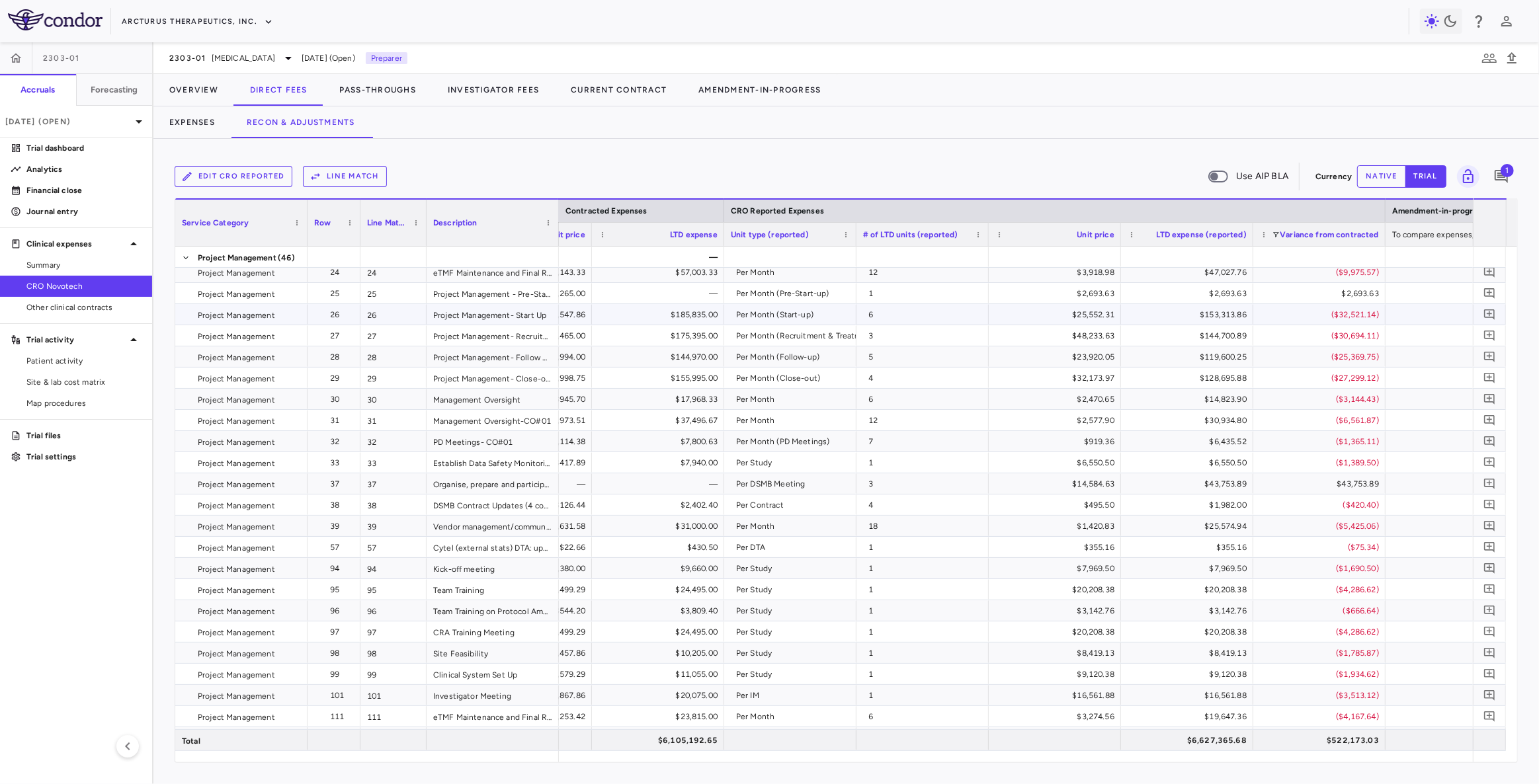
click at [1356, 312] on div "($32,521.14)" at bounding box center [1322, 315] width 114 height 21
click at [1354, 337] on div "($30,694.11)" at bounding box center [1322, 336] width 114 height 21
click at [1351, 358] on div "($25,369.75)" at bounding box center [1322, 357] width 114 height 21
click at [1348, 383] on div "($27,299.12)" at bounding box center [1322, 378] width 114 height 21
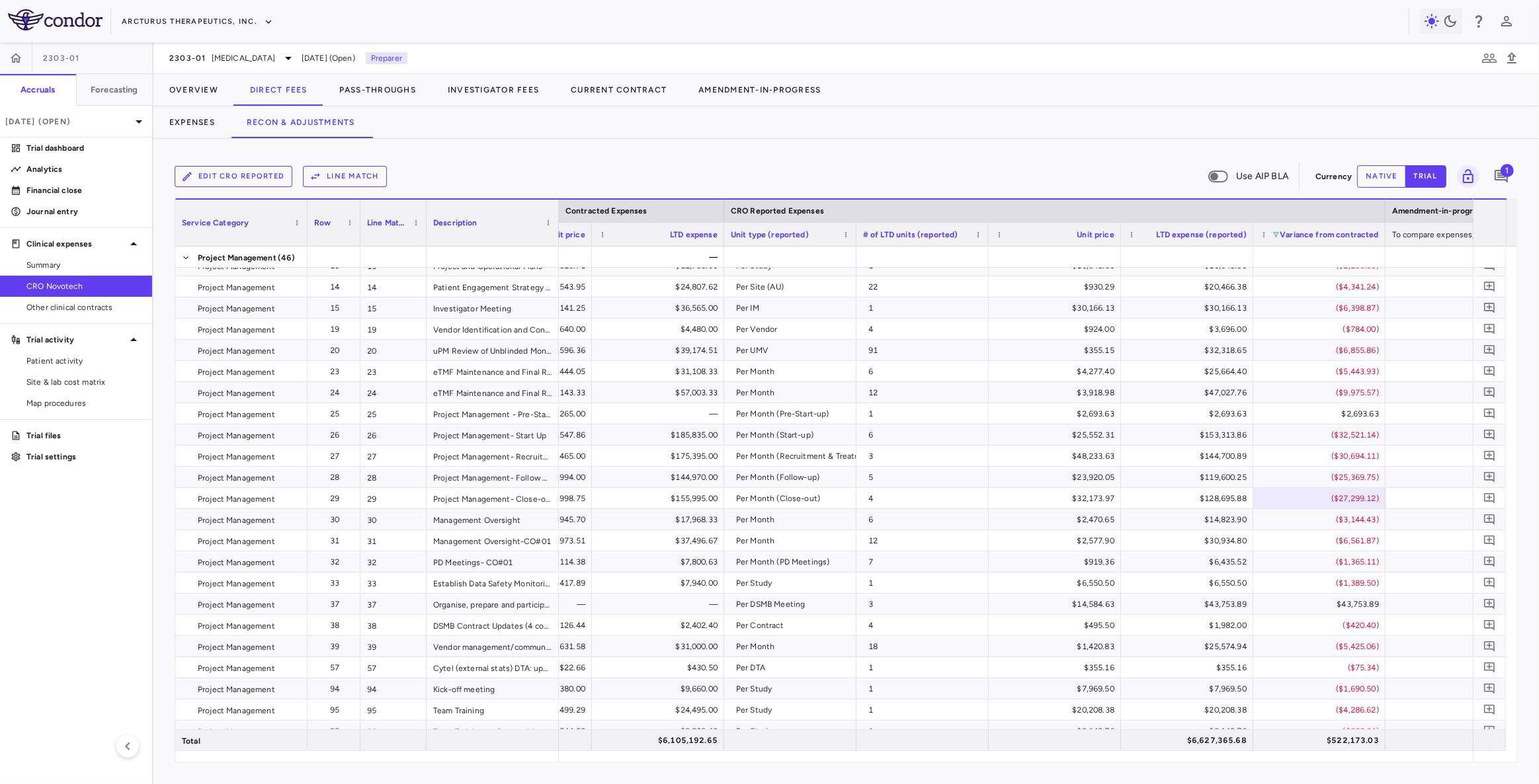
click at [1273, 235] on span at bounding box center [1275, 234] width 8 height 8
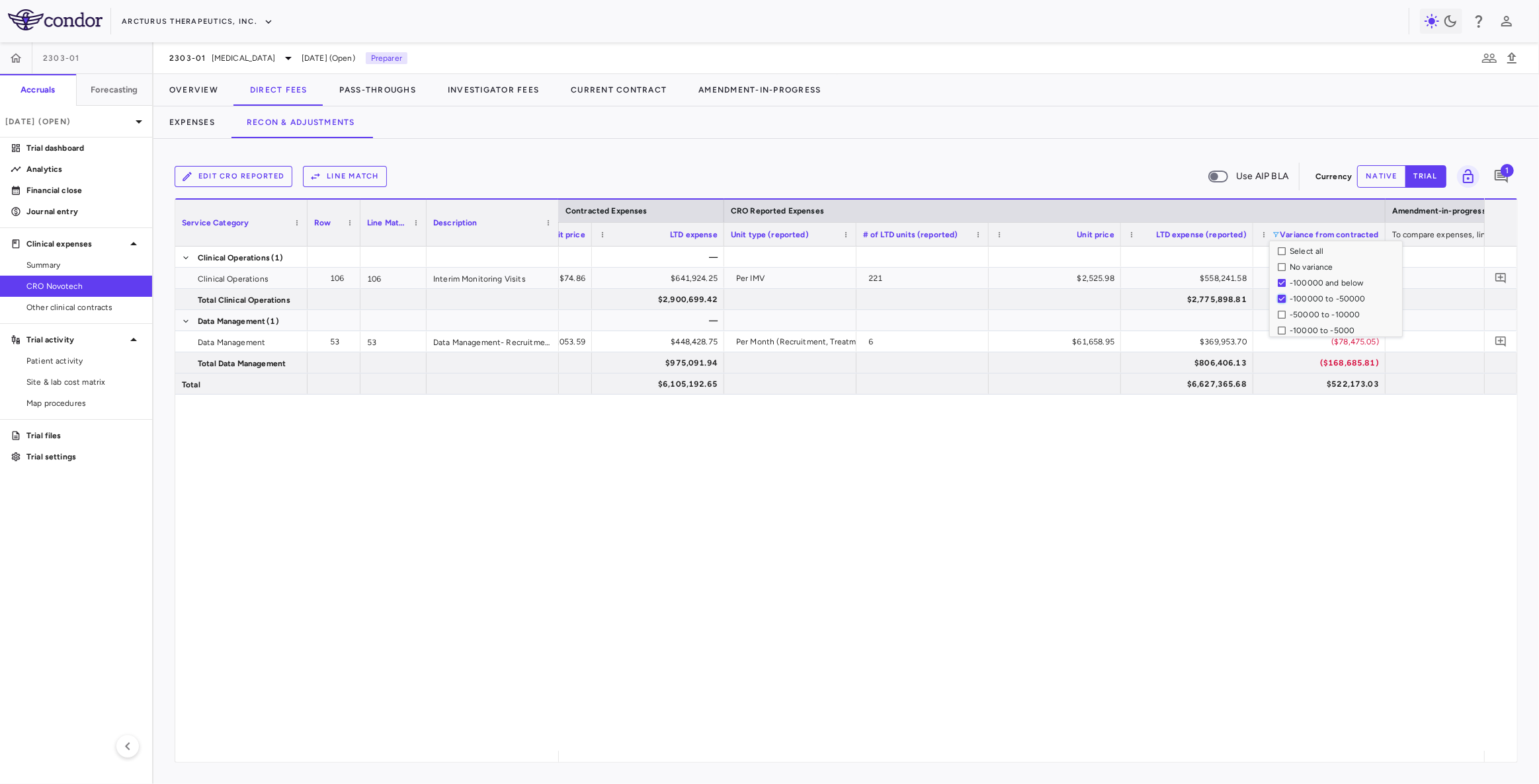
scroll to position [128, 0]
click at [1286, 312] on div "50000 to 100000" at bounding box center [1340, 313] width 124 height 16
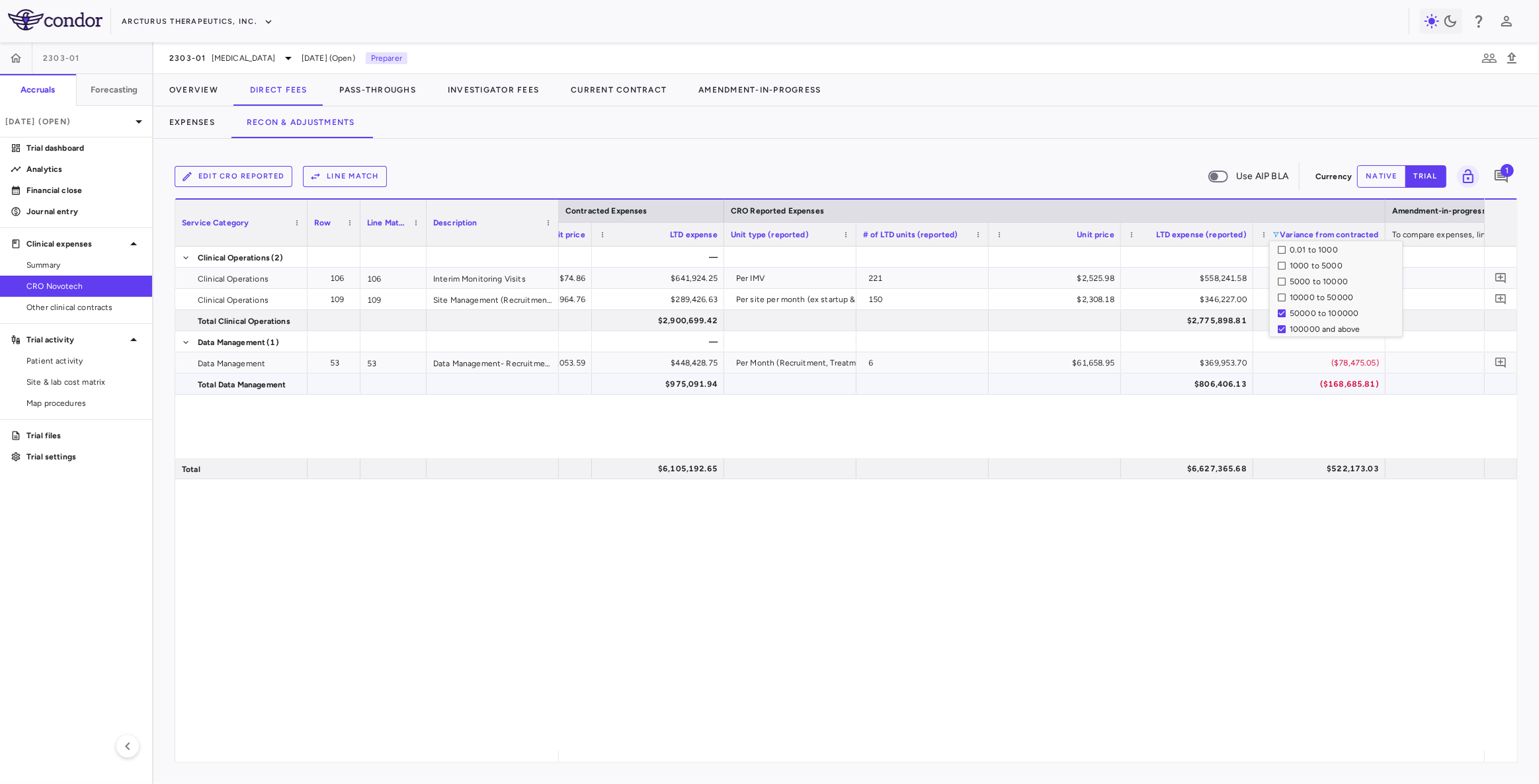
click at [1339, 531] on div "— 209.66 $74.86 $641,924.25 Per IMV 221 $2,525.98 $558,241.58 ($83,682.67) $2,9…" at bounding box center [1021, 499] width 925 height 504
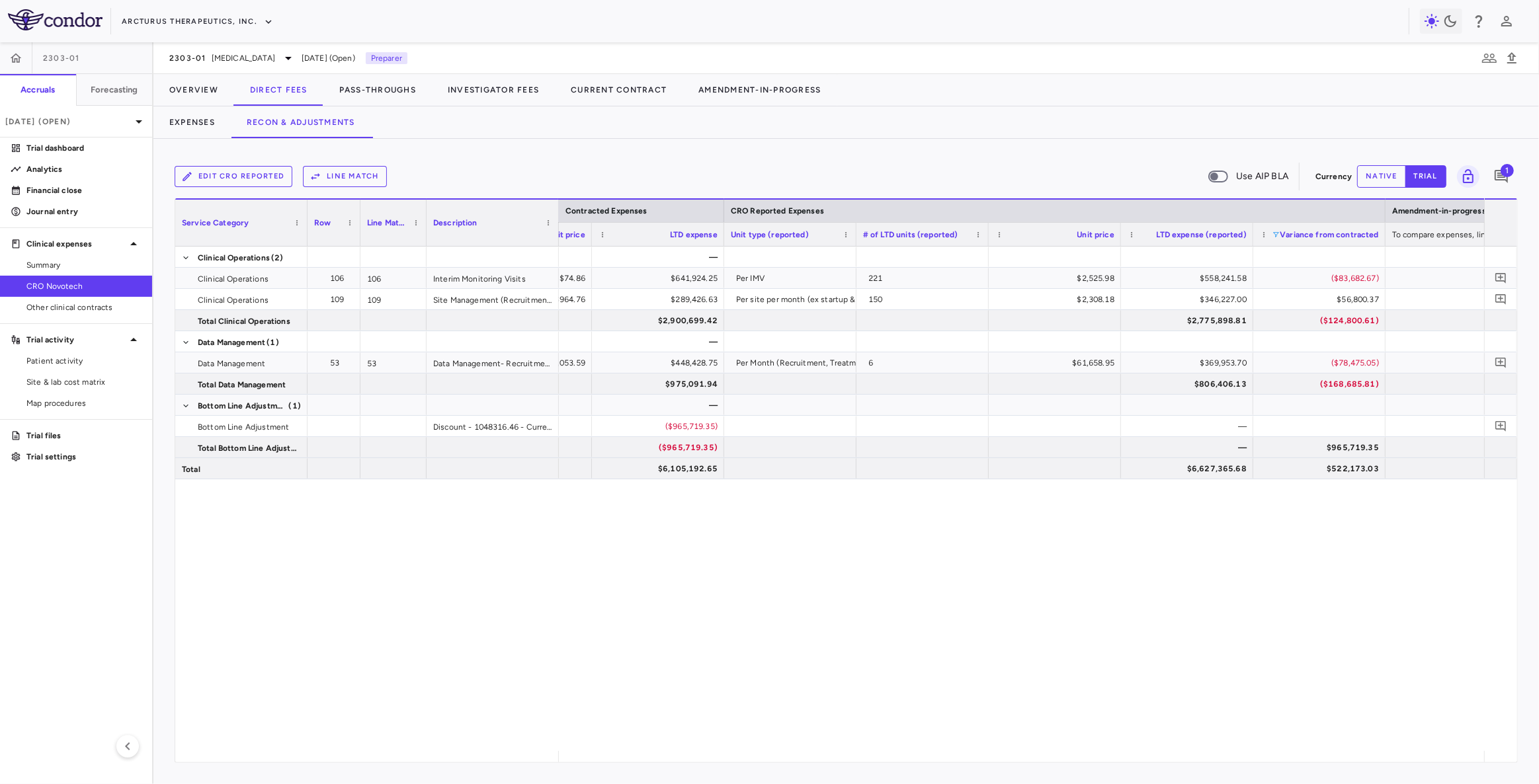
click at [1275, 234] on span at bounding box center [1275, 234] width 8 height 8
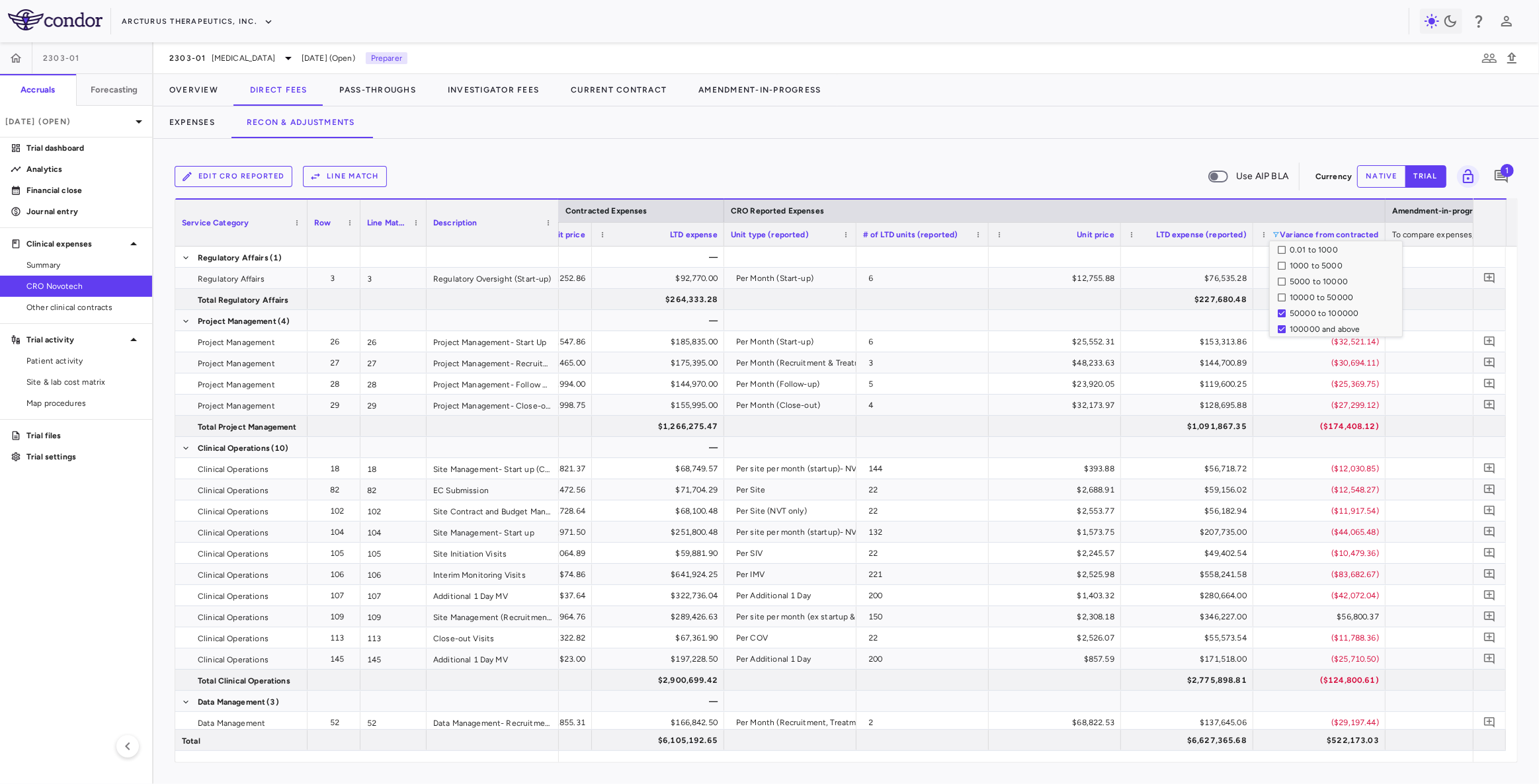
click at [1150, 368] on div "$144,700.89" at bounding box center [1190, 363] width 114 height 21
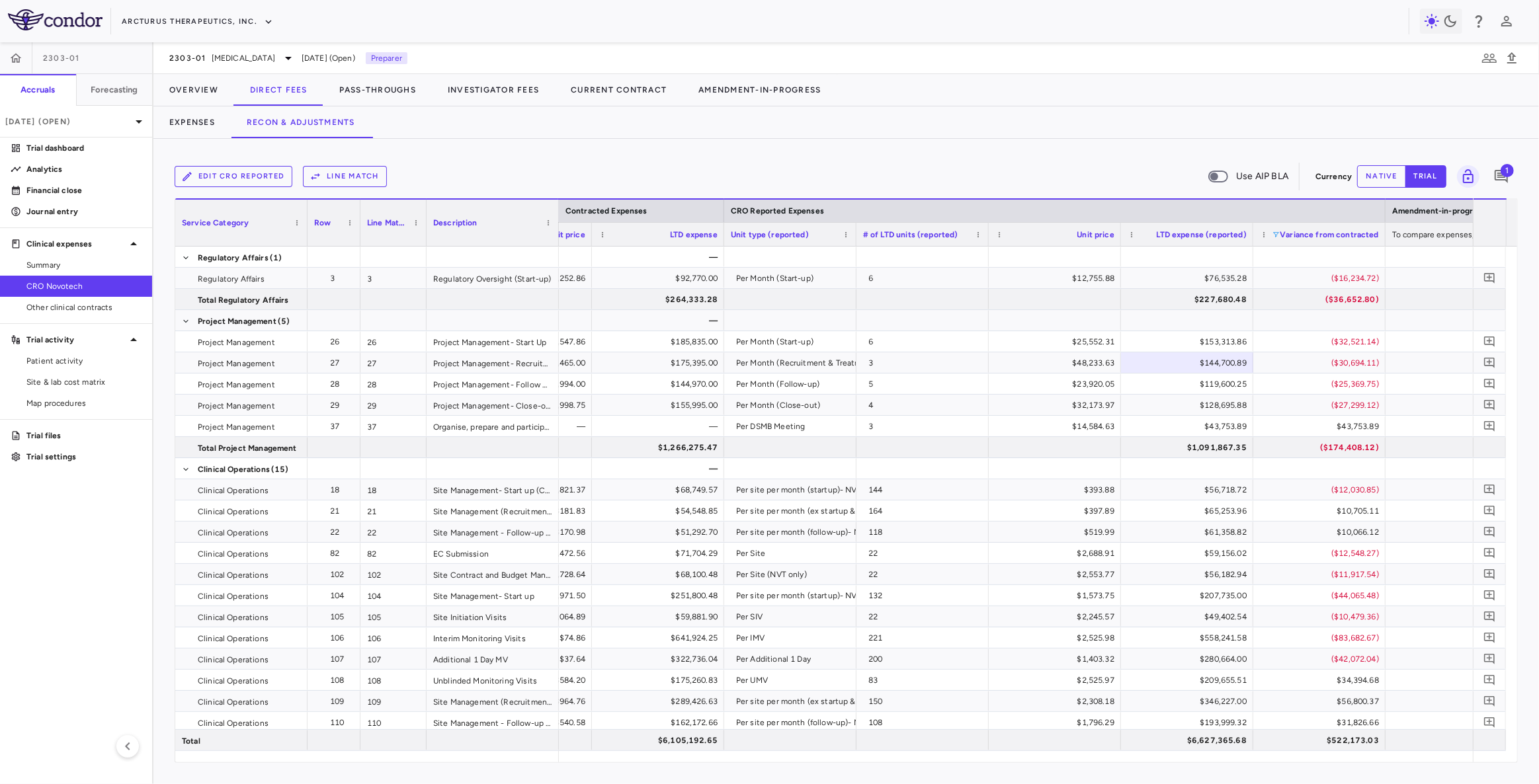
click at [1105, 772] on div "Edit CRO reported Line Match Use AIP BLA Currency native trial 1 Column Filtere…" at bounding box center [846, 461] width 1386 height 645
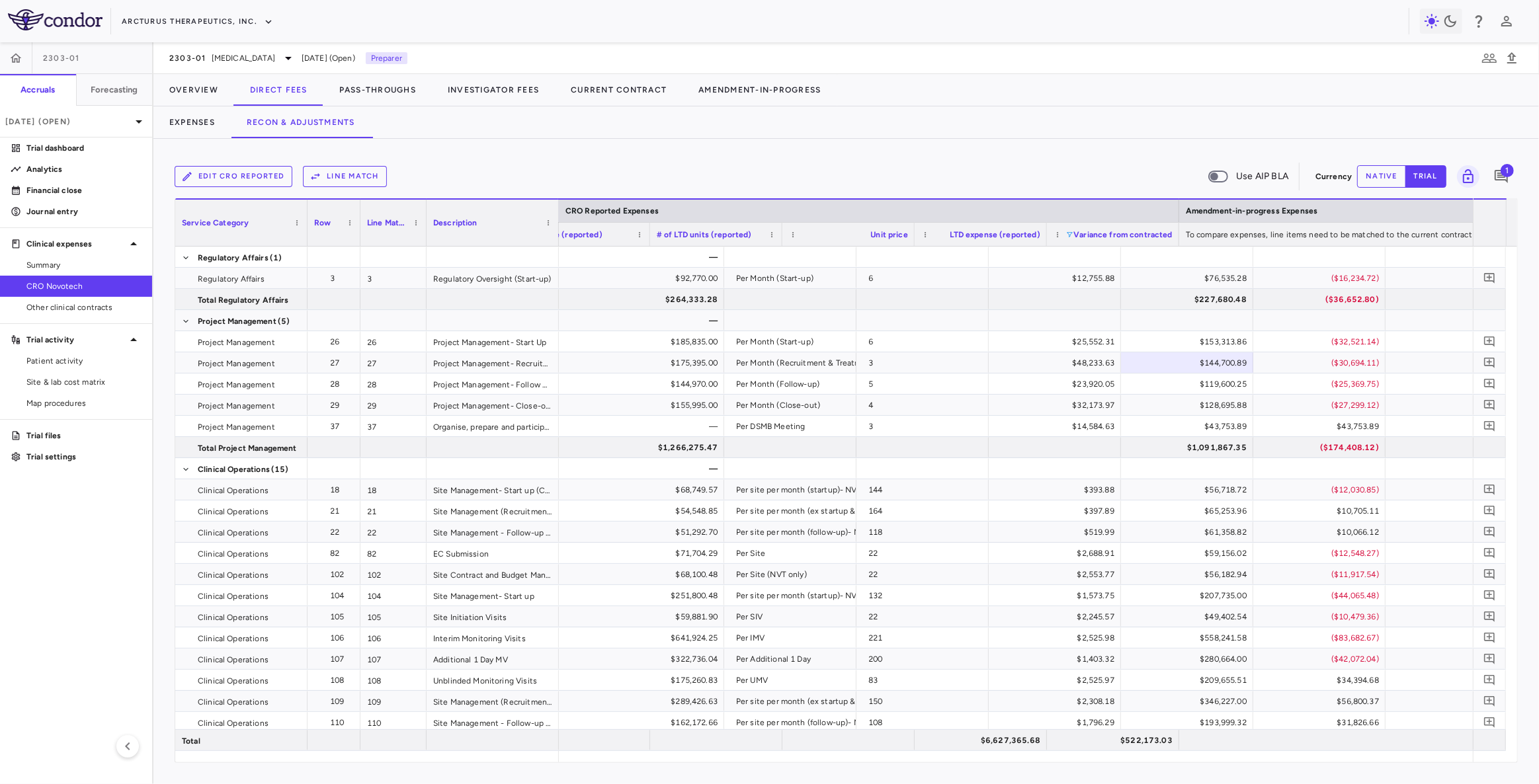
scroll to position [0, 1330]
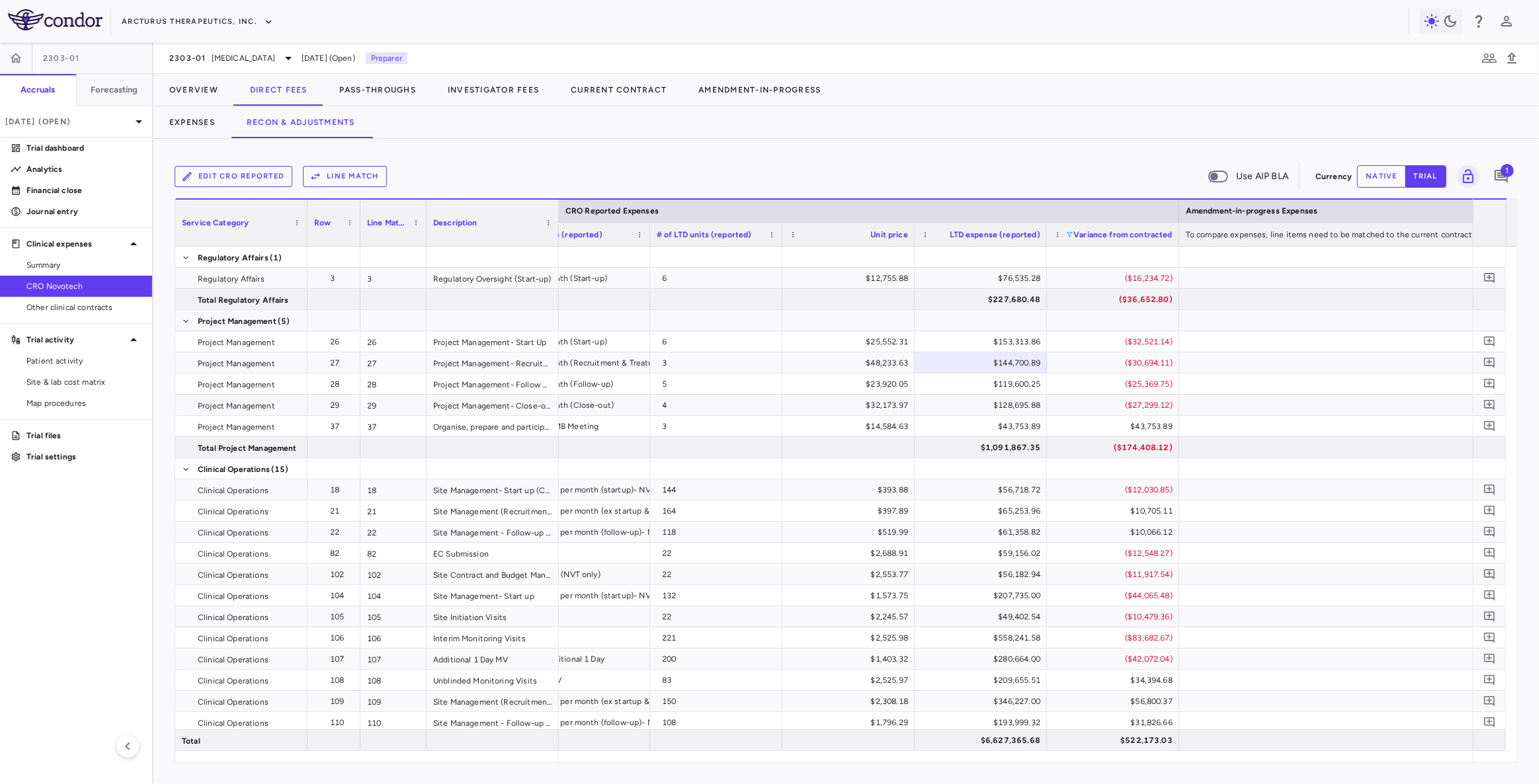
click at [1070, 233] on span at bounding box center [1069, 234] width 8 height 8
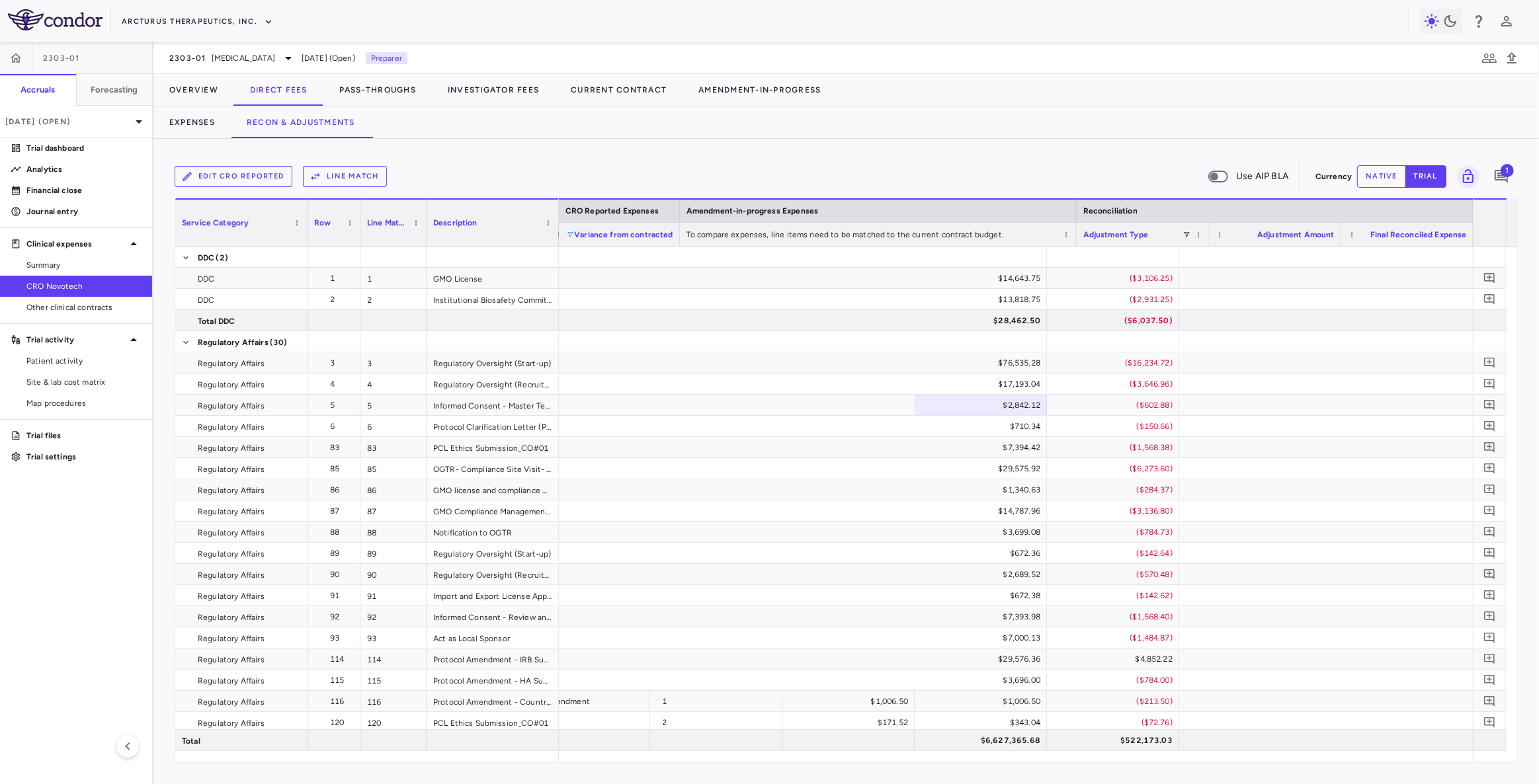
scroll to position [0, 1830]
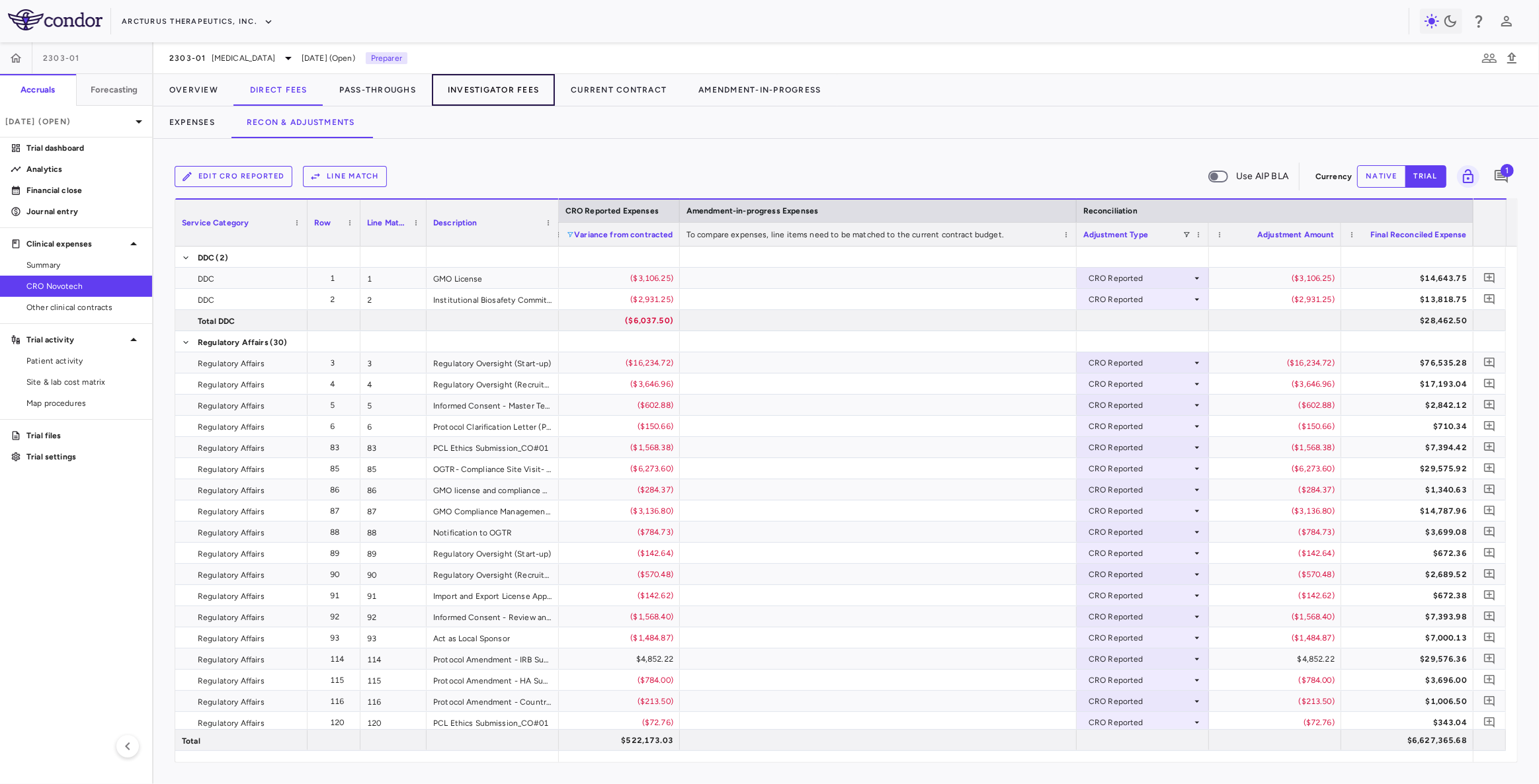
click at [489, 85] on button "Investigator Fees" at bounding box center [493, 89] width 123 height 31
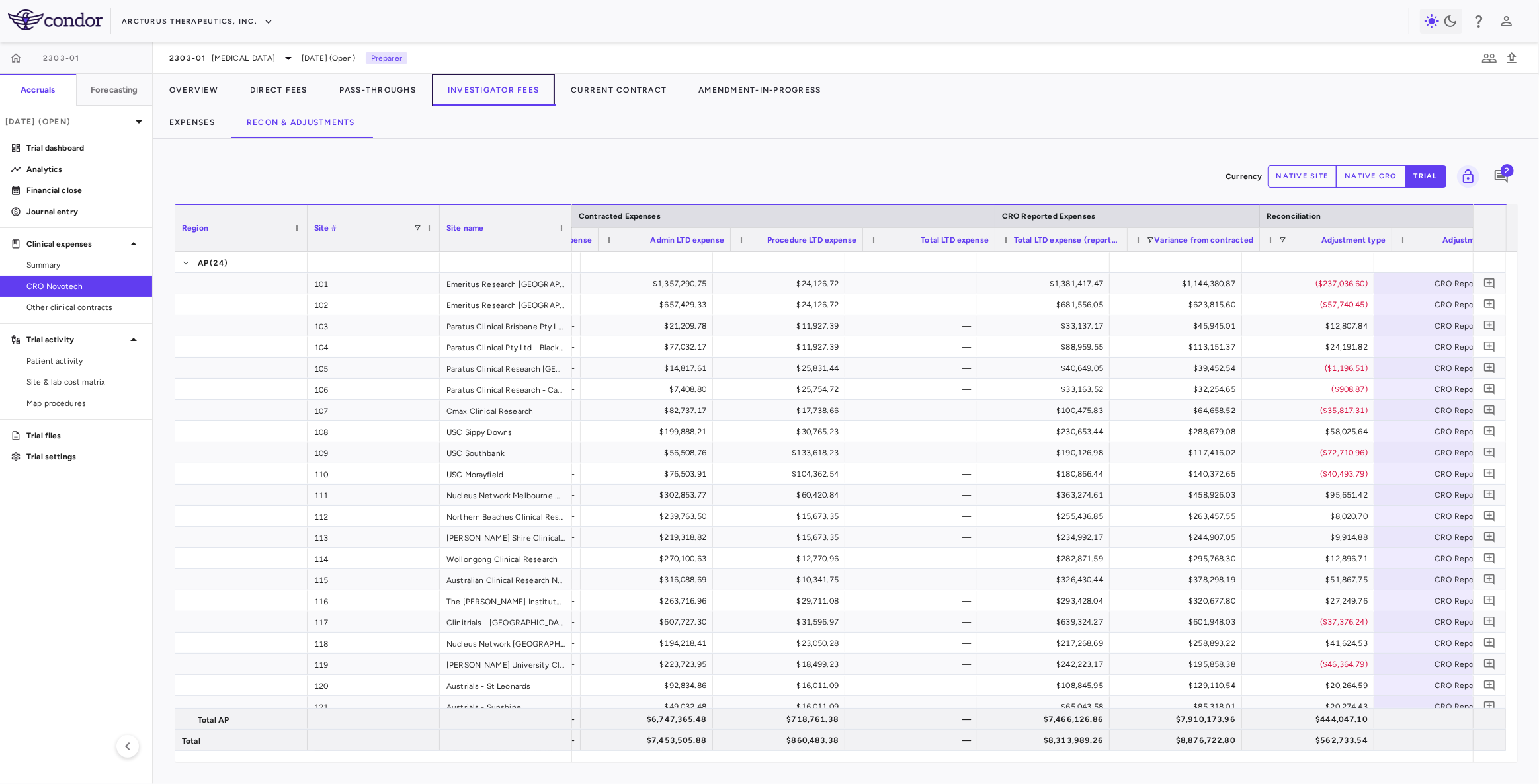
scroll to position [0, 238]
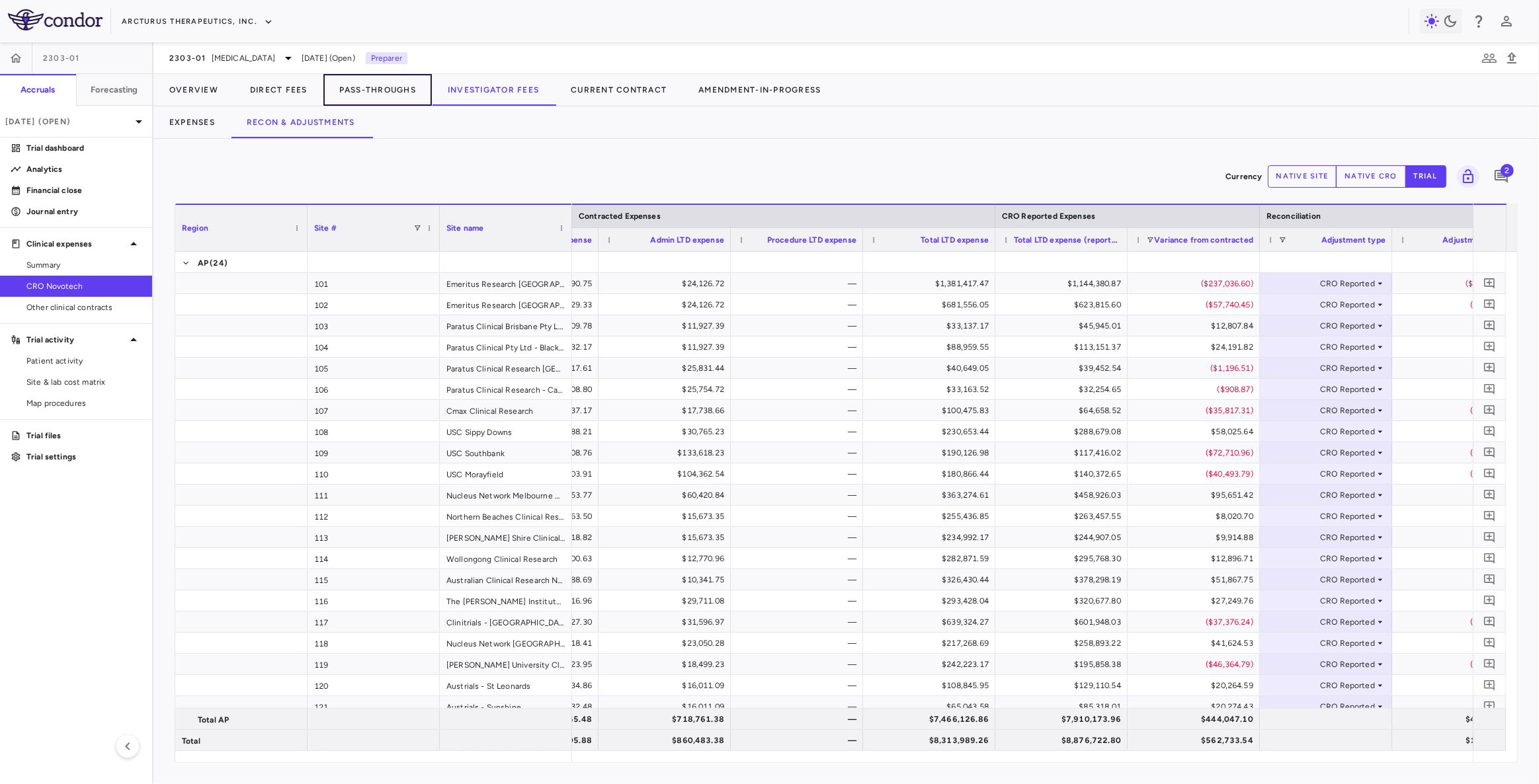
click at [380, 91] on button "Pass-Throughs" at bounding box center [377, 89] width 109 height 31
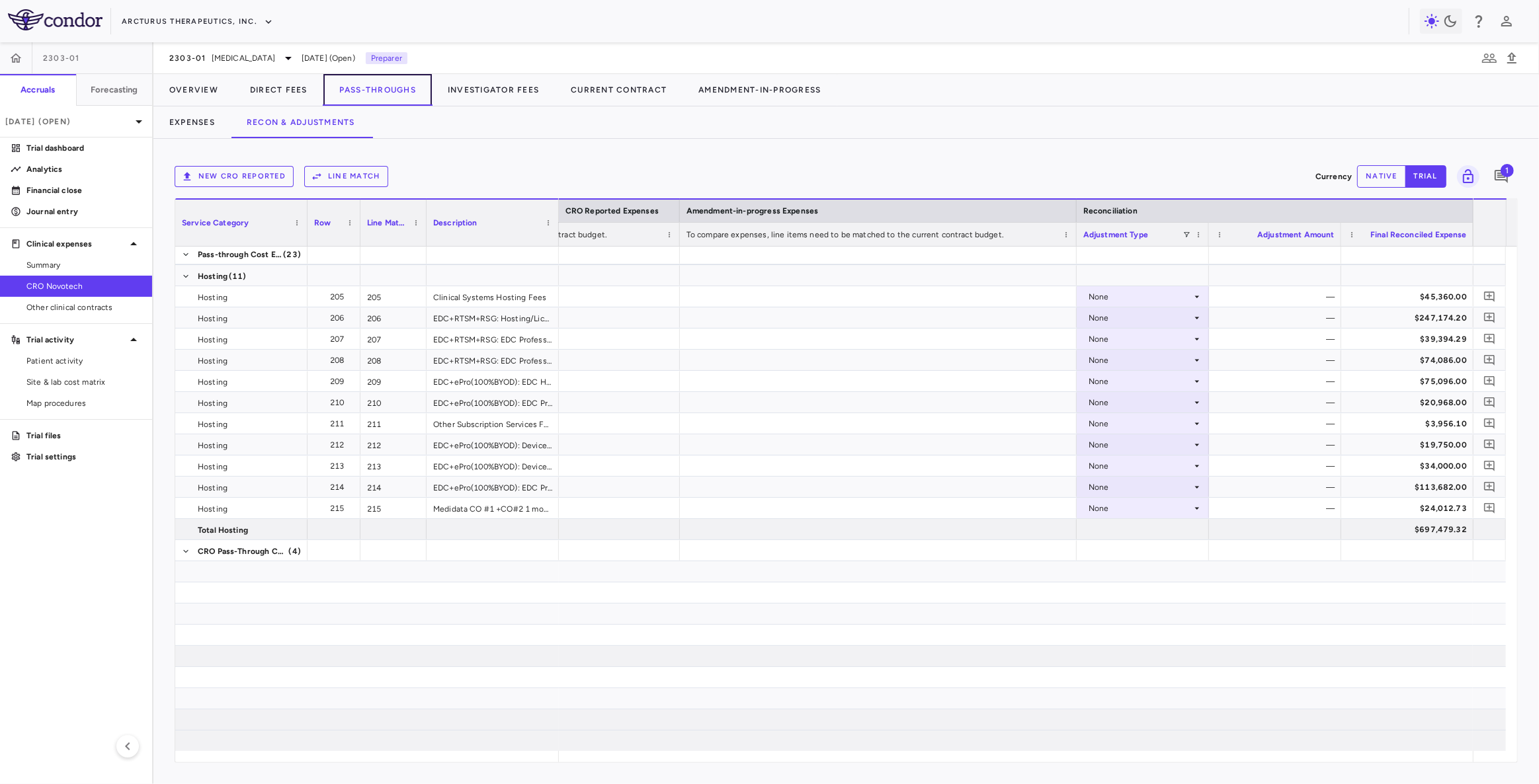
scroll to position [510, 0]
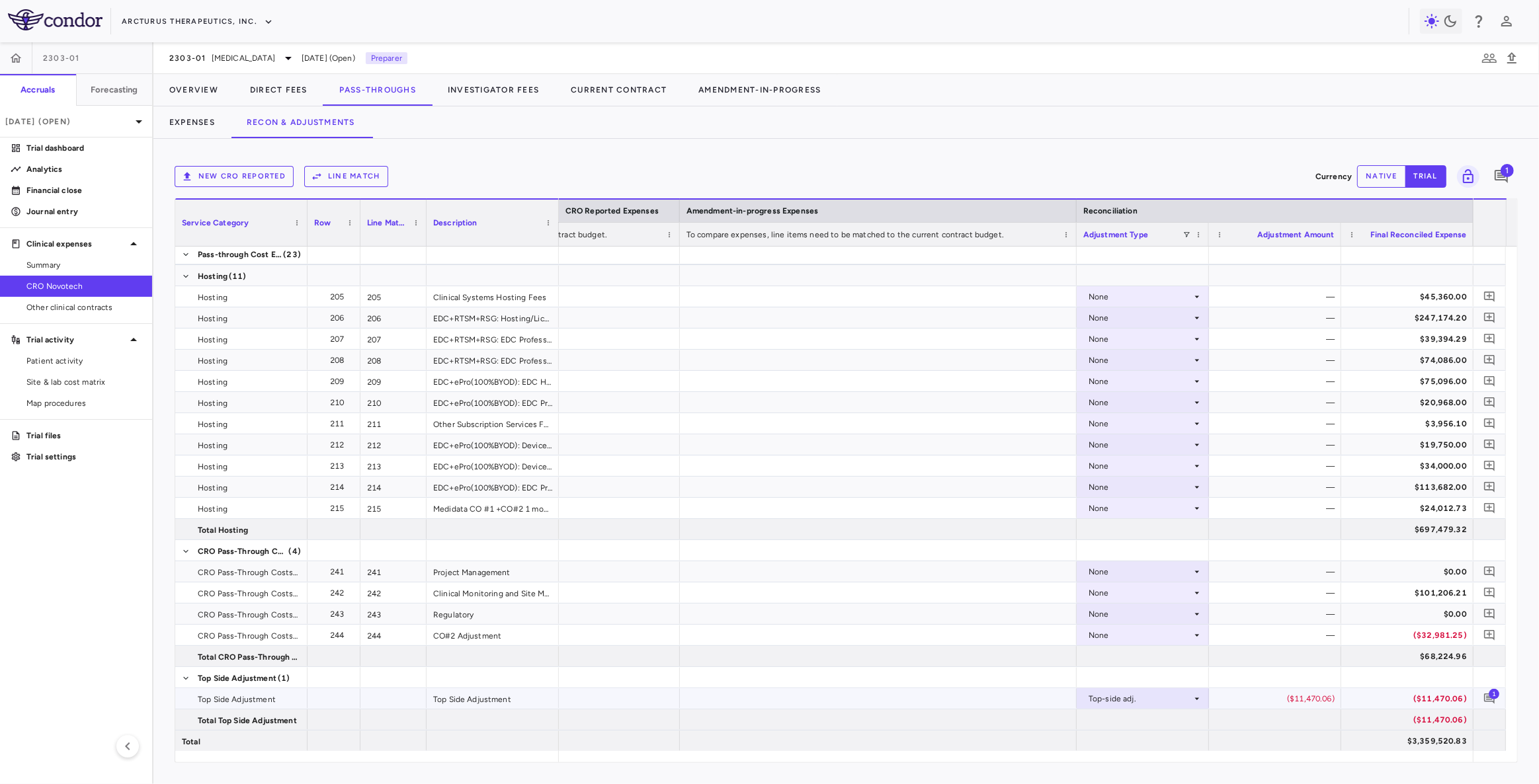
click at [1428, 748] on div "$3,359,520.83" at bounding box center [1410, 741] width 114 height 21
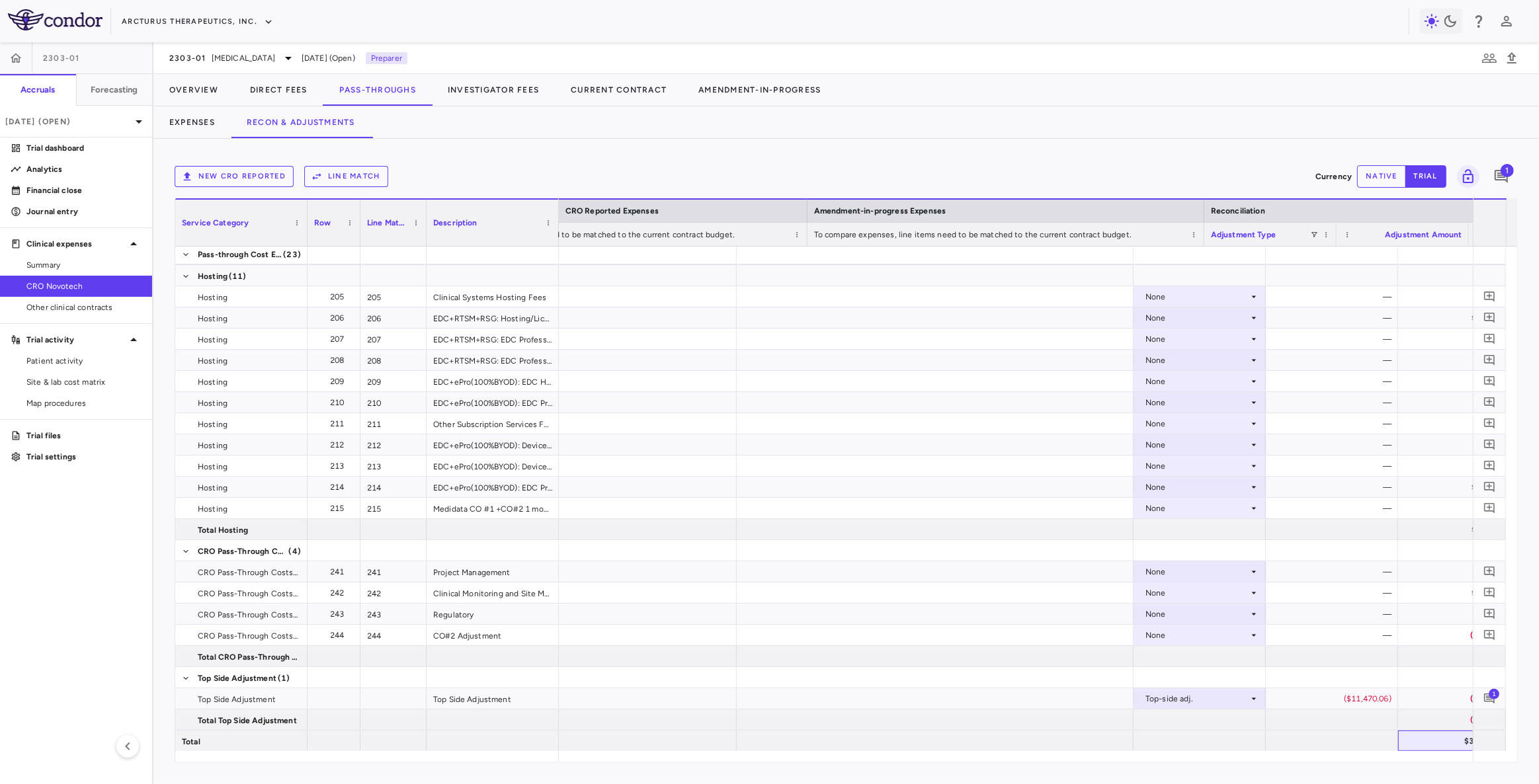
scroll to position [0, 1438]
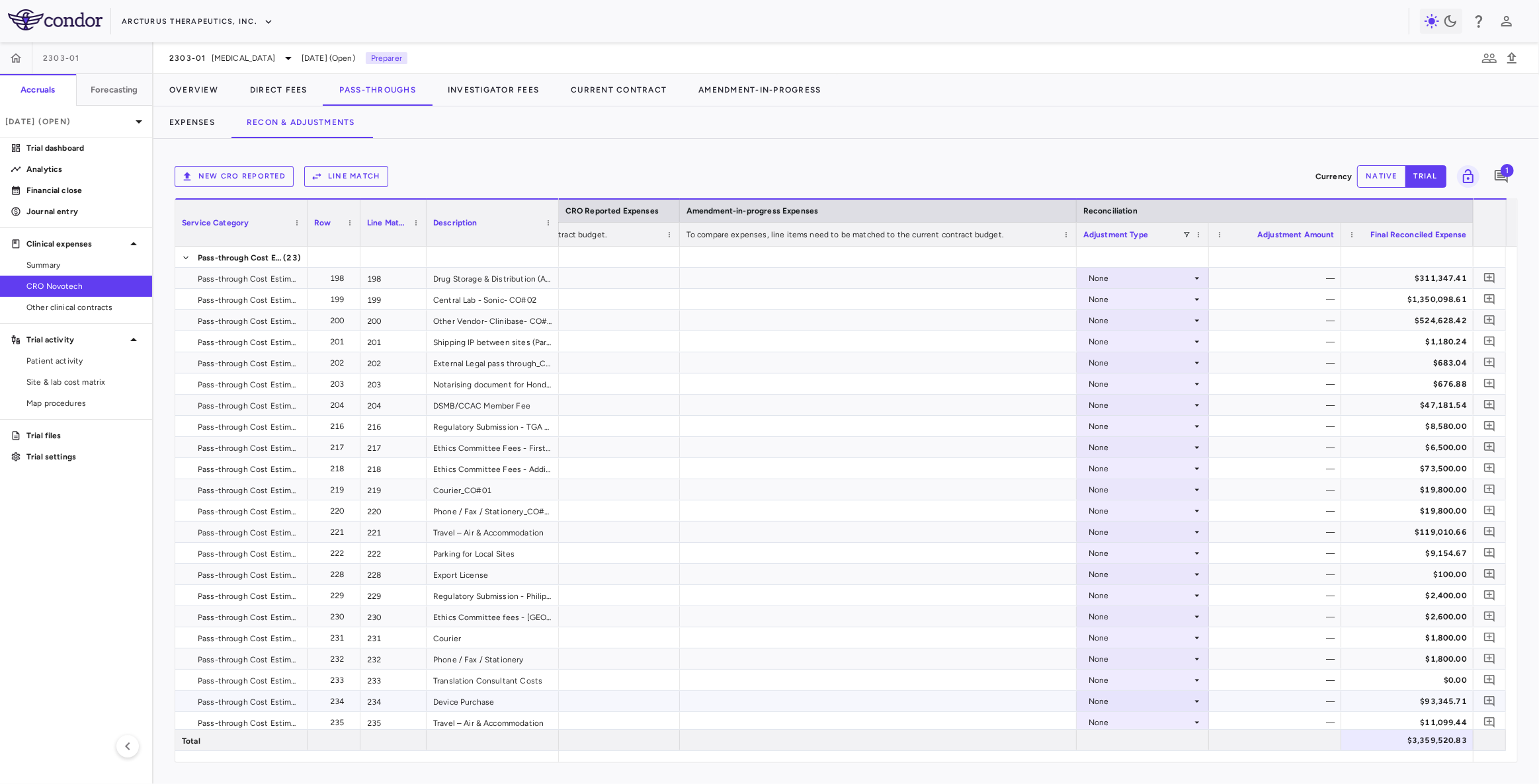
click at [507, 705] on div "Device Purchase" at bounding box center [492, 702] width 132 height 20
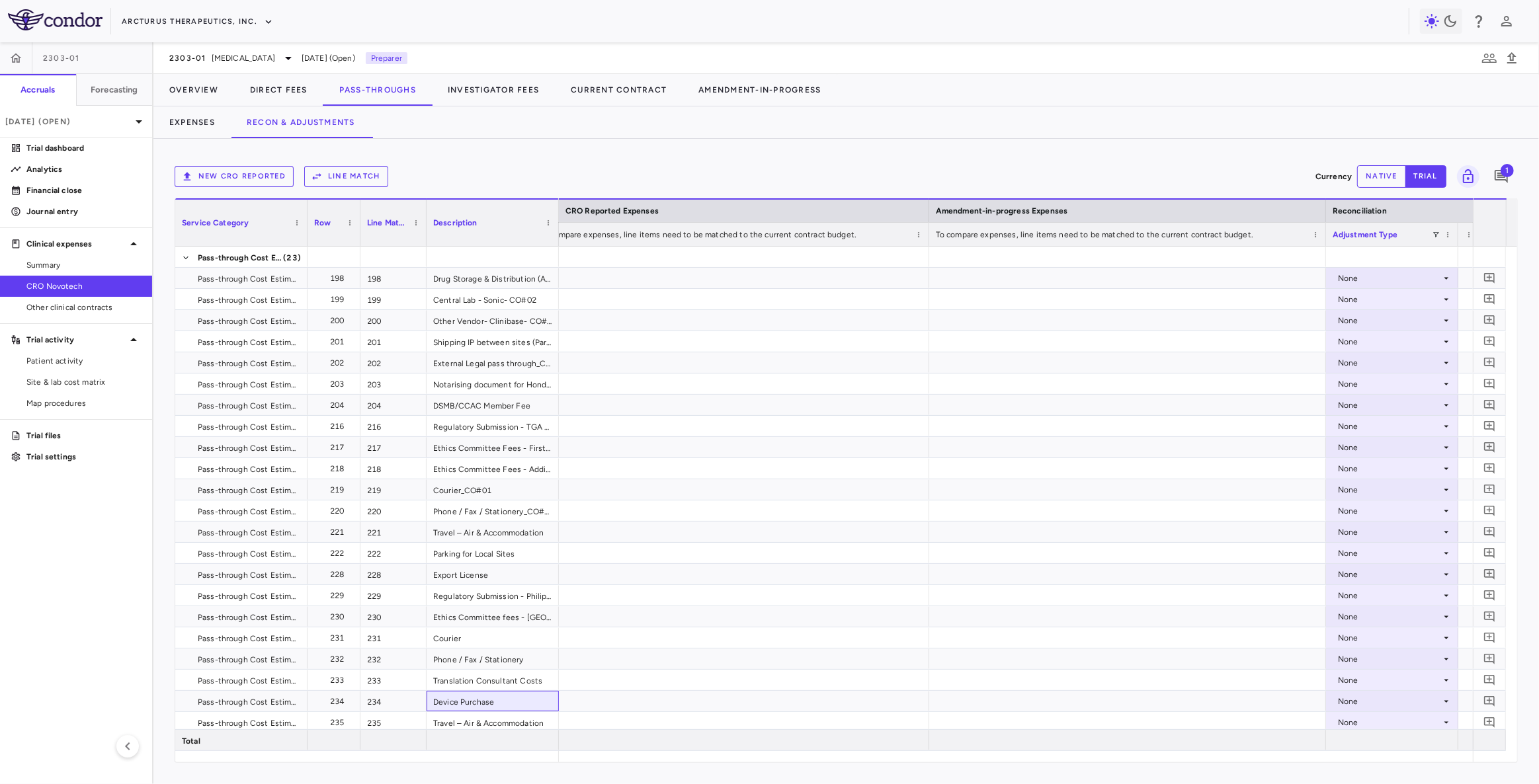
scroll to position [0, 1565]
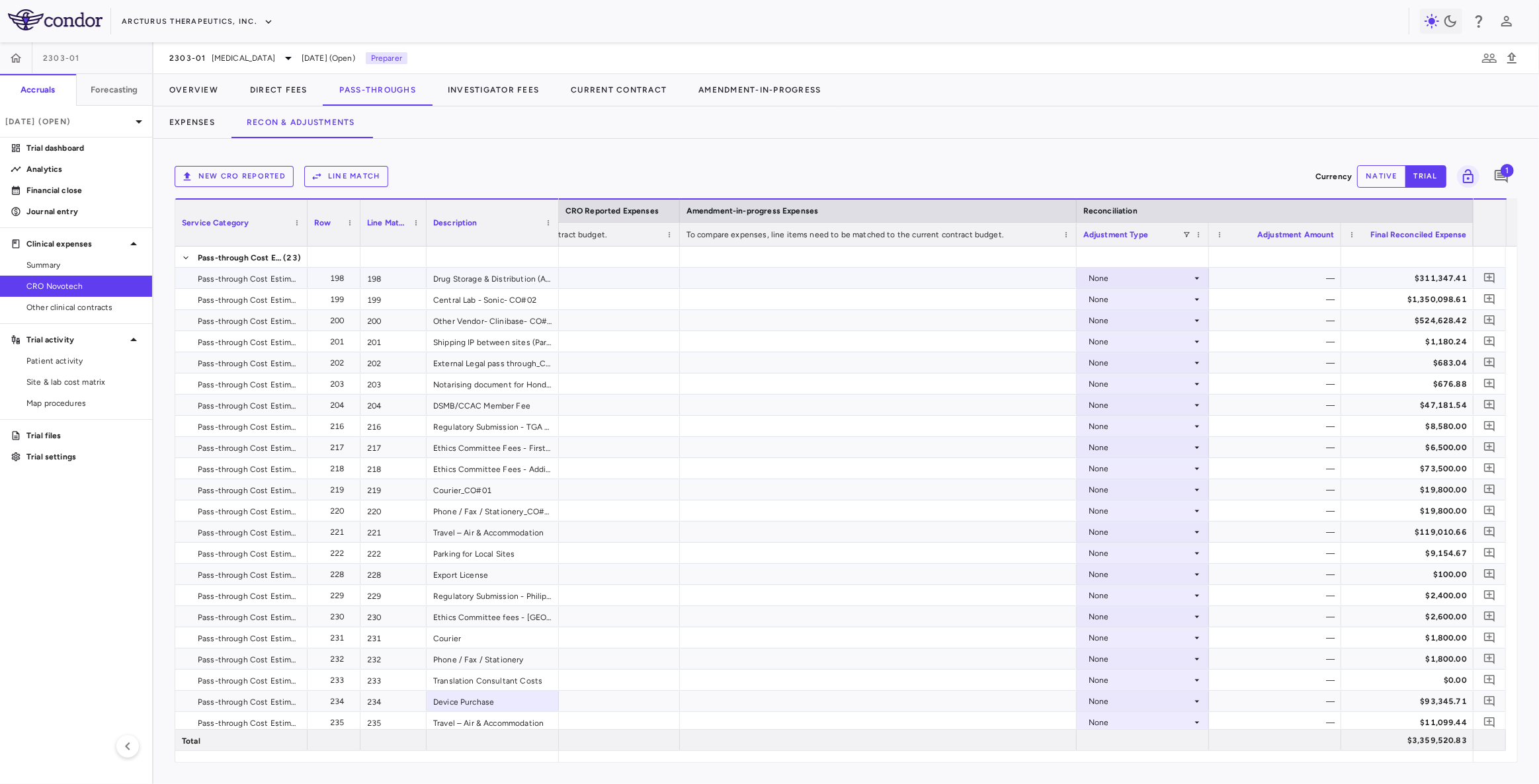
click at [1427, 283] on div "$311,347.41" at bounding box center [1410, 278] width 114 height 21
click at [1443, 300] on div "$1,350,098.61" at bounding box center [1410, 299] width 114 height 21
click at [1448, 342] on div "$1,180.24" at bounding box center [1410, 342] width 114 height 21
click at [1443, 423] on div "$8,580.00" at bounding box center [1410, 426] width 114 height 21
click at [1169, 279] on div "None" at bounding box center [1140, 278] width 103 height 21
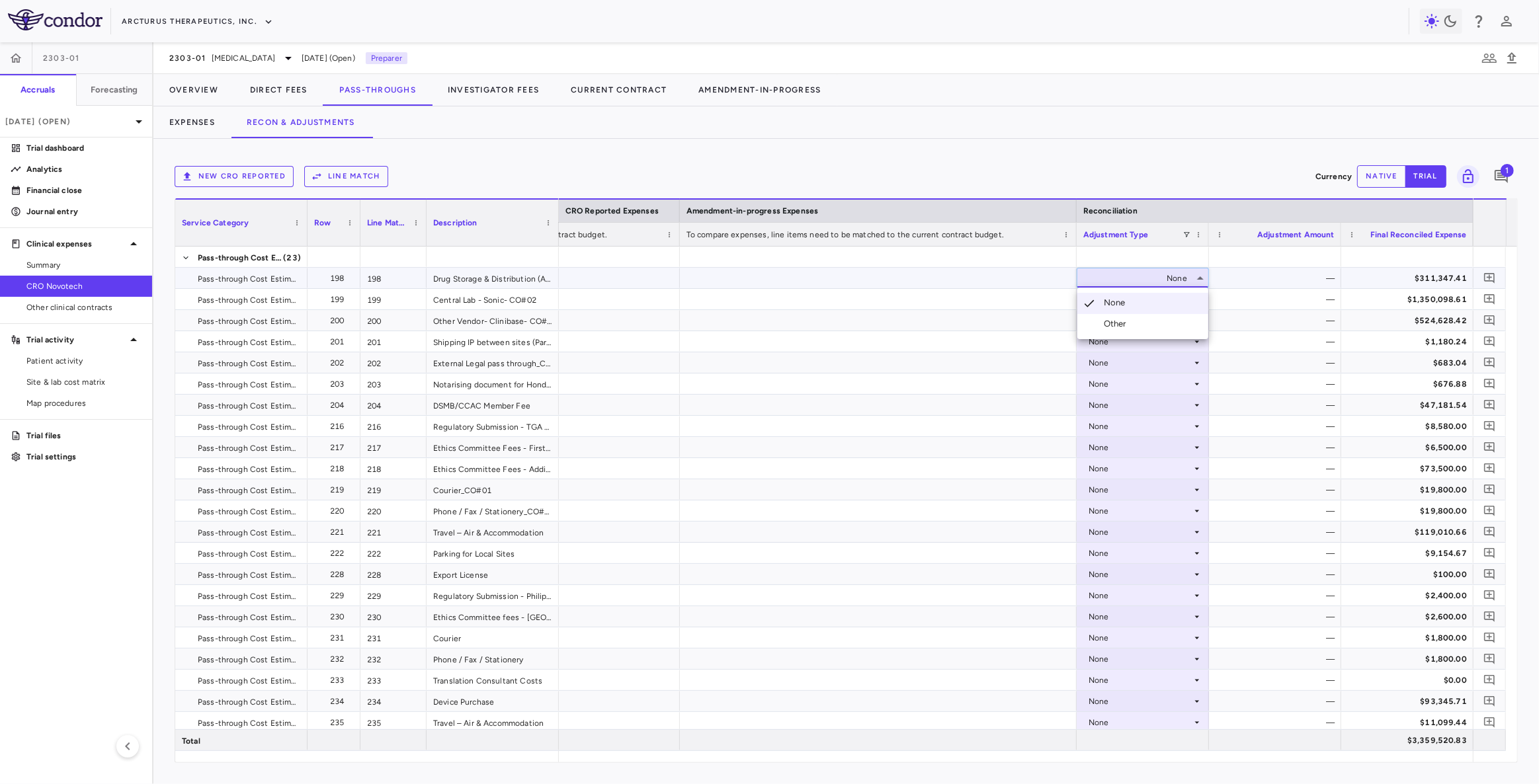
click at [1367, 273] on div at bounding box center [770, 392] width 1539 height 784
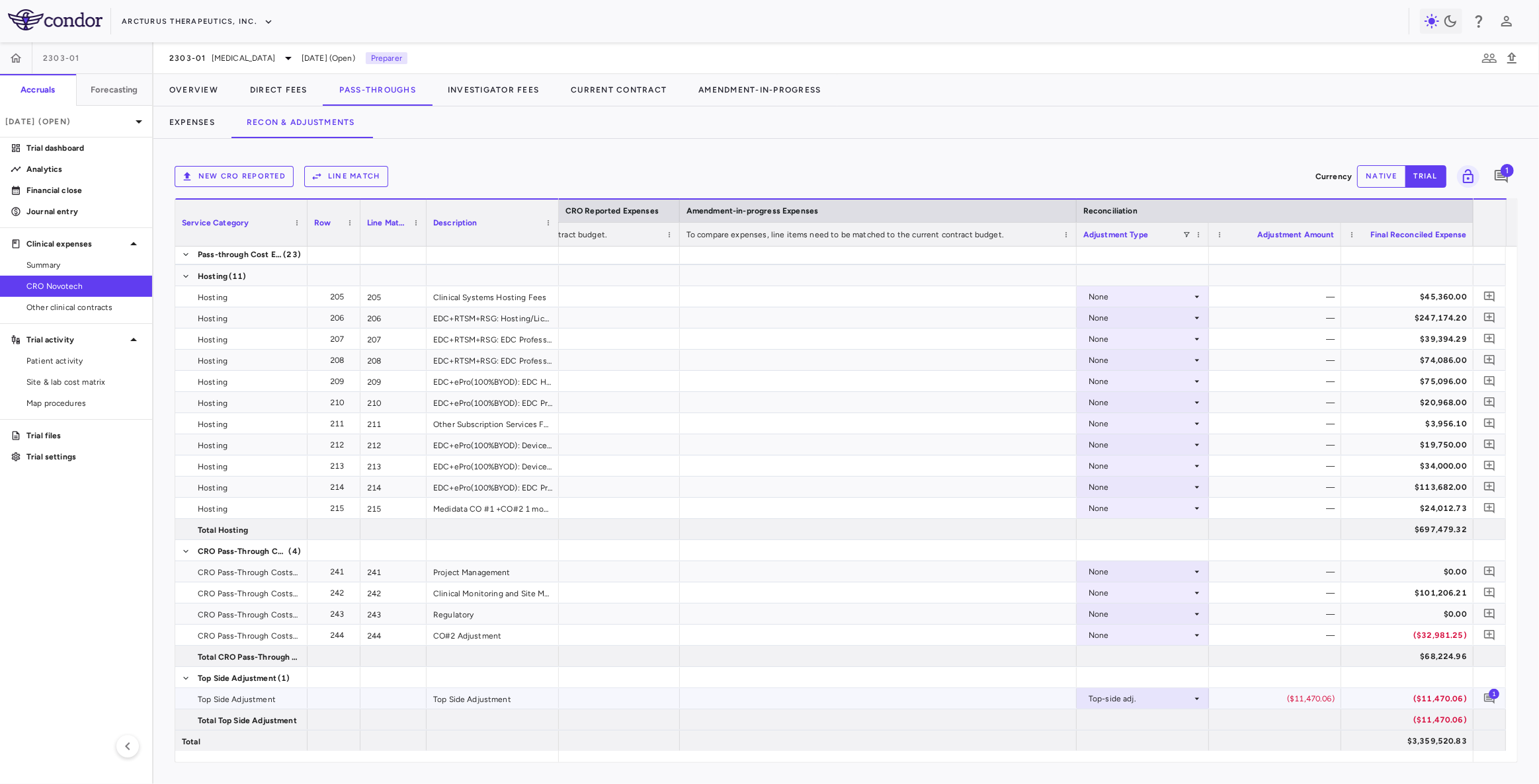
click at [1310, 700] on div "($11,470.06)" at bounding box center [1278, 699] width 114 height 21
click at [1428, 748] on div "$3,359,520.83" at bounding box center [1410, 741] width 114 height 21
click at [1443, 740] on div "$3,359,520.83" at bounding box center [1410, 741] width 114 height 21
click at [1327, 706] on div "($11,470.06)" at bounding box center [1278, 699] width 114 height 21
click at [1433, 743] on div "$3,359,520.83" at bounding box center [1410, 741] width 114 height 21
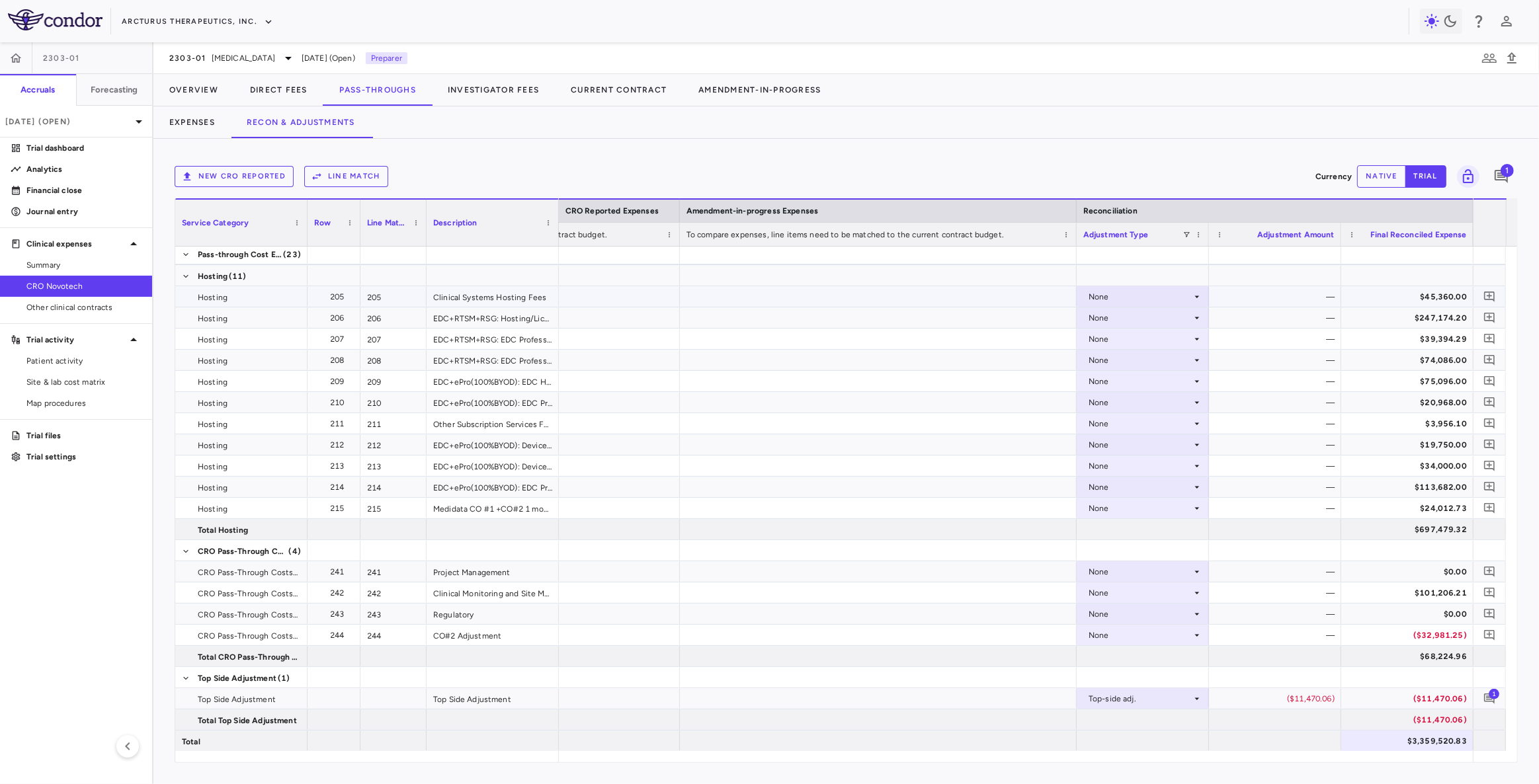
click at [1166, 291] on div "None" at bounding box center [1140, 296] width 103 height 21
click at [1126, 349] on li "Other" at bounding box center [1142, 342] width 131 height 20
click at [1375, 179] on button "native" at bounding box center [1381, 176] width 49 height 23
click at [1309, 288] on div at bounding box center [1275, 296] width 119 height 19
click at [1286, 299] on input "number" at bounding box center [1285, 298] width 111 height 22
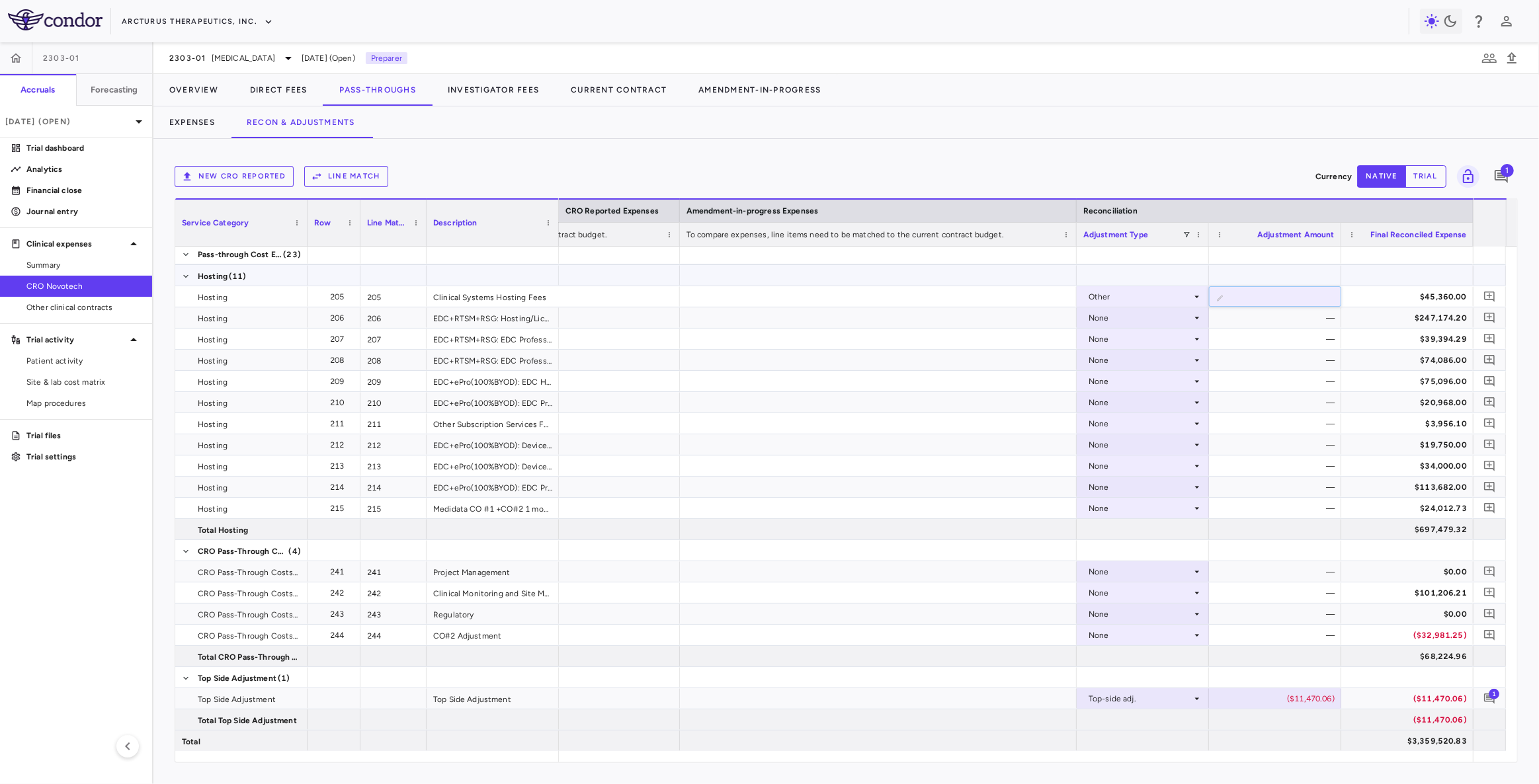
click at [1176, 294] on div "Other" at bounding box center [1140, 296] width 103 height 21
click at [1130, 320] on div "None" at bounding box center [1117, 320] width 27 height 12
click at [283, 98] on button "Direct Fees" at bounding box center [279, 89] width 89 height 31
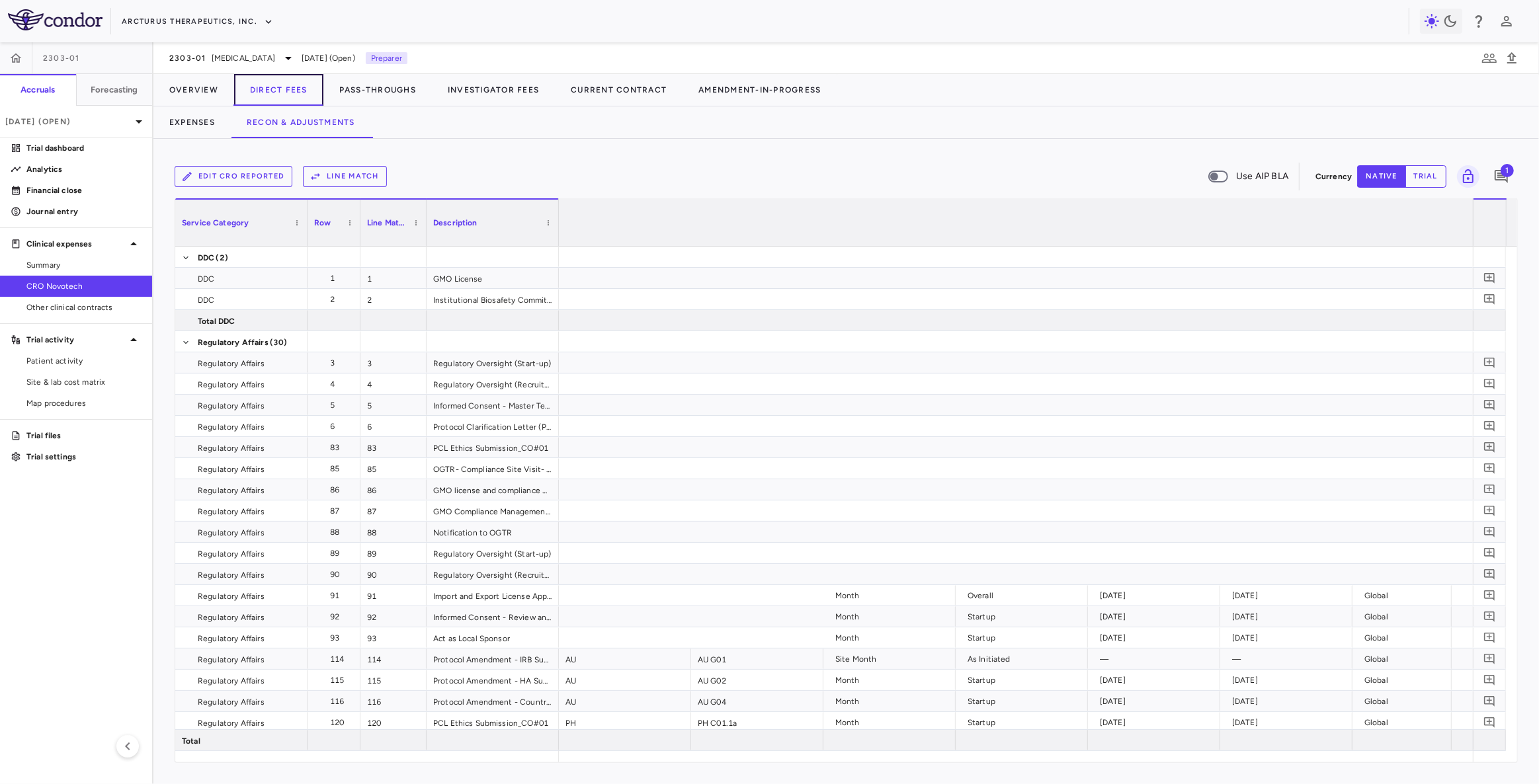
scroll to position [0, 1830]
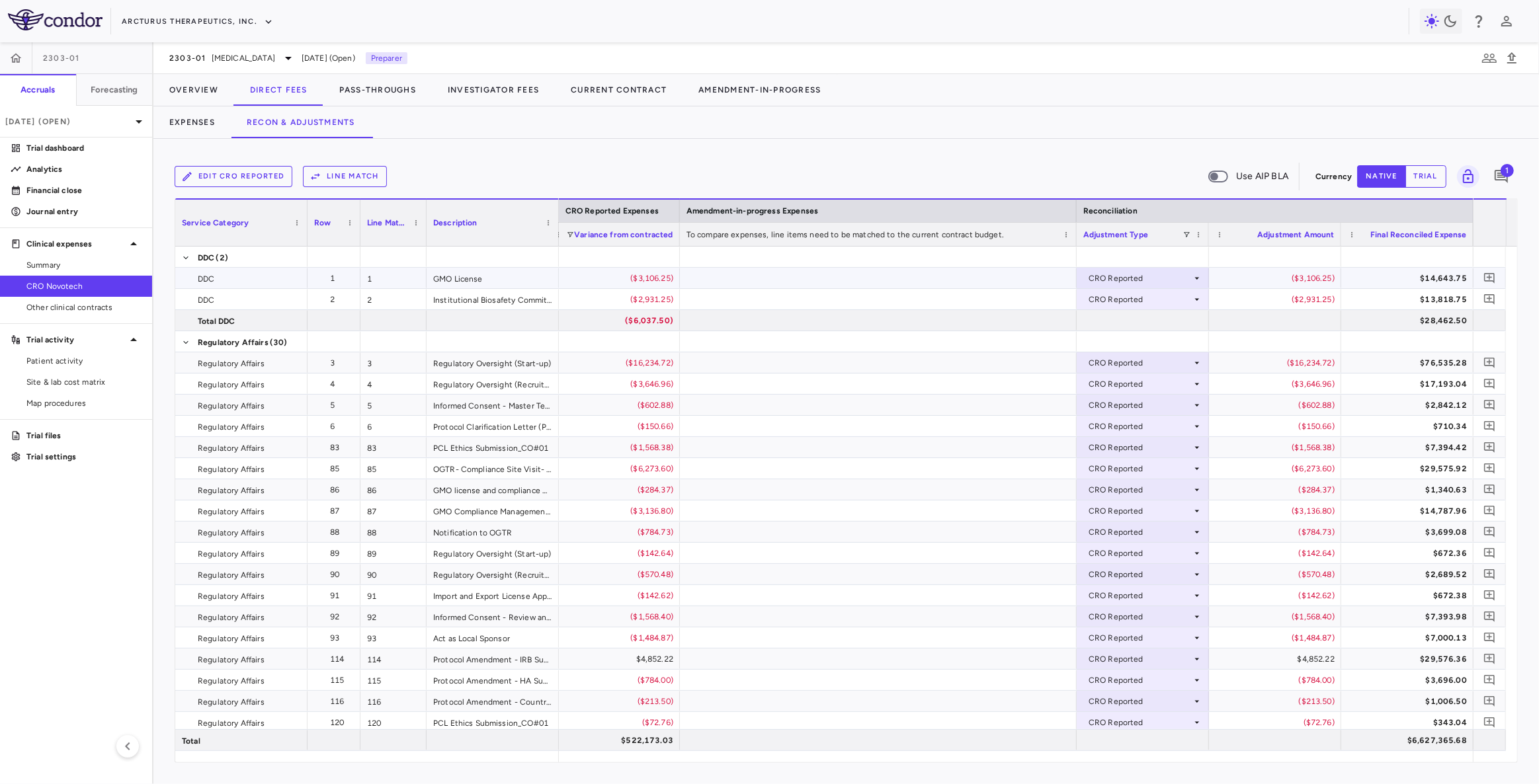
click at [1425, 274] on div "$14,643.75" at bounding box center [1410, 278] width 114 height 21
click at [1435, 363] on div "$76,535.28" at bounding box center [1410, 363] width 114 height 21
click at [1438, 449] on div "$7,394.42" at bounding box center [1410, 447] width 114 height 21
click at [1434, 554] on div "$672.36" at bounding box center [1410, 553] width 114 height 21
click at [1402, 649] on div "$29,576.36" at bounding box center [1410, 659] width 114 height 21
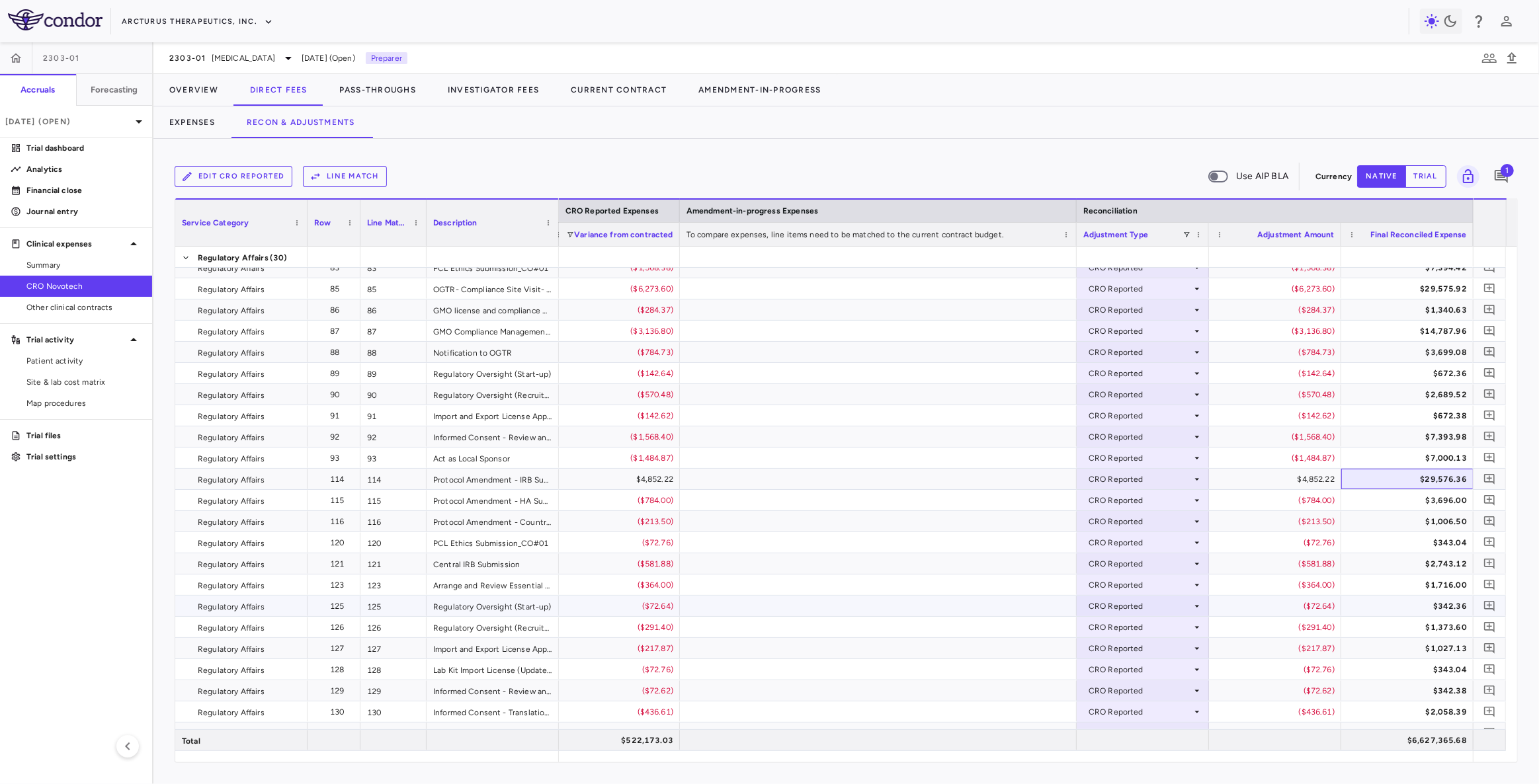
scroll to position [180, 0]
click at [1421, 597] on div "$342.36" at bounding box center [1410, 606] width 114 height 21
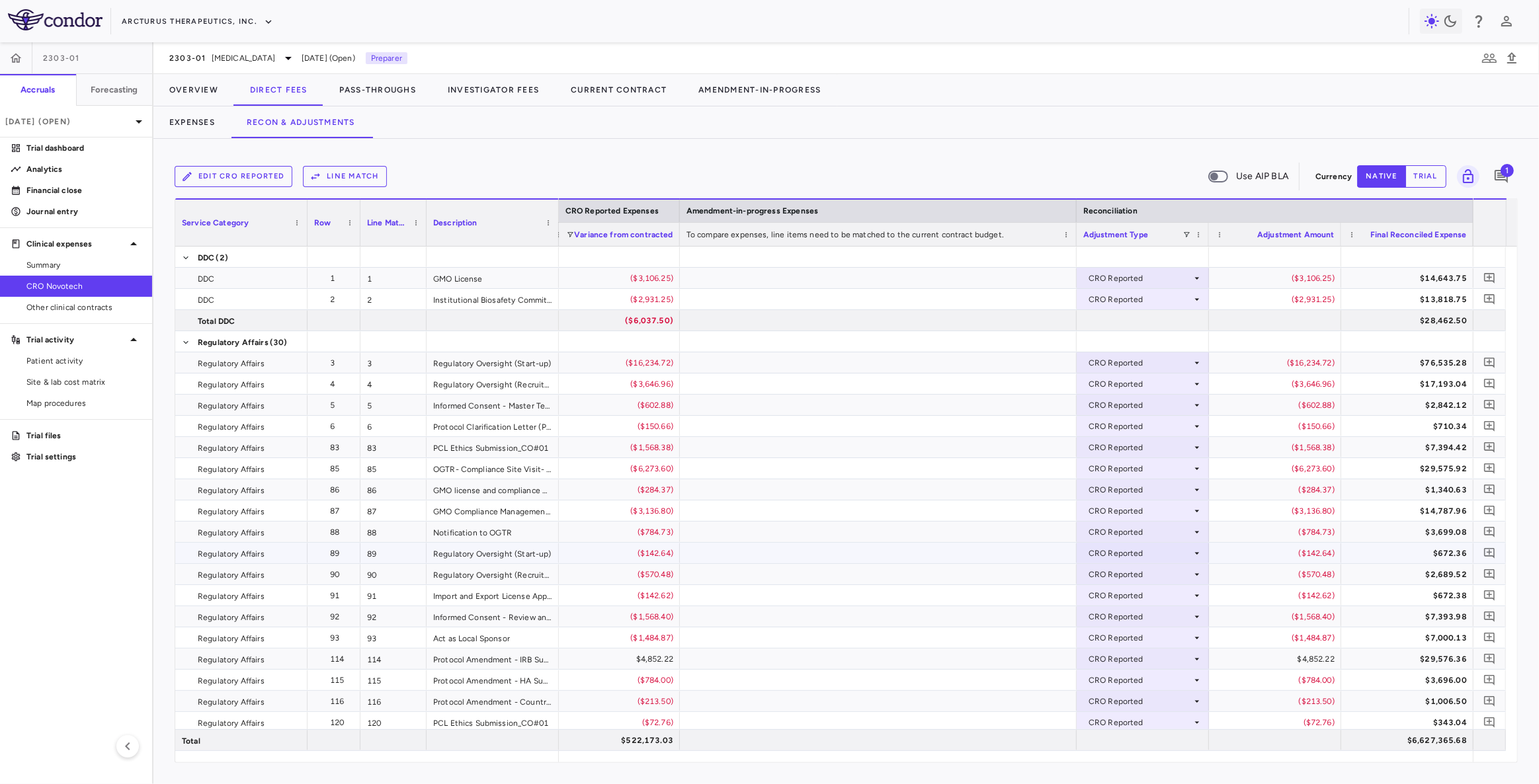
click at [1310, 553] on div "($142.64)" at bounding box center [1278, 553] width 114 height 21
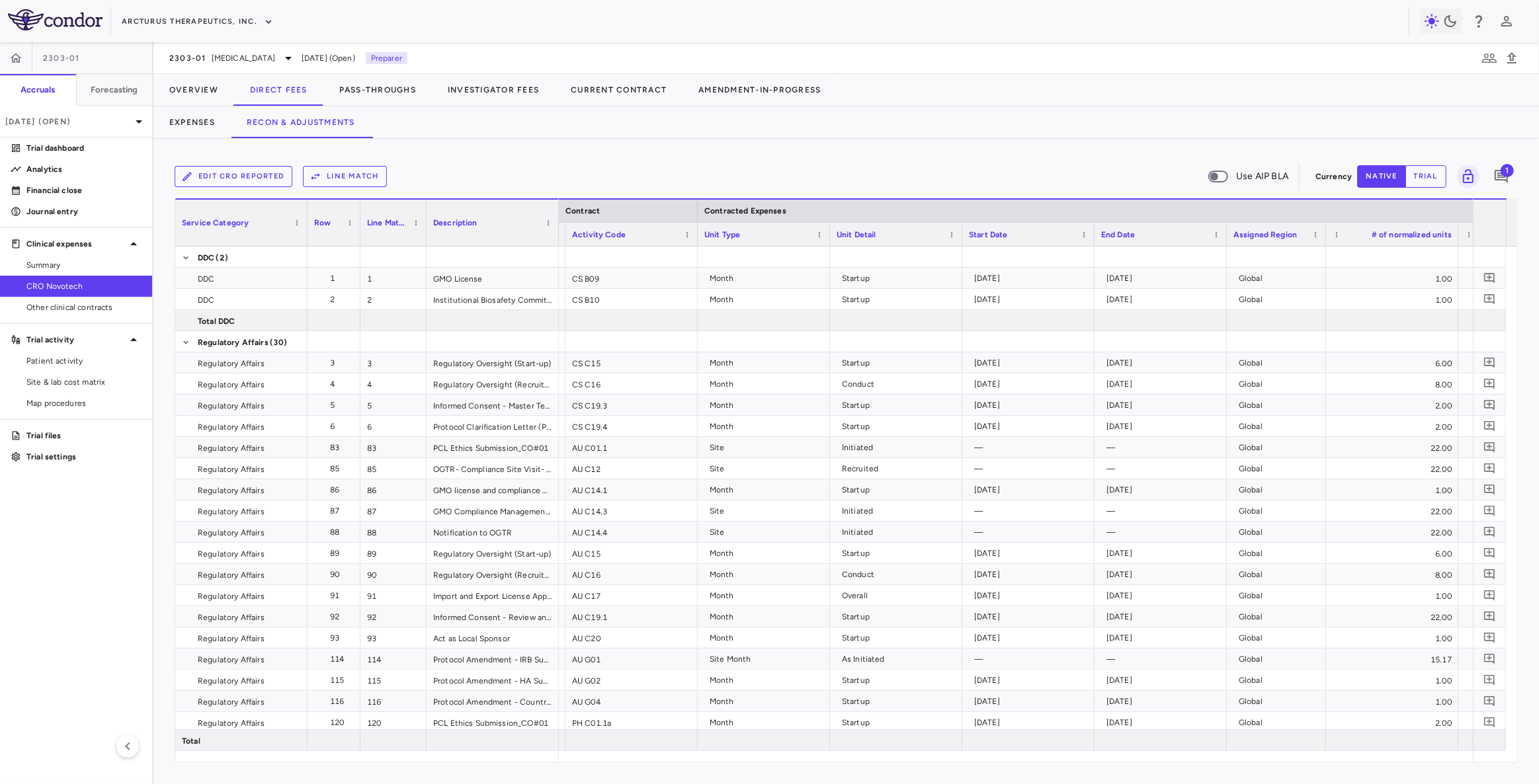
scroll to position [0, 163]
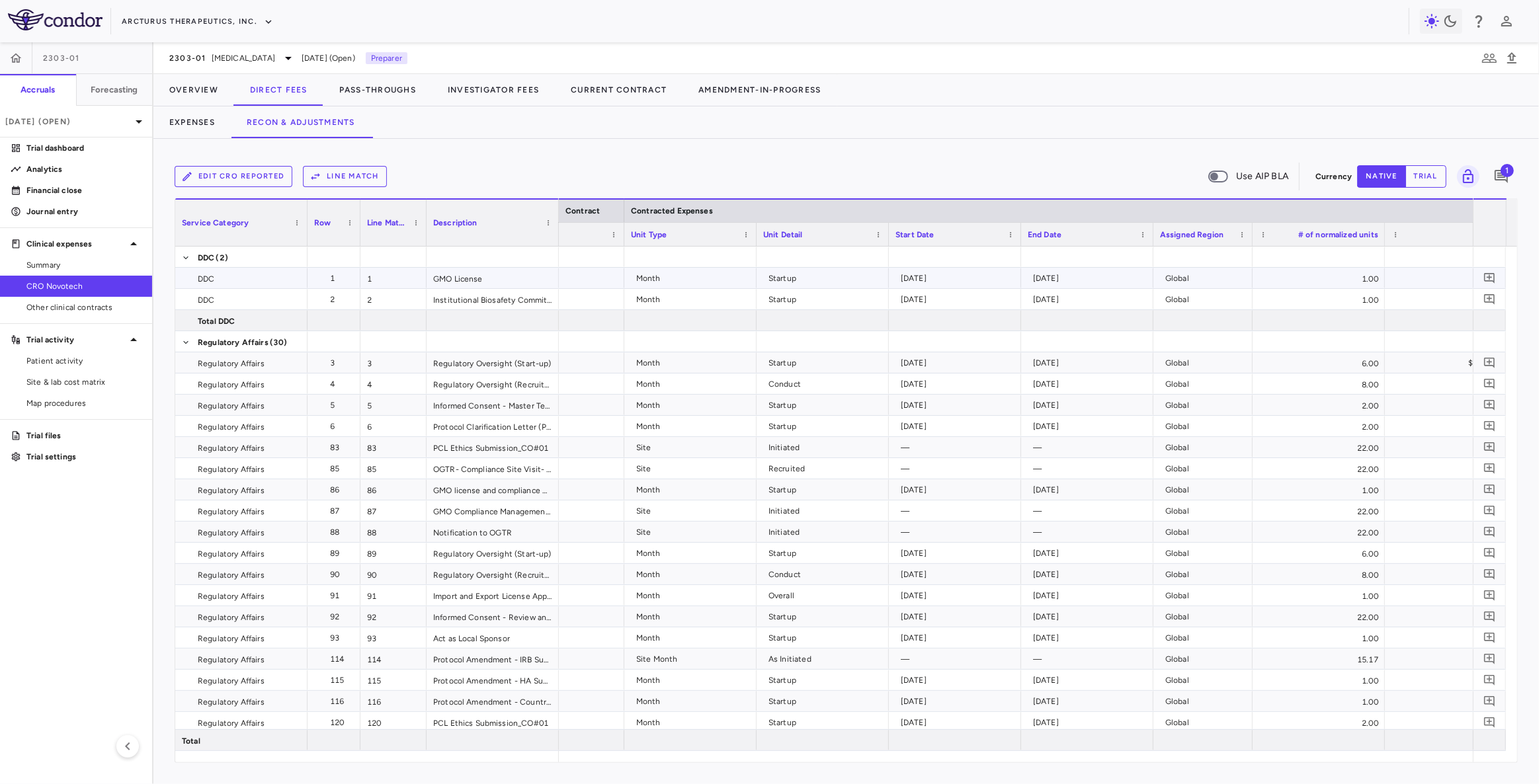
click at [673, 277] on div "Month" at bounding box center [693, 278] width 114 height 21
click at [778, 289] on div "Startup" at bounding box center [822, 299] width 132 height 20
click at [674, 372] on div "Month" at bounding box center [690, 363] width 132 height 20
click at [798, 377] on div "Conduct" at bounding box center [826, 384] width 114 height 21
click at [666, 416] on div "Month" at bounding box center [693, 426] width 114 height 21
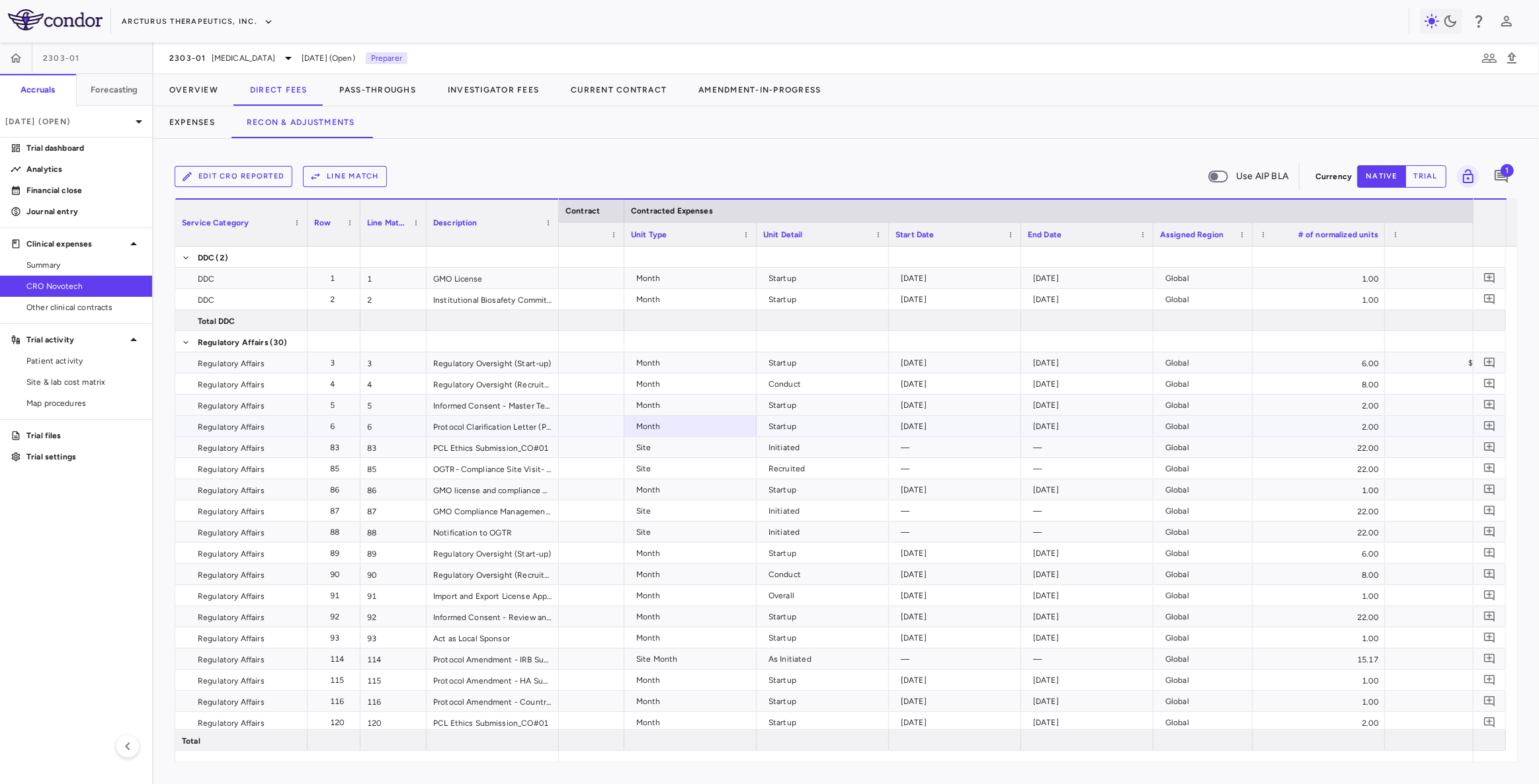
click at [807, 428] on div "Startup" at bounding box center [826, 426] width 114 height 21
click at [674, 440] on div "Site" at bounding box center [693, 447] width 114 height 21
click at [770, 456] on div "Initiated" at bounding box center [826, 447] width 114 height 21
click at [698, 468] on div "Site" at bounding box center [693, 469] width 114 height 21
click at [791, 469] on div "Recruited" at bounding box center [826, 469] width 114 height 21
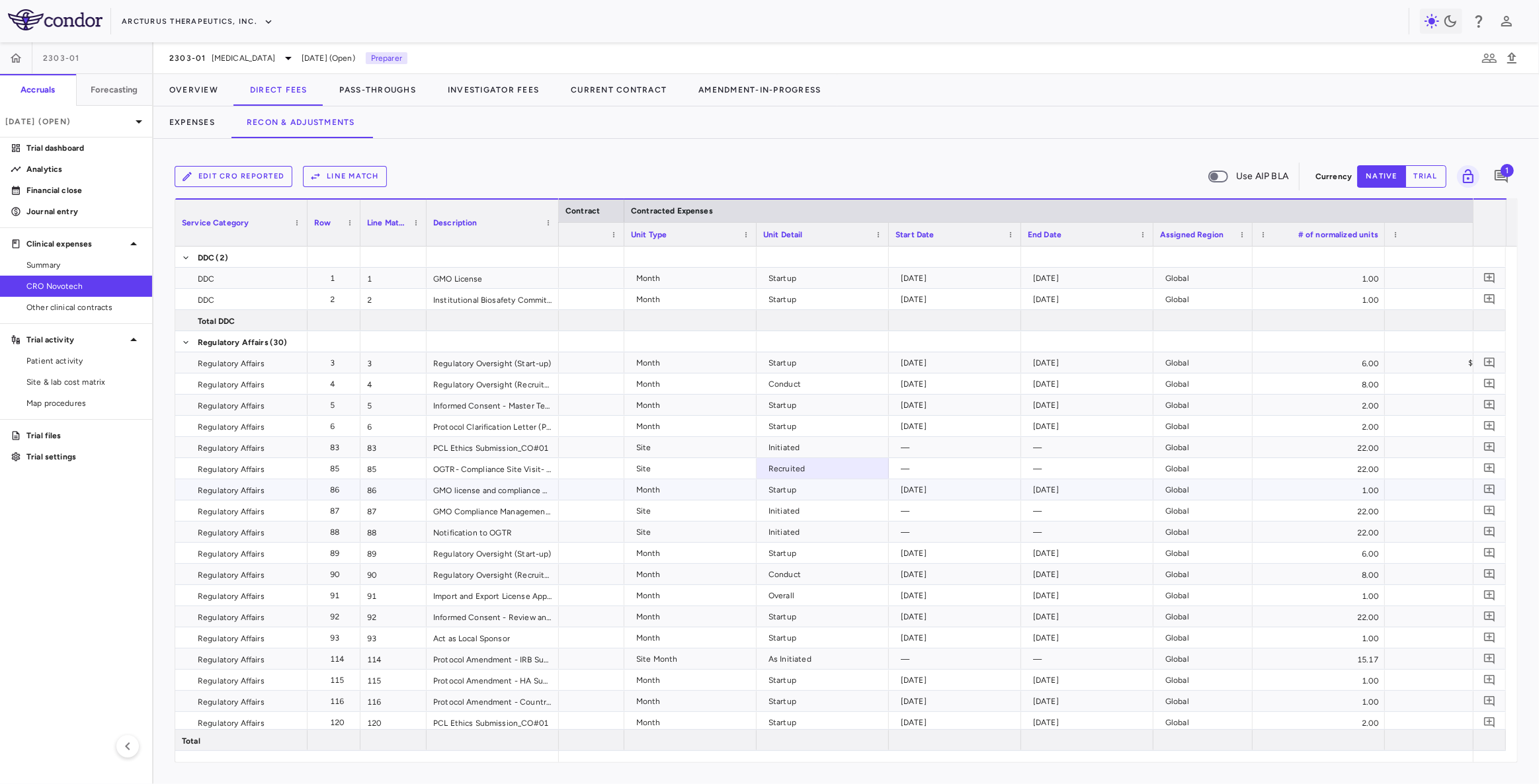
click at [688, 488] on div "Month" at bounding box center [693, 490] width 114 height 21
click at [787, 496] on div "Startup" at bounding box center [826, 490] width 114 height 21
click at [673, 513] on div "Site" at bounding box center [693, 511] width 114 height 21
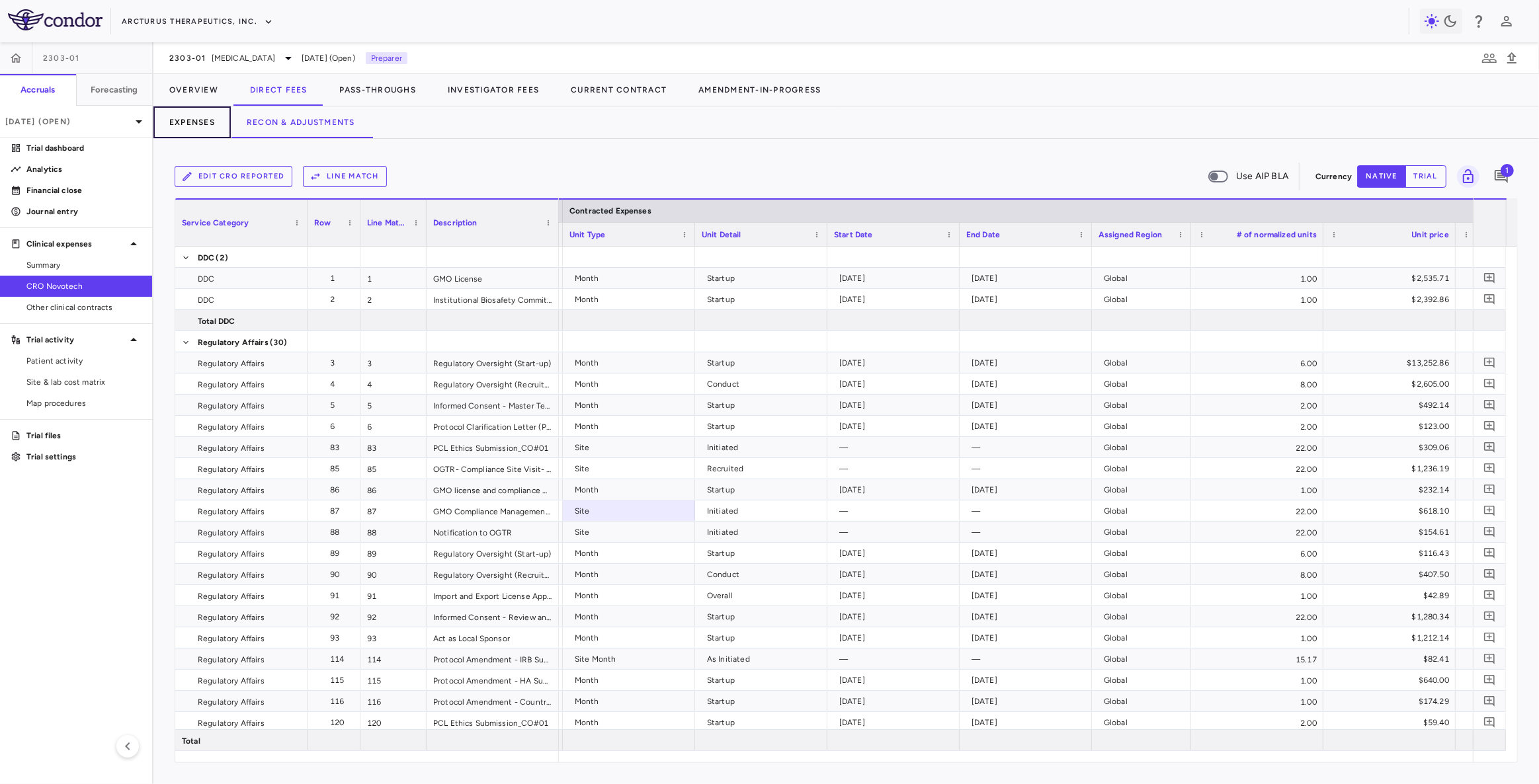
click at [196, 121] on button "Expenses" at bounding box center [192, 122] width 77 height 31
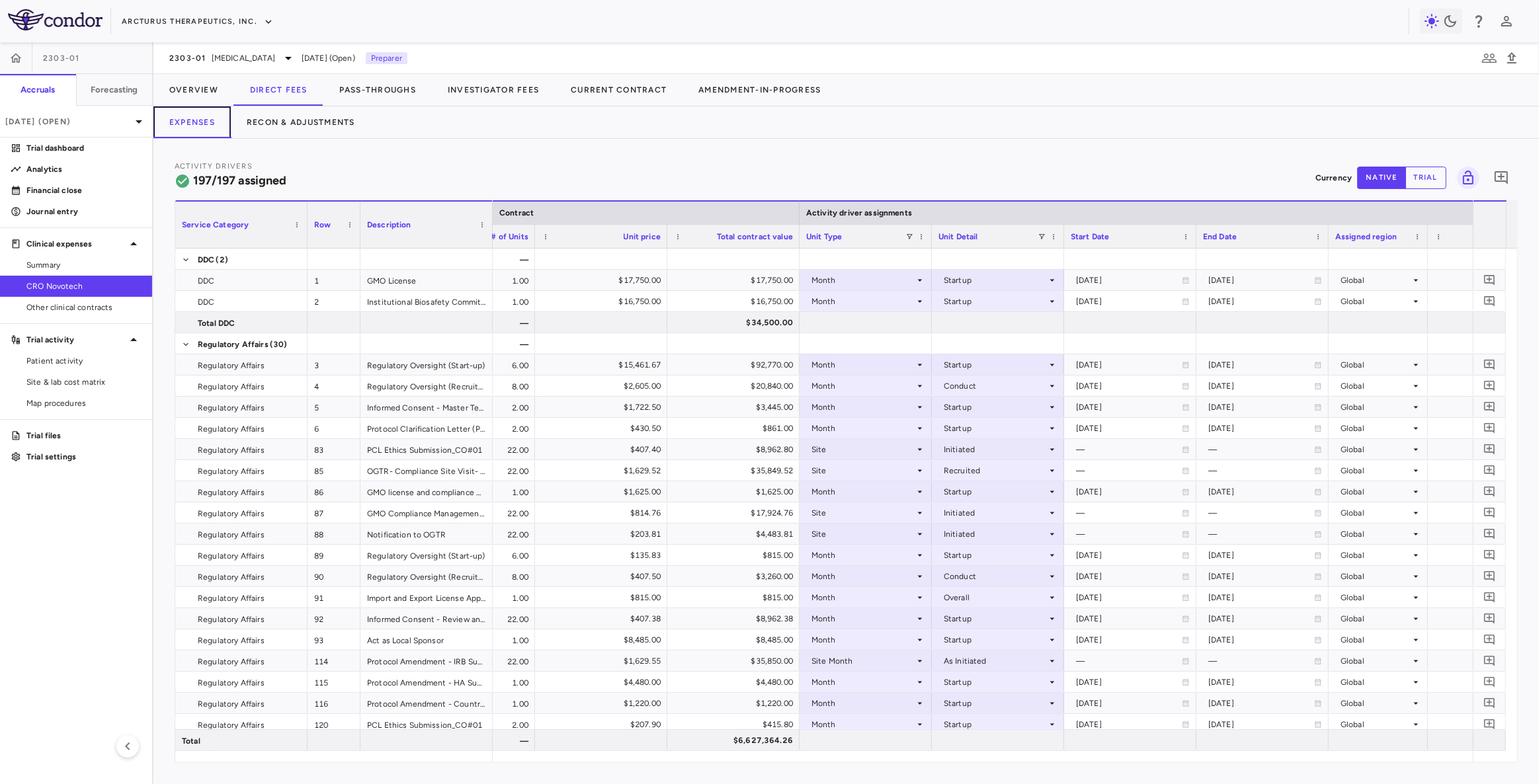
scroll to position [0, 507]
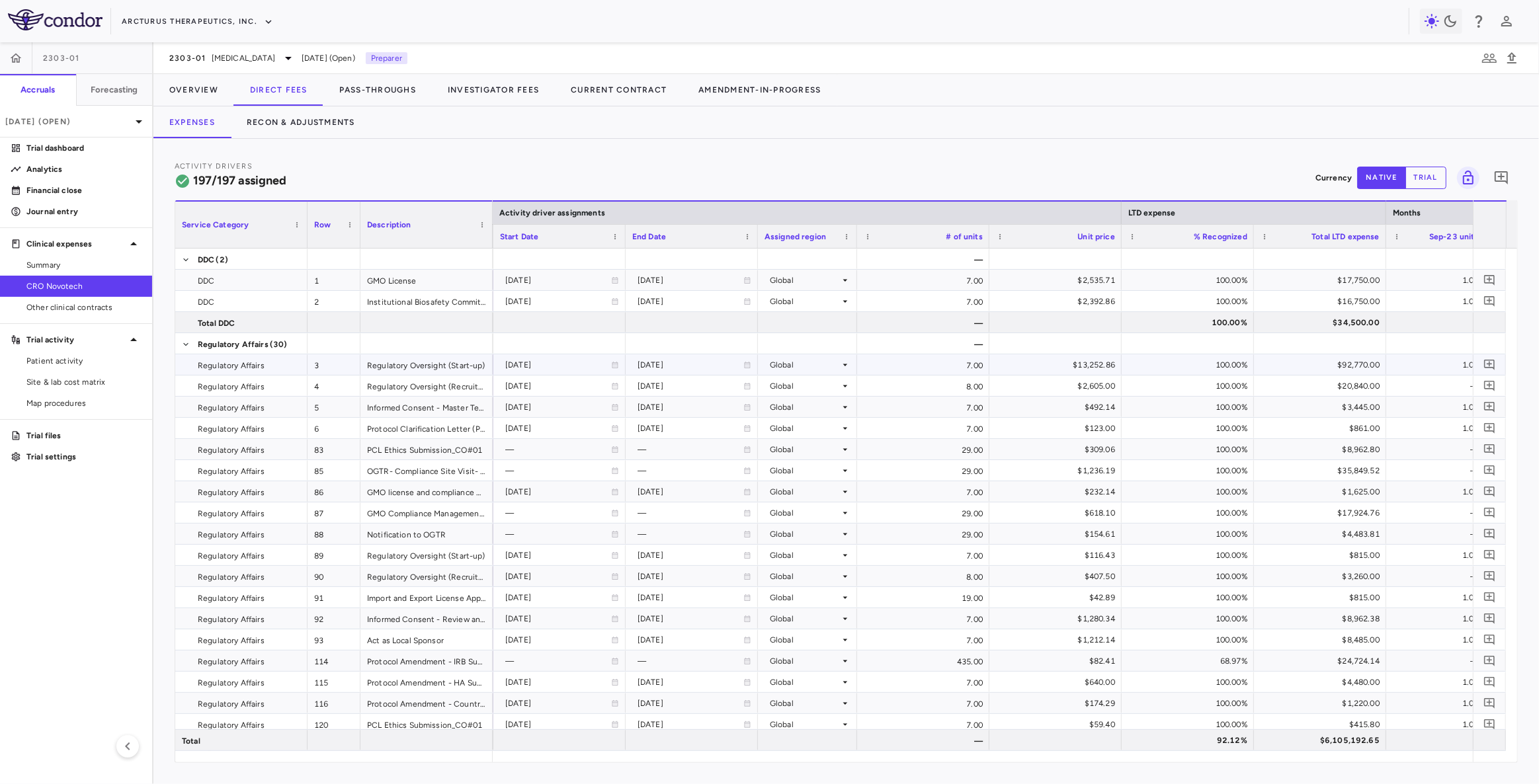
click at [1351, 373] on div "$92,770.00" at bounding box center [1323, 364] width 114 height 21
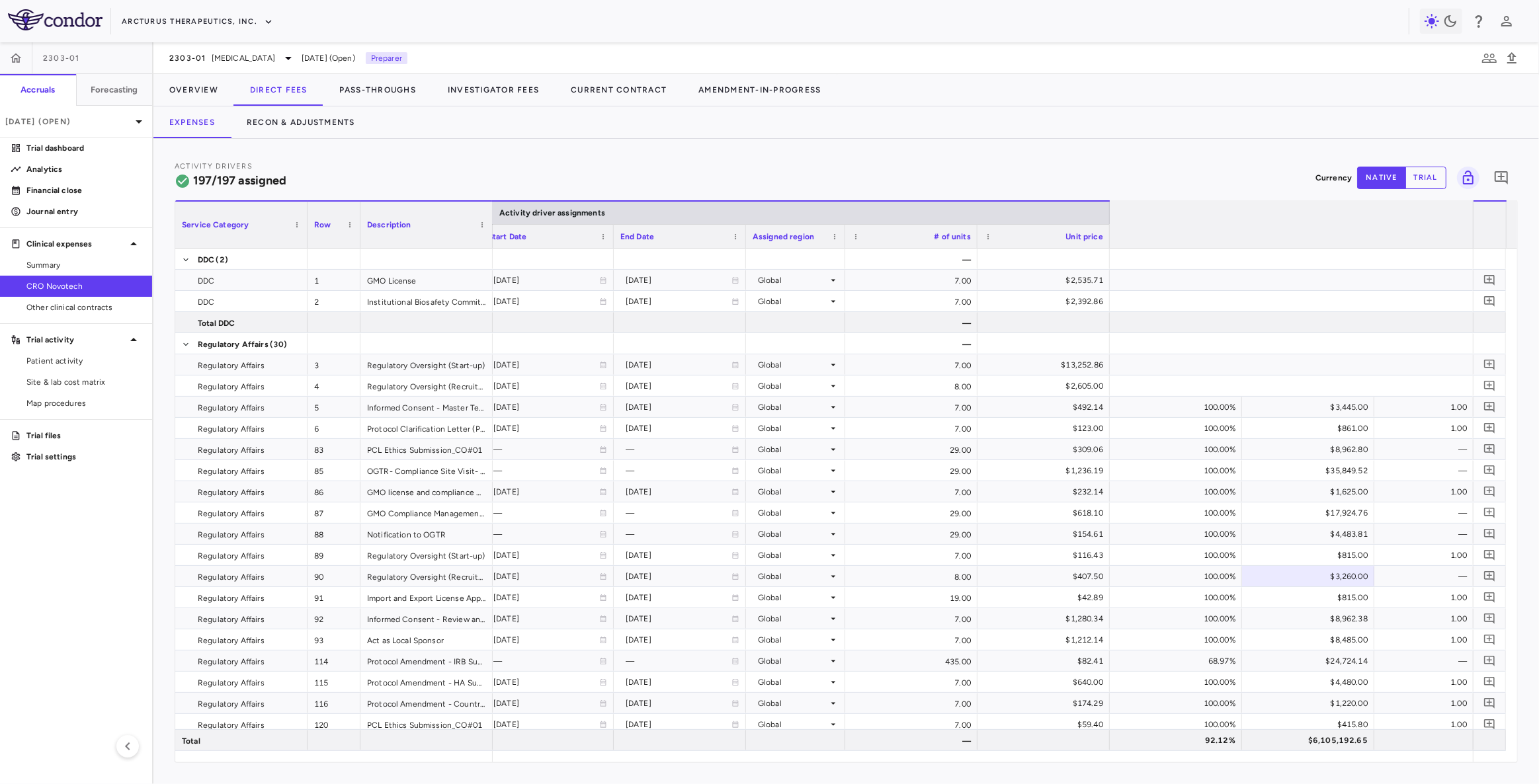
click at [210, 235] on span "Total contract value" at bounding box center [172, 237] width 76 height 9
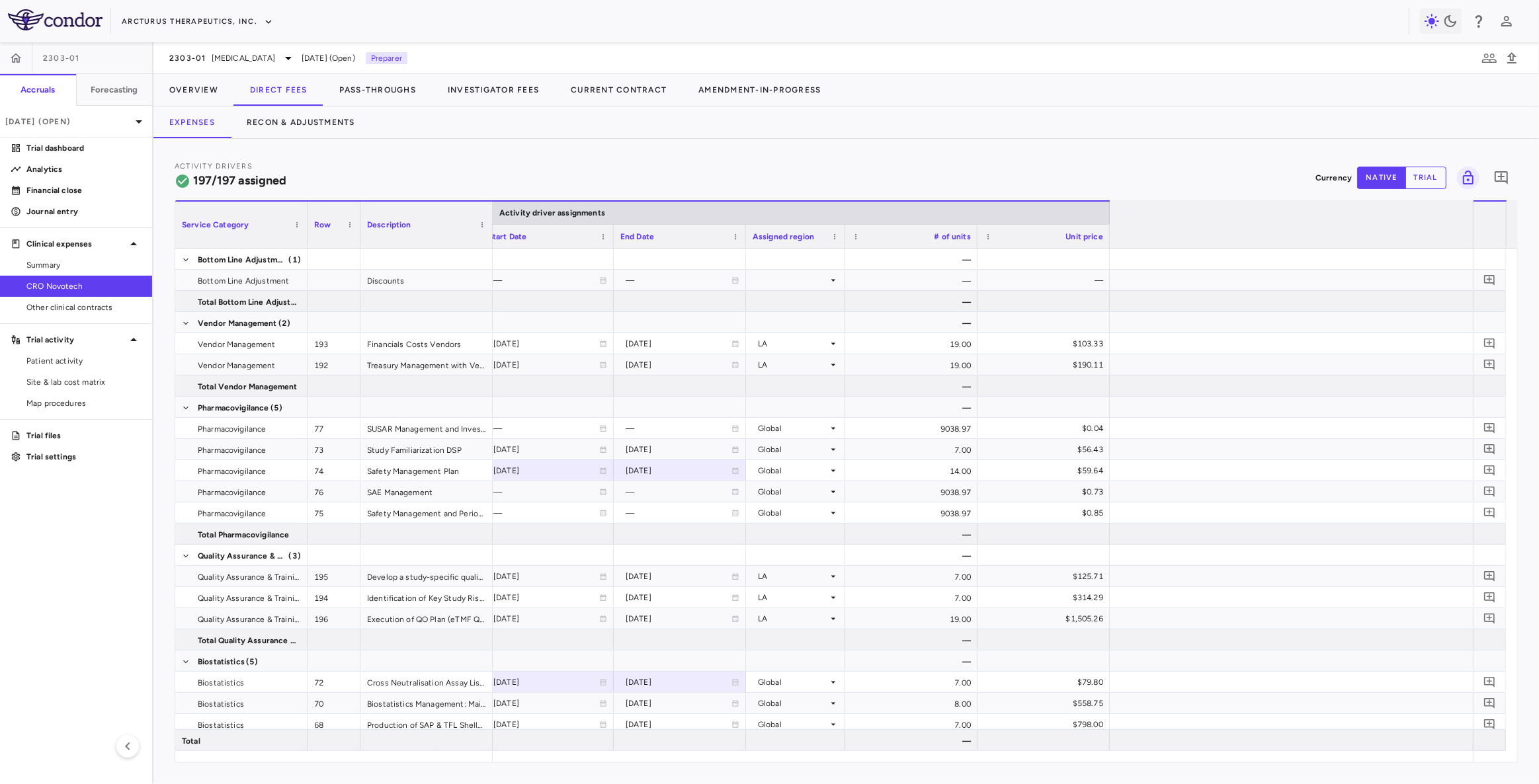
click at [331, 235] on span at bounding box center [326, 237] width 8 height 8
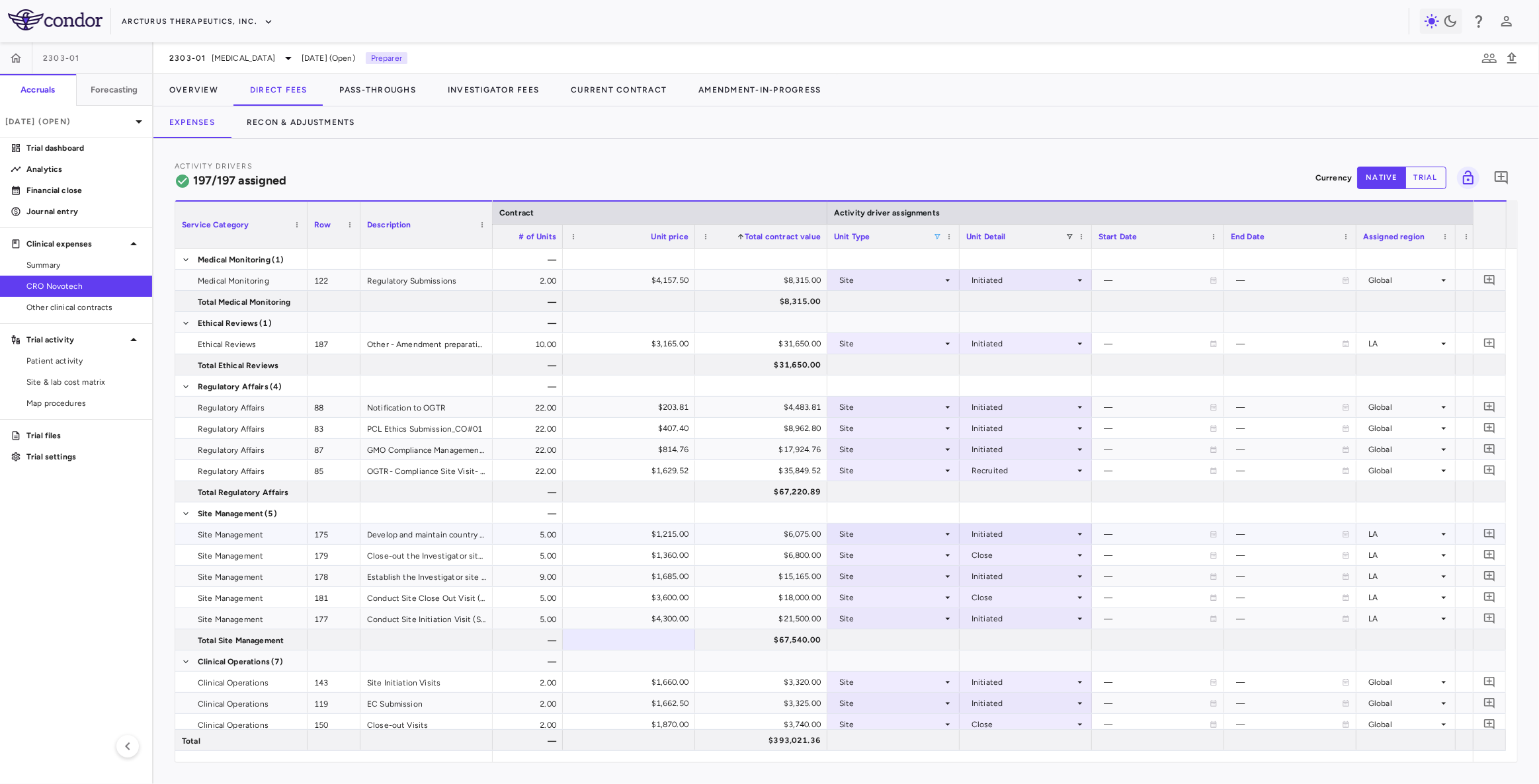
click at [429, 539] on div "Develop and maintain country and site readiness checklist according to the SOPs…" at bounding box center [426, 534] width 132 height 20
click at [440, 683] on div "Site Initiation Visits" at bounding box center [426, 682] width 132 height 20
click at [789, 681] on div "$3,320.00" at bounding box center [764, 682] width 114 height 21
click at [517, 690] on div "2.00" at bounding box center [496, 682] width 132 height 20
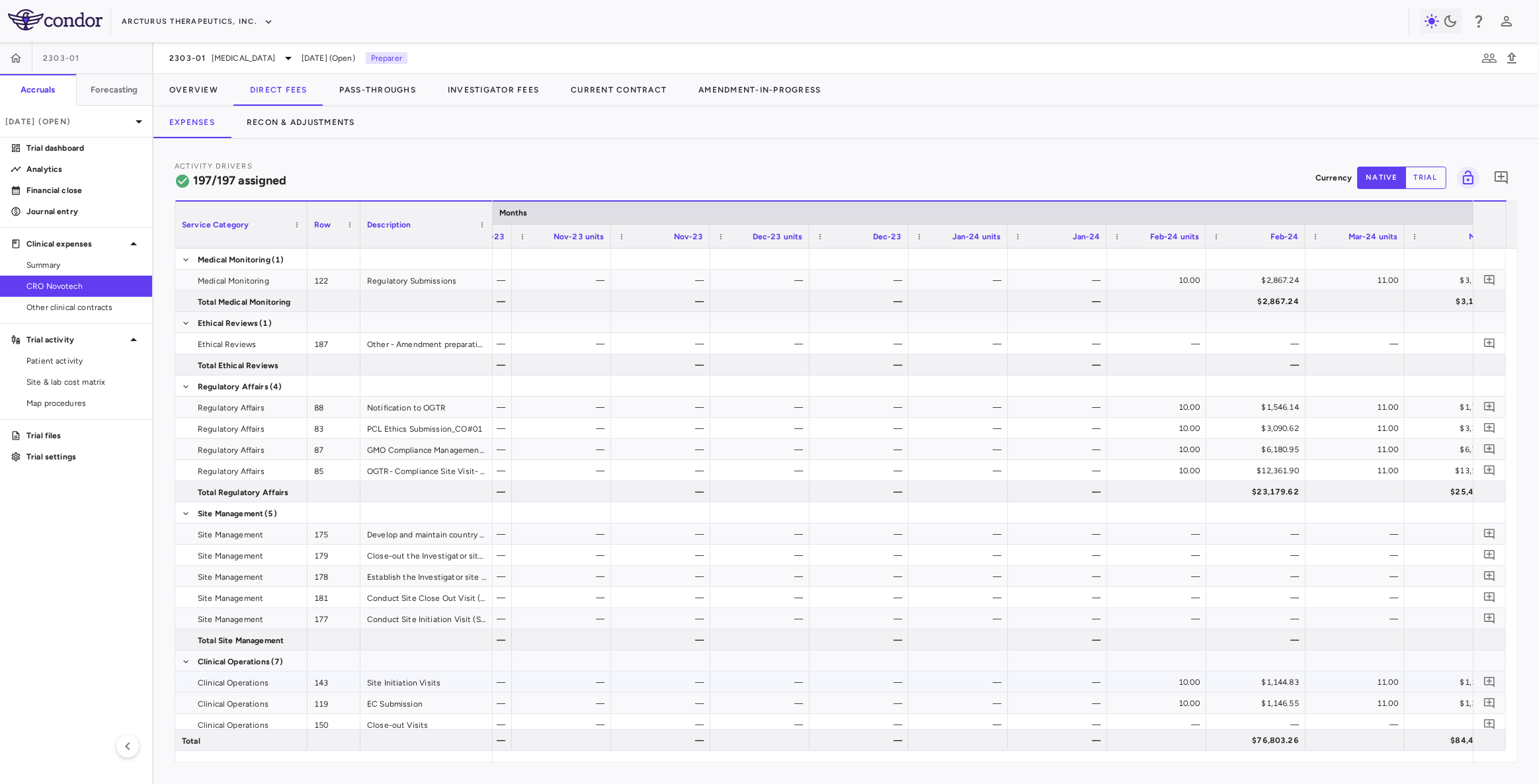
click at [1175, 686] on div "10.00" at bounding box center [1159, 682] width 81 height 21
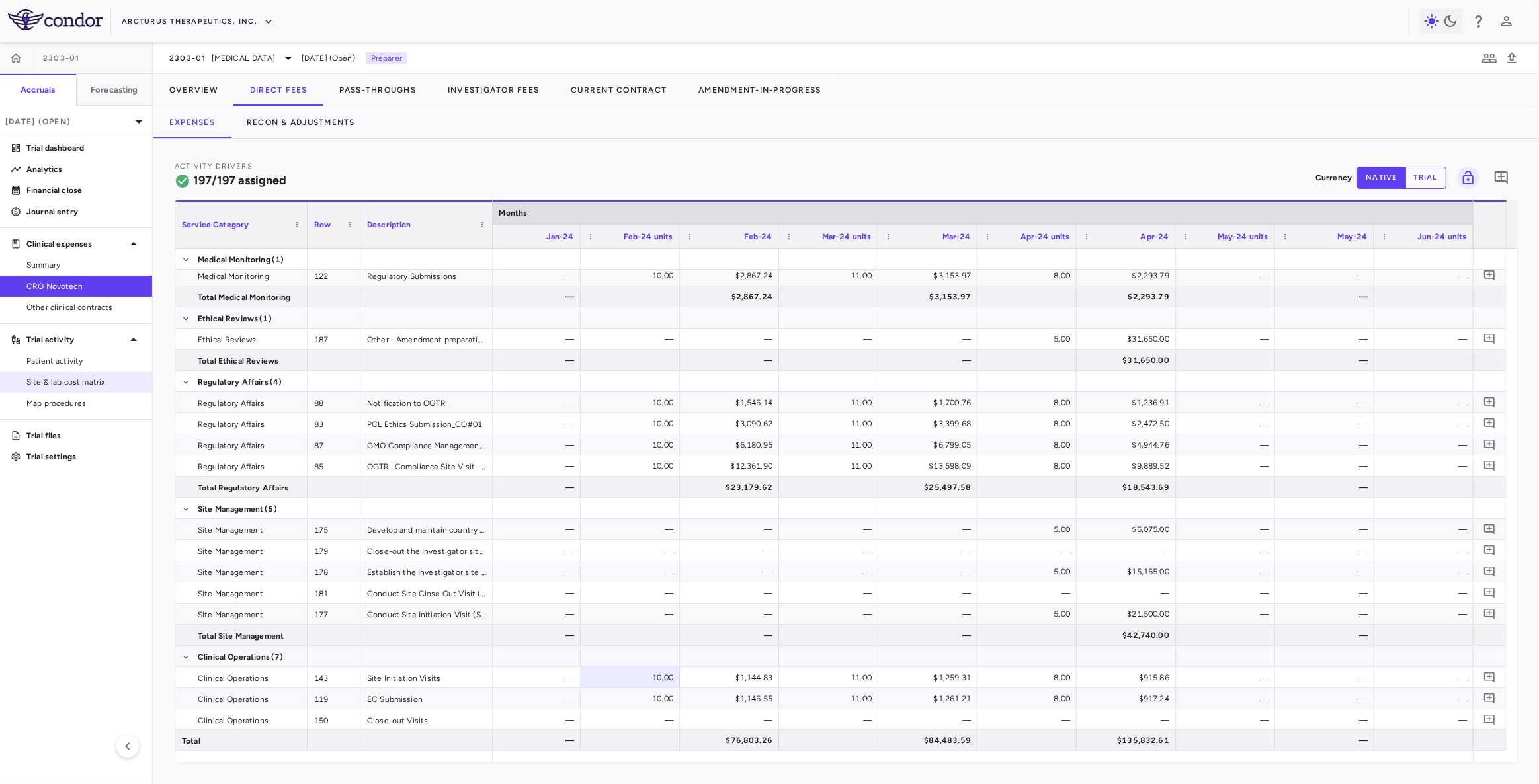
click at [96, 383] on span "Site & lab cost matrix" at bounding box center [84, 382] width 115 height 12
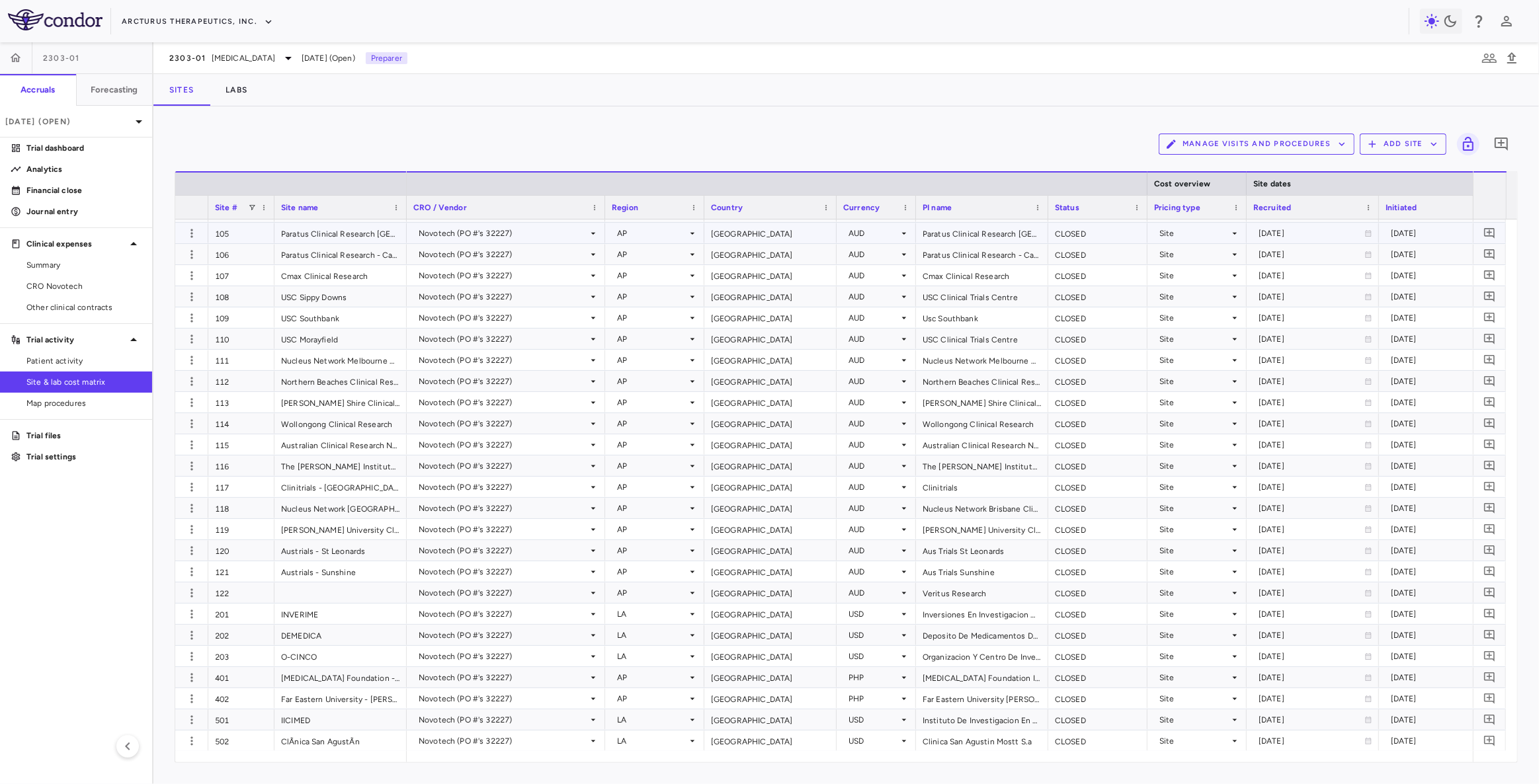
scroll to position [81, 0]
click at [60, 283] on span "CRO Novotech" at bounding box center [84, 286] width 115 height 12
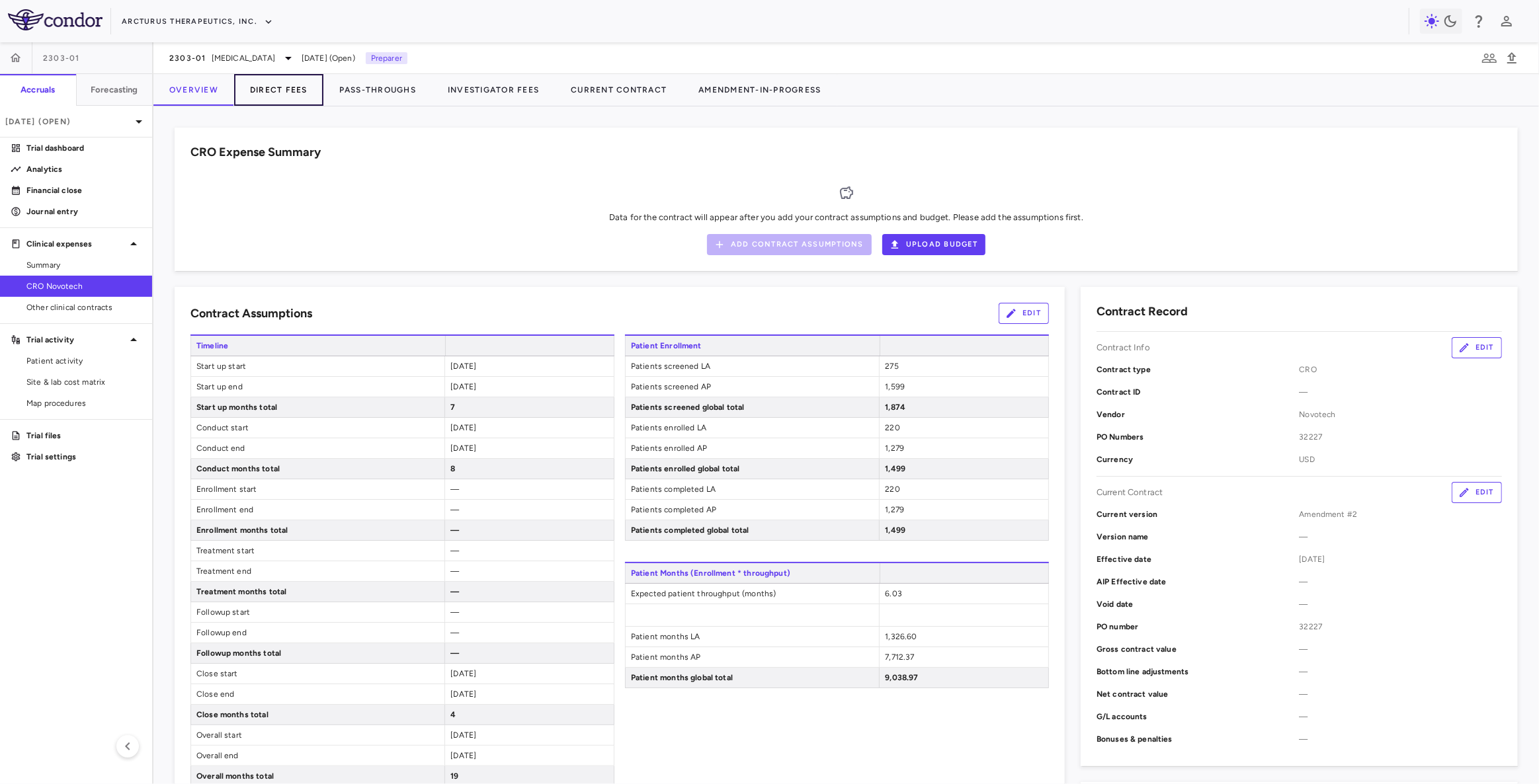
click at [283, 93] on button "Direct Fees" at bounding box center [279, 89] width 89 height 31
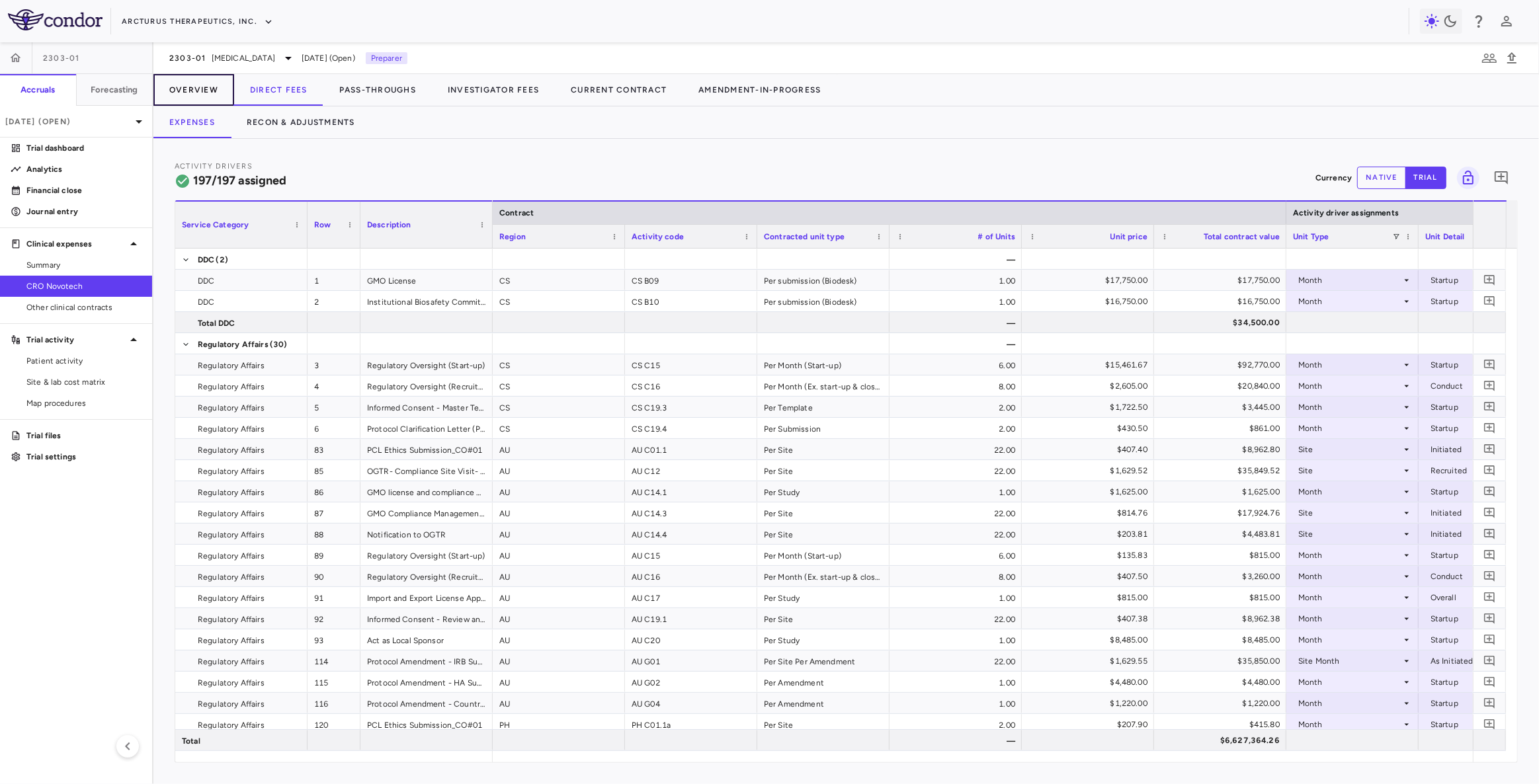
click at [197, 90] on button "Overview" at bounding box center [193, 89] width 81 height 31
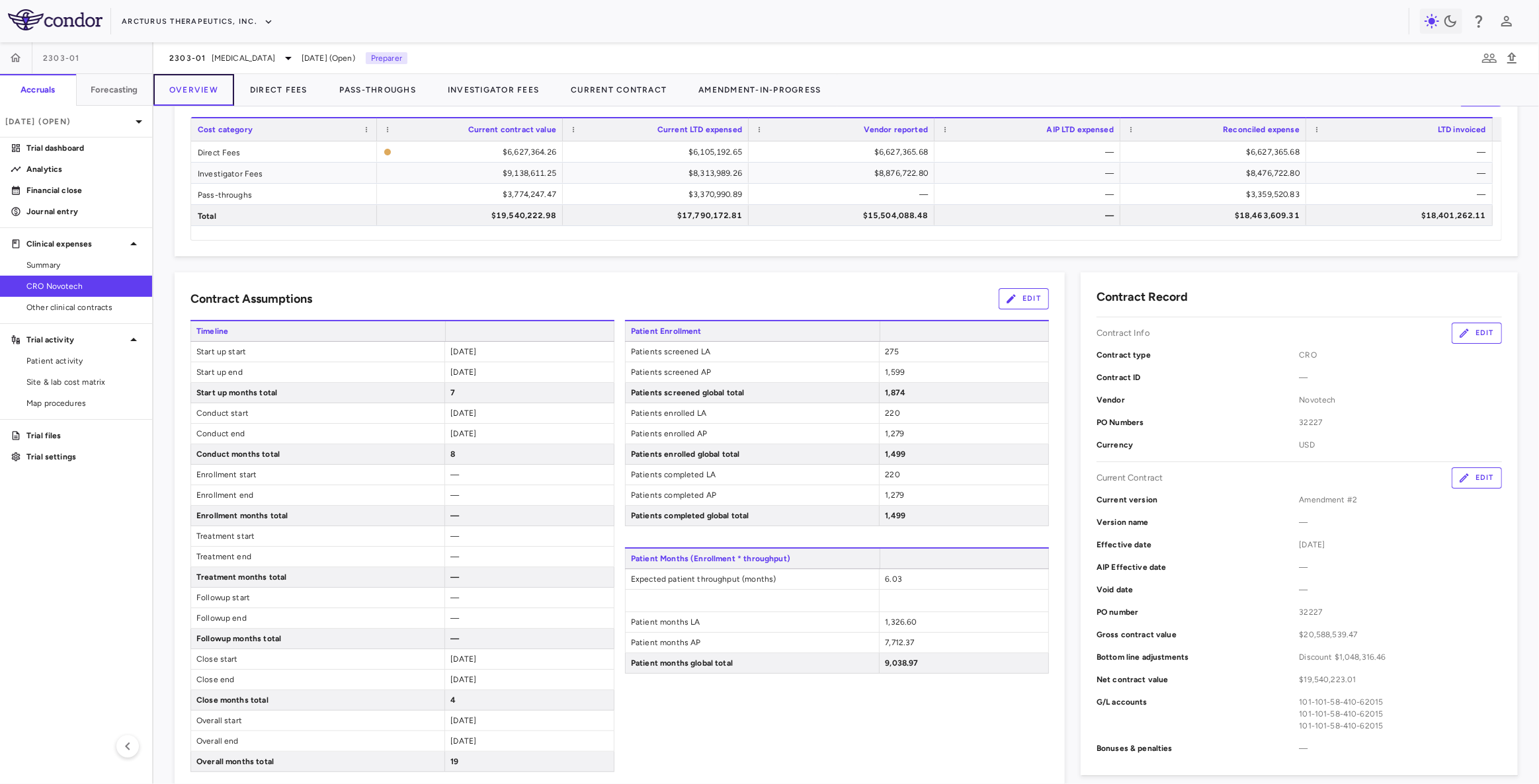
scroll to position [120, 0]
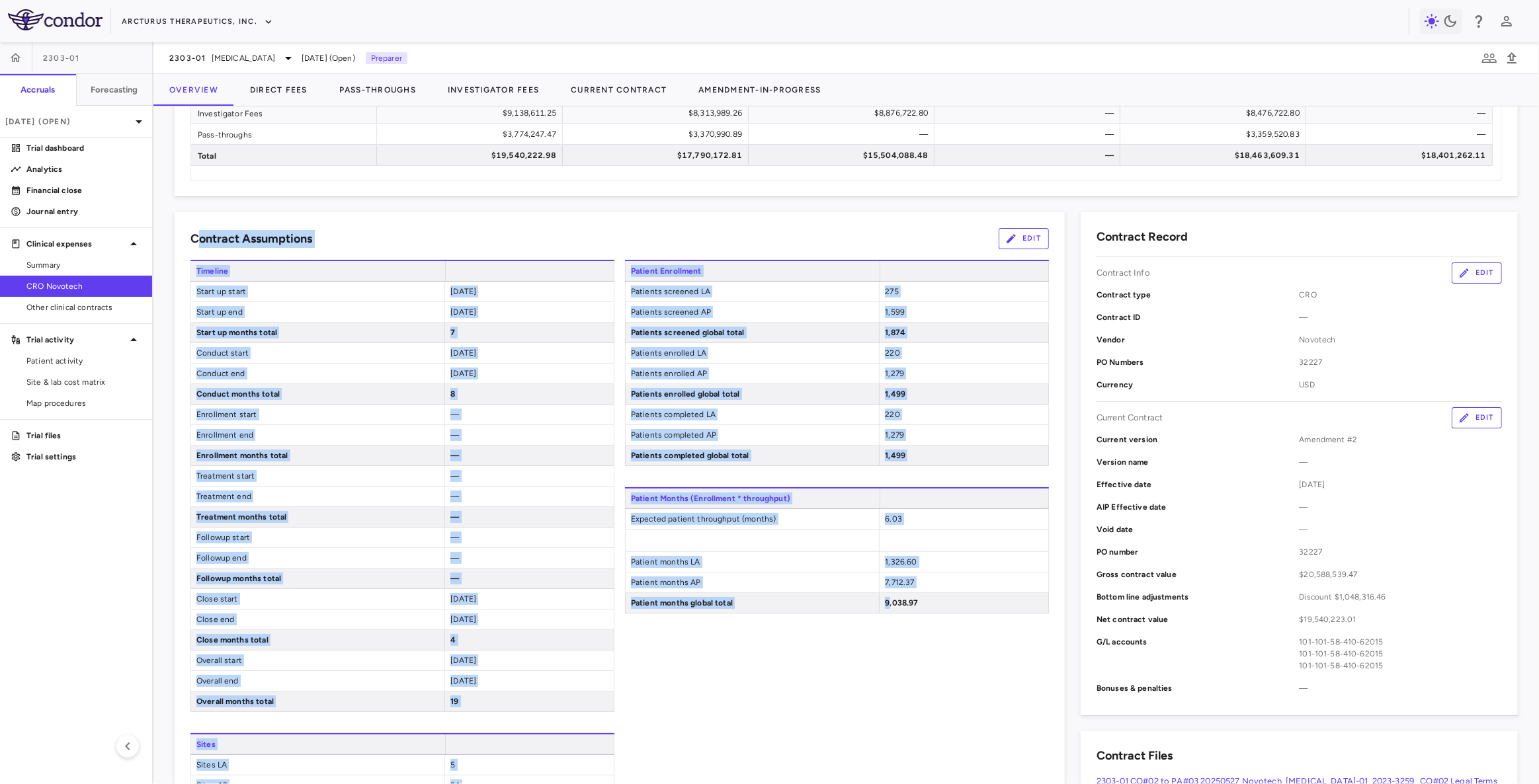
drag, startPoint x: 194, startPoint y: 238, endPoint x: 886, endPoint y: 689, distance: 826.0
click at [884, 689] on div "Contract Assumptions Edit Timeline Start up start 2023-09-01 Start up end 2024-…" at bounding box center [619, 596] width 890 height 768
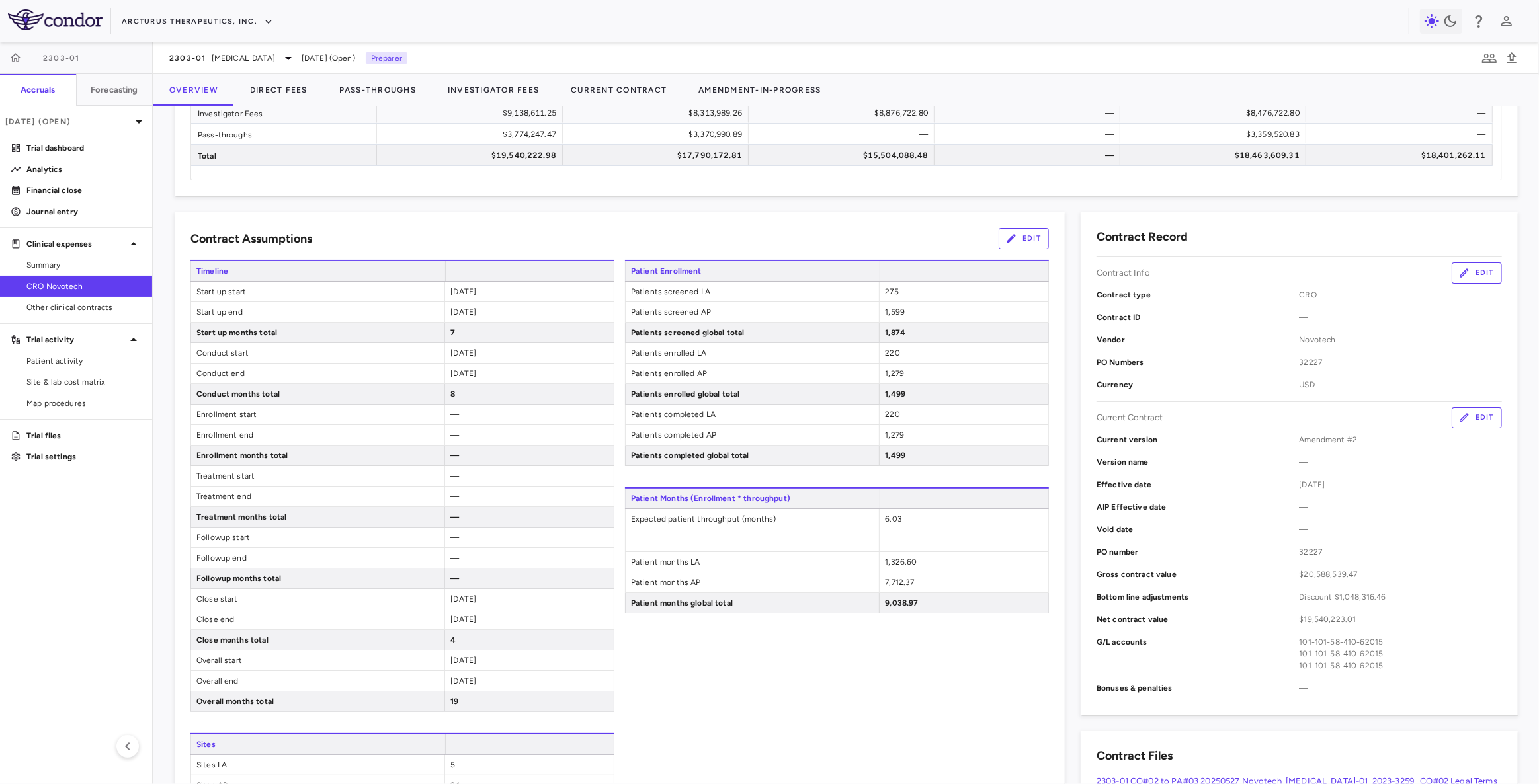
click at [906, 686] on div "Patient Enrollment Patients screened LA 275 Patients screened AP 1,599 Patients…" at bounding box center [837, 612] width 424 height 704
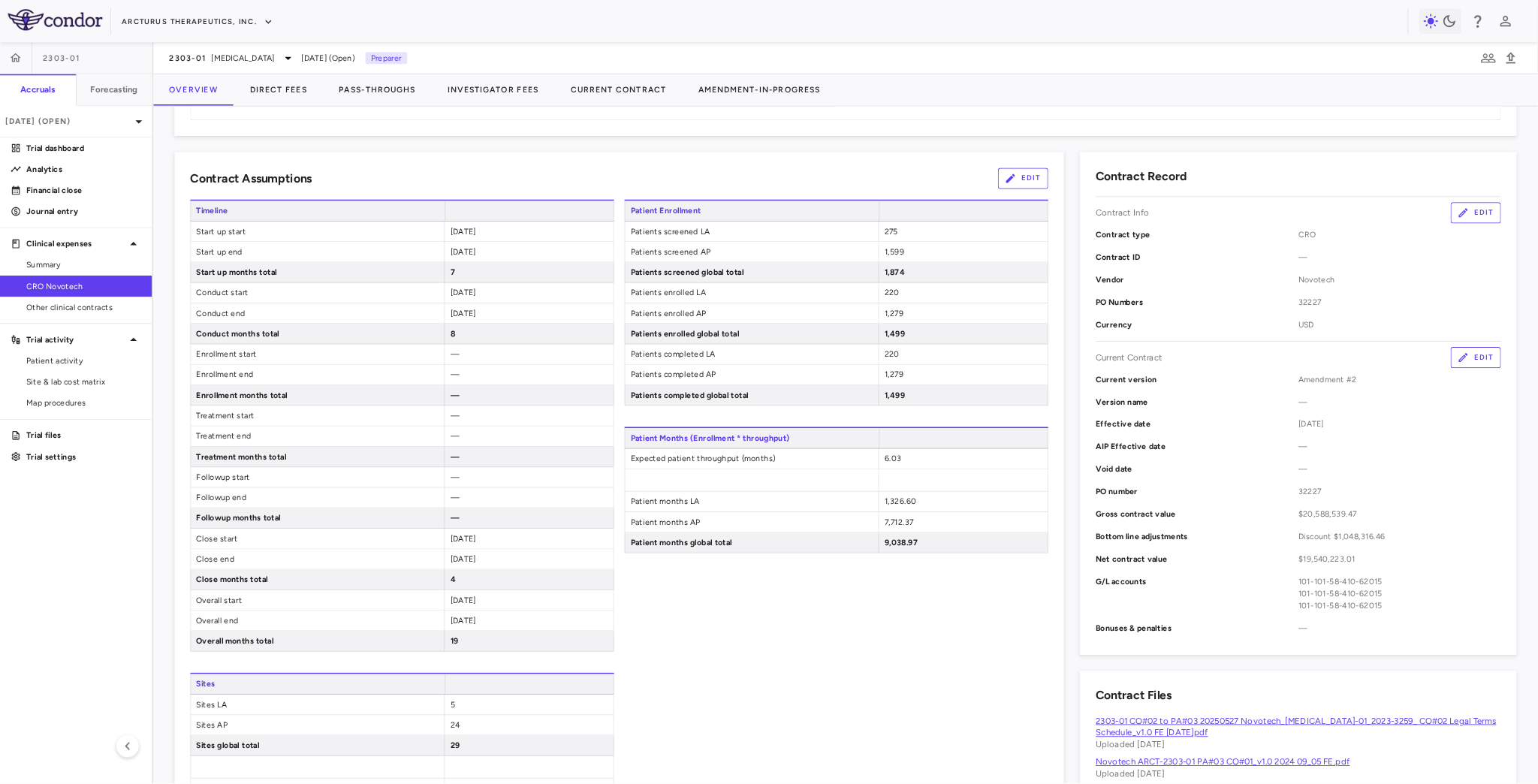
scroll to position [273, 0]
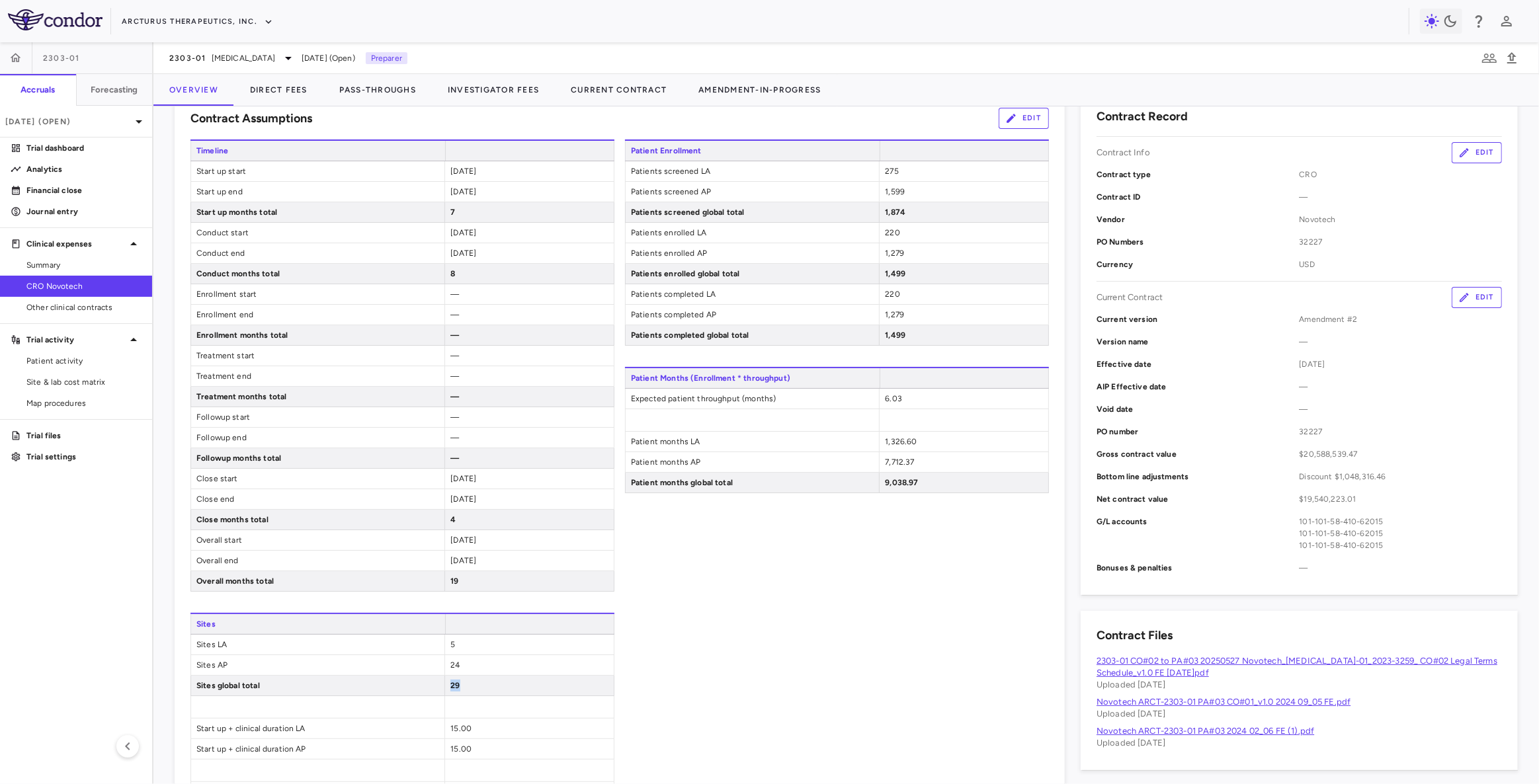
drag, startPoint x: 470, startPoint y: 686, endPoint x: 425, endPoint y: 685, distance: 45.0
click at [425, 685] on div "Sites global total 29" at bounding box center [402, 686] width 424 height 20
click at [515, 686] on div "29" at bounding box center [529, 685] width 169 height 20
drag, startPoint x: 469, startPoint y: 682, endPoint x: 427, endPoint y: 677, distance: 42.3
click at [427, 677] on div "Sites global total 29" at bounding box center [402, 686] width 424 height 20
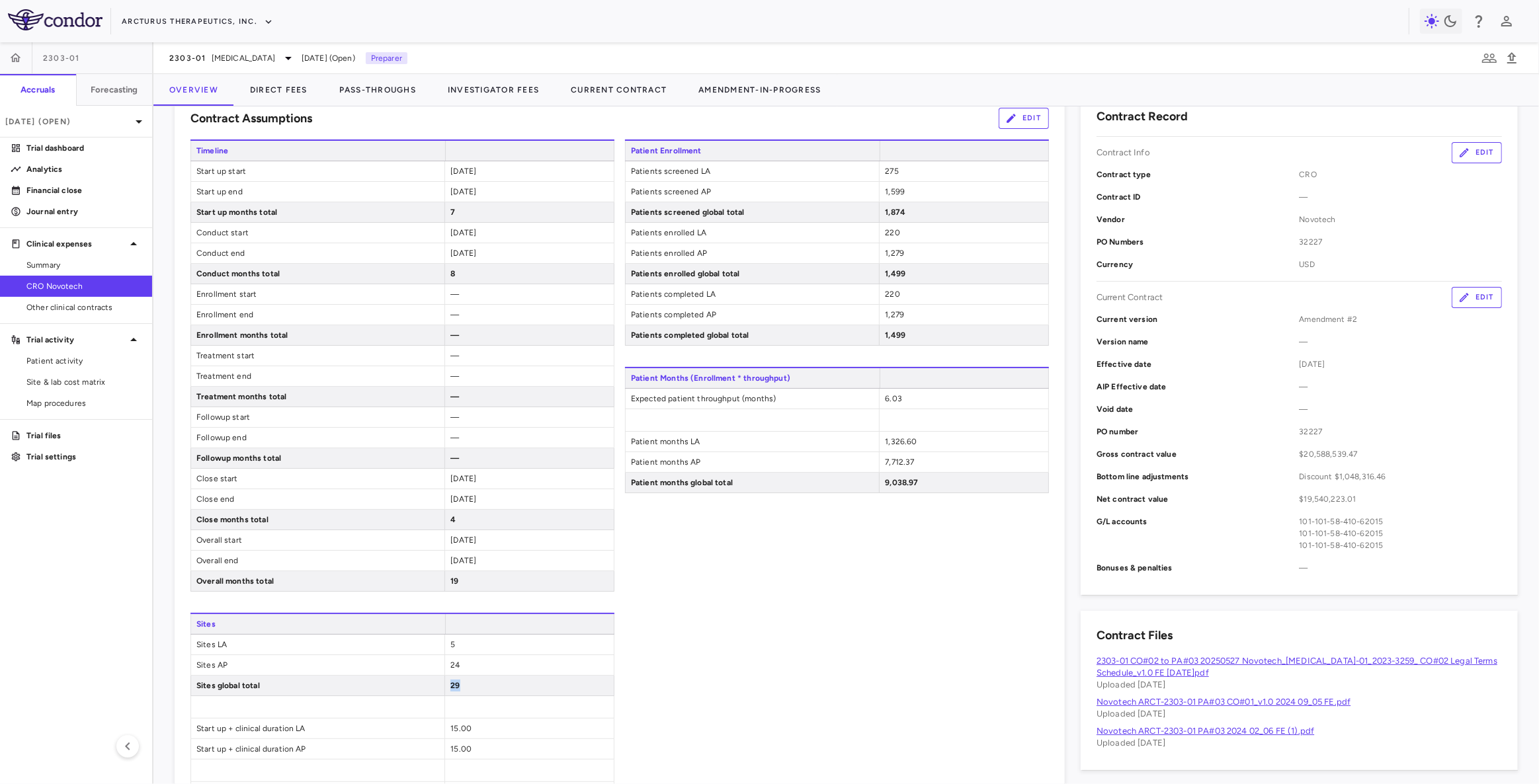
click at [465, 684] on div "29" at bounding box center [529, 685] width 169 height 20
click at [282, 98] on button "Direct Fees" at bounding box center [279, 89] width 89 height 31
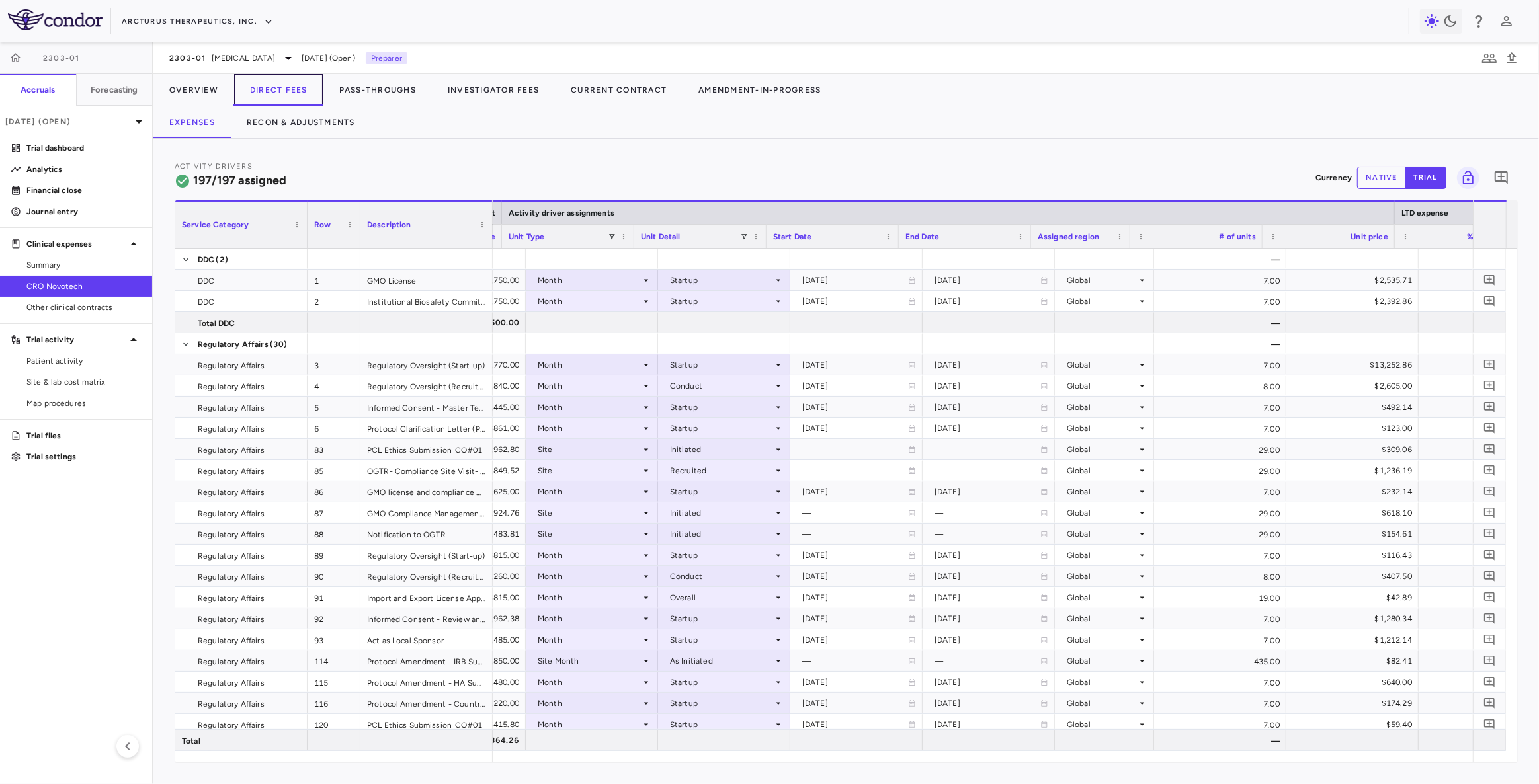
scroll to position [0, 784]
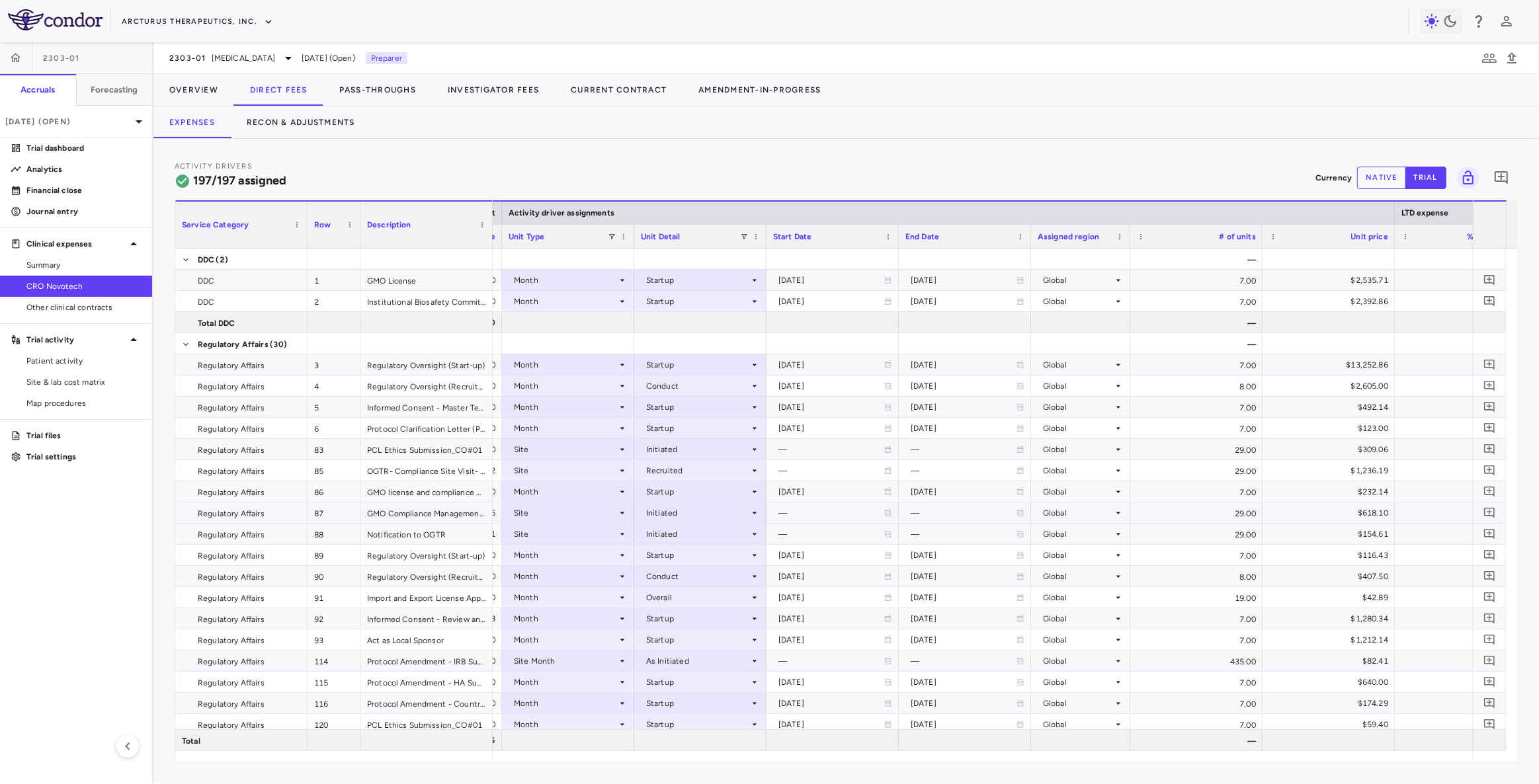
click at [1229, 518] on div "29.00" at bounding box center [1196, 512] width 132 height 20
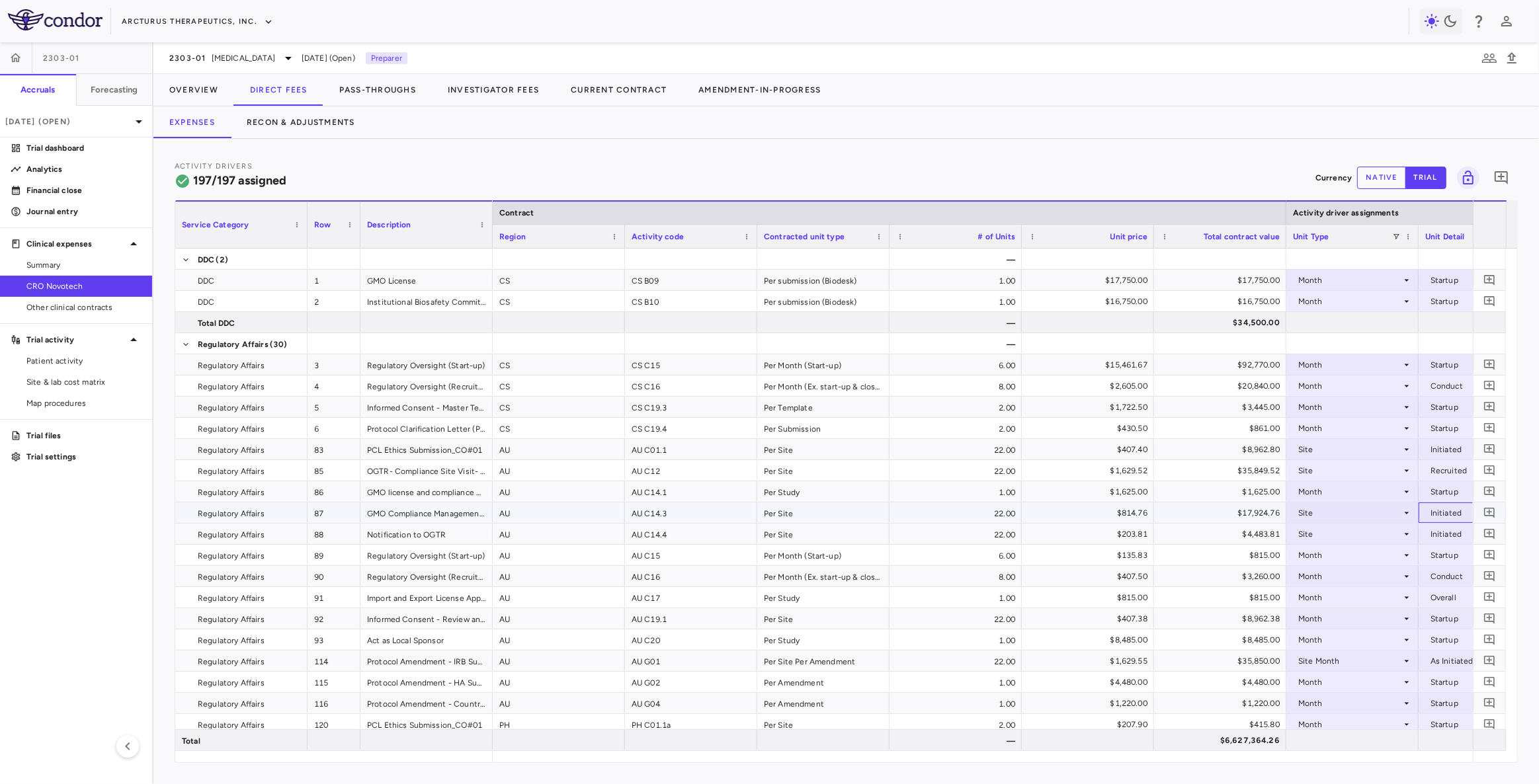
scroll to position [0, 0]
click at [210, 88] on button "Overview" at bounding box center [193, 89] width 81 height 31
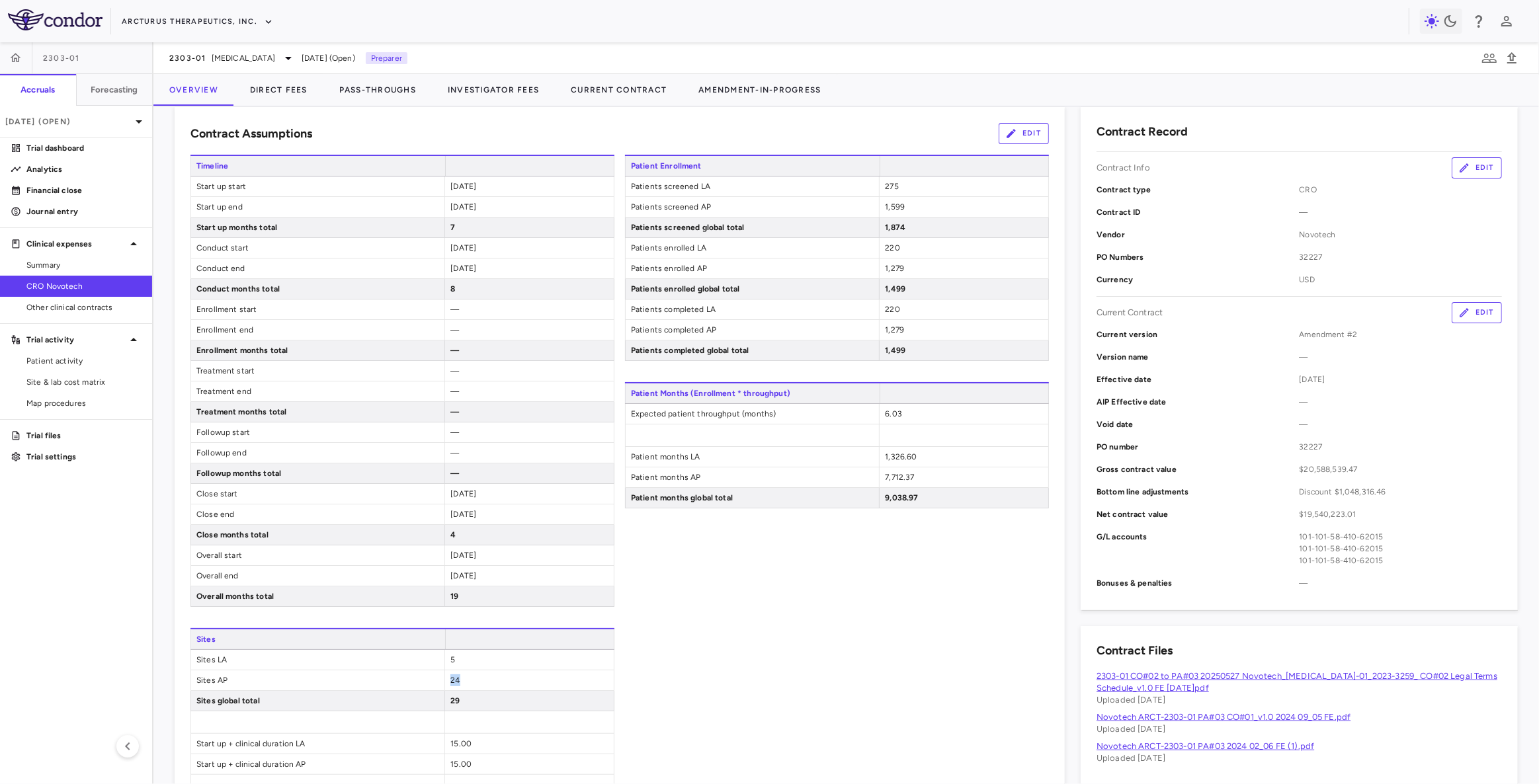
click at [399, 677] on div "Sites AP 24" at bounding box center [402, 680] width 424 height 20
click at [66, 383] on span "Site & lab cost matrix" at bounding box center [84, 382] width 115 height 12
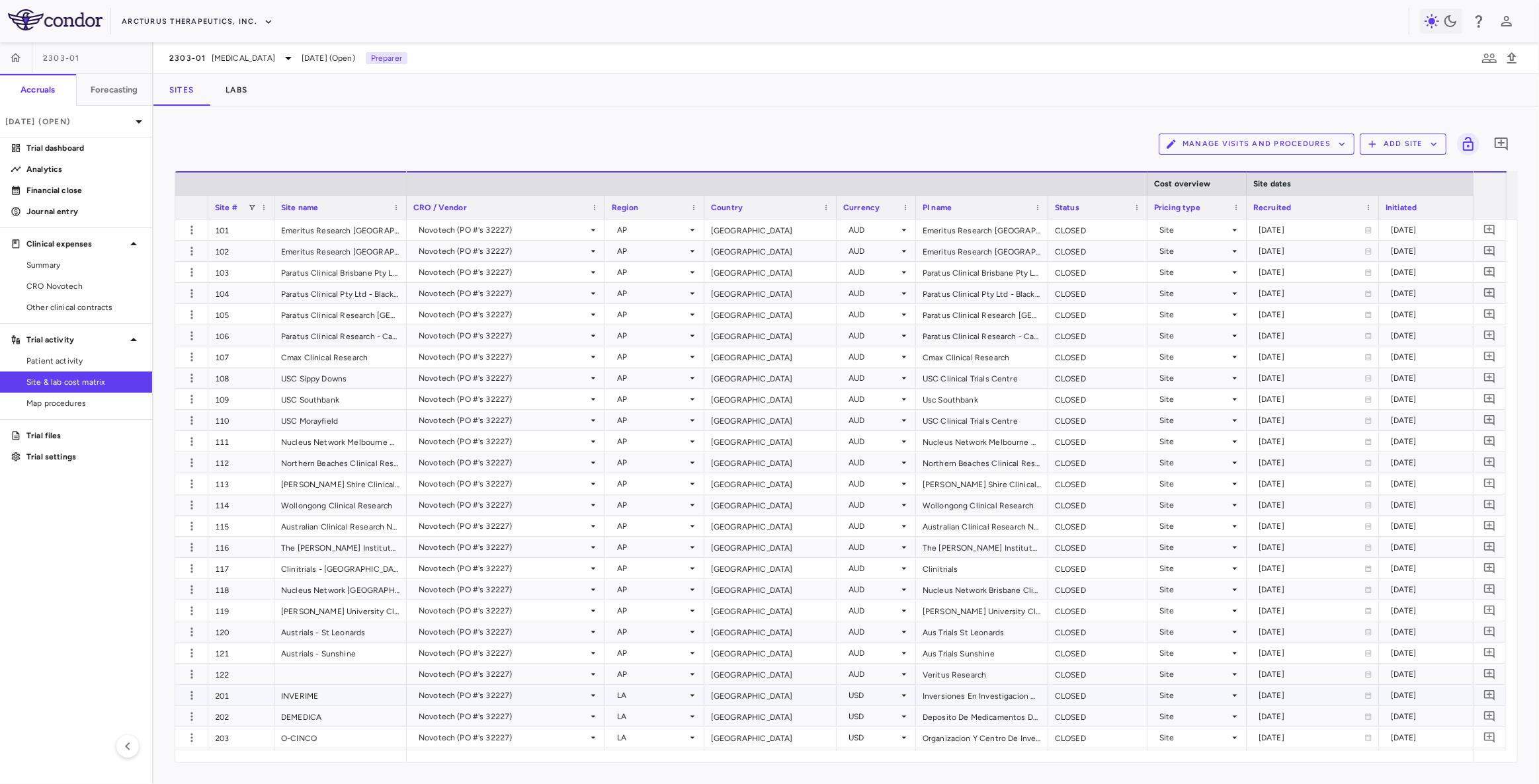
scroll to position [81, 0]
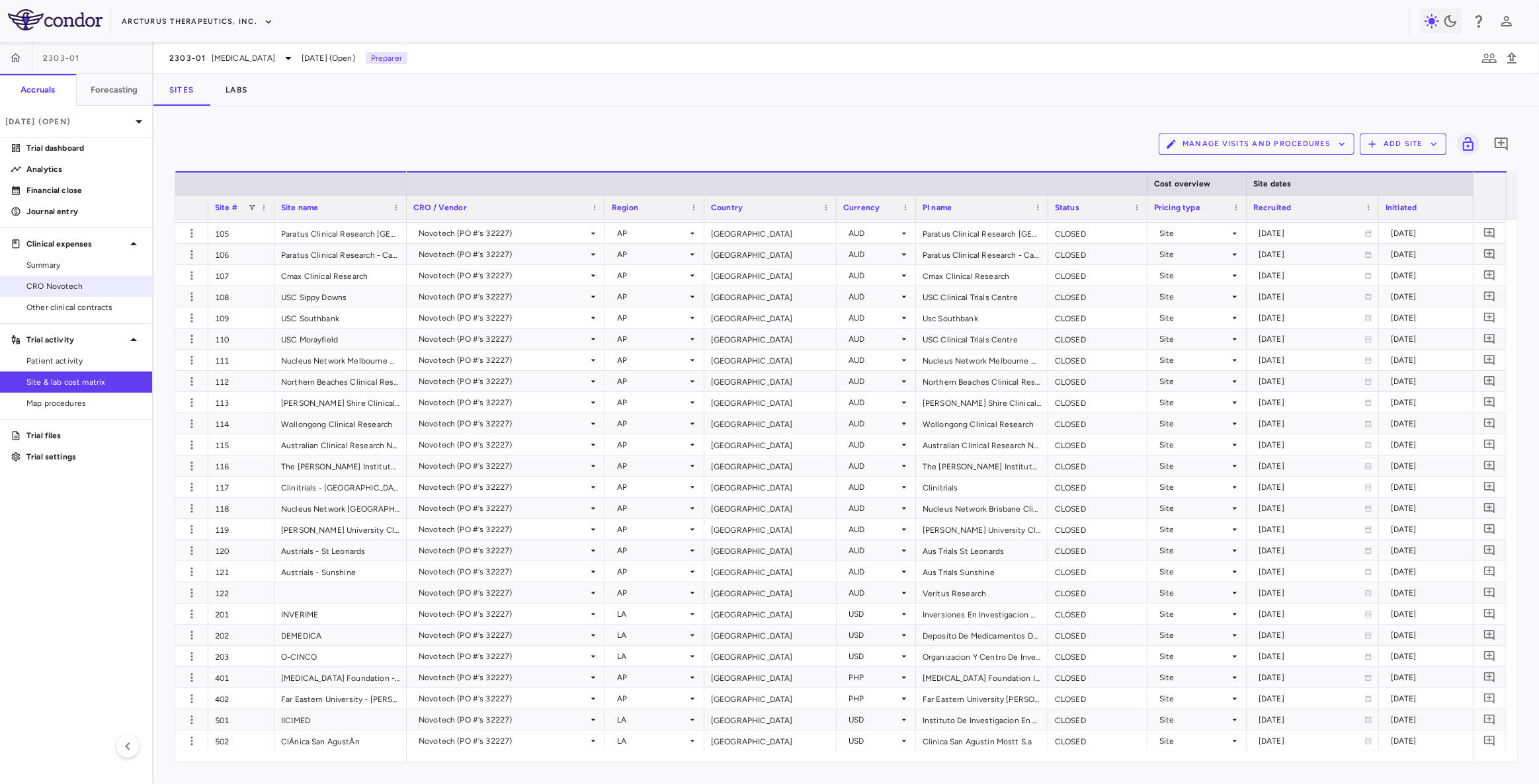
click at [77, 286] on span "CRO Novotech" at bounding box center [84, 286] width 115 height 12
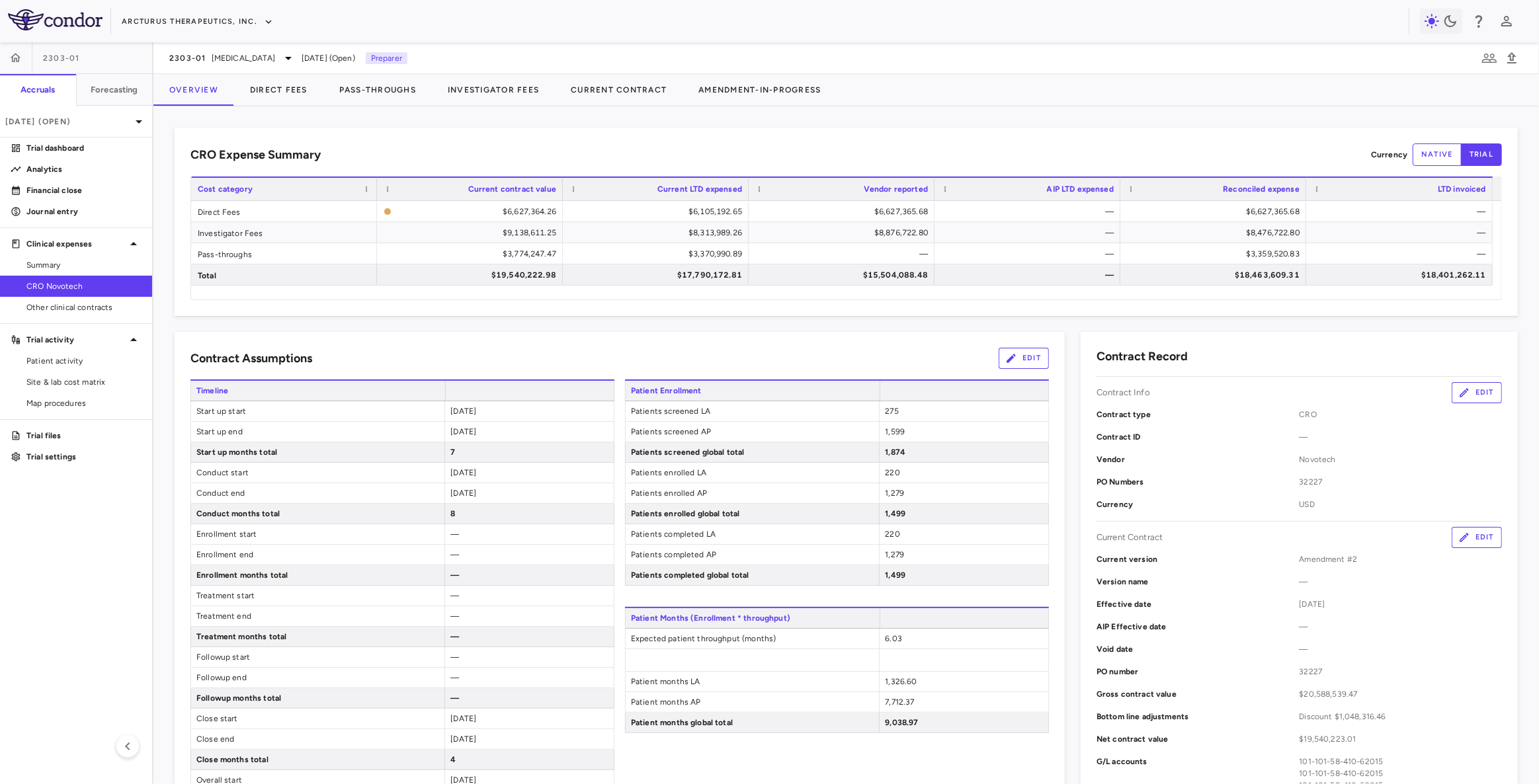
scroll to position [240, 0]
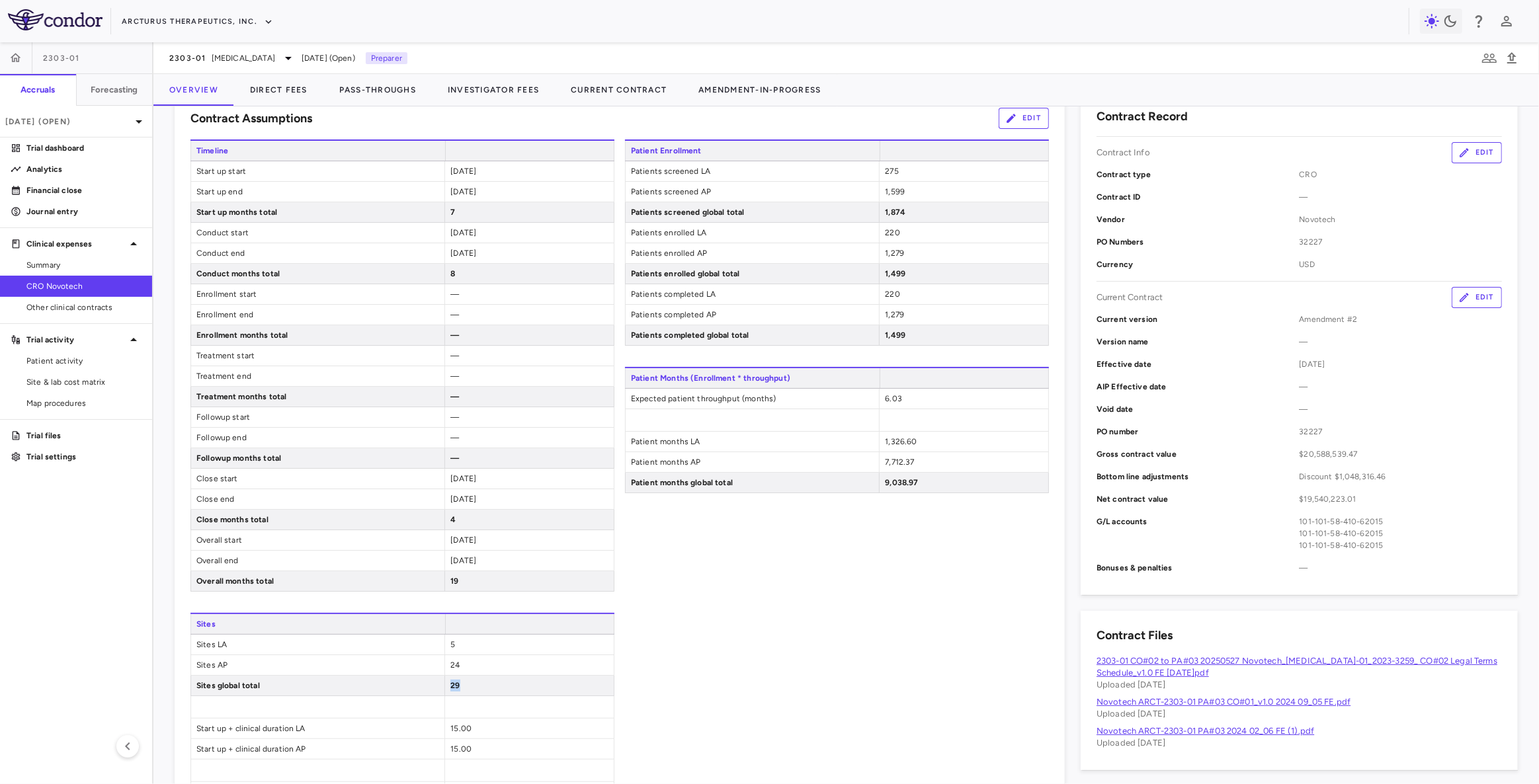
drag, startPoint x: 470, startPoint y: 681, endPoint x: 396, endPoint y: 681, distance: 74.0
click at [396, 681] on div "Sites global total 29" at bounding box center [402, 686] width 424 height 20
click at [526, 682] on div "29" at bounding box center [529, 685] width 169 height 20
drag, startPoint x: 493, startPoint y: 684, endPoint x: 193, endPoint y: 639, distance: 303.4
click at [193, 639] on div "Sites Sites LA 5 Sites AP 24 Sites global total 29 Start up + clinical duration…" at bounding box center [402, 729] width 424 height 231
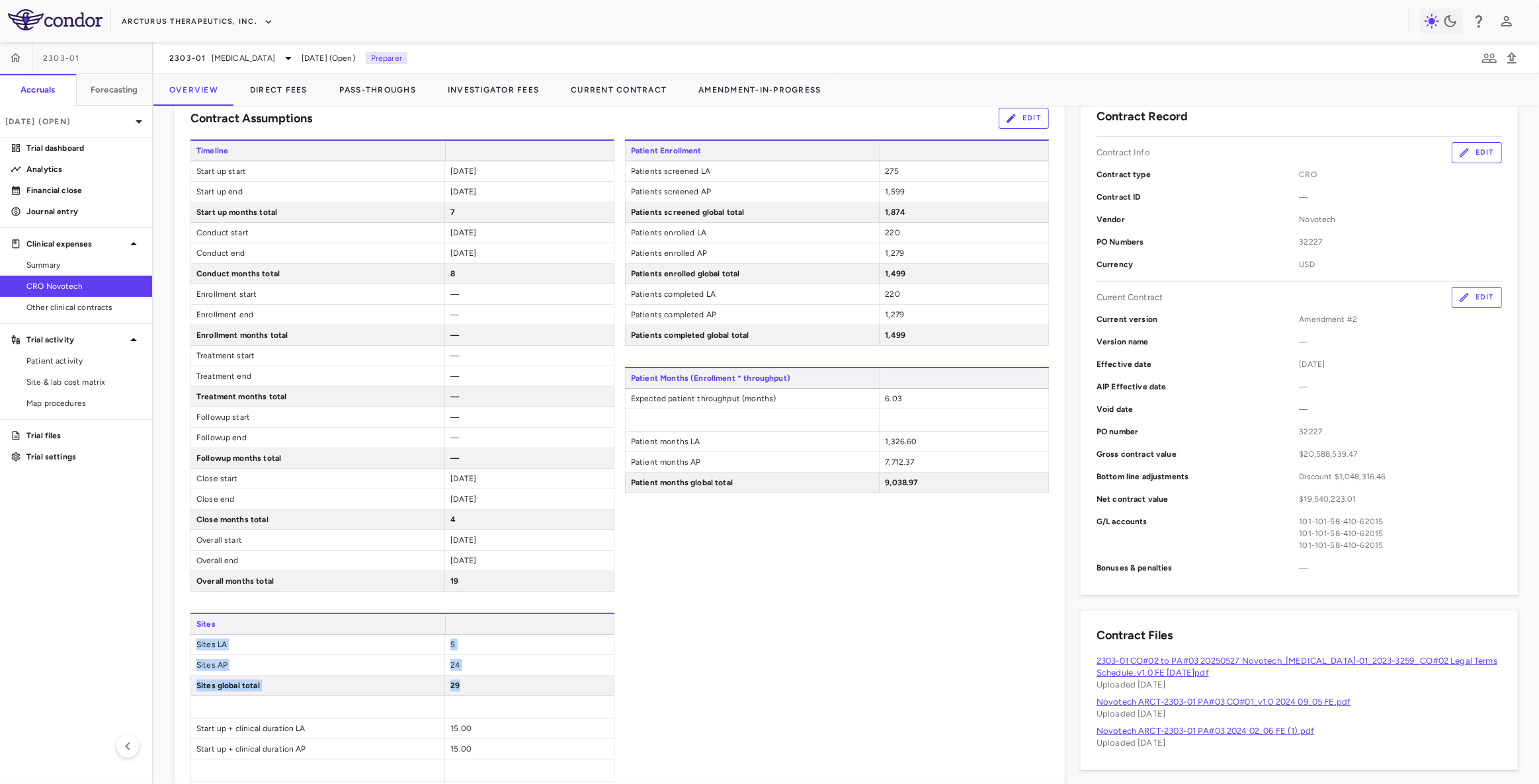
click at [540, 667] on div "24" at bounding box center [529, 665] width 169 height 20
drag, startPoint x: 480, startPoint y: 685, endPoint x: 404, endPoint y: 680, distance: 76.2
click at [404, 680] on div "Sites global total 29" at bounding box center [402, 686] width 424 height 20
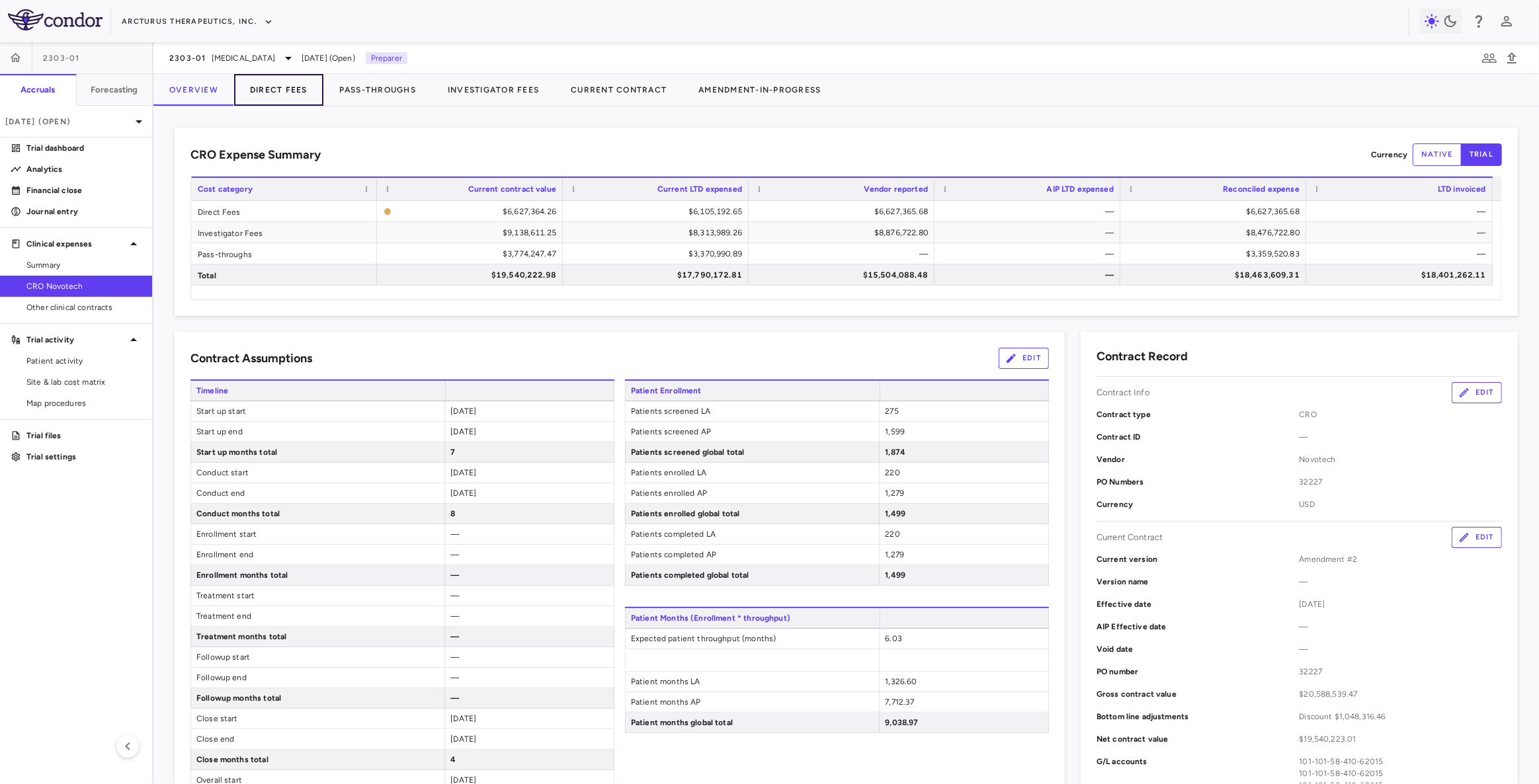
click at [274, 89] on button "Direct Fees" at bounding box center [279, 89] width 89 height 31
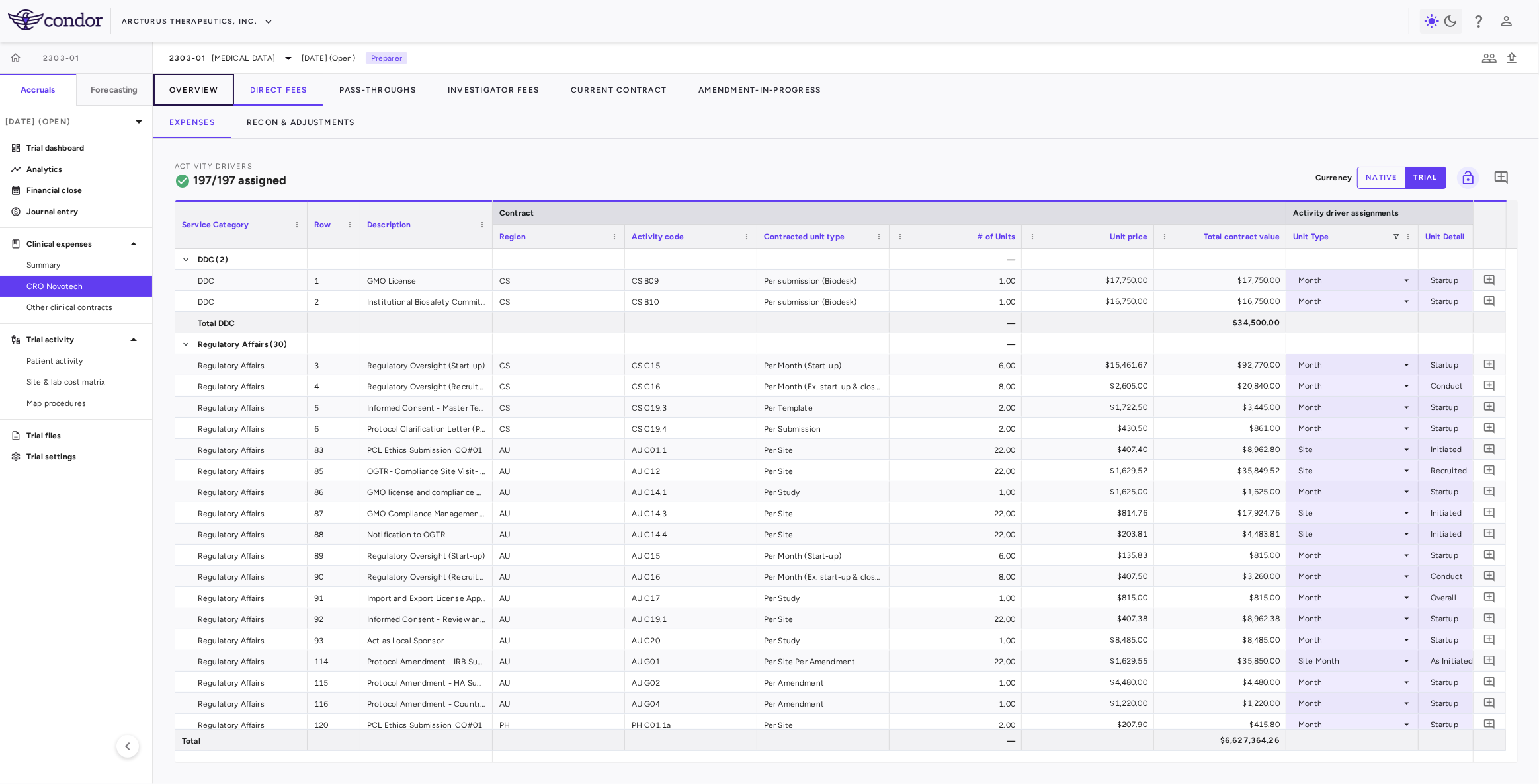
click at [179, 98] on button "Overview" at bounding box center [193, 89] width 81 height 31
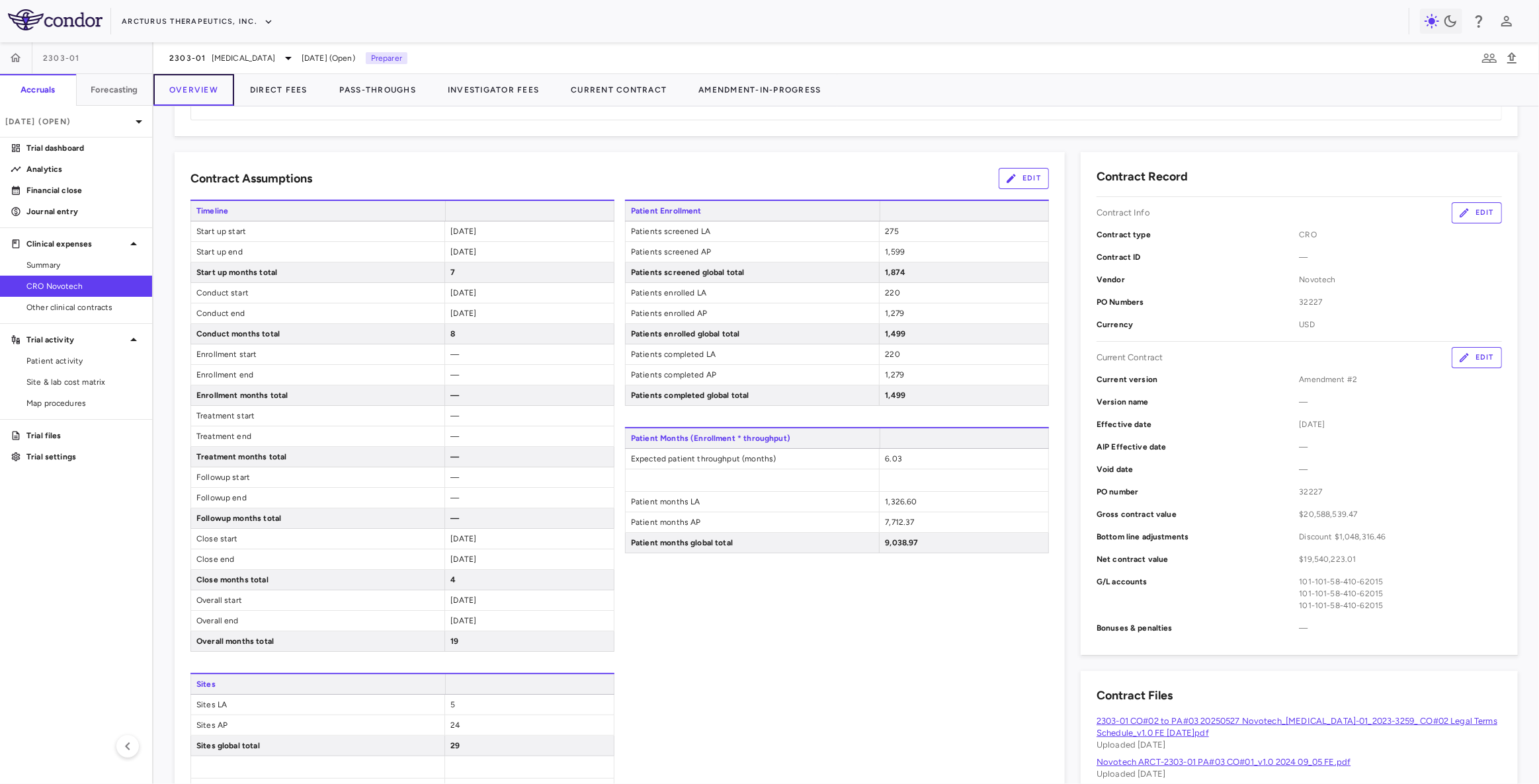
scroll to position [240, 0]
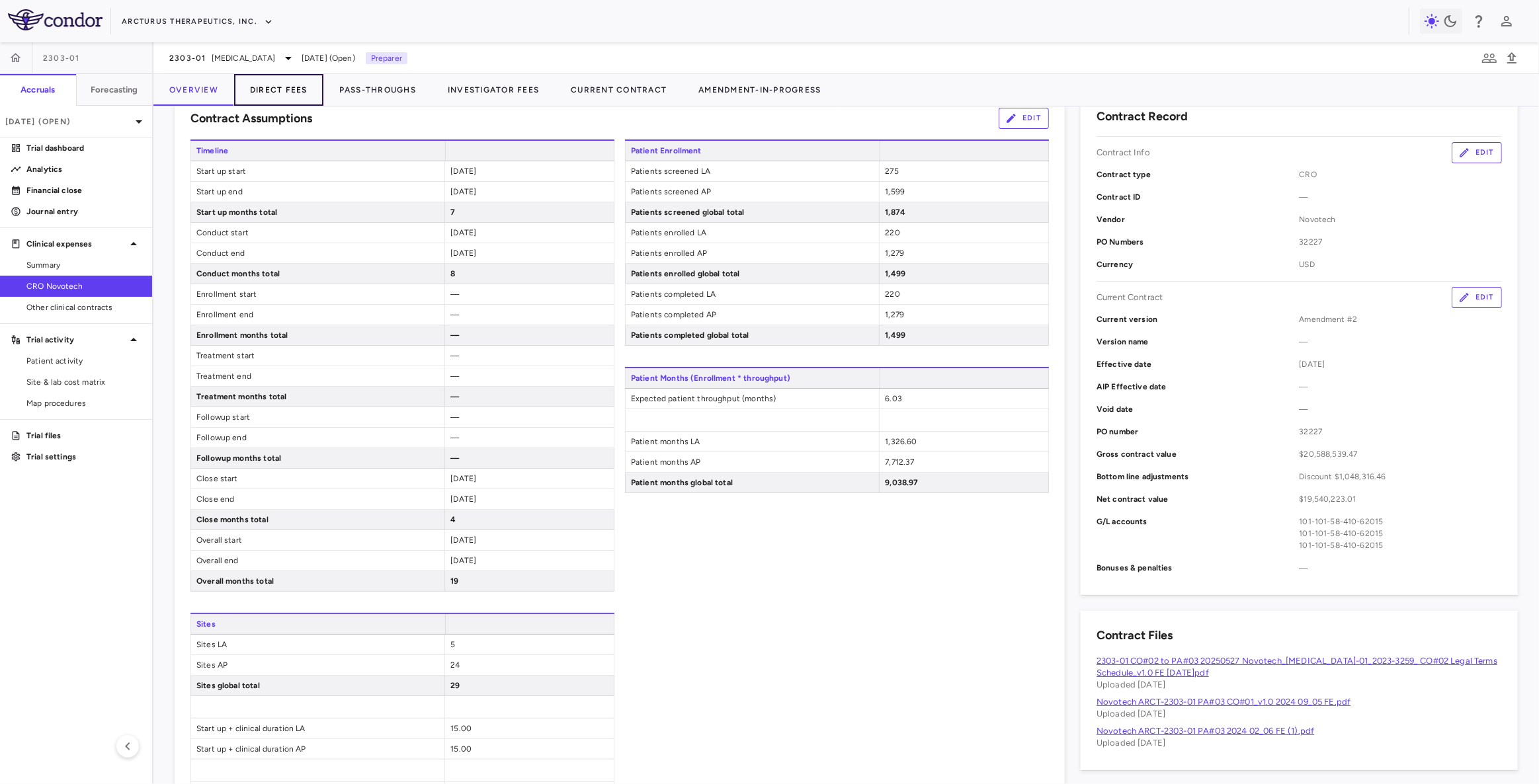
click at [286, 89] on button "Direct Fees" at bounding box center [279, 89] width 89 height 31
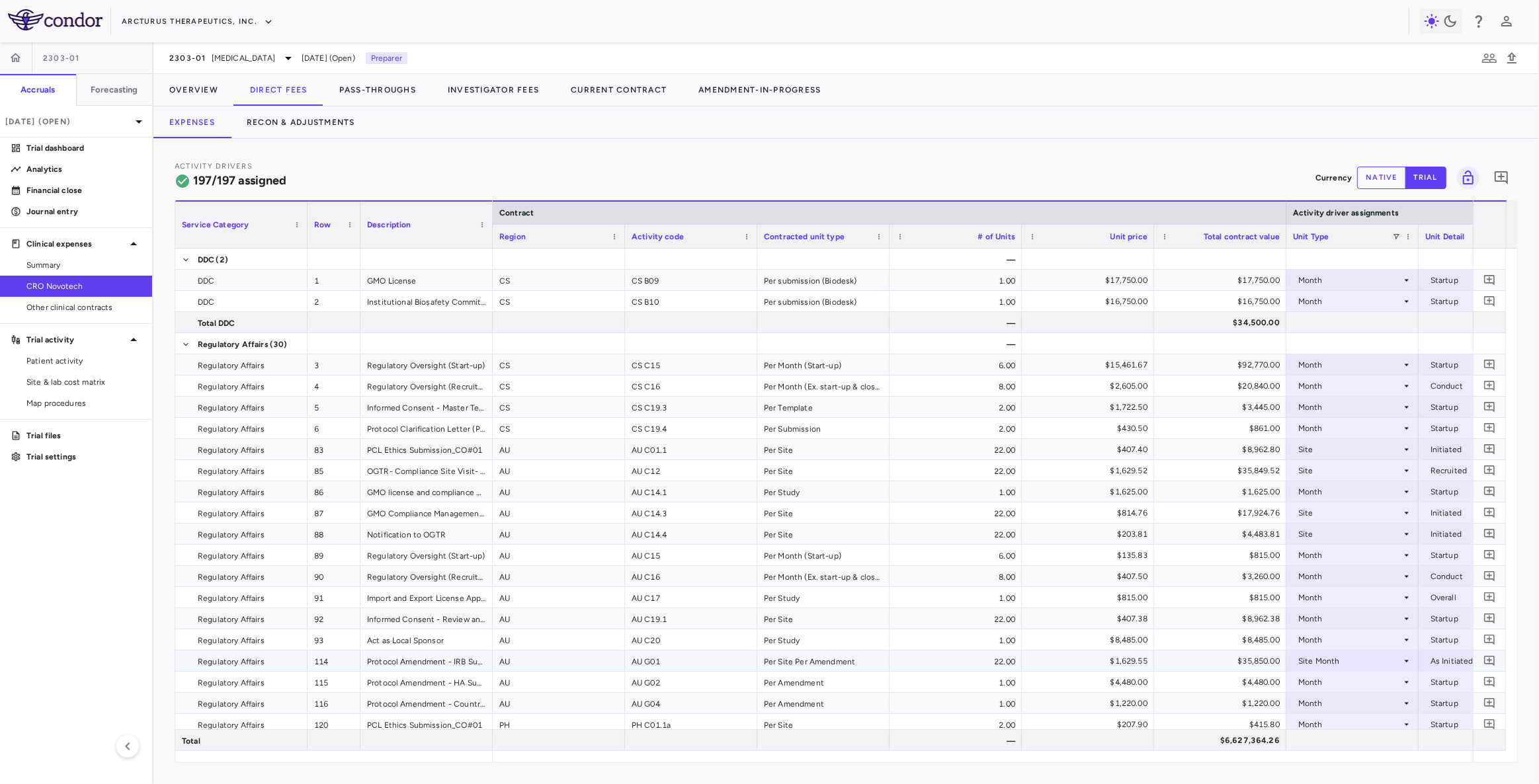
click at [450, 662] on div "Protocol Amendment - IRB Submission" at bounding box center [426, 661] width 132 height 20
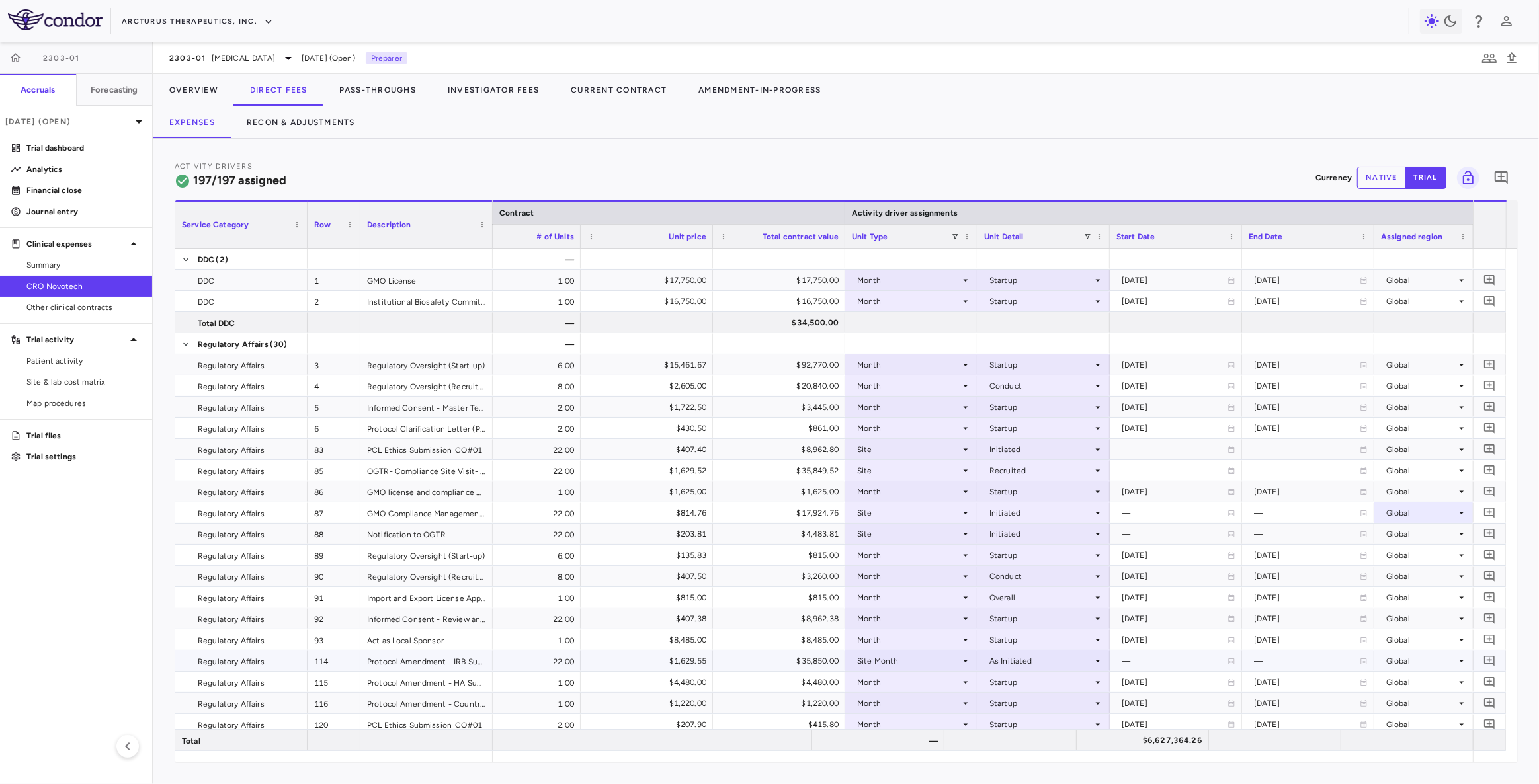
scroll to position [0, 441]
click at [1421, 514] on div "Global" at bounding box center [1421, 512] width 70 height 21
click at [1414, 513] on div at bounding box center [770, 392] width 1539 height 784
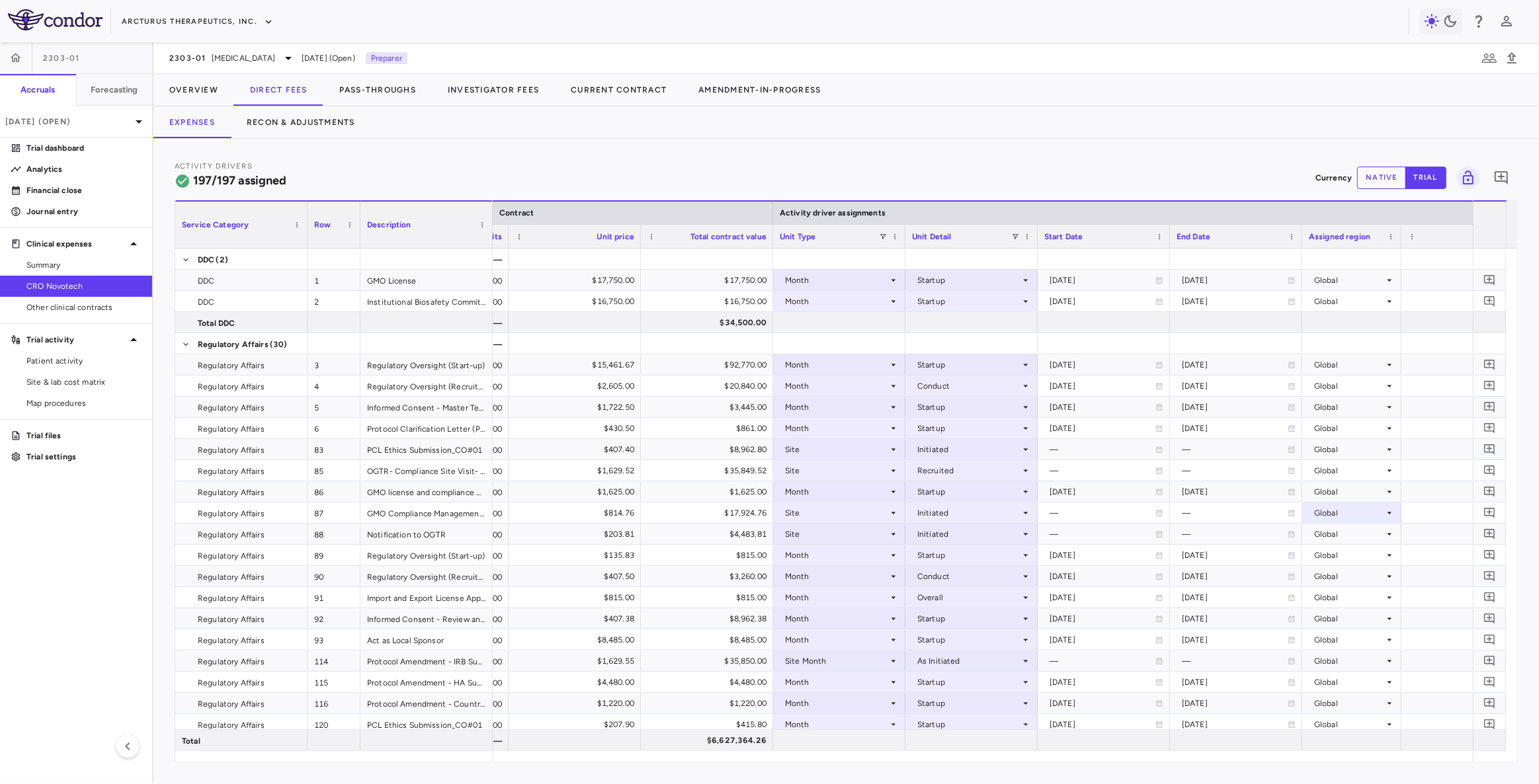
click at [1401, 517] on div "29.00" at bounding box center [1467, 512] width 132 height 20
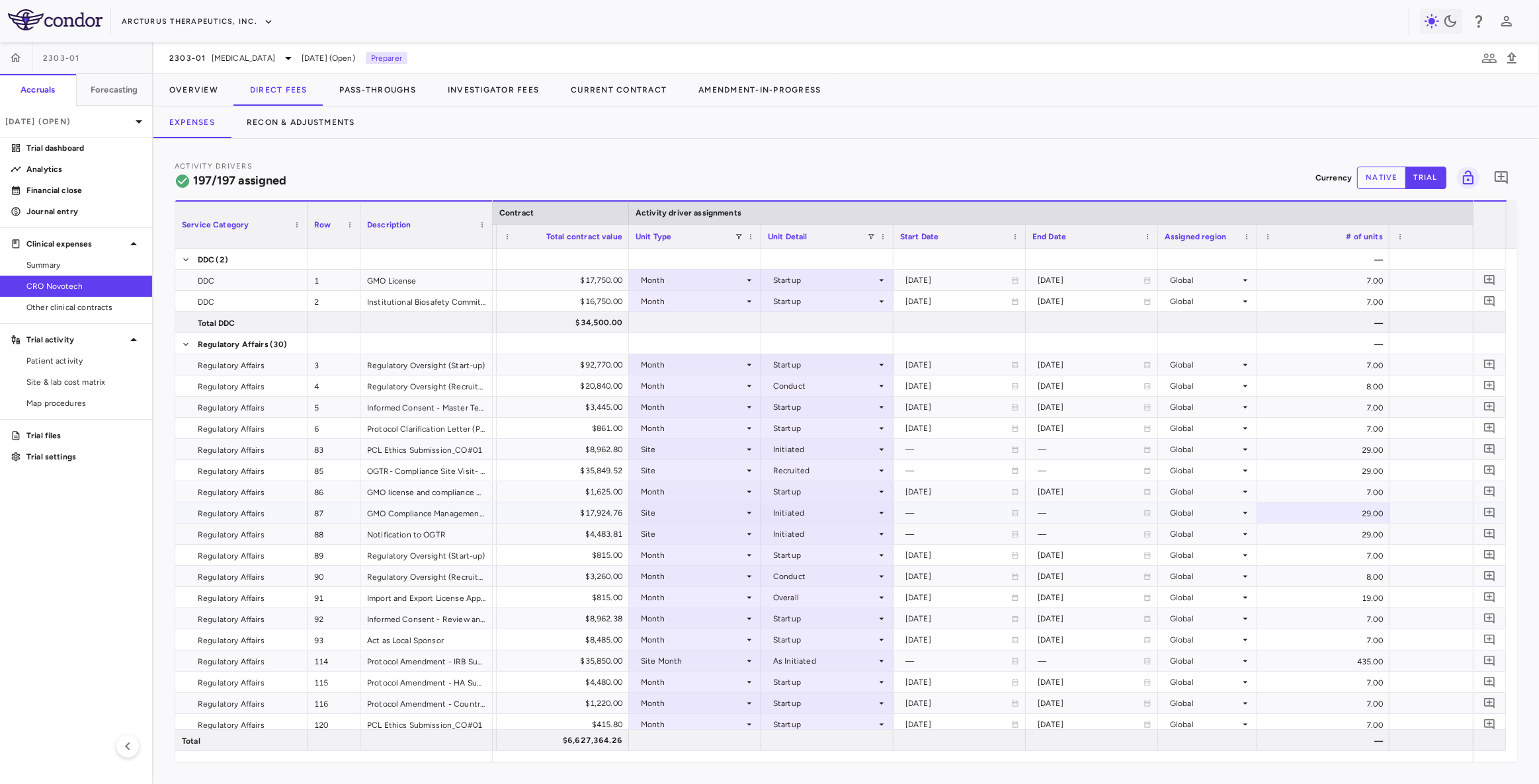
click at [1243, 512] on icon at bounding box center [1245, 513] width 10 height 10
click at [1196, 556] on div "AP" at bounding box center [1192, 557] width 17 height 12
click at [1343, 514] on div "29.00" at bounding box center [1323, 512] width 132 height 20
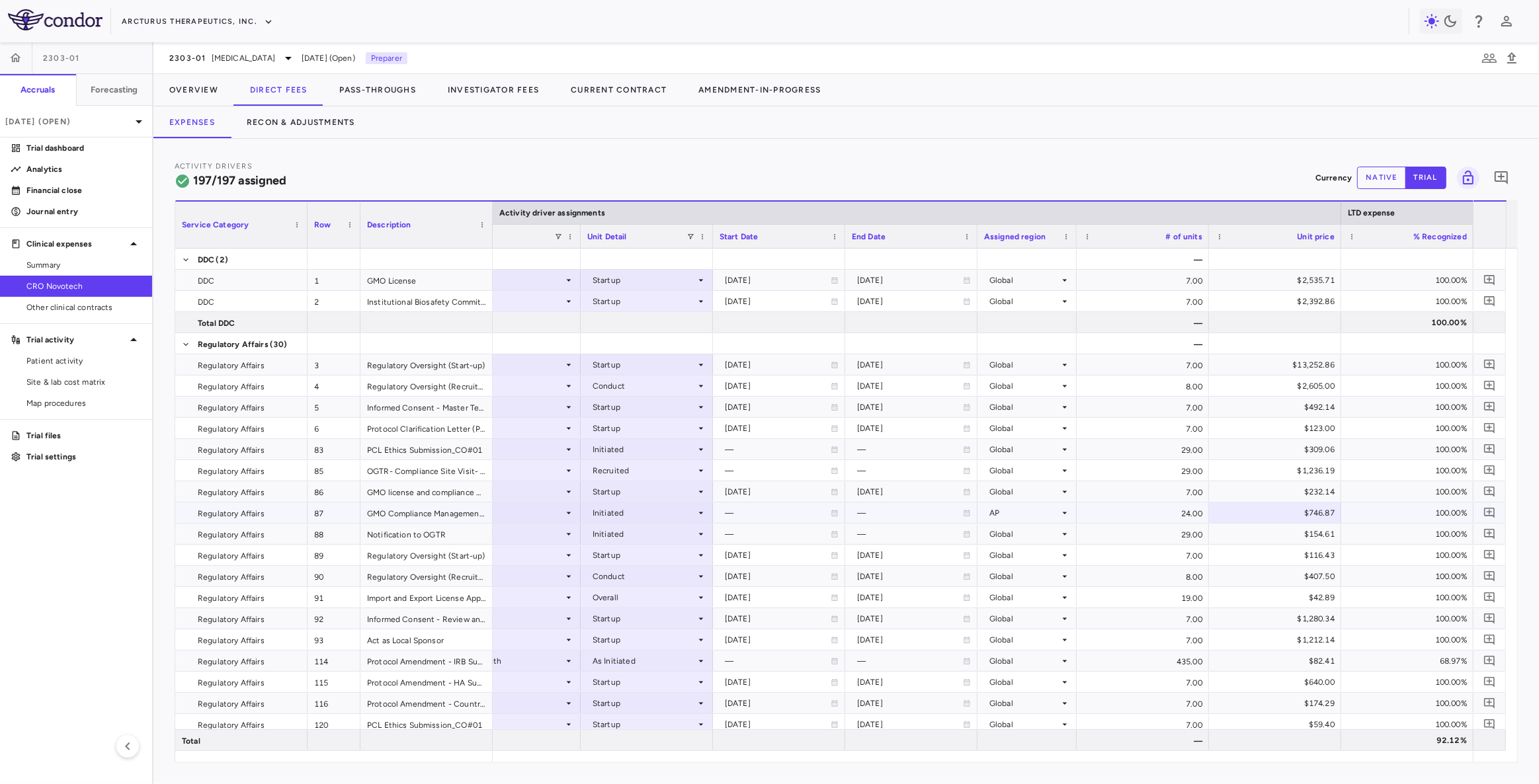
click at [1002, 514] on div "AP" at bounding box center [1024, 512] width 70 height 21
click at [1022, 581] on div "Global" at bounding box center [1020, 577] width 31 height 12
click at [1281, 515] on div "$618.10" at bounding box center [1278, 512] width 114 height 21
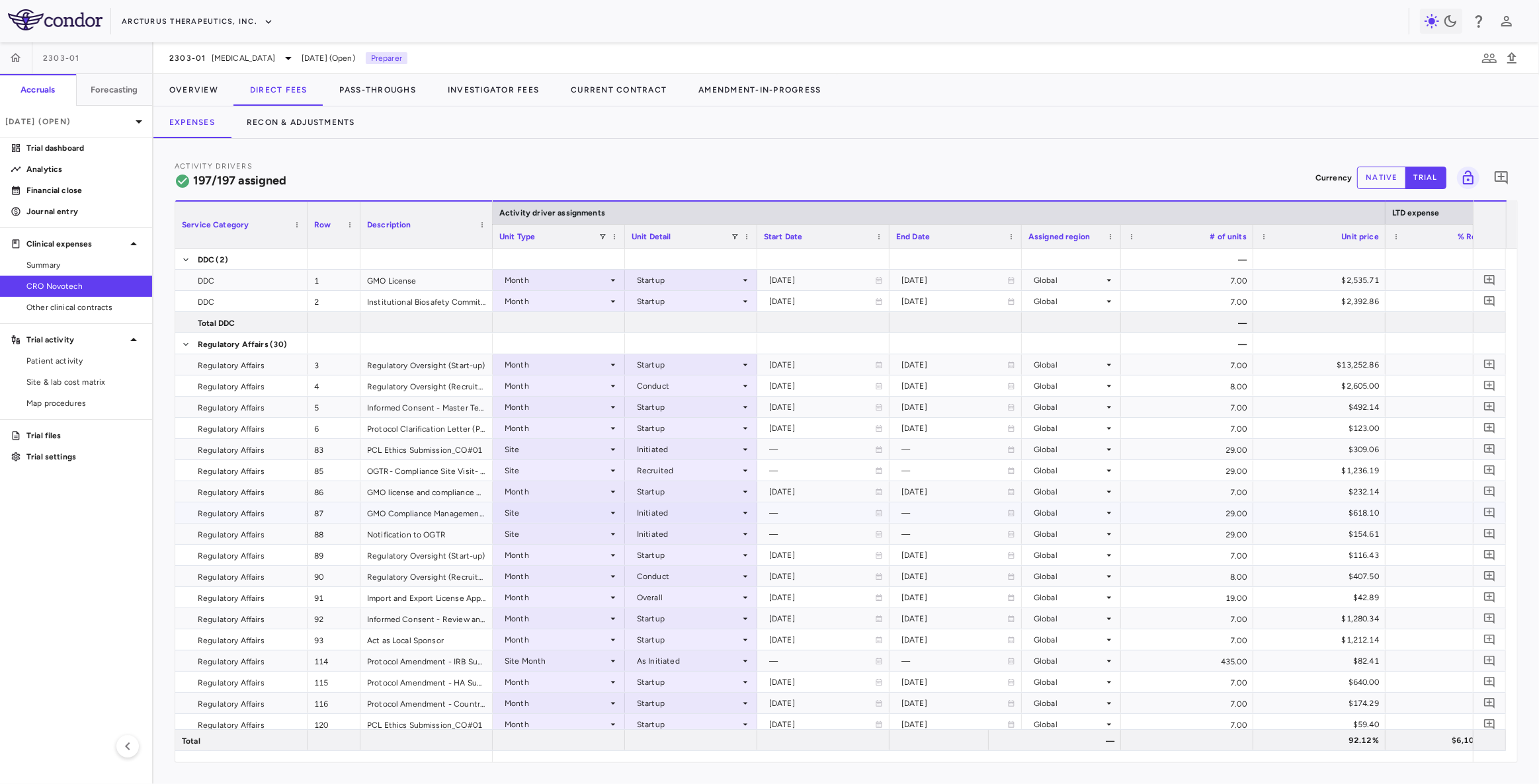
scroll to position [0, 794]
click at [1115, 510] on div "Global" at bounding box center [1071, 512] width 99 height 20
click at [1117, 510] on div at bounding box center [770, 392] width 1539 height 784
click at [1189, 517] on div "29.00" at bounding box center [1186, 512] width 132 height 20
click at [115, 127] on div "[DATE] (Open)" at bounding box center [76, 121] width 152 height 31
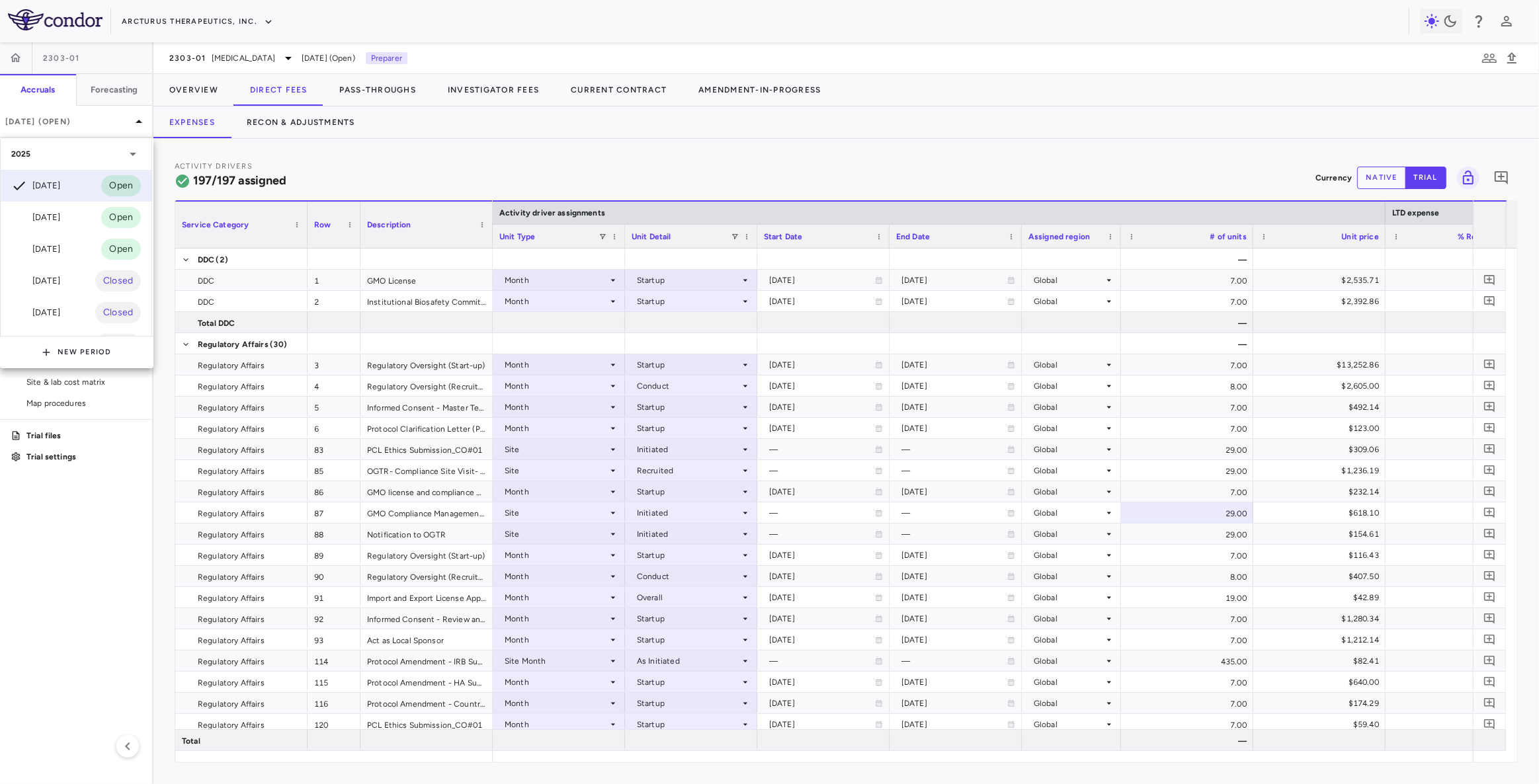
click at [586, 163] on div at bounding box center [770, 392] width 1539 height 784
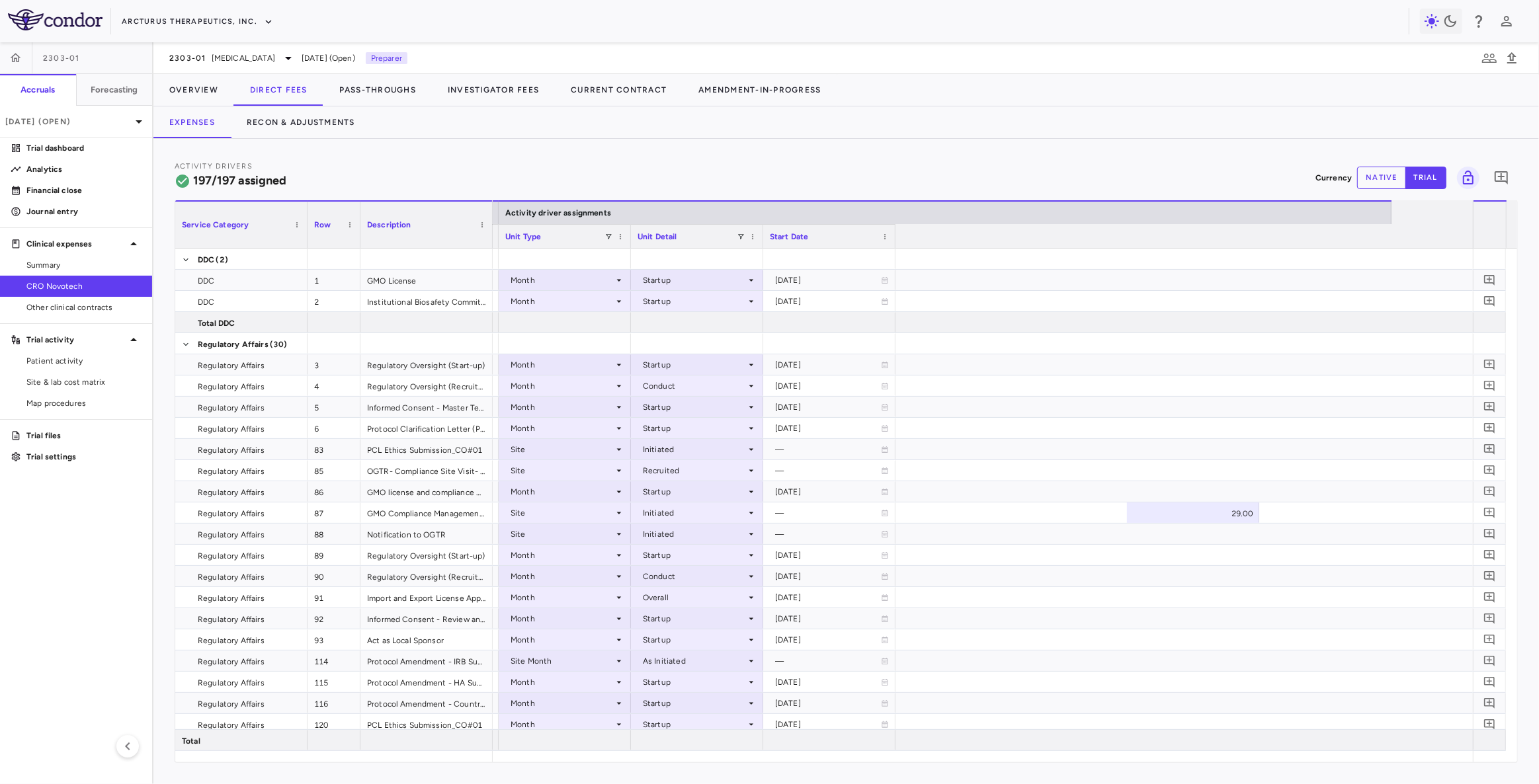
scroll to position [0, 0]
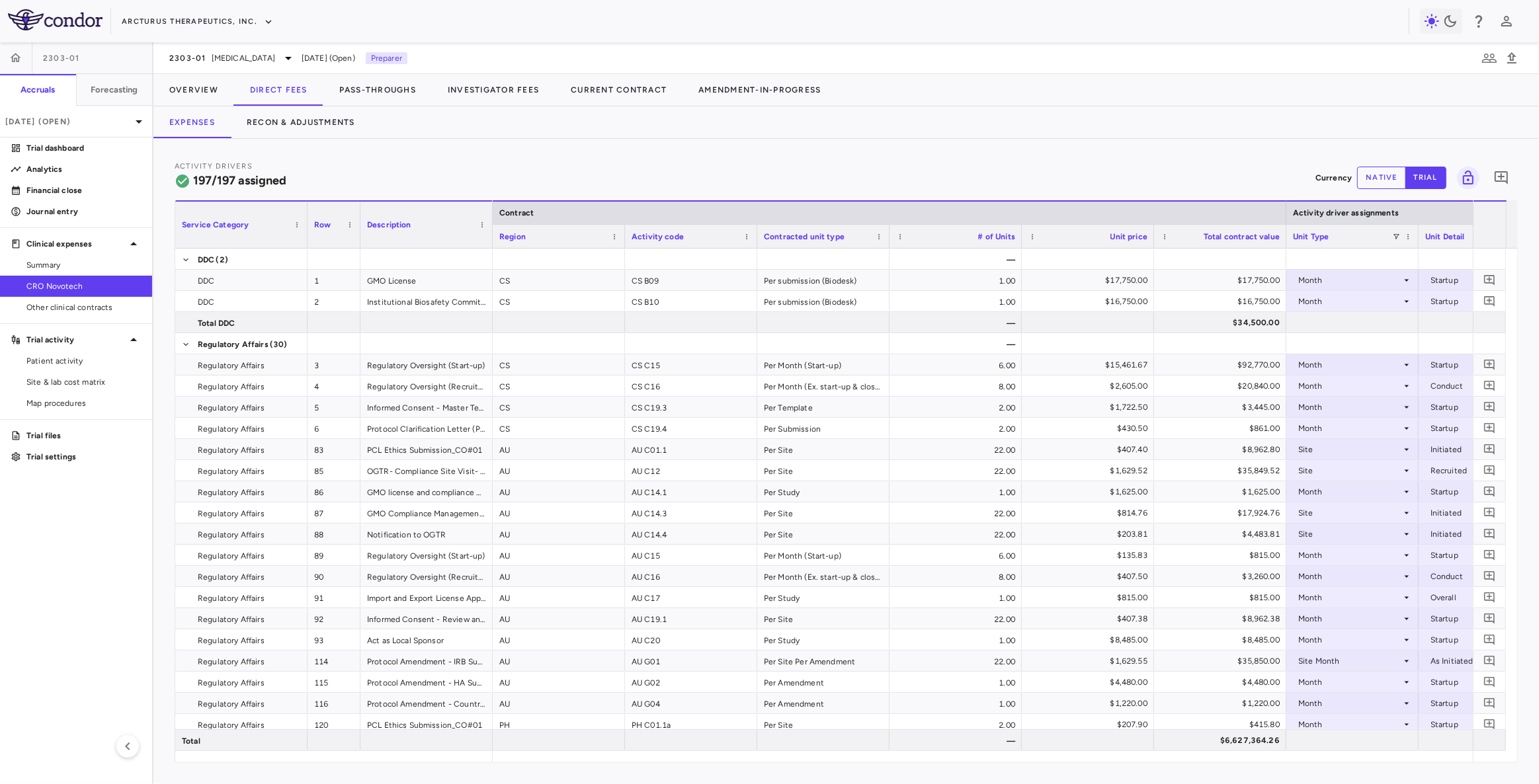
click at [669, 473] on div "AU C12" at bounding box center [691, 470] width 132 height 20
drag, startPoint x: 633, startPoint y: 593, endPoint x: 637, endPoint y: 587, distance: 7.2
click at [633, 593] on div "AU C17" at bounding box center [691, 597] width 132 height 20
click at [664, 552] on div "AU C15" at bounding box center [691, 555] width 132 height 20
click at [207, 88] on button "Overview" at bounding box center [193, 89] width 81 height 31
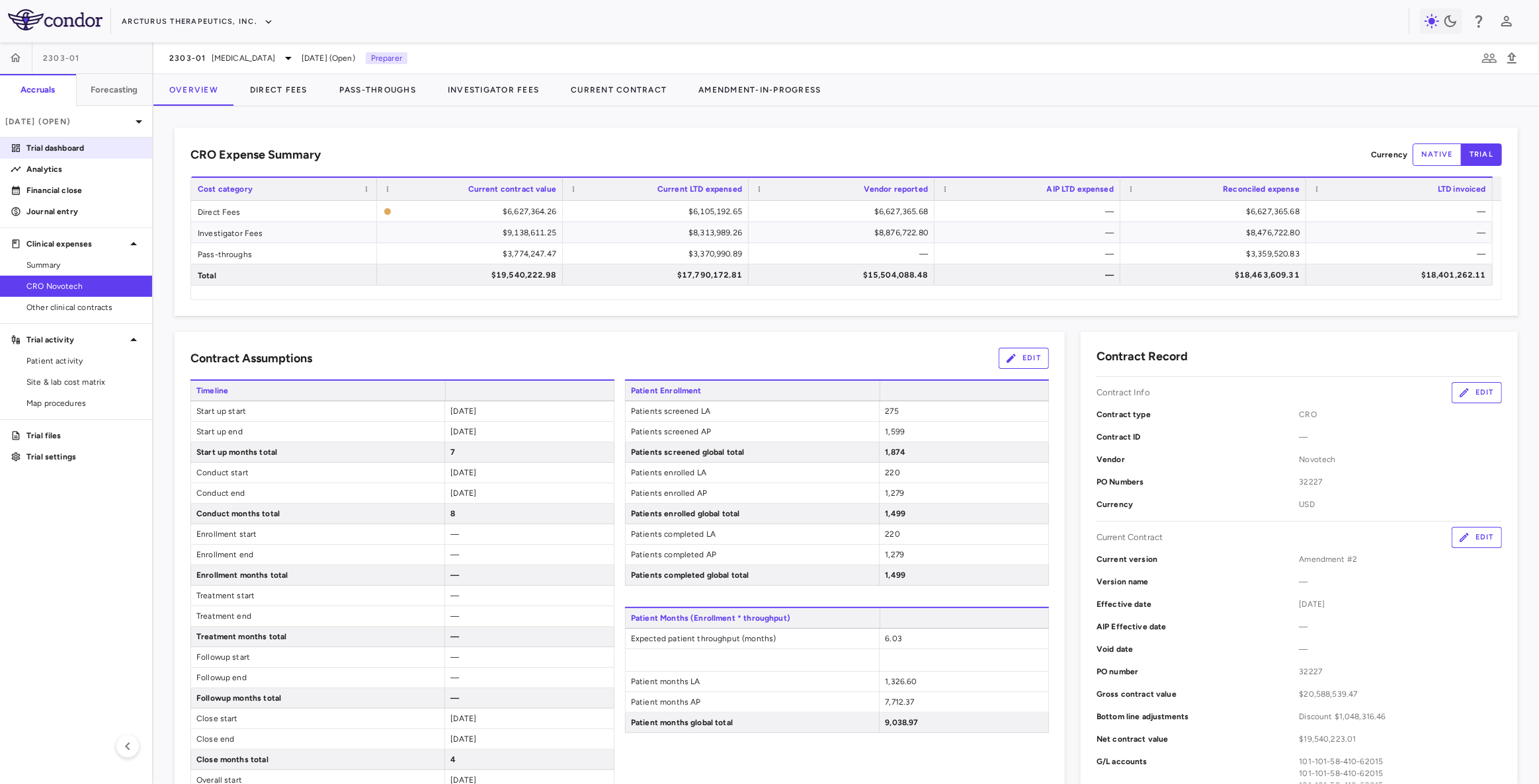
click at [80, 144] on p "Trial dashboard" at bounding box center [84, 148] width 115 height 12
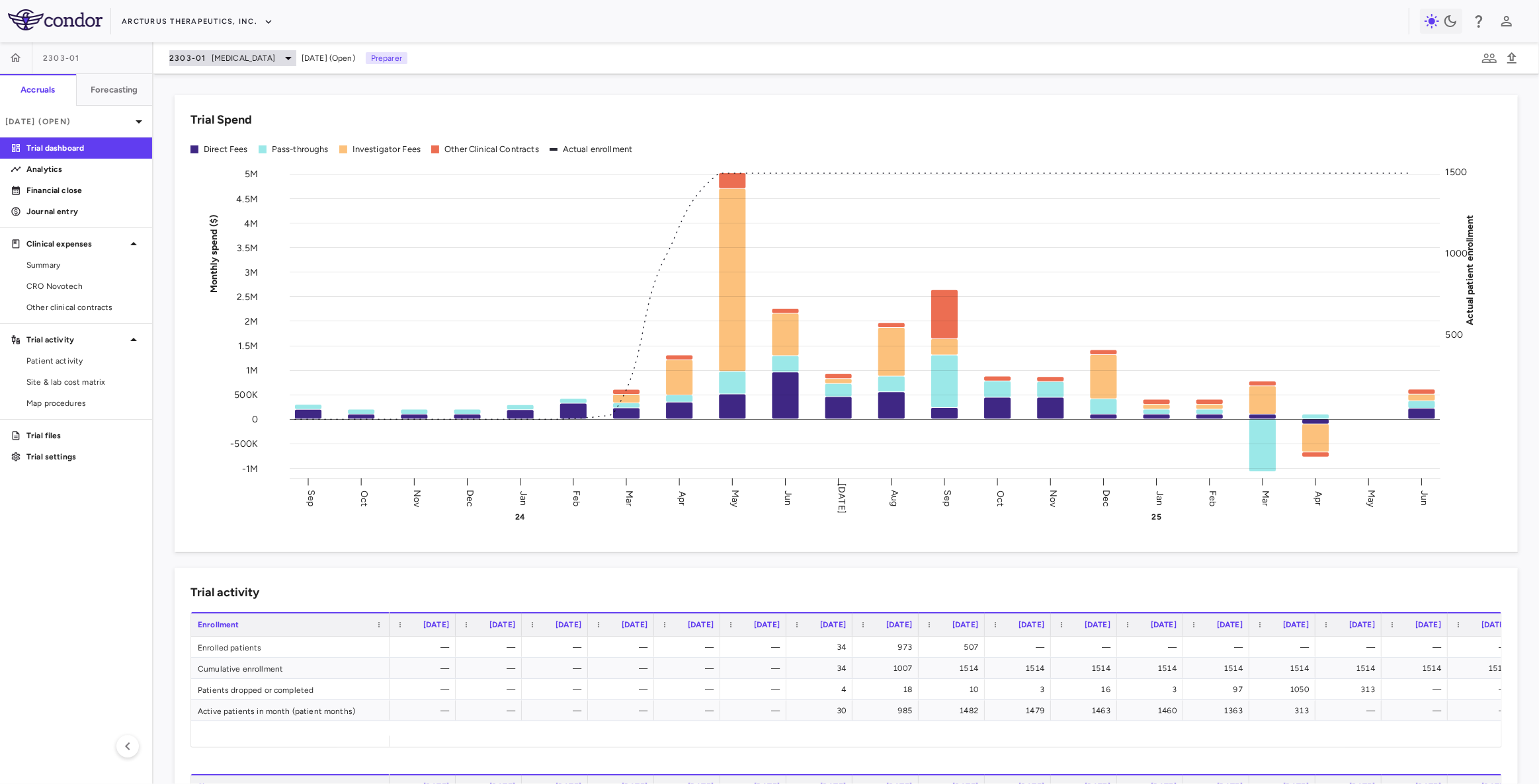
click at [229, 56] on span "[MEDICAL_DATA]" at bounding box center [243, 58] width 64 height 12
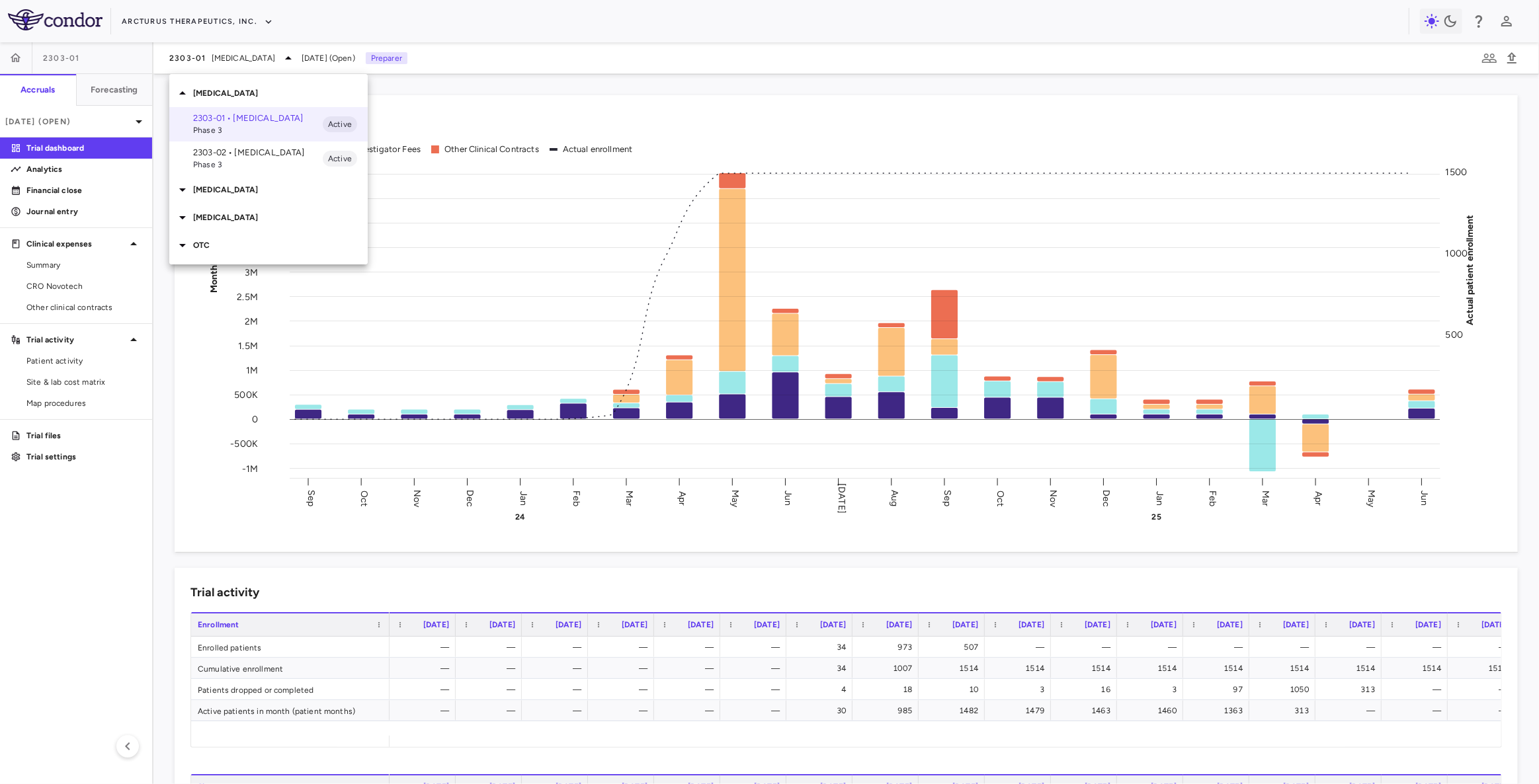
click at [221, 191] on p "[MEDICAL_DATA]" at bounding box center [280, 190] width 174 height 12
click at [214, 287] on p "[MEDICAL_DATA]" at bounding box center [280, 286] width 174 height 12
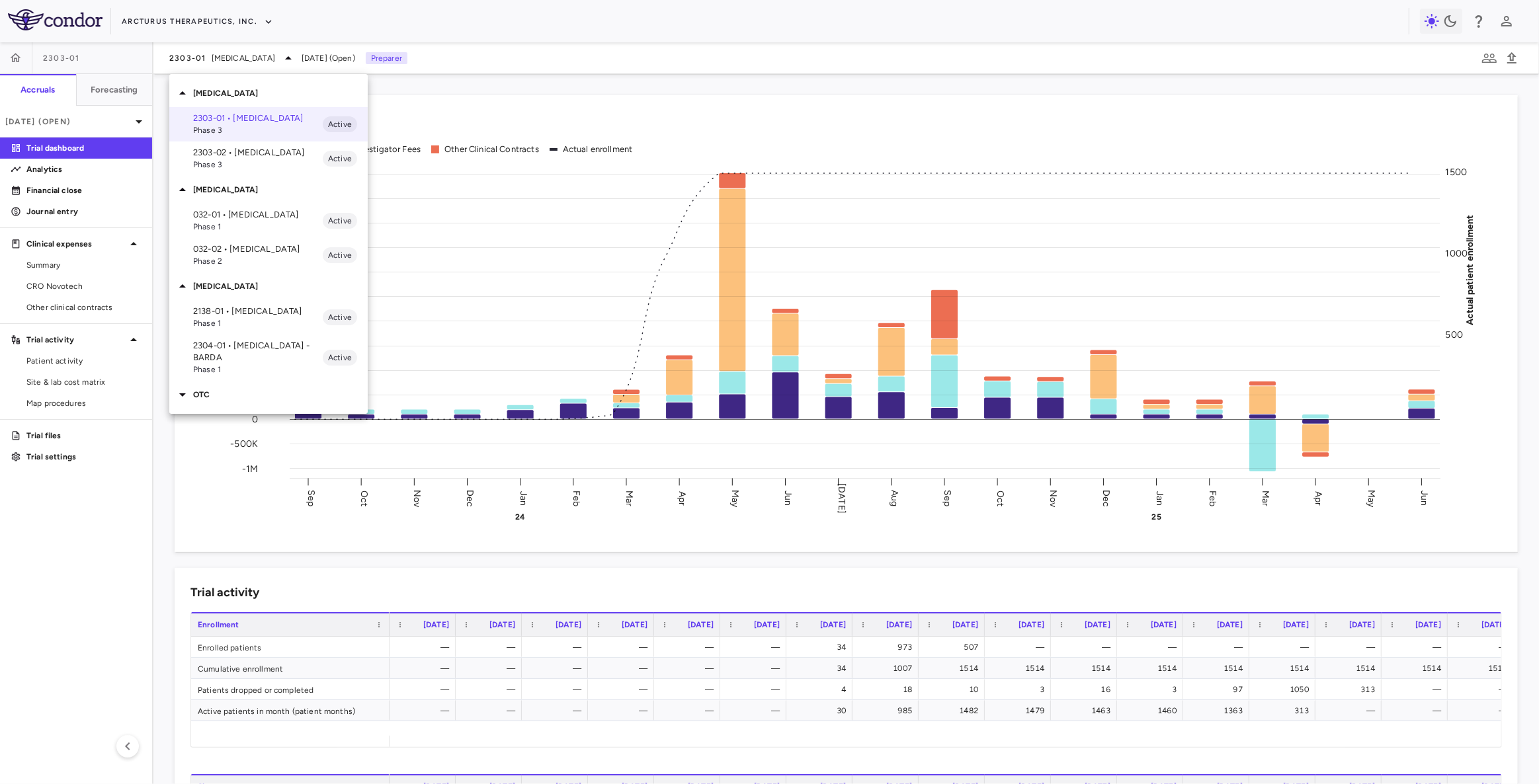
click at [246, 364] on span "Phase 1" at bounding box center [258, 369] width 130 height 12
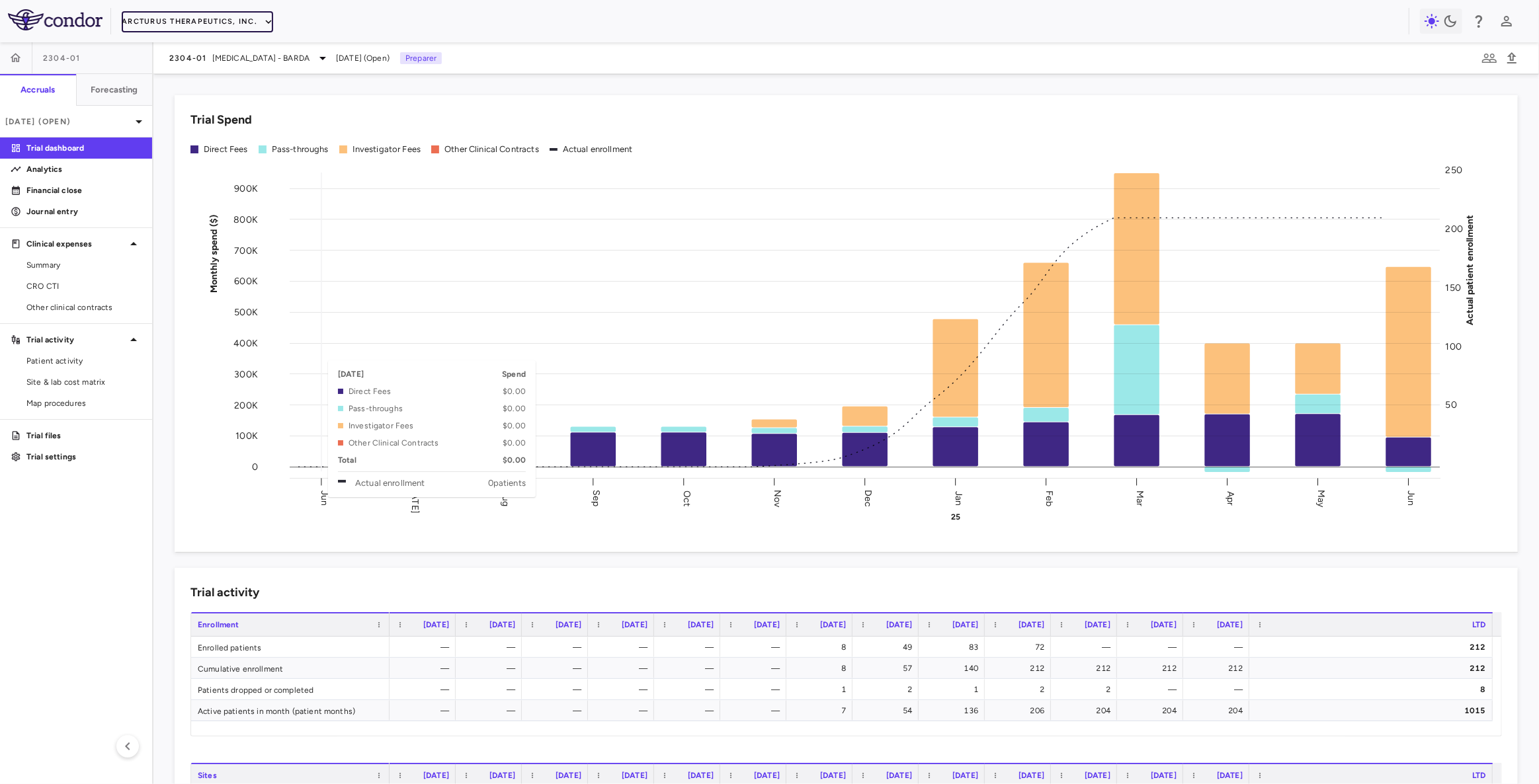
click at [200, 17] on button "Arcturus Therapeutics, Inc." at bounding box center [197, 21] width 151 height 21
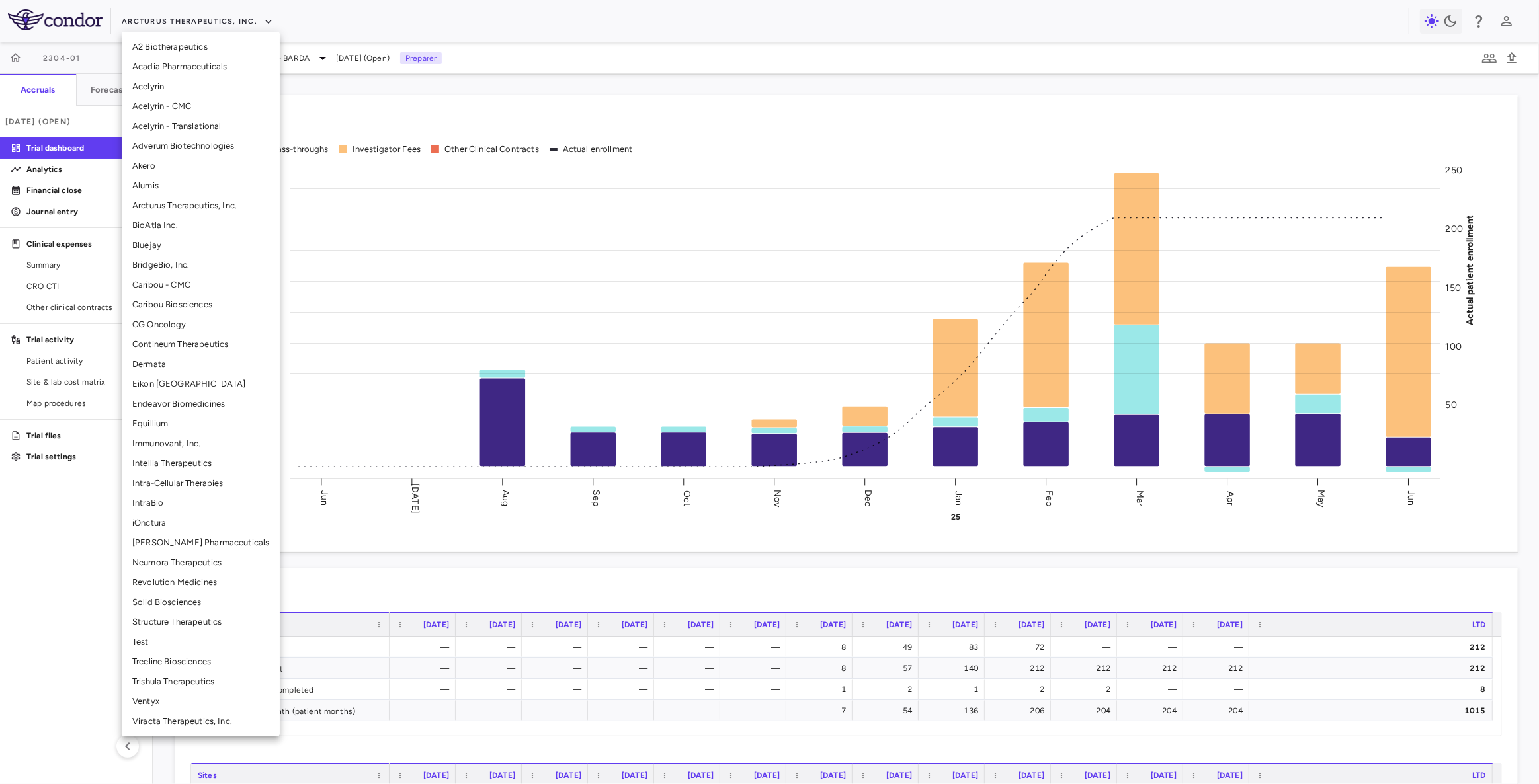
click at [185, 621] on li "Structure Therapeutics" at bounding box center [201, 622] width 158 height 20
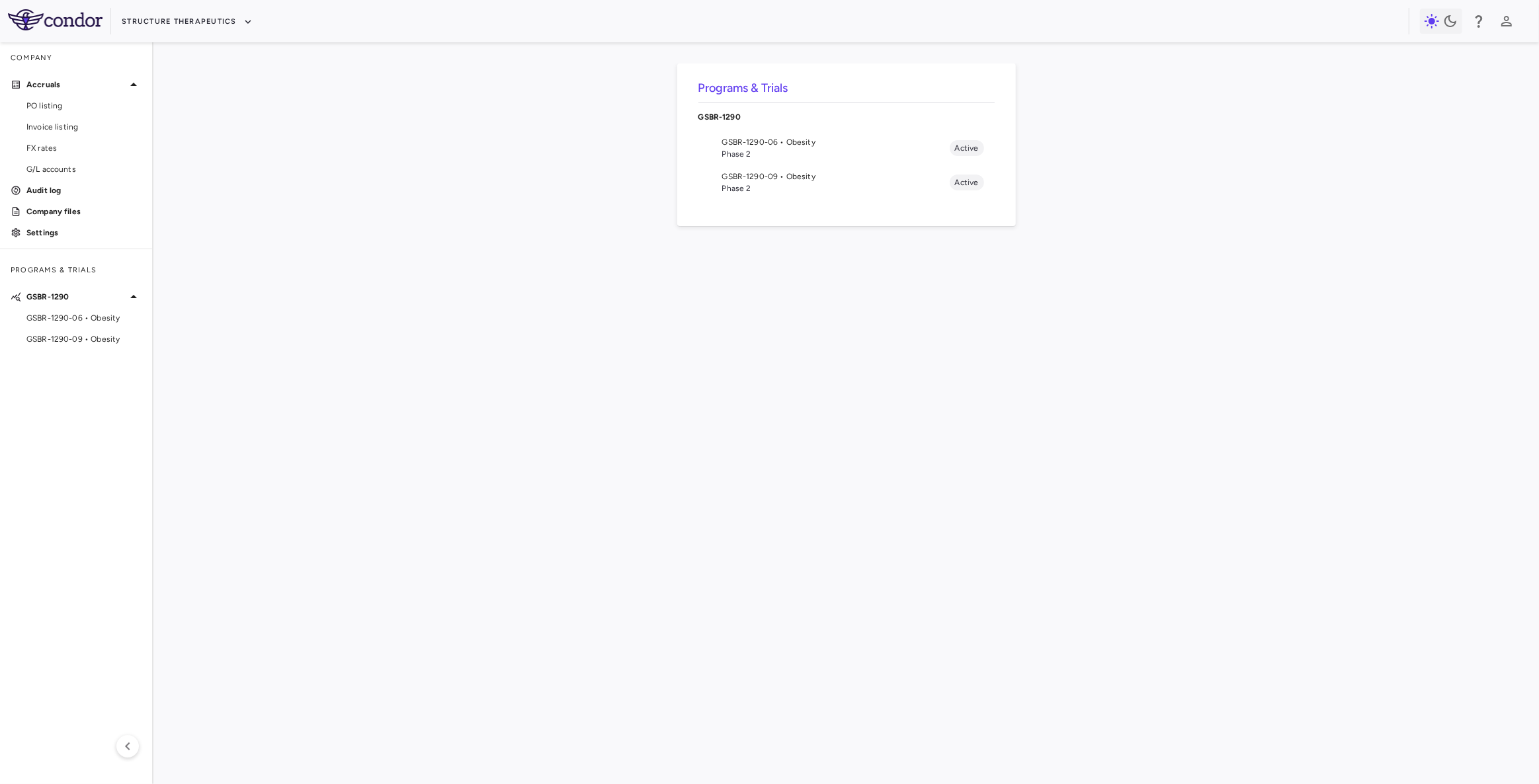
click at [770, 179] on span "GSBR-1290-09 • Obesity" at bounding box center [836, 177] width 228 height 12
